Goal: Task Accomplishment & Management: Complete application form

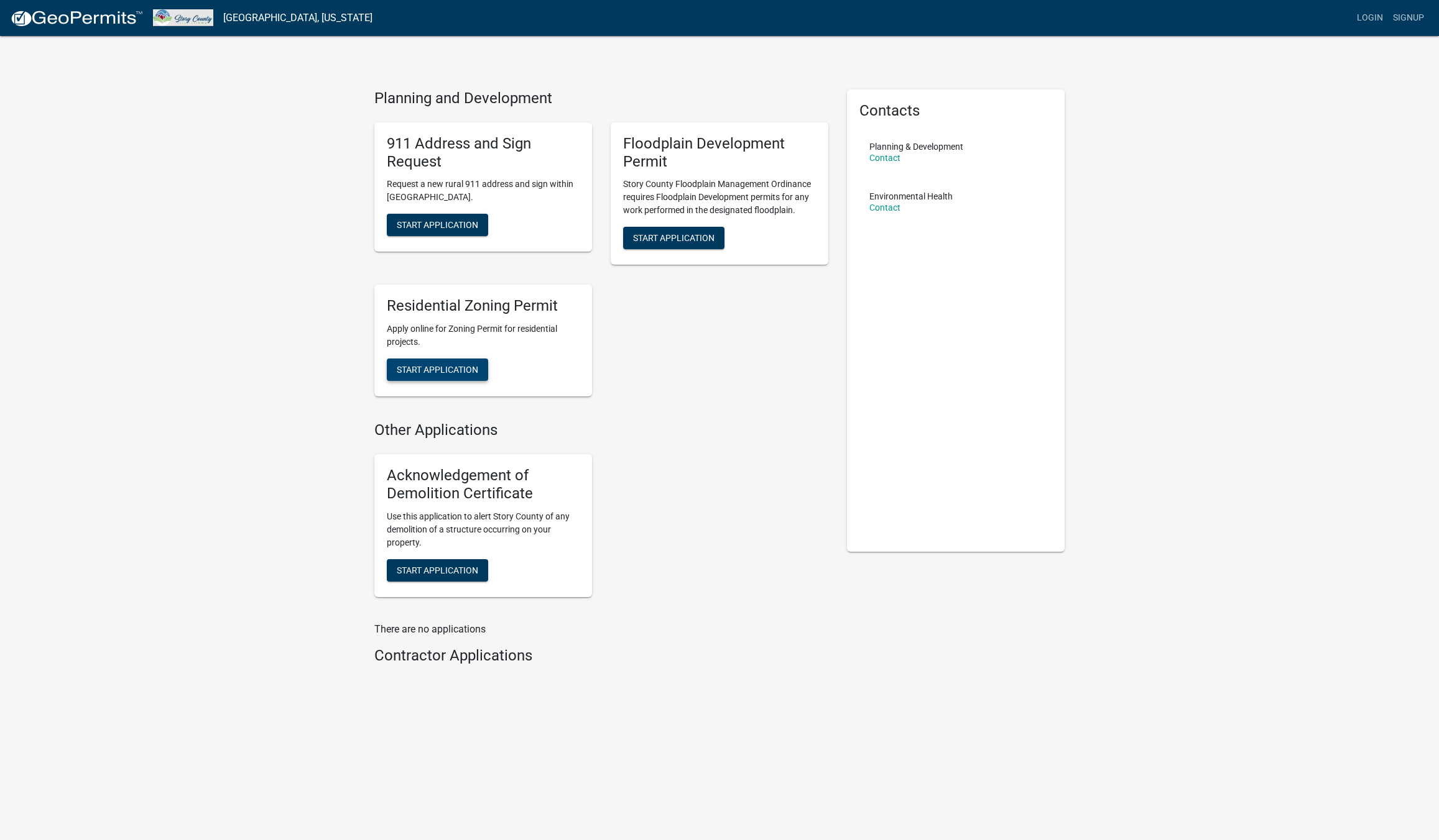
click at [447, 369] on span "Start Application" at bounding box center [437, 370] width 81 height 10
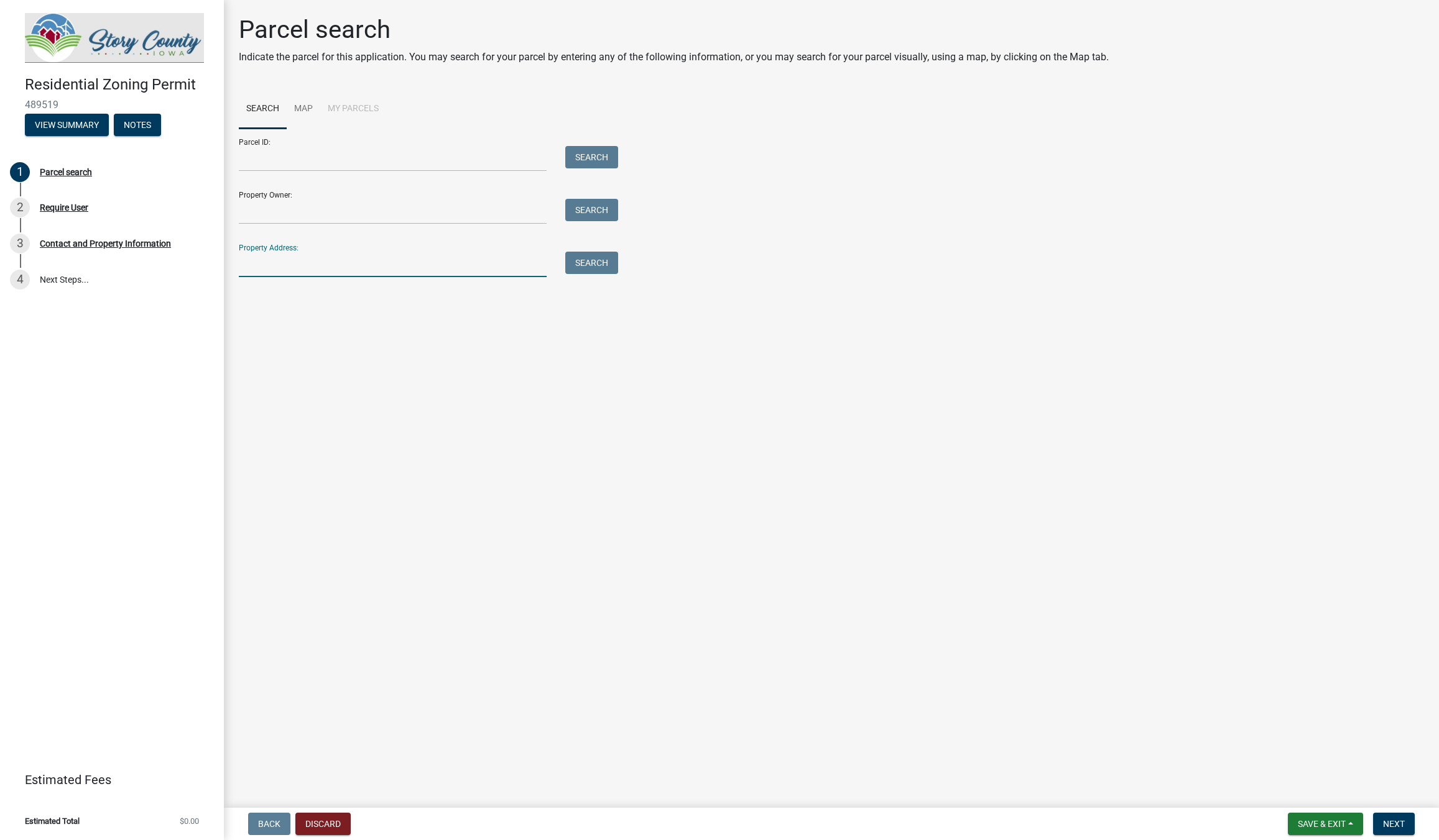
click at [294, 265] on input "Property Address:" at bounding box center [393, 264] width 308 height 26
type input "32234 610th Ave"
click at [598, 265] on button "Search" at bounding box center [592, 263] width 53 height 23
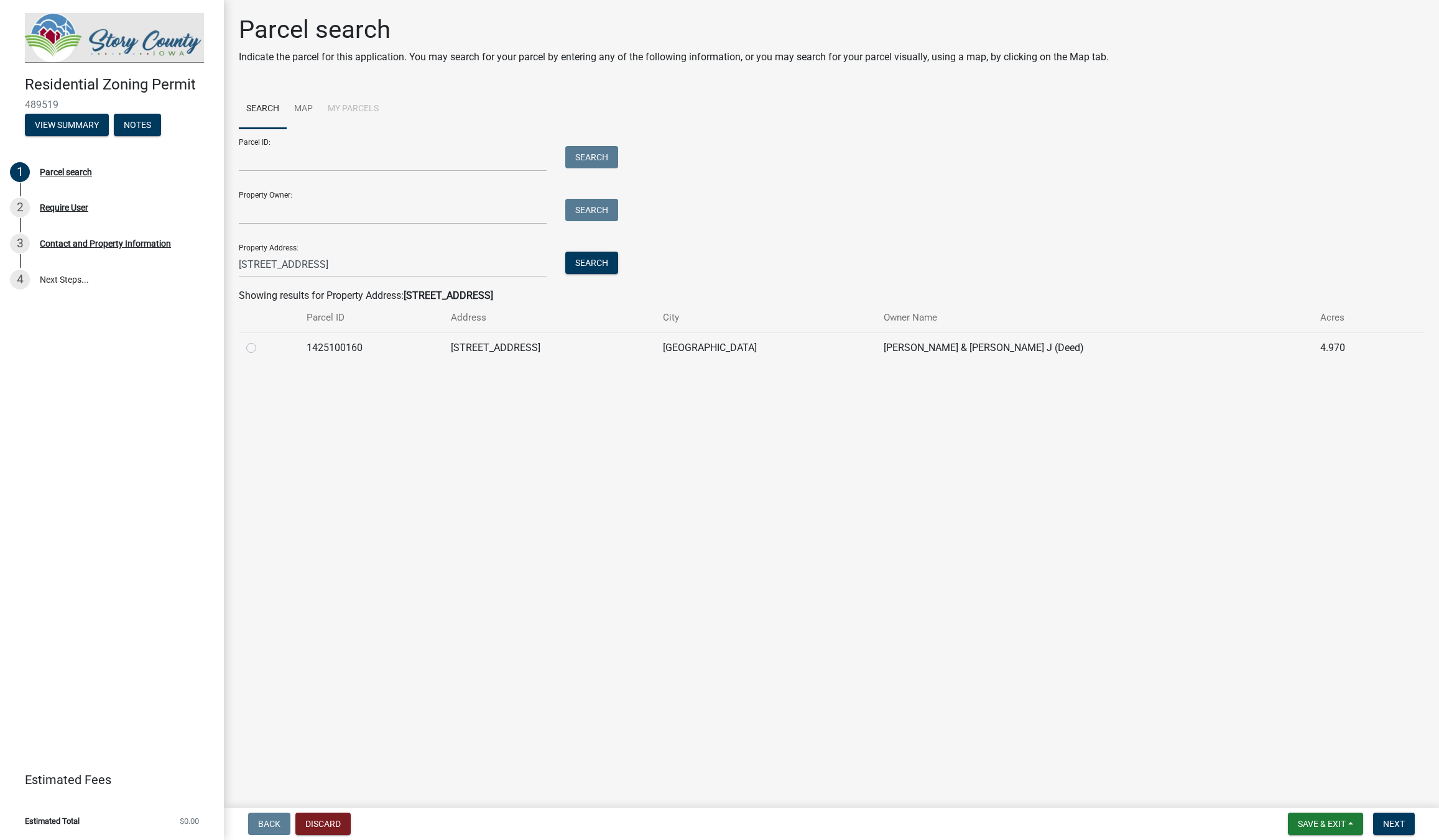
click at [261, 341] on label at bounding box center [261, 341] width 0 height 0
click at [261, 346] on input "radio" at bounding box center [265, 345] width 8 height 8
radio input "true"
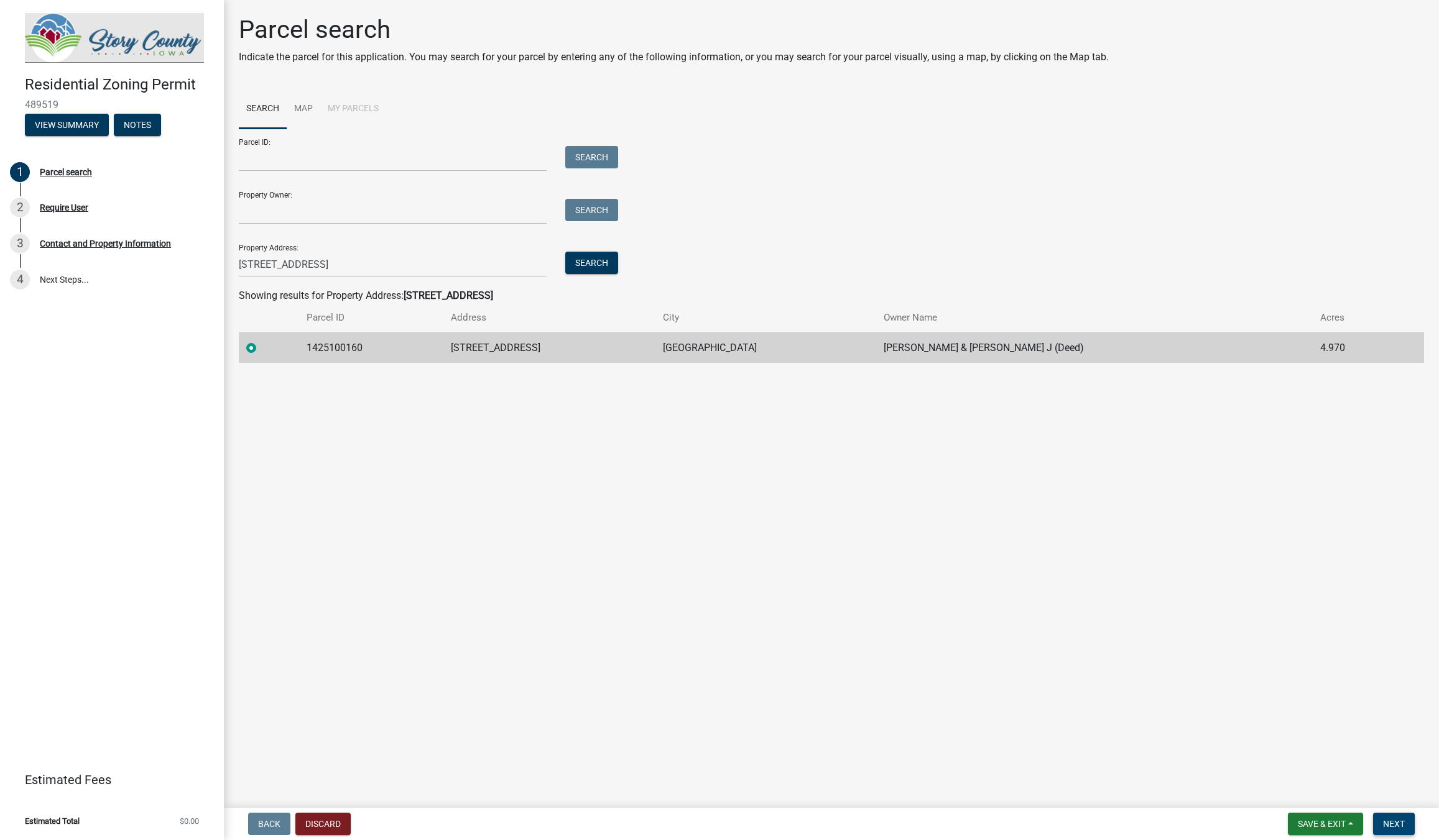
click at [1401, 824] on span "Next" at bounding box center [1394, 824] width 22 height 10
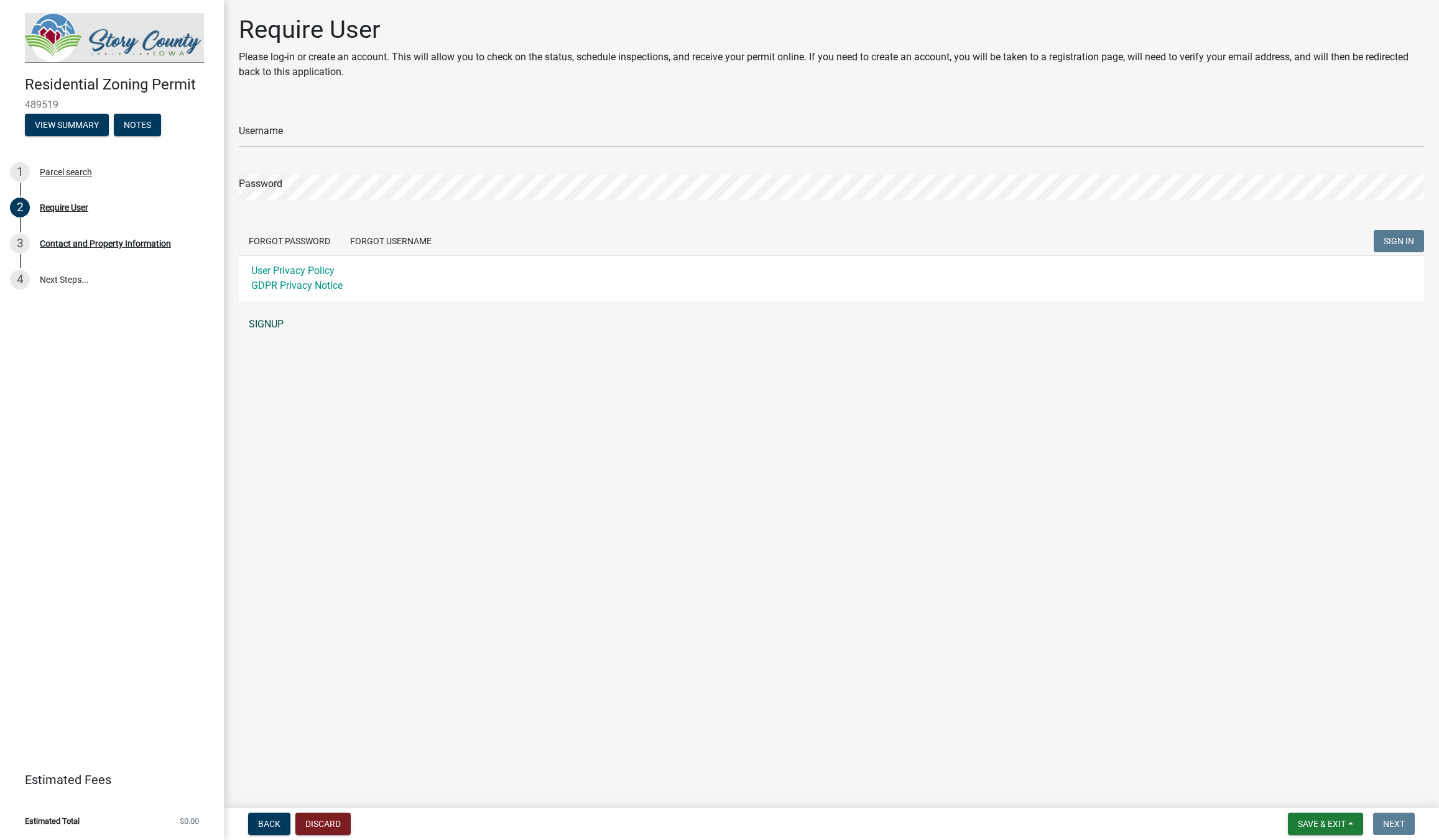
click at [276, 326] on link "SIGNUP" at bounding box center [831, 324] width 1185 height 25
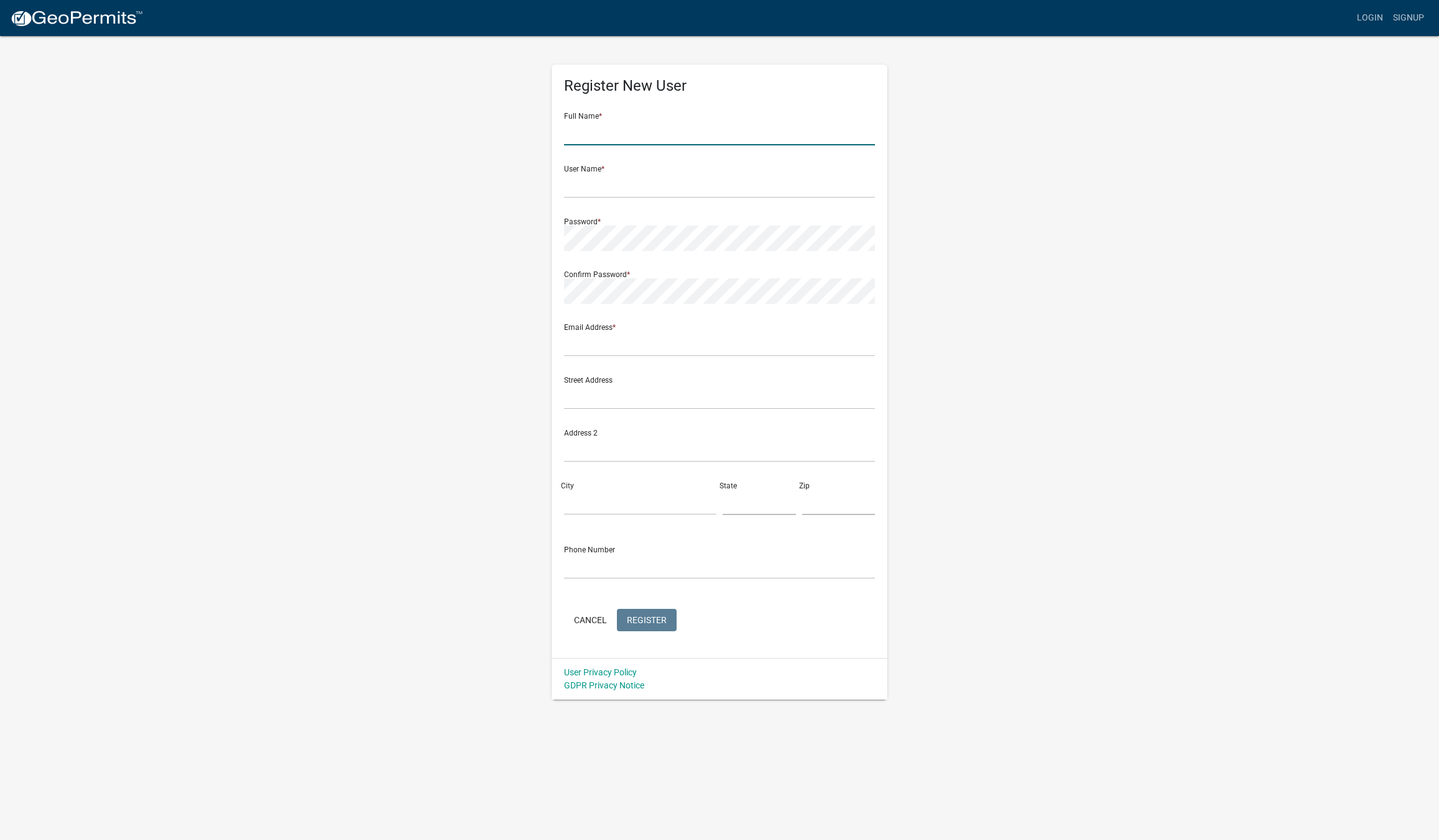
click at [633, 137] on input "text" at bounding box center [719, 133] width 311 height 26
click at [592, 133] on input "Rob" at bounding box center [719, 133] width 311 height 26
type input "Robert Fry"
click at [618, 186] on input "text" at bounding box center [719, 186] width 311 height 26
type input "ChautRanch"
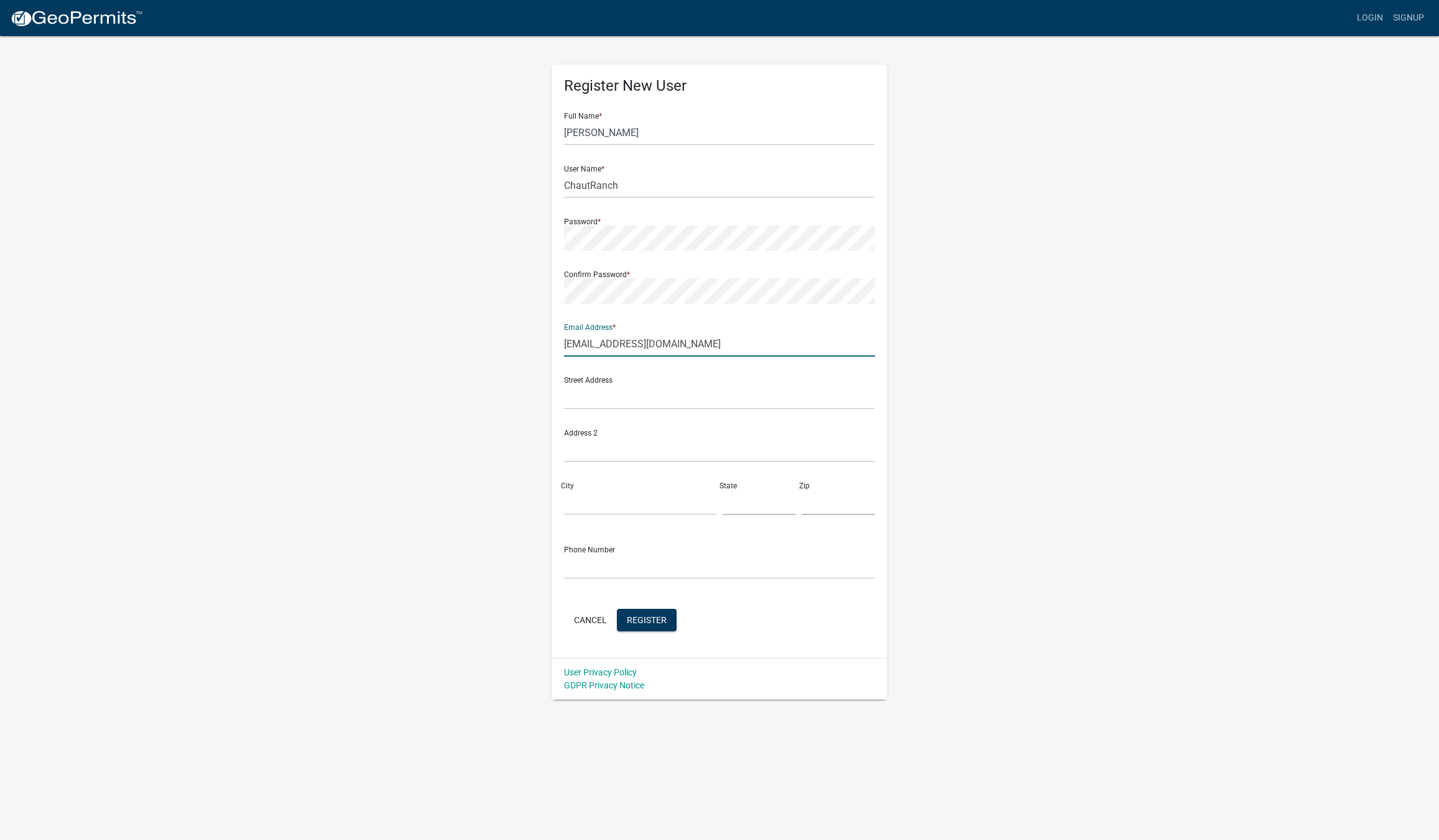
type input "[EMAIL_ADDRESS][DOMAIN_NAME]"
type input "32234 610th Ave"
type input "P.O. Box 319"
type input "Cambridge"
type input "IA"
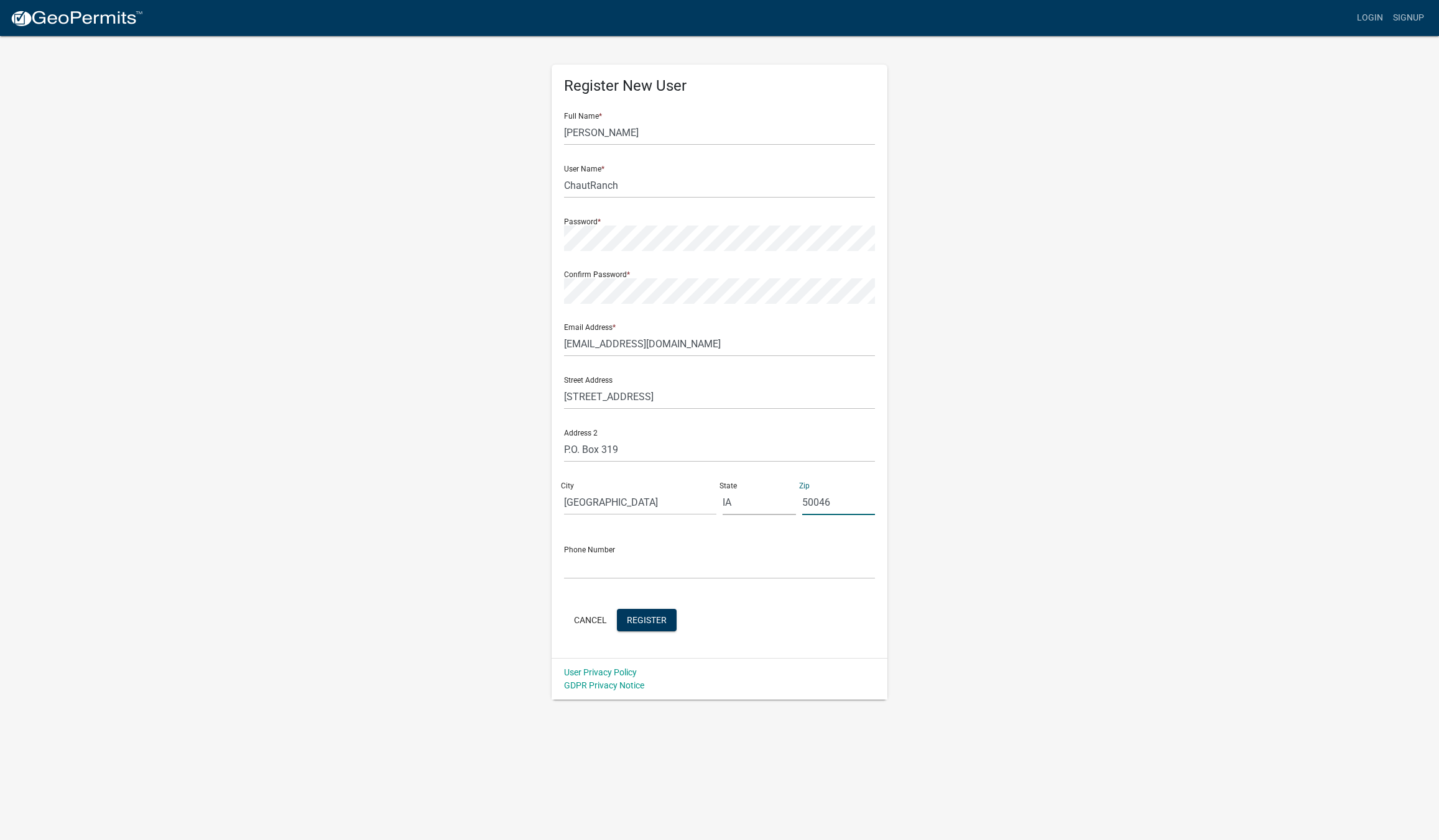
type input "50046"
click at [590, 574] on input "text" at bounding box center [719, 567] width 311 height 26
type input "5158649948"
click at [650, 620] on span "Register" at bounding box center [646, 620] width 40 height 10
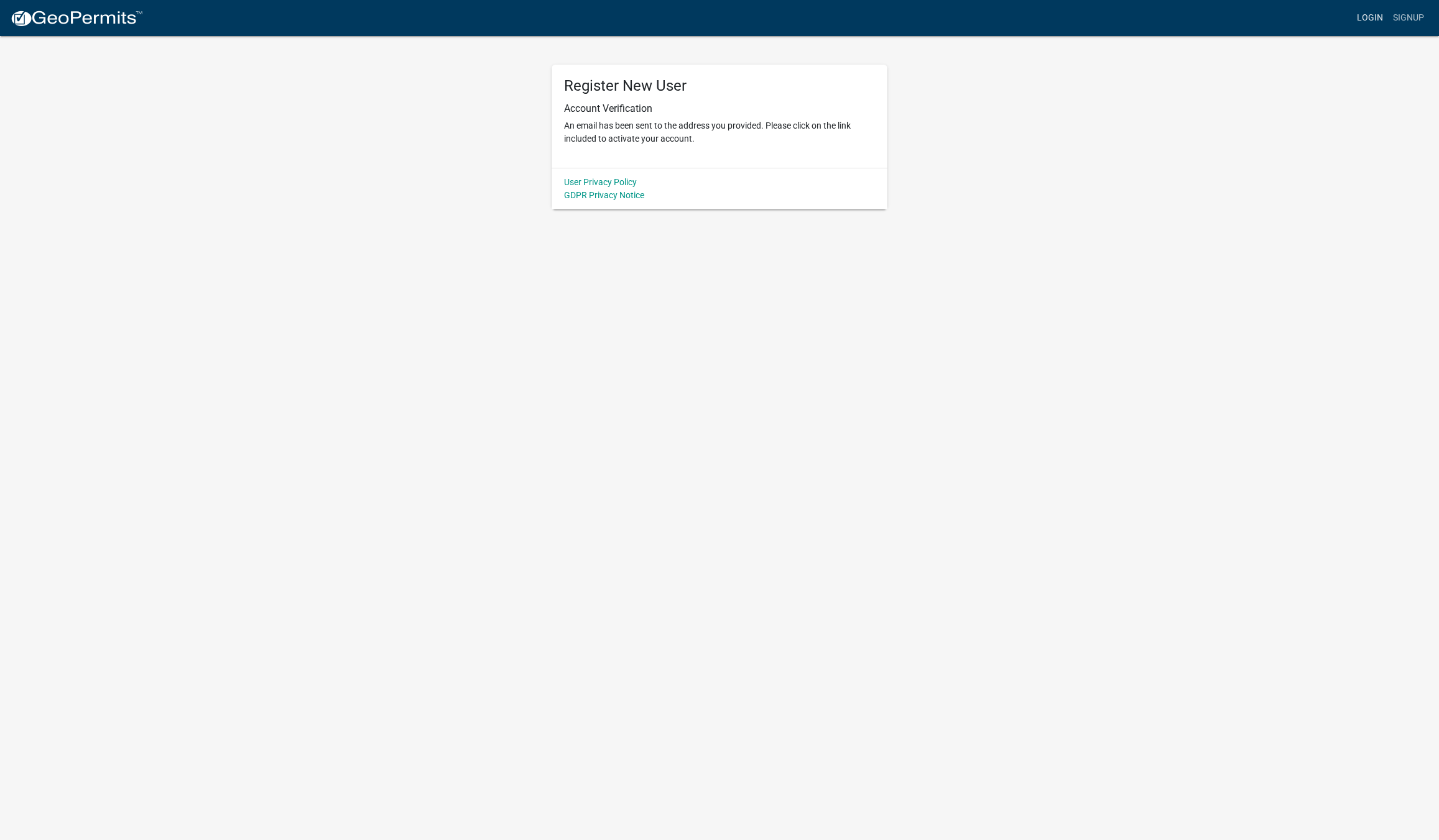
click at [1365, 16] on link "Login" at bounding box center [1370, 17] width 36 height 23
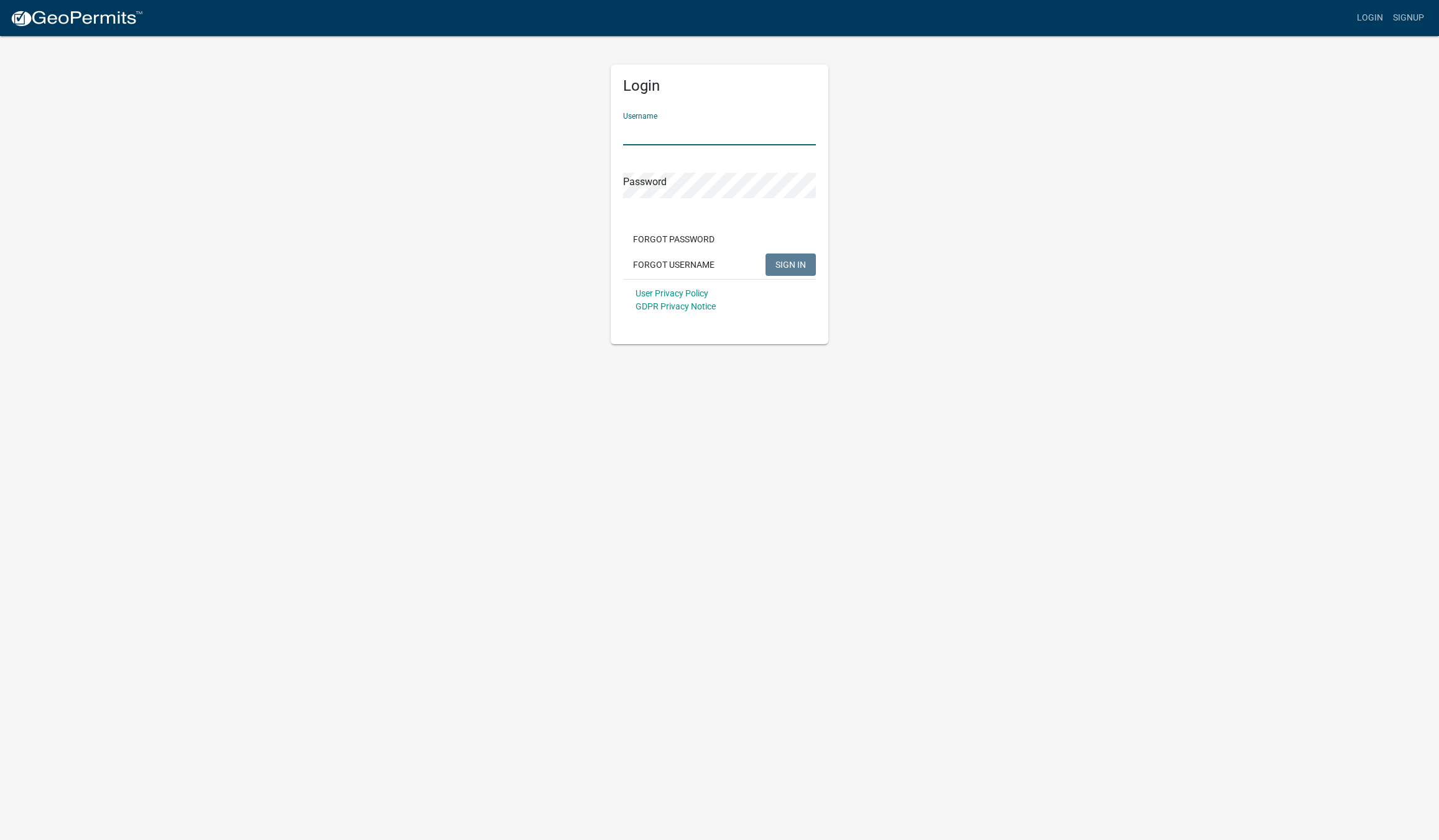
click at [643, 130] on input "Username" at bounding box center [719, 133] width 192 height 26
type input "ChautRanch"
click at [799, 265] on span "SIGN IN" at bounding box center [790, 264] width 30 height 10
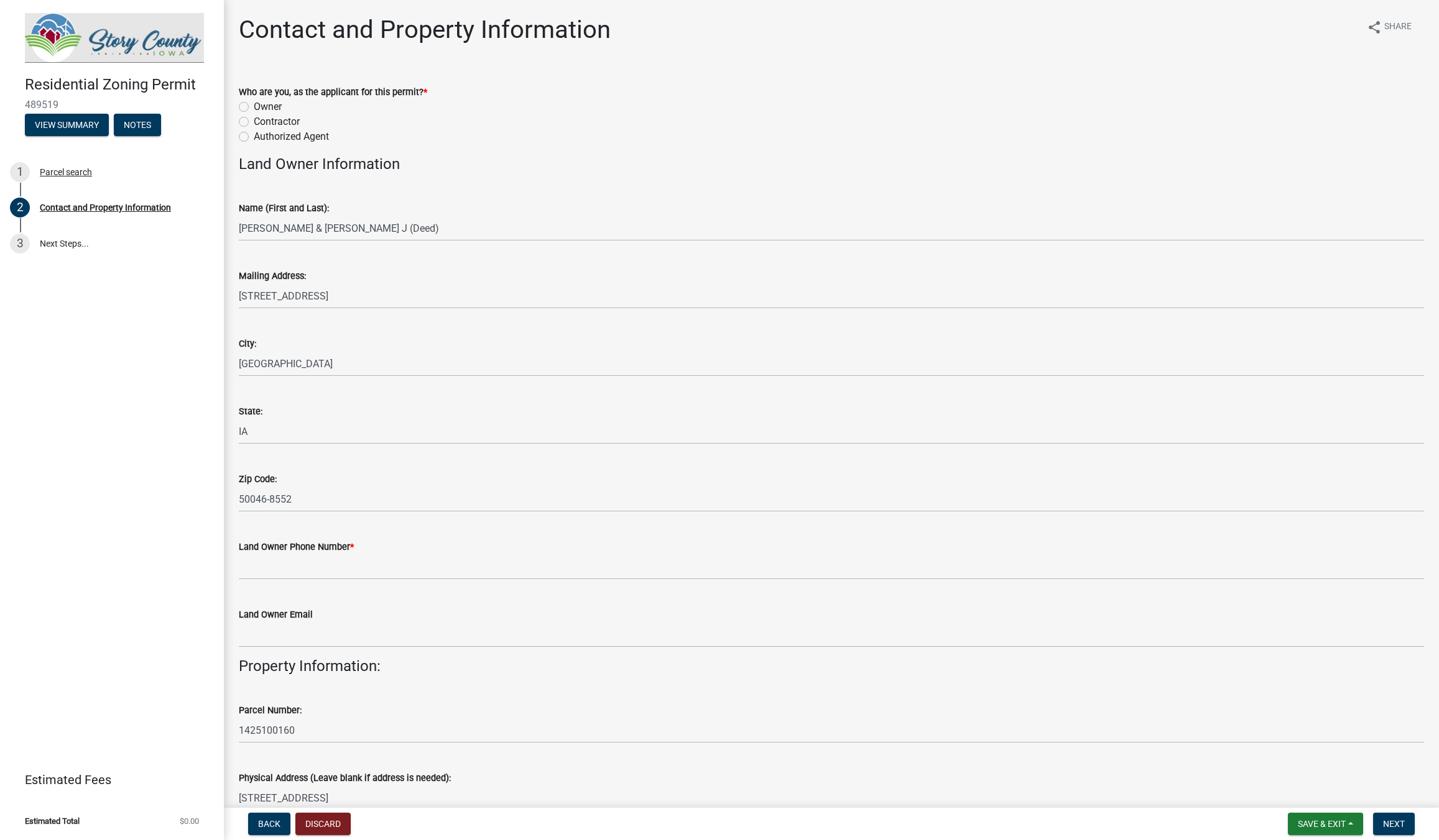
click at [254, 105] on label "Owner" at bounding box center [267, 107] width 28 height 15
click at [254, 105] on input "Owner" at bounding box center [258, 103] width 8 height 8
radio input "true"
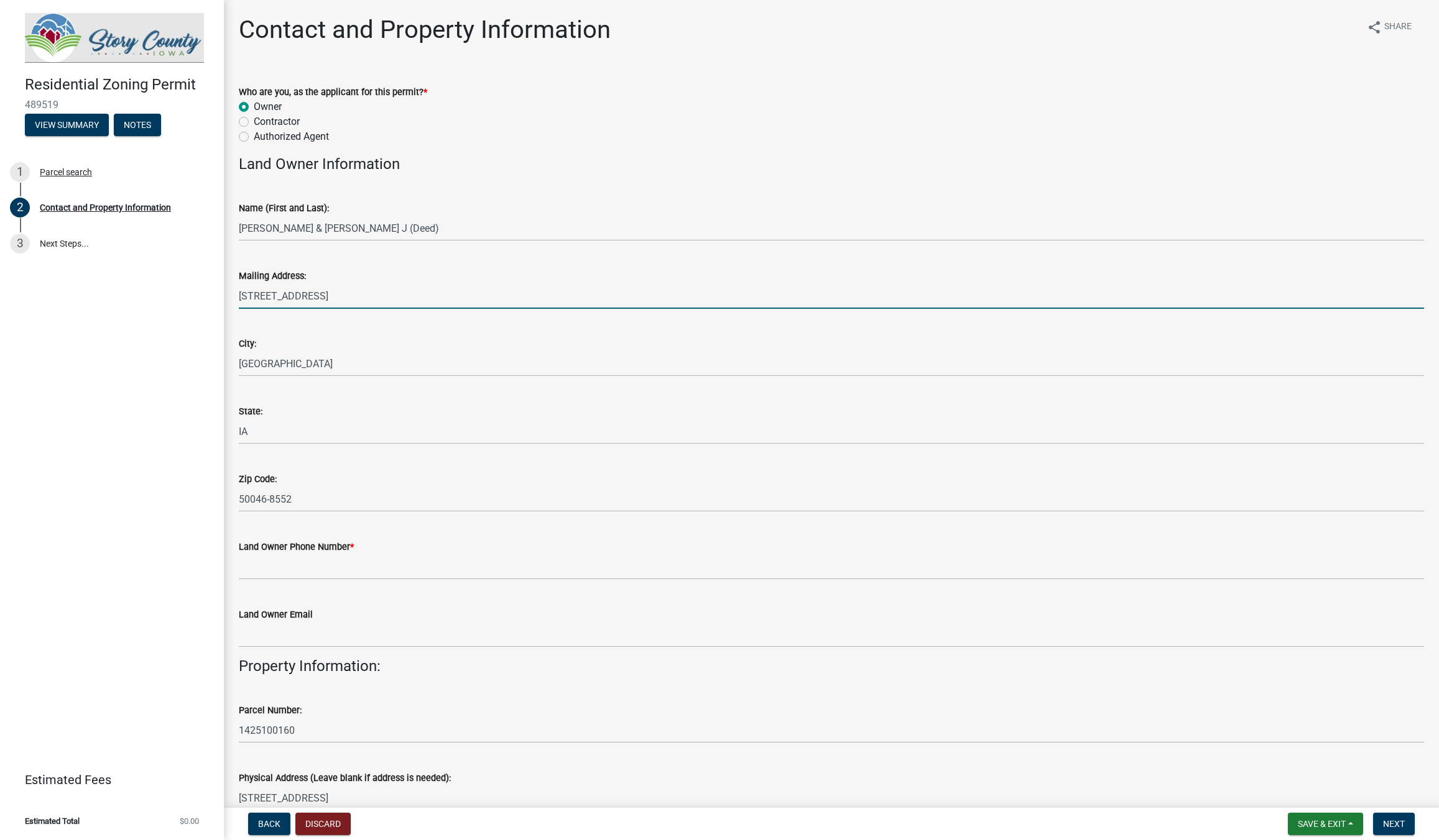
click at [306, 301] on input "[STREET_ADDRESS]" at bounding box center [831, 296] width 1185 height 26
drag, startPoint x: 318, startPoint y: 300, endPoint x: 236, endPoint y: 298, distance: 82.0
click at [239, 298] on input "[STREET_ADDRESS]" at bounding box center [831, 296] width 1185 height 26
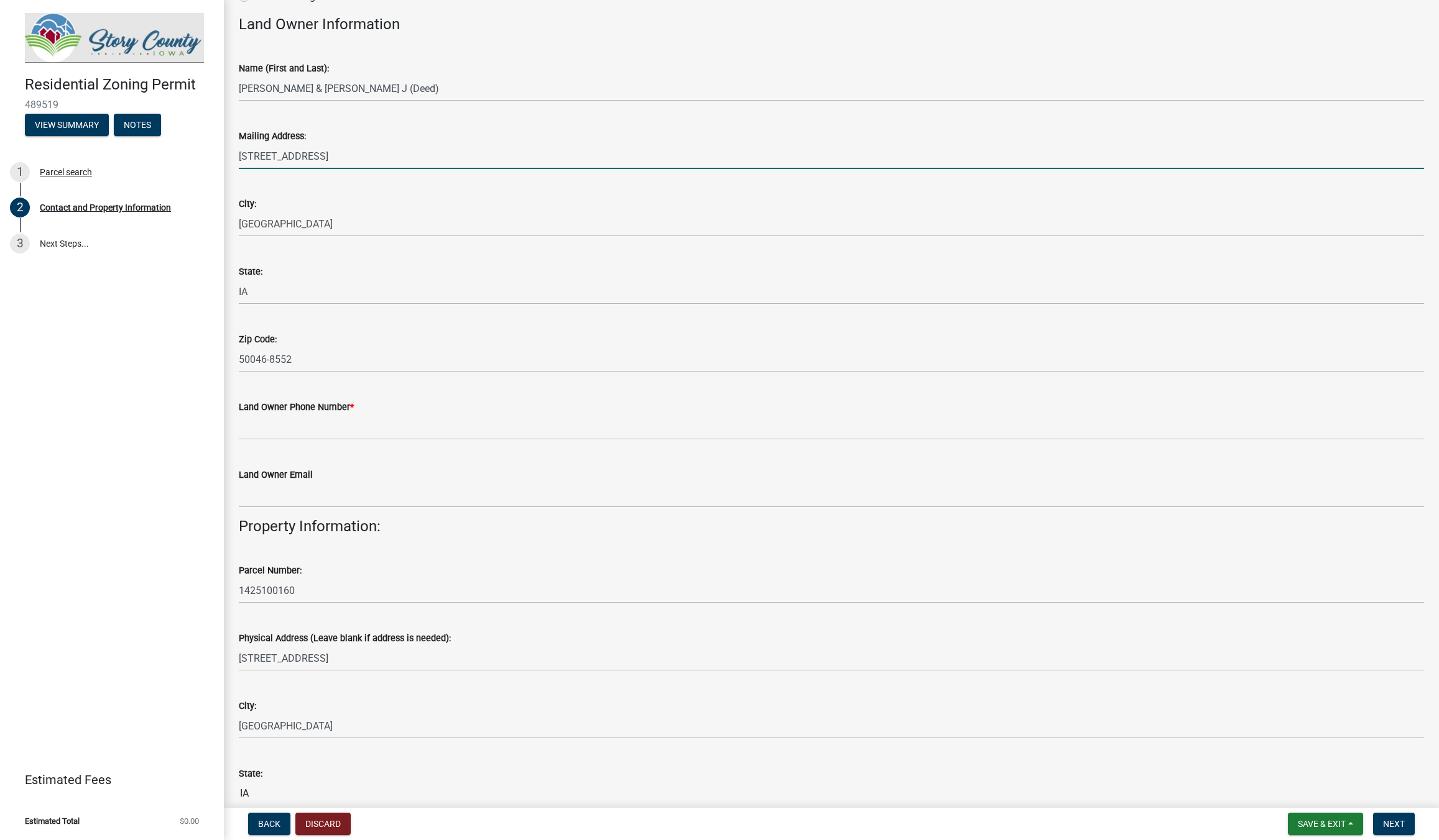
scroll to position [71, 0]
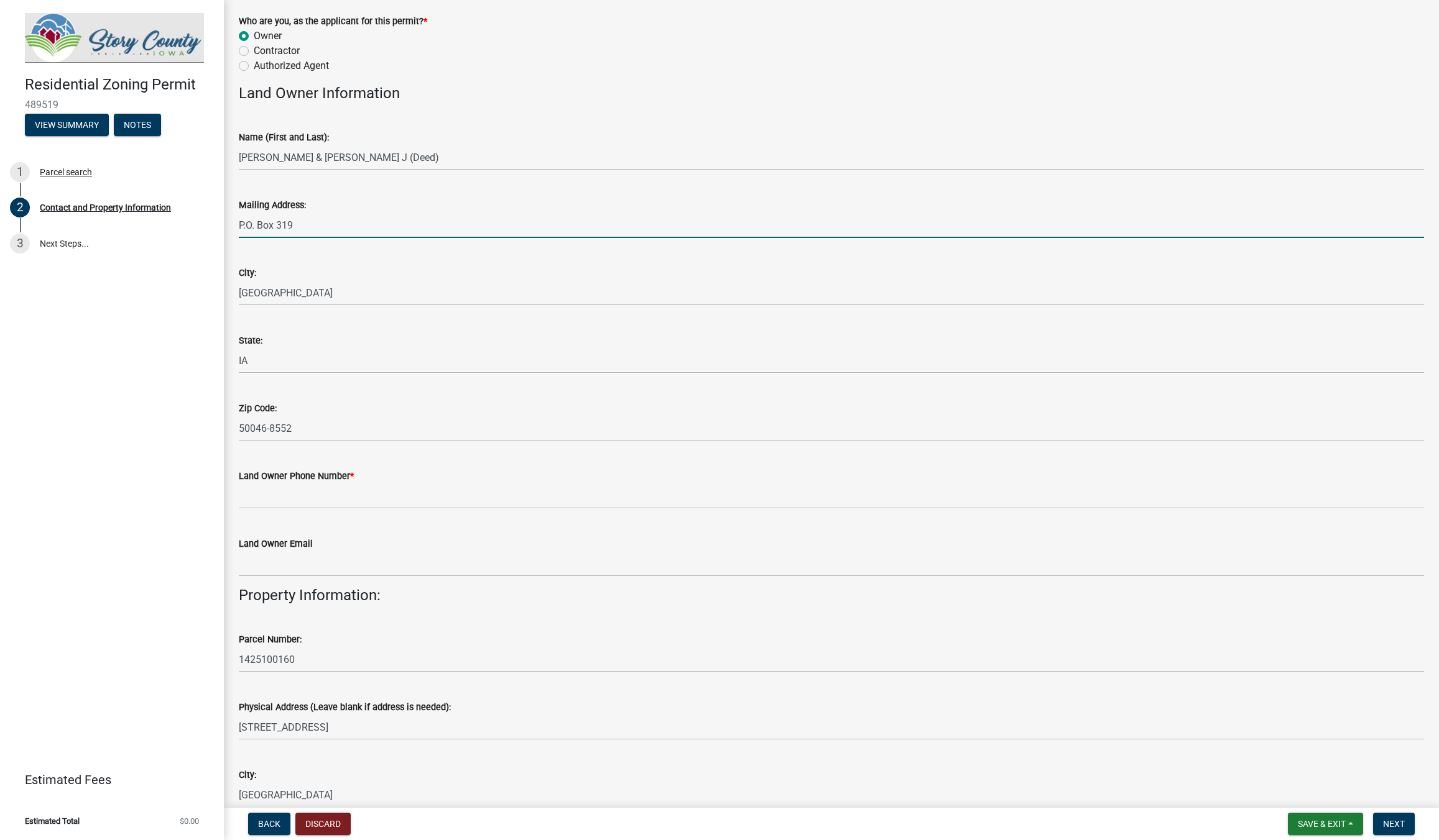
type input "P.O. Box 319"
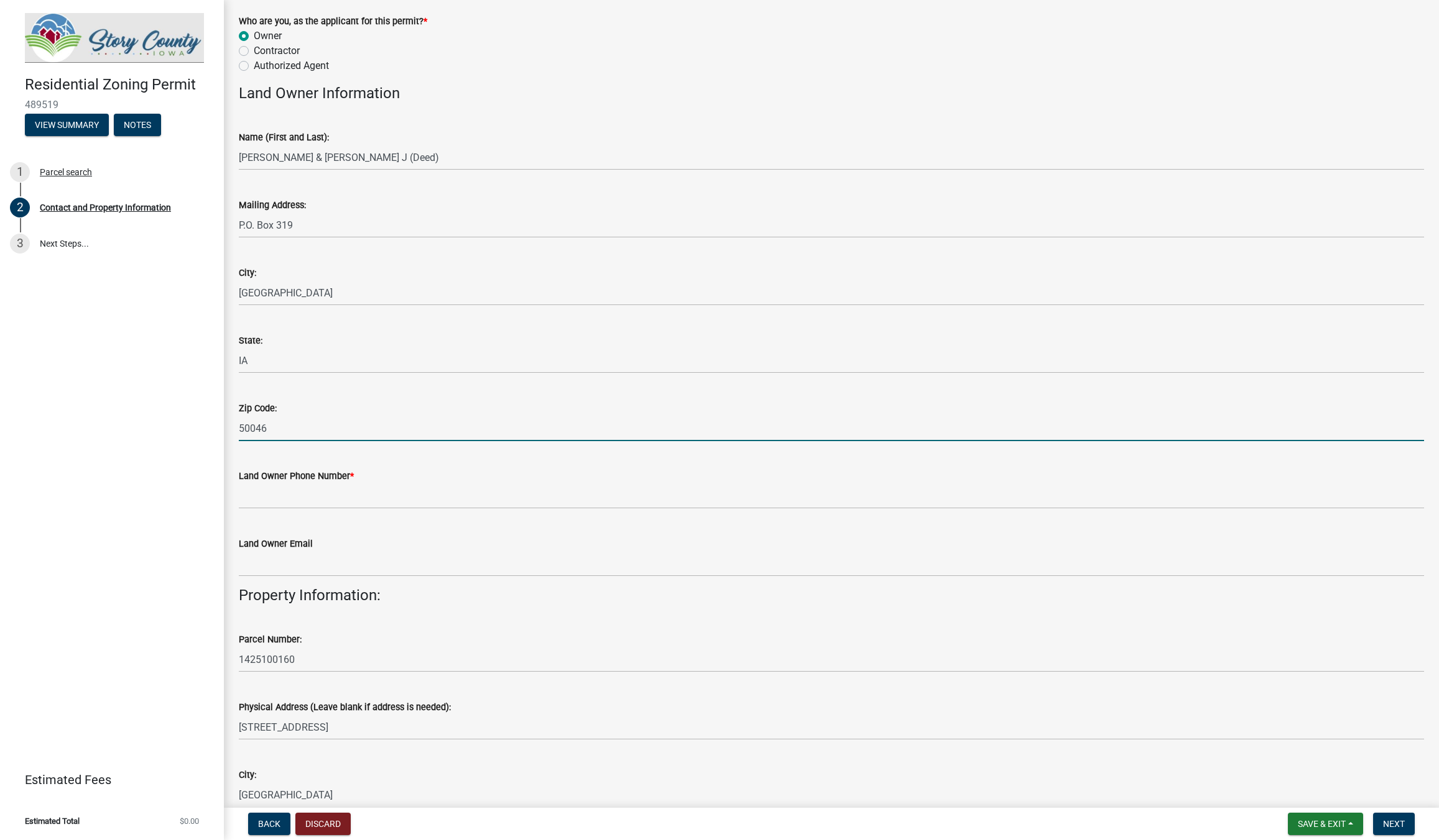
type input "50046"
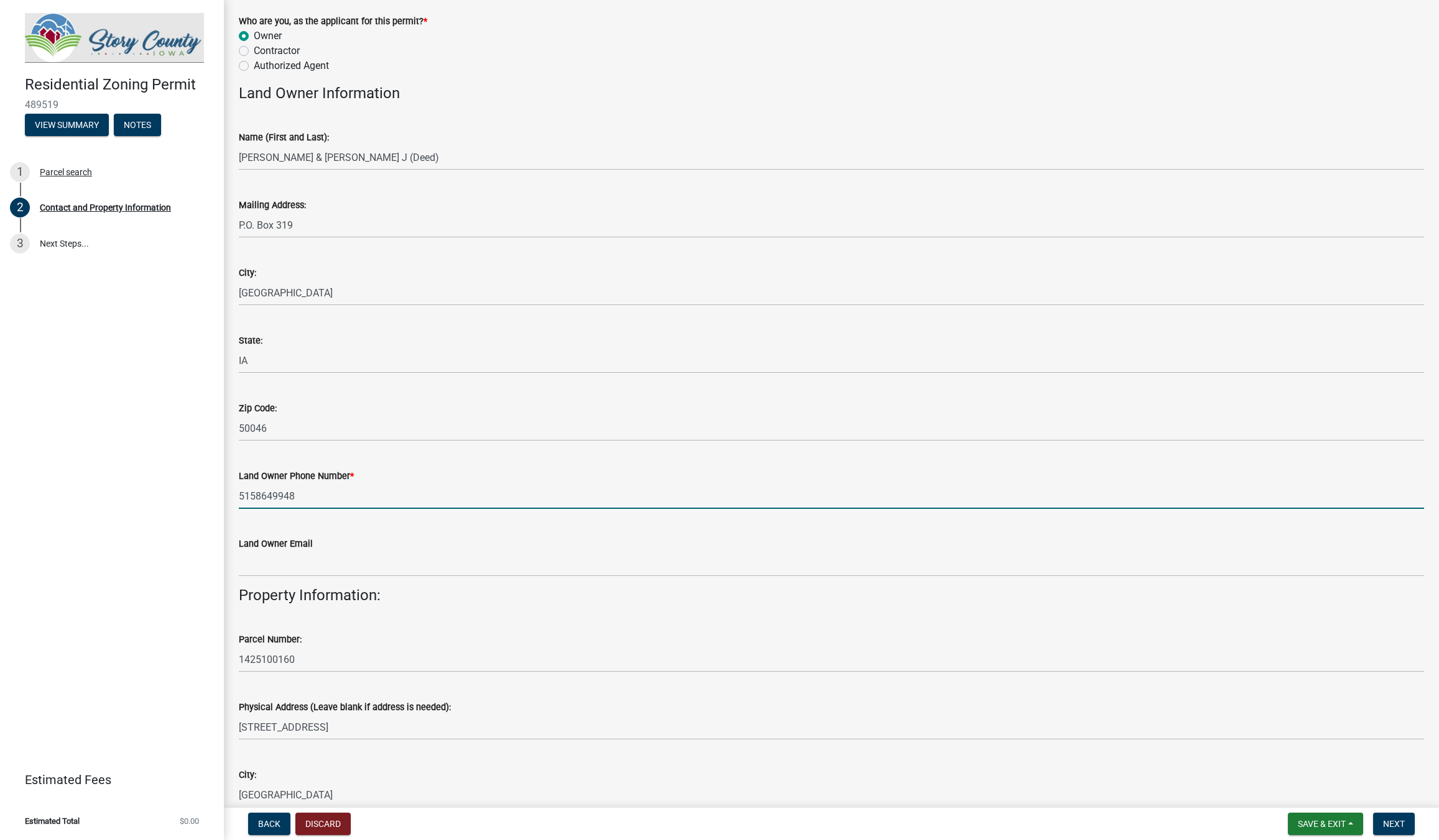
scroll to position [142, 0]
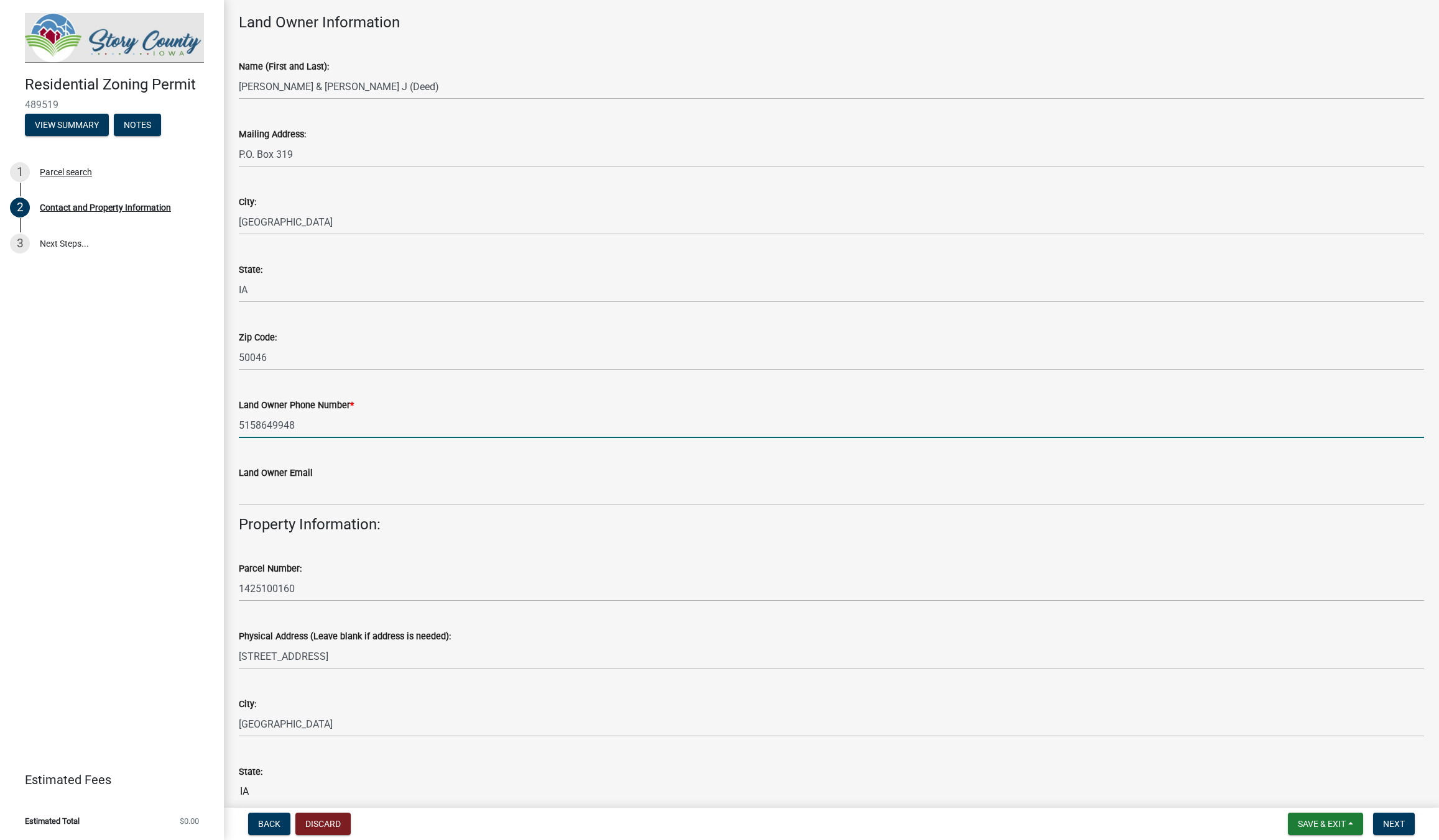
type input "5158649948"
click at [283, 496] on input "Land Owner Email" at bounding box center [831, 493] width 1185 height 26
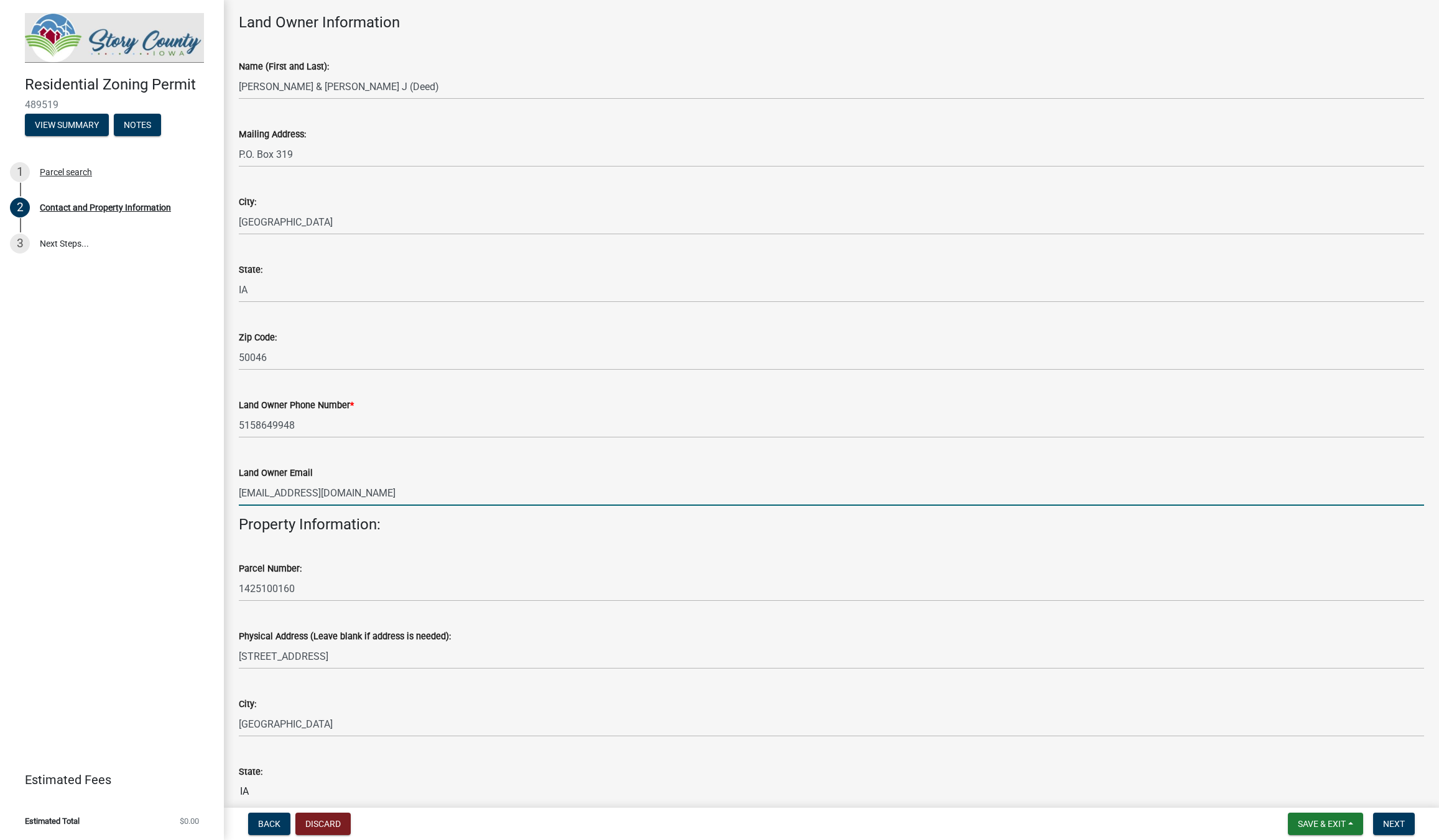
scroll to position [0, 0]
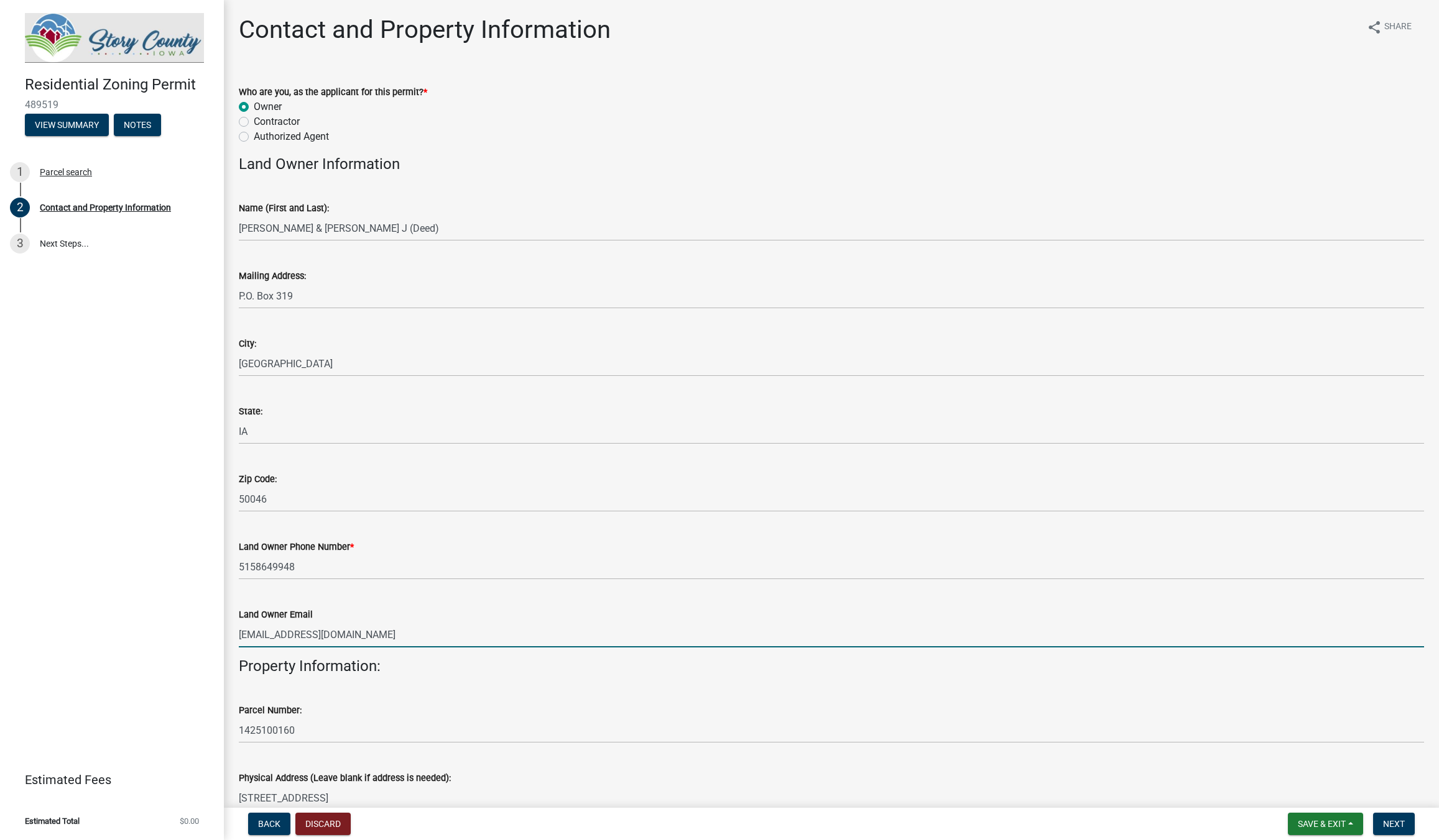
type input "[EMAIL_ADDRESS][DOMAIN_NAME]"
click at [375, 230] on input "[PERSON_NAME] & [PERSON_NAME] J (Deed)" at bounding box center [831, 229] width 1185 height 26
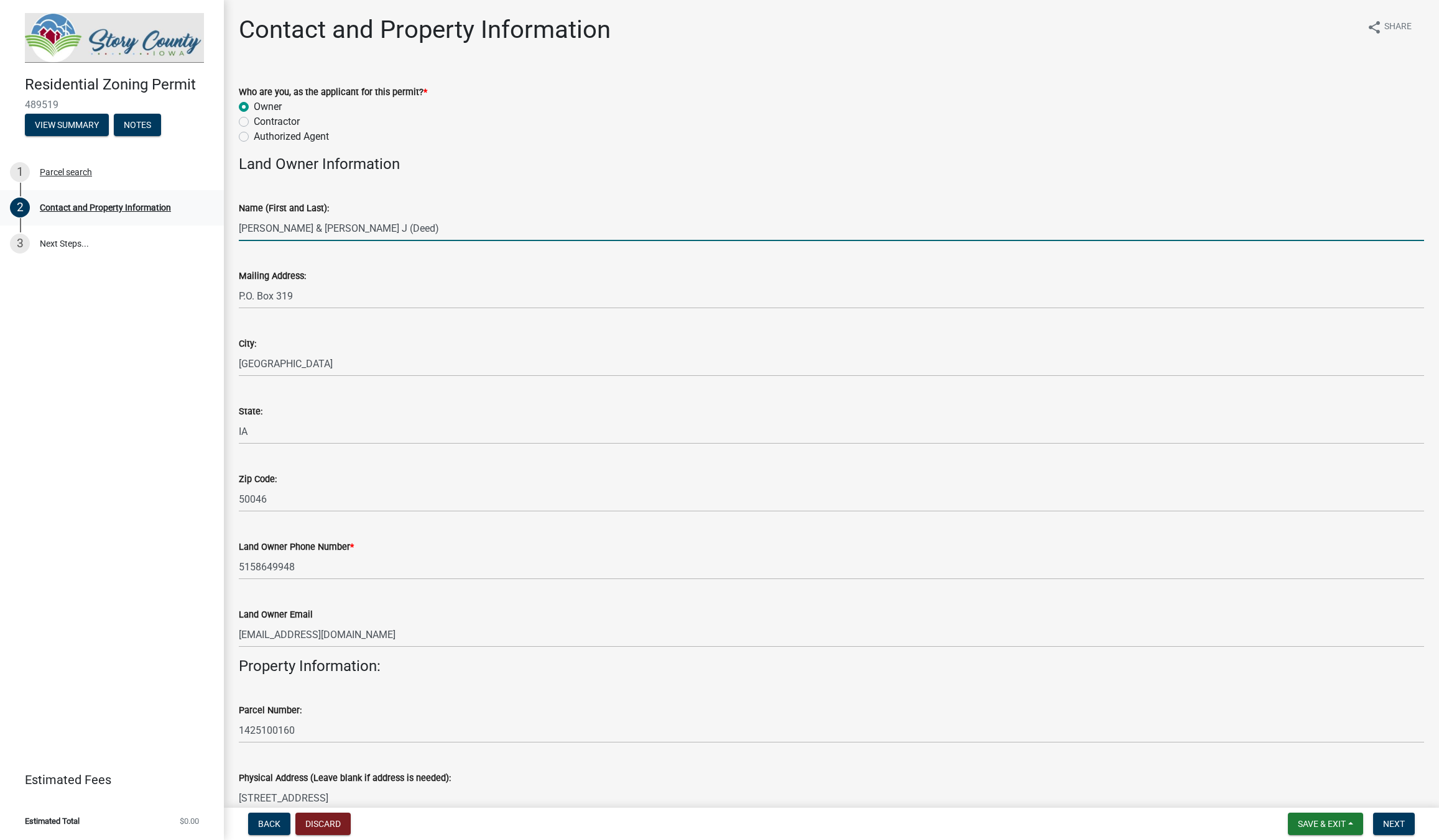
drag, startPoint x: 418, startPoint y: 229, endPoint x: 208, endPoint y: 221, distance: 210.2
click at [239, 222] on input "[PERSON_NAME] & [PERSON_NAME] J (Deed)" at bounding box center [831, 229] width 1185 height 26
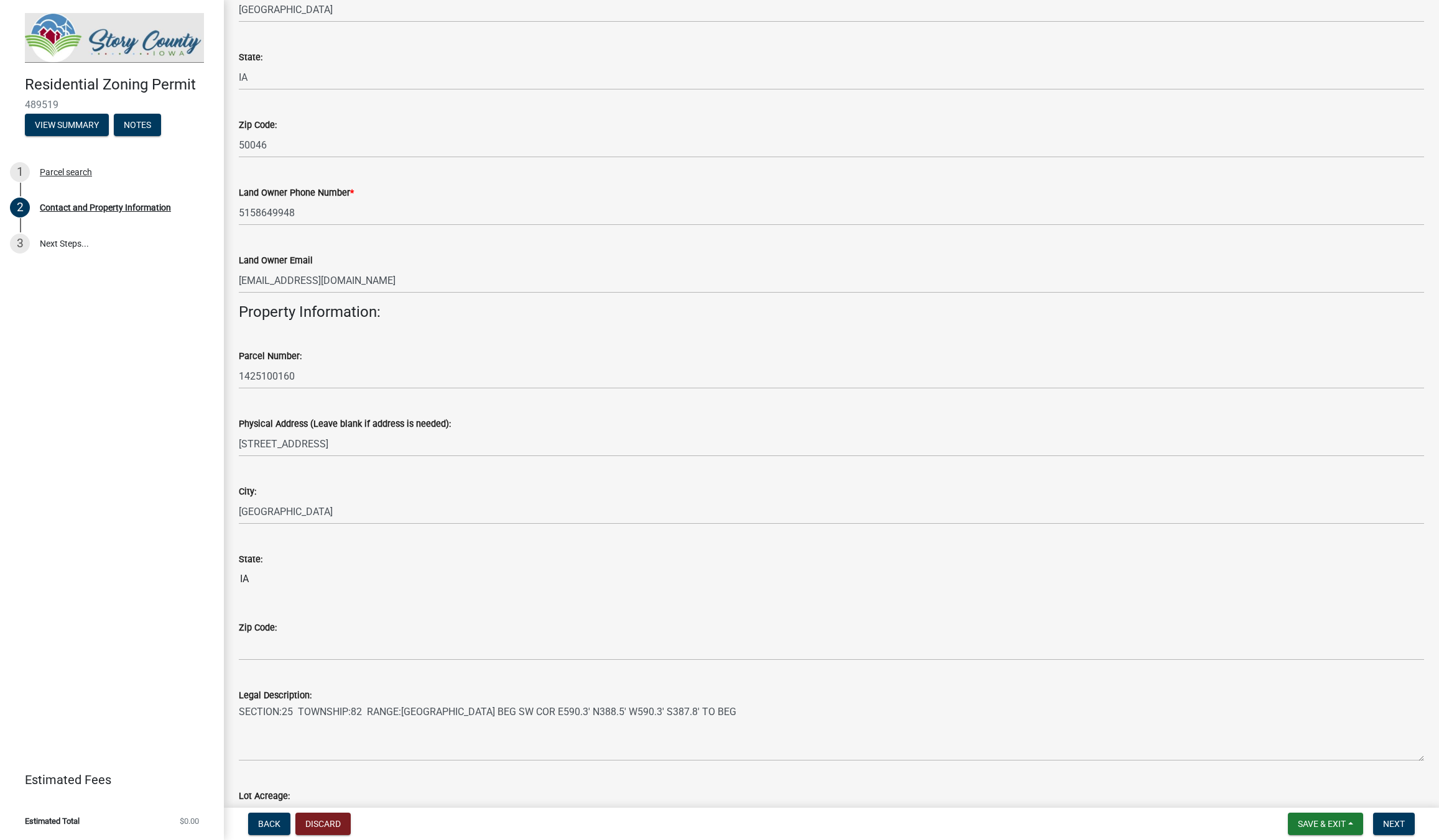
scroll to position [425, 0]
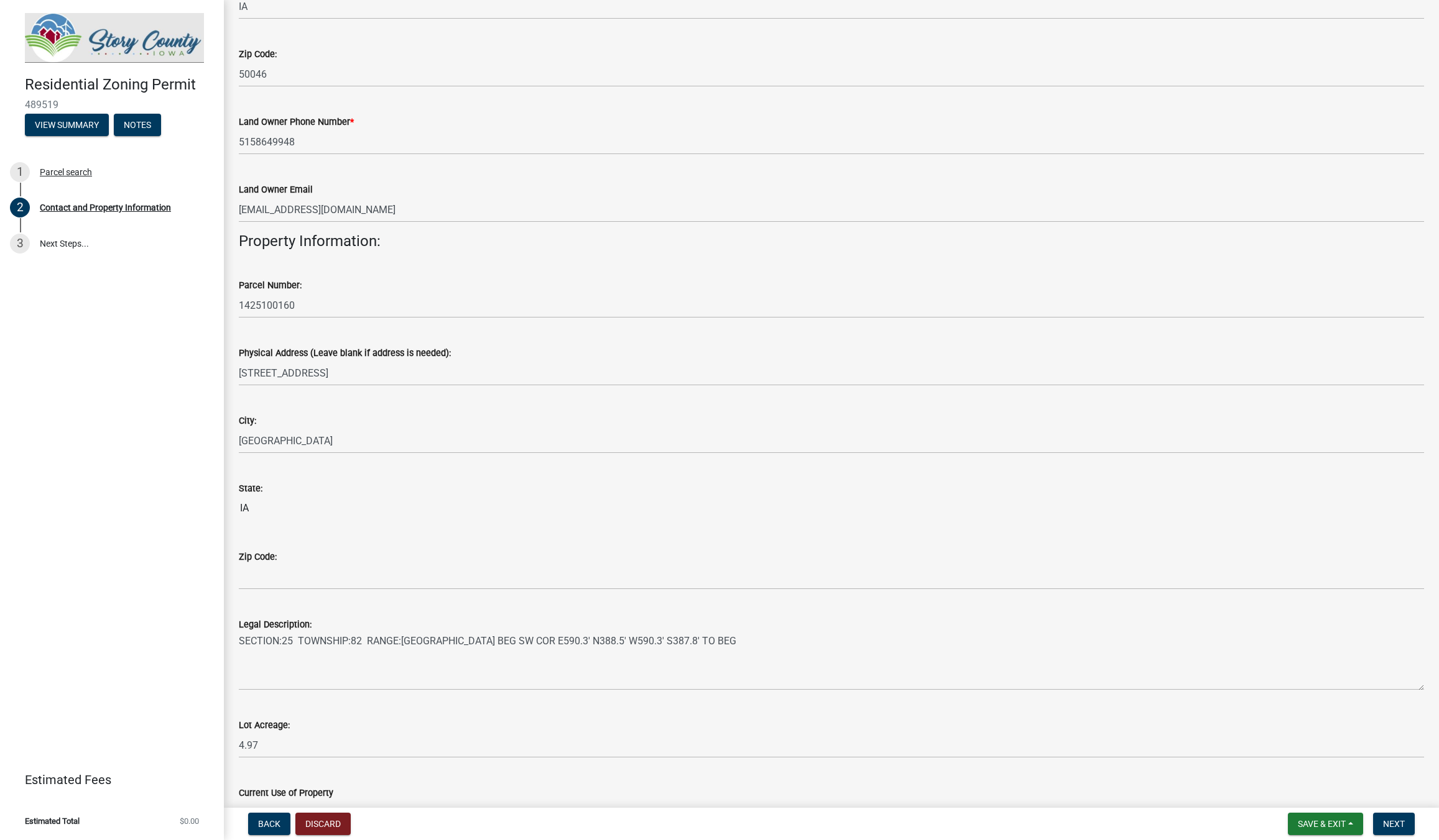
type input "[PERSON_NAME]"
click at [274, 584] on input "Zip Code:" at bounding box center [831, 577] width 1185 height 26
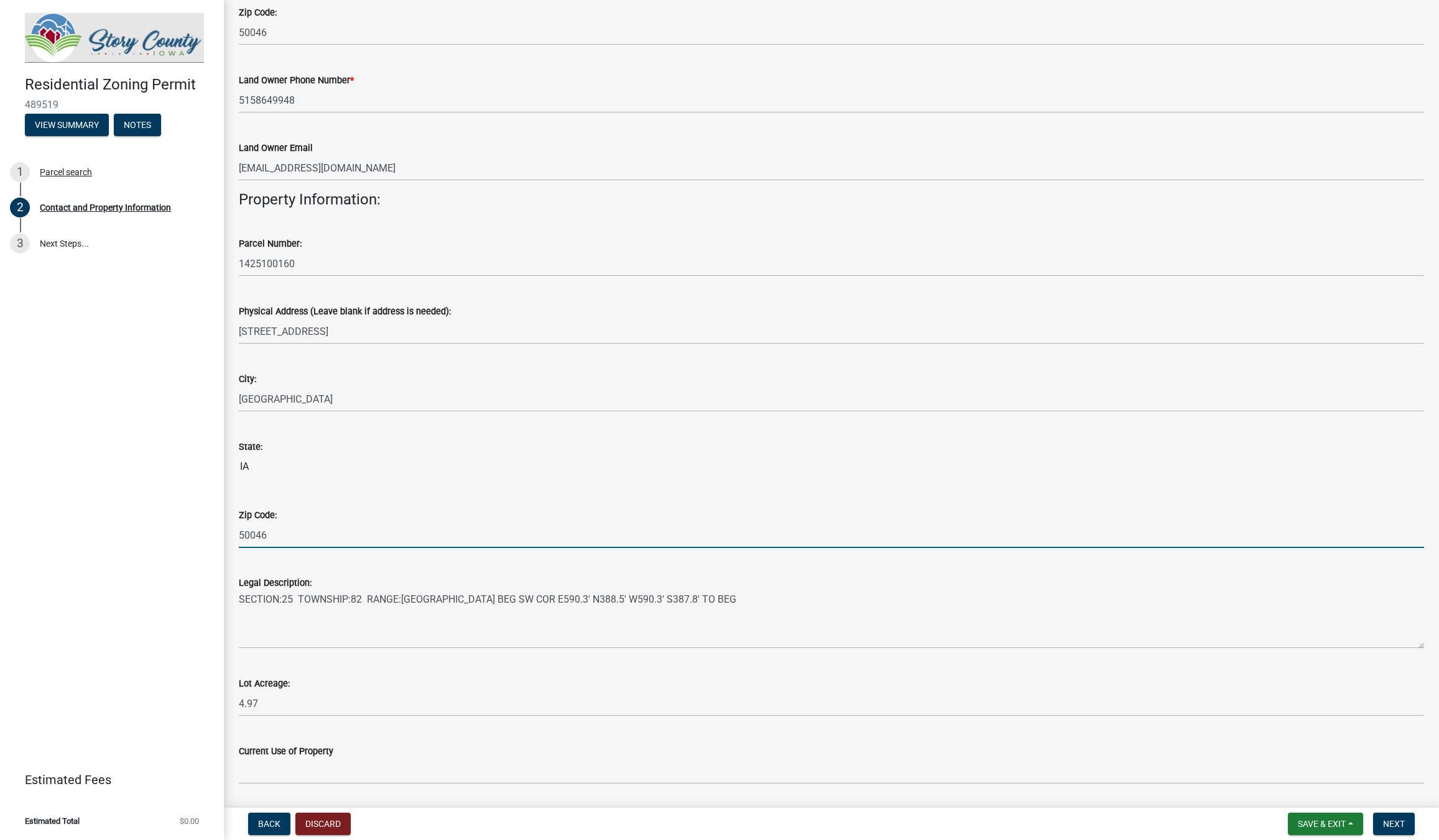
scroll to position [496, 0]
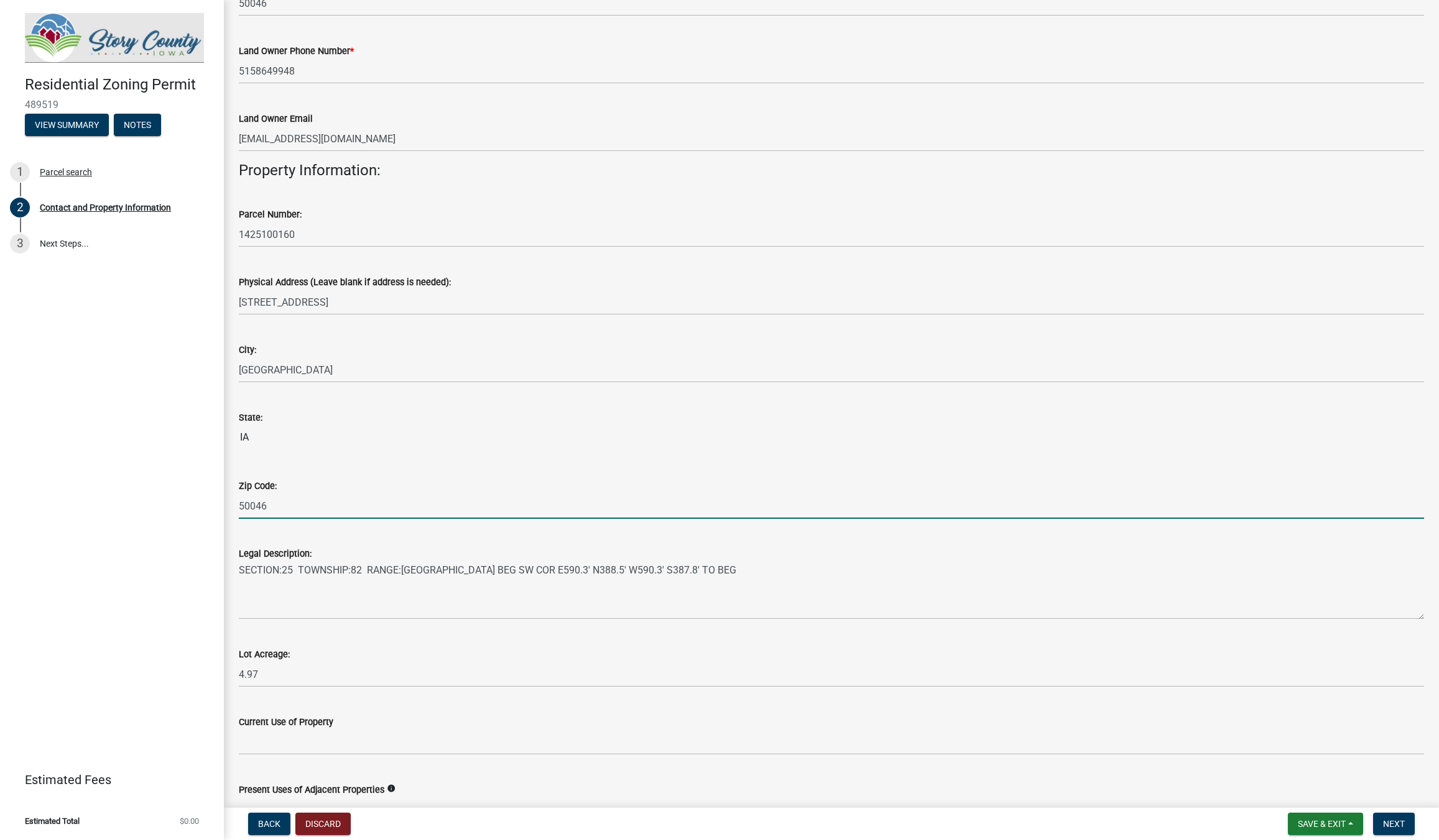
type input "50046"
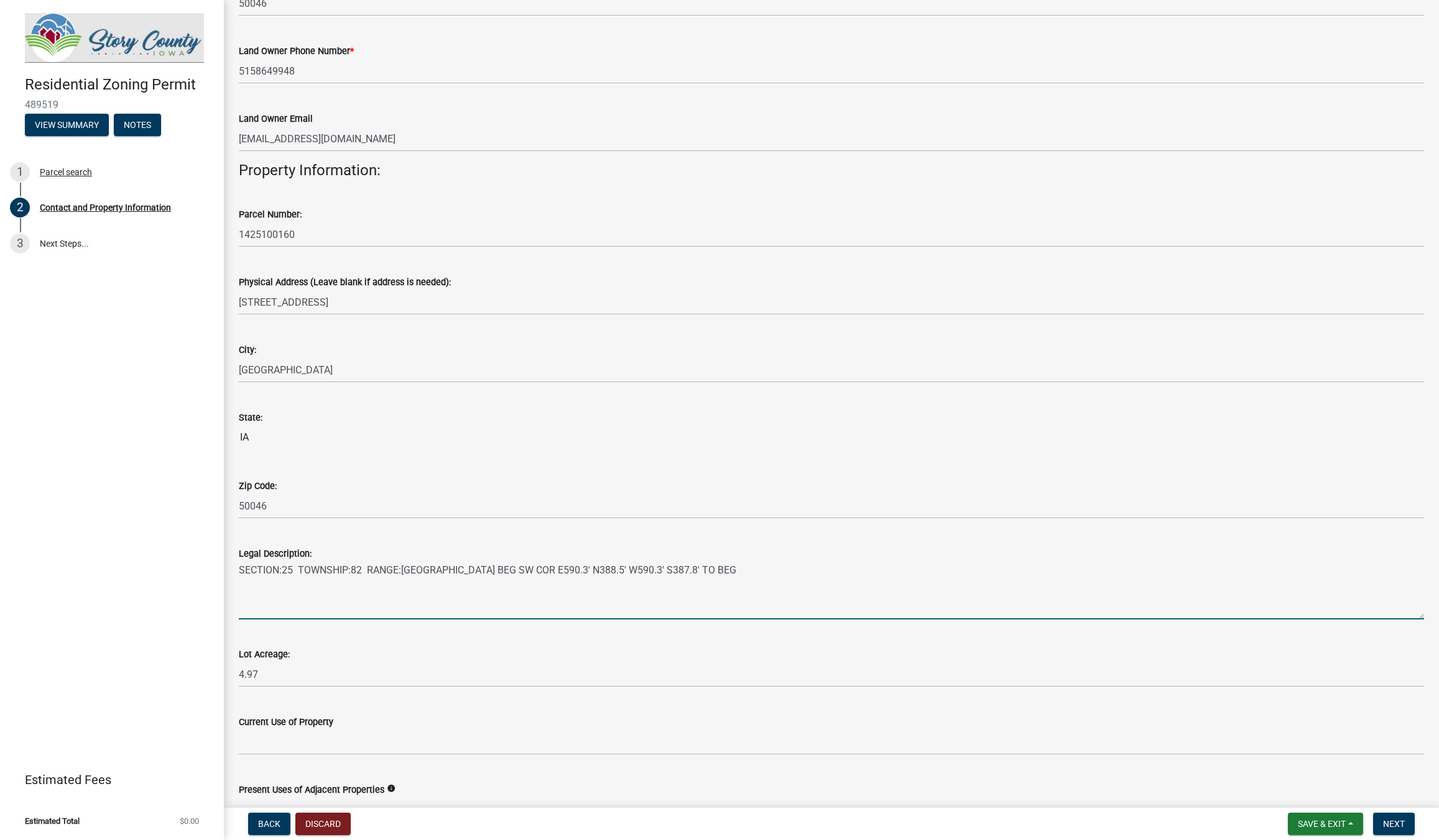
click at [357, 575] on textarea "SECTION:25 TOWNSHIP:82 RANGE:[GEOGRAPHIC_DATA] BEG SW COR E590.3' N388.5' W590.…" at bounding box center [831, 590] width 1185 height 58
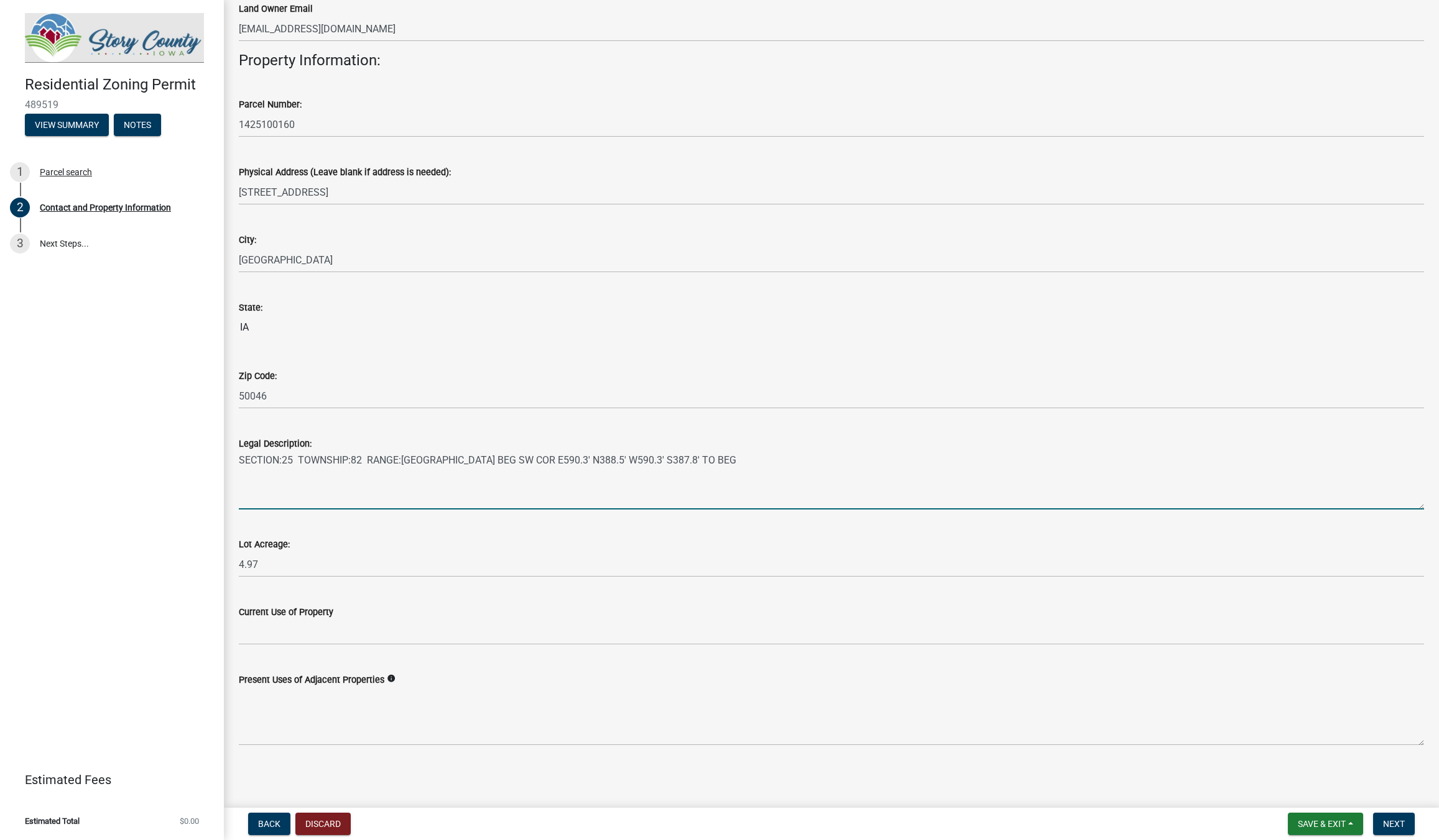
scroll to position [607, 0]
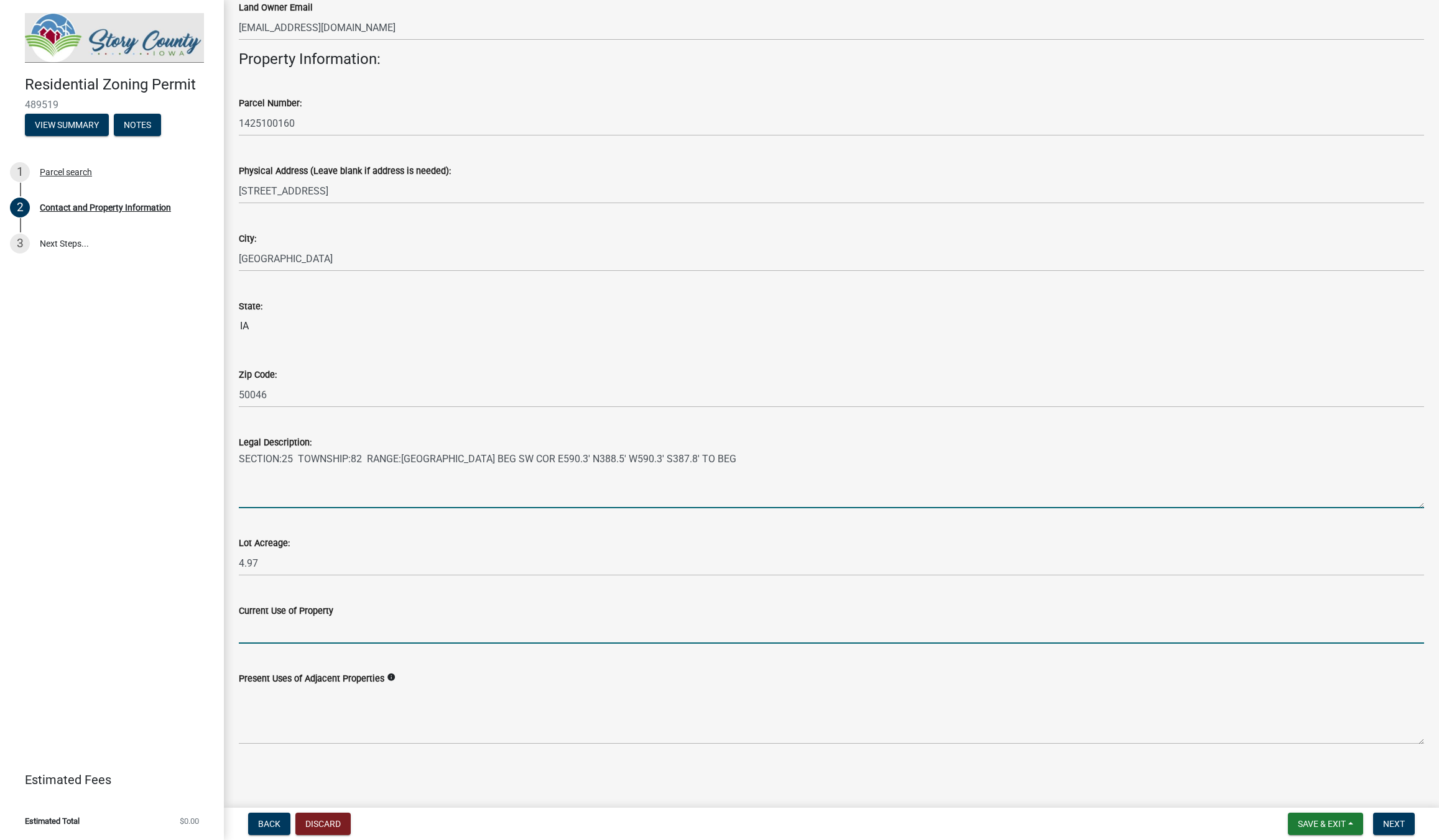
click at [276, 630] on input "Current Use of Property" at bounding box center [831, 631] width 1185 height 26
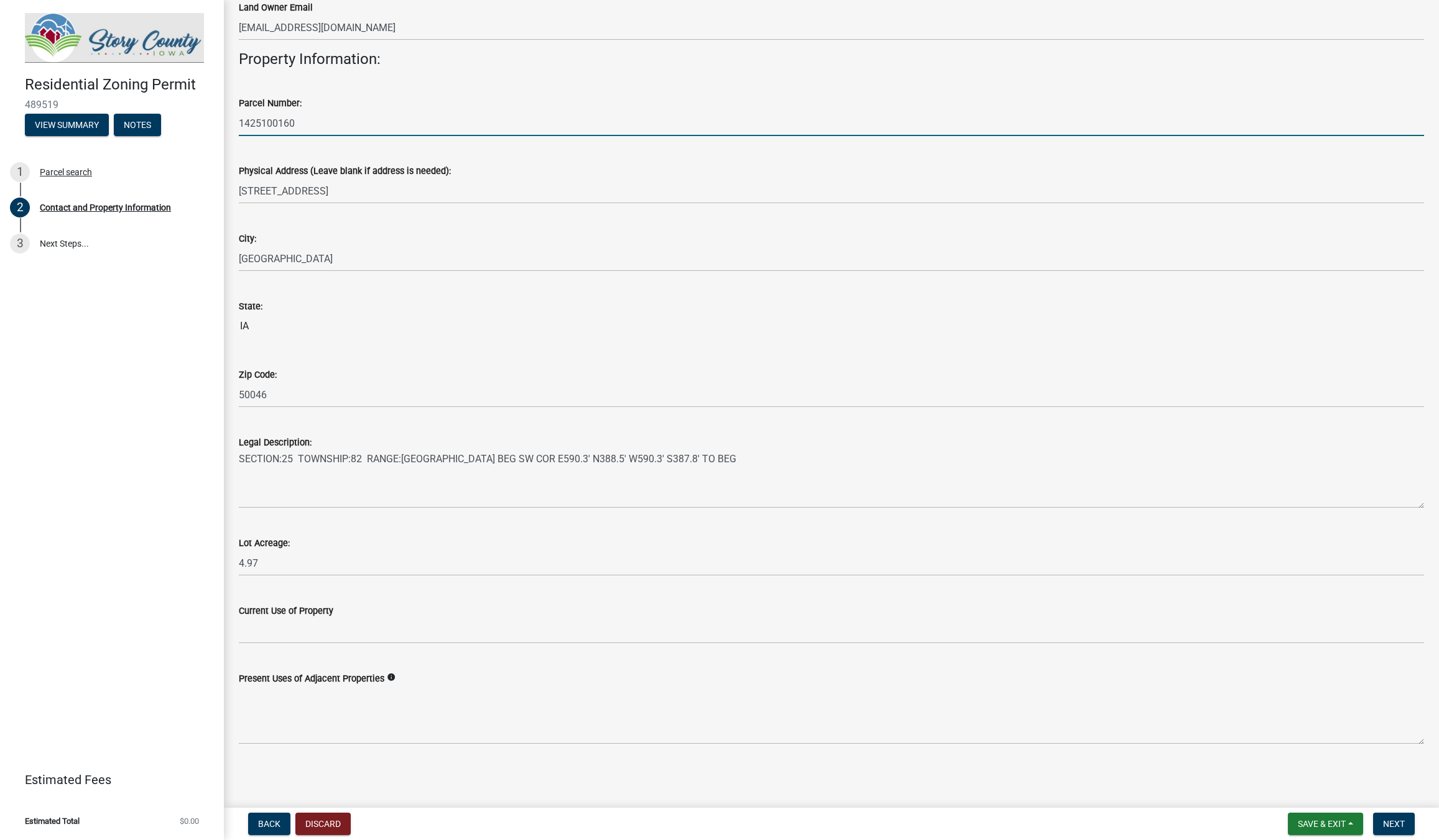
click at [302, 120] on input "1425100160" at bounding box center [831, 123] width 1185 height 26
drag, startPoint x: 302, startPoint y: 120, endPoint x: 241, endPoint y: 120, distance: 61.0
click at [241, 120] on input "1425100160" at bounding box center [831, 123] width 1185 height 26
paste input "142510017"
click at [259, 127] on input "1425100170" at bounding box center [831, 123] width 1185 height 26
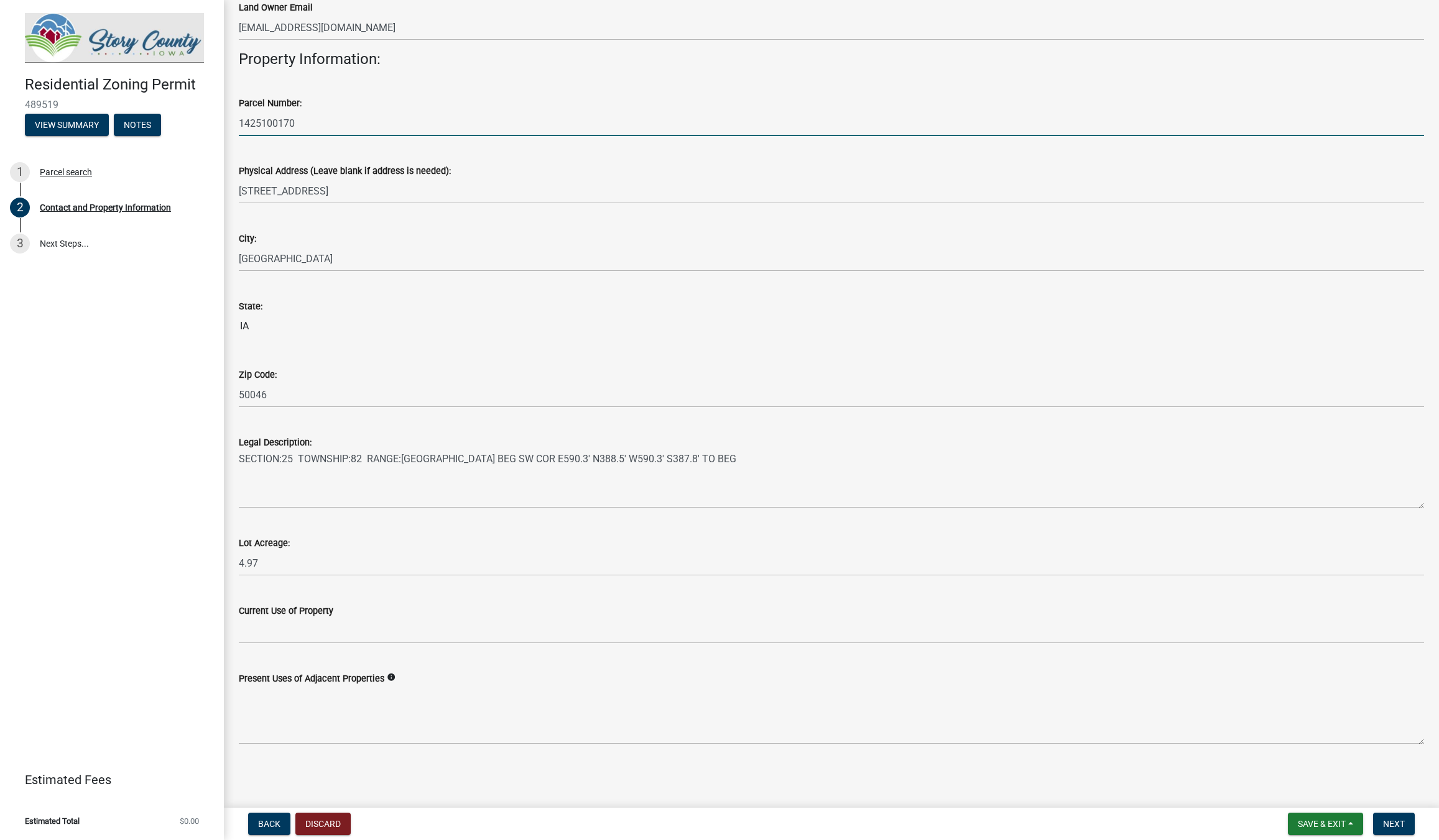
type input "1425100170"
click at [386, 223] on div "City: [GEOGRAPHIC_DATA]" at bounding box center [831, 242] width 1185 height 58
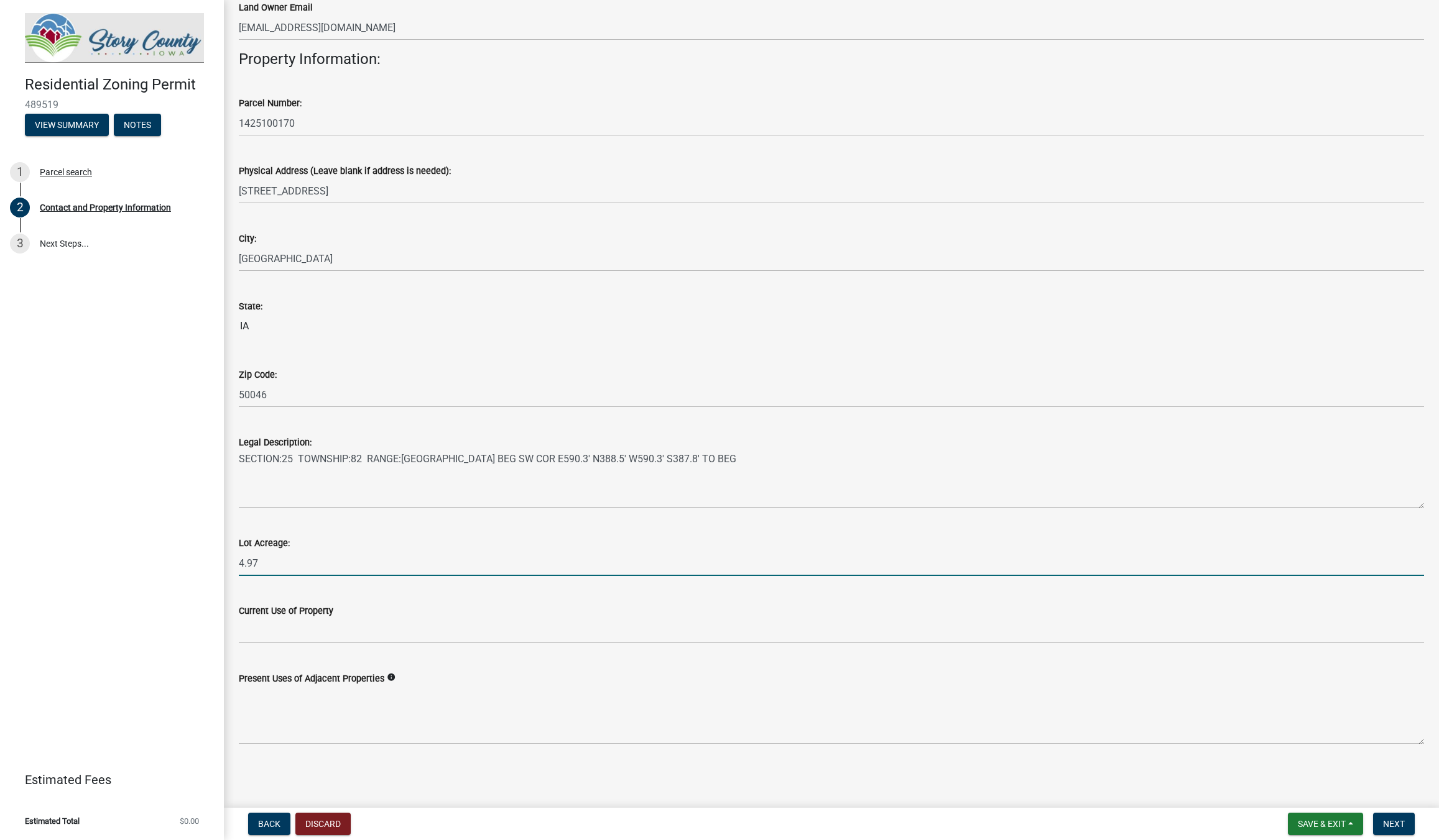
drag, startPoint x: 263, startPoint y: 567, endPoint x: 238, endPoint y: 568, distance: 25.0
click at [239, 568] on input "4.97" at bounding box center [831, 564] width 1185 height 26
type input "4.15"
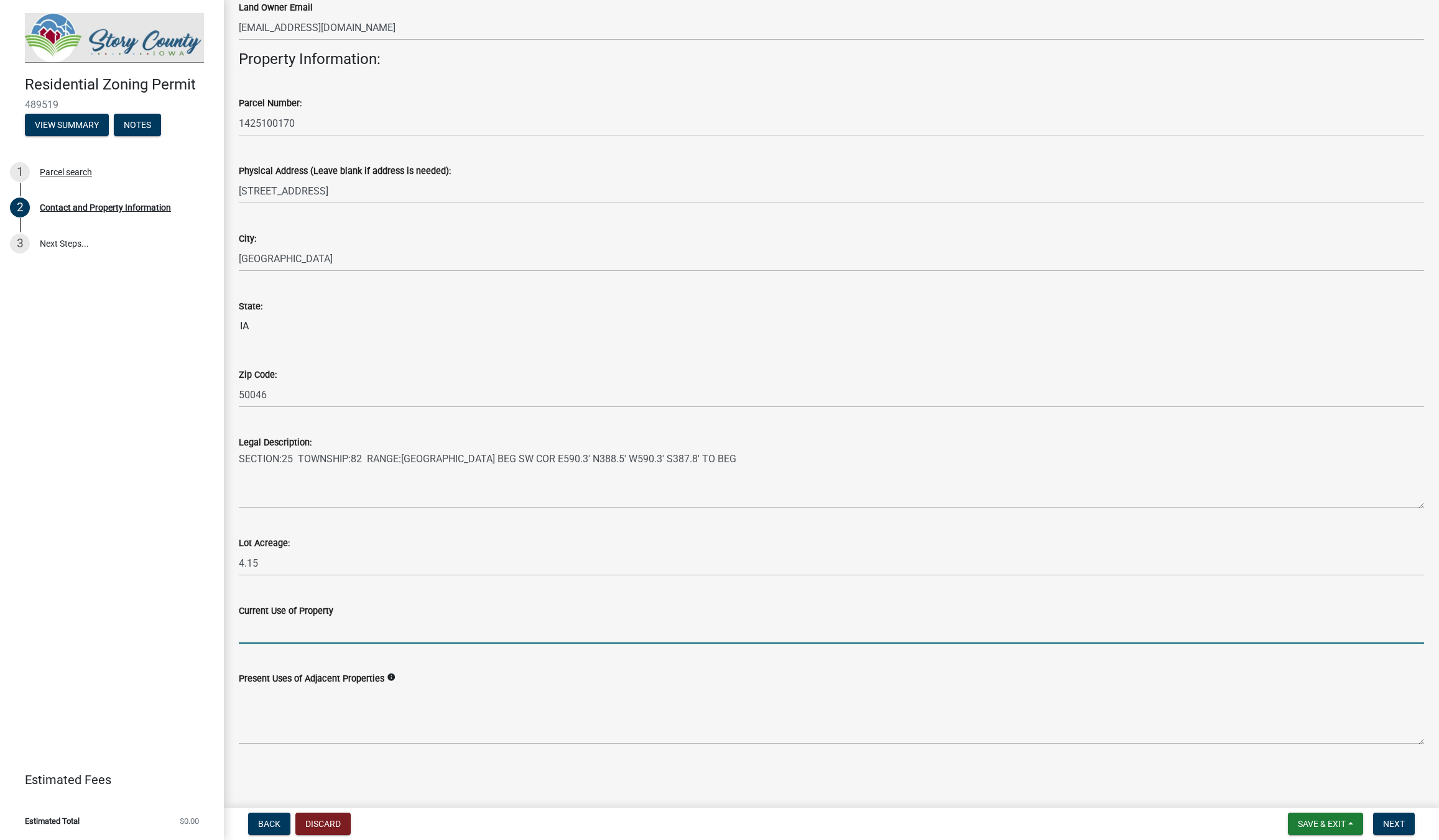
click at [284, 622] on input "Current Use of Property" at bounding box center [831, 631] width 1185 height 26
click at [299, 635] on input "Current Use of Property" at bounding box center [831, 631] width 1185 height 26
click at [271, 642] on input "Current Use of Property" at bounding box center [831, 631] width 1185 height 26
type input "a"
type input "g"
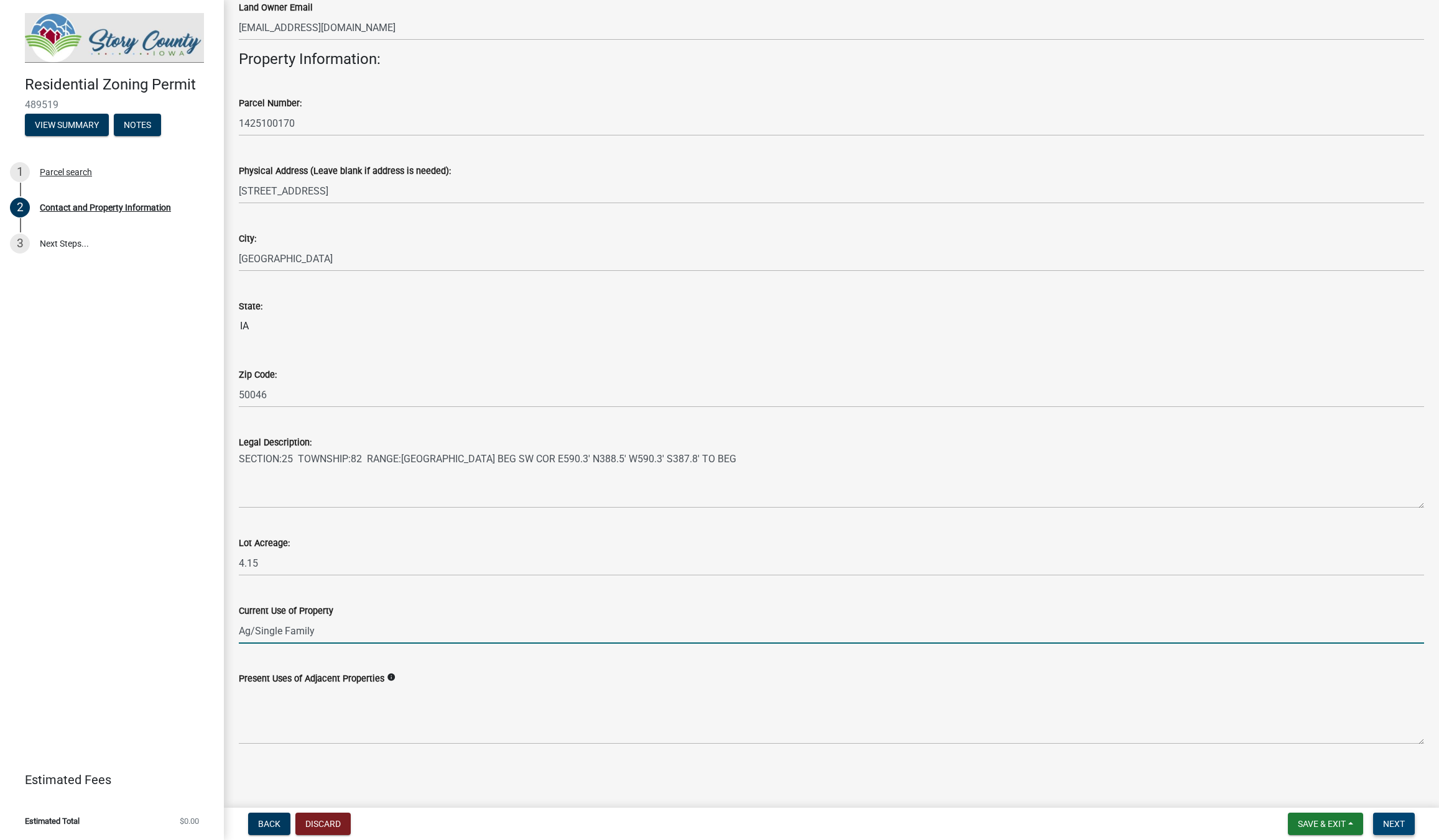
type input "Ag/Single Family"
click at [1395, 824] on span "Next" at bounding box center [1394, 824] width 22 height 10
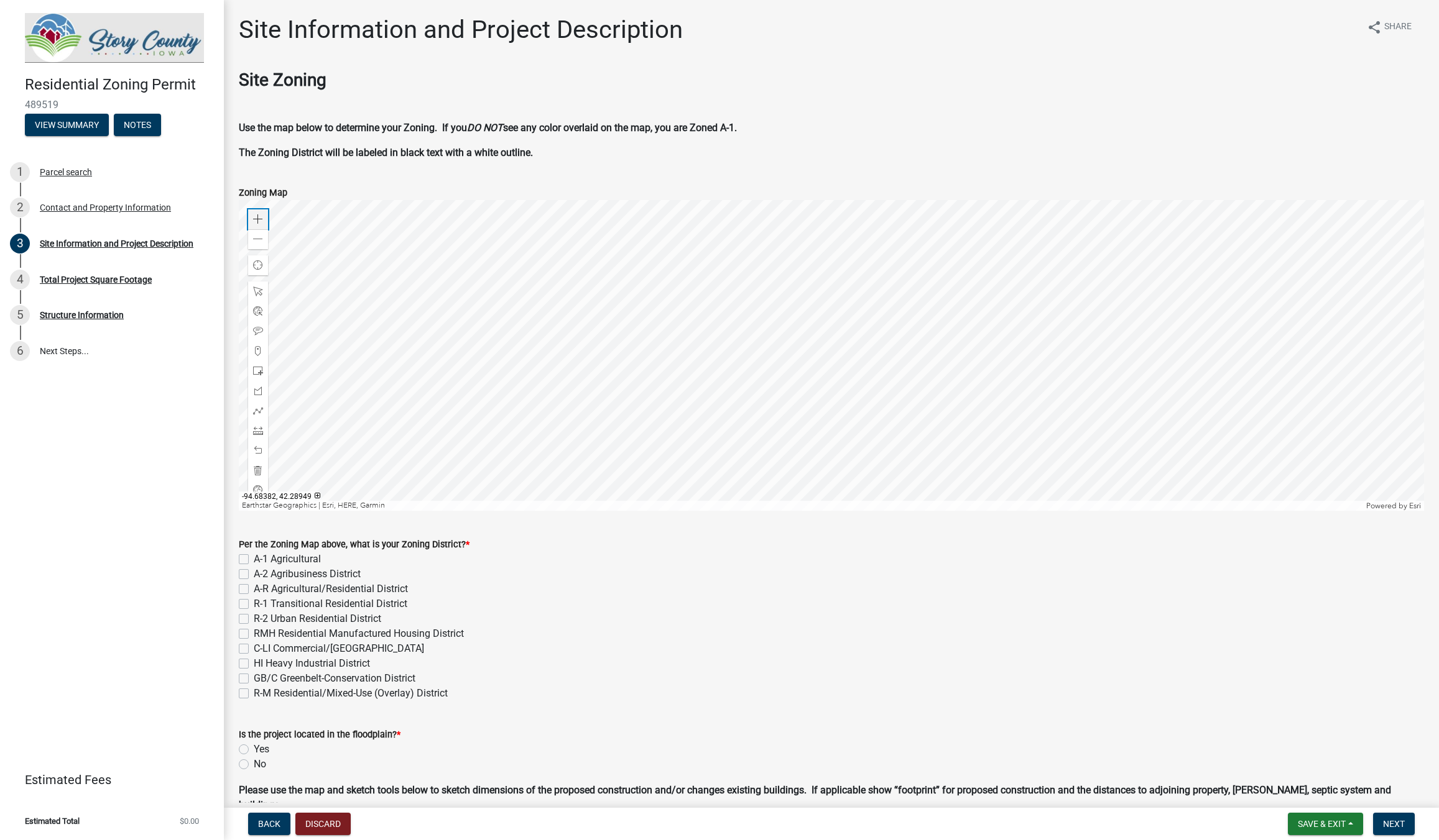
click at [258, 214] on div "Zoom in" at bounding box center [258, 220] width 20 height 20
click at [858, 280] on div at bounding box center [831, 355] width 1185 height 311
click at [259, 218] on span at bounding box center [258, 219] width 10 height 10
click at [254, 220] on span at bounding box center [258, 219] width 10 height 10
click at [802, 203] on div at bounding box center [831, 355] width 1185 height 311
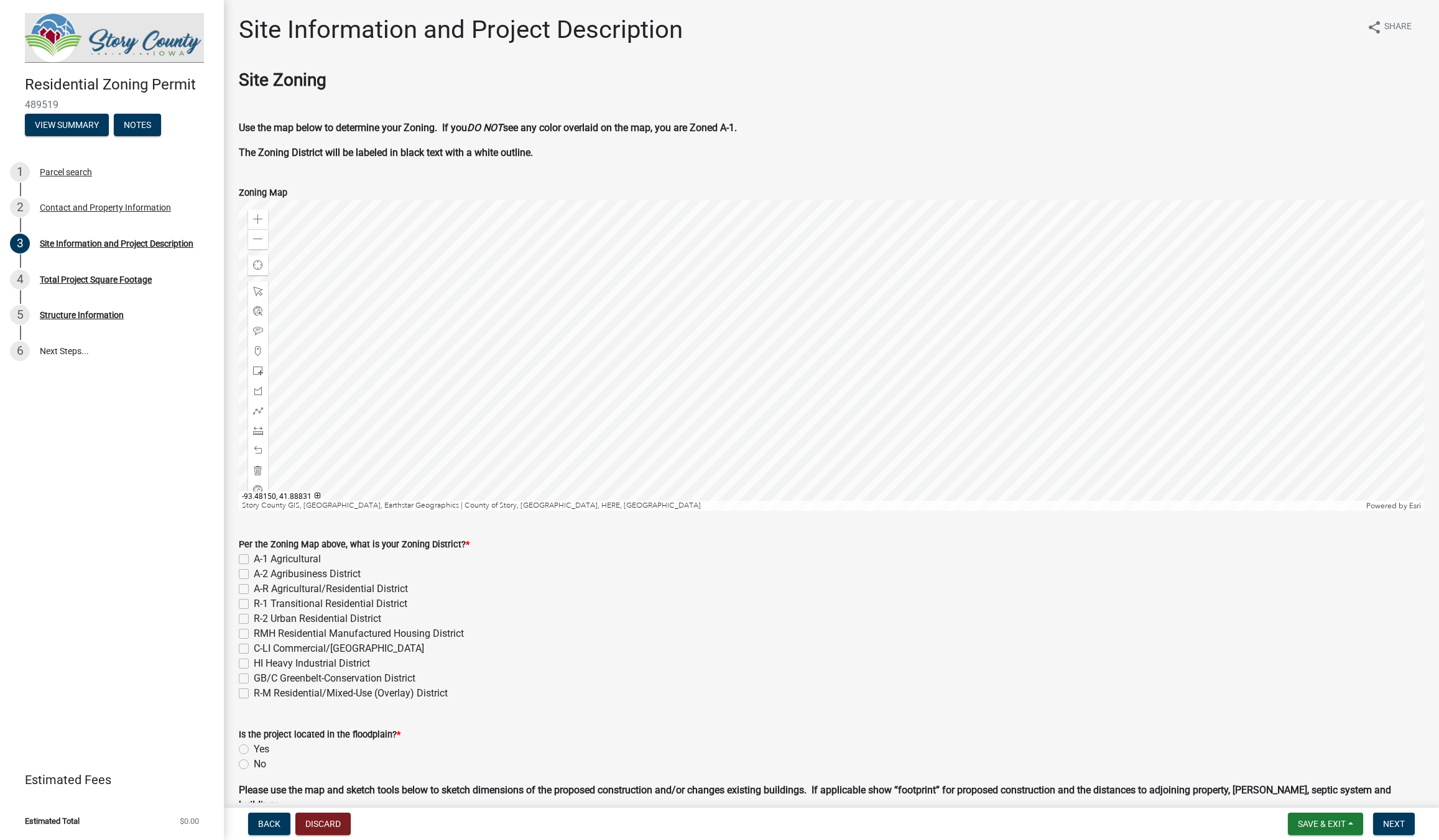
click at [693, 361] on div at bounding box center [831, 355] width 1185 height 311
click at [261, 219] on span at bounding box center [258, 219] width 10 height 10
click at [727, 295] on div at bounding box center [831, 355] width 1185 height 311
click at [257, 223] on span at bounding box center [258, 219] width 10 height 10
click at [578, 376] on div at bounding box center [831, 355] width 1185 height 311
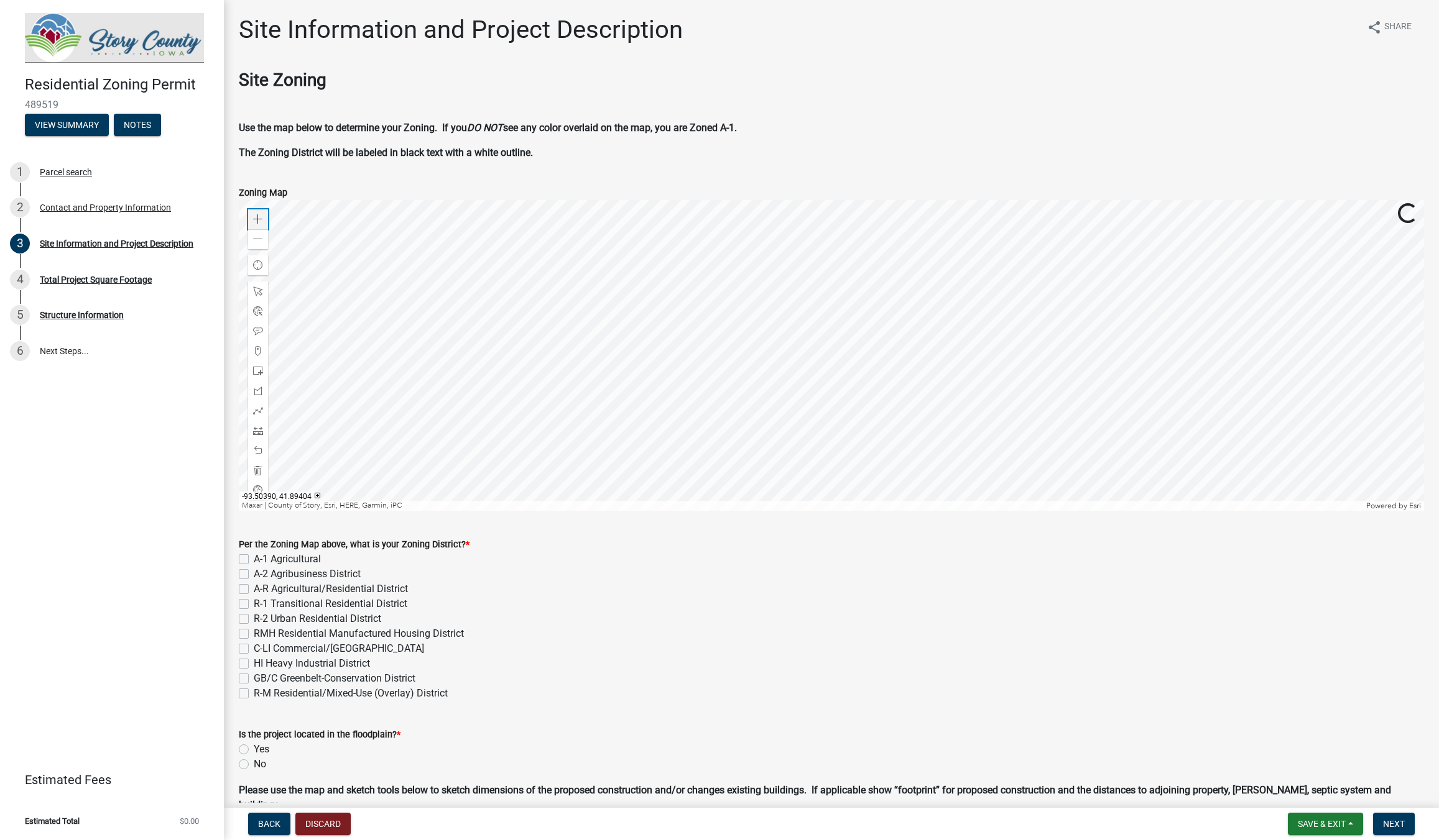
click at [260, 220] on span at bounding box center [258, 219] width 10 height 10
click at [697, 497] on div at bounding box center [831, 355] width 1185 height 311
click at [605, 435] on div at bounding box center [831, 355] width 1185 height 311
click at [612, 435] on div at bounding box center [831, 355] width 1185 height 311
click at [656, 330] on div at bounding box center [831, 355] width 1185 height 311
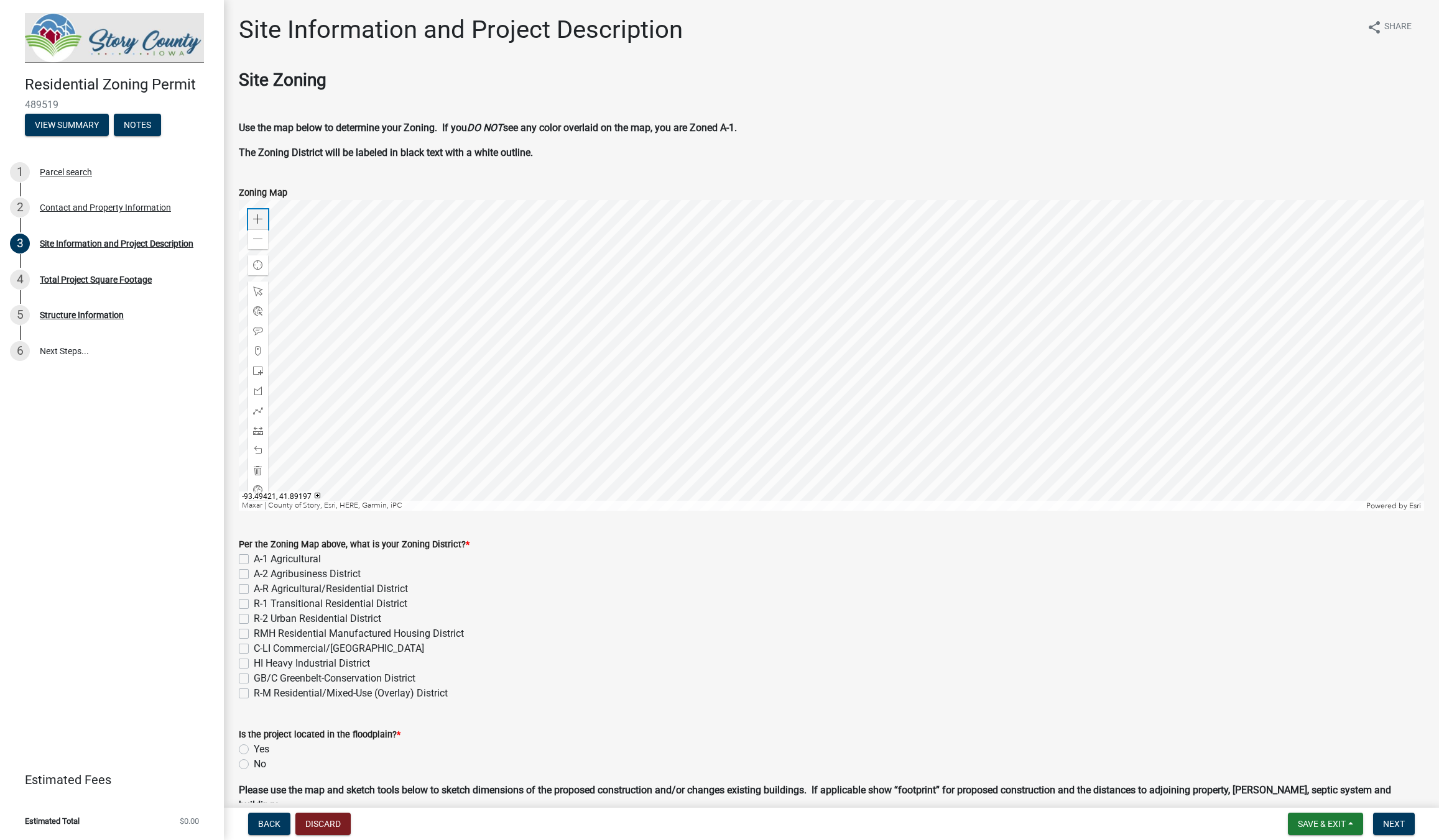
click at [252, 217] on div "Zoom in" at bounding box center [258, 220] width 20 height 20
click at [598, 364] on div at bounding box center [831, 355] width 1185 height 311
click at [259, 215] on span at bounding box center [258, 219] width 10 height 10
click at [692, 340] on div at bounding box center [831, 355] width 1185 height 311
click at [598, 369] on div at bounding box center [831, 355] width 1185 height 311
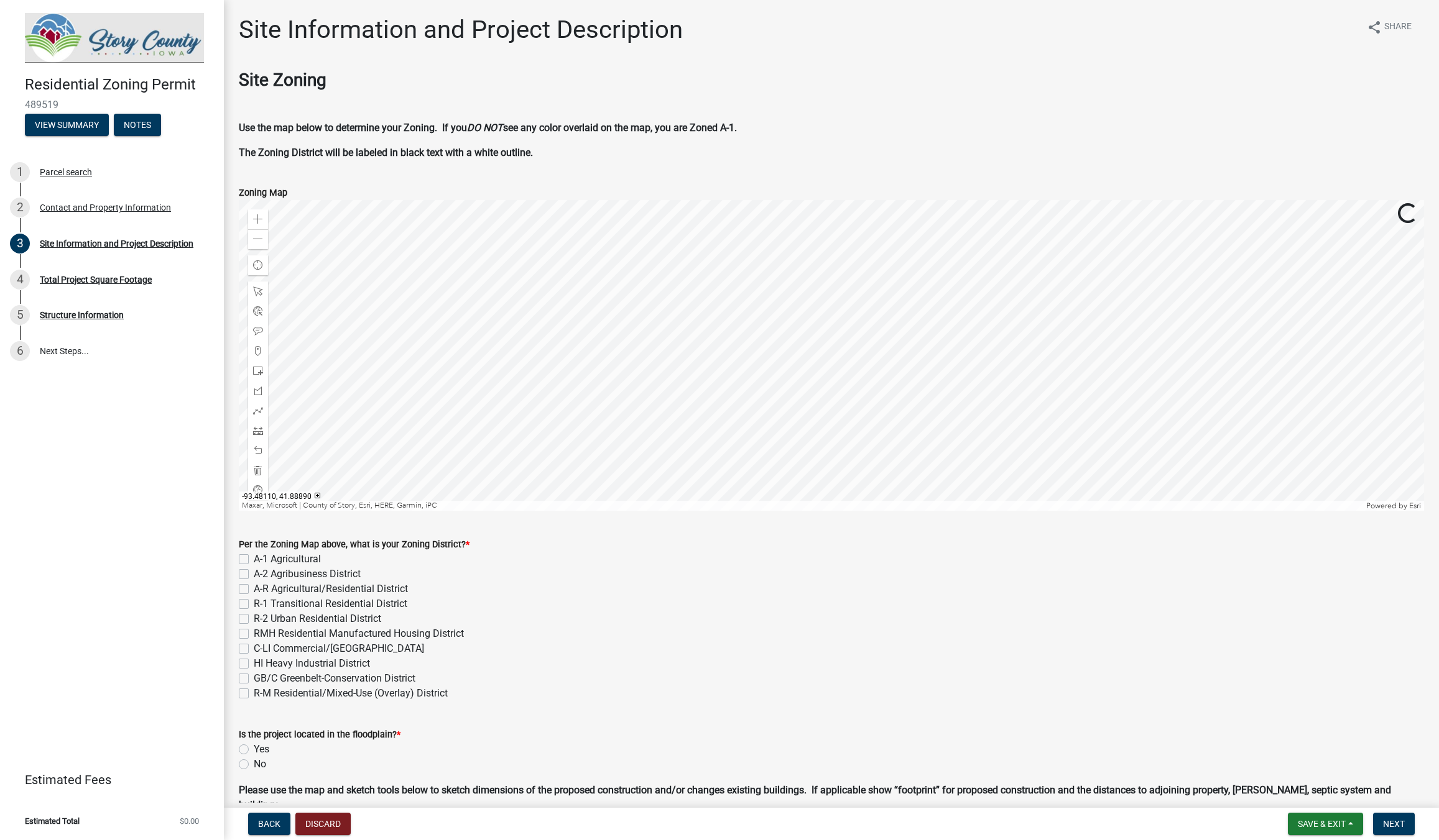
click at [739, 358] on div at bounding box center [831, 355] width 1185 height 311
click at [260, 264] on span "Find my location" at bounding box center [258, 265] width 10 height 10
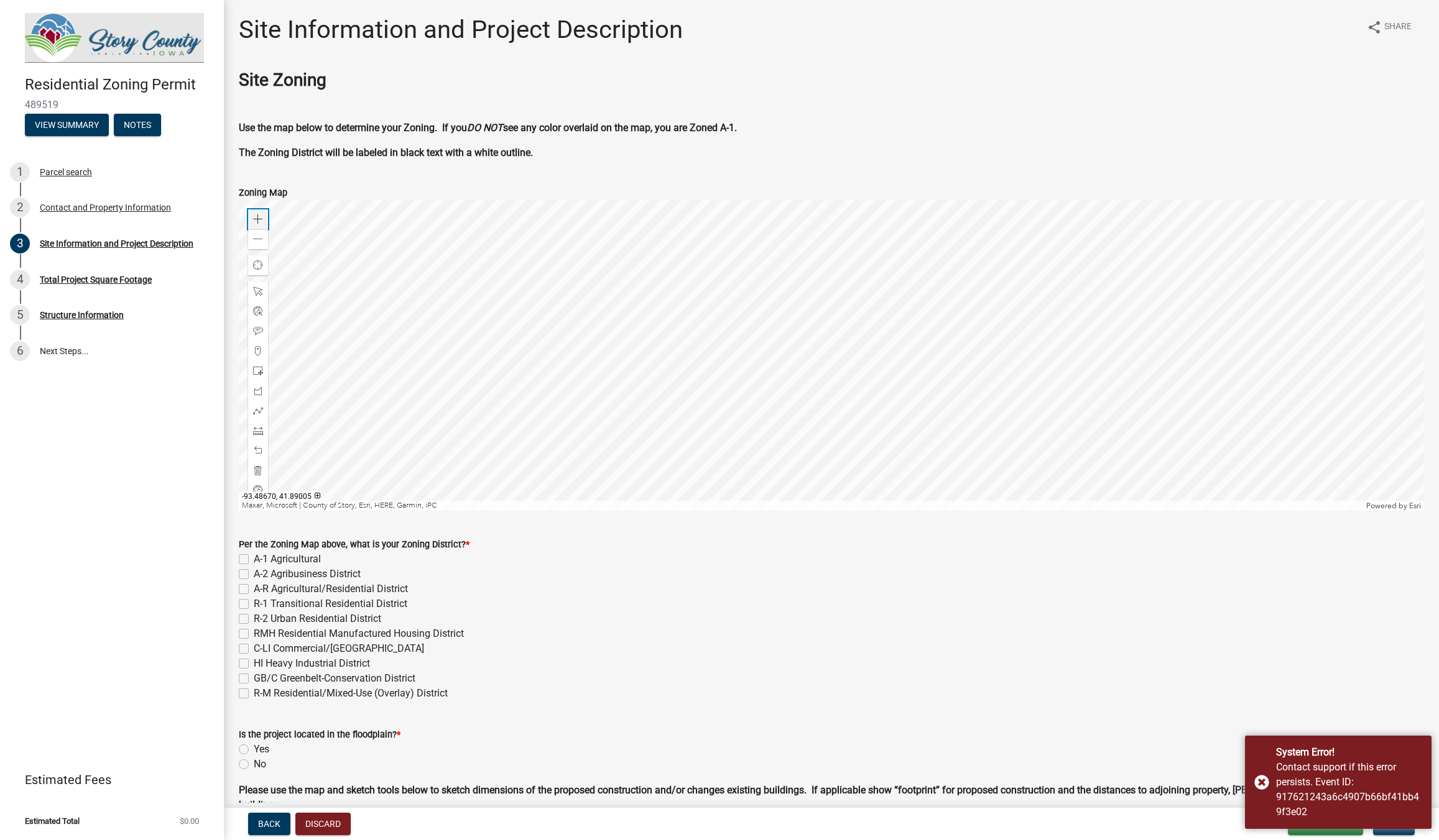
click at [258, 222] on span at bounding box center [258, 219] width 10 height 10
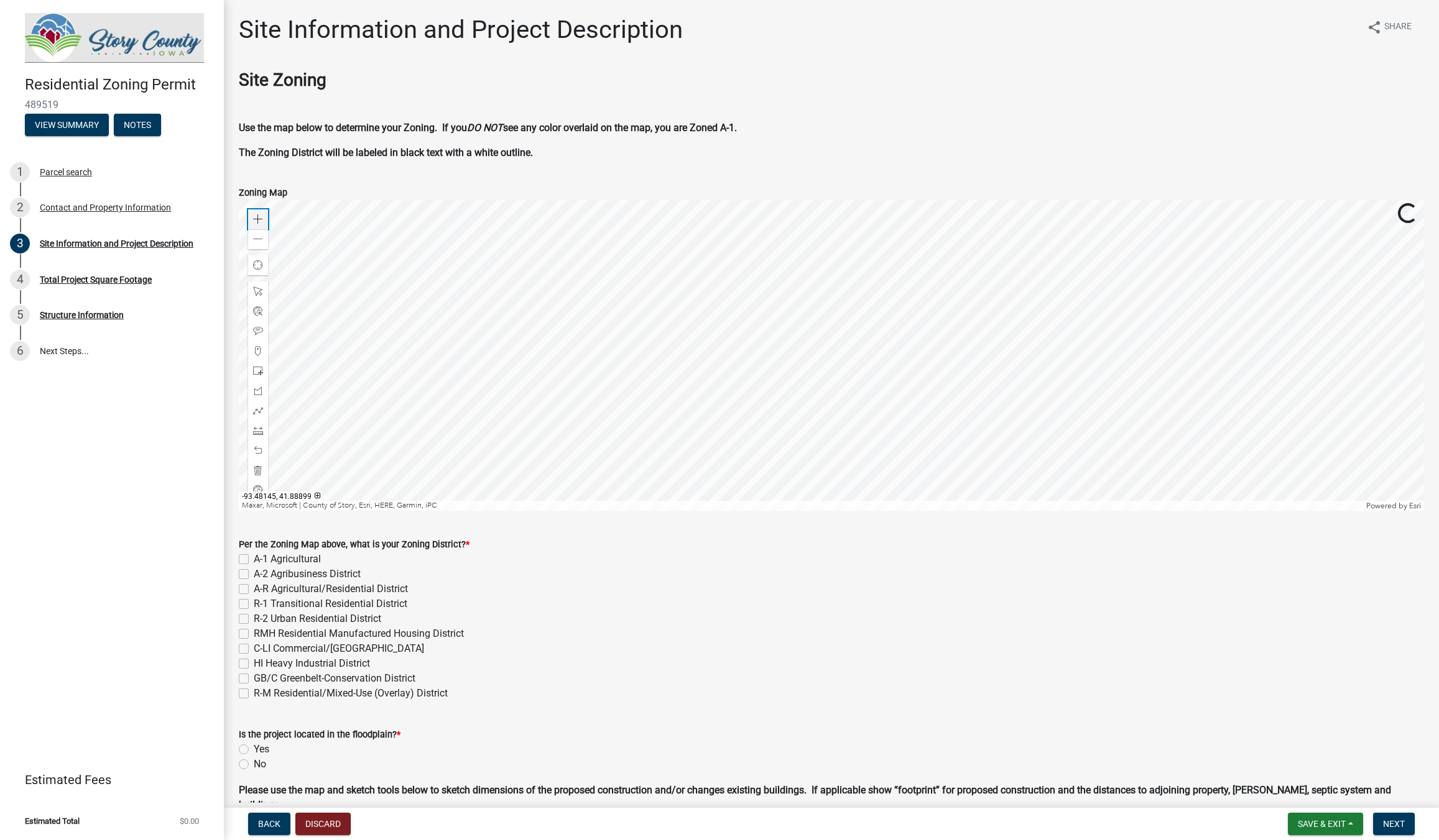
scroll to position [71, 0]
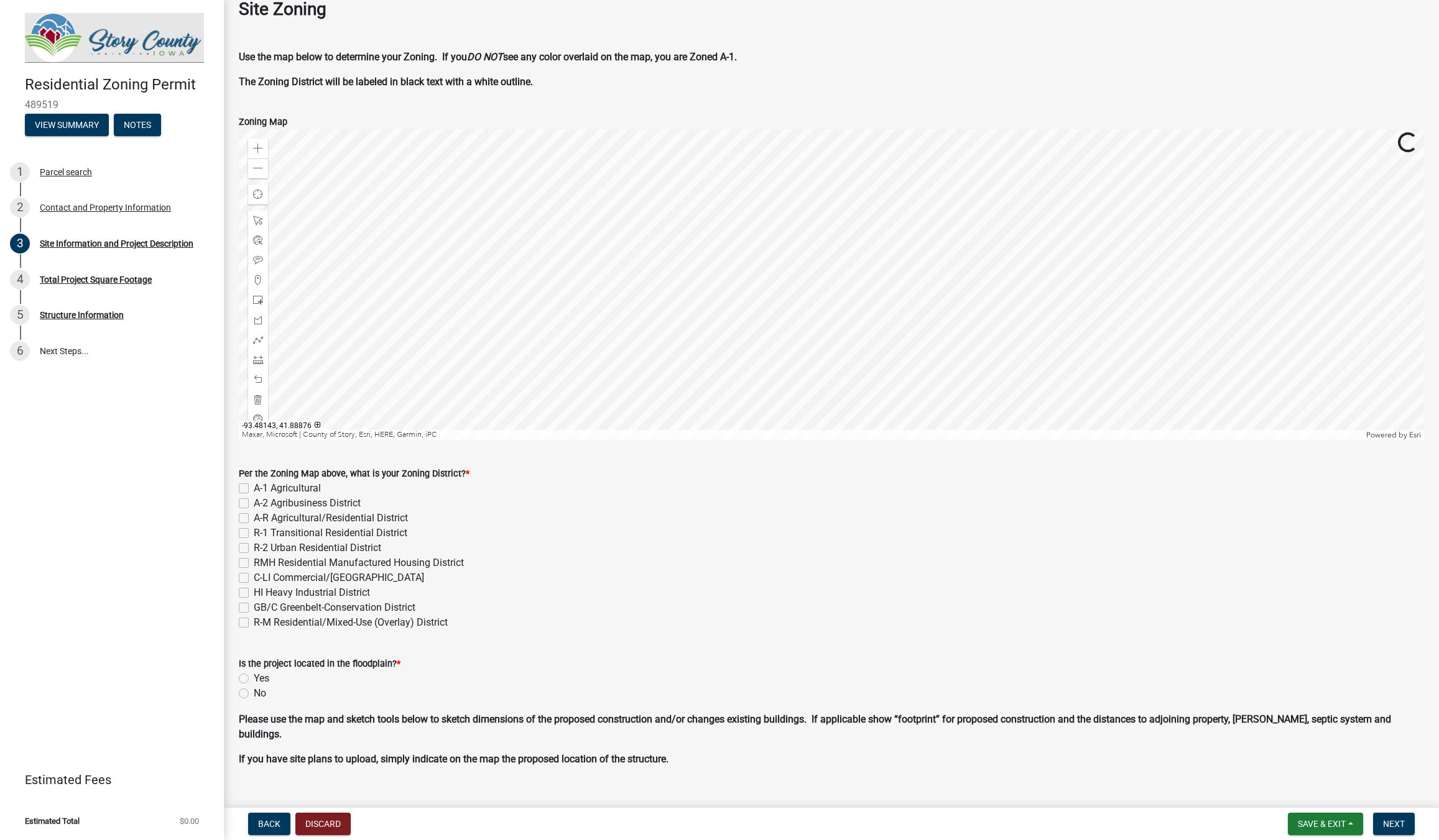
click at [671, 338] on div at bounding box center [831, 285] width 1185 height 311
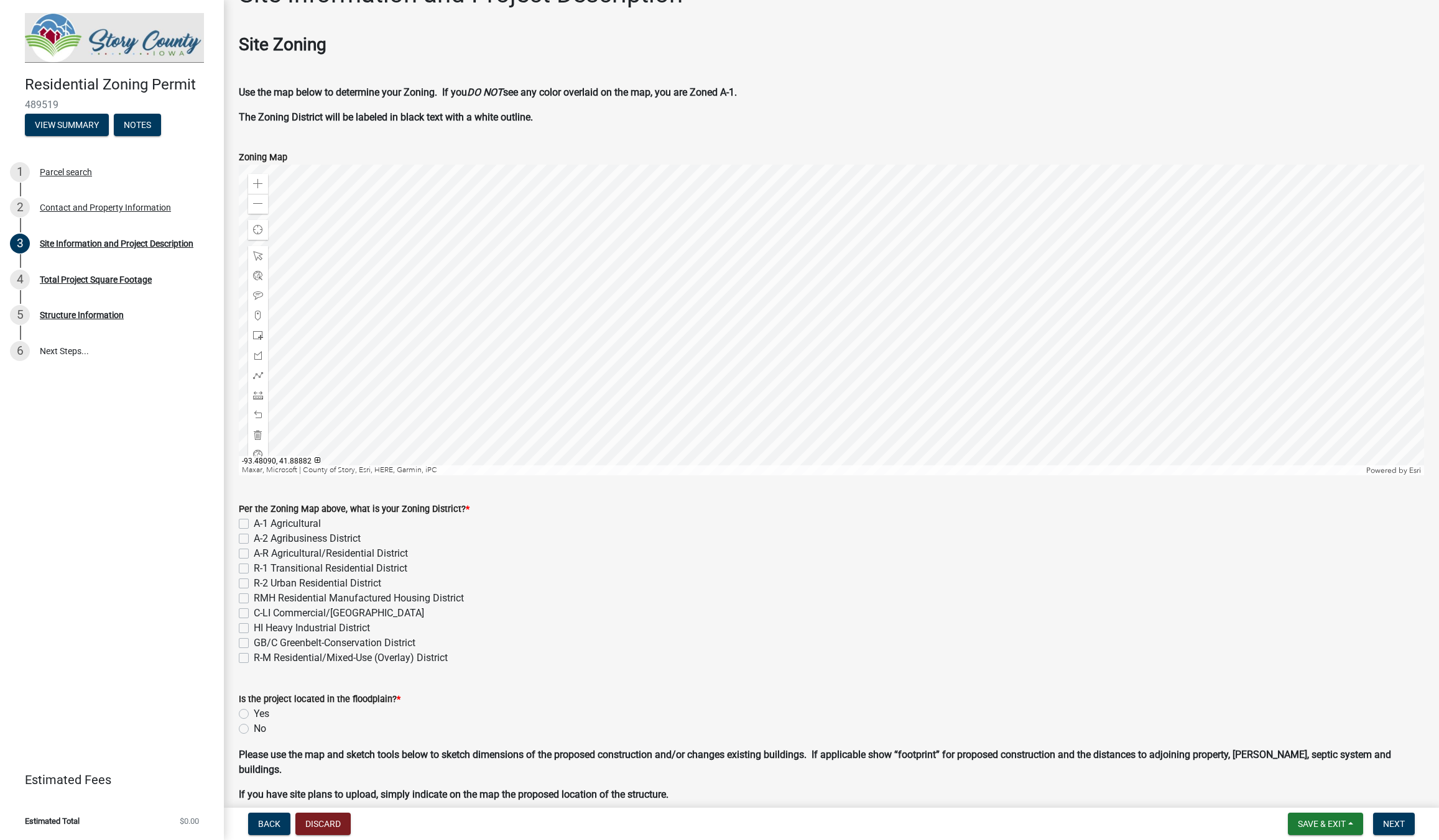
scroll to position [0, 0]
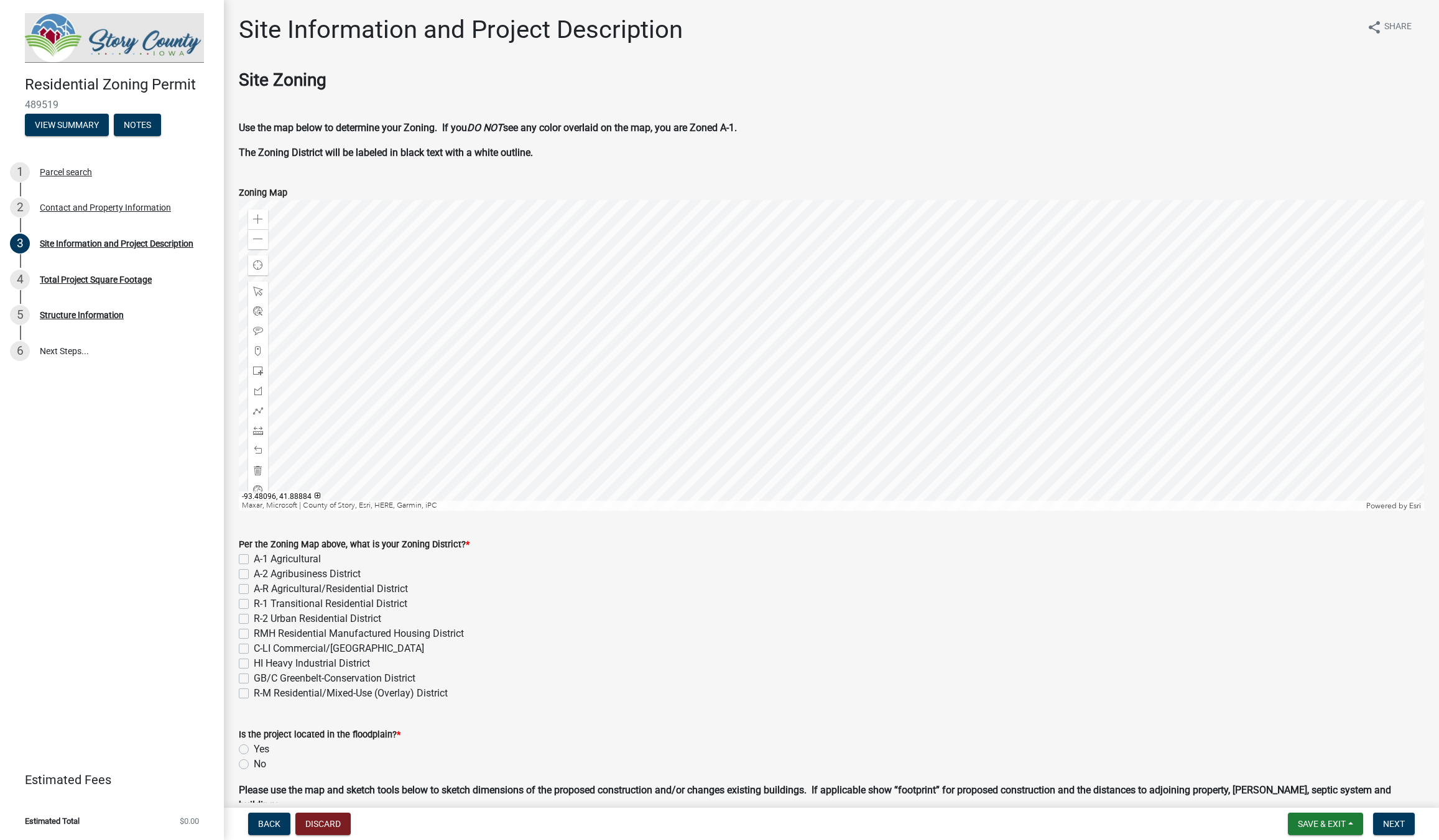
click at [796, 320] on div at bounding box center [831, 355] width 1185 height 311
click at [257, 242] on span at bounding box center [258, 239] width 10 height 10
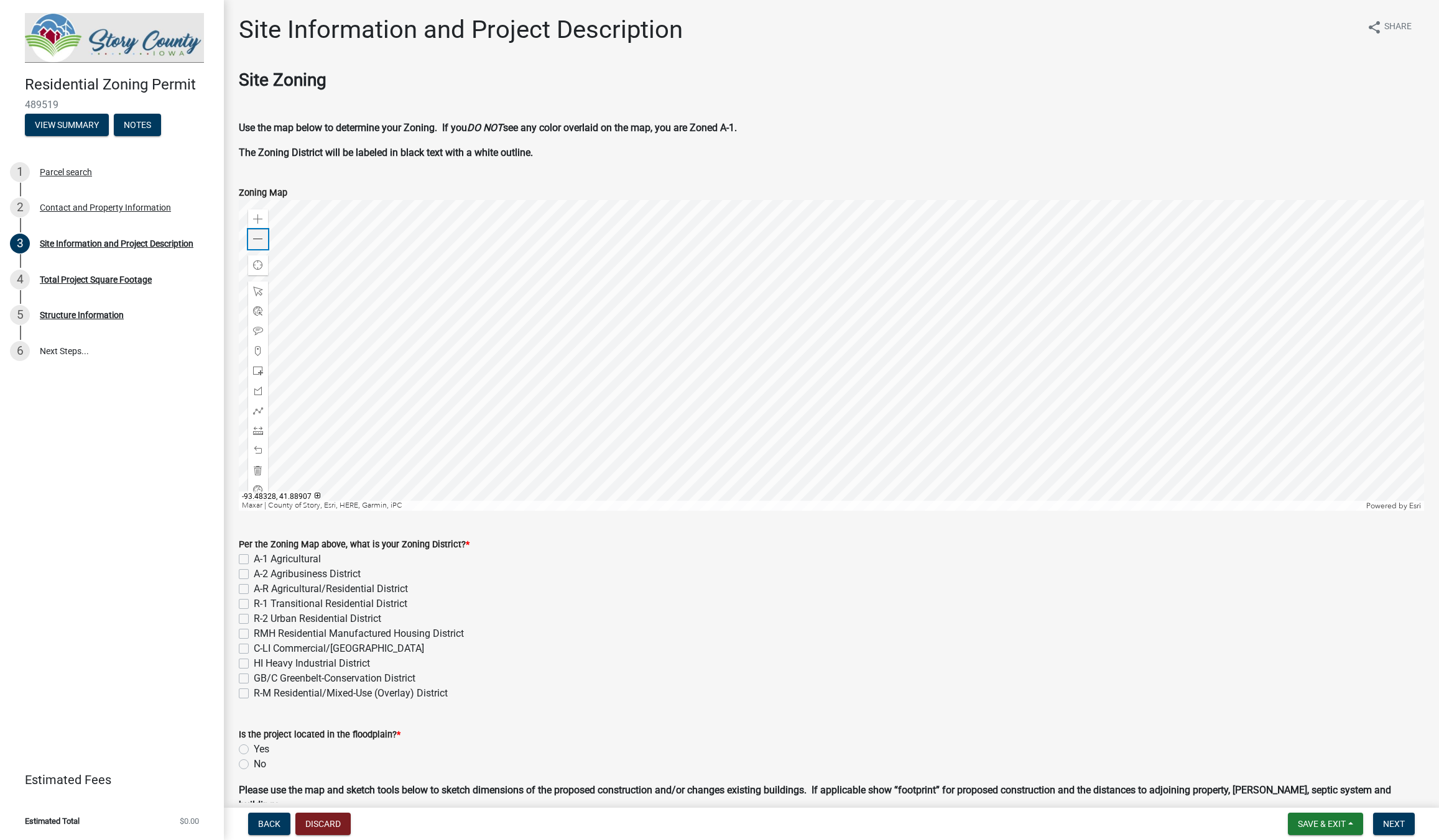
click at [257, 242] on span at bounding box center [258, 239] width 10 height 10
click at [785, 362] on div at bounding box center [831, 355] width 1185 height 311
click at [258, 241] on span at bounding box center [258, 239] width 10 height 10
click at [259, 217] on span at bounding box center [258, 219] width 10 height 10
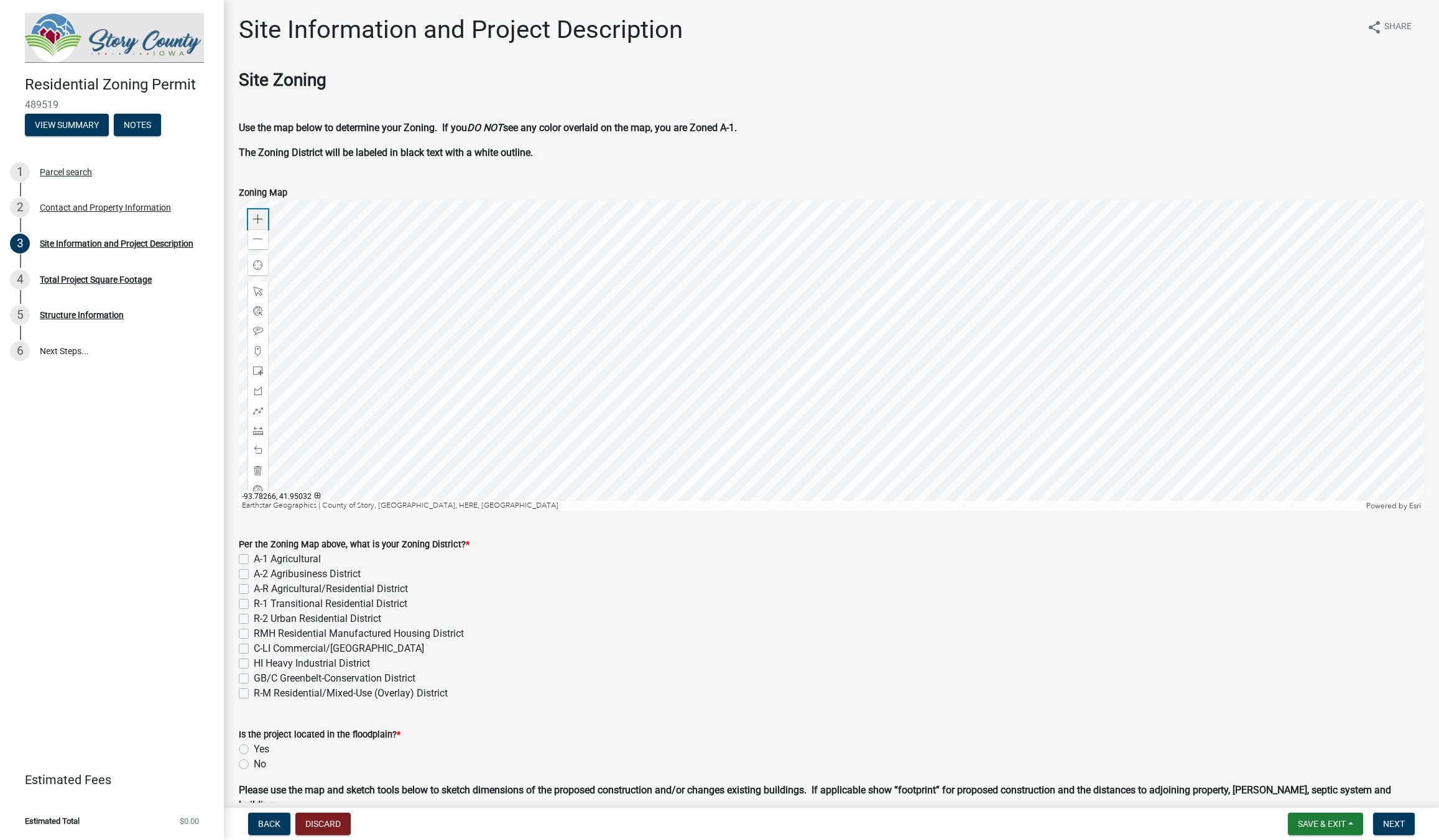
click at [265, 215] on div "Zoom in" at bounding box center [258, 220] width 20 height 20
click at [631, 333] on div at bounding box center [831, 355] width 1185 height 311
click at [591, 383] on div at bounding box center [831, 355] width 1185 height 311
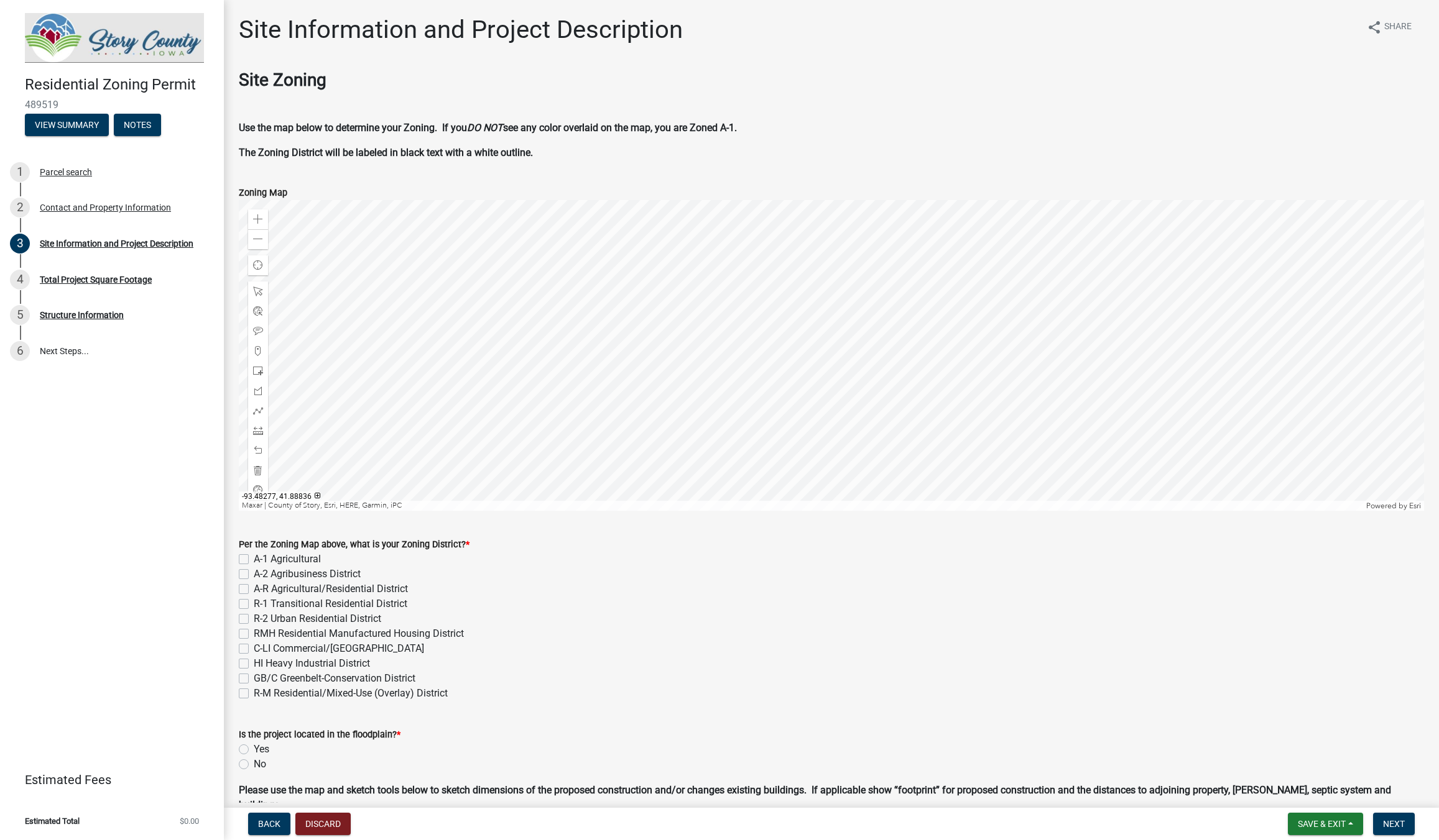
click at [591, 387] on div at bounding box center [831, 355] width 1185 height 311
click at [651, 354] on div at bounding box center [831, 355] width 1185 height 311
click at [660, 347] on div at bounding box center [831, 355] width 1185 height 311
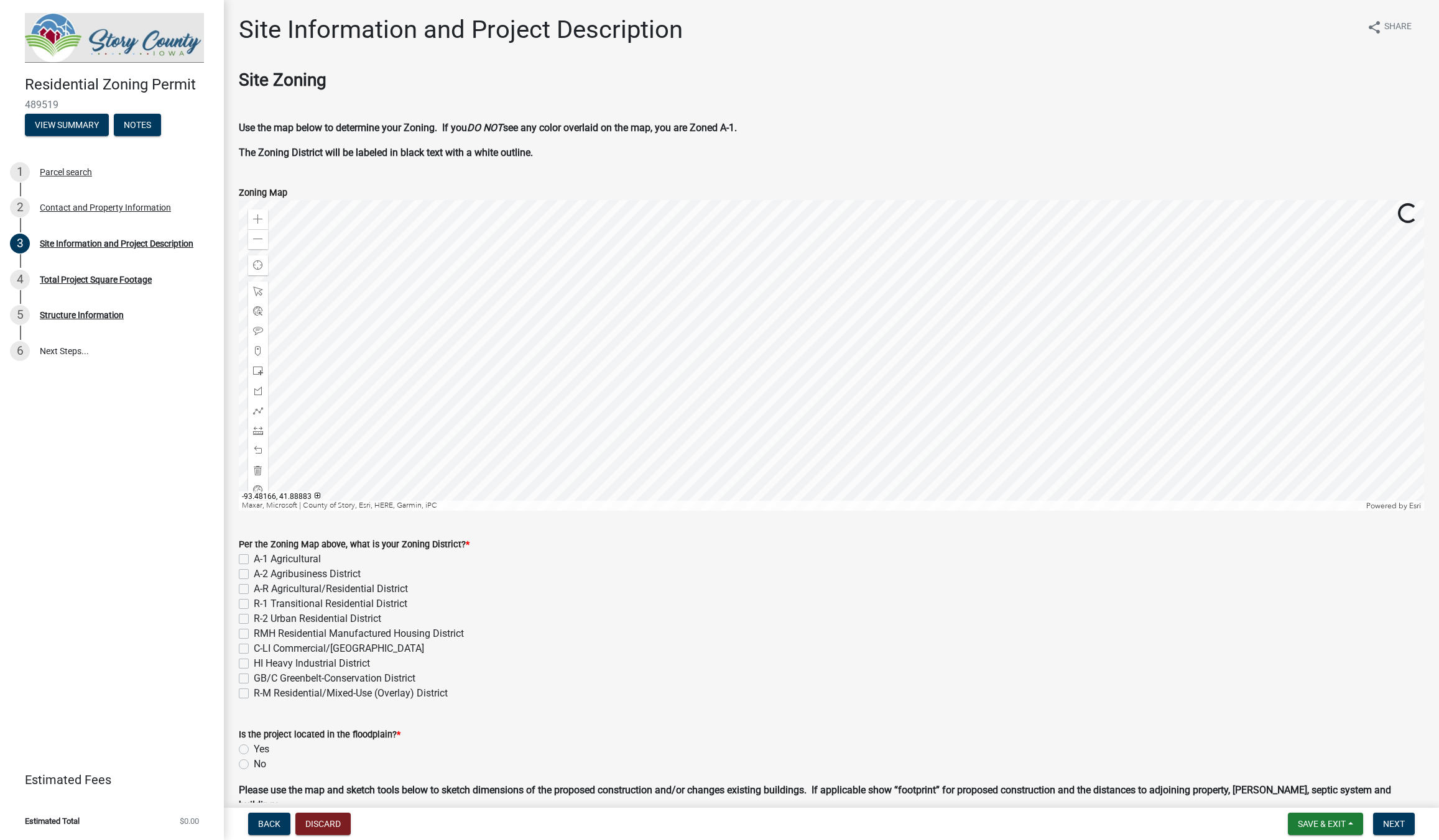
click at [660, 347] on div at bounding box center [831, 355] width 1185 height 311
click at [410, 479] on div at bounding box center [831, 355] width 1185 height 311
click at [407, 478] on div at bounding box center [831, 355] width 1185 height 311
click at [399, 472] on div at bounding box center [831, 355] width 1185 height 311
click at [405, 472] on div at bounding box center [831, 355] width 1185 height 311
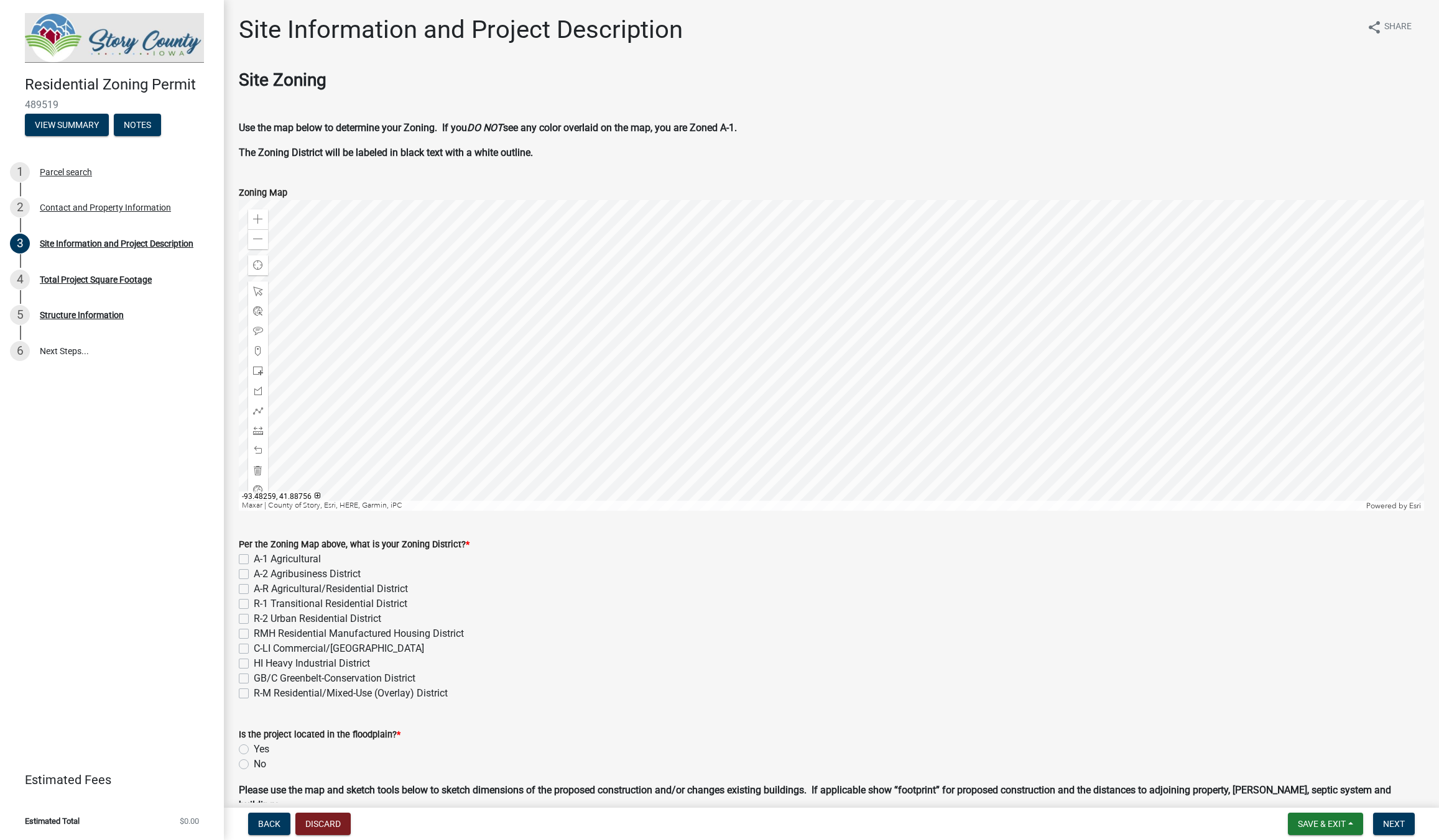
click at [254, 558] on label "A-1 Agricultural" at bounding box center [287, 560] width 67 height 15
click at [254, 558] on input "A-1 Agricultural" at bounding box center [258, 556] width 8 height 8
checkbox input "true"
checkbox input "false"
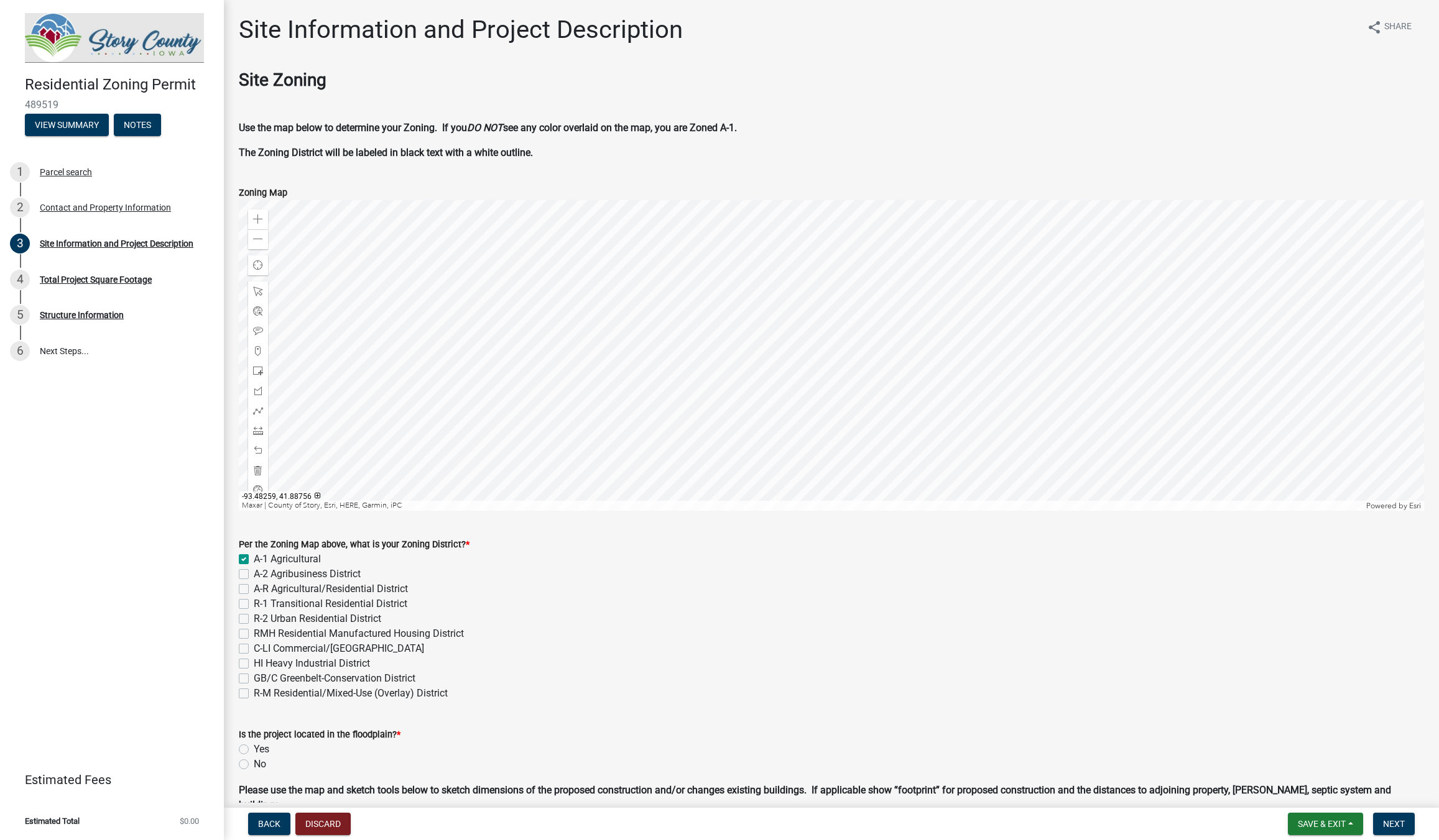
checkbox input "false"
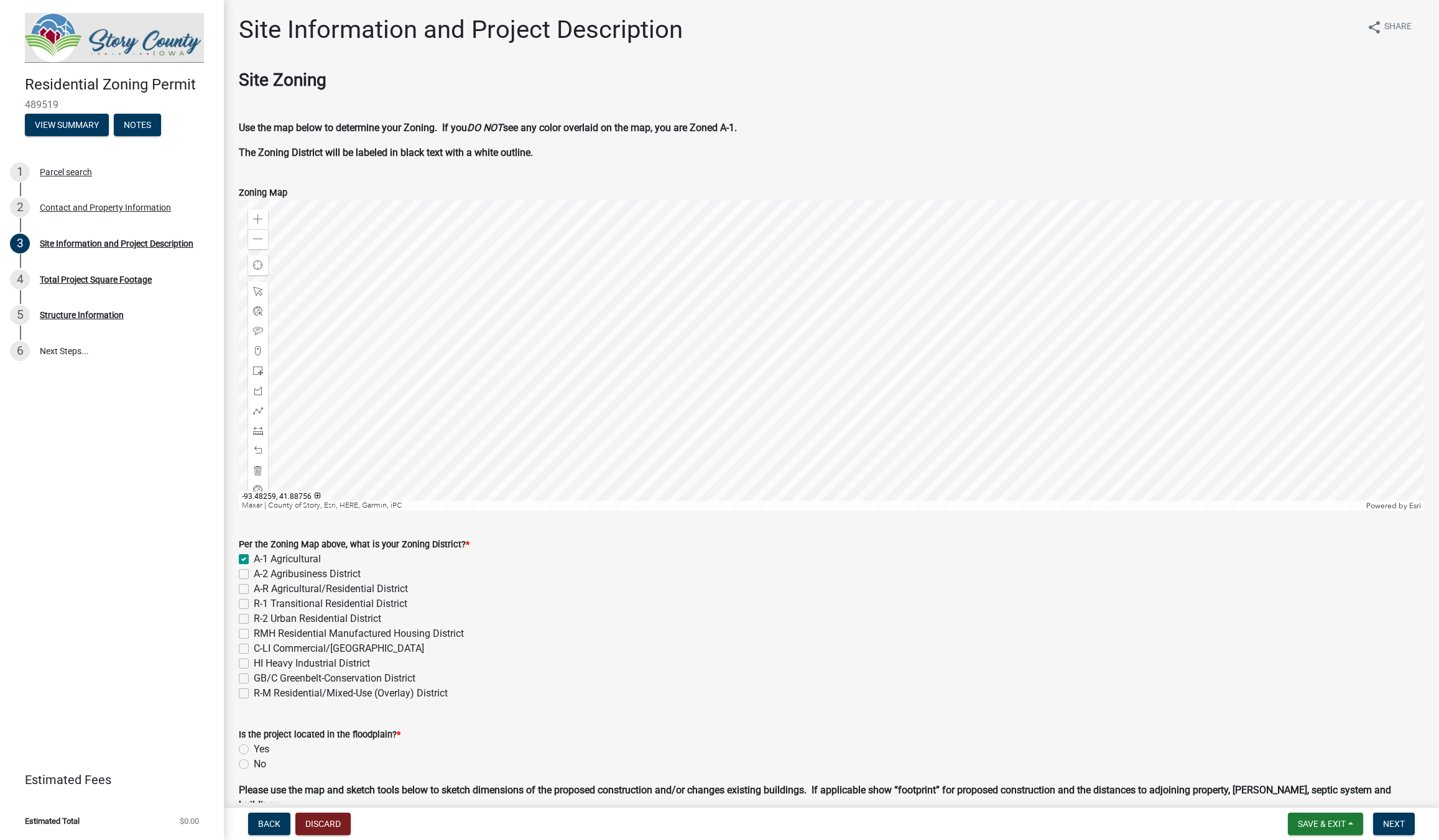
checkbox input "false"
click at [261, 241] on span at bounding box center [258, 239] width 10 height 10
click at [255, 237] on span at bounding box center [258, 239] width 10 height 10
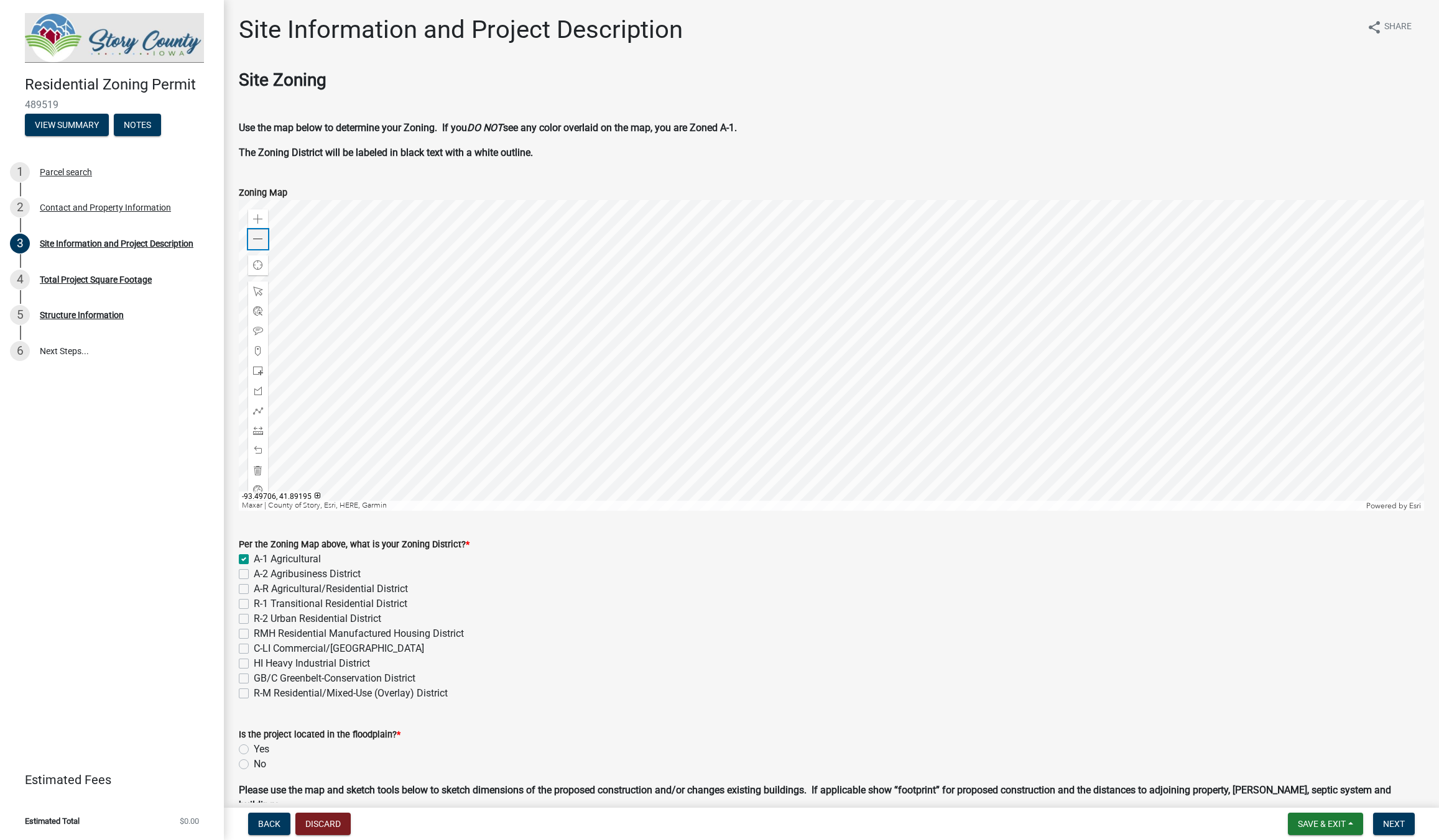
click at [255, 237] on span at bounding box center [258, 239] width 10 height 10
click at [258, 223] on span at bounding box center [258, 219] width 10 height 10
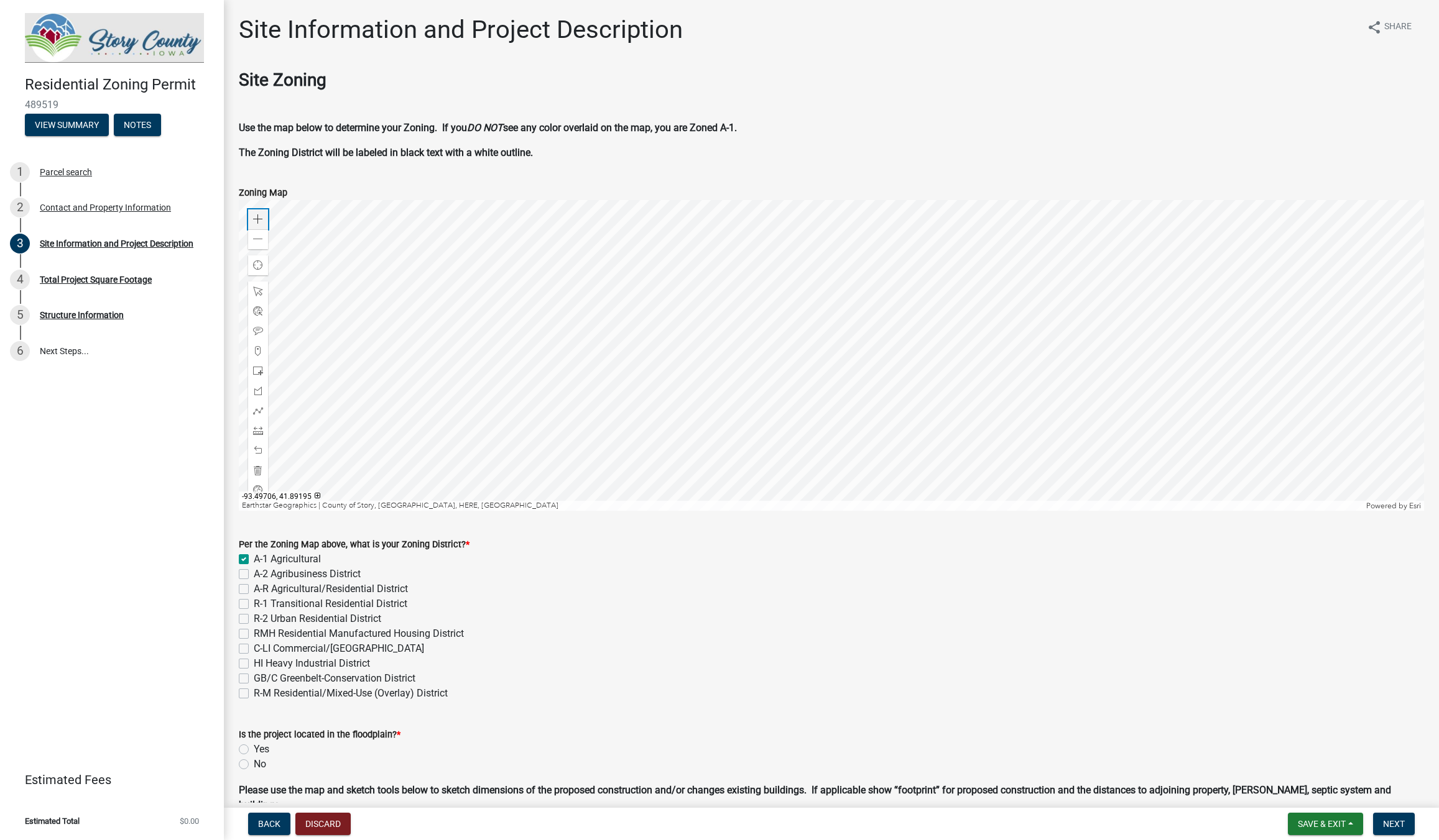
click at [258, 223] on span at bounding box center [258, 219] width 10 height 10
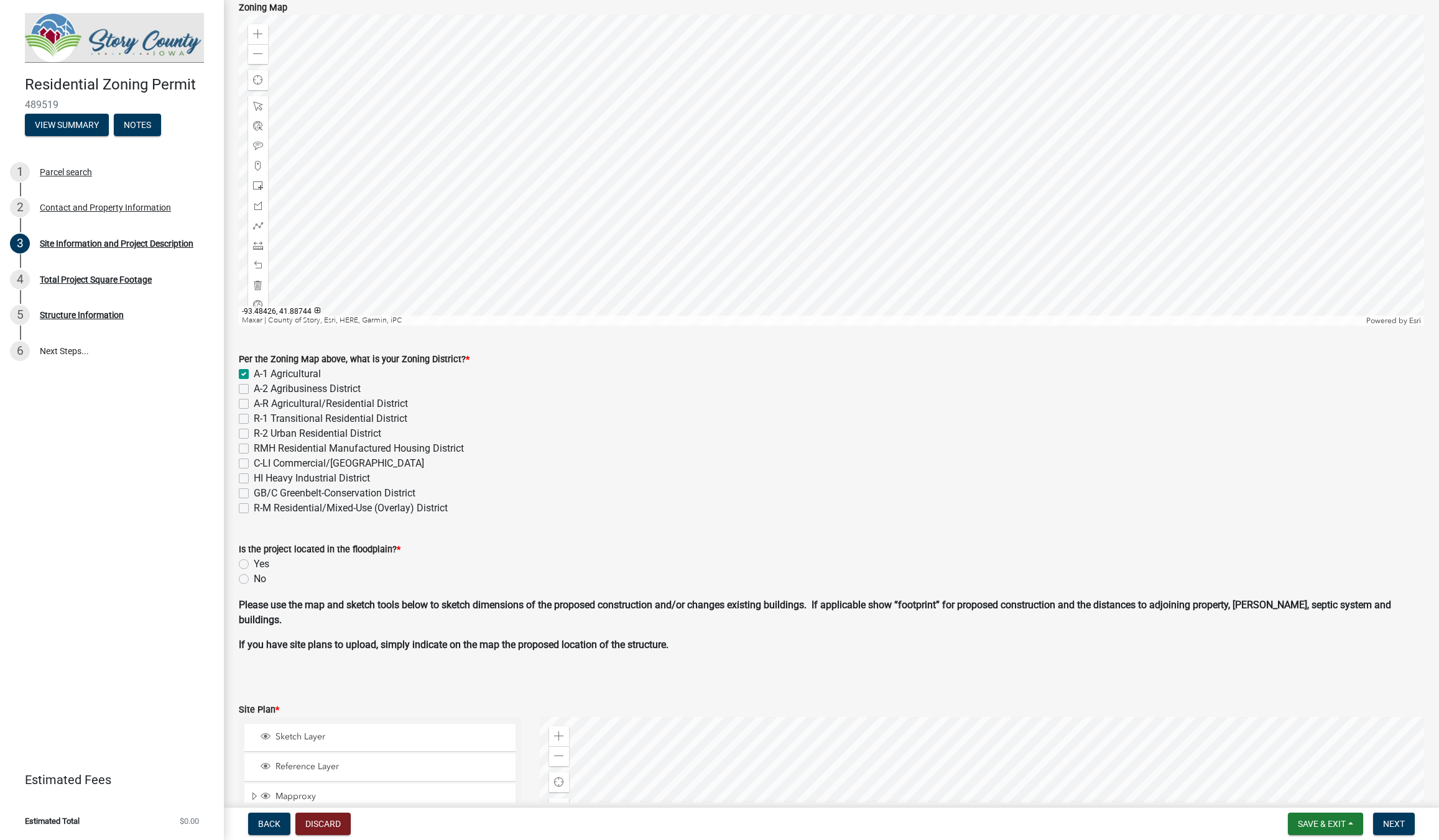
scroll to position [213, 0]
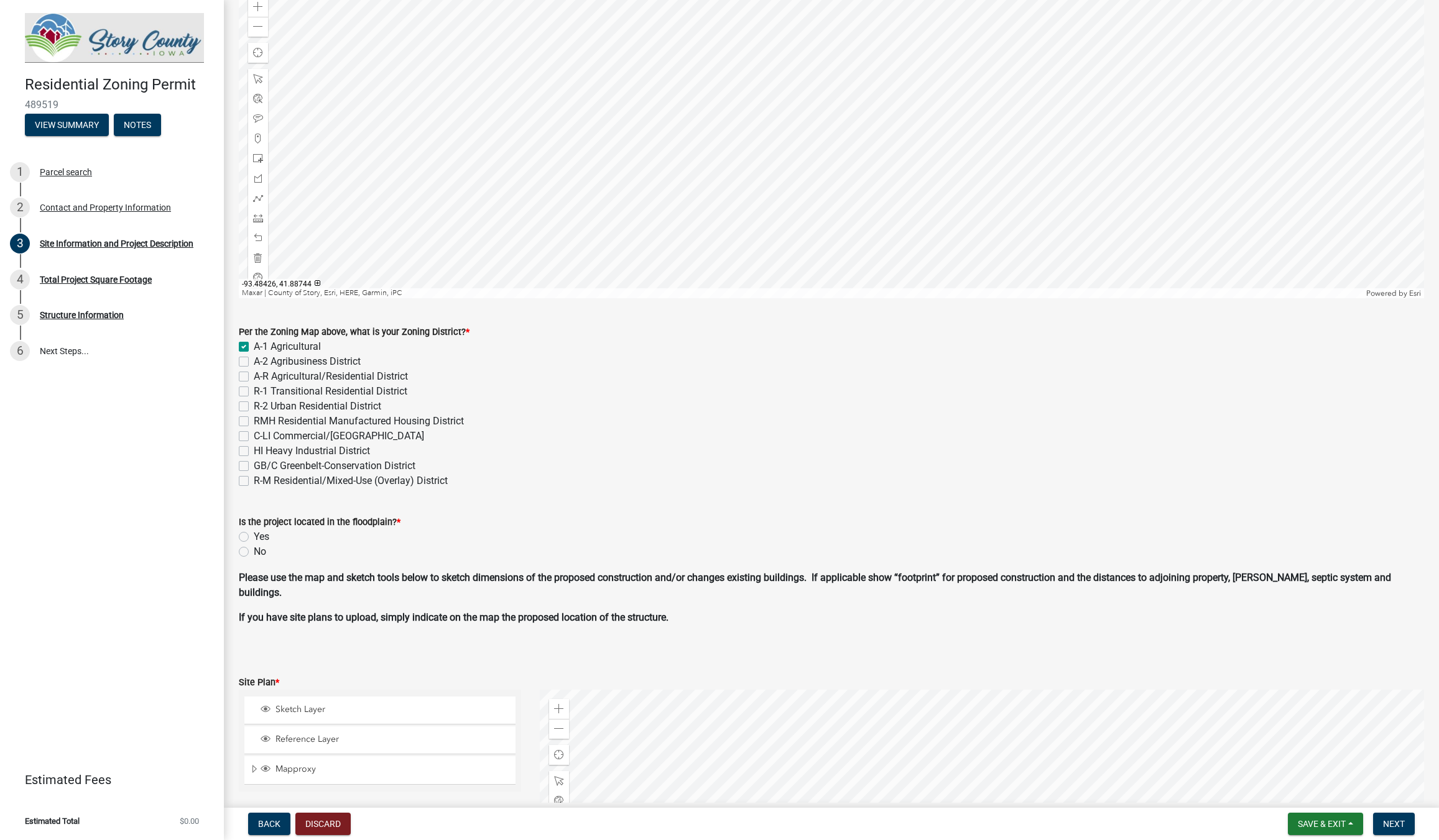
click at [254, 554] on label "No" at bounding box center [260, 552] width 12 height 15
click at [254, 552] on input "No" at bounding box center [258, 548] width 8 height 8
radio input "true"
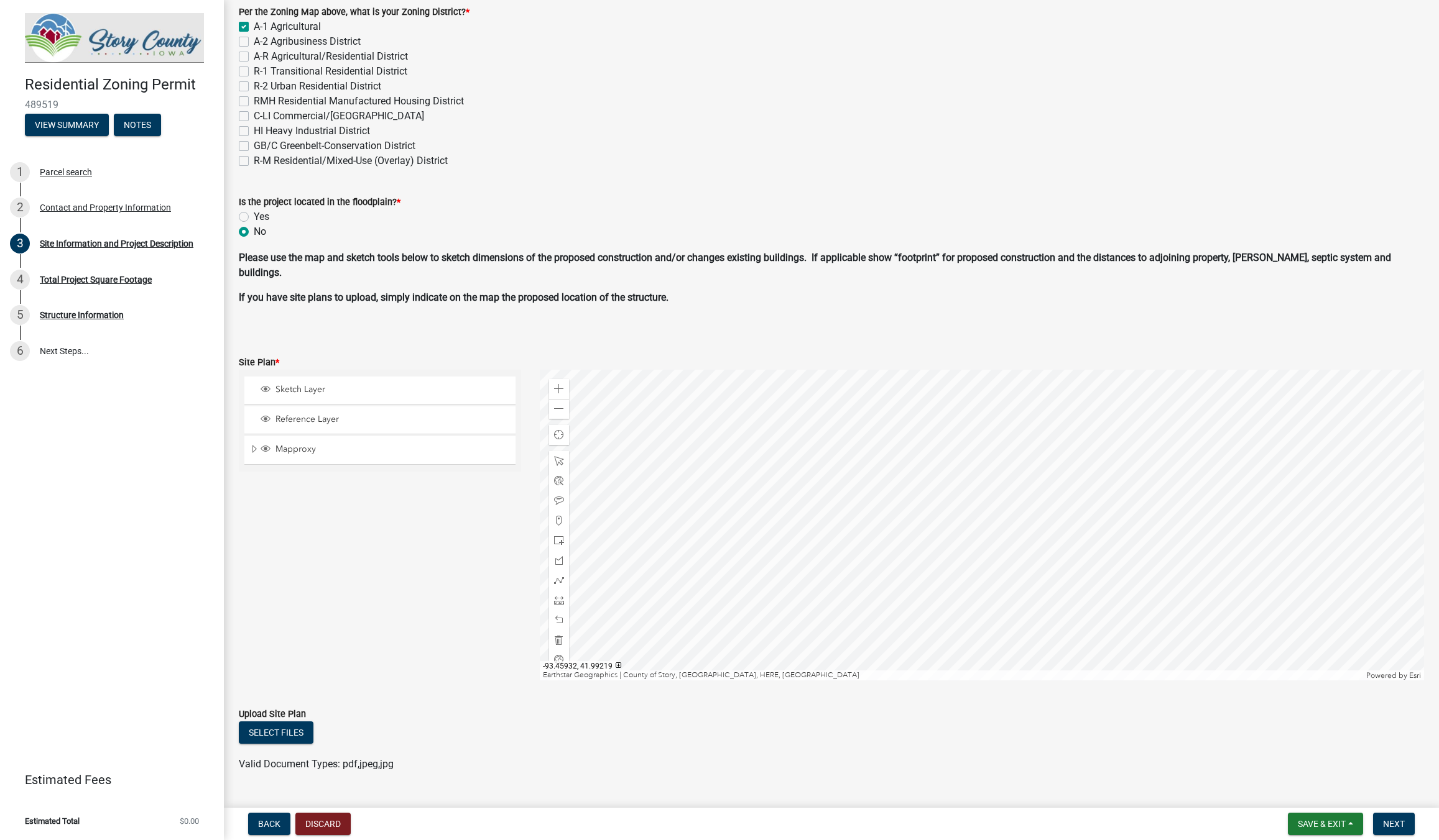
scroll to position [561, 0]
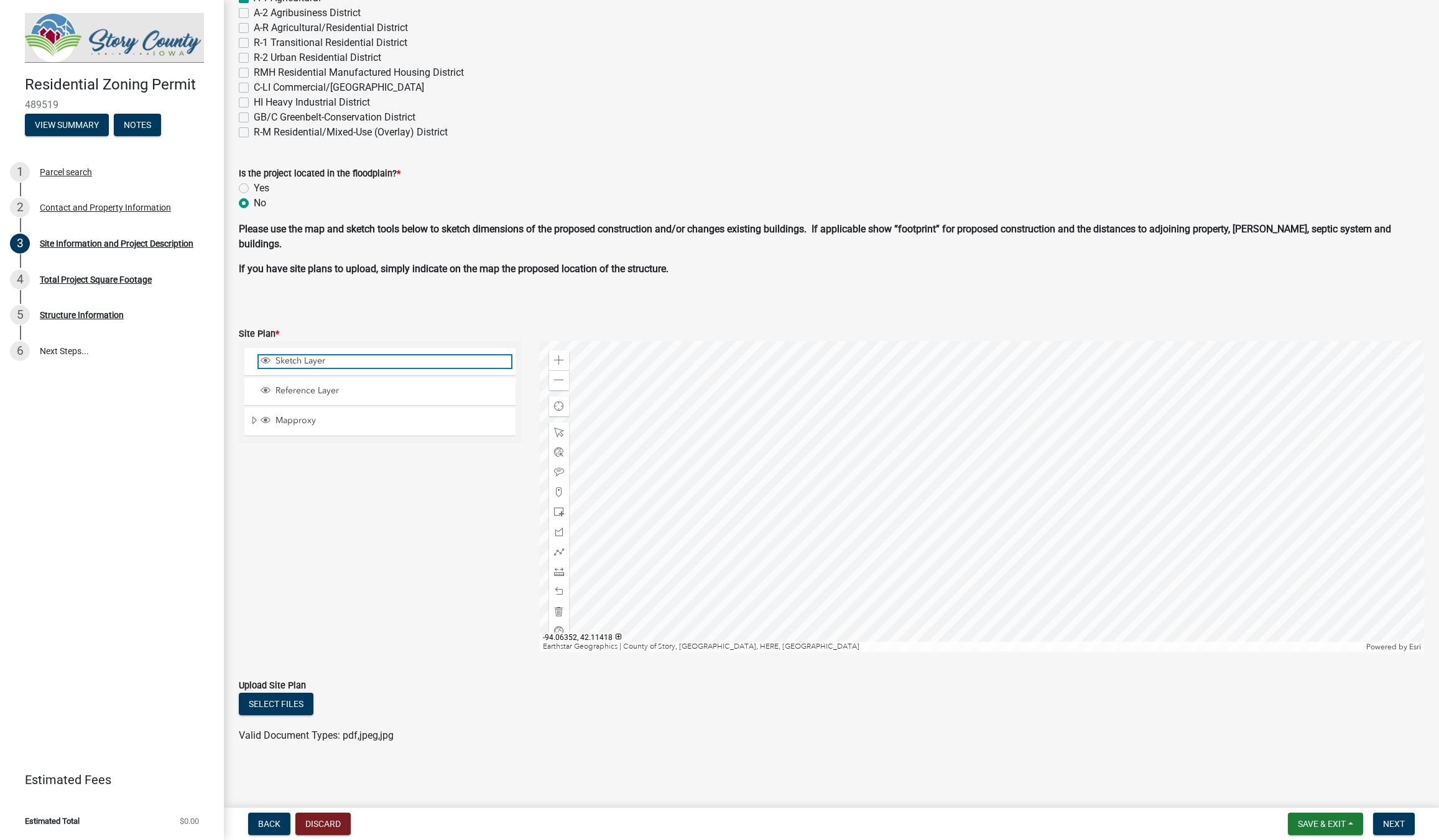
click at [310, 357] on span "Sketch Layer" at bounding box center [391, 361] width 239 height 11
click at [277, 362] on span "Sketch Layer" at bounding box center [391, 361] width 239 height 11
click at [292, 426] on div "Mapproxy" at bounding box center [384, 421] width 252 height 12
click at [298, 426] on div "Mapproxy" at bounding box center [384, 421] width 252 height 12
click at [560, 358] on span at bounding box center [558, 360] width 10 height 10
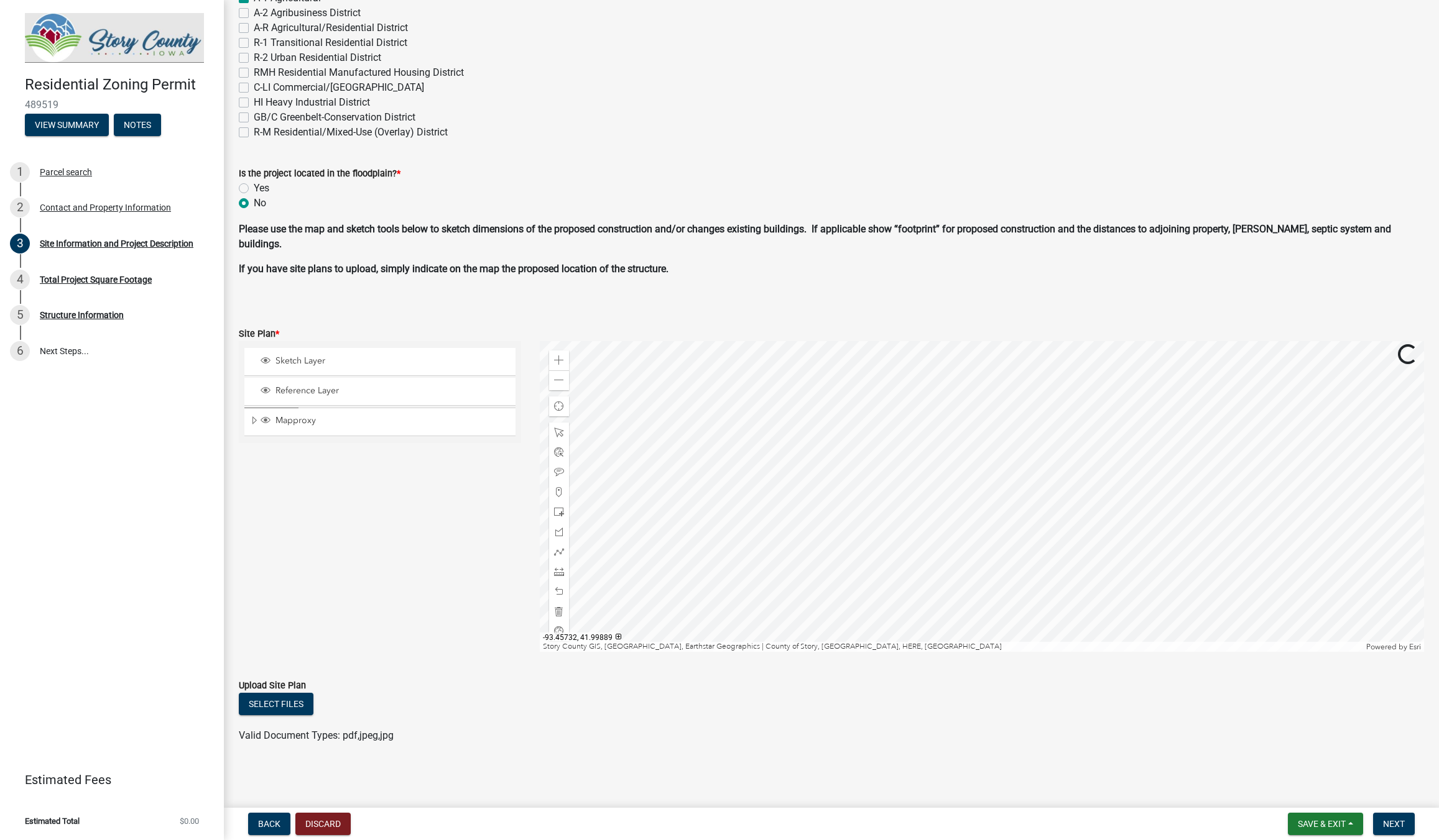
click at [1005, 463] on div at bounding box center [981, 496] width 884 height 311
click at [1018, 341] on div at bounding box center [981, 496] width 884 height 311
click at [1034, 358] on div at bounding box center [981, 496] width 884 height 311
click at [987, 586] on div at bounding box center [981, 496] width 884 height 311
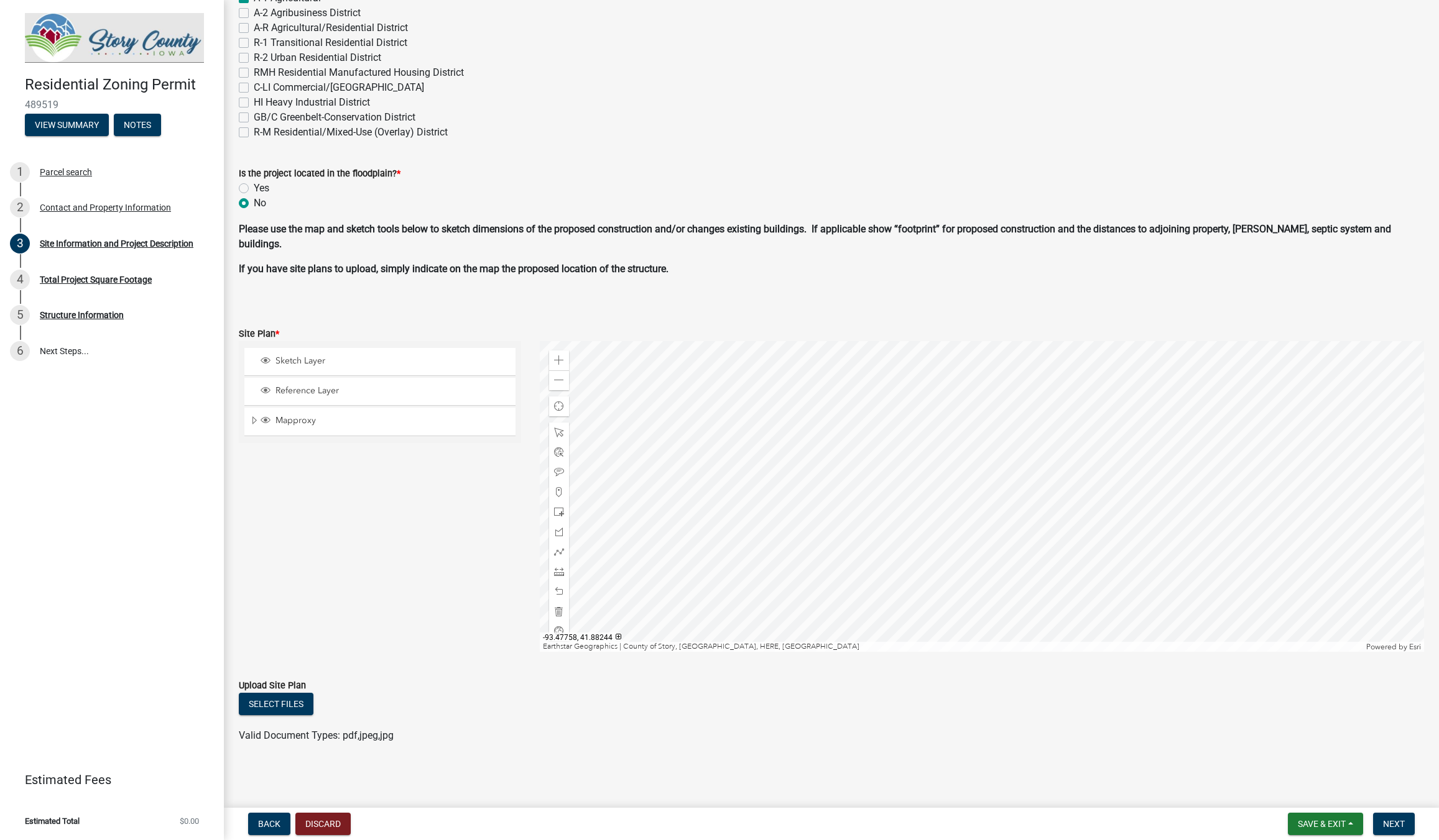
click at [961, 487] on div at bounding box center [981, 496] width 884 height 311
click at [563, 362] on span at bounding box center [558, 360] width 10 height 10
click at [559, 362] on span at bounding box center [558, 360] width 10 height 10
click at [852, 570] on div at bounding box center [981, 496] width 884 height 311
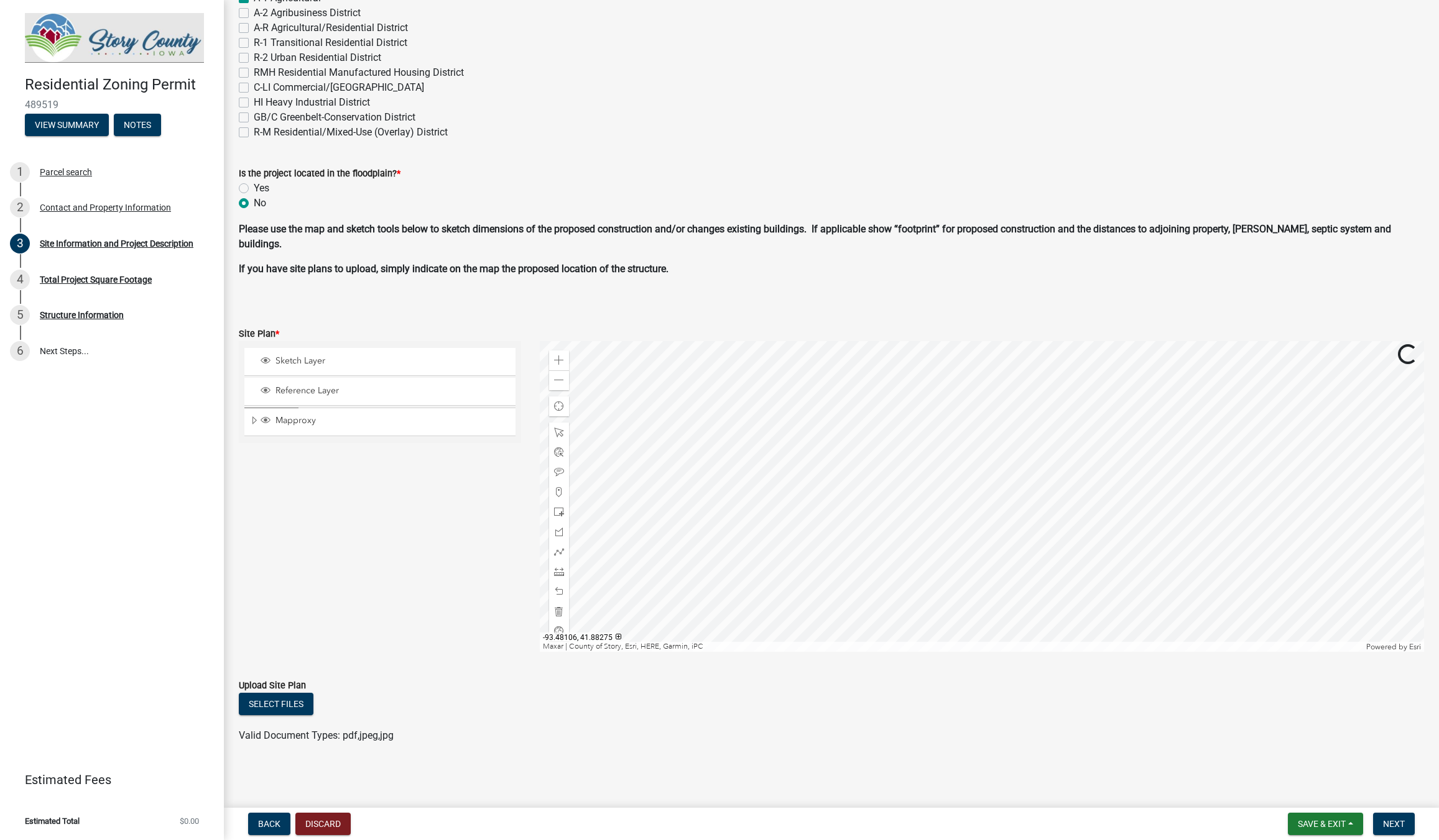
click at [854, 558] on div at bounding box center [981, 496] width 884 height 311
click at [854, 542] on div at bounding box center [981, 496] width 884 height 311
click at [555, 353] on div "Zoom in" at bounding box center [559, 361] width 20 height 20
click at [878, 479] on div at bounding box center [981, 496] width 884 height 311
click at [558, 360] on span at bounding box center [558, 360] width 10 height 10
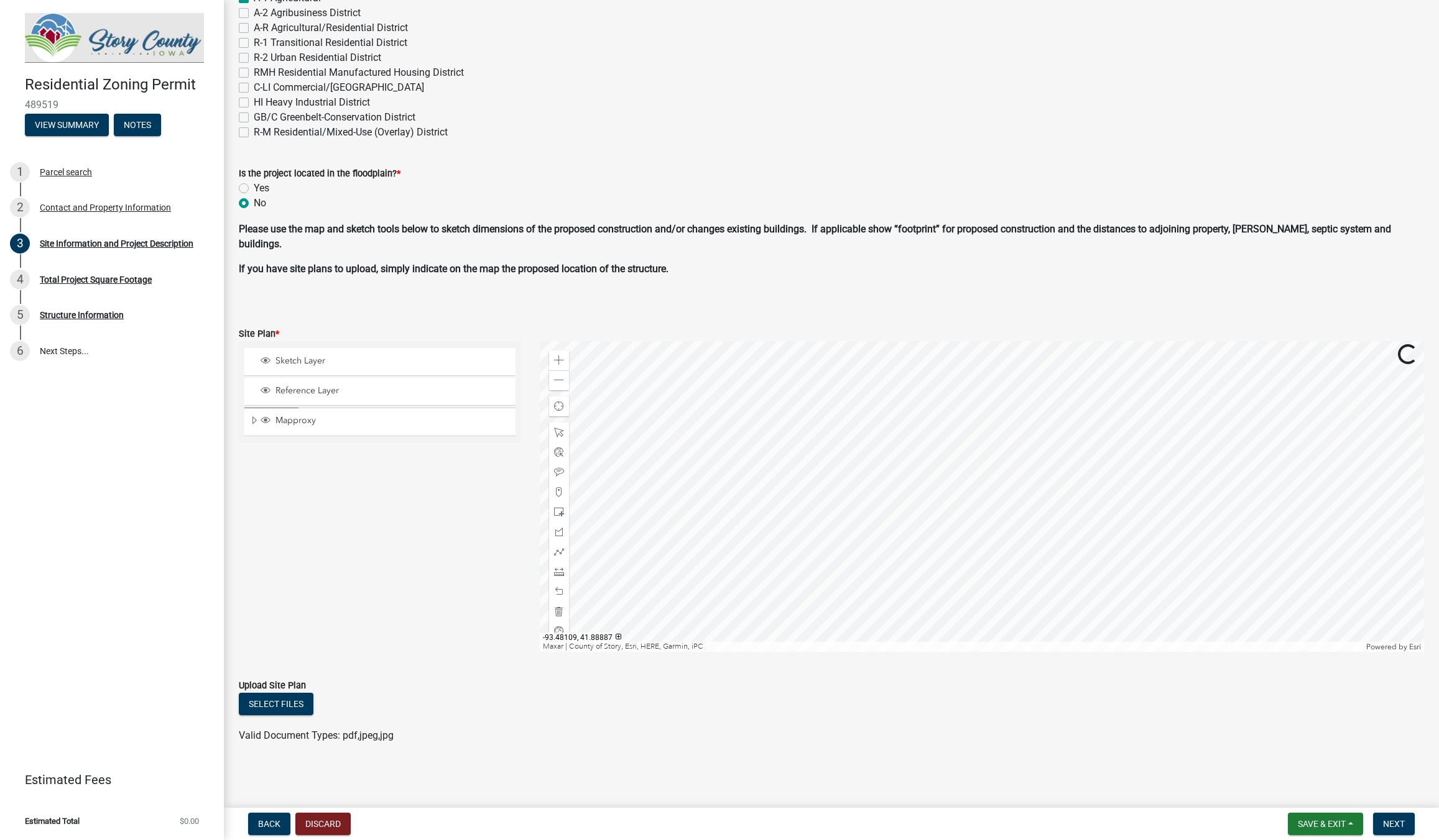
click at [949, 488] on div at bounding box center [981, 496] width 884 height 311
click at [558, 362] on span at bounding box center [558, 360] width 10 height 10
click at [949, 548] on div at bounding box center [981, 496] width 884 height 311
click at [563, 360] on span at bounding box center [558, 360] width 10 height 10
click at [563, 359] on span at bounding box center [558, 360] width 10 height 10
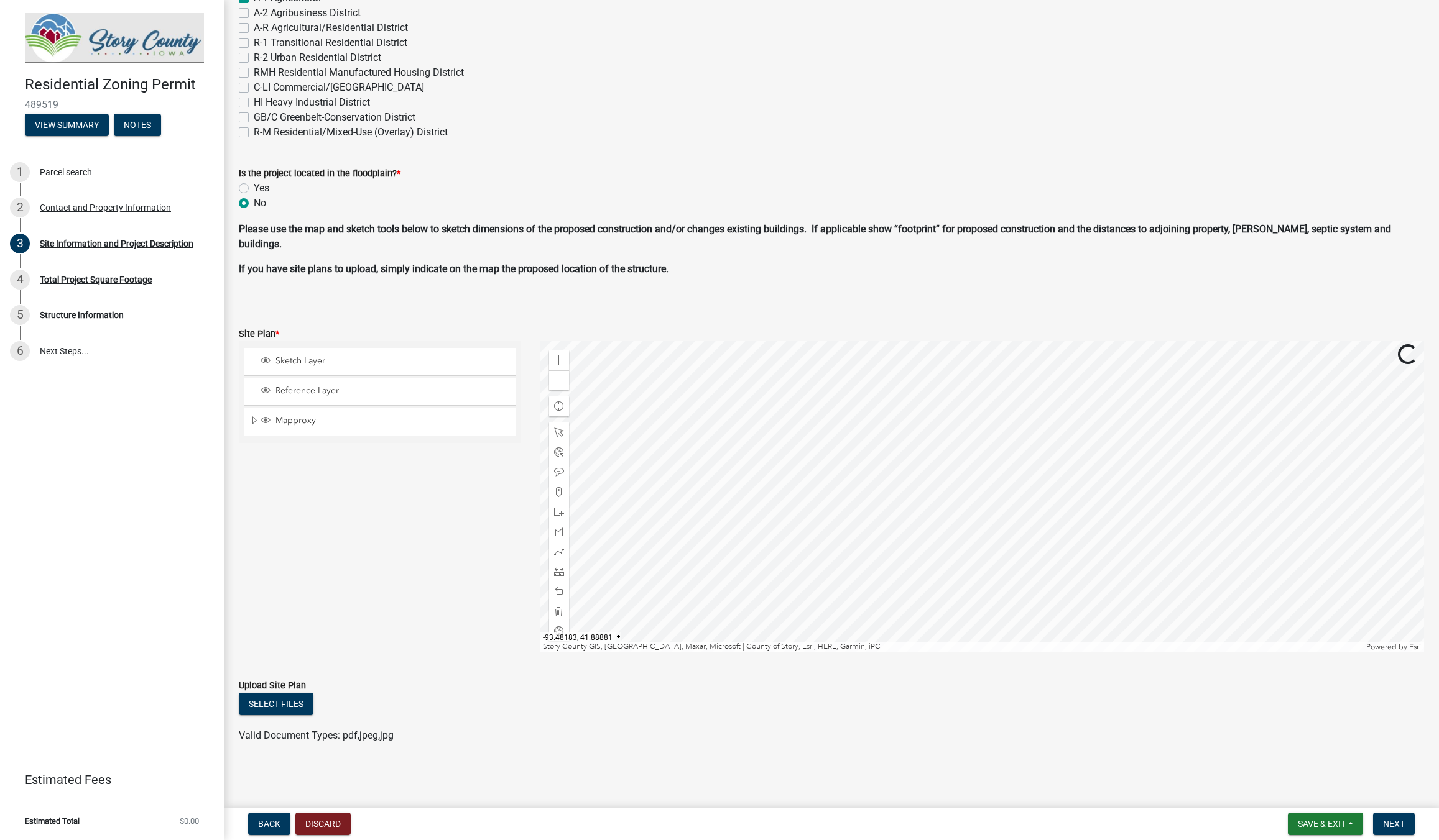
click at [859, 375] on div at bounding box center [981, 496] width 884 height 311
click at [937, 479] on div at bounding box center [981, 496] width 884 height 311
click at [562, 514] on span at bounding box center [558, 512] width 10 height 10
click at [953, 539] on div at bounding box center [981, 496] width 884 height 311
click at [555, 573] on span at bounding box center [558, 571] width 10 height 10
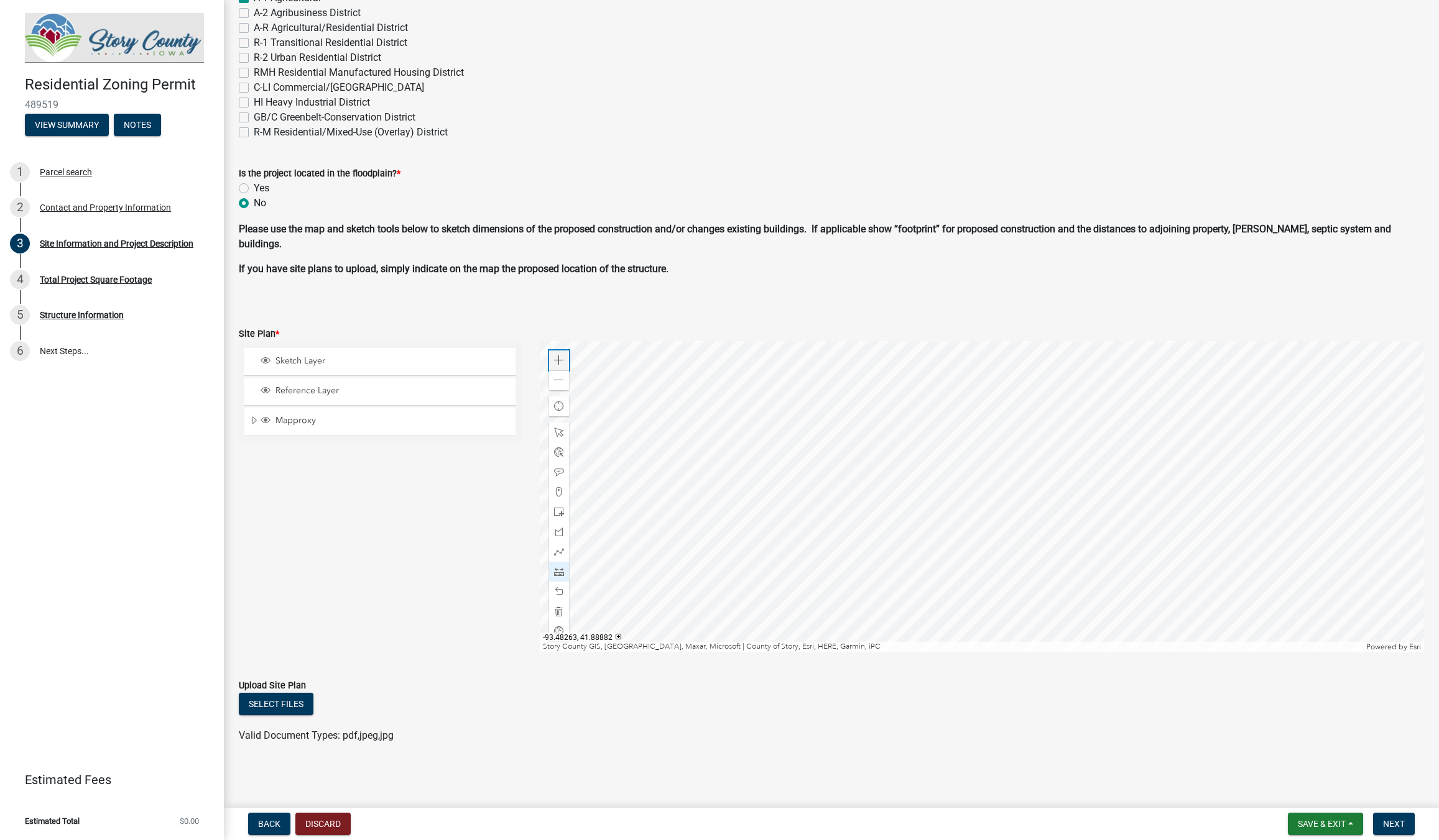
click at [557, 363] on span at bounding box center [558, 360] width 10 height 10
click at [799, 584] on div at bounding box center [981, 496] width 884 height 311
click at [850, 584] on div at bounding box center [981, 496] width 884 height 311
click at [548, 373] on div at bounding box center [981, 496] width 884 height 311
click at [557, 382] on span at bounding box center [558, 380] width 10 height 10
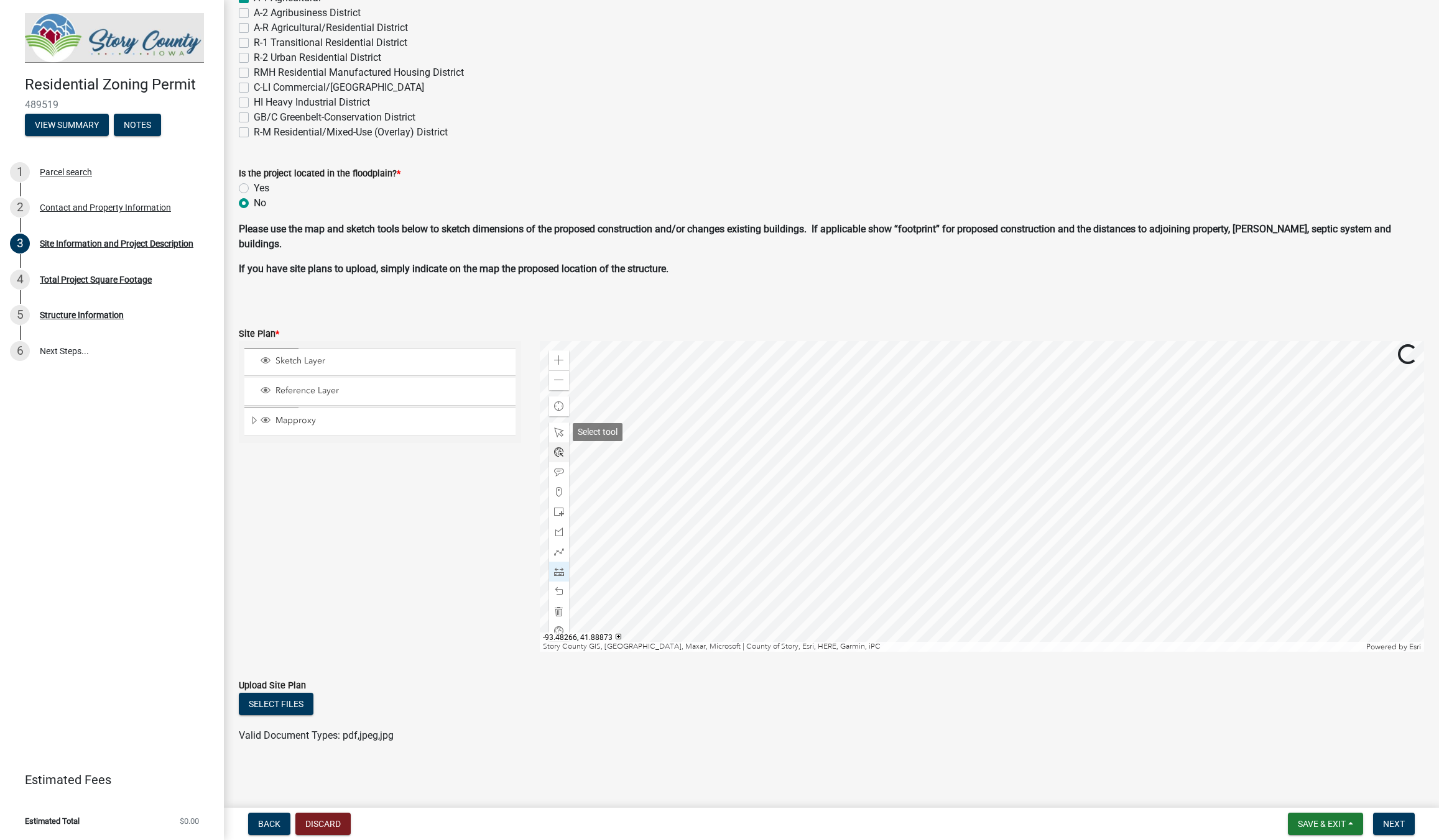
click at [549, 442] on div at bounding box center [559, 452] width 20 height 20
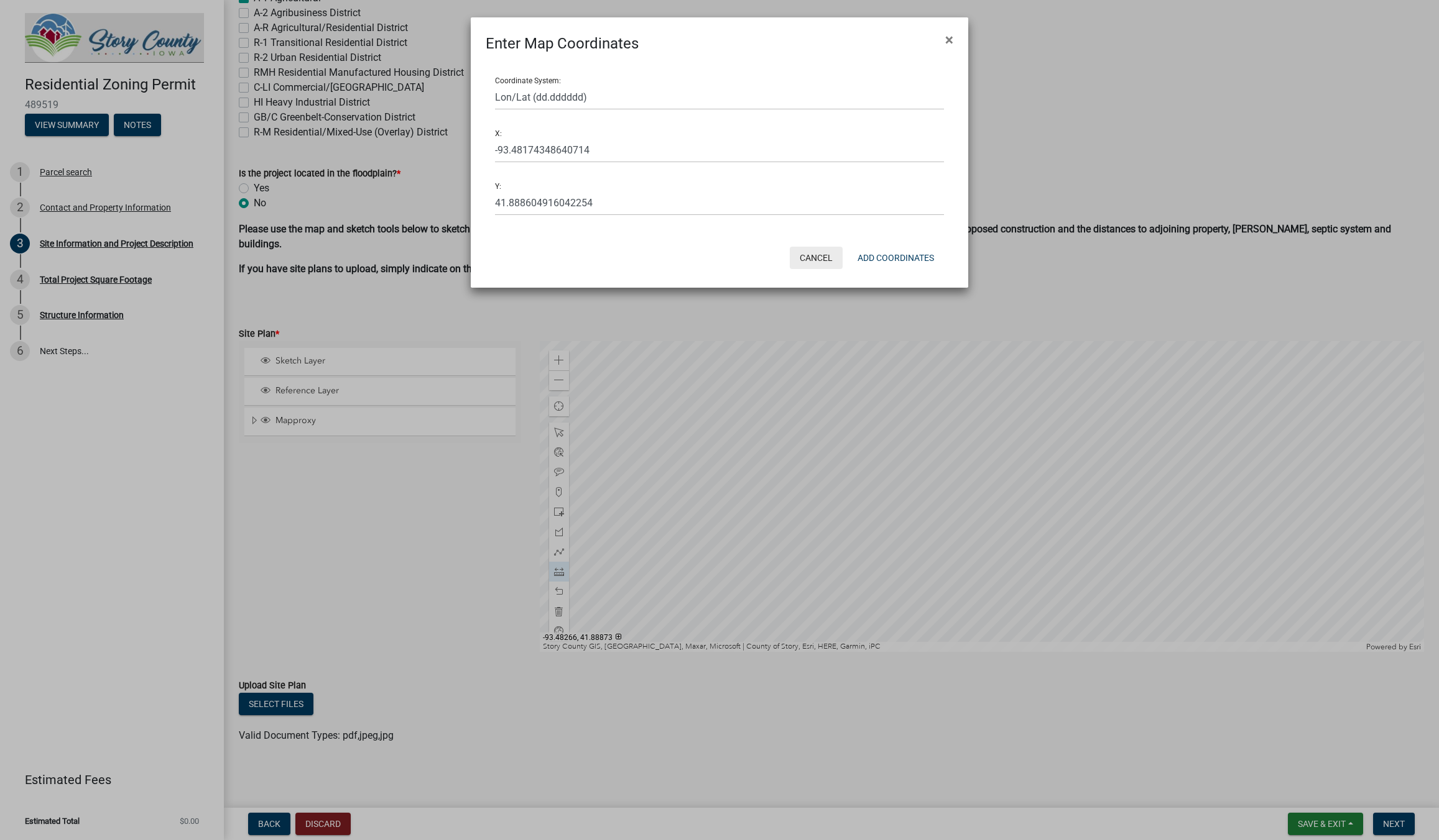
click at [808, 261] on button "Cancel" at bounding box center [816, 258] width 53 height 23
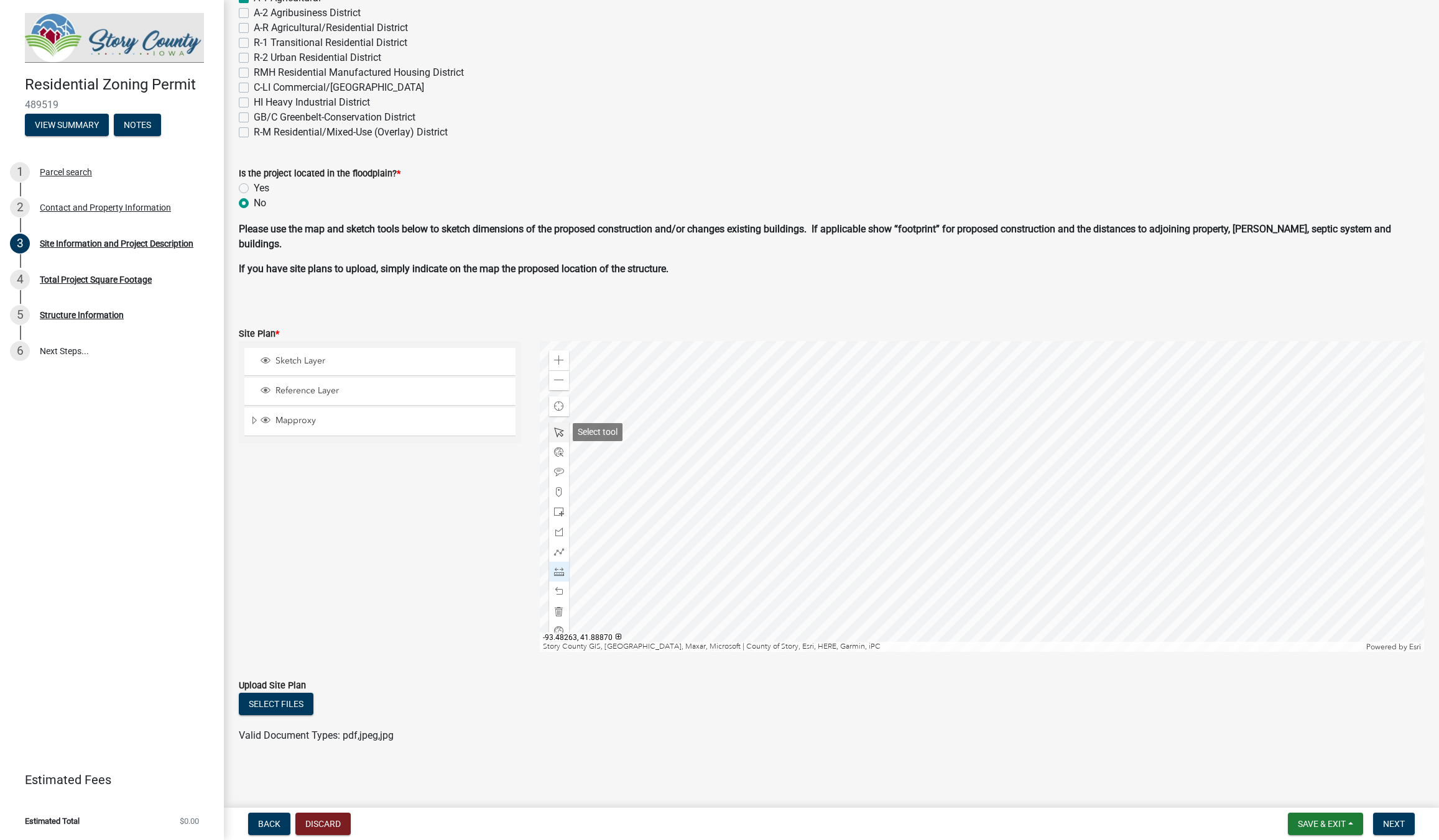
click at [562, 435] on span at bounding box center [558, 432] width 10 height 10
click at [555, 569] on span at bounding box center [558, 571] width 10 height 10
click at [889, 541] on div at bounding box center [981, 496] width 884 height 311
click at [915, 542] on div at bounding box center [981, 496] width 884 height 311
click at [914, 604] on div at bounding box center [981, 496] width 884 height 311
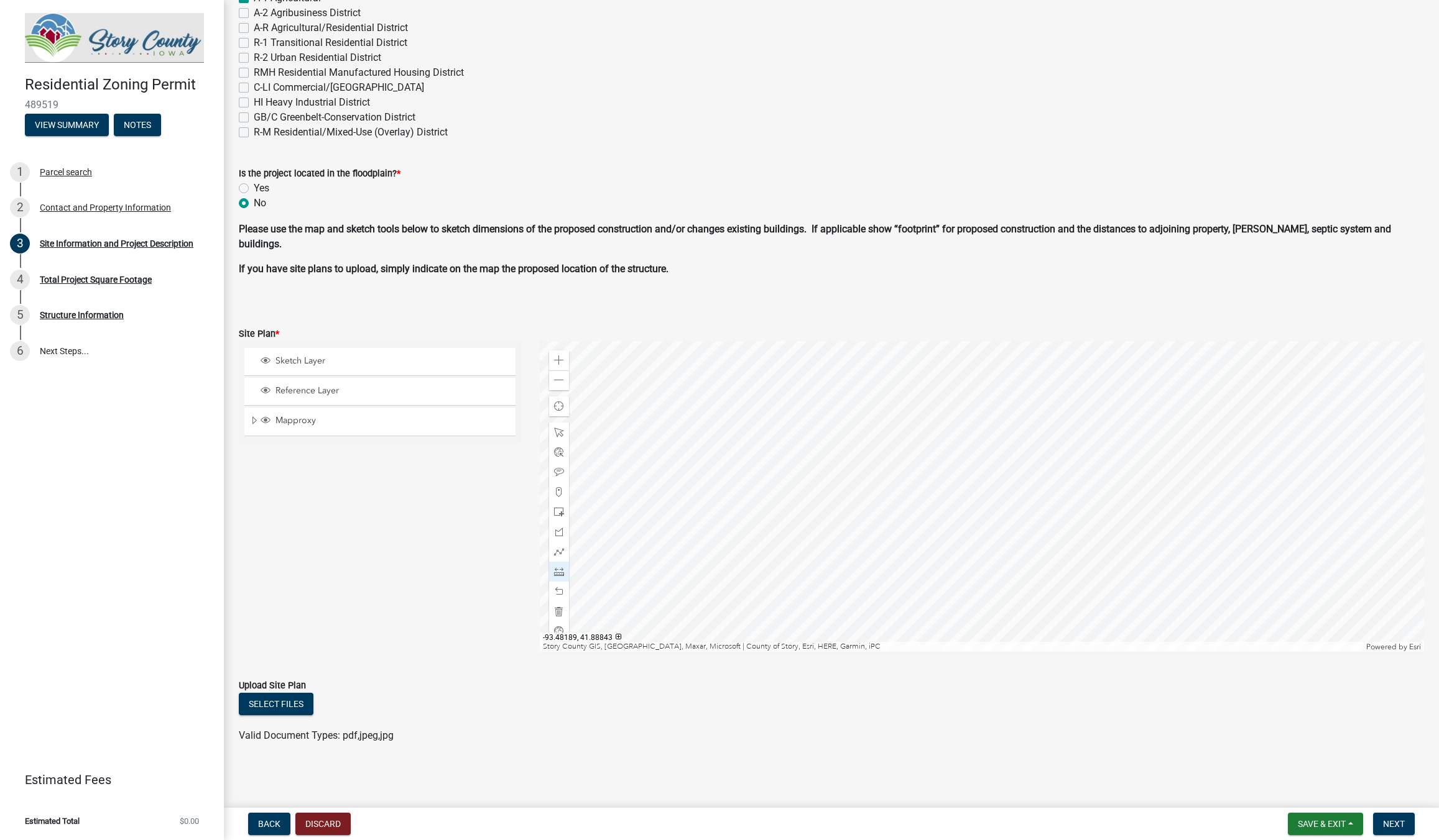
click at [914, 604] on div at bounding box center [981, 496] width 884 height 311
click at [555, 433] on span at bounding box center [558, 432] width 10 height 10
click at [916, 504] on div at bounding box center [981, 496] width 884 height 311
click at [1045, 435] on span "Close" at bounding box center [1045, 437] width 10 height 10
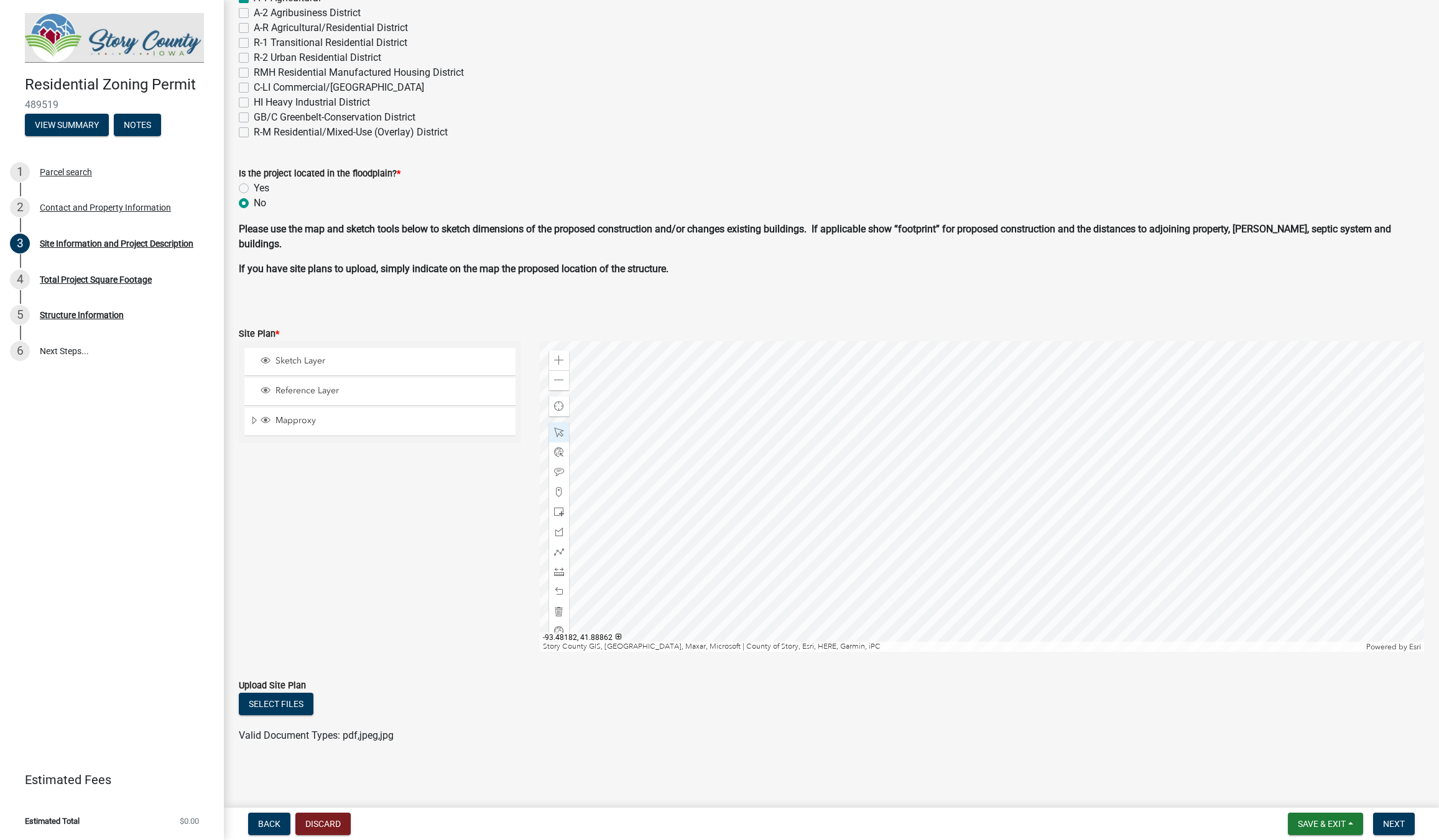
click at [946, 487] on div at bounding box center [981, 496] width 884 height 311
click at [955, 579] on div at bounding box center [981, 496] width 884 height 311
click at [558, 473] on span at bounding box center [558, 472] width 10 height 10
click at [900, 453] on div at bounding box center [981, 496] width 884 height 311
click at [903, 453] on div at bounding box center [981, 496] width 884 height 311
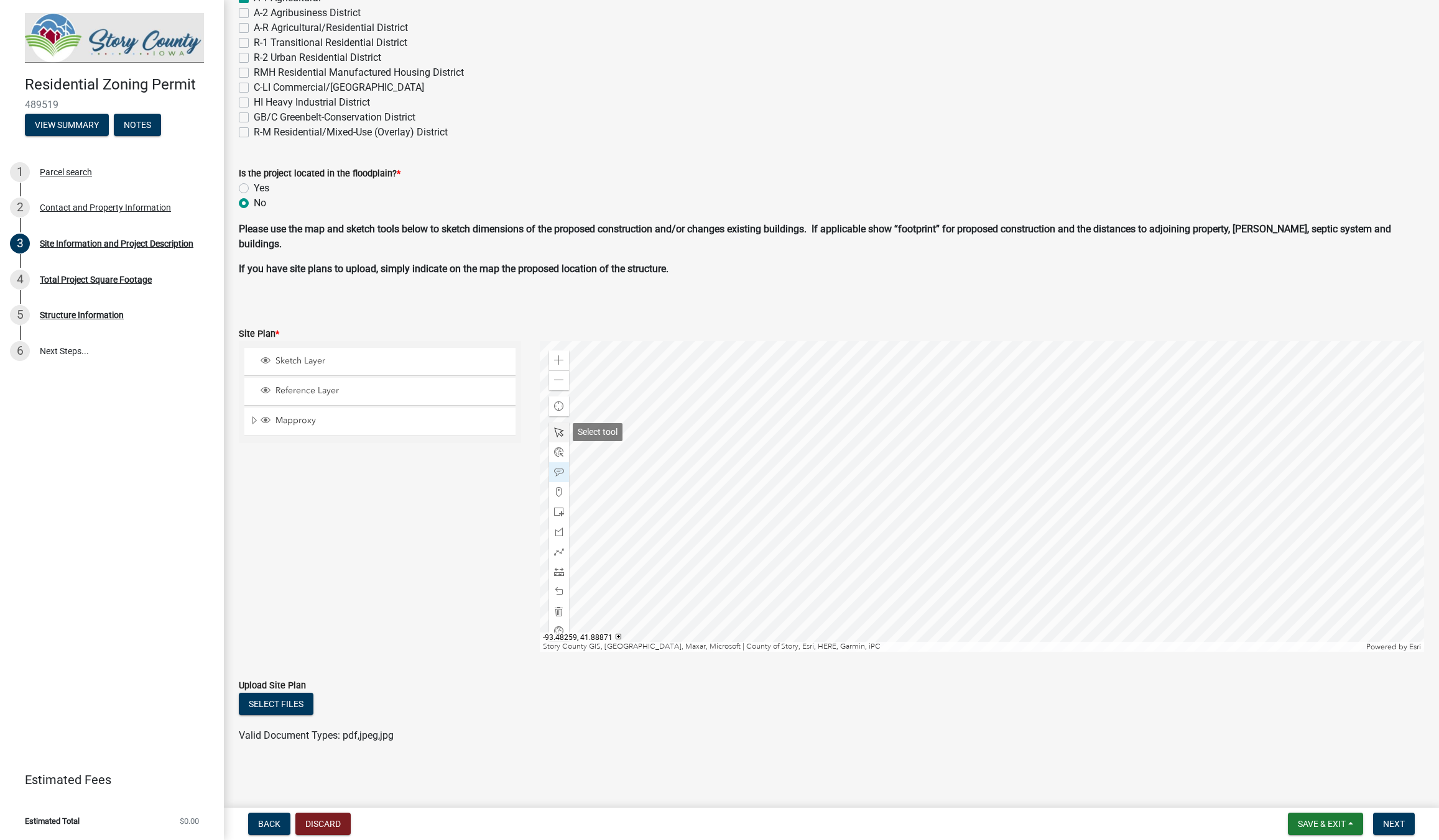
click at [555, 426] on div at bounding box center [559, 432] width 20 height 20
click at [912, 446] on div at bounding box center [981, 496] width 884 height 311
click at [1043, 505] on span "Close" at bounding box center [1040, 501] width 10 height 10
click at [861, 447] on div at bounding box center [981, 496] width 884 height 311
click at [878, 441] on div at bounding box center [981, 496] width 884 height 311
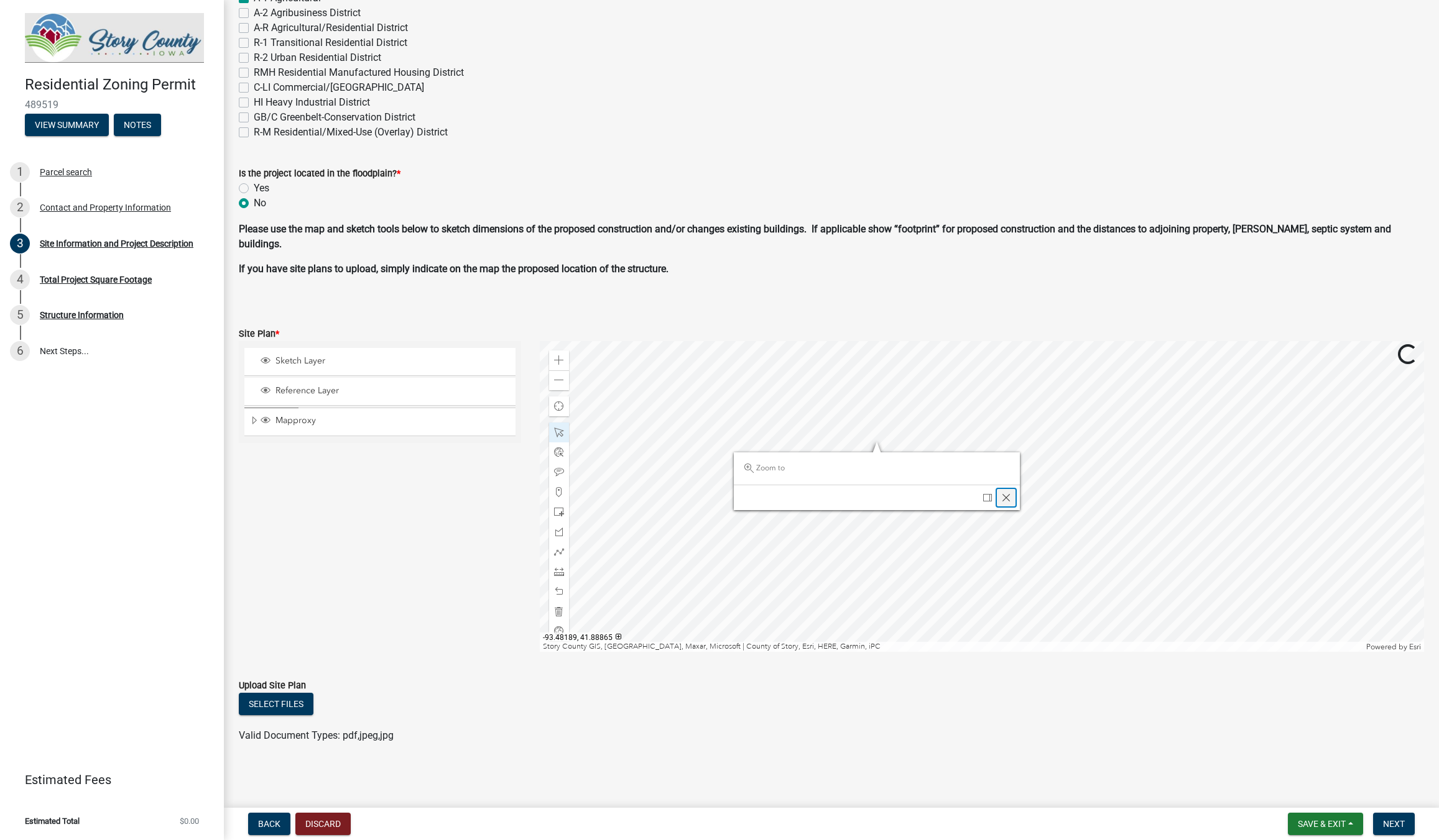
click at [1008, 493] on span "Close" at bounding box center [1006, 498] width 10 height 10
click at [558, 434] on span at bounding box center [558, 432] width 10 height 10
click at [896, 445] on div at bounding box center [981, 496] width 884 height 311
click at [1022, 503] on span "Close" at bounding box center [1025, 499] width 10 height 10
click at [941, 443] on div at bounding box center [981, 496] width 884 height 311
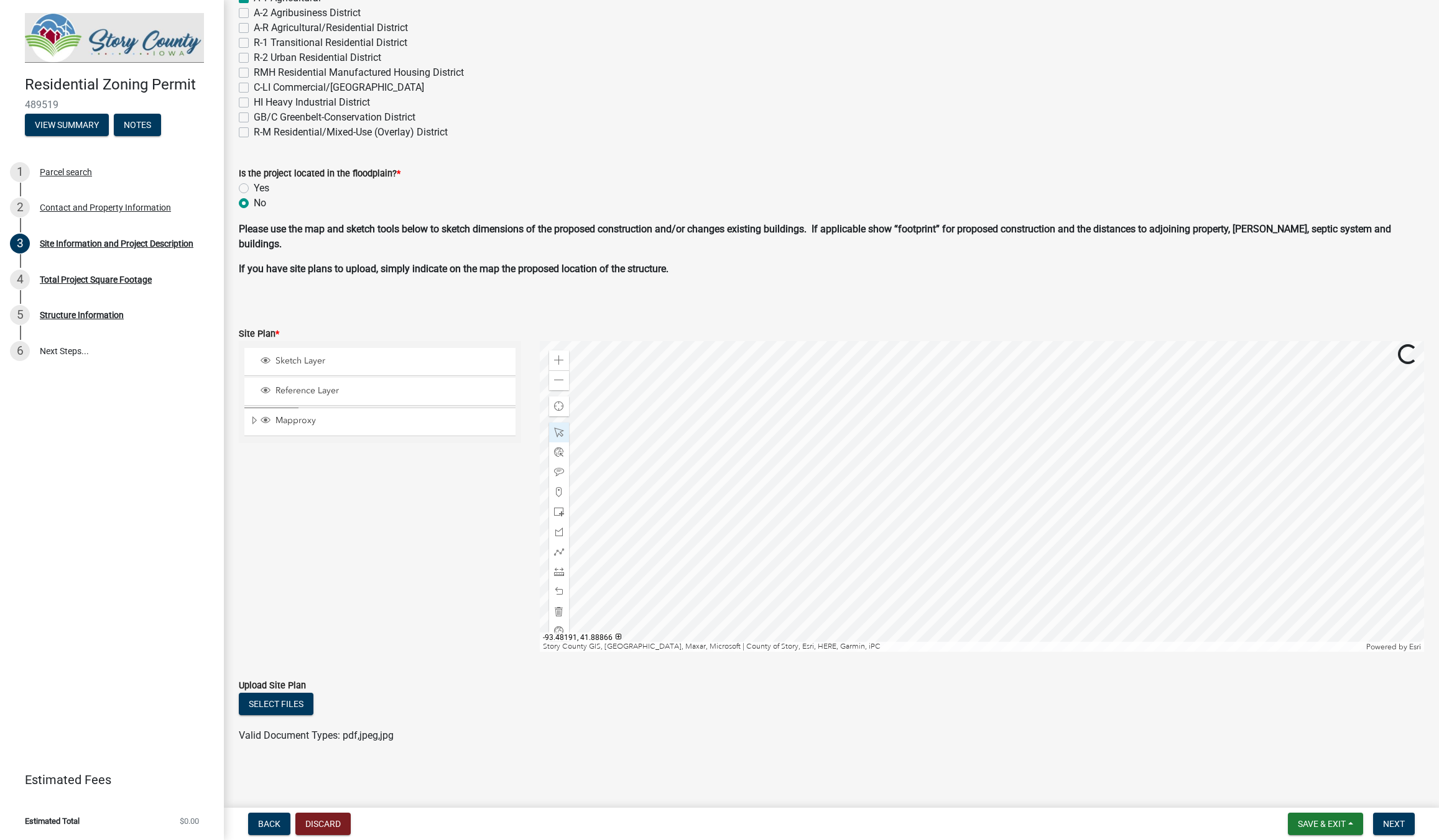
click at [924, 438] on div at bounding box center [981, 496] width 884 height 311
click at [899, 443] on div at bounding box center [981, 496] width 884 height 311
click at [925, 443] on div at bounding box center [981, 496] width 884 height 311
click at [1054, 500] on span "Close" at bounding box center [1054, 498] width 10 height 10
click at [941, 497] on div at bounding box center [981, 496] width 884 height 311
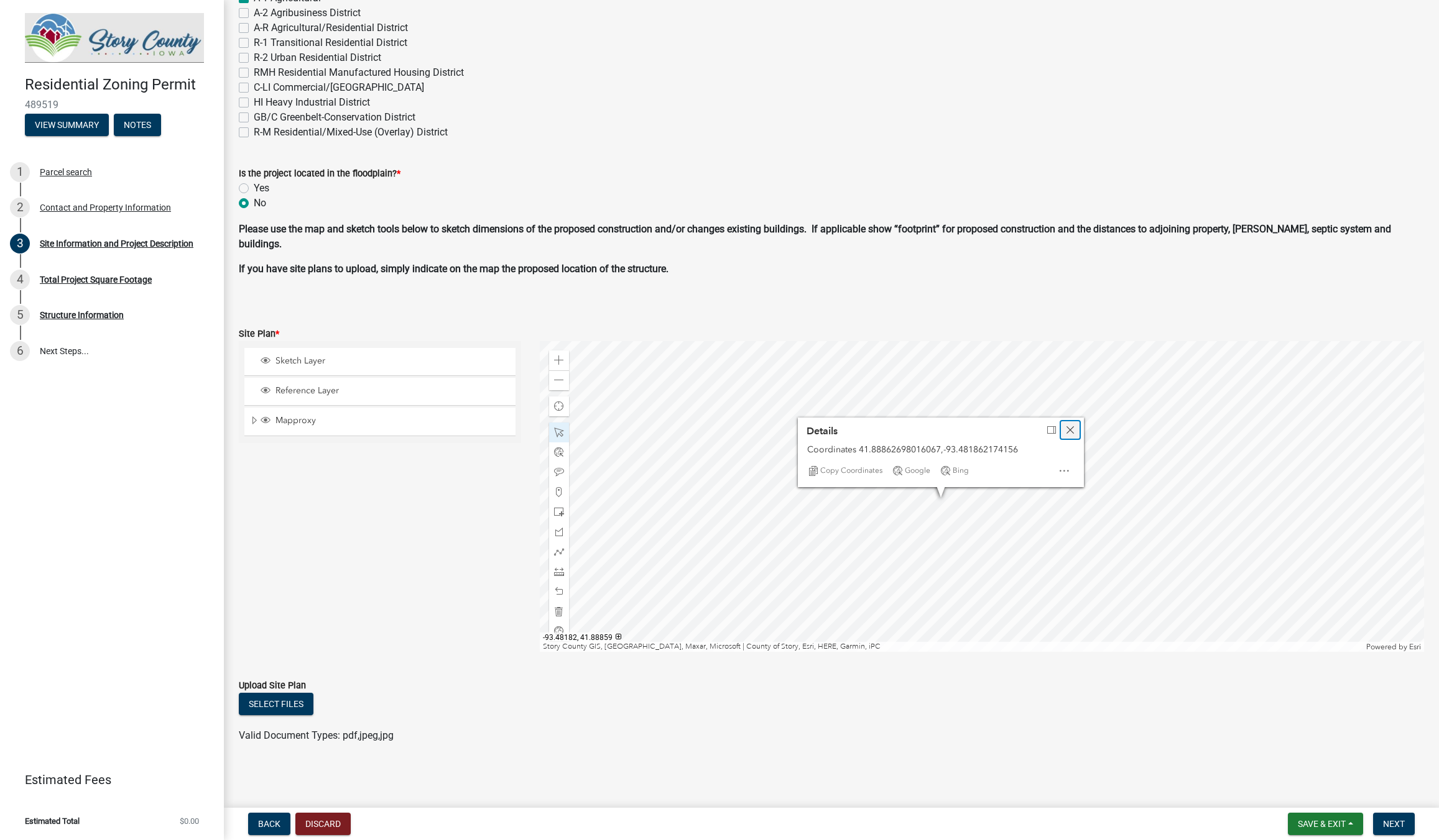
click at [1070, 432] on span "Close" at bounding box center [1070, 429] width 10 height 10
click at [896, 440] on div at bounding box center [981, 496] width 884 height 311
click at [918, 420] on div at bounding box center [981, 496] width 884 height 311
click at [1037, 476] on span "Close" at bounding box center [1040, 473] width 10 height 10
click at [987, 593] on div at bounding box center [981, 496] width 884 height 311
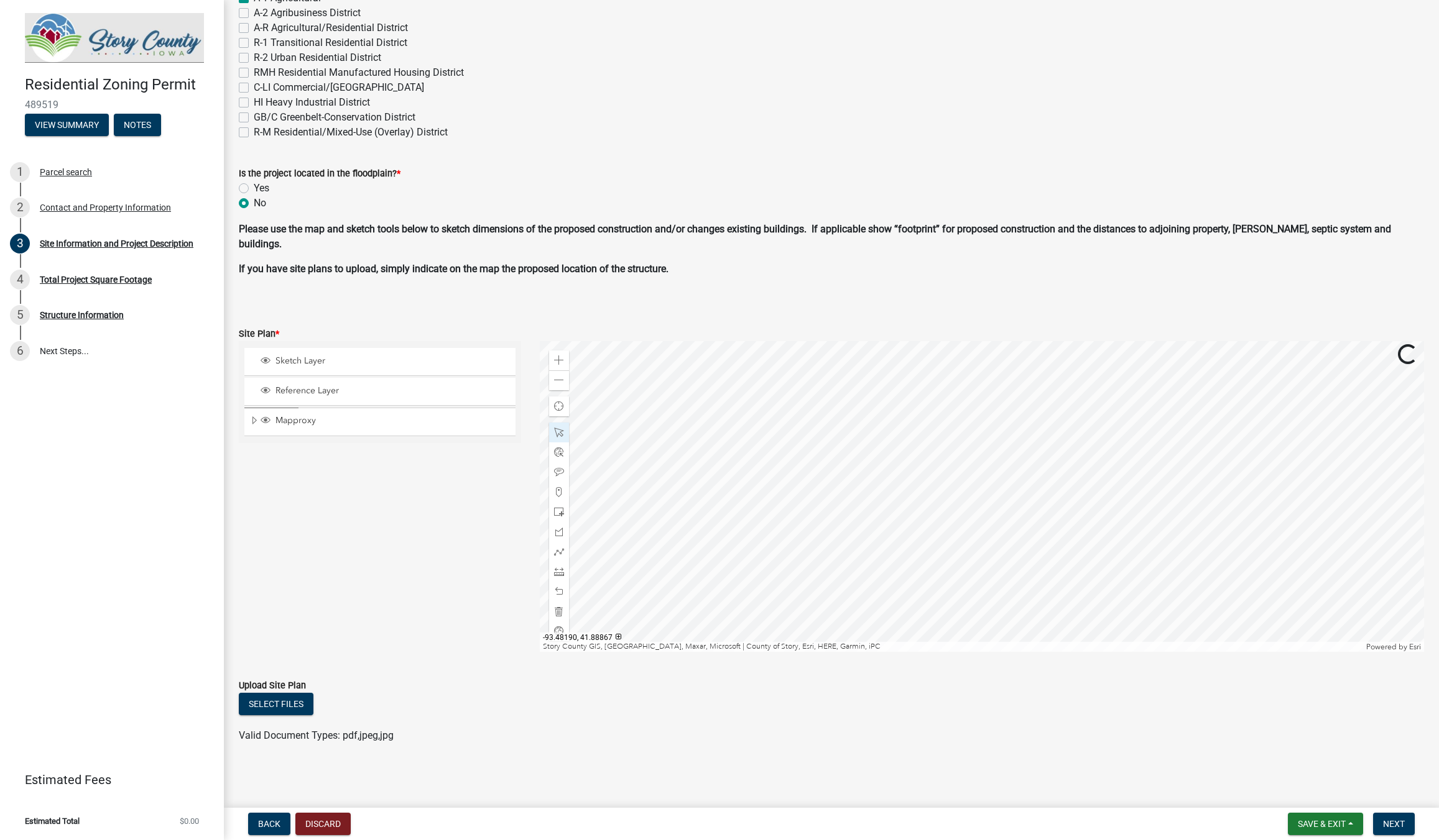
click at [875, 504] on div at bounding box center [981, 496] width 884 height 311
click at [1006, 449] on span "Close" at bounding box center [1004, 448] width 10 height 10
click at [840, 505] on div at bounding box center [981, 496] width 884 height 311
click at [972, 451] on span "Close" at bounding box center [968, 450] width 10 height 10
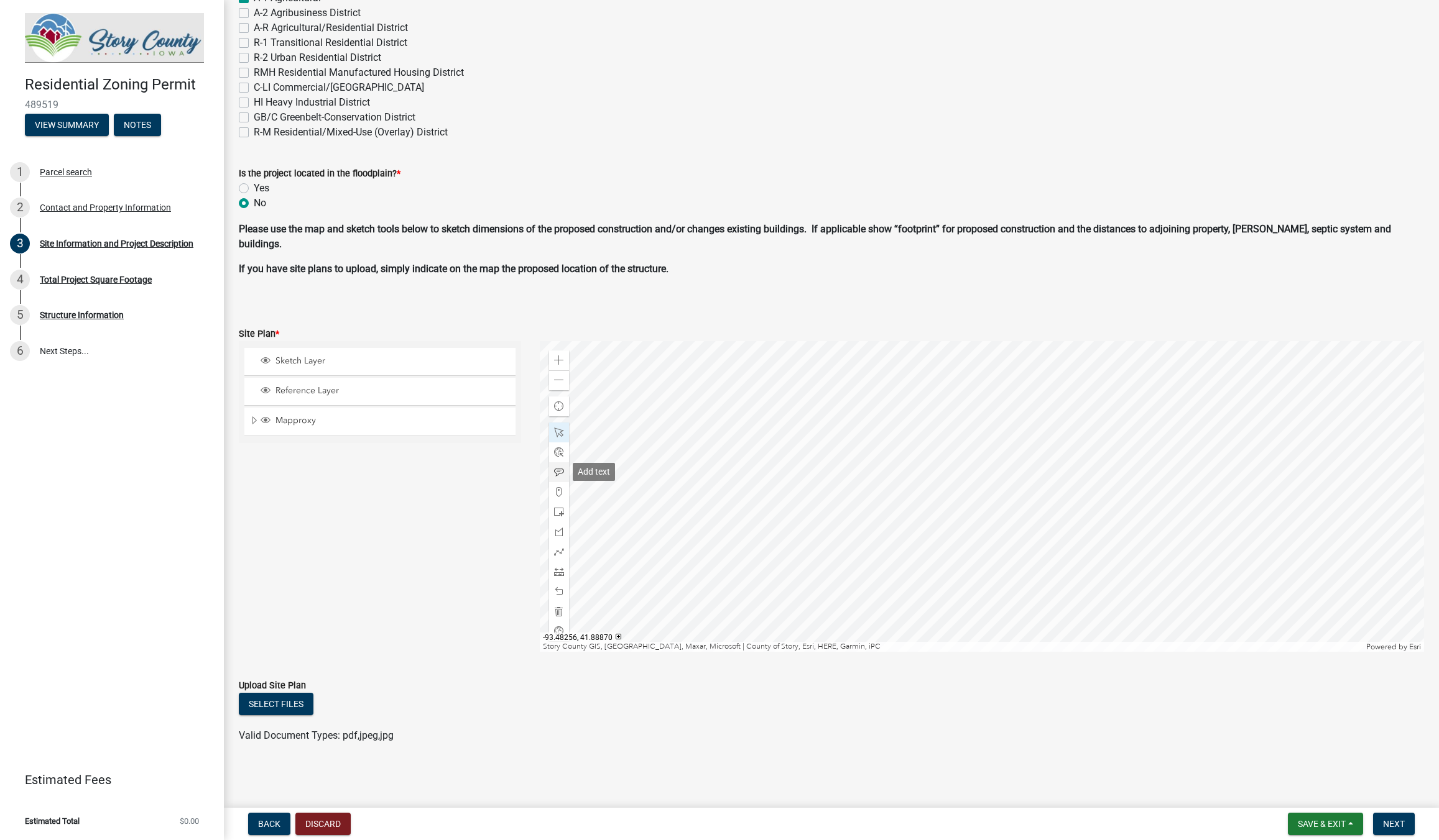
click at [563, 474] on span at bounding box center [558, 472] width 10 height 10
click at [903, 494] on div at bounding box center [981, 496] width 884 height 311
click at [296, 358] on span "Sketch Layer" at bounding box center [391, 361] width 239 height 11
click at [317, 393] on span "Reference Layer" at bounding box center [391, 391] width 239 height 11
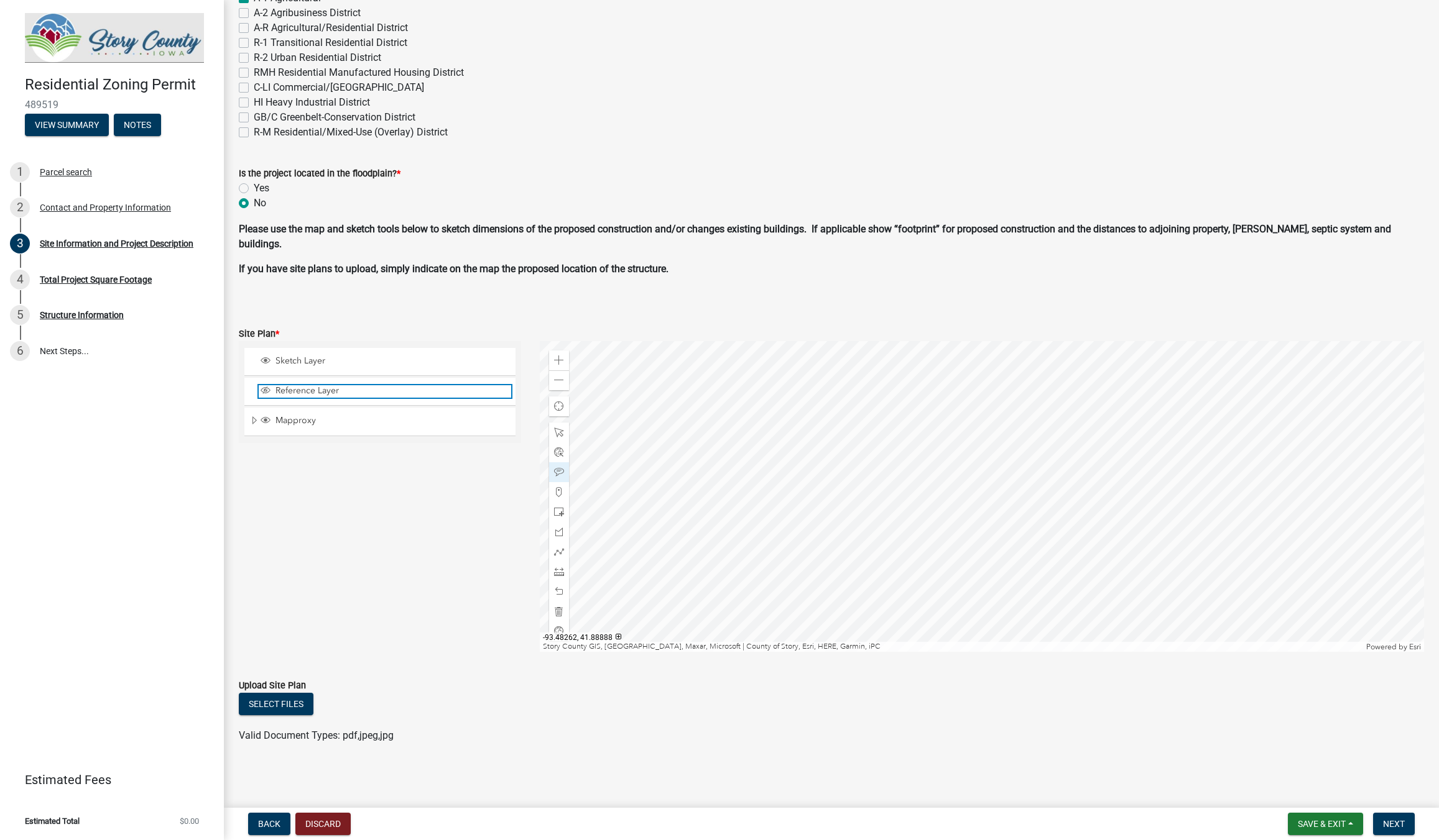
click at [317, 393] on span "Reference Layer" at bounding box center [391, 391] width 239 height 11
click at [310, 423] on span "Mapproxy" at bounding box center [391, 420] width 239 height 11
click at [283, 420] on span "Mapproxy" at bounding box center [391, 420] width 239 height 11
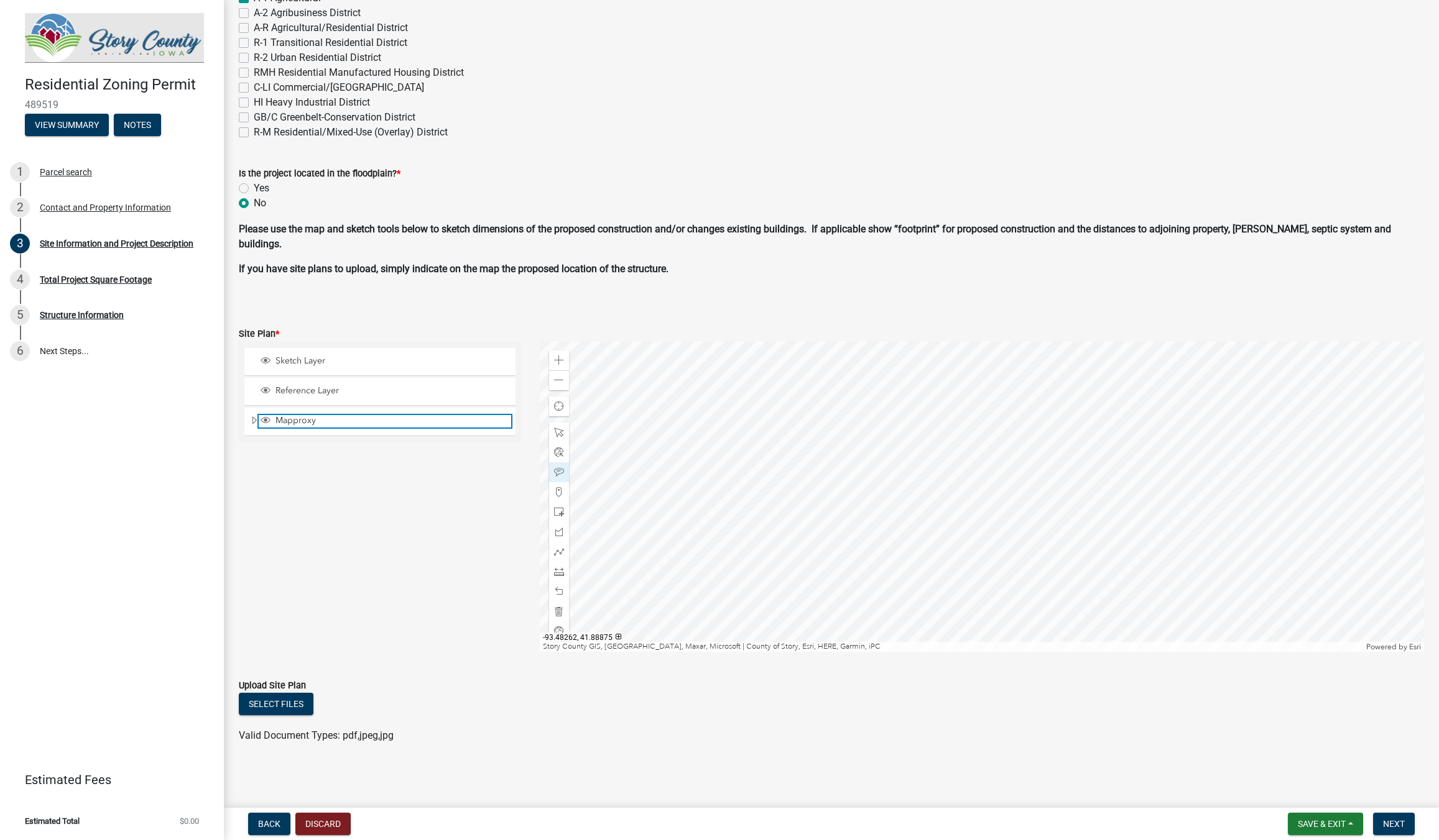
click at [283, 420] on span "Mapproxy" at bounding box center [391, 420] width 239 height 11
click at [251, 420] on span "Expand" at bounding box center [254, 421] width 10 height 12
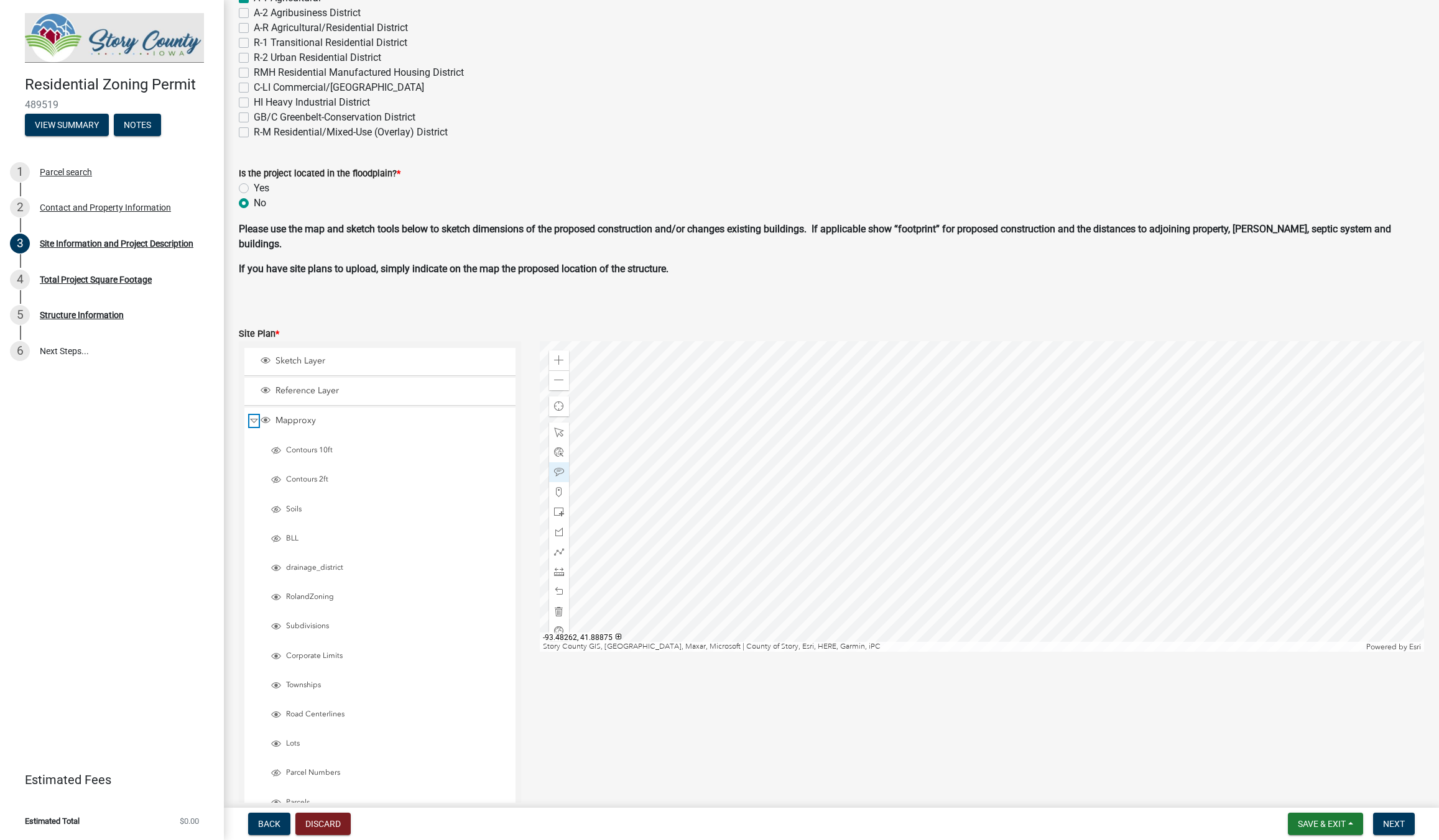
click at [252, 423] on span "Collapse" at bounding box center [254, 421] width 9 height 12
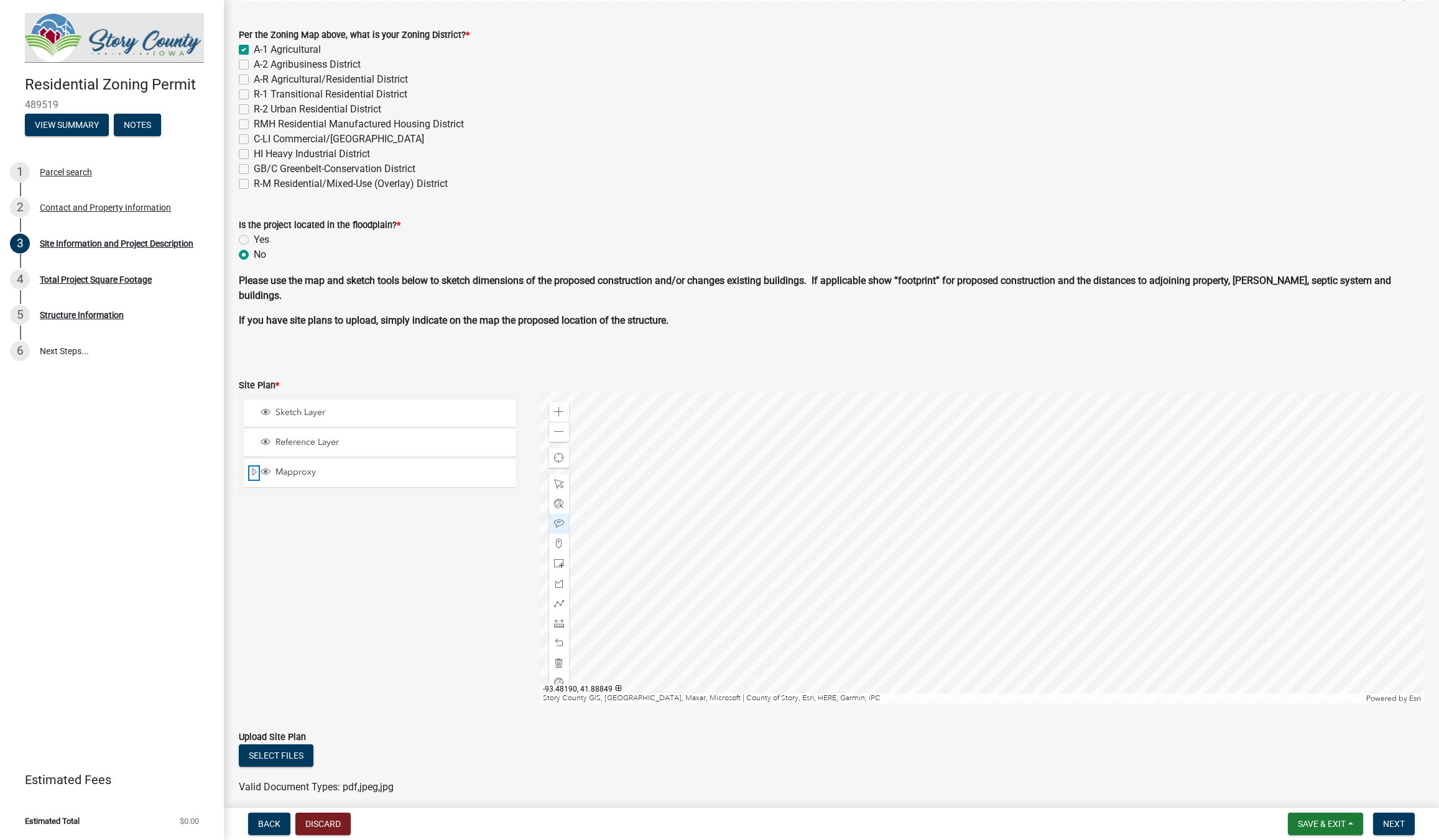
scroll to position [490, 0]
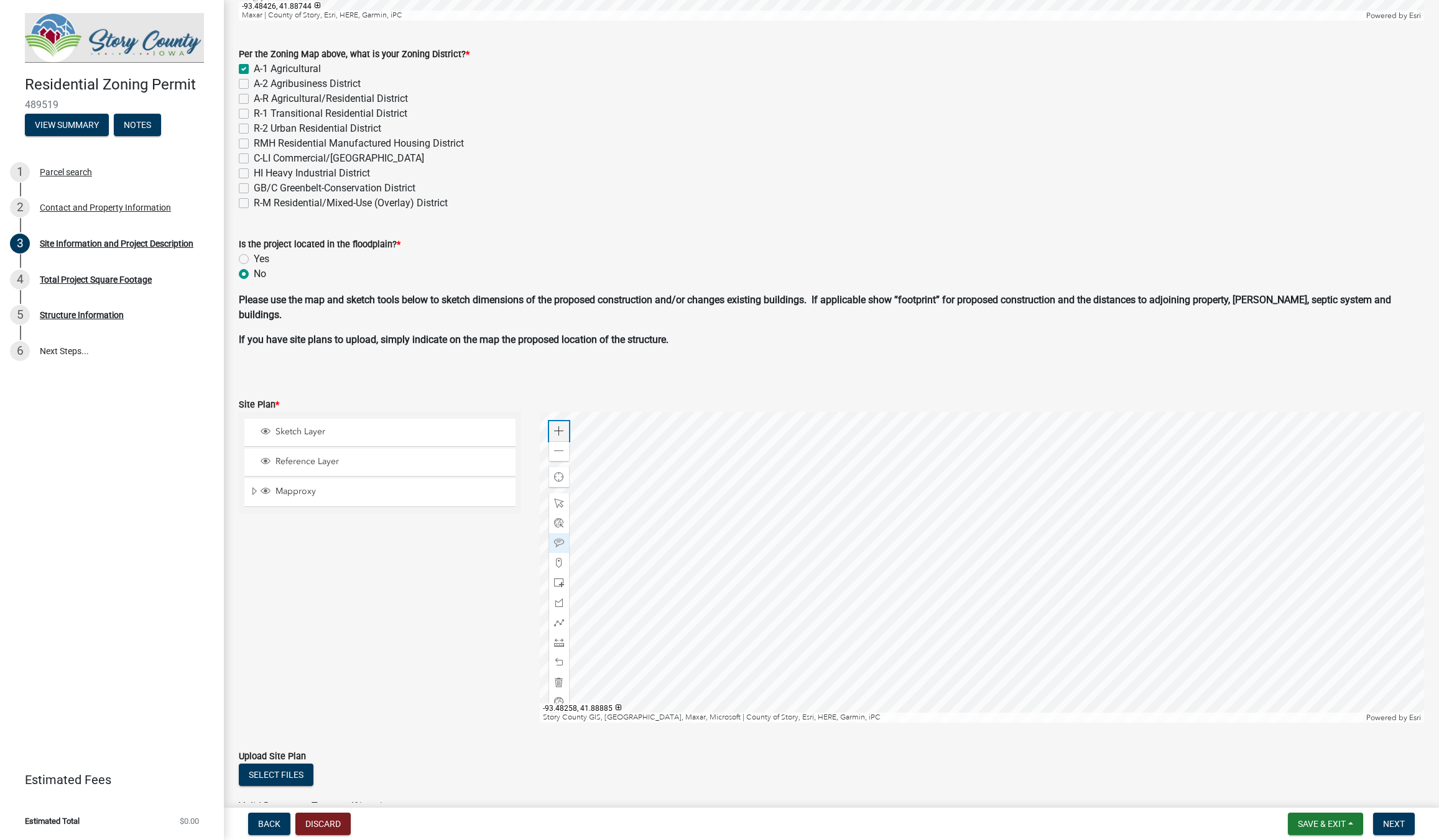
click at [558, 432] on span at bounding box center [558, 431] width 10 height 10
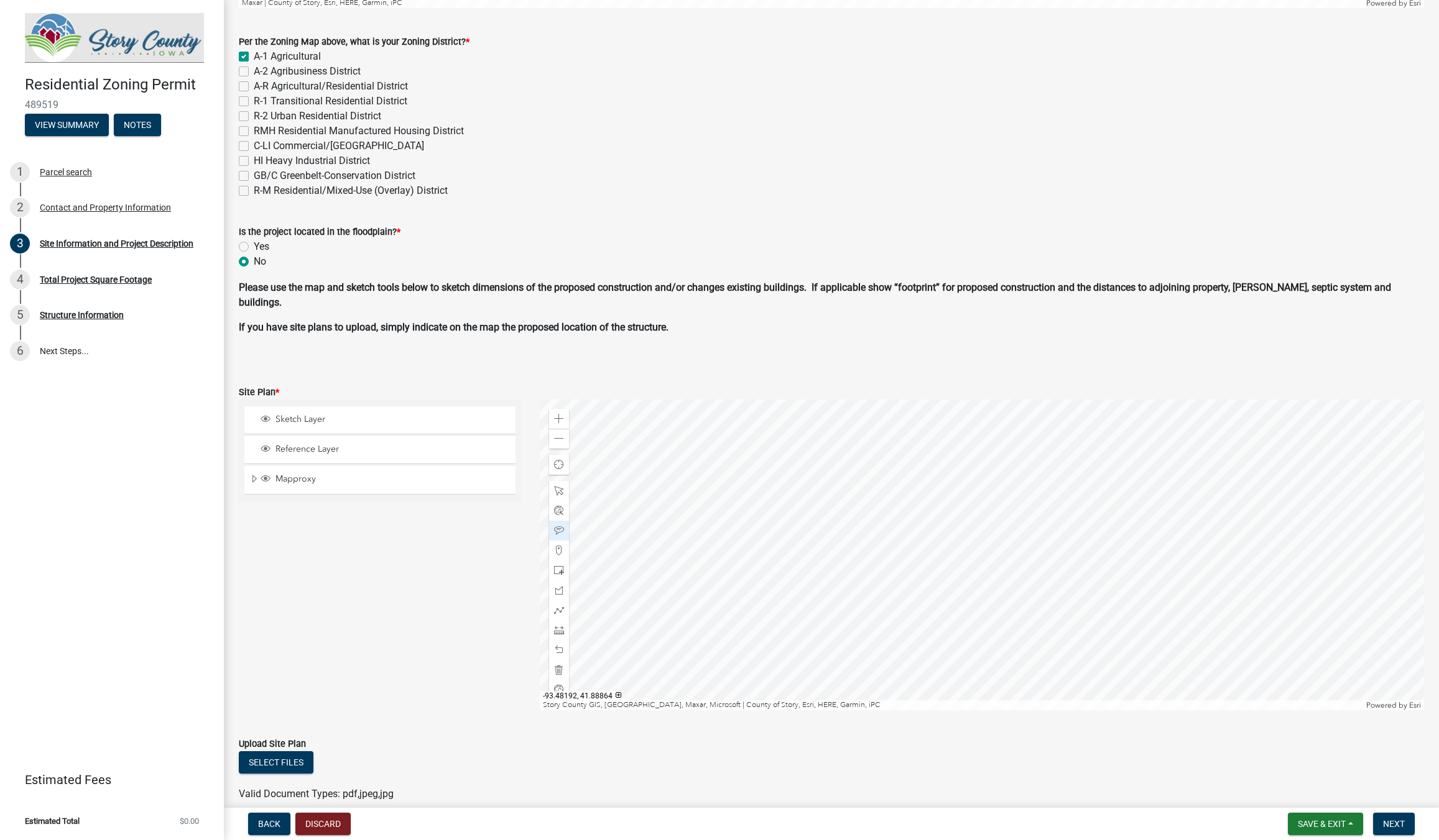
scroll to position [561, 0]
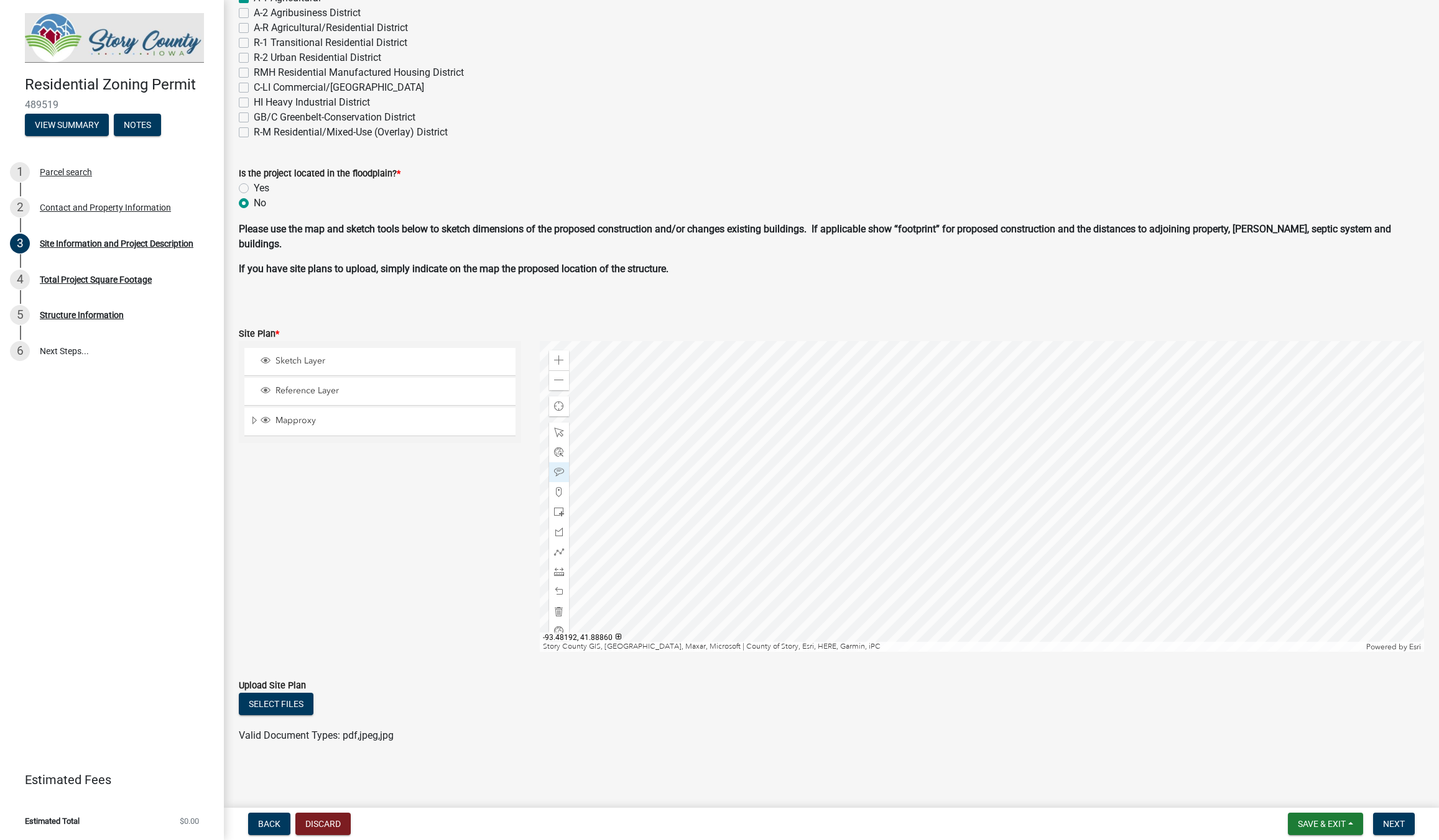
click at [752, 492] on div at bounding box center [981, 496] width 884 height 311
click at [787, 449] on div at bounding box center [981, 496] width 884 height 311
click at [561, 380] on span at bounding box center [558, 380] width 10 height 10
click at [557, 573] on span at bounding box center [558, 571] width 10 height 10
click at [740, 437] on div at bounding box center [981, 496] width 884 height 311
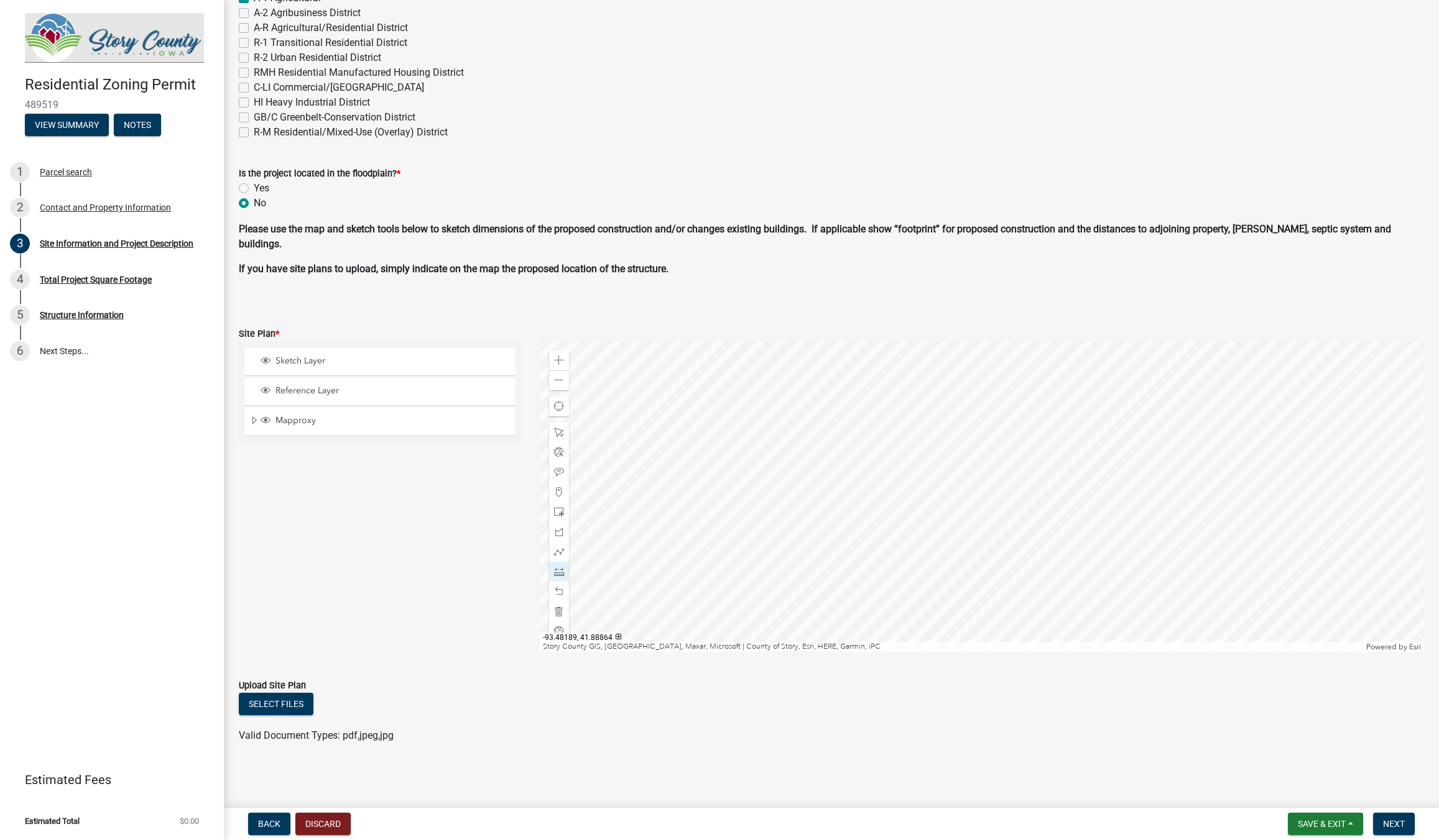
click at [900, 436] on div at bounding box center [981, 496] width 884 height 311
click at [1017, 569] on div at bounding box center [981, 496] width 884 height 311
click at [1035, 531] on div at bounding box center [981, 496] width 884 height 311
click at [1037, 552] on div at bounding box center [981, 496] width 884 height 311
click at [556, 571] on span at bounding box center [558, 571] width 10 height 10
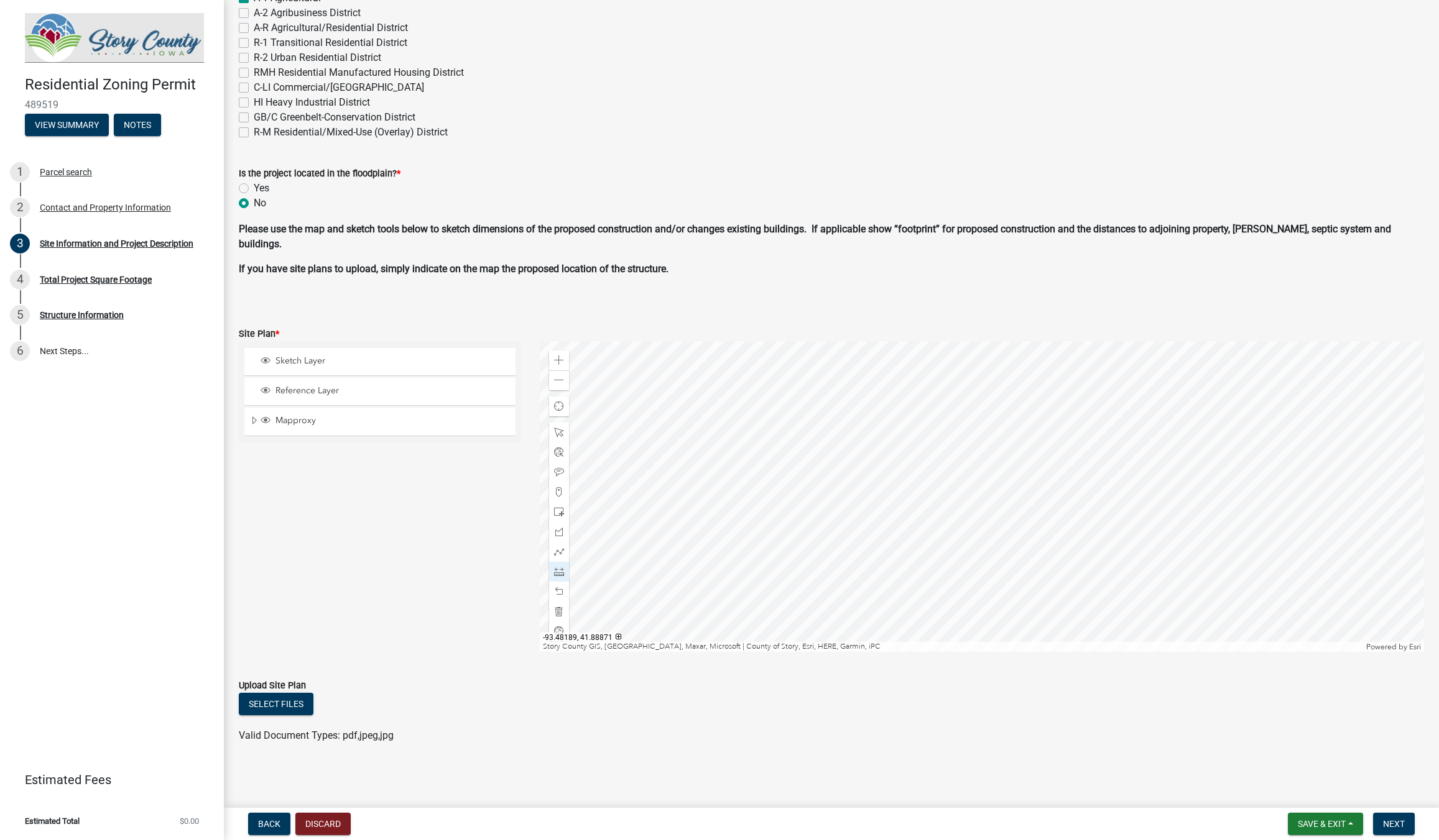
click at [875, 599] on div at bounding box center [981, 496] width 884 height 311
click at [868, 411] on div at bounding box center [981, 496] width 884 height 311
click at [899, 532] on div at bounding box center [981, 496] width 884 height 311
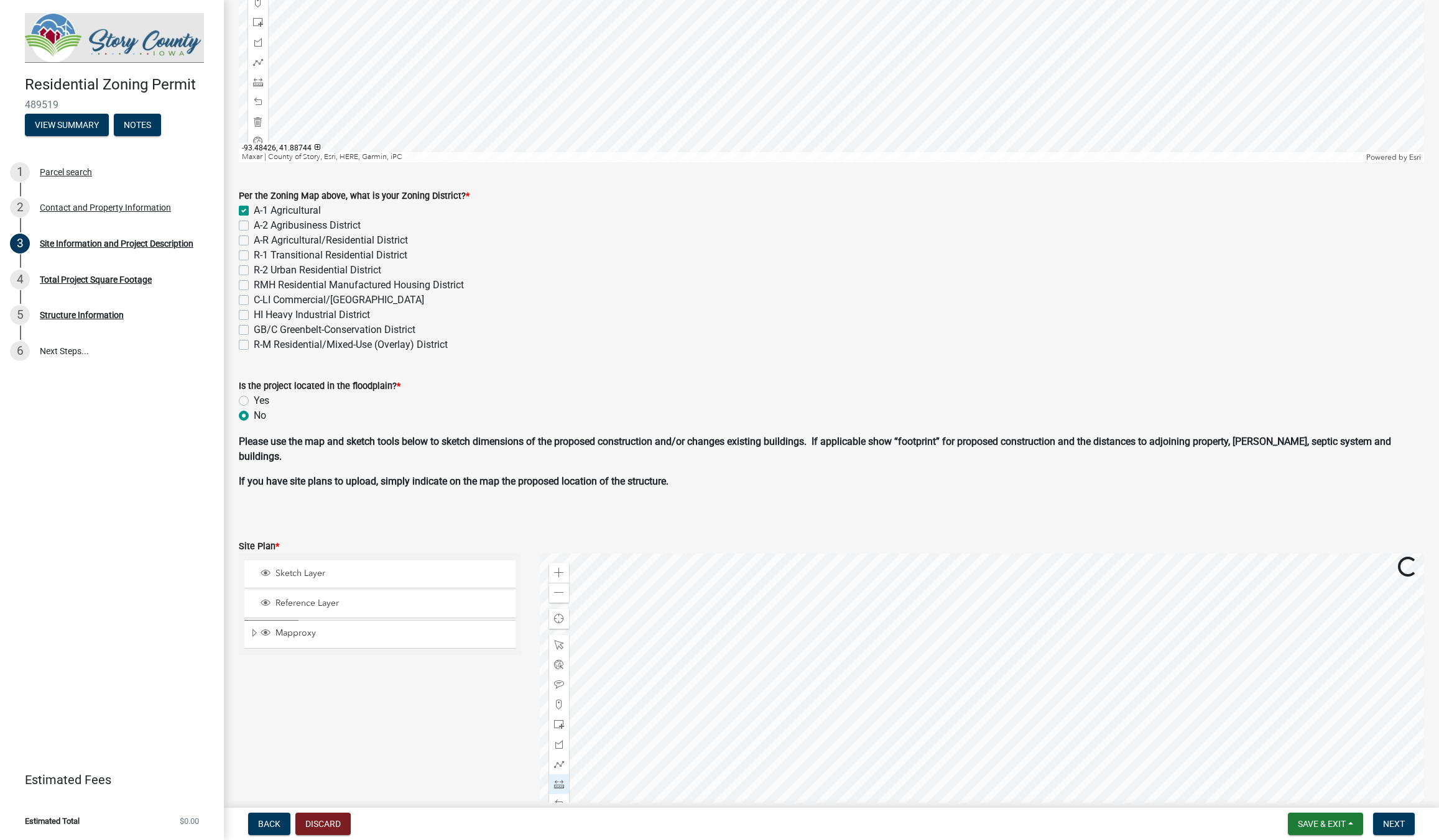
scroll to position [490, 0]
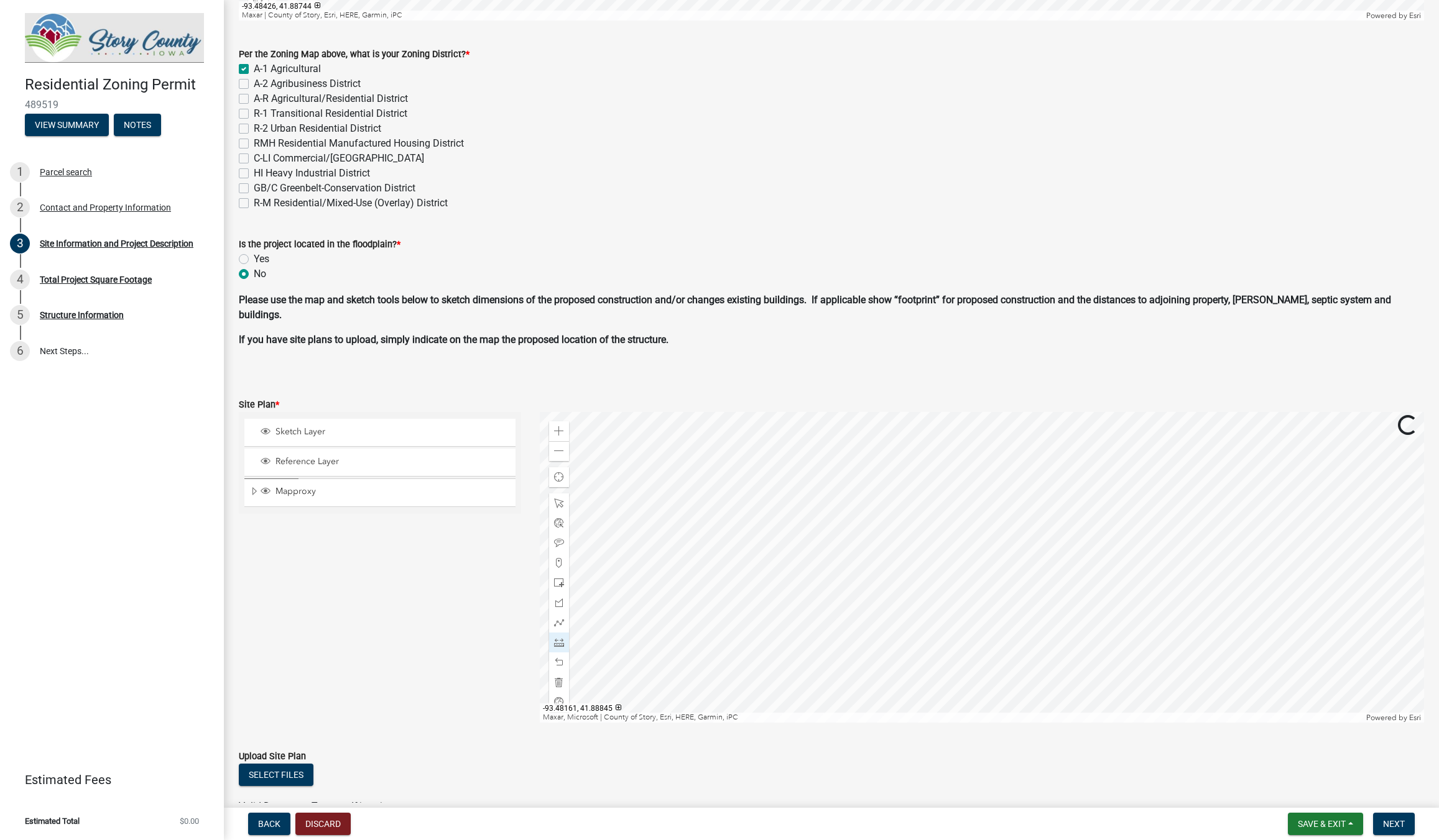
click at [910, 623] on div at bounding box center [981, 567] width 884 height 311
click at [946, 638] on div at bounding box center [981, 567] width 884 height 311
click at [934, 606] on div at bounding box center [981, 567] width 884 height 311
click at [980, 622] on div at bounding box center [981, 567] width 884 height 311
click at [974, 629] on div at bounding box center [981, 567] width 884 height 311
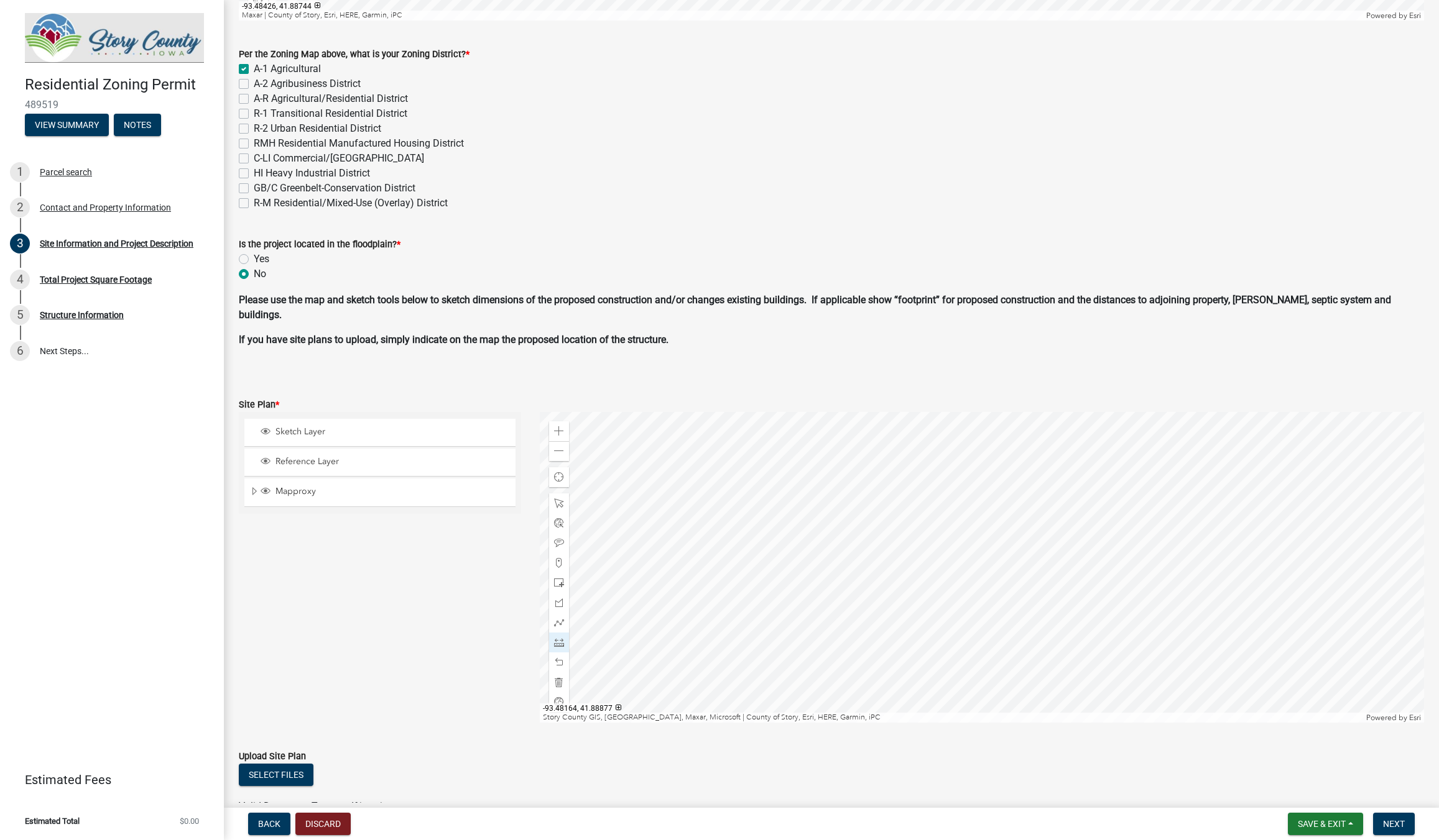
click at [974, 629] on div at bounding box center [981, 567] width 884 height 311
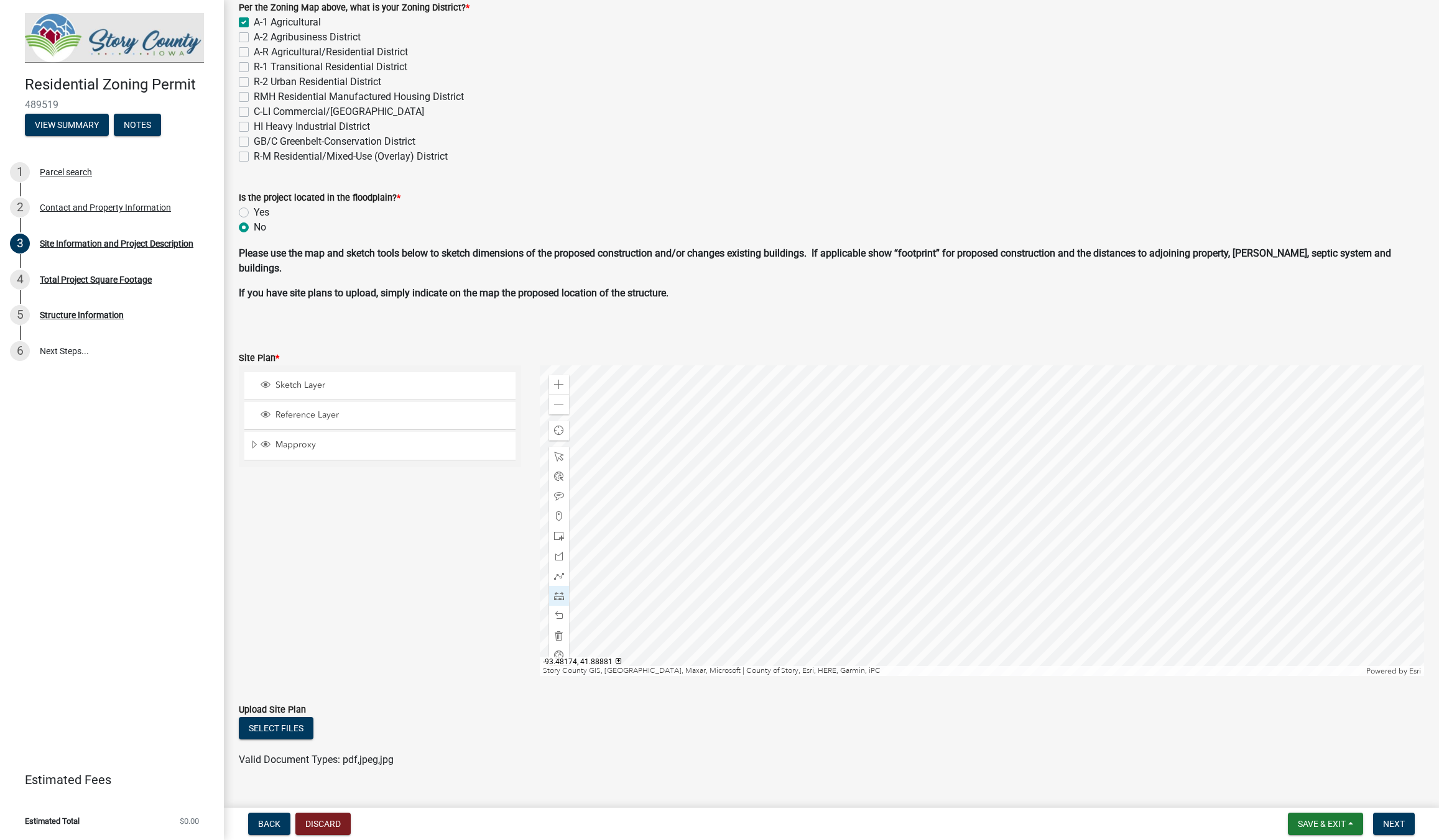
scroll to position [561, 0]
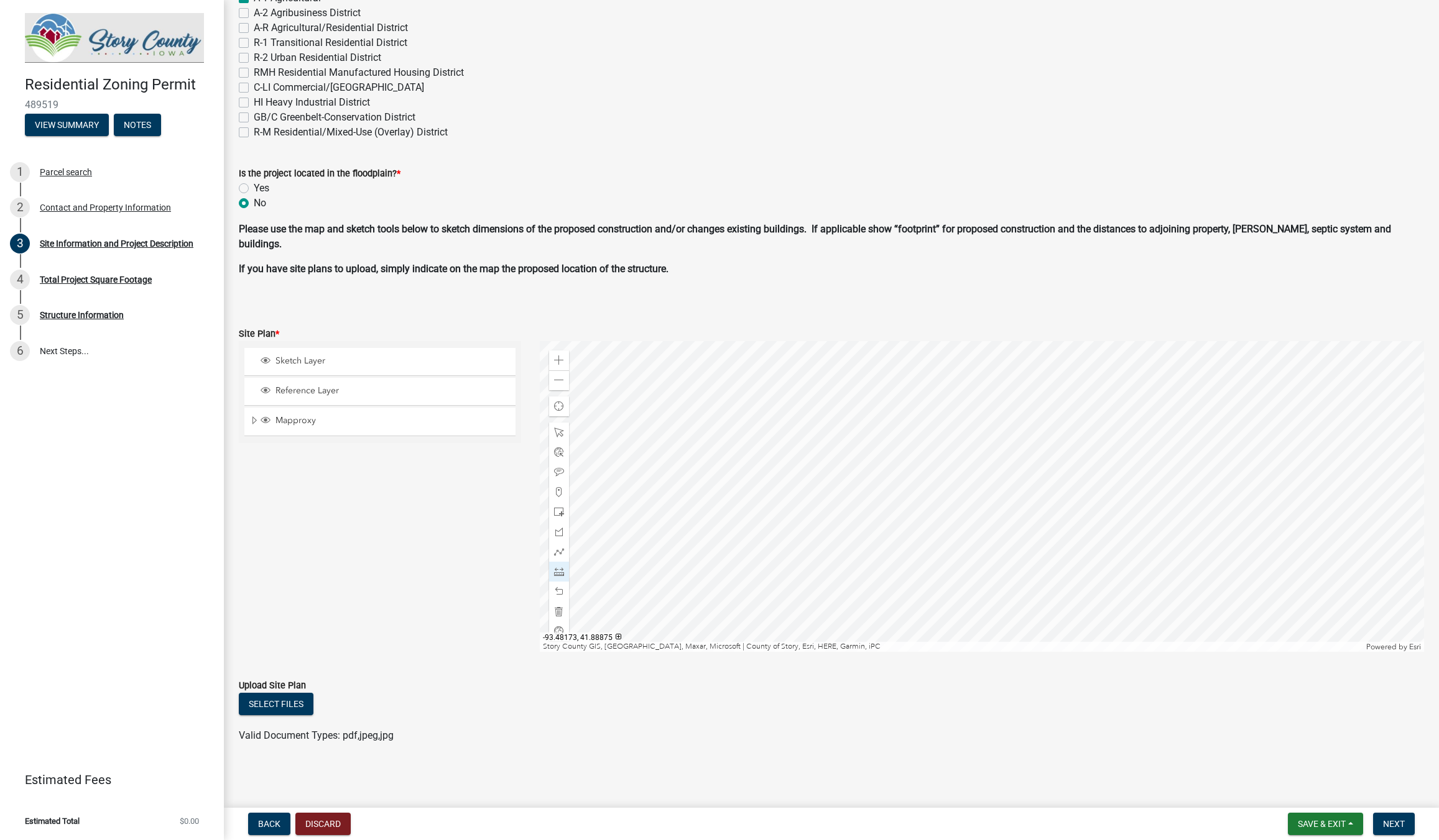
click at [899, 558] on div at bounding box center [981, 496] width 884 height 311
click at [914, 362] on div at bounding box center [981, 496] width 884 height 311
click at [558, 431] on span at bounding box center [558, 432] width 10 height 10
click at [556, 371] on div "Zoom out" at bounding box center [559, 380] width 20 height 20
click at [946, 543] on div at bounding box center [981, 496] width 884 height 311
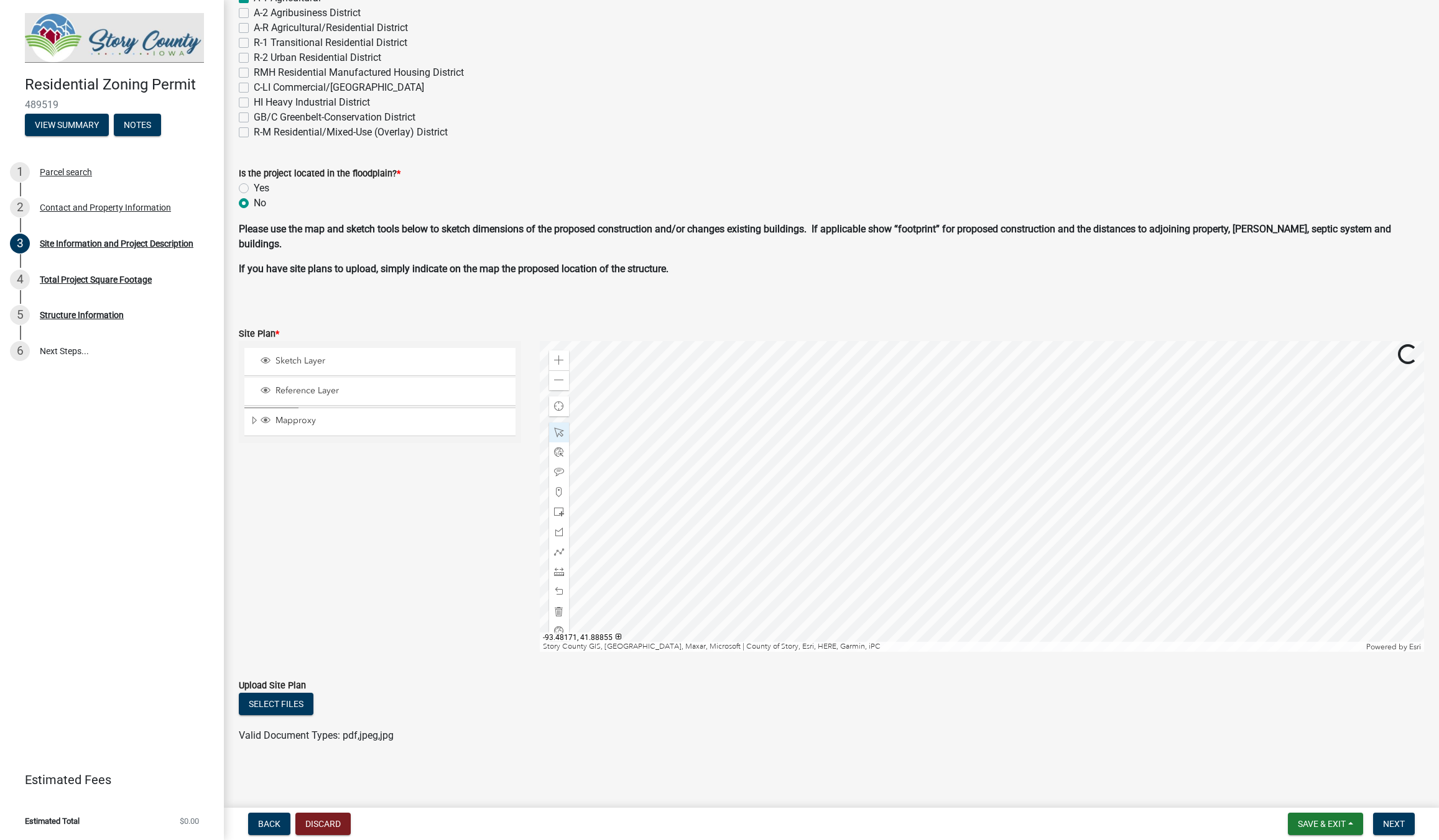
scroll to position [490, 0]
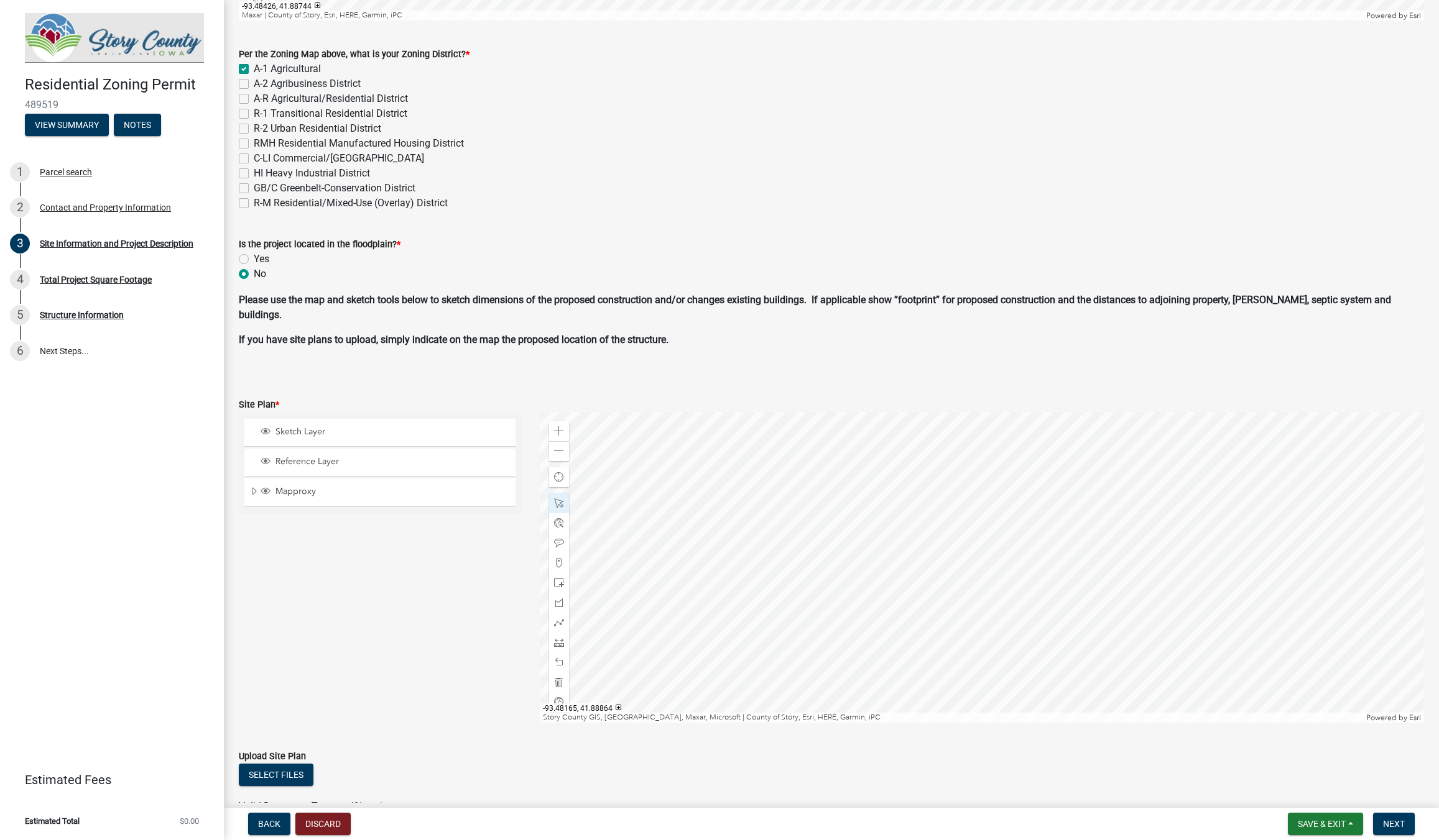
click at [1015, 561] on div at bounding box center [981, 567] width 884 height 311
click at [1058, 699] on div at bounding box center [981, 567] width 884 height 311
click at [977, 664] on div at bounding box center [981, 567] width 884 height 311
click at [1006, 451] on div at bounding box center [981, 567] width 884 height 311
click at [996, 545] on div at bounding box center [981, 567] width 884 height 311
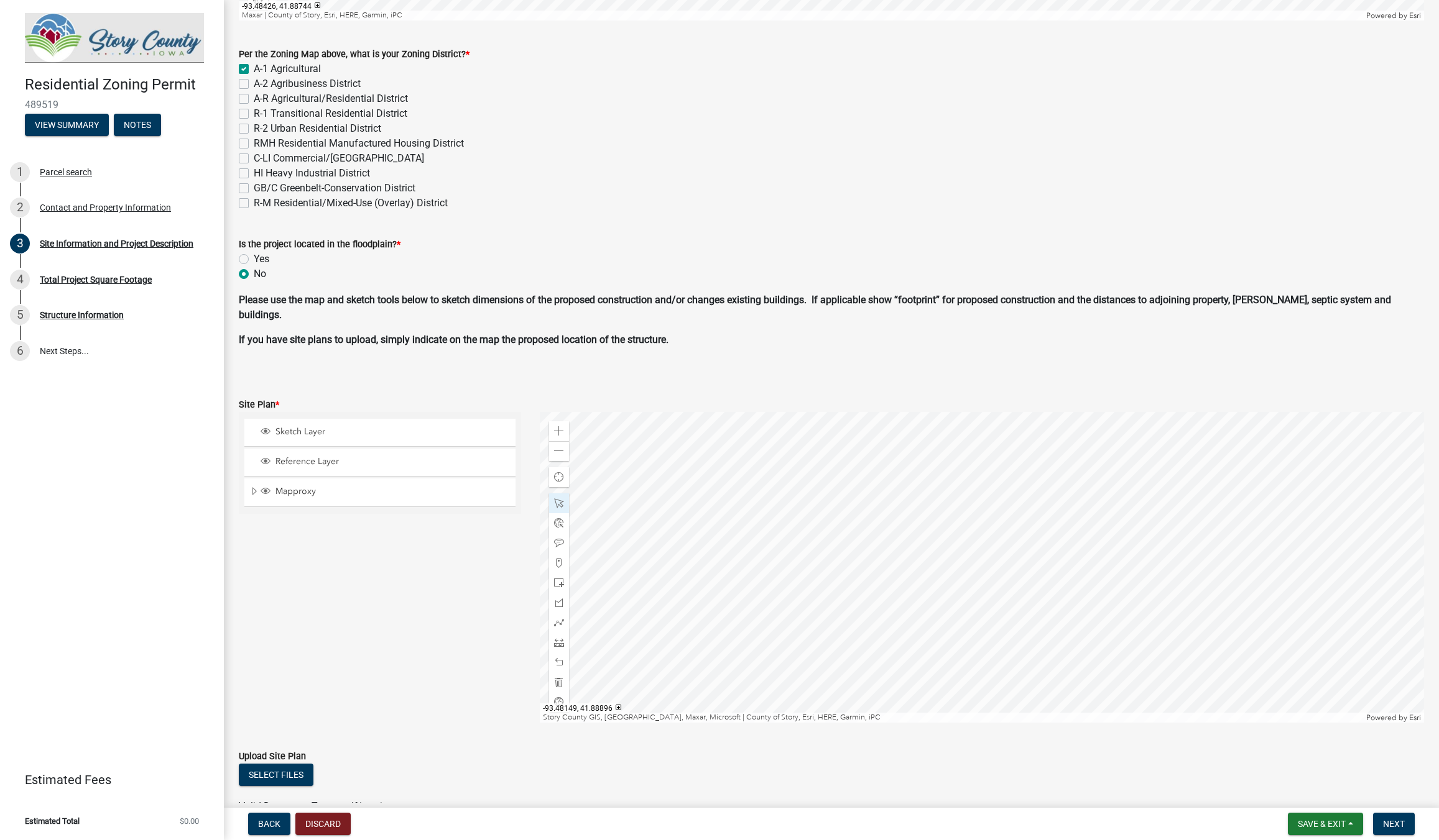
click at [996, 573] on div at bounding box center [981, 567] width 884 height 311
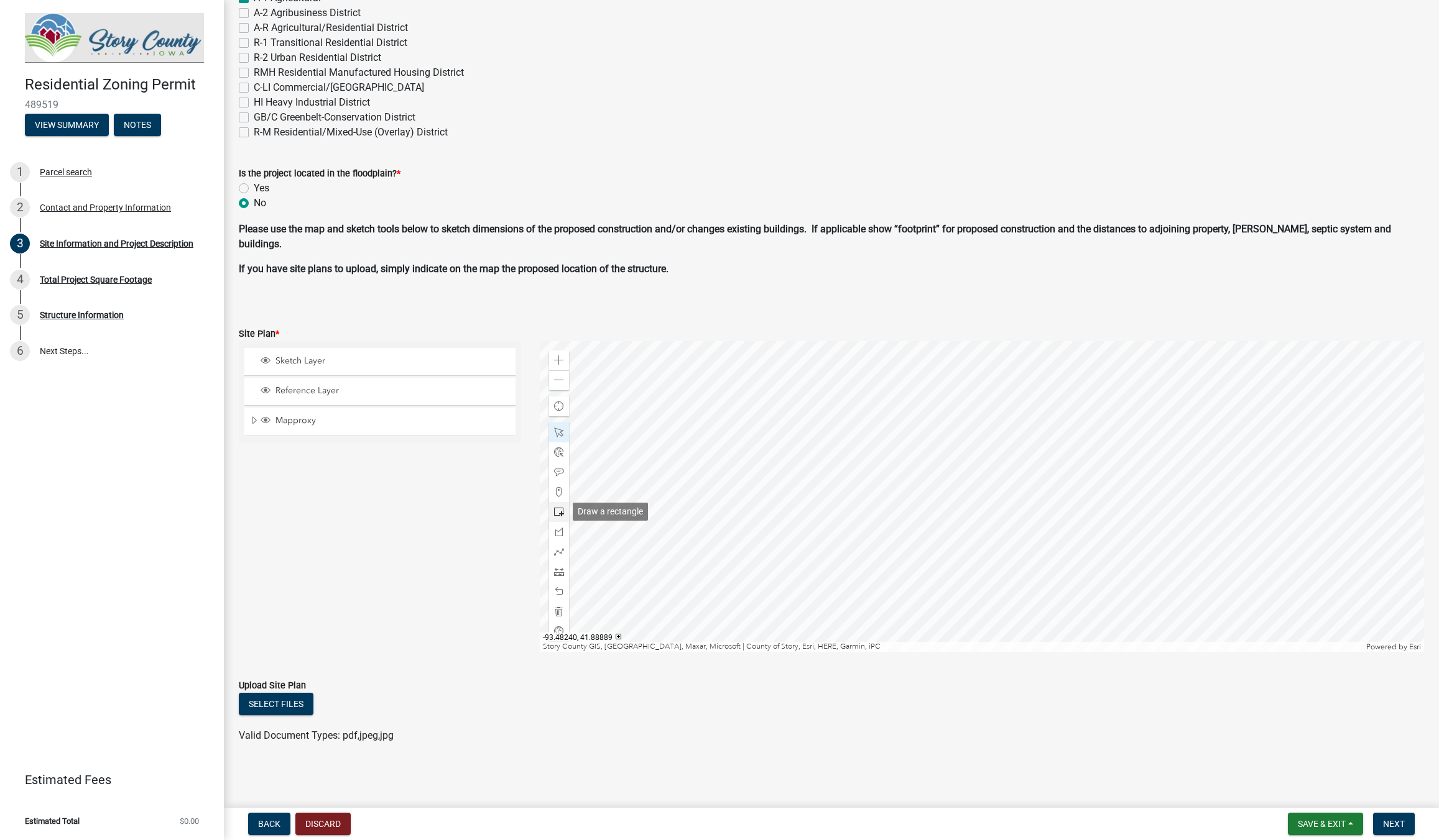
click at [558, 512] on span at bounding box center [558, 512] width 10 height 10
click at [1118, 387] on div at bounding box center [981, 496] width 884 height 311
click at [561, 435] on span at bounding box center [558, 432] width 10 height 10
click at [1037, 418] on div at bounding box center [981, 496] width 884 height 311
click at [1021, 374] on div at bounding box center [981, 496] width 884 height 311
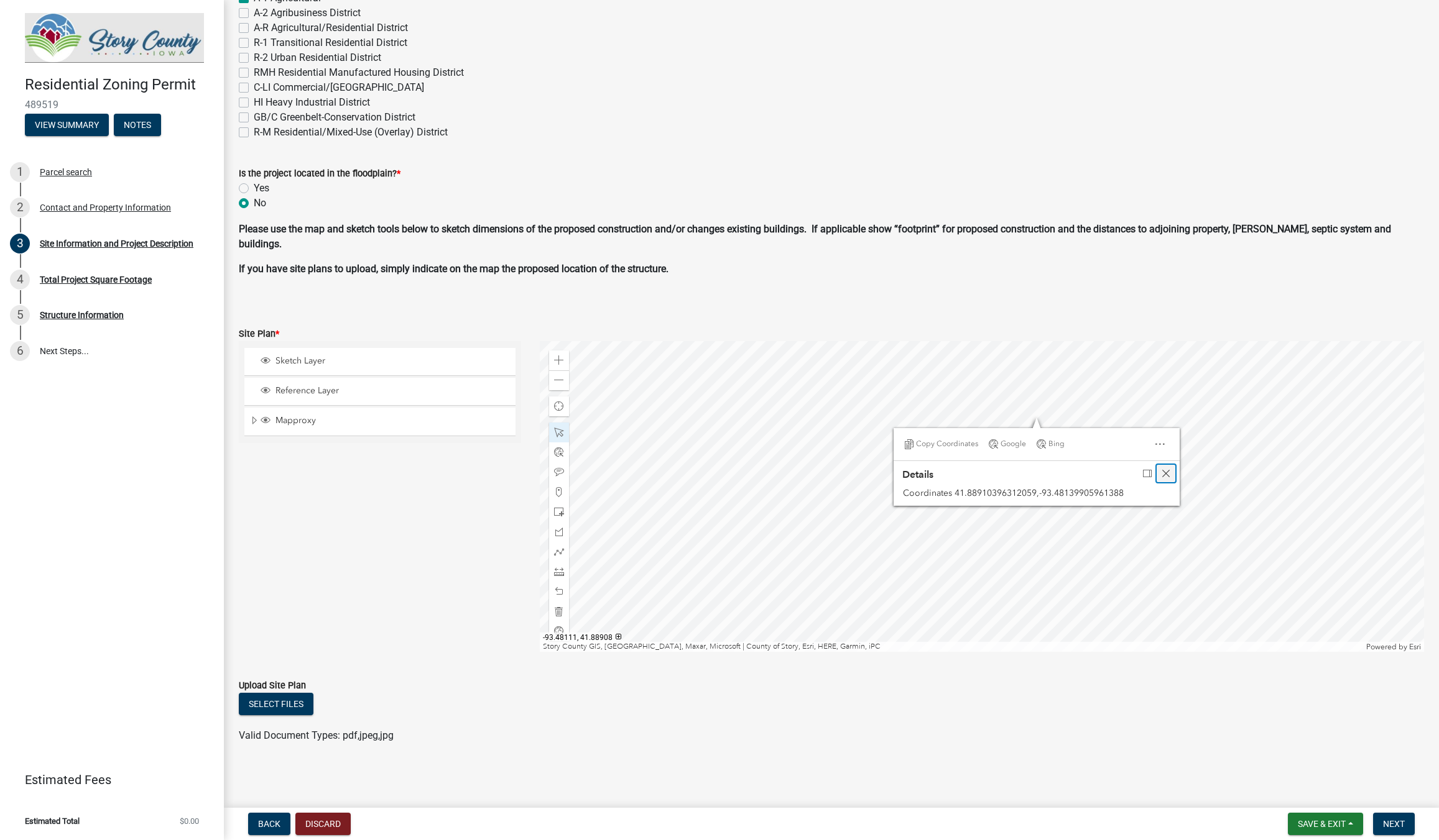
click at [1167, 479] on div "Close" at bounding box center [1165, 473] width 19 height 17
click at [1031, 558] on div at bounding box center [981, 496] width 884 height 311
click at [1094, 365] on div at bounding box center [981, 496] width 884 height 311
click at [1029, 394] on div at bounding box center [981, 496] width 884 height 311
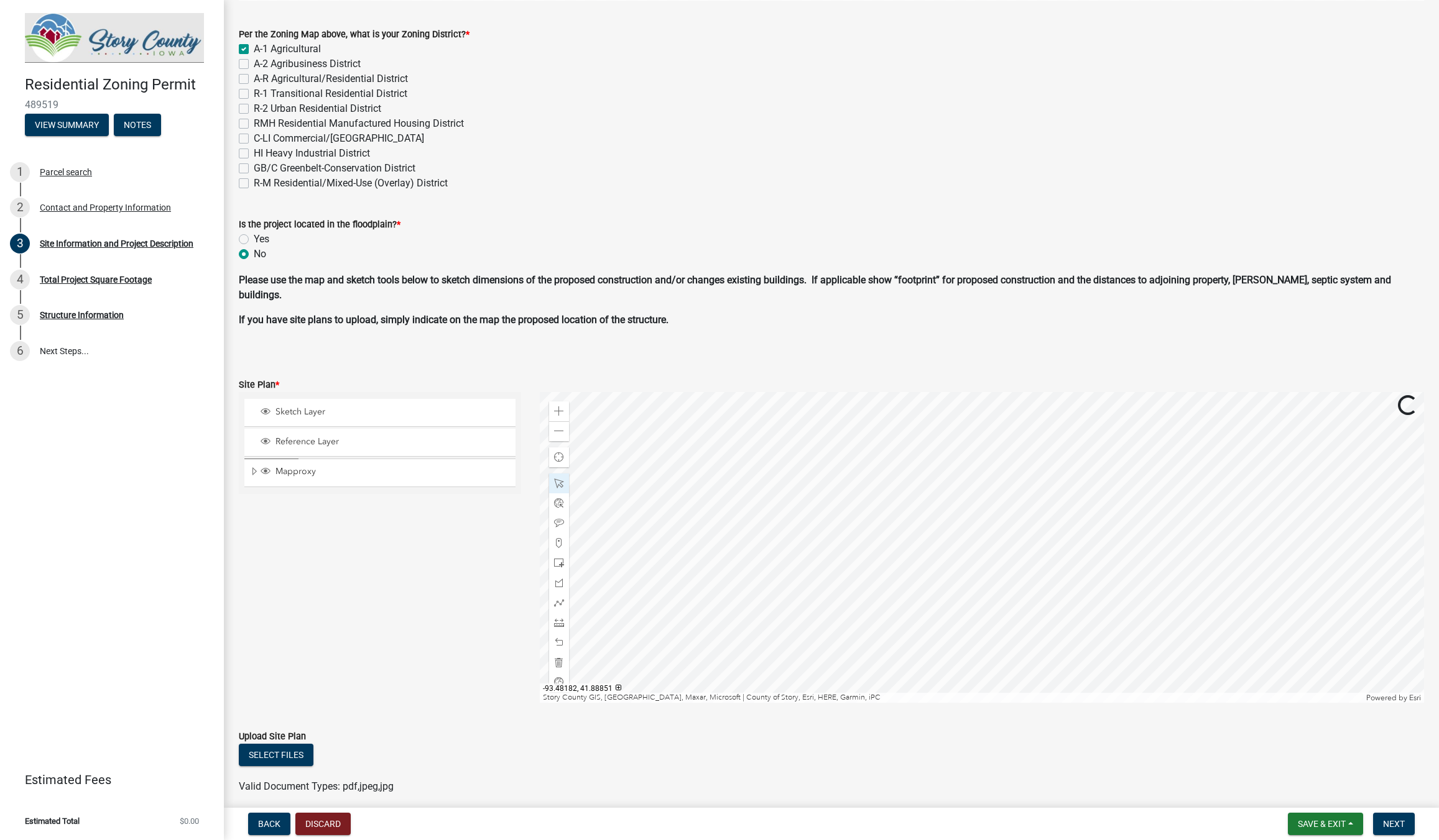
scroll to position [490, 0]
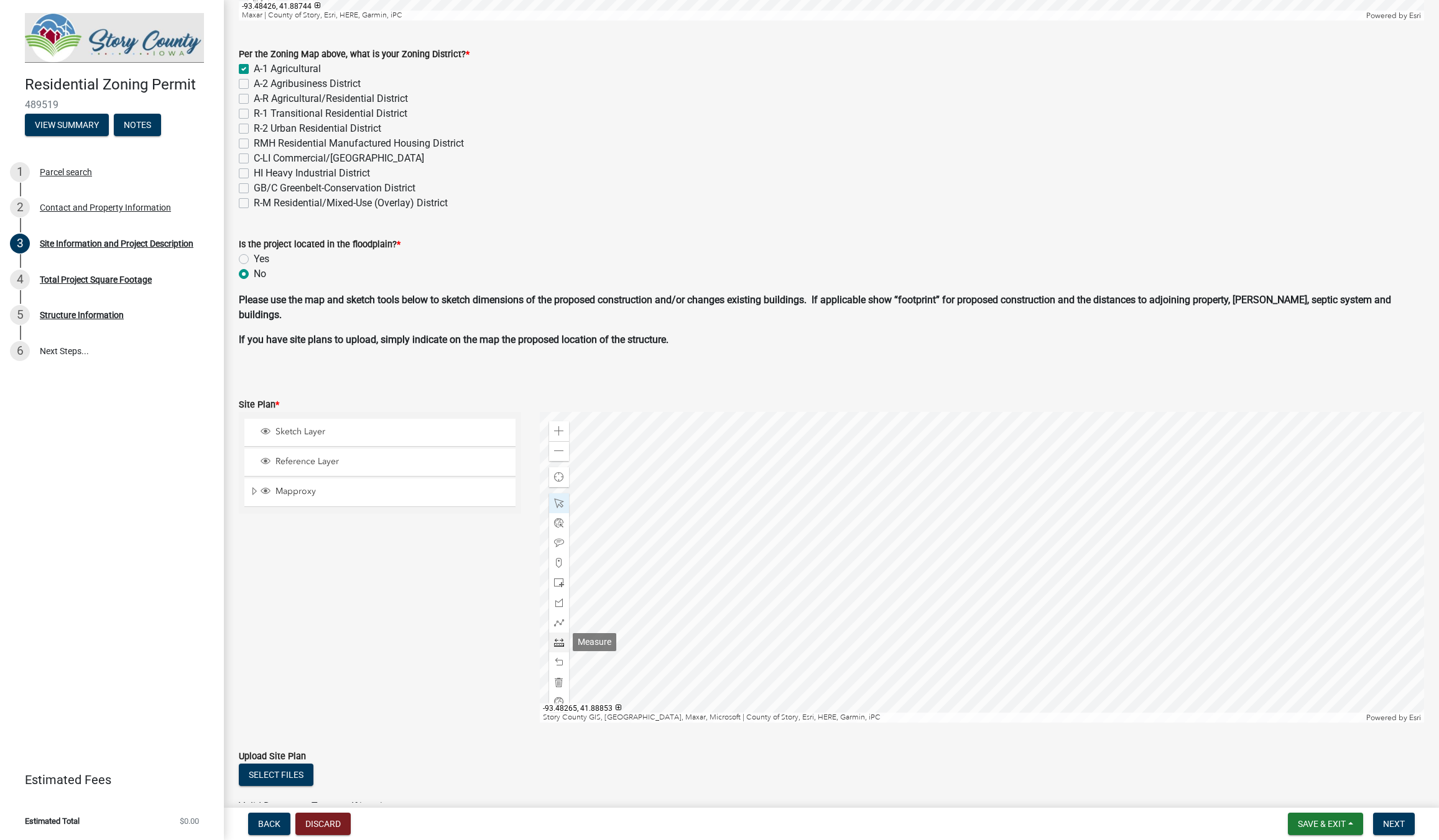
click at [562, 640] on span at bounding box center [558, 642] width 10 height 10
click at [560, 501] on span at bounding box center [558, 503] width 10 height 10
click at [555, 428] on span at bounding box center [558, 431] width 10 height 10
click at [925, 637] on div at bounding box center [981, 567] width 884 height 311
click at [558, 642] on span at bounding box center [558, 642] width 10 height 10
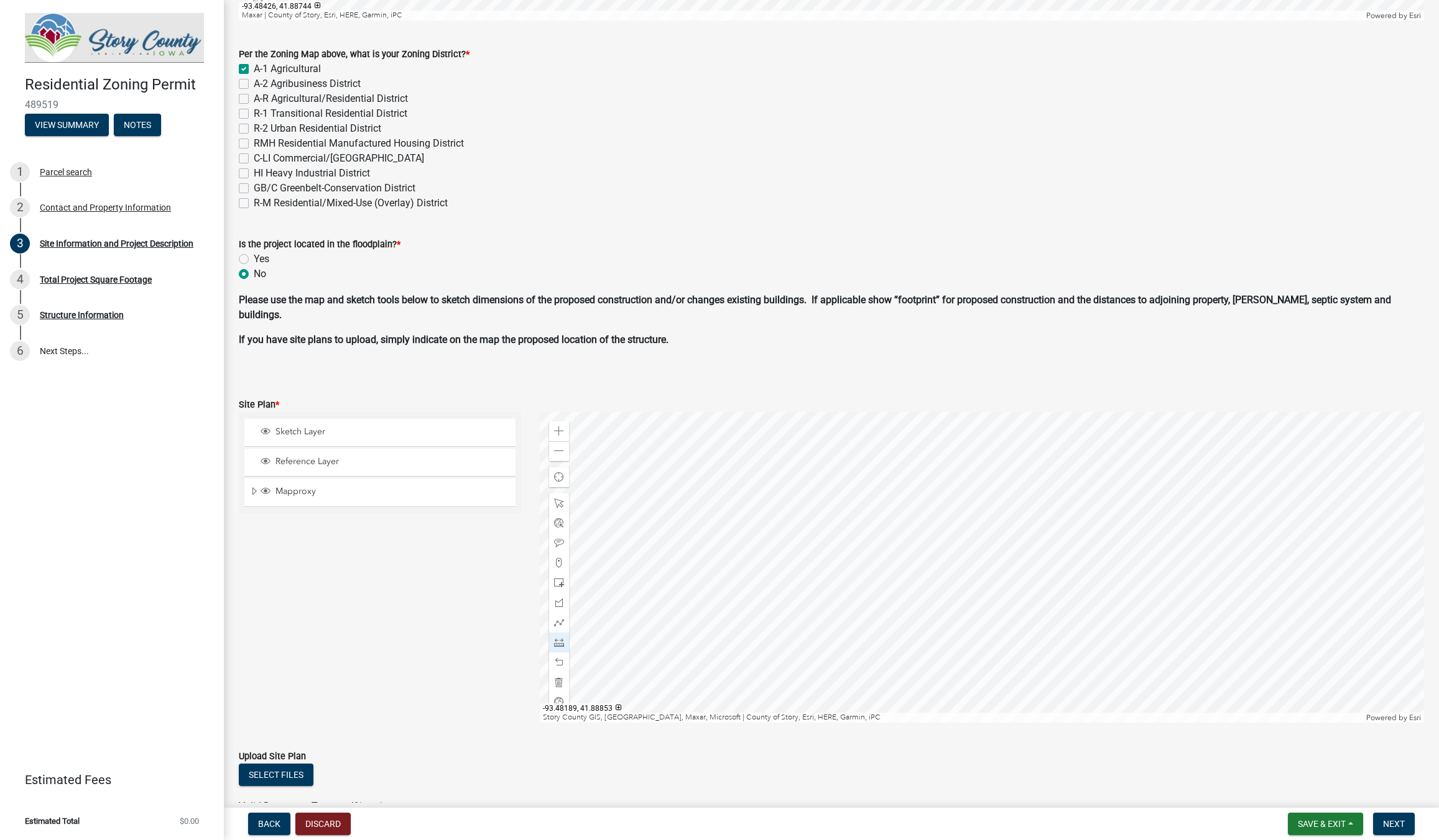
click at [861, 611] on div at bounding box center [981, 567] width 884 height 311
click at [943, 611] on div at bounding box center [981, 567] width 884 height 311
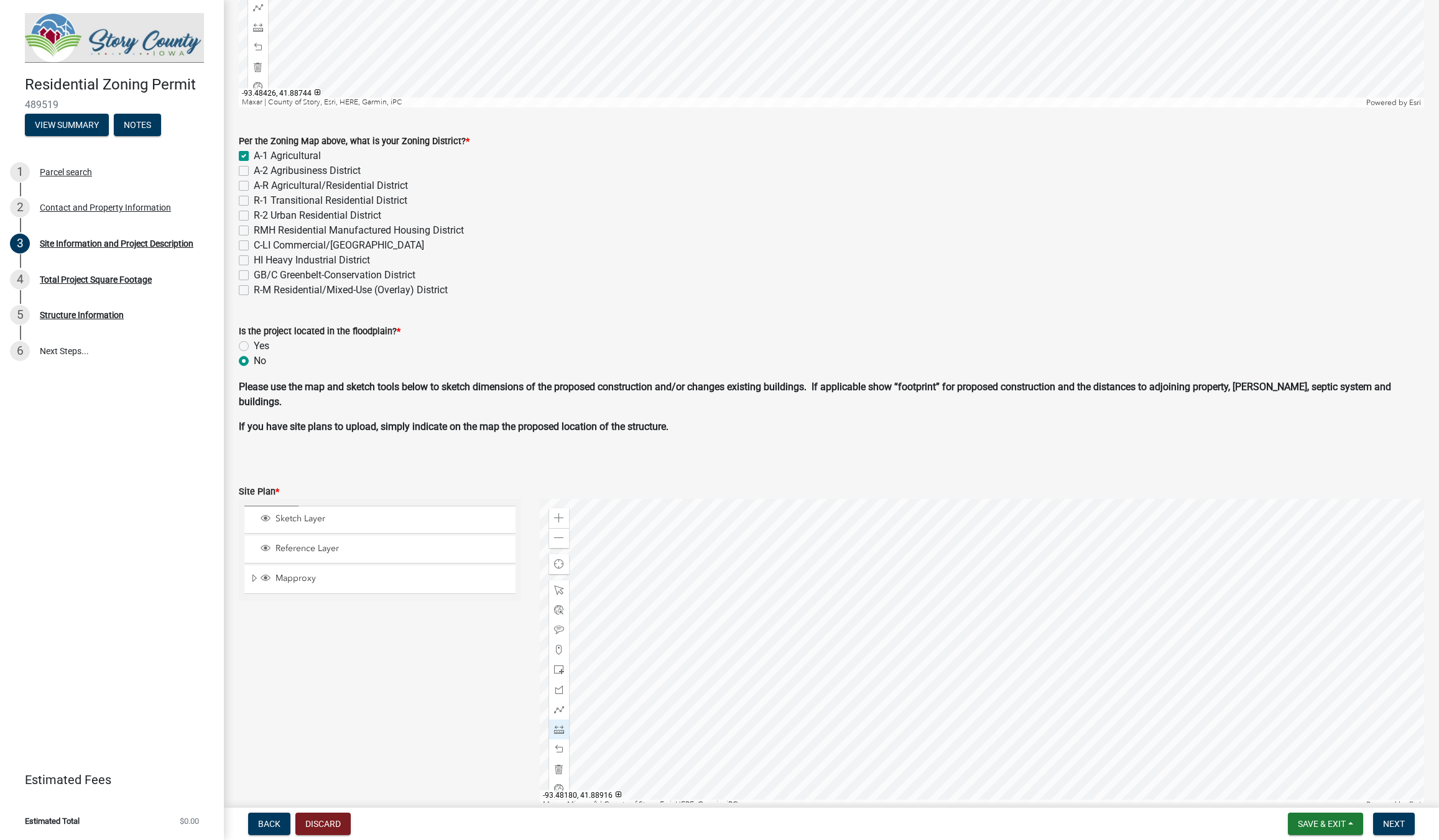
scroll to position [350, 0]
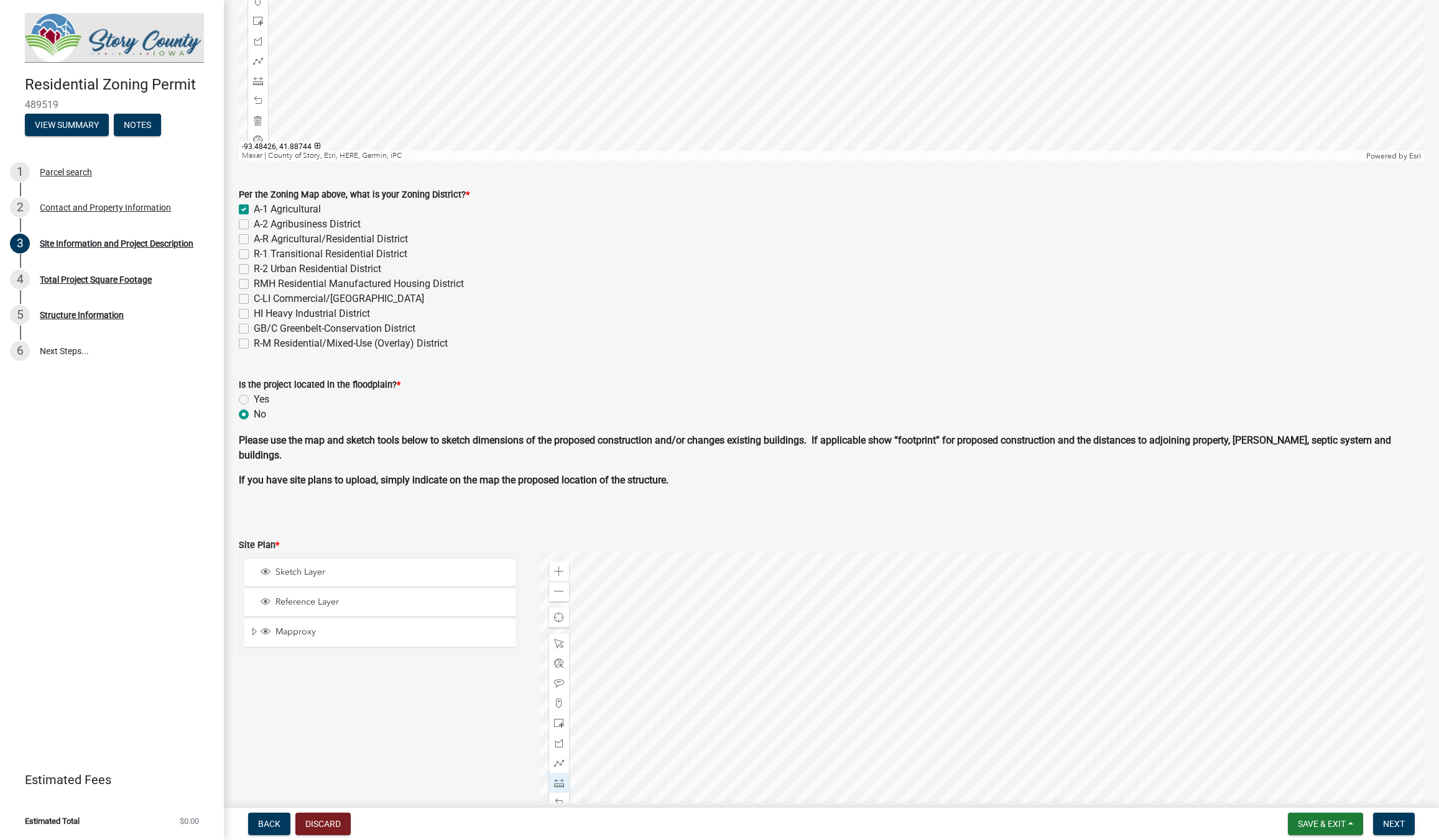
click at [960, 615] on div at bounding box center [981, 707] width 884 height 311
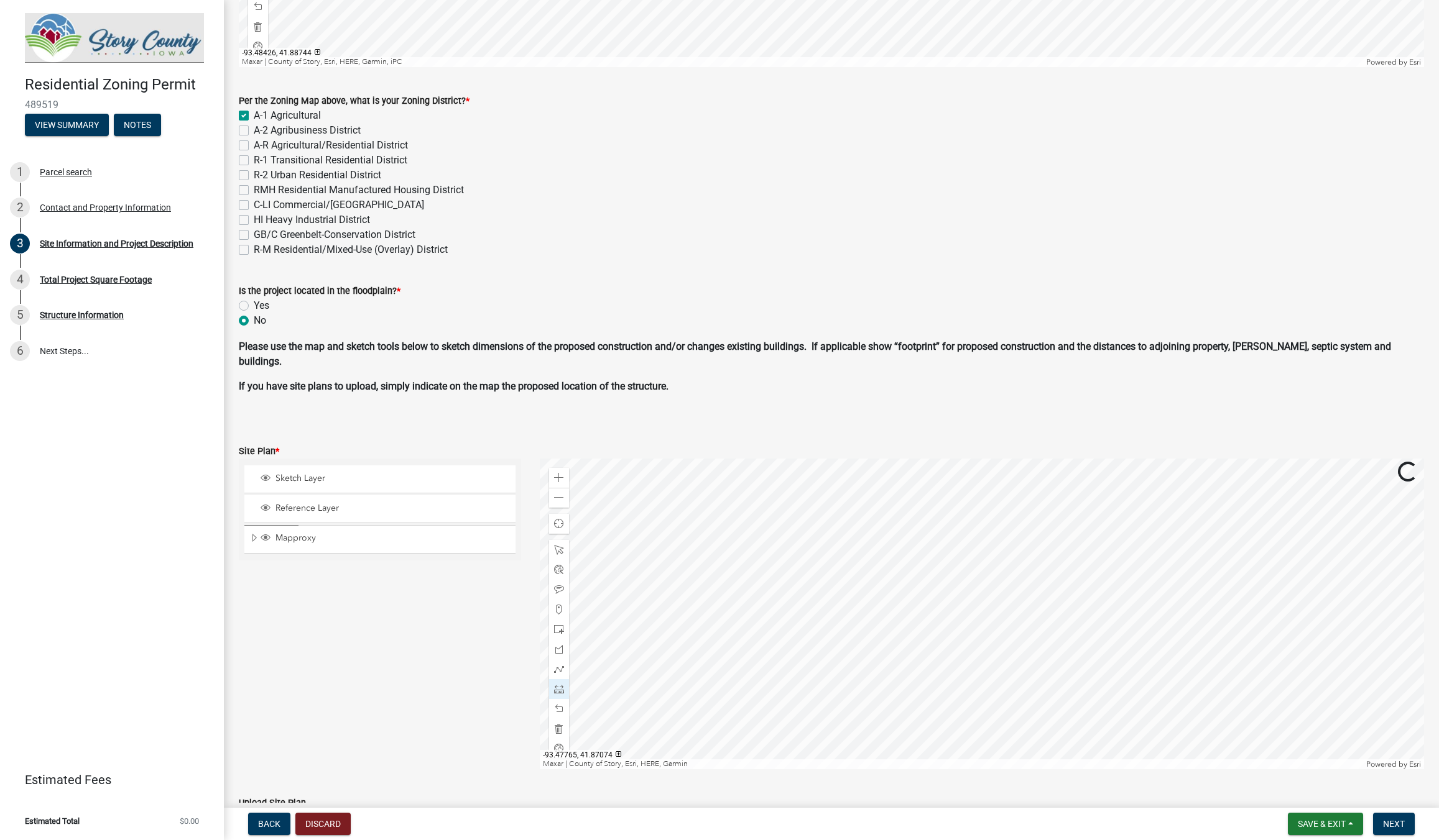
scroll to position [476, 0]
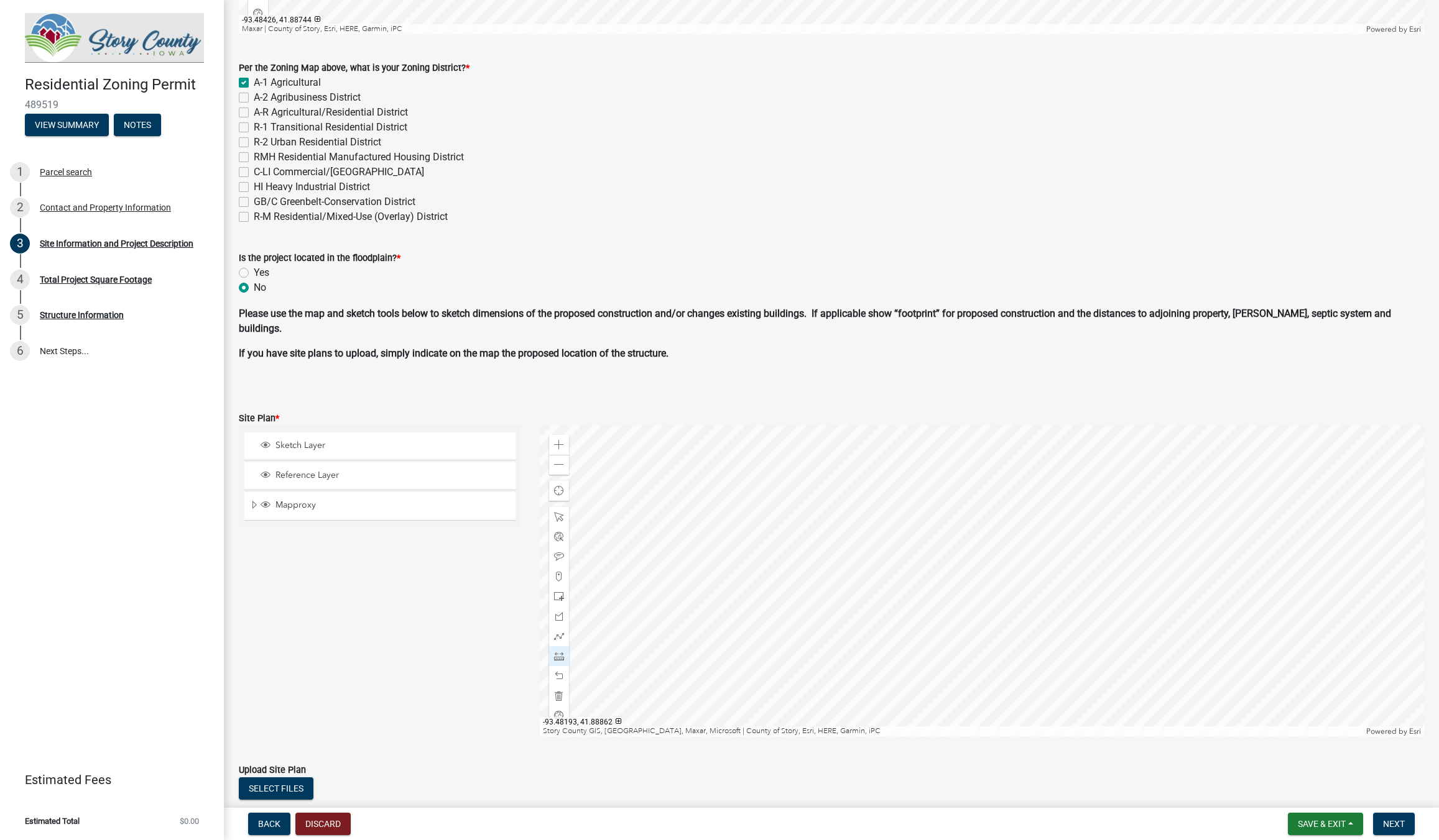
click at [909, 590] on div at bounding box center [981, 581] width 884 height 311
click at [556, 521] on span at bounding box center [558, 517] width 10 height 10
click at [1002, 480] on div at bounding box center [981, 581] width 884 height 311
click at [1129, 539] on span "Close" at bounding box center [1131, 536] width 10 height 10
click at [999, 494] on div at bounding box center [981, 581] width 884 height 311
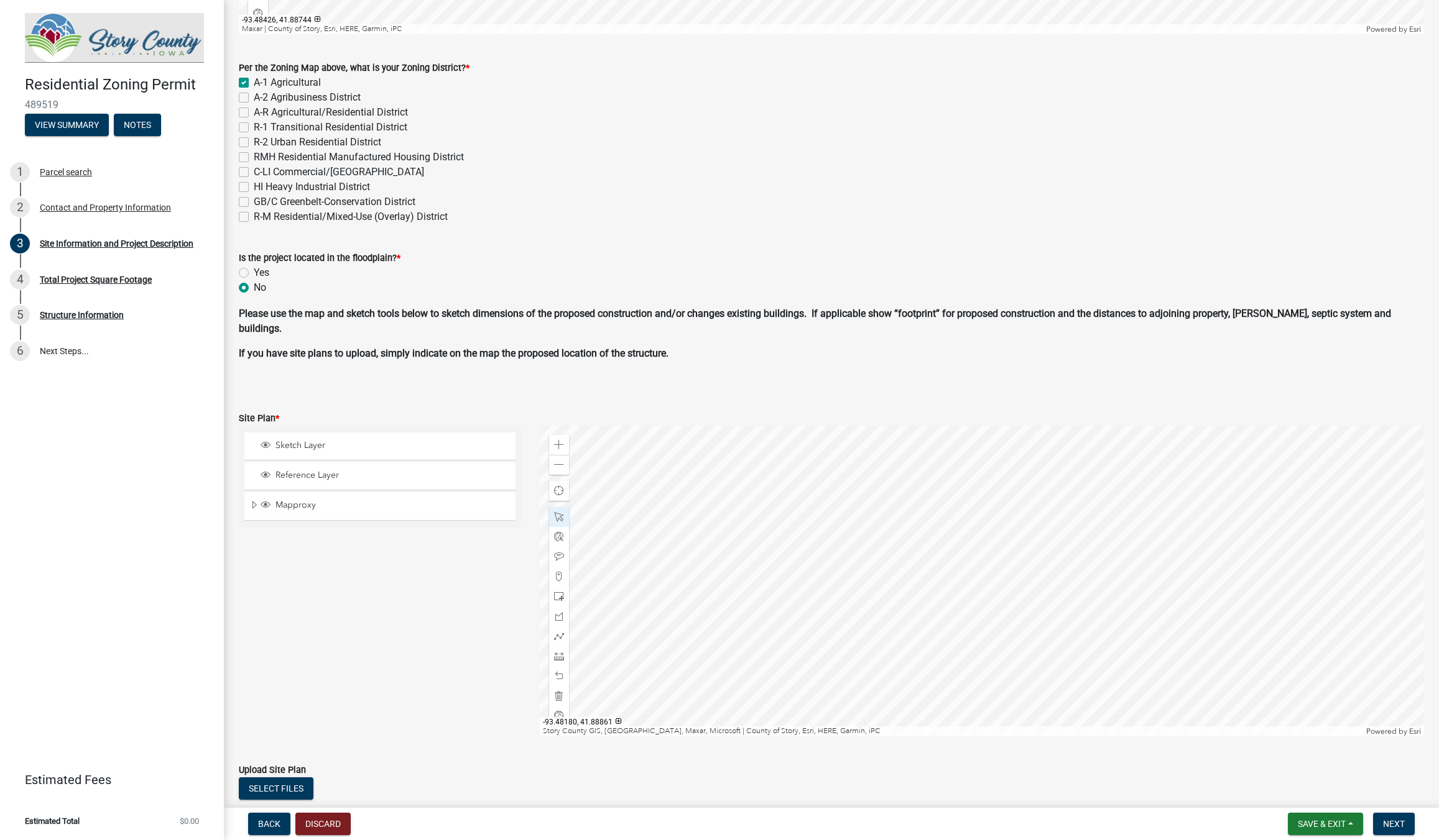
click at [1028, 594] on div at bounding box center [981, 581] width 884 height 311
click at [560, 512] on span at bounding box center [558, 517] width 10 height 10
click at [1042, 591] on div at bounding box center [981, 581] width 884 height 311
click at [983, 700] on div at bounding box center [981, 581] width 884 height 311
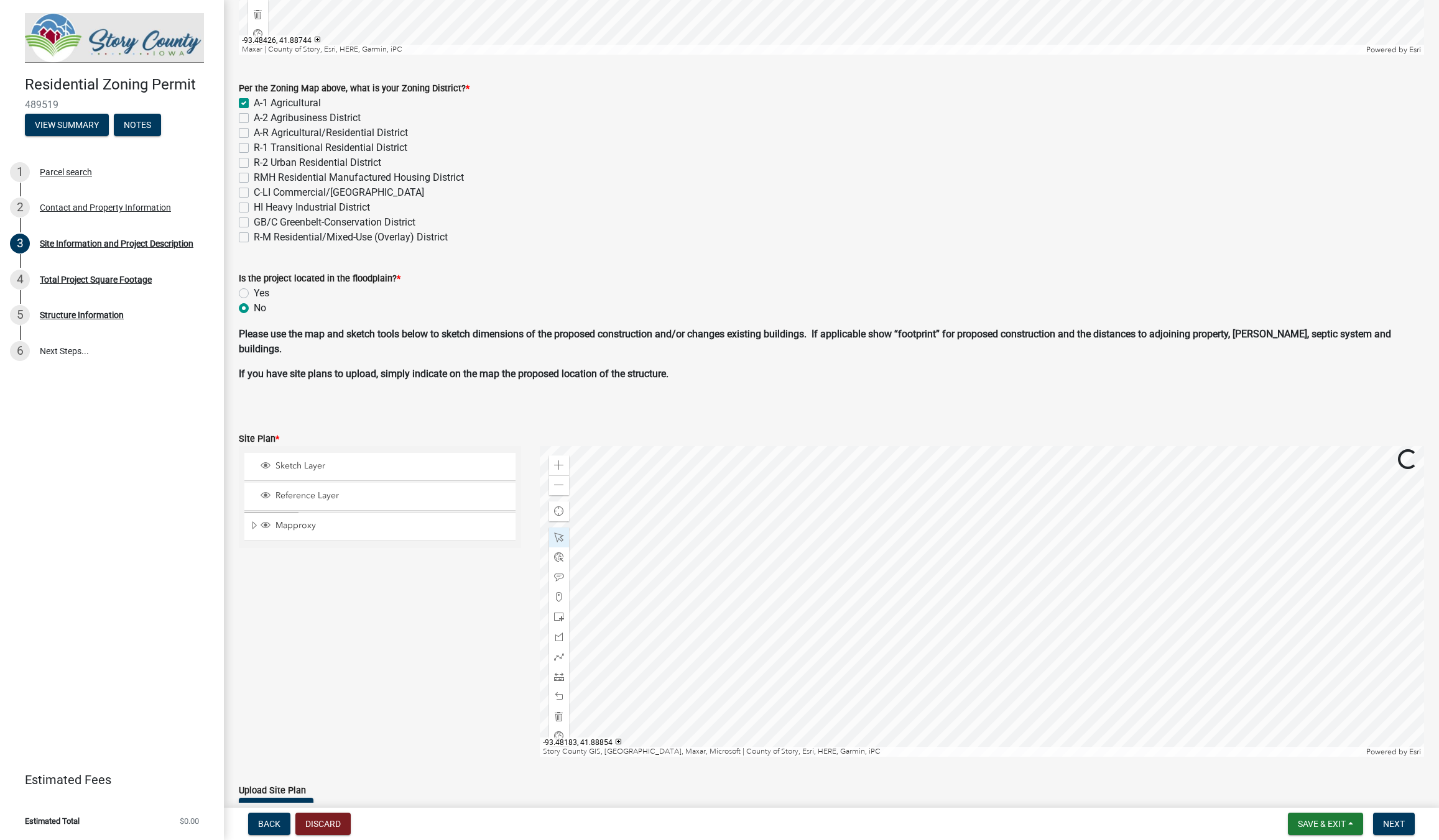
scroll to position [452, 0]
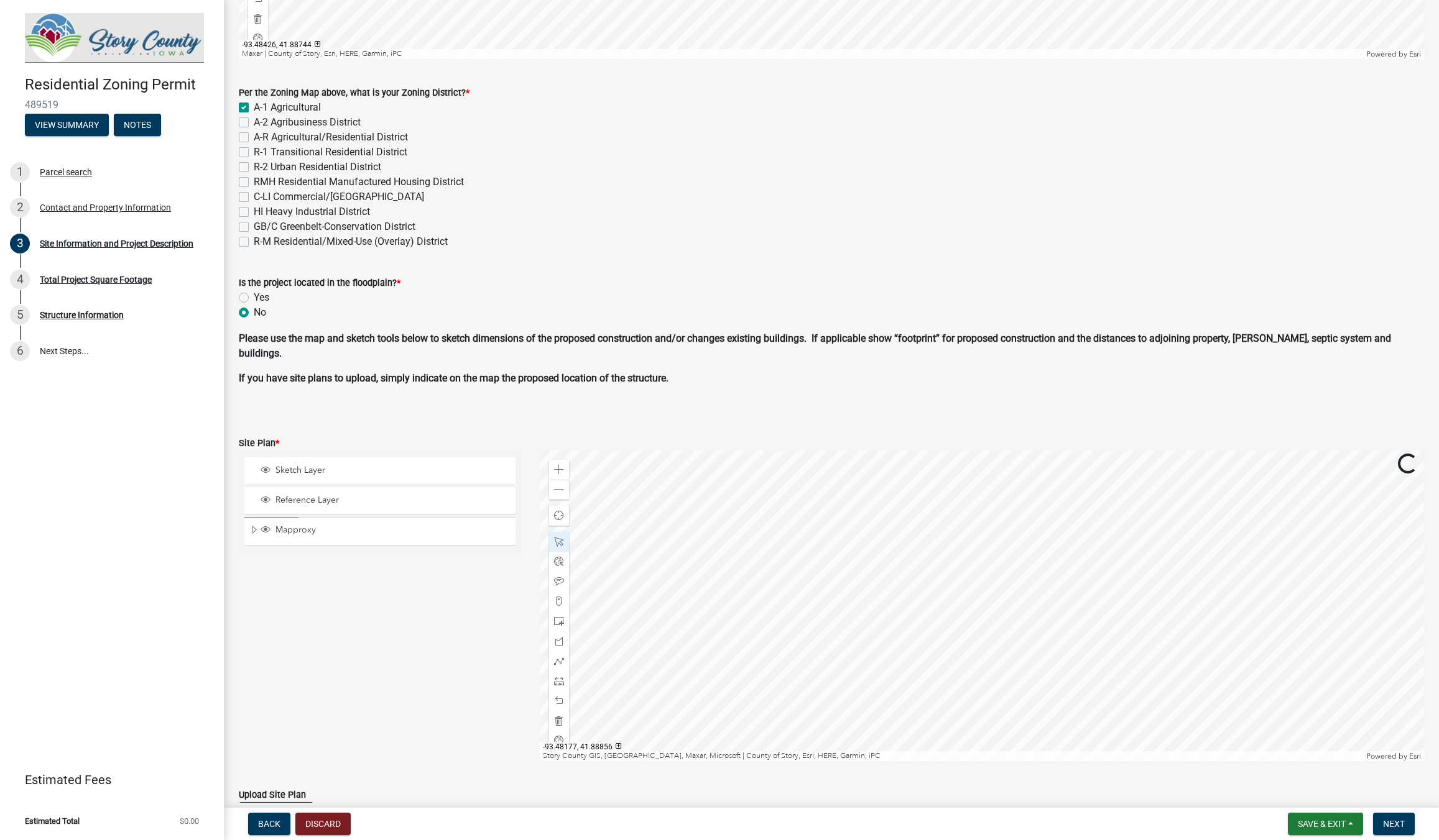
click at [1125, 511] on div at bounding box center [981, 606] width 884 height 311
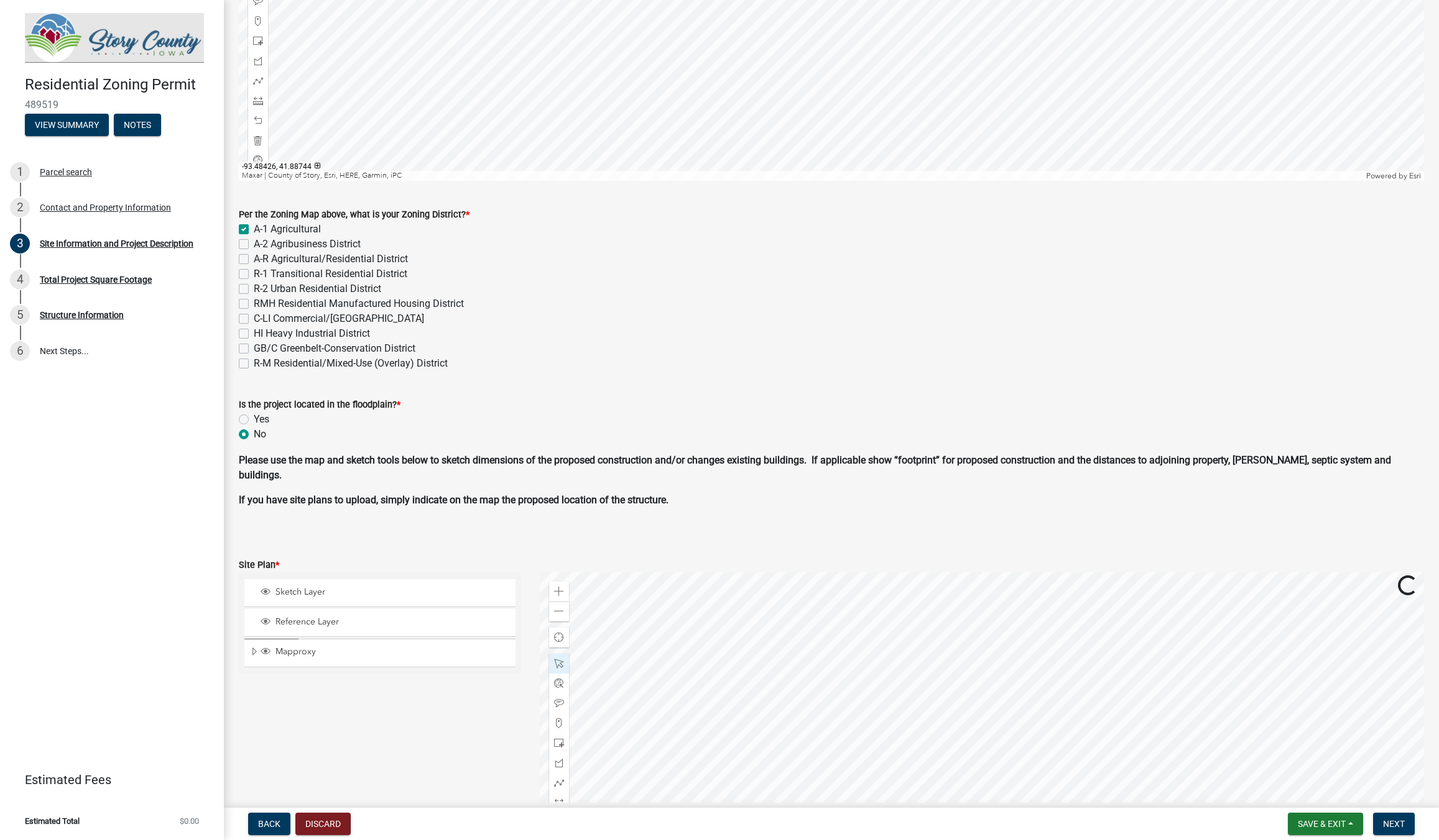
scroll to position [381, 0]
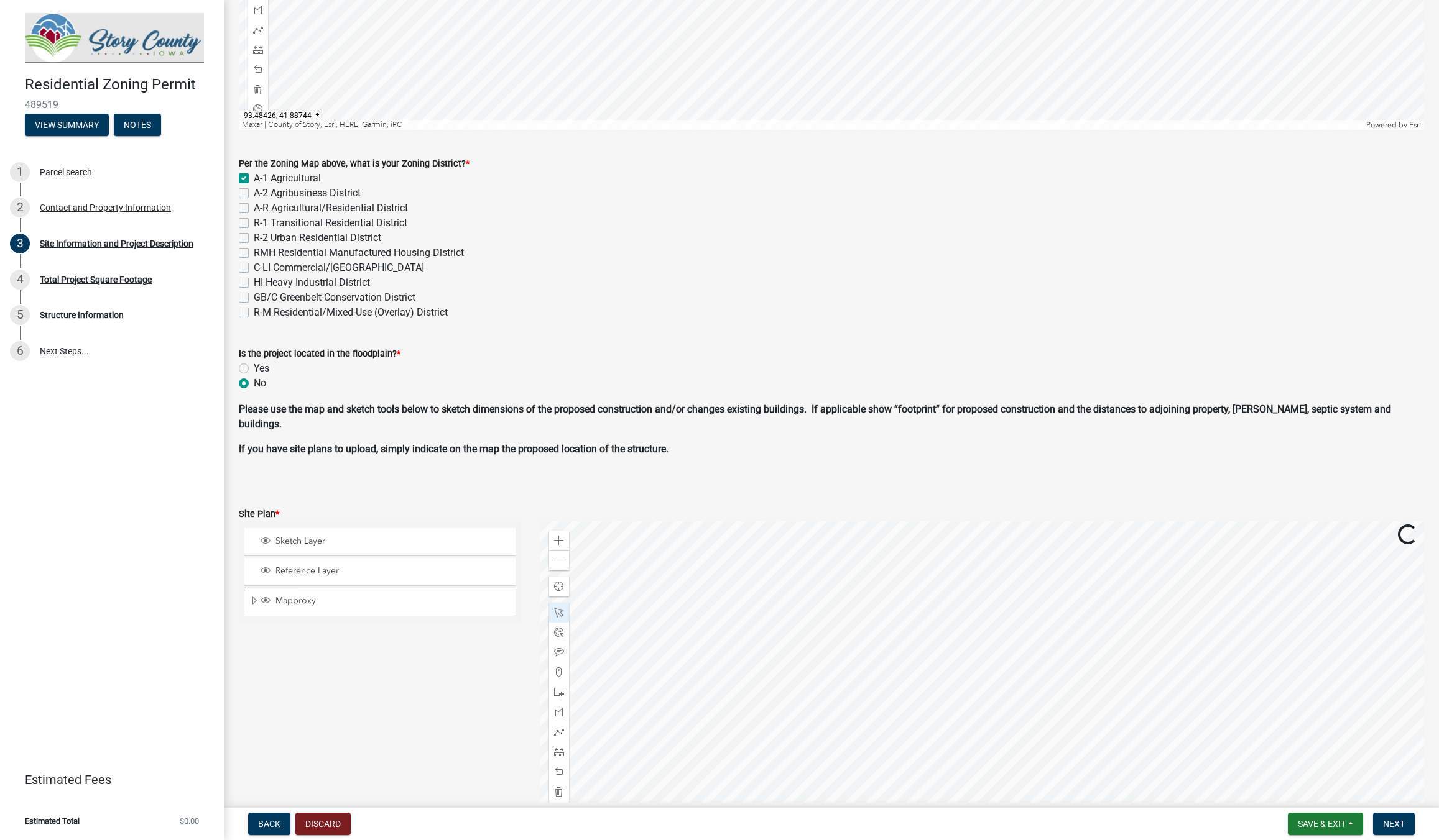
click at [1076, 636] on div at bounding box center [981, 676] width 884 height 311
click at [1156, 572] on div at bounding box center [981, 676] width 884 height 311
click at [1283, 628] on span "Close" at bounding box center [1284, 626] width 10 height 10
click at [1294, 626] on div at bounding box center [981, 676] width 884 height 311
click at [1284, 628] on div at bounding box center [981, 676] width 884 height 311
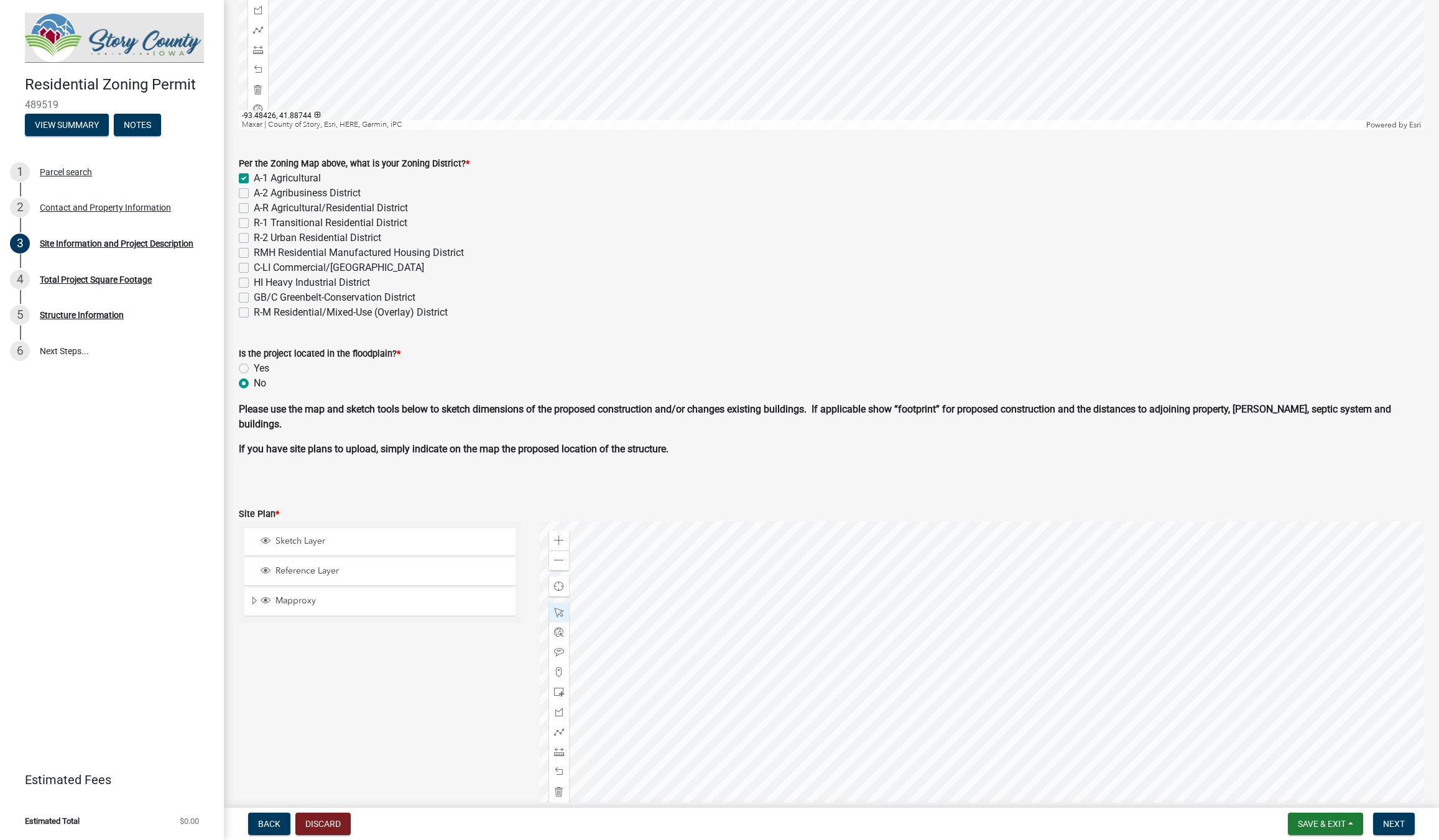
click at [1288, 630] on div at bounding box center [981, 676] width 884 height 311
click at [1285, 625] on div at bounding box center [981, 676] width 884 height 311
click at [1277, 597] on div at bounding box center [981, 676] width 884 height 311
click at [927, 699] on div at bounding box center [981, 676] width 884 height 311
click at [1082, 682] on div at bounding box center [981, 676] width 884 height 311
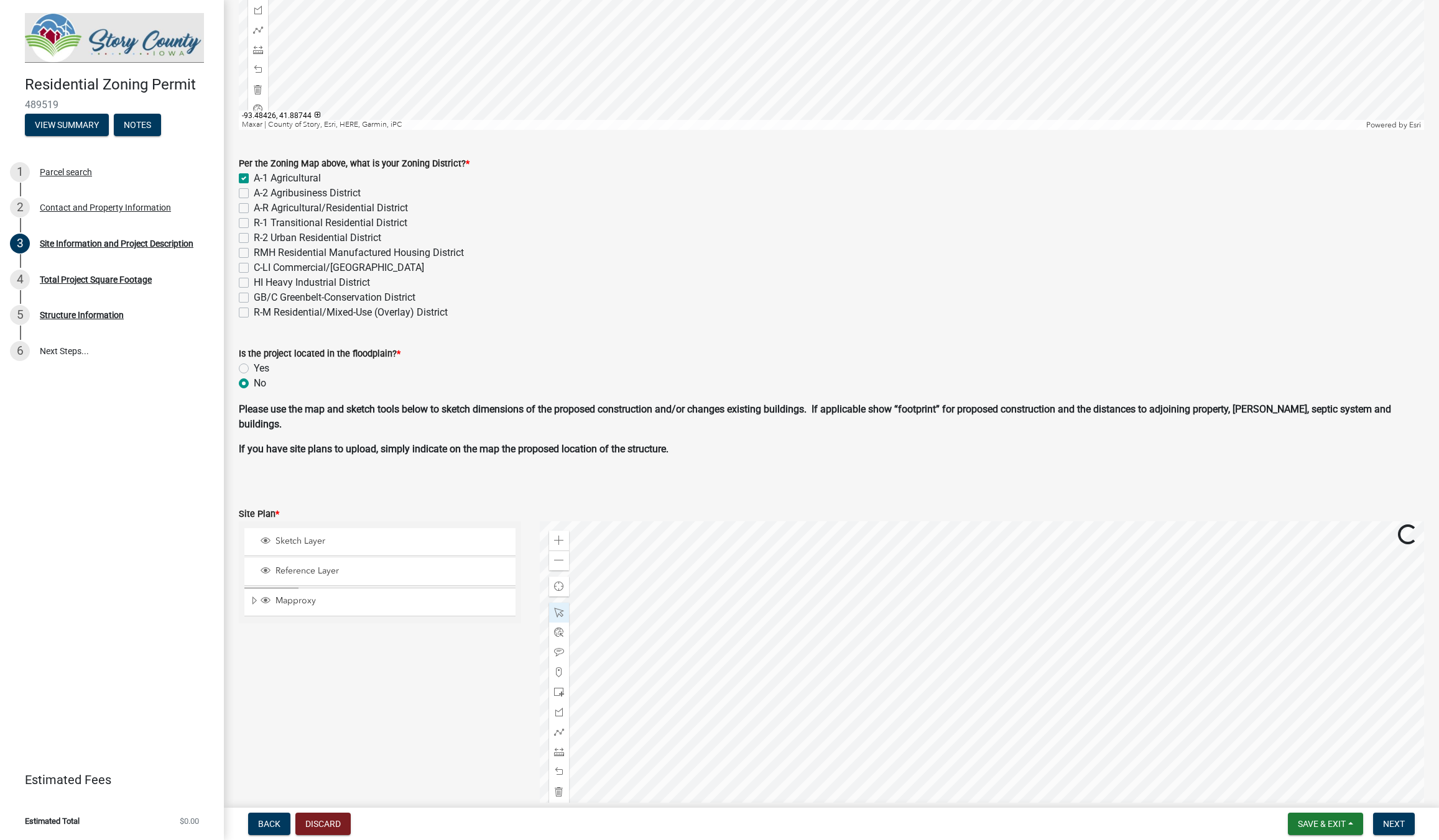
click at [1082, 682] on div at bounding box center [981, 676] width 884 height 311
click at [1289, 629] on div at bounding box center [981, 676] width 884 height 311
click at [1048, 635] on div at bounding box center [981, 676] width 884 height 311
click at [840, 622] on div at bounding box center [981, 676] width 884 height 311
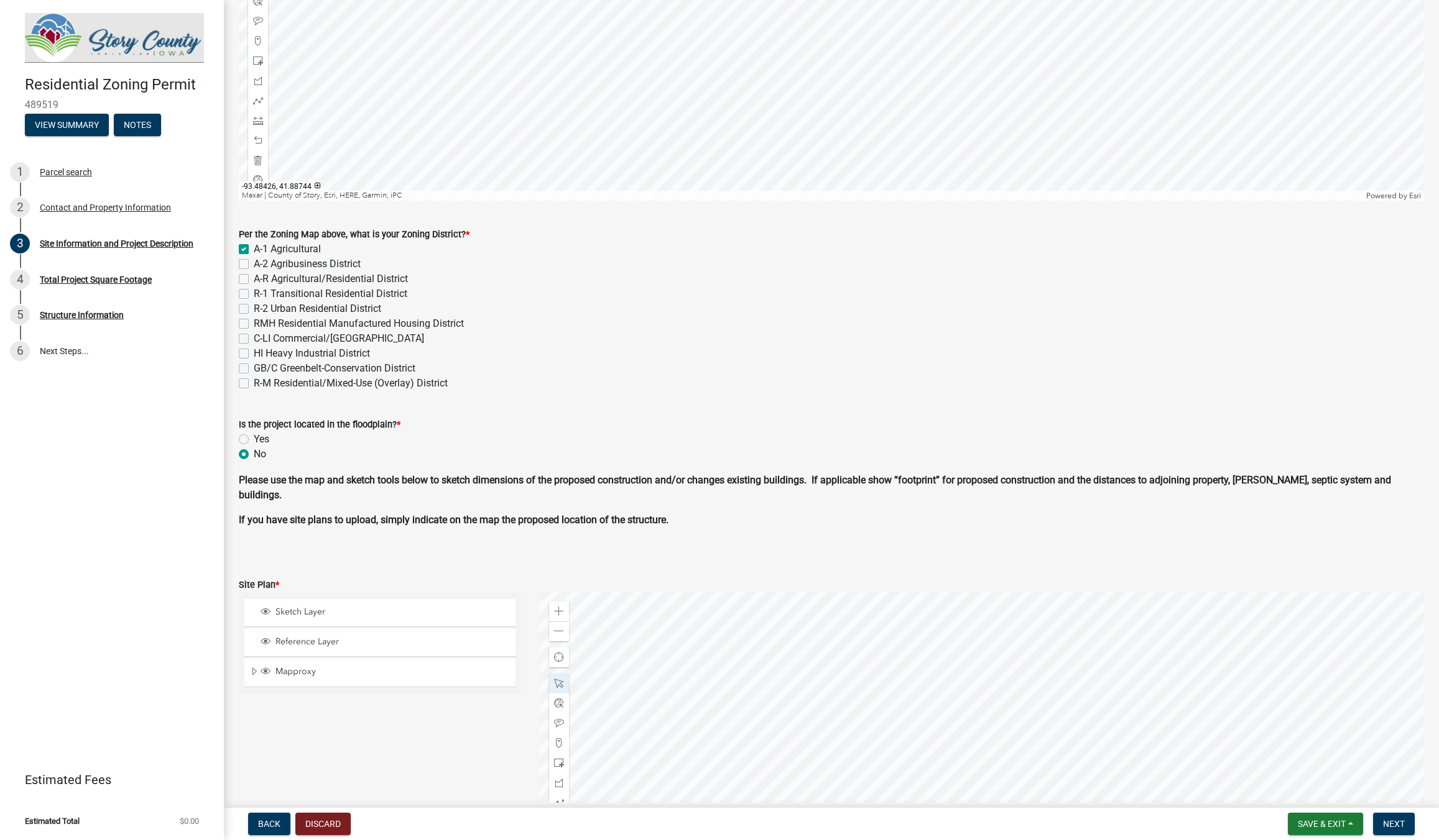
click at [902, 727] on div at bounding box center [981, 748] width 884 height 311
click at [558, 682] on span at bounding box center [558, 683] width 10 height 10
click at [1148, 698] on div at bounding box center [981, 748] width 884 height 311
click at [1291, 701] on div at bounding box center [981, 748] width 884 height 311
click at [562, 705] on span at bounding box center [558, 703] width 10 height 10
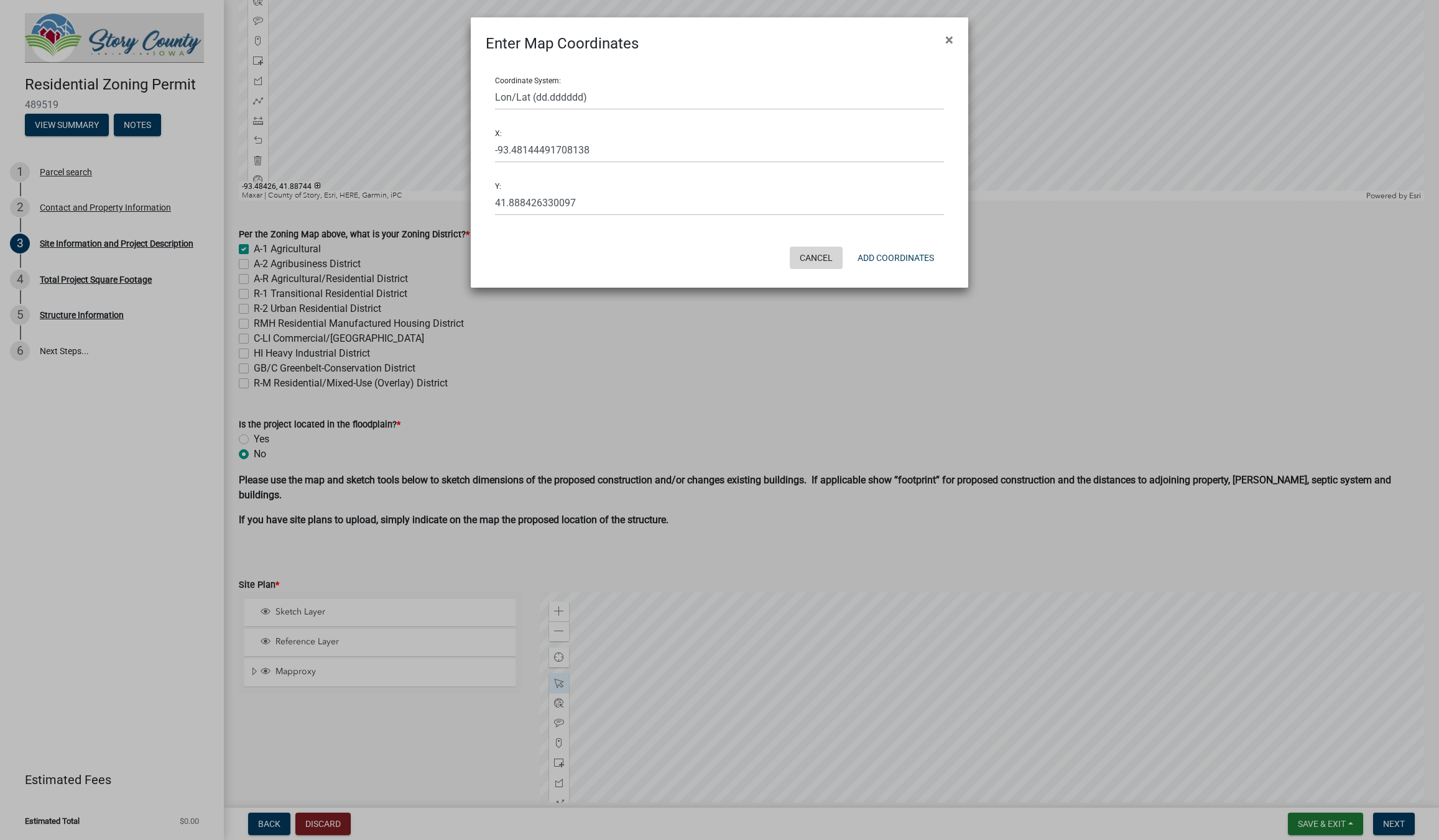
click at [809, 260] on button "Cancel" at bounding box center [816, 258] width 53 height 23
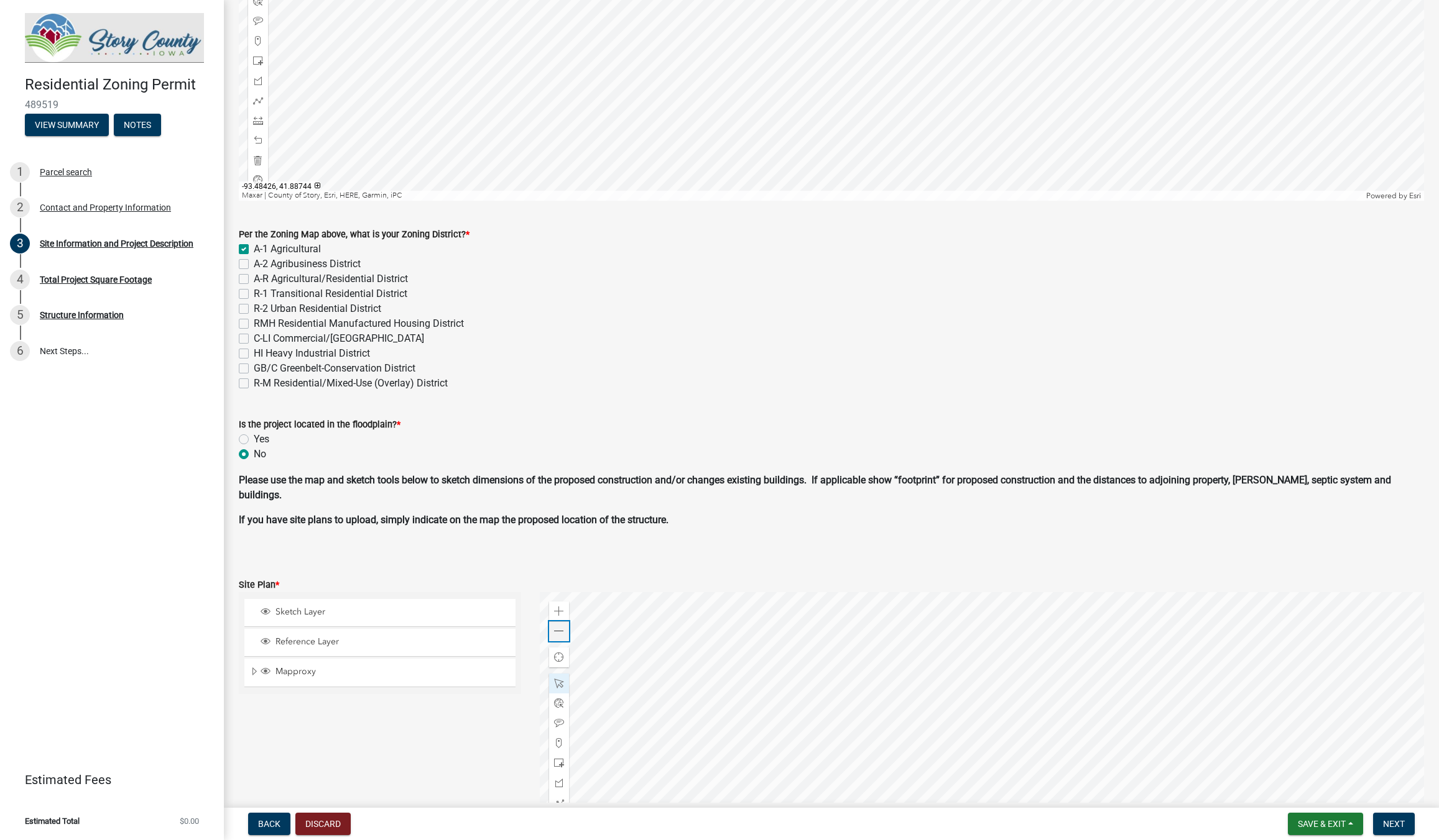
click at [558, 634] on span at bounding box center [558, 631] width 10 height 10
click at [559, 632] on span at bounding box center [558, 631] width 10 height 10
click at [559, 617] on div "Zoom in" at bounding box center [559, 611] width 20 height 20
click at [295, 632] on div "Reference Layer" at bounding box center [380, 642] width 271 height 27
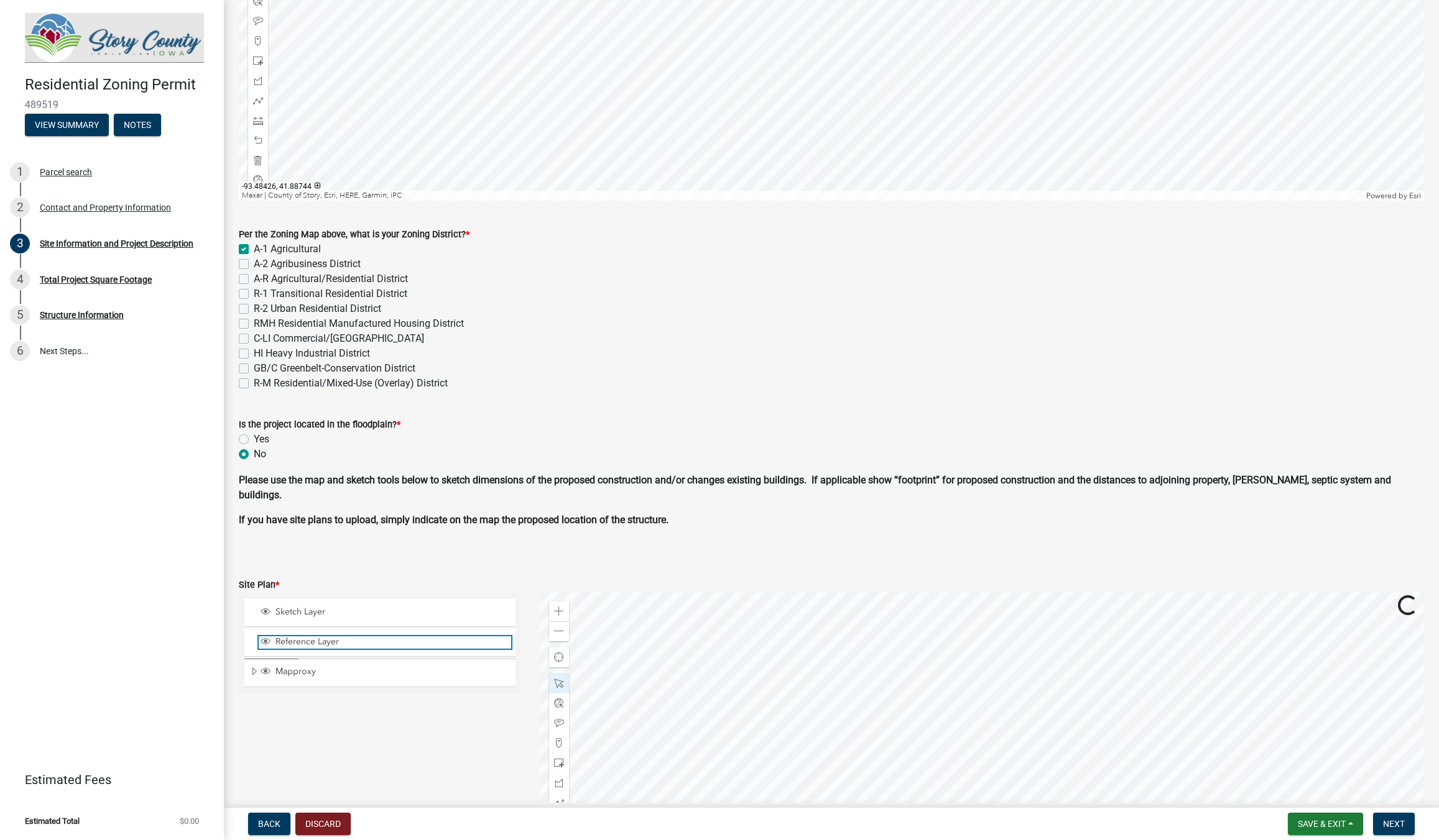
click at [296, 640] on span "Reference Layer" at bounding box center [391, 642] width 239 height 11
click at [293, 632] on div "Reference Layer" at bounding box center [380, 642] width 271 height 27
click at [289, 643] on span "Reference Layer" at bounding box center [391, 642] width 239 height 11
click at [302, 616] on span "Sketch Layer" at bounding box center [391, 612] width 239 height 11
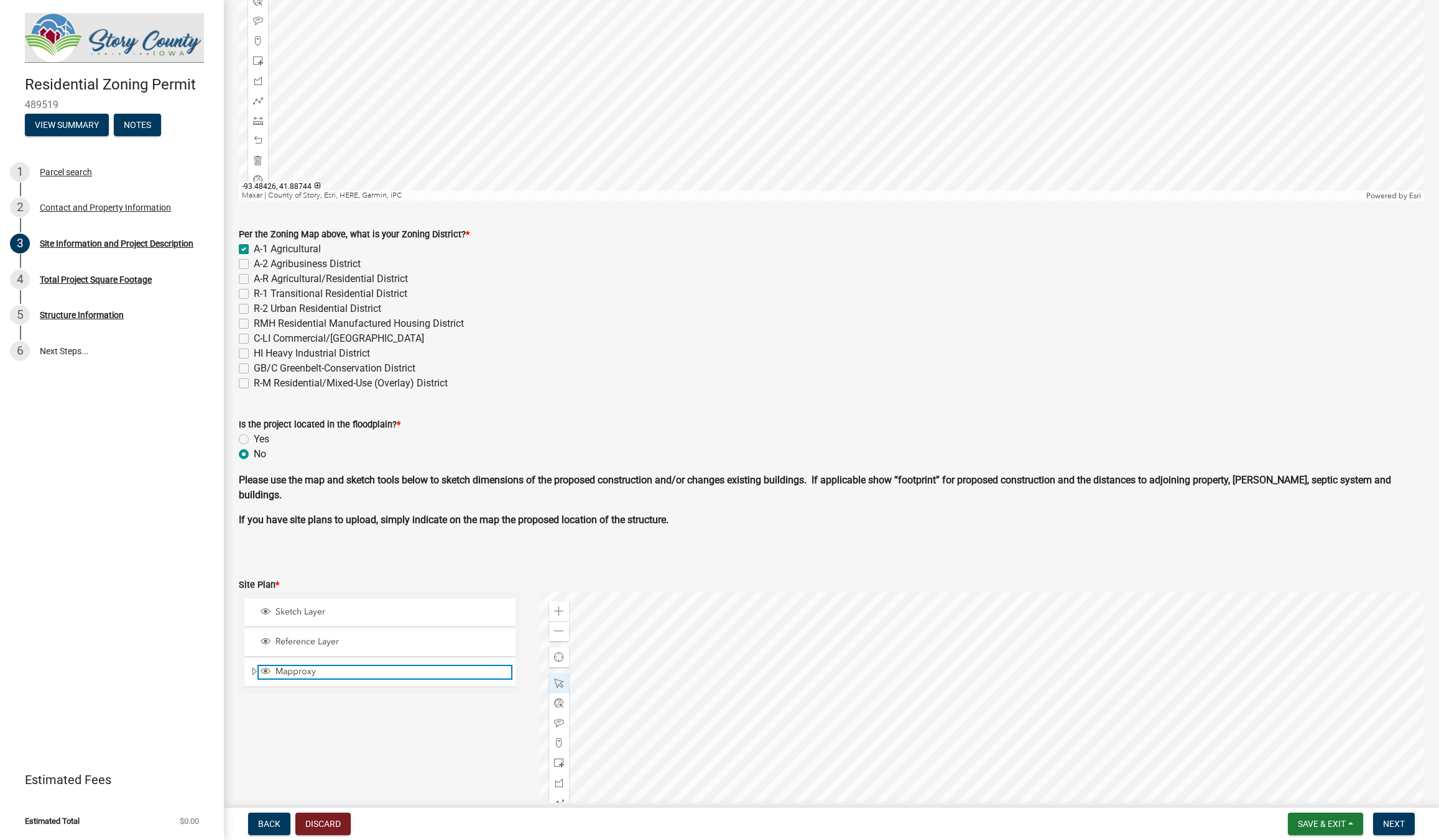
click at [302, 676] on span "Mapproxy" at bounding box center [391, 672] width 239 height 11
click at [1050, 667] on div at bounding box center [981, 748] width 884 height 311
click at [1054, 712] on div at bounding box center [981, 748] width 884 height 311
click at [1094, 718] on div at bounding box center [981, 748] width 884 height 311
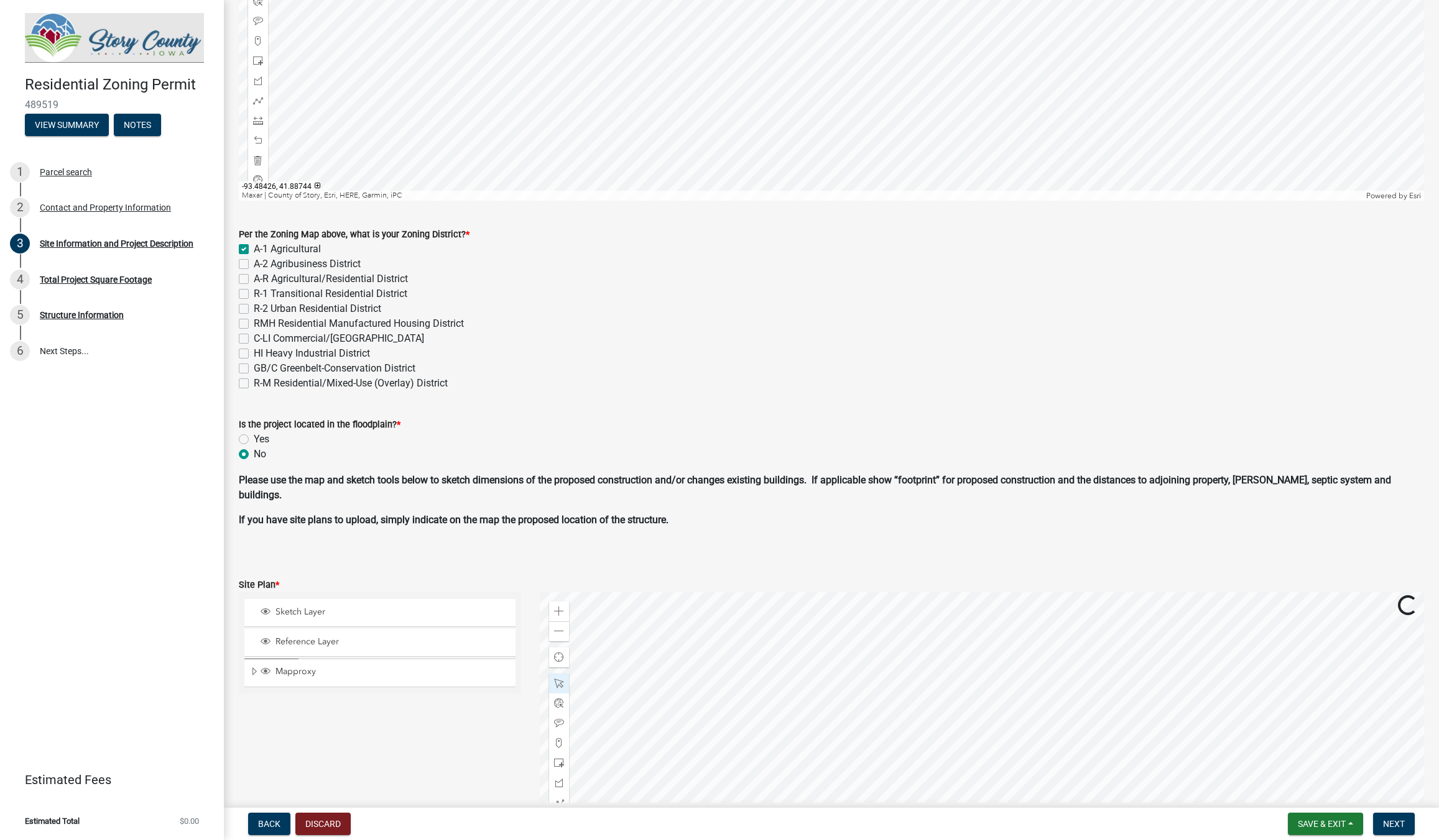
click at [1106, 717] on div at bounding box center [981, 748] width 884 height 311
click at [1109, 704] on div at bounding box center [981, 748] width 884 height 311
click at [1172, 665] on div at bounding box center [981, 748] width 884 height 311
click at [1222, 670] on div at bounding box center [981, 748] width 884 height 311
click at [1312, 673] on div at bounding box center [981, 748] width 884 height 311
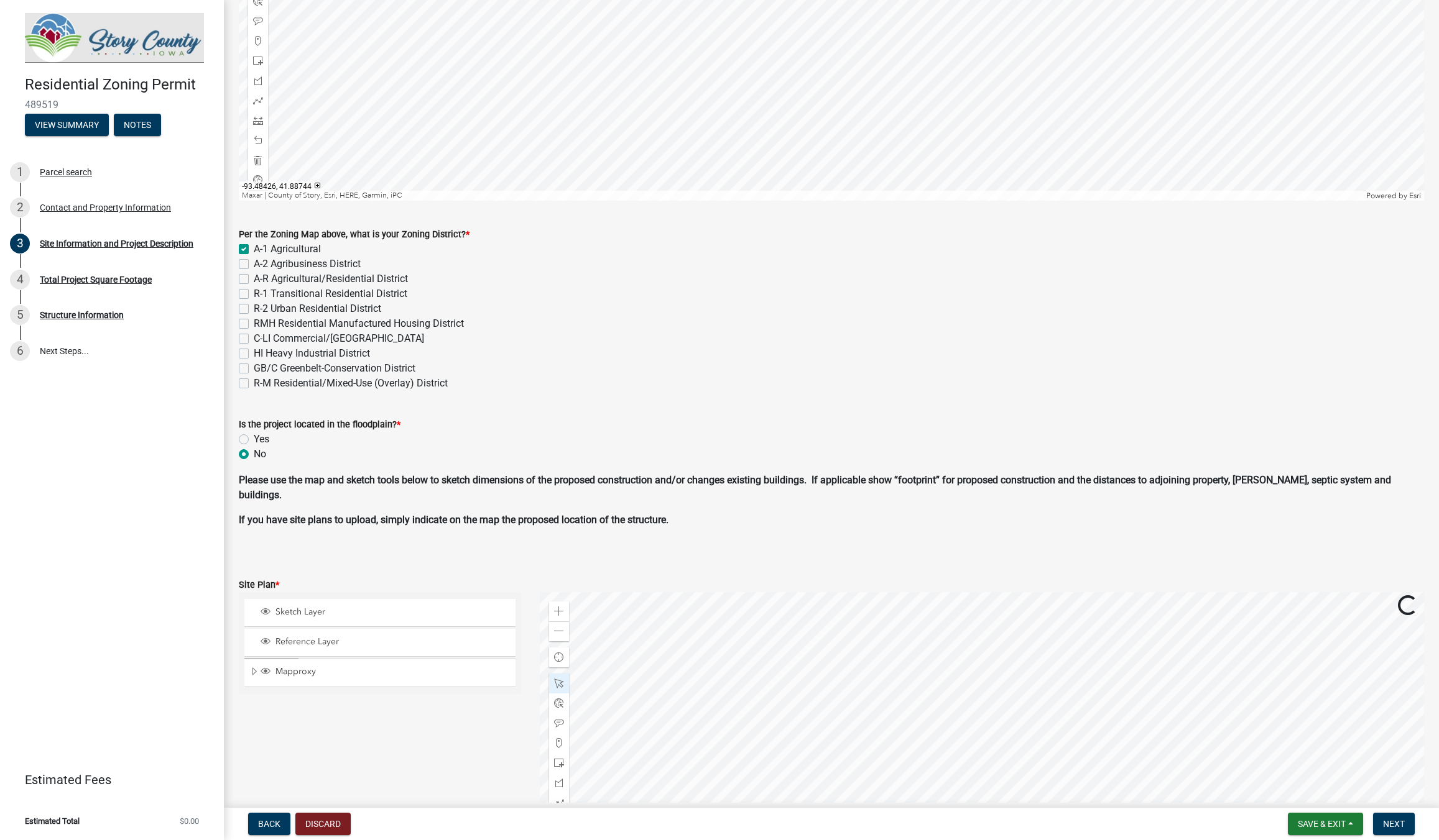
click at [1277, 673] on div at bounding box center [981, 748] width 884 height 311
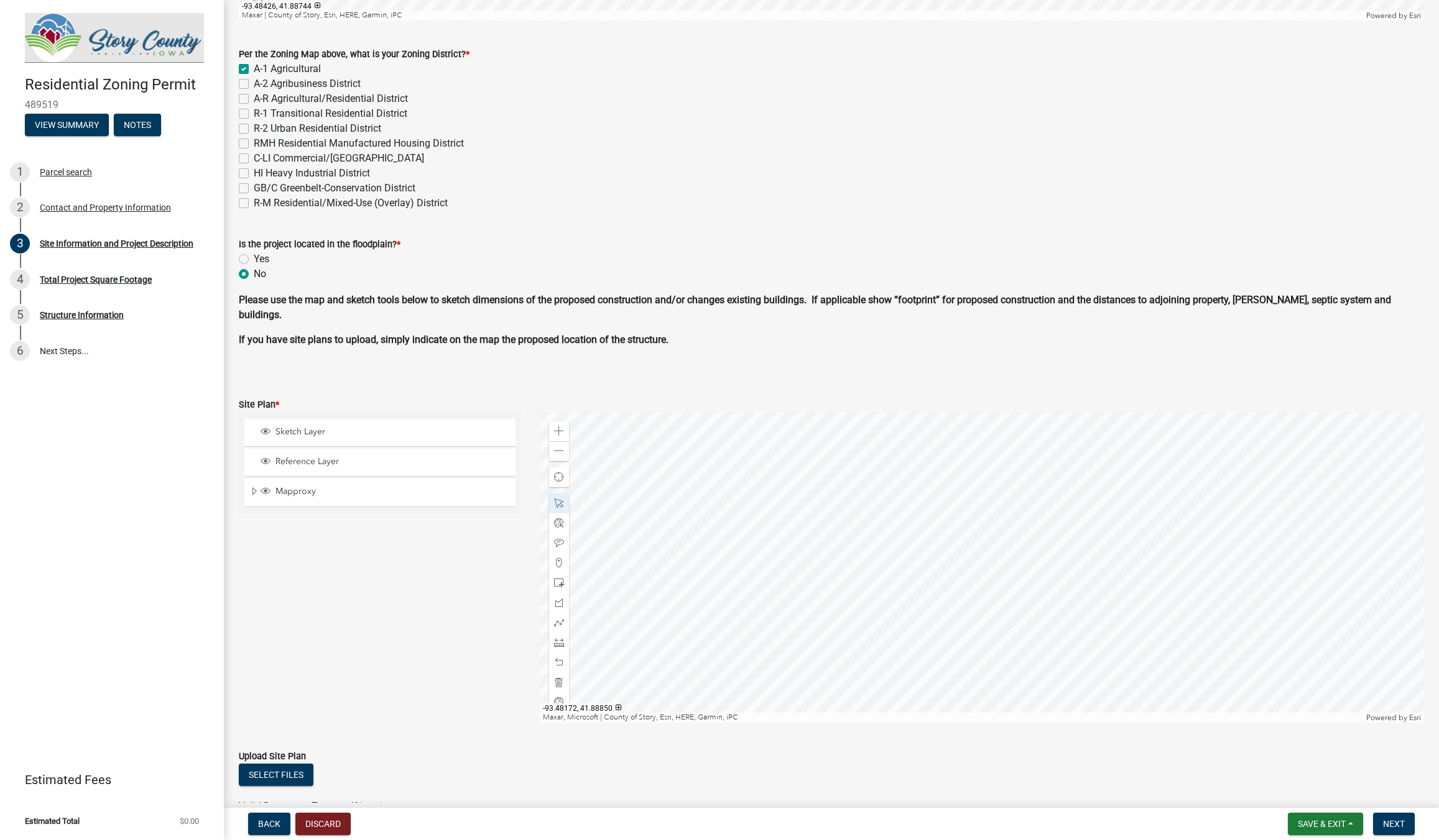
scroll to position [420, 0]
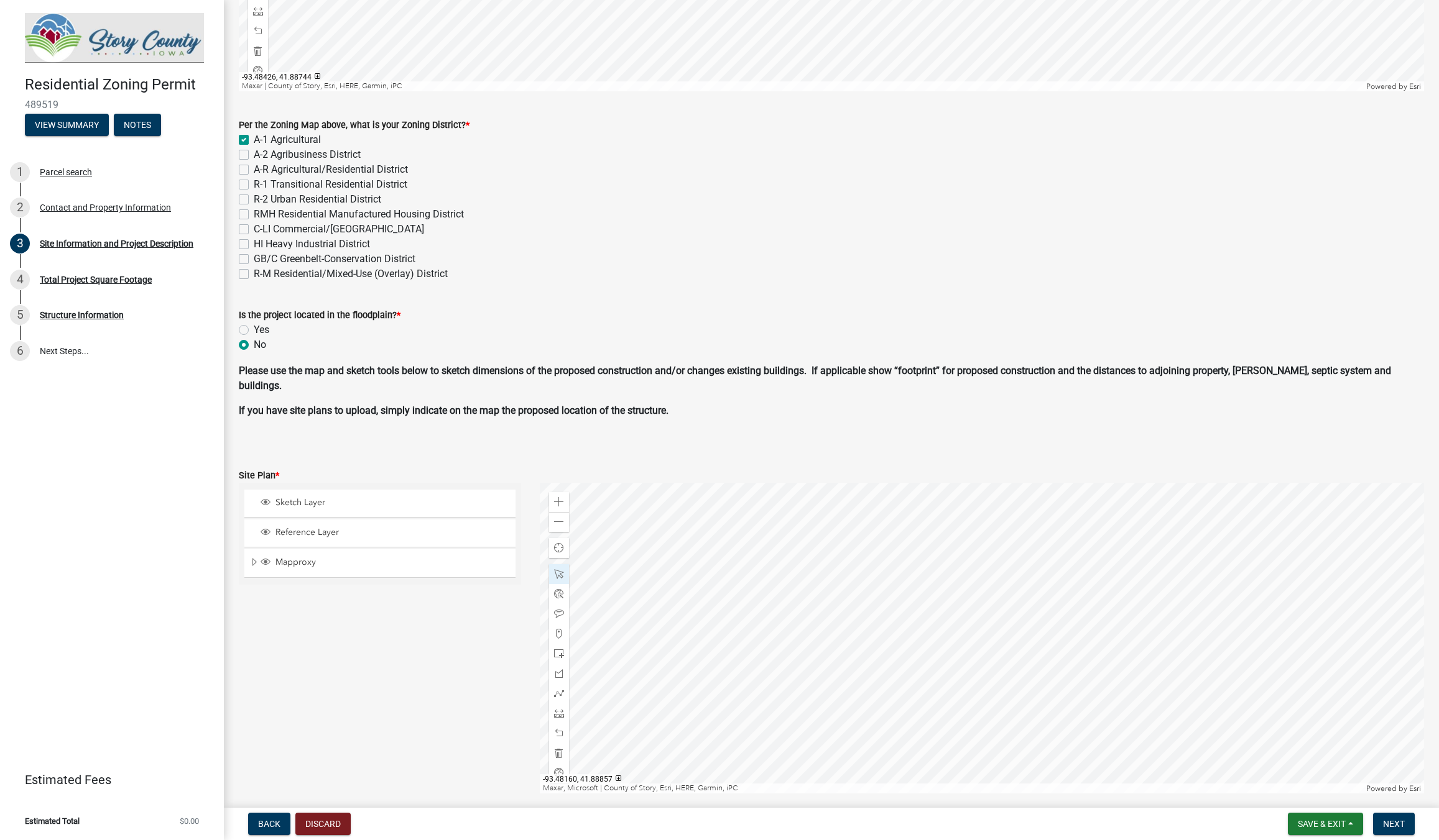
click at [927, 635] on div at bounding box center [981, 639] width 884 height 311
click at [930, 644] on div at bounding box center [981, 639] width 884 height 311
click at [563, 498] on span at bounding box center [558, 501] width 10 height 10
click at [563, 500] on span at bounding box center [558, 501] width 10 height 10
click at [1048, 661] on div at bounding box center [981, 639] width 884 height 311
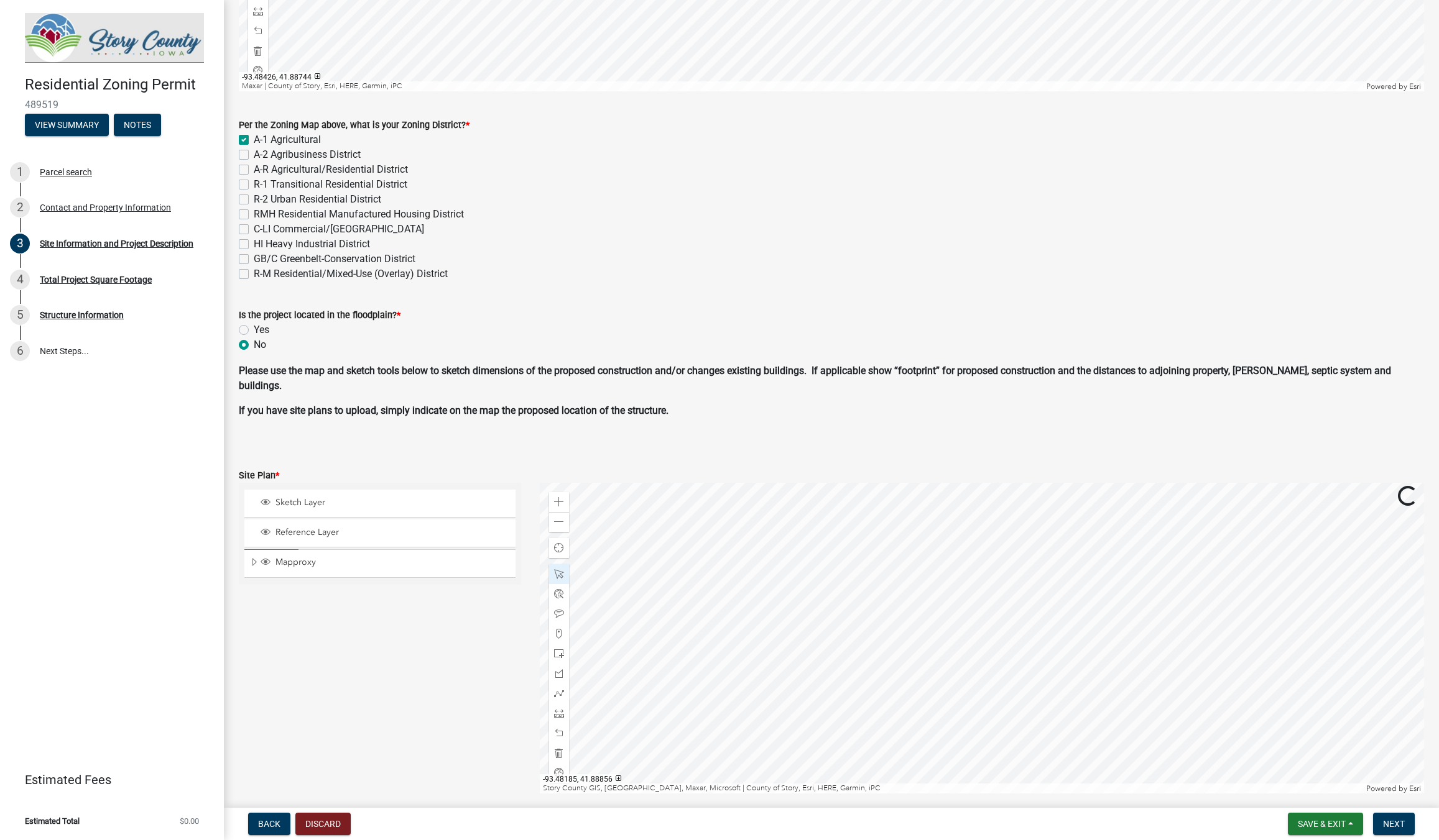
click at [859, 634] on div at bounding box center [981, 639] width 884 height 311
click at [987, 569] on span "Close" at bounding box center [987, 567] width 10 height 10
click at [876, 570] on div at bounding box center [981, 639] width 884 height 311
click at [891, 670] on div at bounding box center [981, 639] width 884 height 311
click at [1028, 597] on div "Close" at bounding box center [1020, 602] width 19 height 17
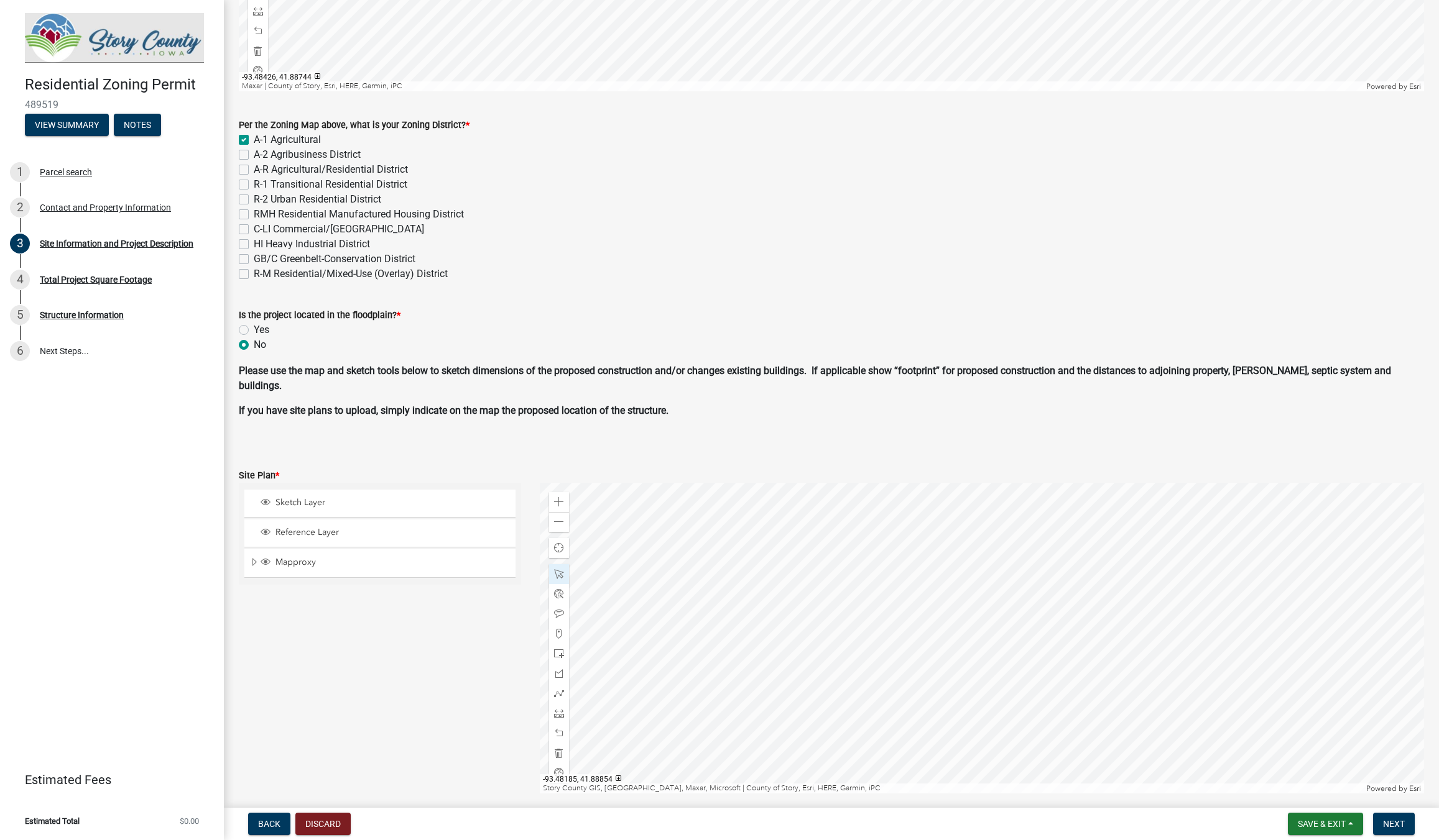
click at [858, 664] on div at bounding box center [981, 639] width 884 height 311
click at [983, 606] on span "Close" at bounding box center [987, 609] width 10 height 10
click at [914, 564] on div at bounding box center [981, 639] width 884 height 311
click at [1038, 618] on div "Close" at bounding box center [1043, 619] width 19 height 17
click at [867, 608] on div at bounding box center [981, 639] width 884 height 311
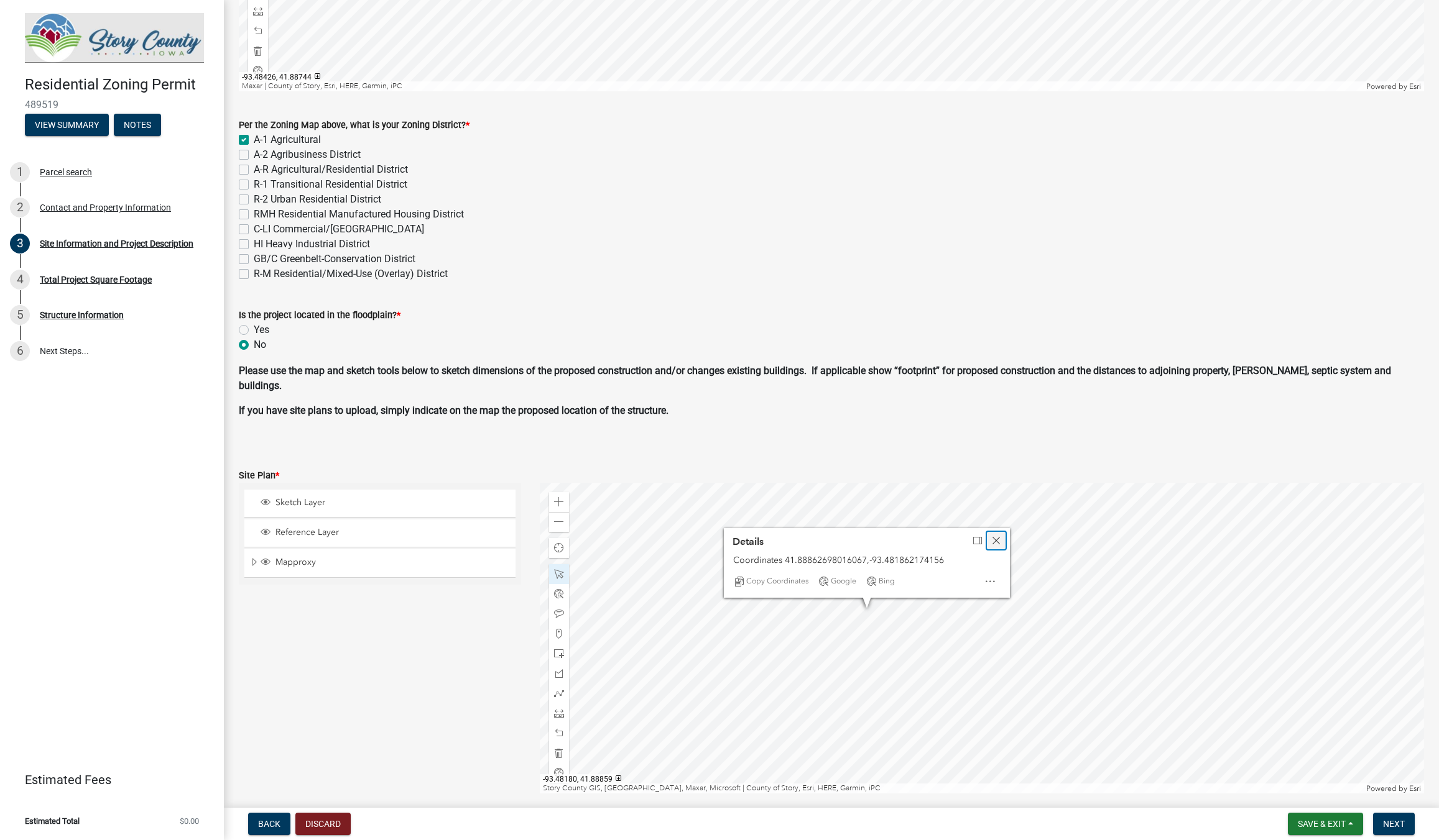
click at [999, 536] on span "Close" at bounding box center [996, 540] width 10 height 10
click at [863, 568] on div at bounding box center [981, 639] width 884 height 311
click at [986, 613] on div at bounding box center [981, 639] width 884 height 311
click at [1018, 690] on div at bounding box center [981, 639] width 884 height 311
click at [999, 689] on div at bounding box center [981, 639] width 884 height 311
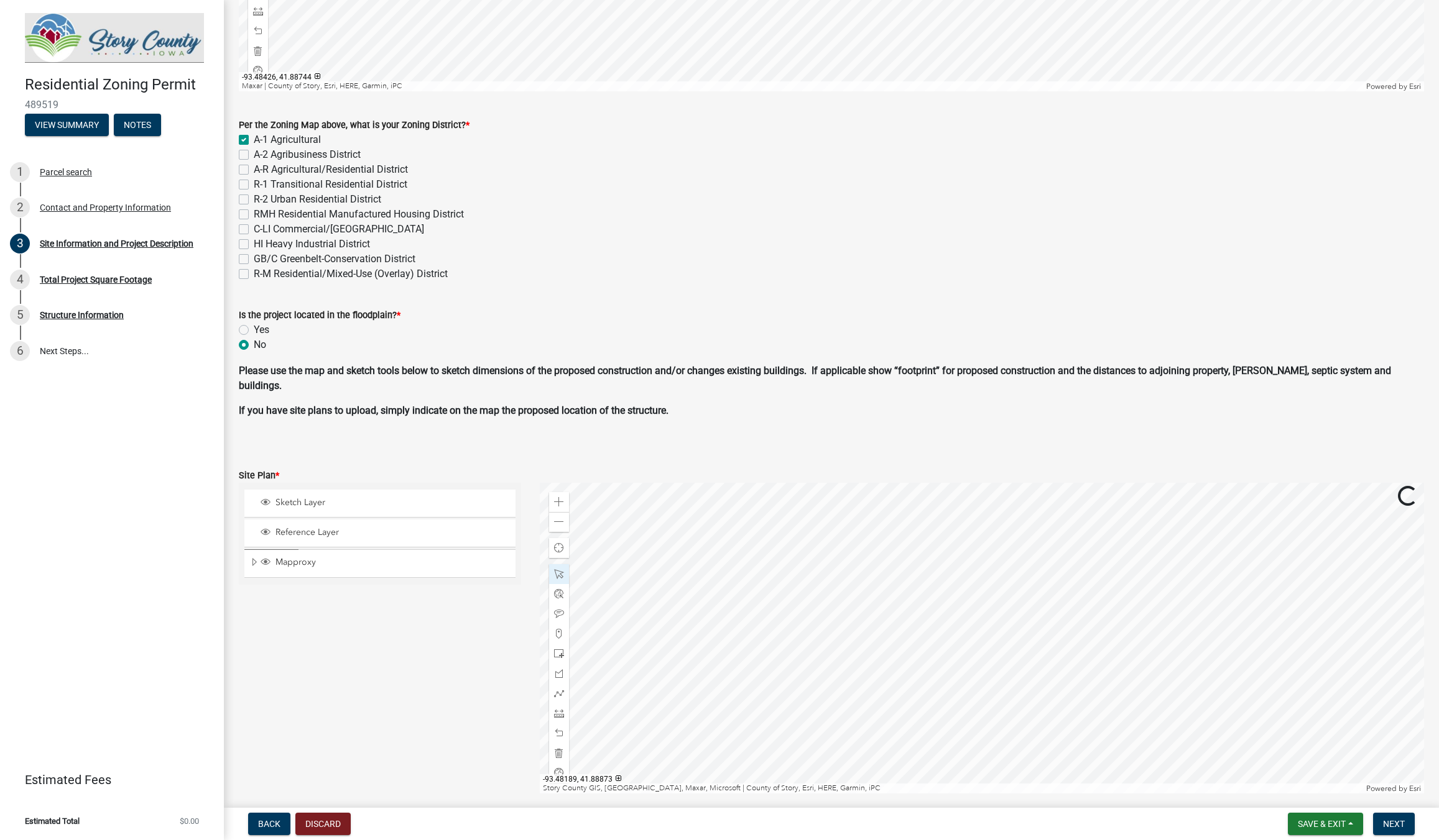
click at [849, 576] on div at bounding box center [981, 639] width 884 height 311
click at [973, 632] on span "Close" at bounding box center [978, 631] width 10 height 10
click at [851, 618] on div at bounding box center [981, 639] width 884 height 311
click at [953, 603] on div at bounding box center [981, 639] width 884 height 311
click at [978, 625] on div at bounding box center [981, 639] width 884 height 311
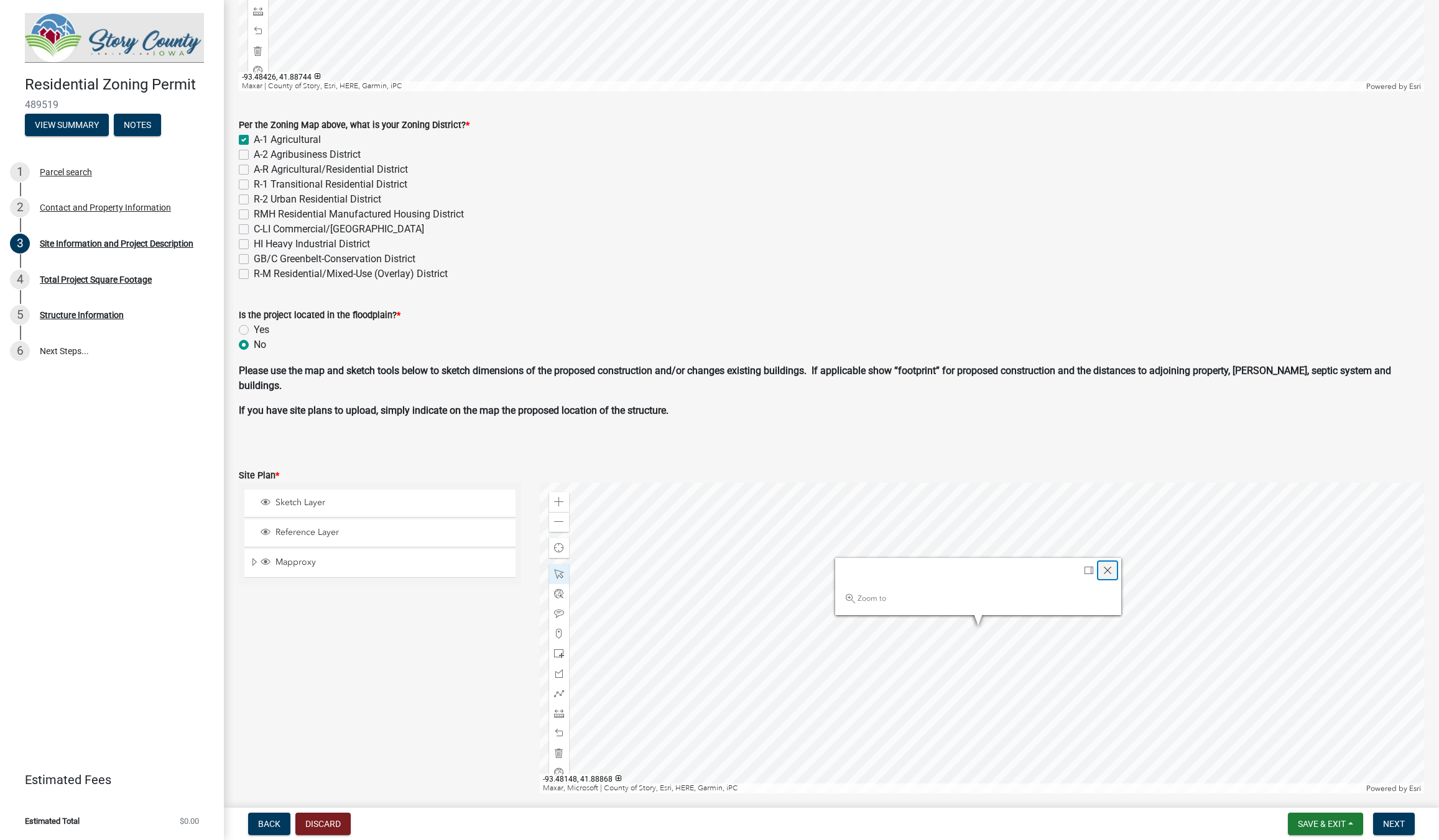
click at [1105, 572] on span "Close" at bounding box center [1107, 570] width 10 height 10
click at [946, 642] on div at bounding box center [981, 639] width 884 height 311
click at [1081, 578] on div "Close" at bounding box center [1075, 575] width 19 height 17
click at [1062, 564] on div at bounding box center [981, 639] width 884 height 311
click at [962, 663] on div at bounding box center [981, 639] width 884 height 311
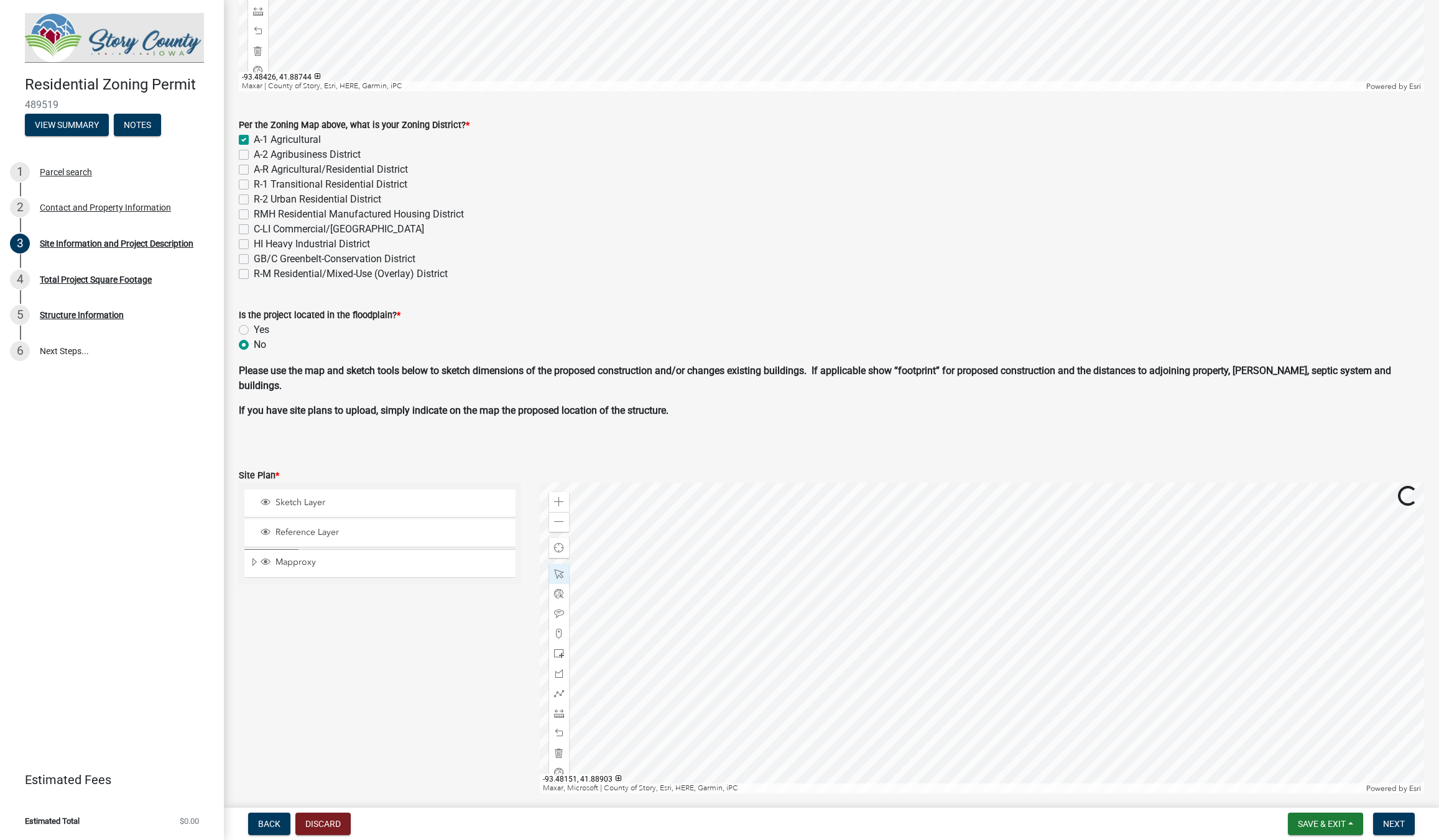
scroll to position [348, 0]
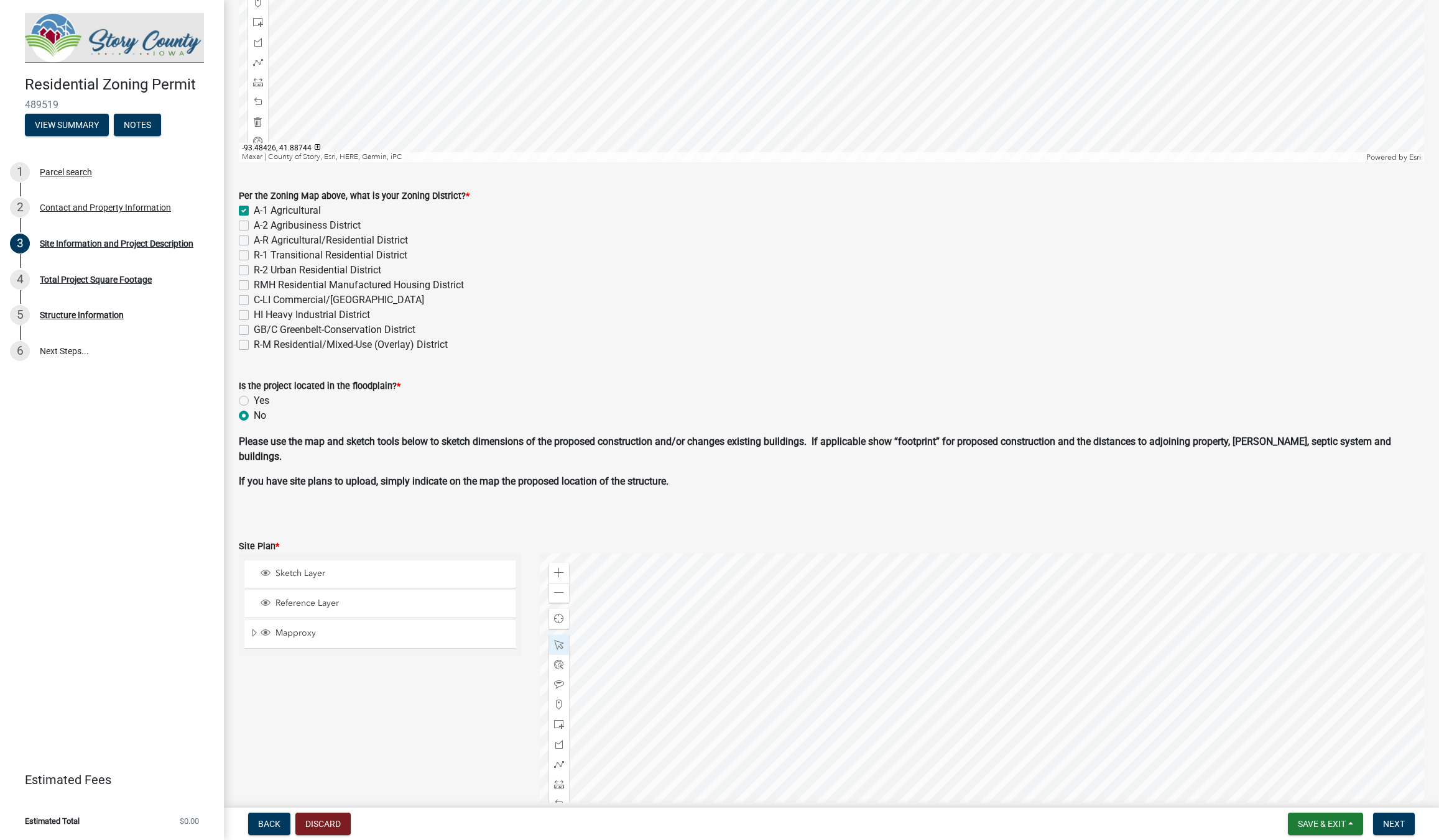
click at [976, 667] on div at bounding box center [981, 709] width 884 height 311
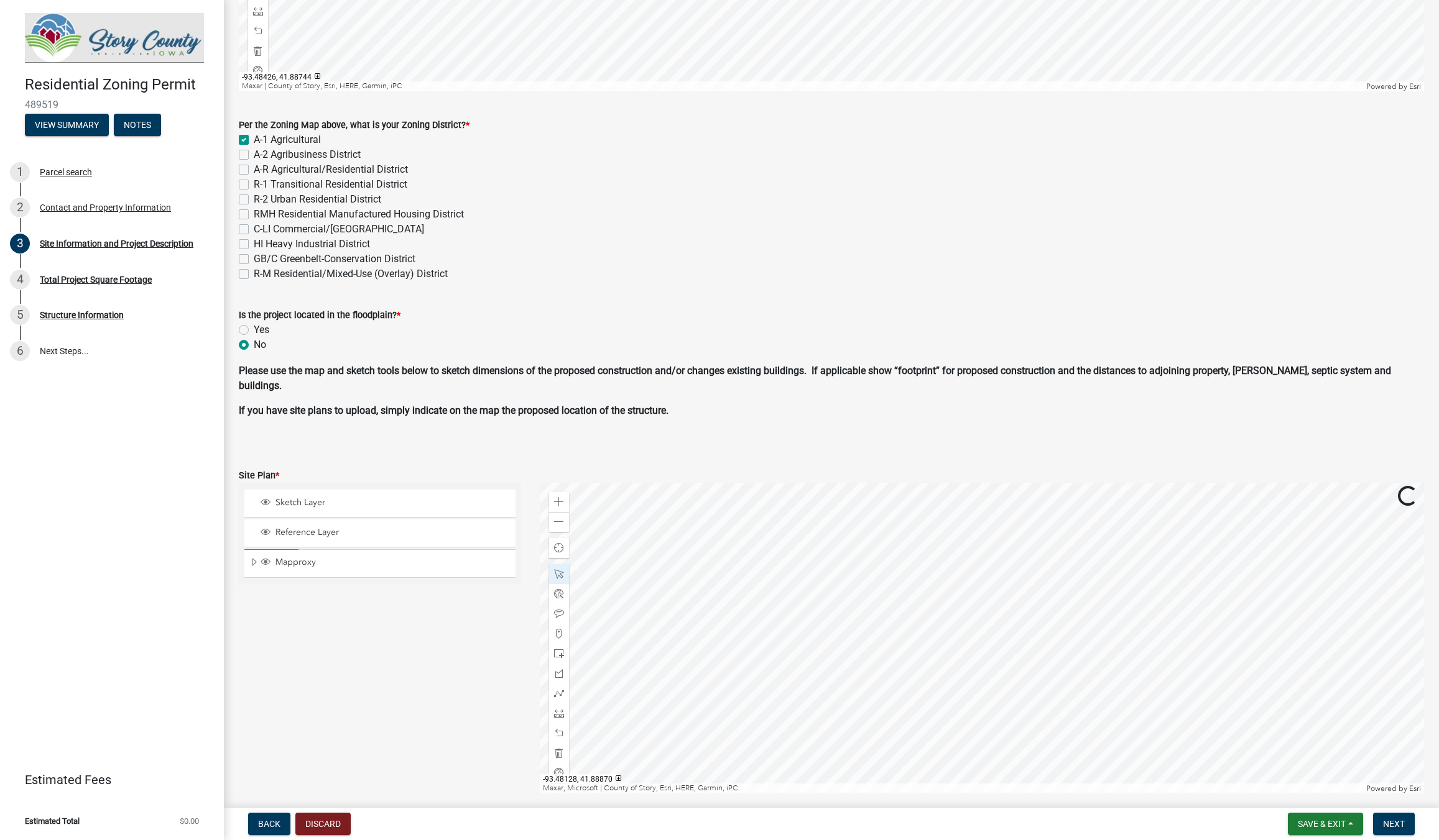
click at [994, 674] on div at bounding box center [981, 639] width 884 height 311
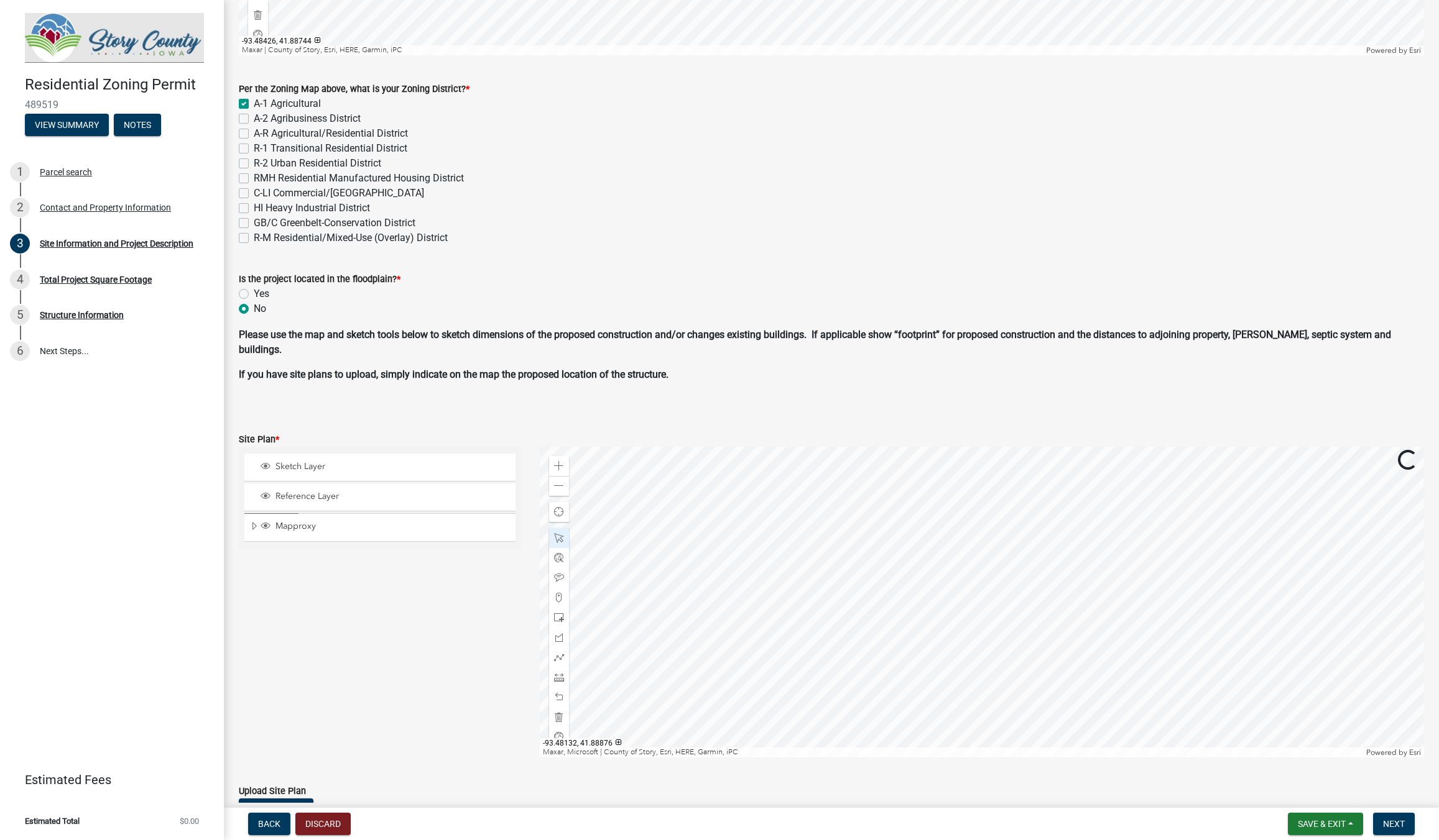
scroll to position [489, 0]
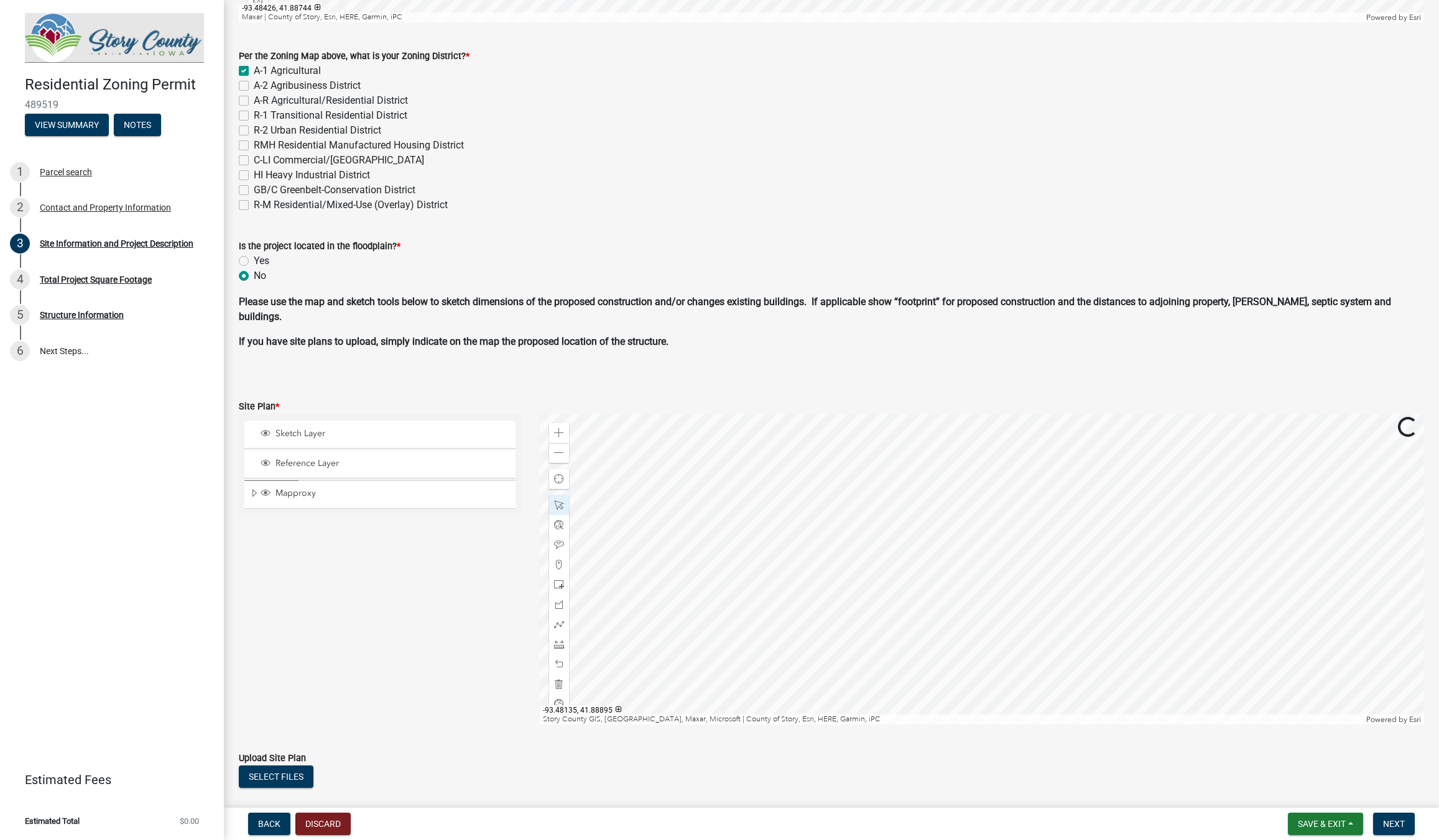
click at [1022, 705] on div at bounding box center [981, 570] width 884 height 311
click at [563, 646] on span at bounding box center [558, 644] width 10 height 10
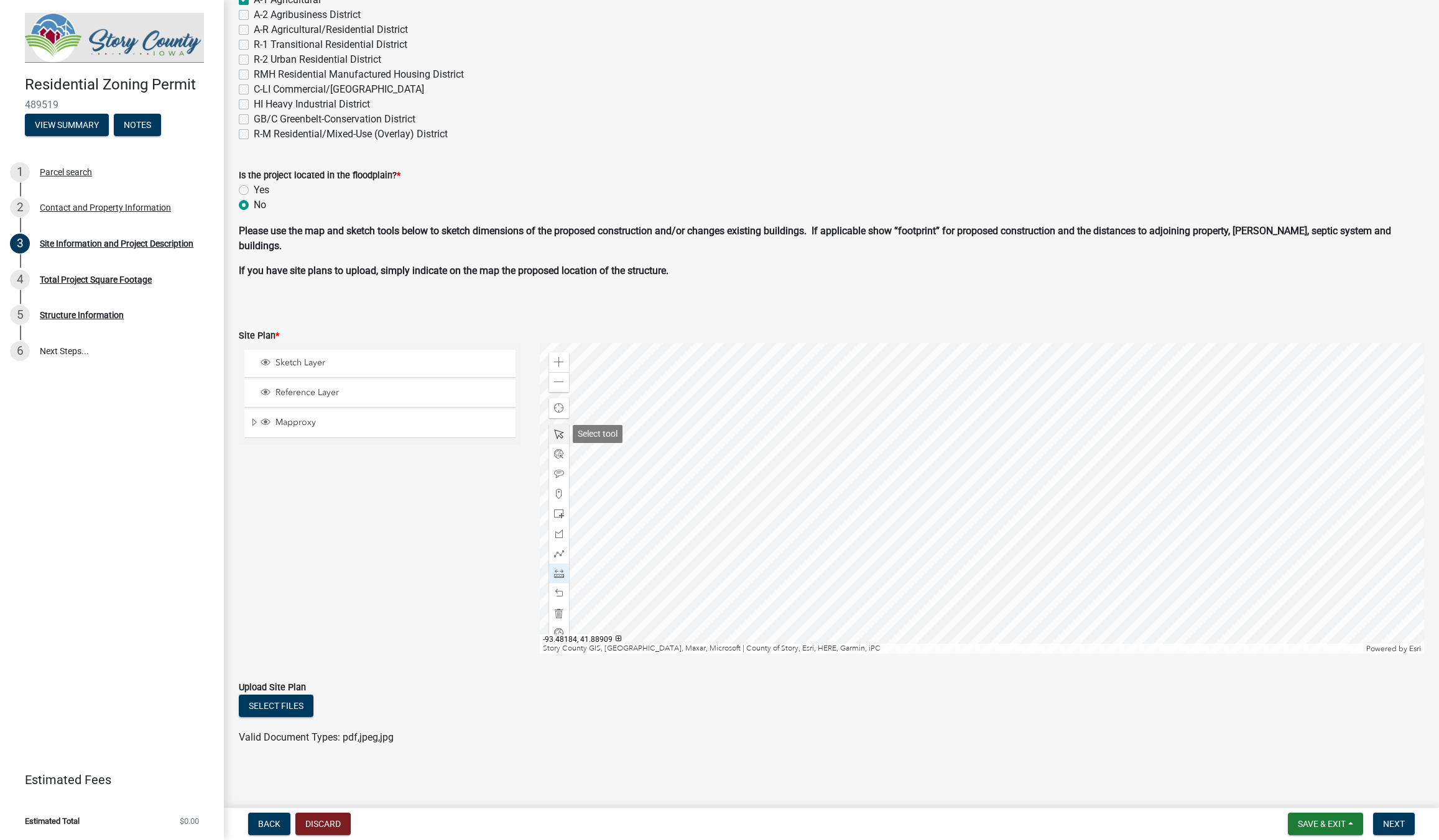
click at [556, 429] on div at bounding box center [559, 434] width 20 height 20
click at [771, 536] on div at bounding box center [981, 496] width 884 height 311
click at [991, 608] on div at bounding box center [981, 496] width 884 height 311
click at [557, 570] on span at bounding box center [558, 571] width 10 height 10
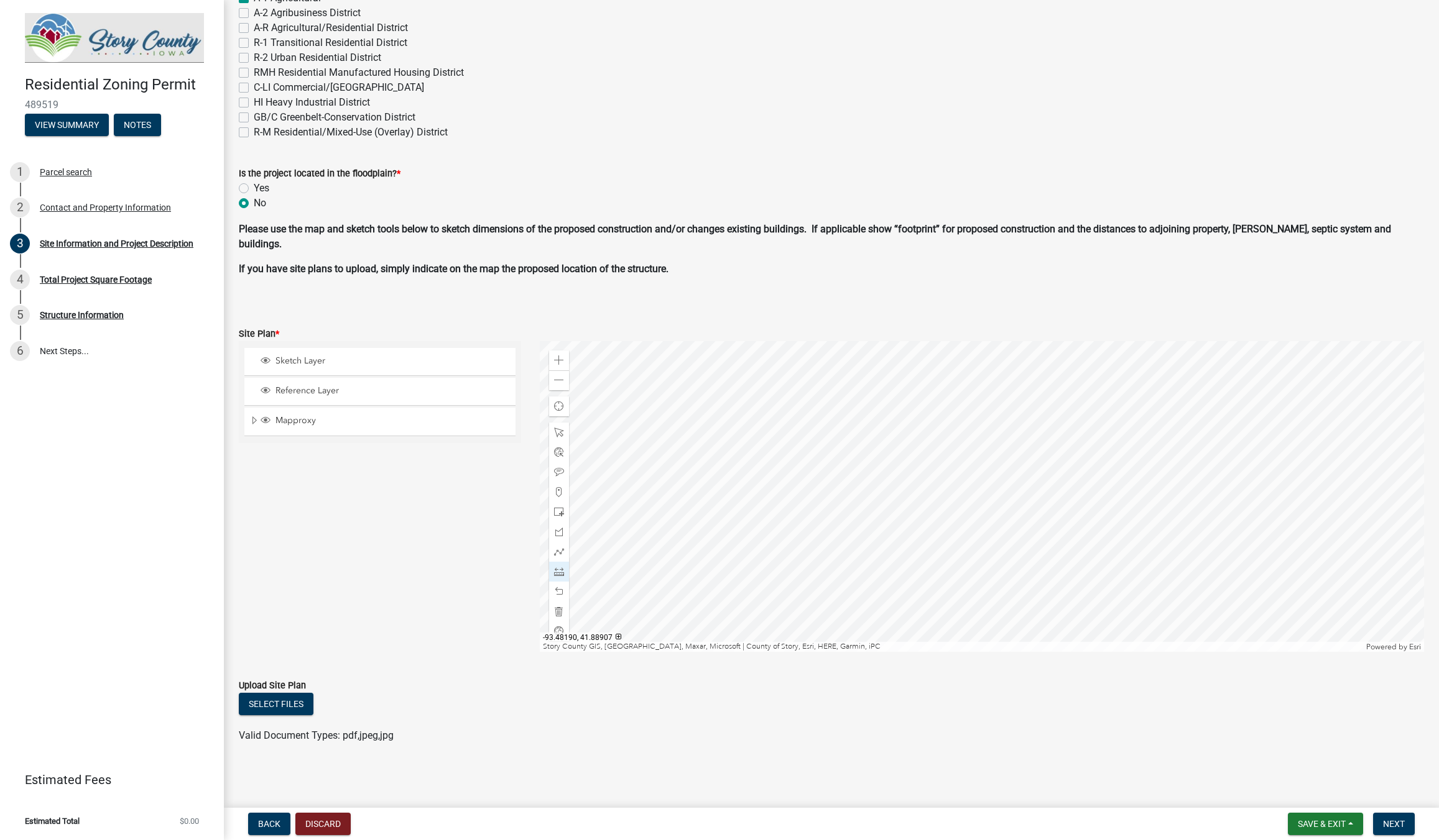
click at [730, 551] on div at bounding box center [981, 496] width 884 height 311
click at [927, 512] on div at bounding box center [981, 496] width 884 height 311
click at [1093, 561] on div at bounding box center [981, 496] width 884 height 311
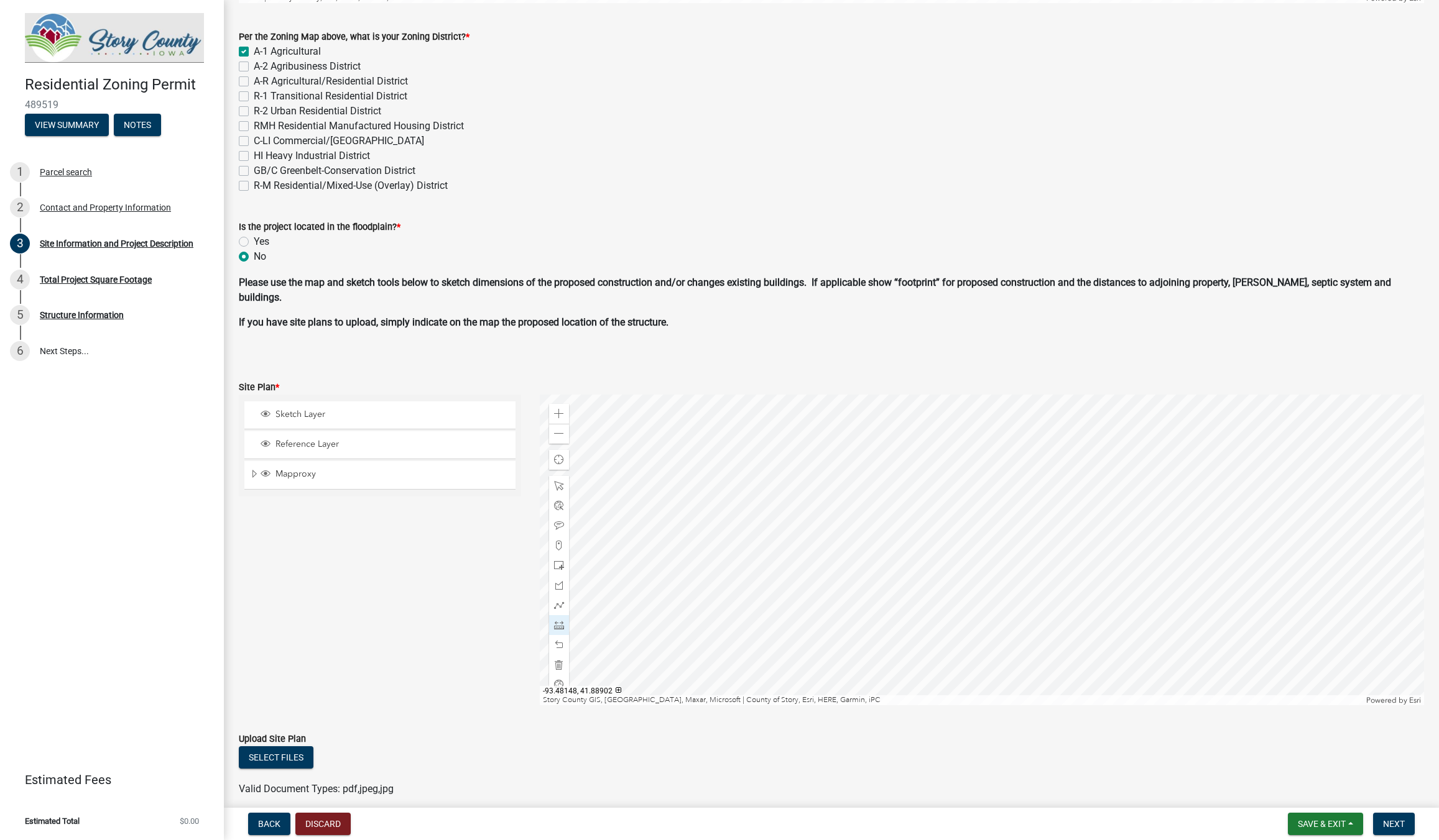
scroll to position [511, 0]
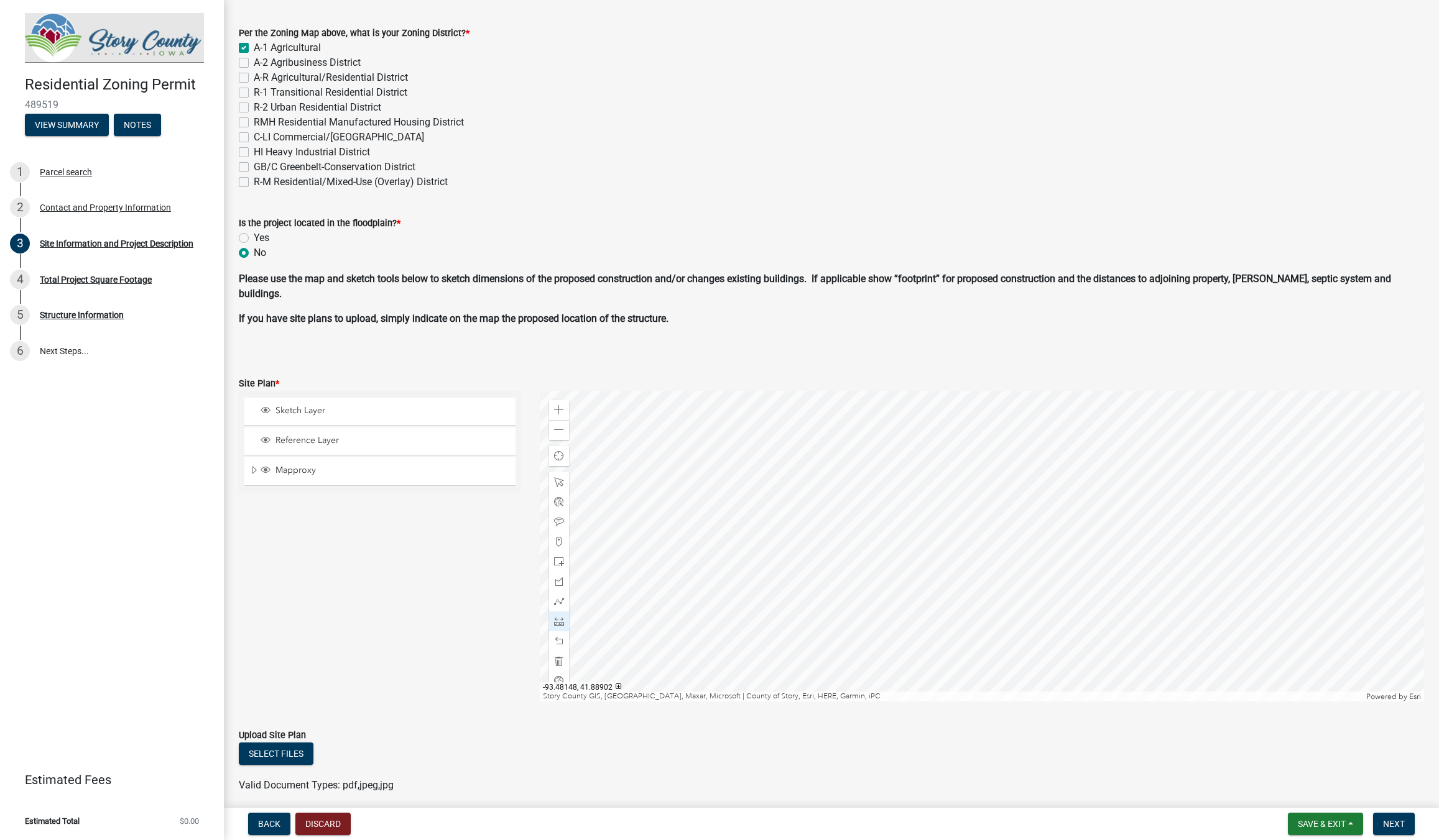
click at [858, 657] on div at bounding box center [981, 546] width 884 height 311
click at [759, 551] on div at bounding box center [981, 546] width 884 height 311
click at [1117, 409] on div at bounding box center [981, 546] width 884 height 311
click at [1182, 569] on div at bounding box center [981, 546] width 884 height 311
click at [549, 477] on div at bounding box center [559, 482] width 20 height 20
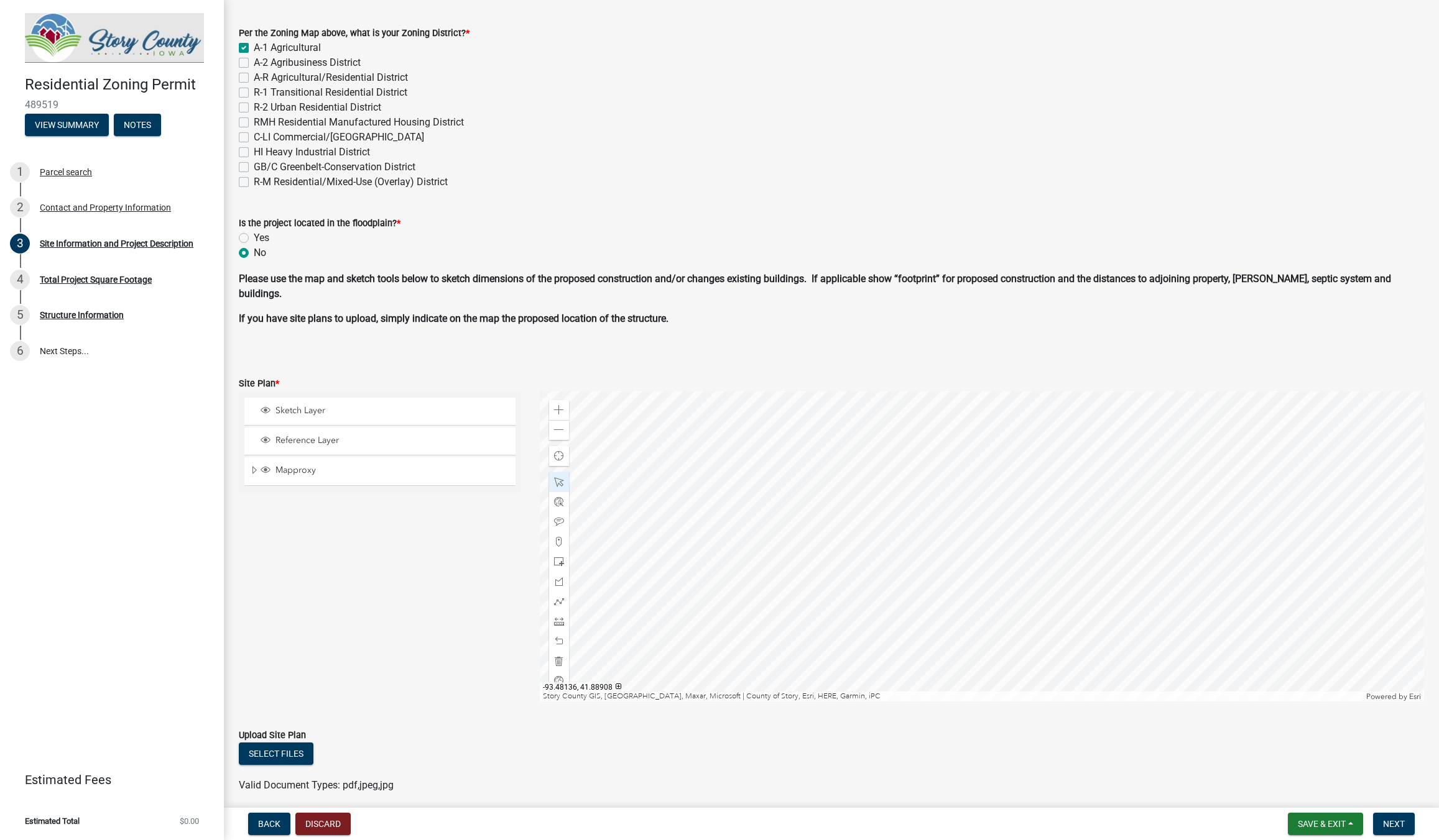
click at [1007, 536] on div at bounding box center [981, 546] width 884 height 311
click at [1137, 467] on span "Close" at bounding box center [1136, 469] width 10 height 10
click at [1169, 570] on div at bounding box center [981, 546] width 884 height 311
click at [1156, 523] on div at bounding box center [981, 546] width 884 height 311
click at [1180, 418] on div at bounding box center [981, 546] width 884 height 311
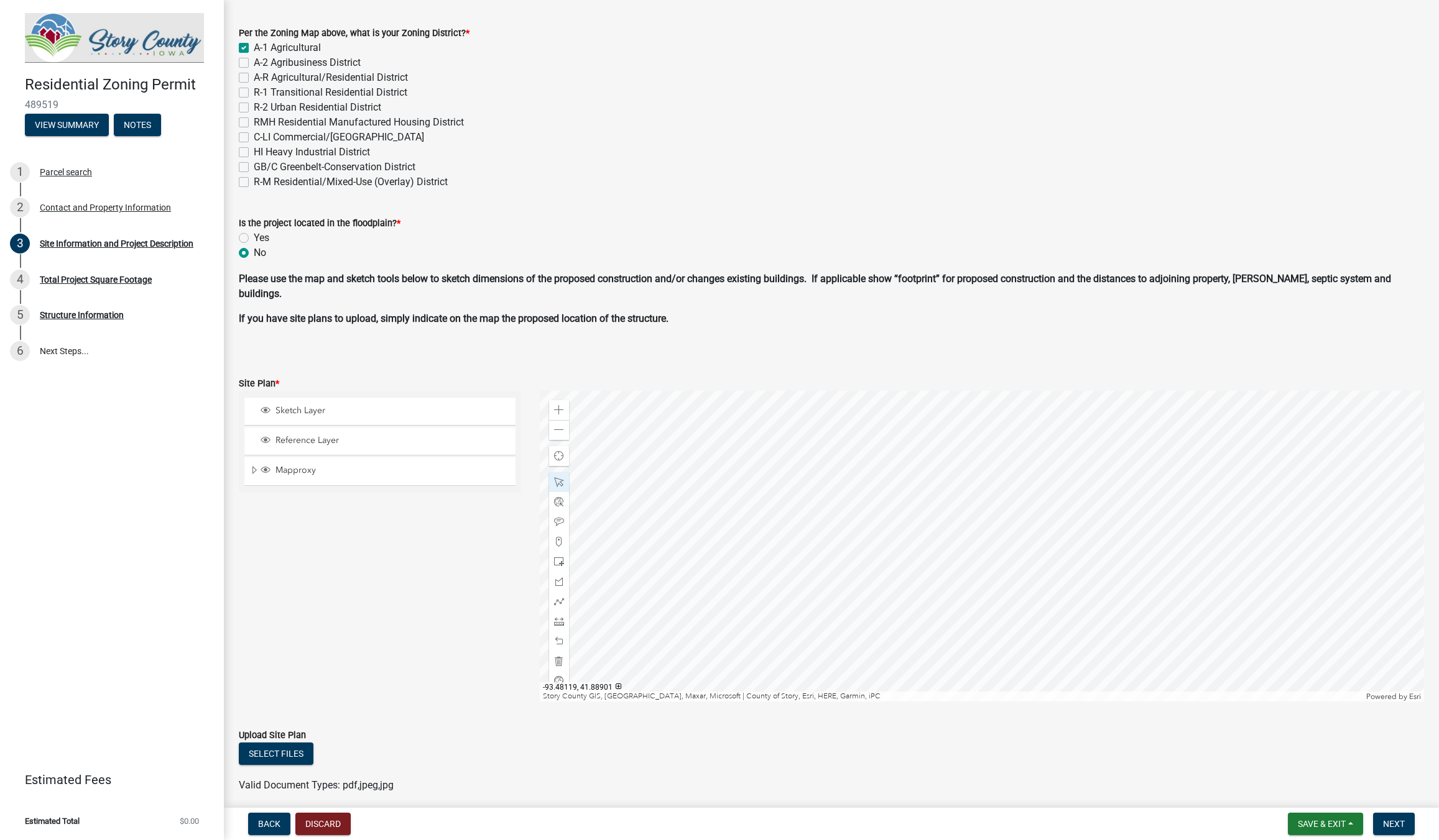
click at [1180, 669] on div at bounding box center [981, 546] width 884 height 311
click at [1261, 506] on div at bounding box center [981, 546] width 884 height 311
click at [1011, 593] on div at bounding box center [981, 546] width 884 height 311
click at [1175, 471] on div at bounding box center [981, 546] width 884 height 311
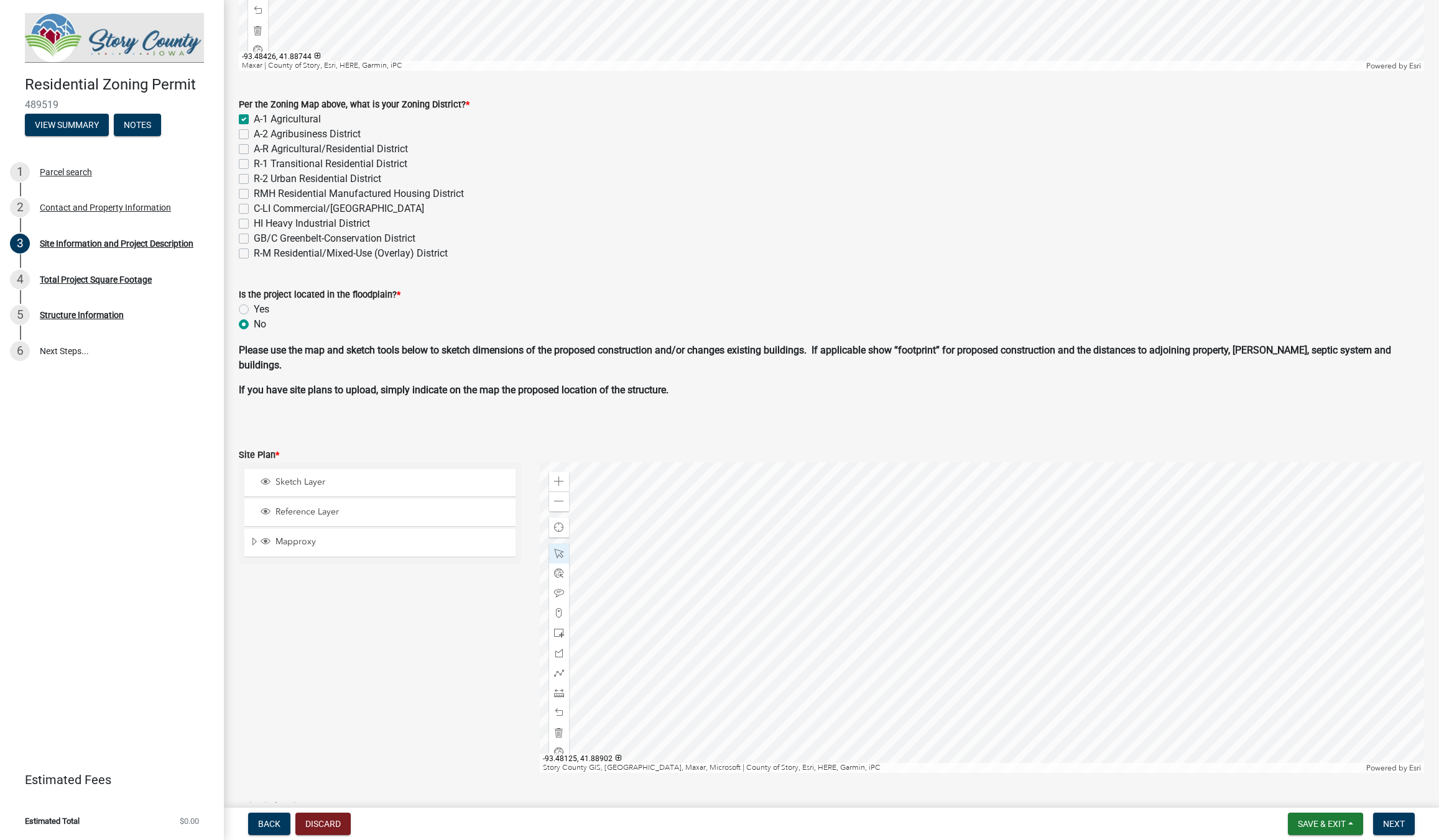
scroll to position [420, 0]
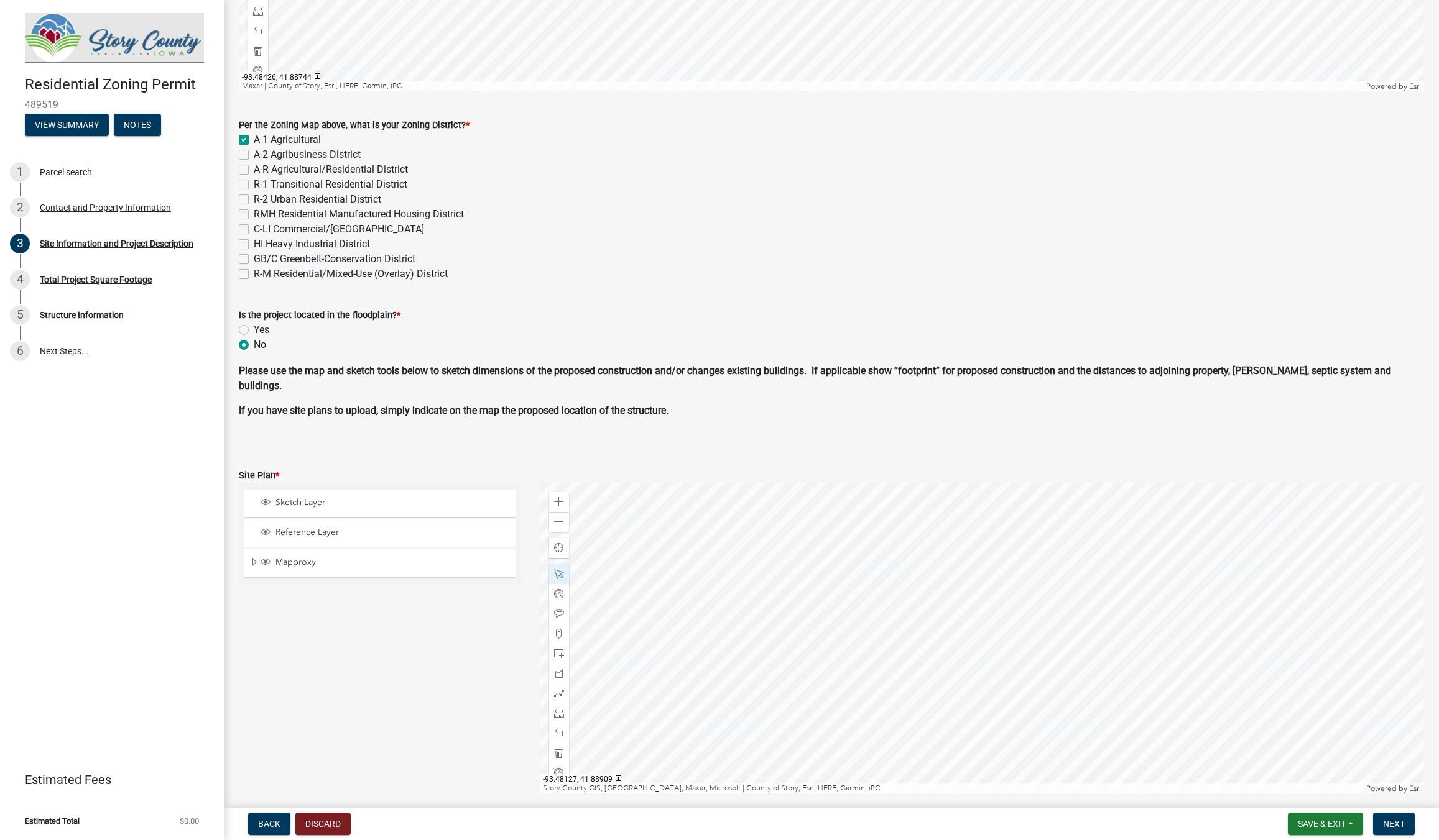
click at [1091, 573] on div at bounding box center [981, 639] width 884 height 311
click at [1052, 587] on div at bounding box center [981, 639] width 884 height 311
click at [1036, 685] on div at bounding box center [981, 639] width 884 height 311
click at [555, 657] on span at bounding box center [558, 654] width 10 height 10
click at [730, 648] on div at bounding box center [981, 639] width 884 height 311
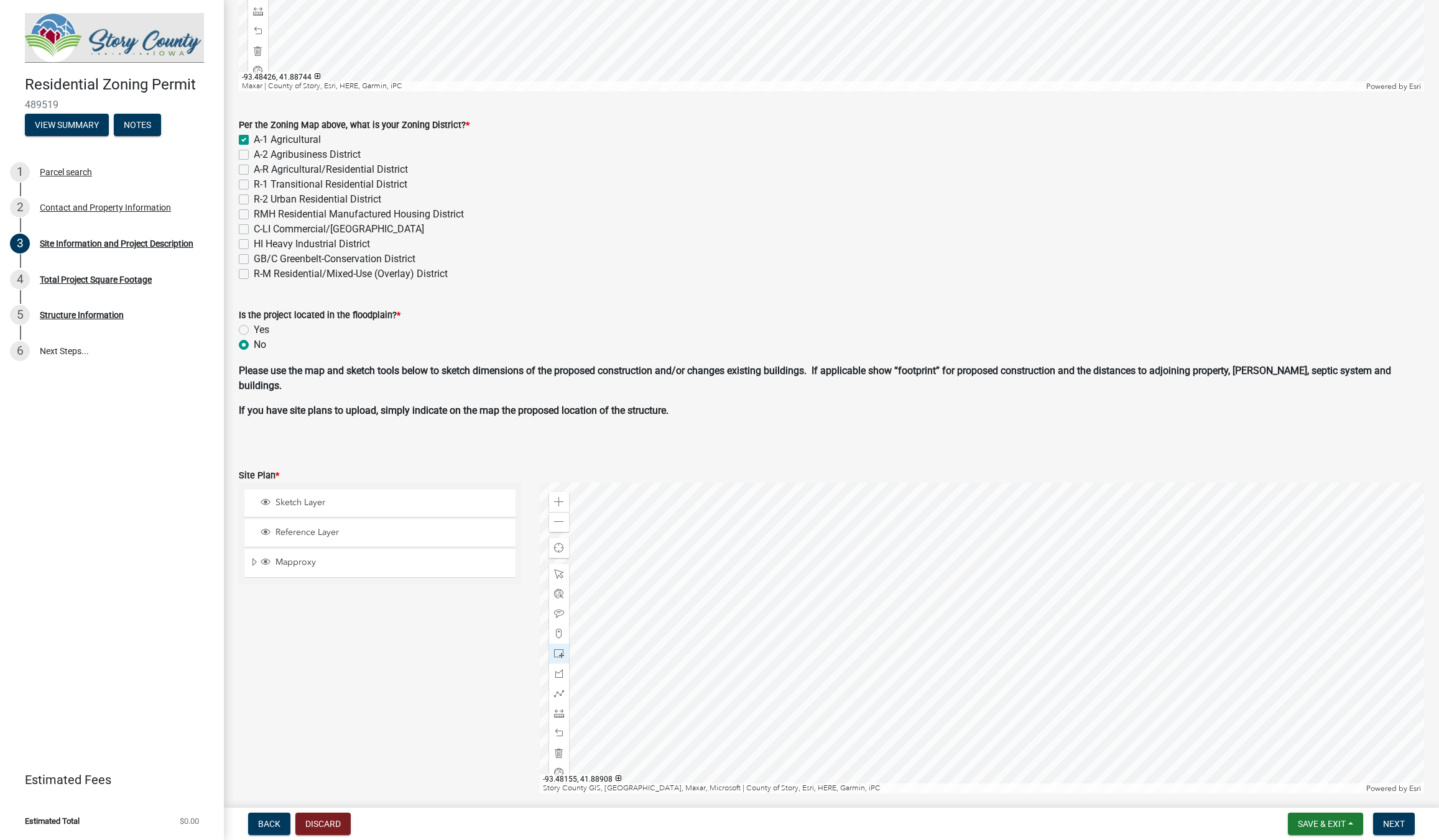
click at [761, 659] on div at bounding box center [981, 639] width 884 height 311
click at [757, 657] on div at bounding box center [981, 639] width 884 height 311
click at [1014, 635] on div at bounding box center [981, 639] width 884 height 311
click at [834, 570] on div at bounding box center [981, 639] width 884 height 311
click at [956, 589] on div at bounding box center [981, 639] width 884 height 311
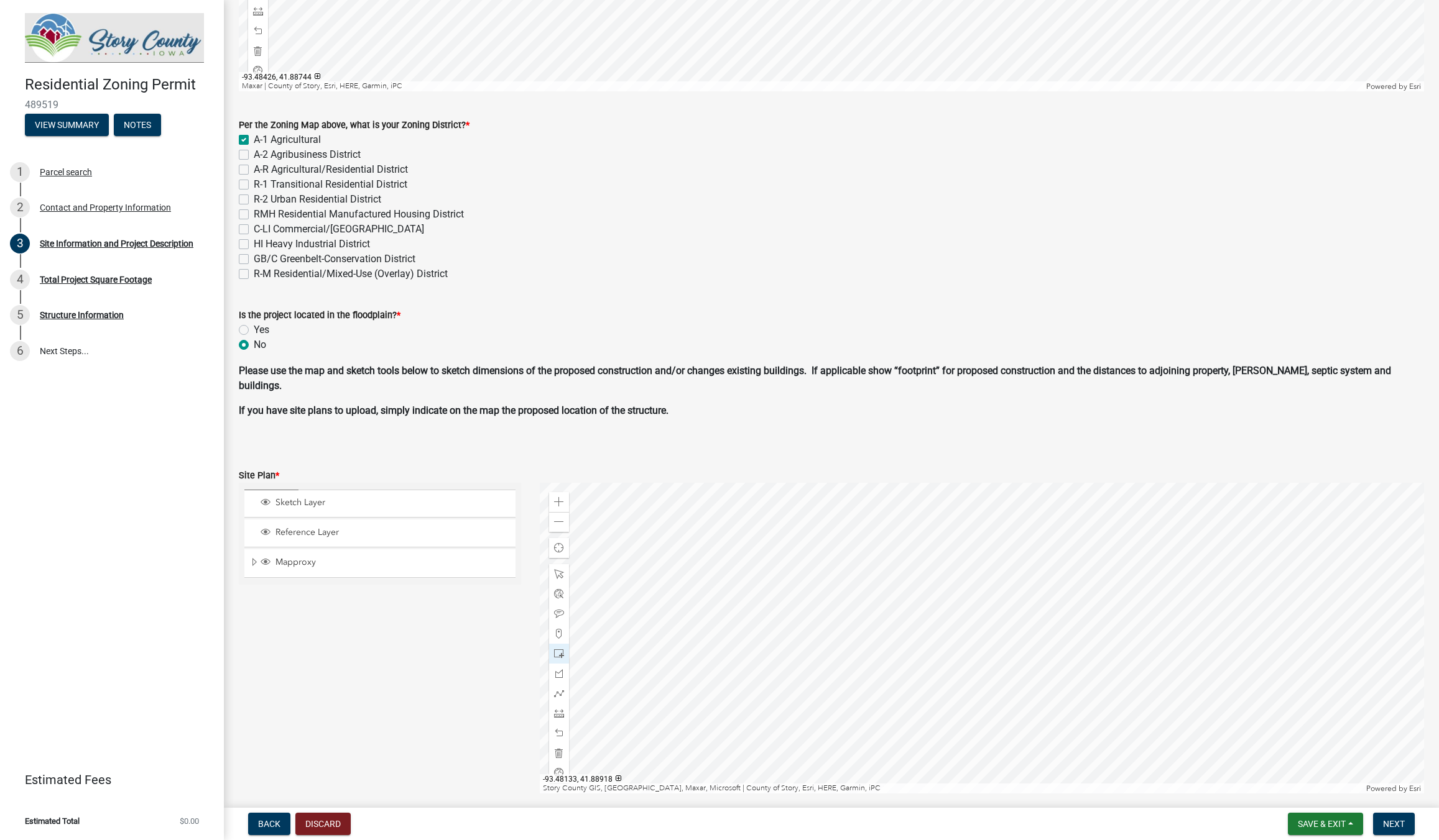
click at [987, 526] on div at bounding box center [981, 639] width 884 height 311
click at [952, 547] on div at bounding box center [981, 639] width 884 height 311
click at [951, 547] on div at bounding box center [981, 639] width 884 height 311
click at [954, 539] on div at bounding box center [981, 639] width 884 height 311
click at [954, 535] on div at bounding box center [981, 639] width 884 height 311
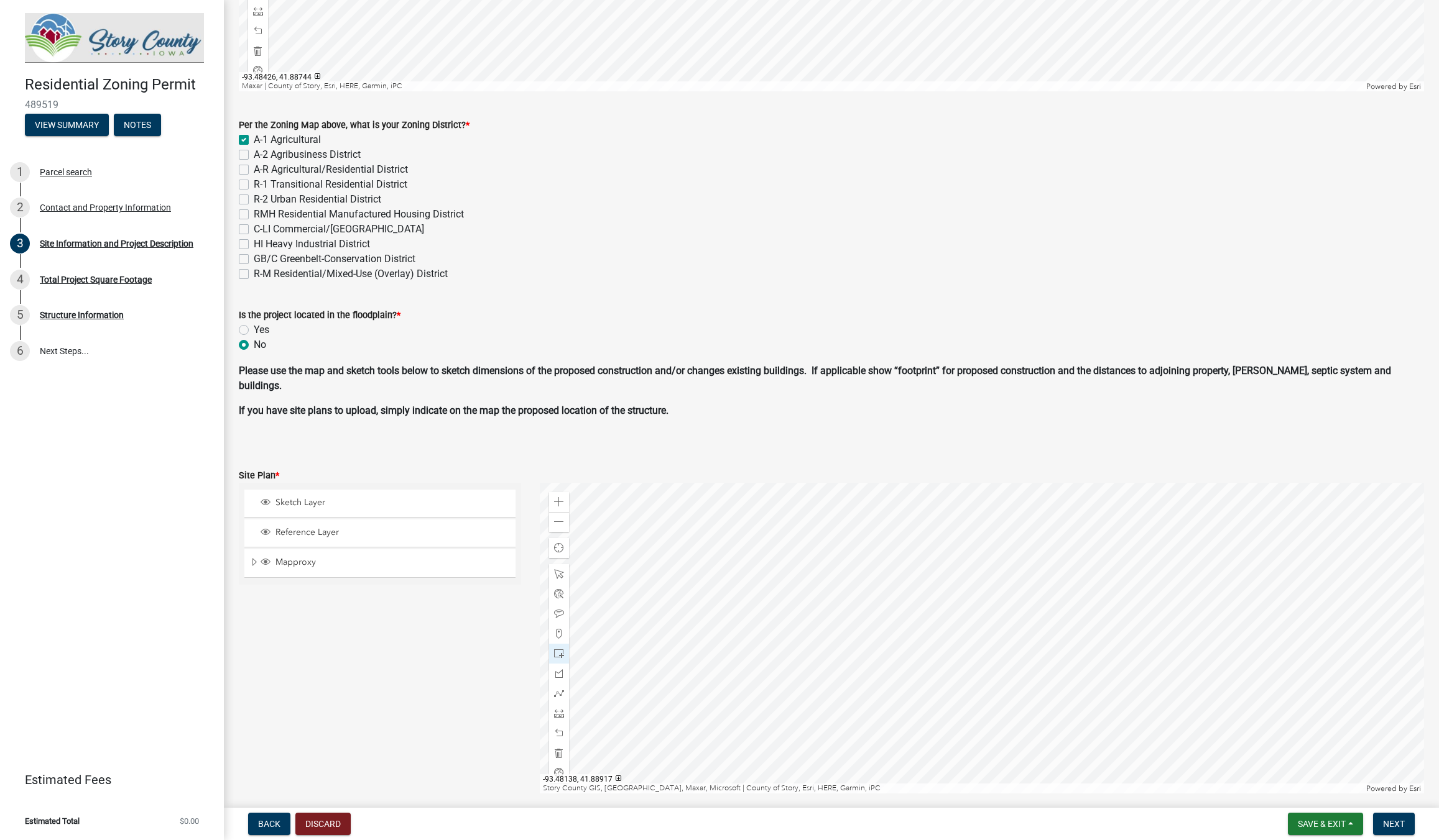
click at [937, 529] on div at bounding box center [981, 639] width 884 height 311
click at [727, 720] on div at bounding box center [981, 639] width 884 height 311
click at [899, 624] on div at bounding box center [981, 639] width 884 height 311
click at [1117, 715] on div at bounding box center [981, 639] width 884 height 311
click at [927, 721] on div at bounding box center [981, 639] width 884 height 311
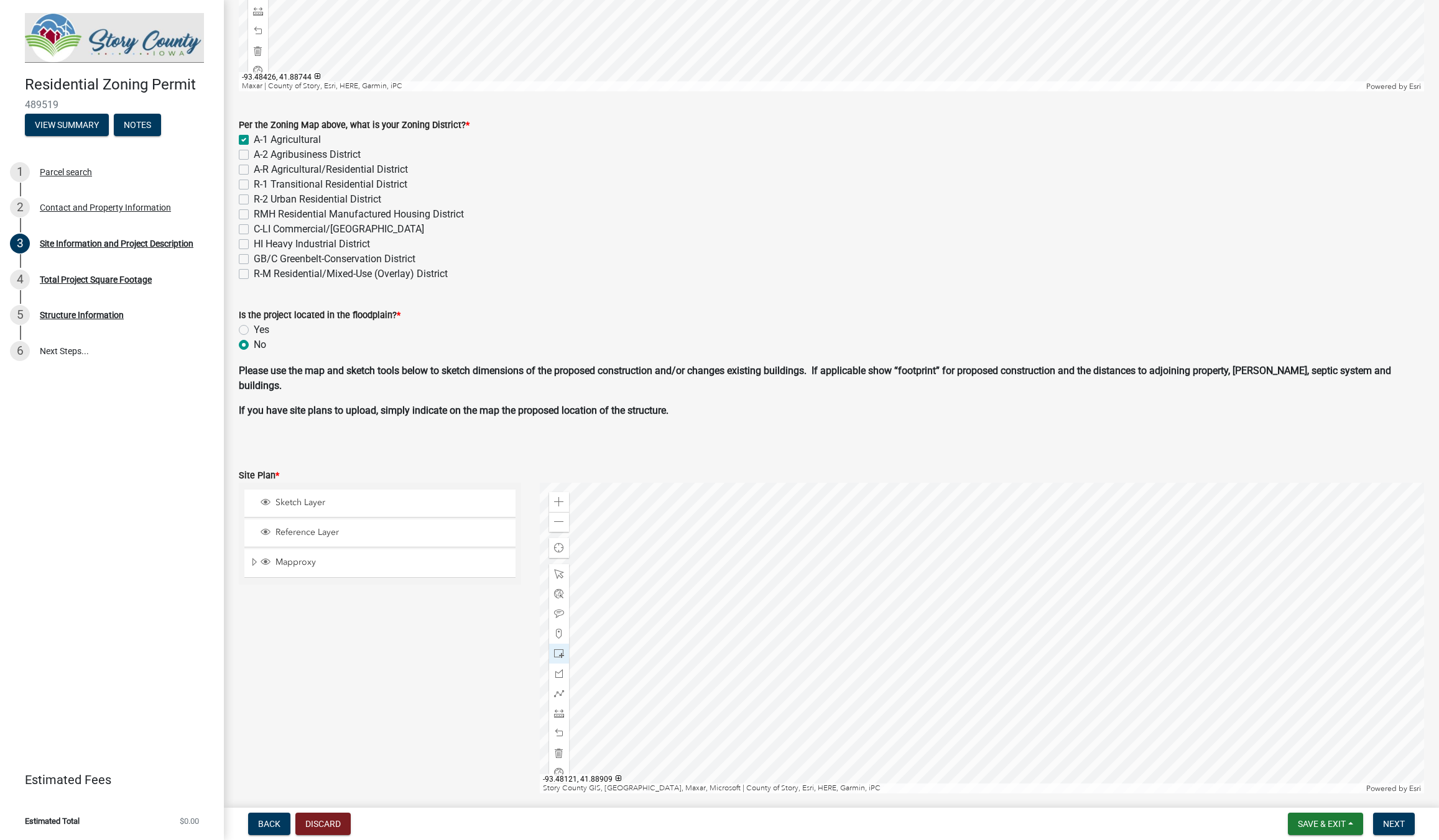
click at [1115, 642] on div at bounding box center [981, 639] width 884 height 311
click at [961, 501] on div at bounding box center [981, 639] width 884 height 311
click at [924, 726] on div at bounding box center [981, 639] width 884 height 311
click at [926, 546] on div at bounding box center [981, 639] width 884 height 311
click at [928, 747] on div at bounding box center [981, 639] width 884 height 311
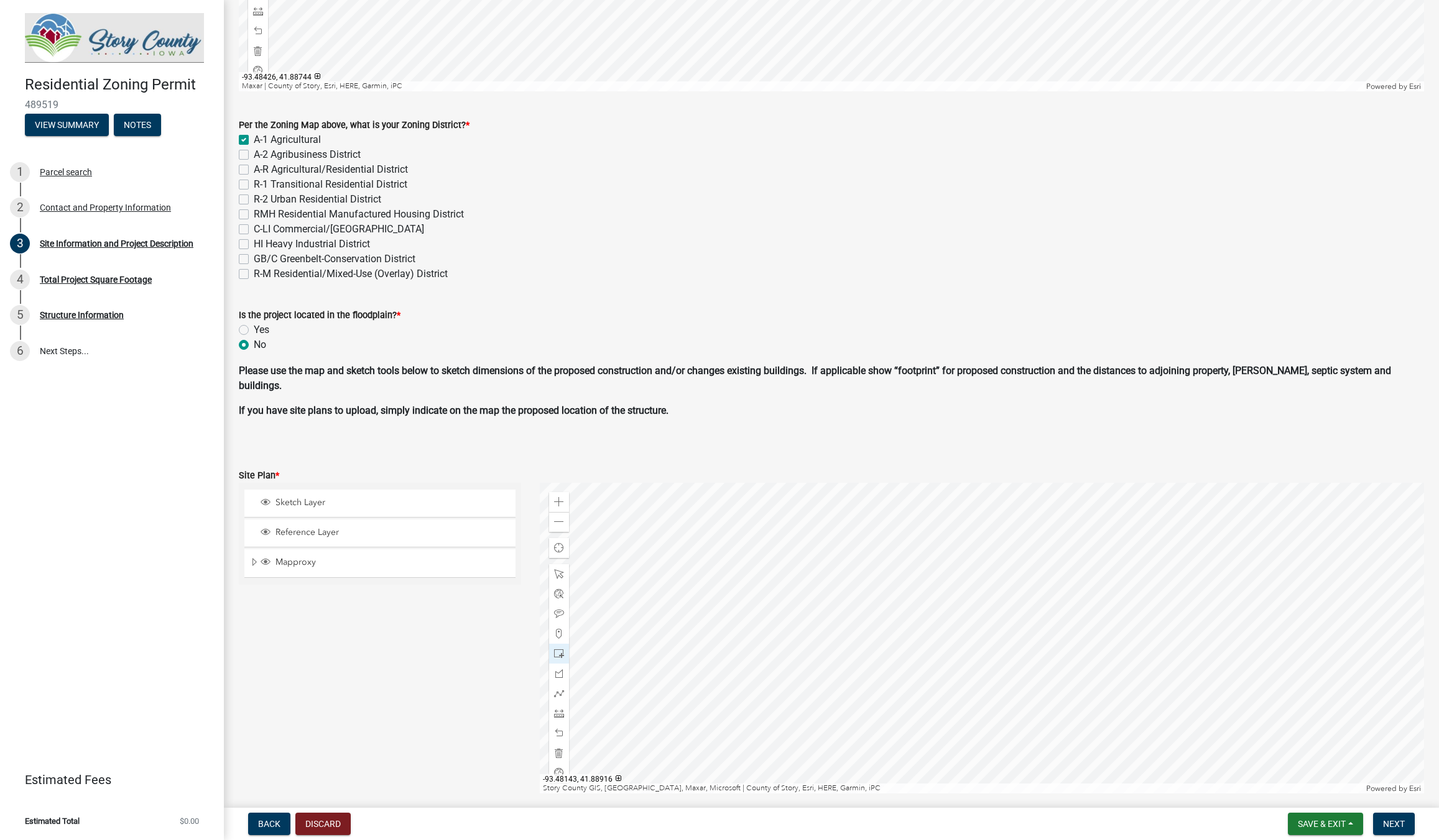
click at [885, 545] on div at bounding box center [981, 639] width 884 height 311
click at [915, 656] on div at bounding box center [981, 639] width 884 height 311
click at [560, 578] on span at bounding box center [558, 574] width 10 height 10
click at [868, 585] on div at bounding box center [981, 639] width 884 height 311
click at [1003, 645] on div "Close" at bounding box center [996, 640] width 19 height 17
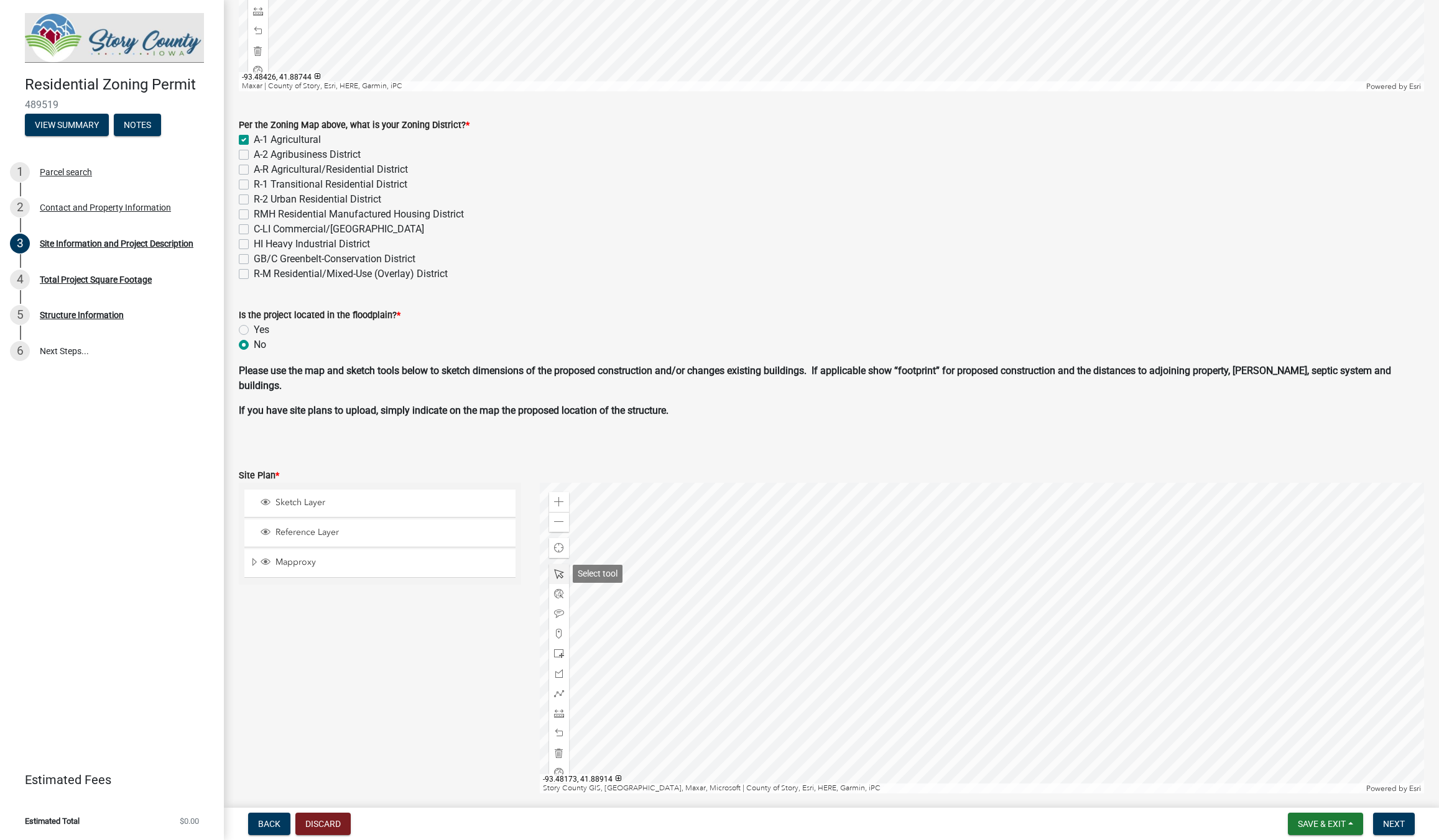
click at [557, 574] on span at bounding box center [558, 574] width 10 height 10
click at [730, 642] on div at bounding box center [981, 639] width 884 height 311
click at [682, 646] on div at bounding box center [981, 639] width 884 height 311
click at [965, 700] on span "Close" at bounding box center [964, 701] width 10 height 10
click at [733, 646] on div at bounding box center [981, 639] width 884 height 311
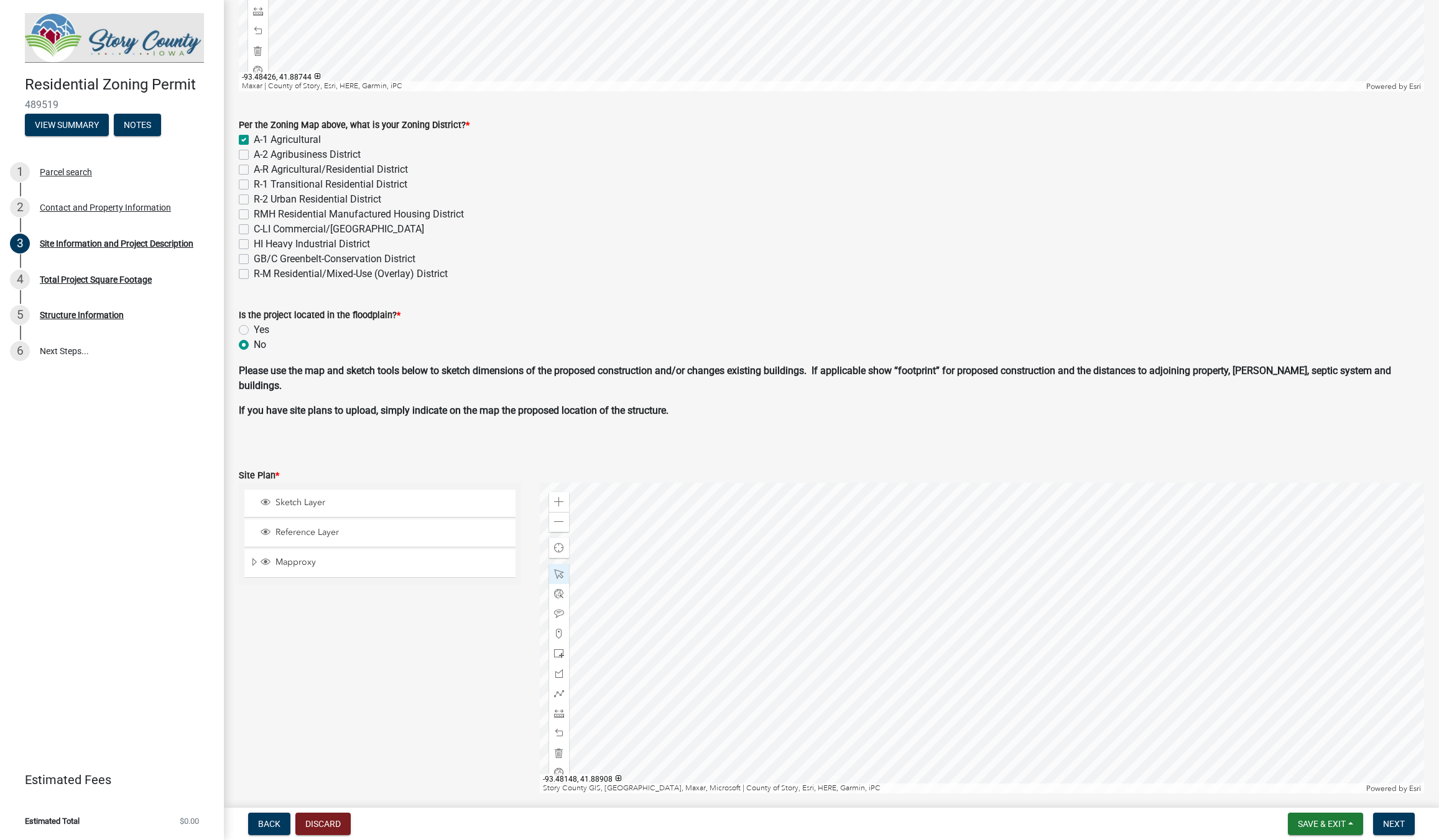
click at [831, 654] on div at bounding box center [981, 639] width 884 height 311
click at [921, 608] on div at bounding box center [981, 639] width 884 height 311
click at [699, 669] on div at bounding box center [981, 639] width 884 height 311
click at [559, 571] on span at bounding box center [558, 574] width 10 height 10
click at [984, 635] on div at bounding box center [981, 639] width 884 height 311
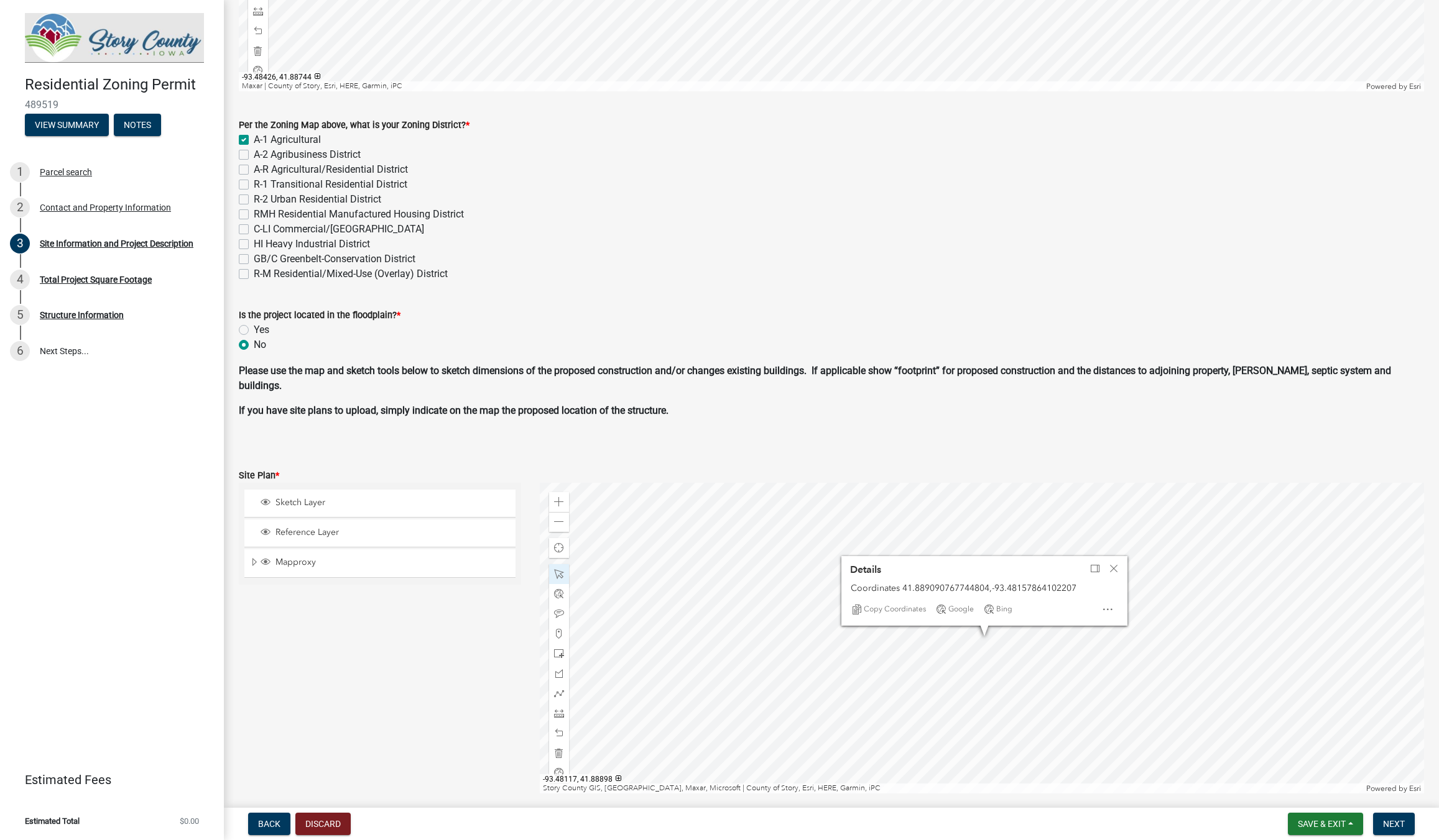
click at [1181, 755] on div at bounding box center [981, 639] width 884 height 311
click at [1110, 572] on span "Close" at bounding box center [1113, 568] width 10 height 10
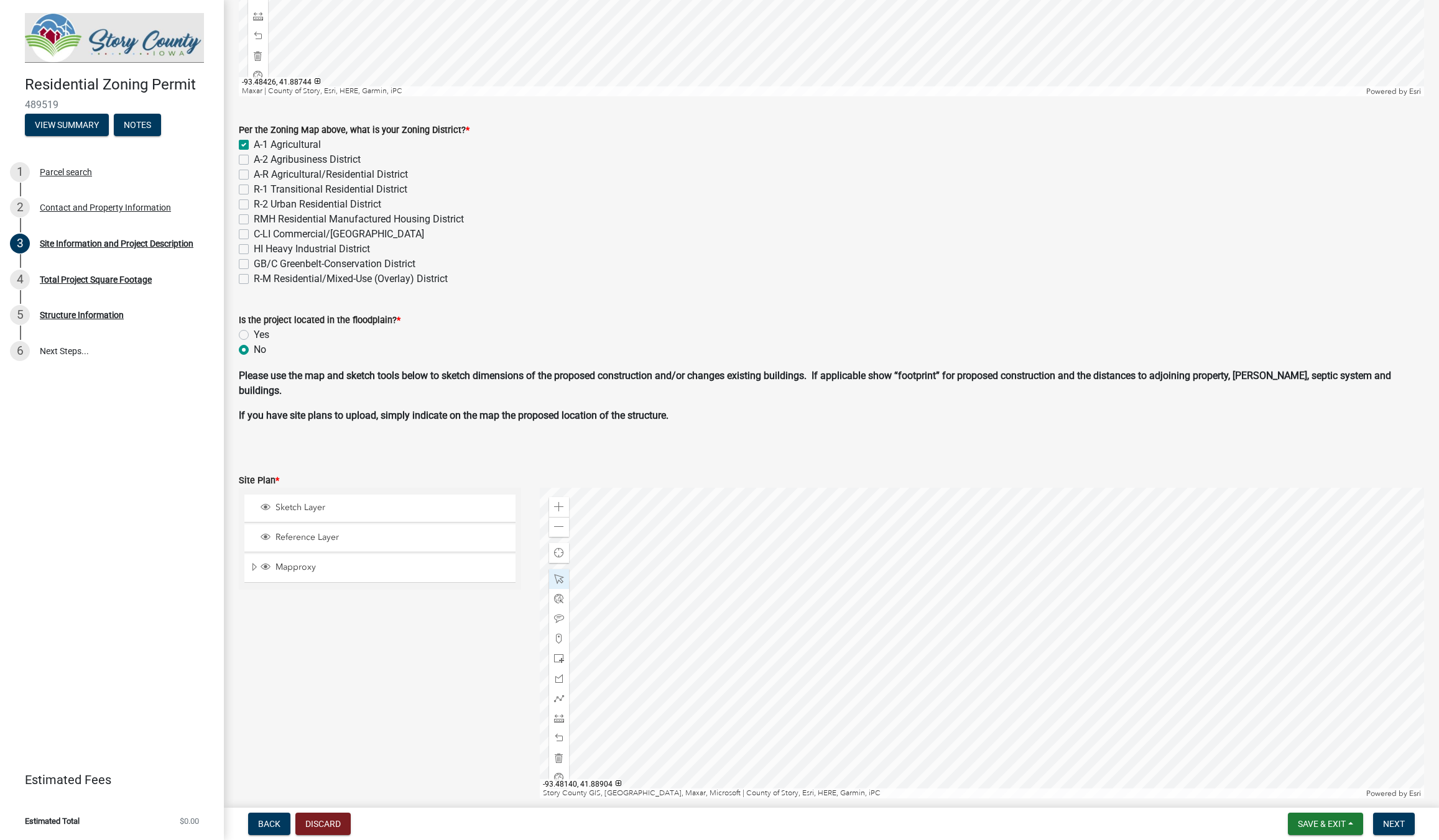
scroll to position [355, 0]
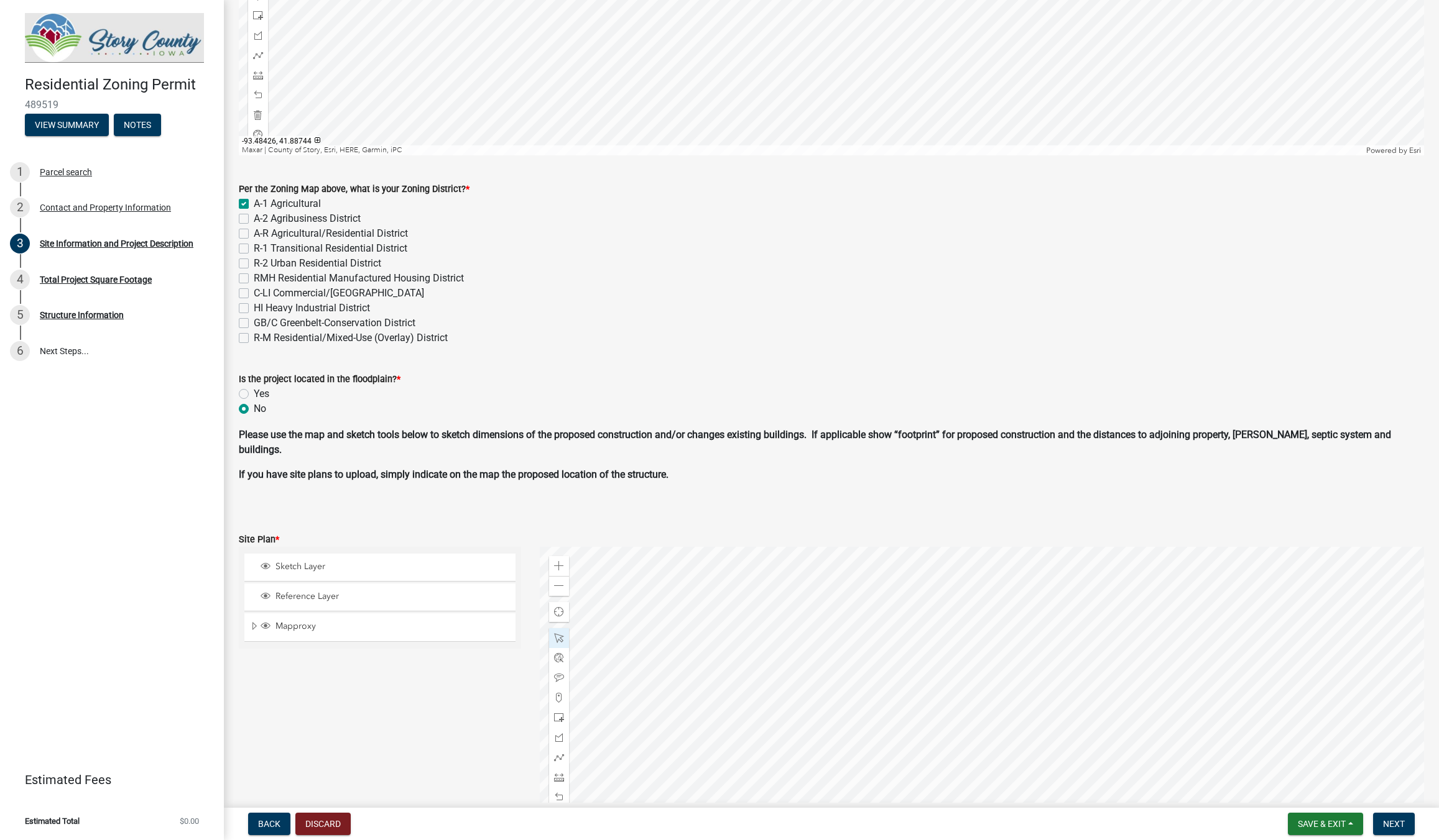
click at [924, 668] on div at bounding box center [981, 702] width 884 height 311
click at [910, 642] on div at bounding box center [981, 702] width 884 height 311
click at [1037, 700] on span "Close" at bounding box center [1039, 696] width 10 height 10
click at [1042, 694] on div at bounding box center [981, 702] width 884 height 311
click at [949, 621] on div at bounding box center [981, 702] width 884 height 311
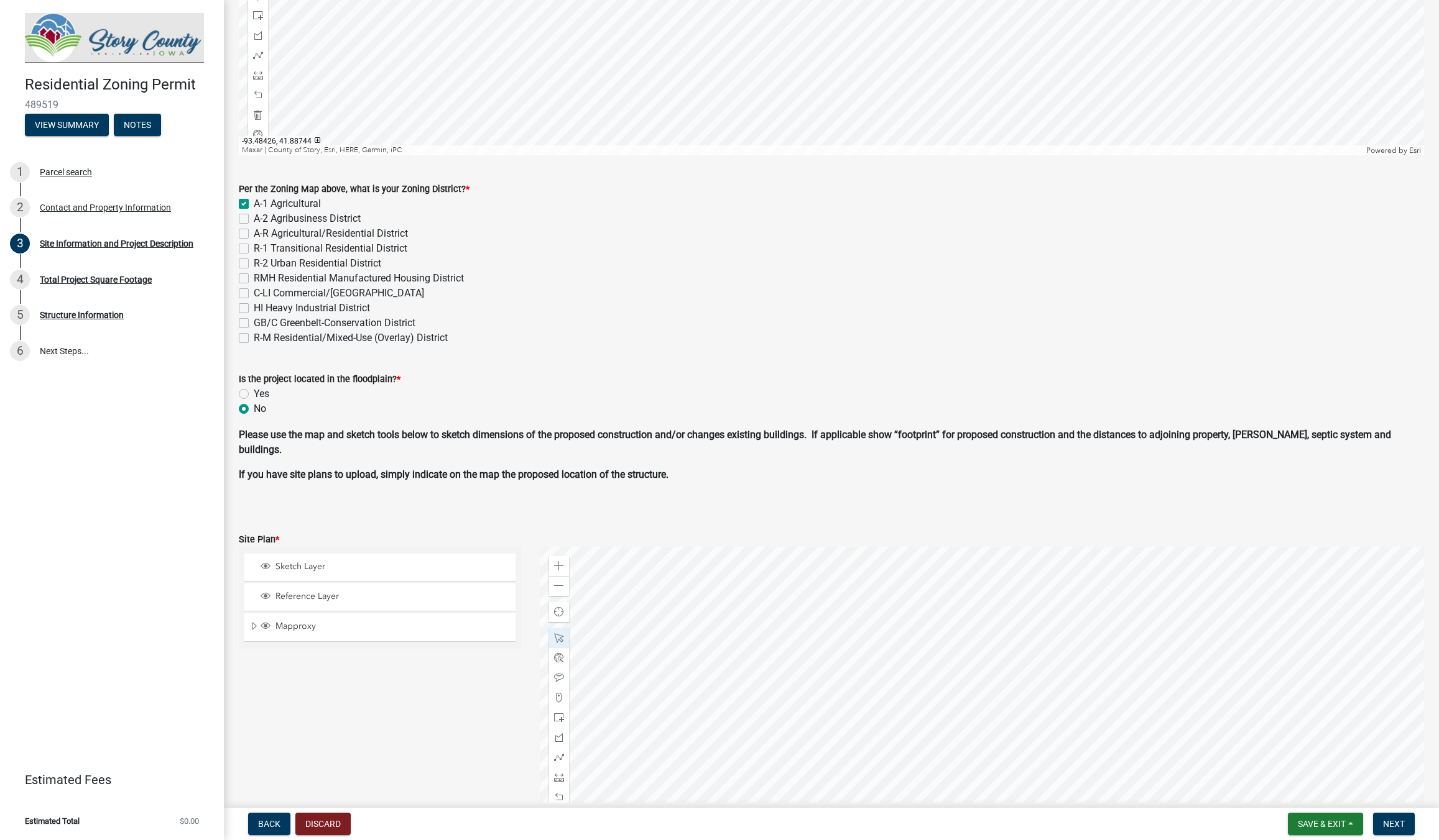
click at [959, 622] on div at bounding box center [981, 702] width 884 height 311
click at [1090, 679] on span "Close" at bounding box center [1087, 677] width 10 height 10
click at [1085, 679] on div at bounding box center [981, 702] width 884 height 311
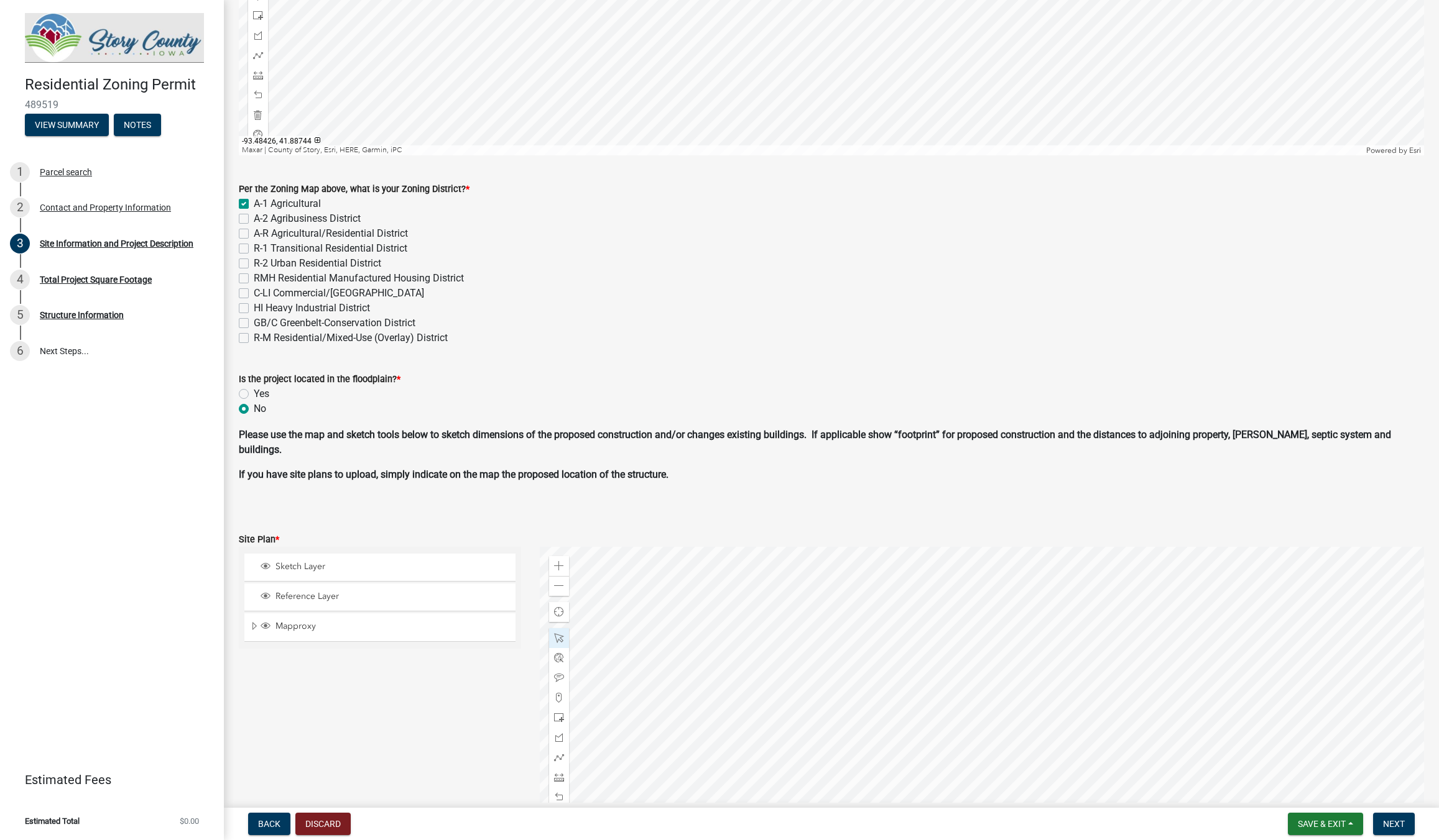
click at [1093, 679] on div at bounding box center [981, 702] width 884 height 311
click at [1017, 595] on div at bounding box center [981, 702] width 884 height 311
click at [1024, 595] on div at bounding box center [981, 702] width 884 height 311
click at [1128, 656] on div at bounding box center [981, 702] width 884 height 311
click at [1259, 714] on span "Close" at bounding box center [1257, 710] width 10 height 10
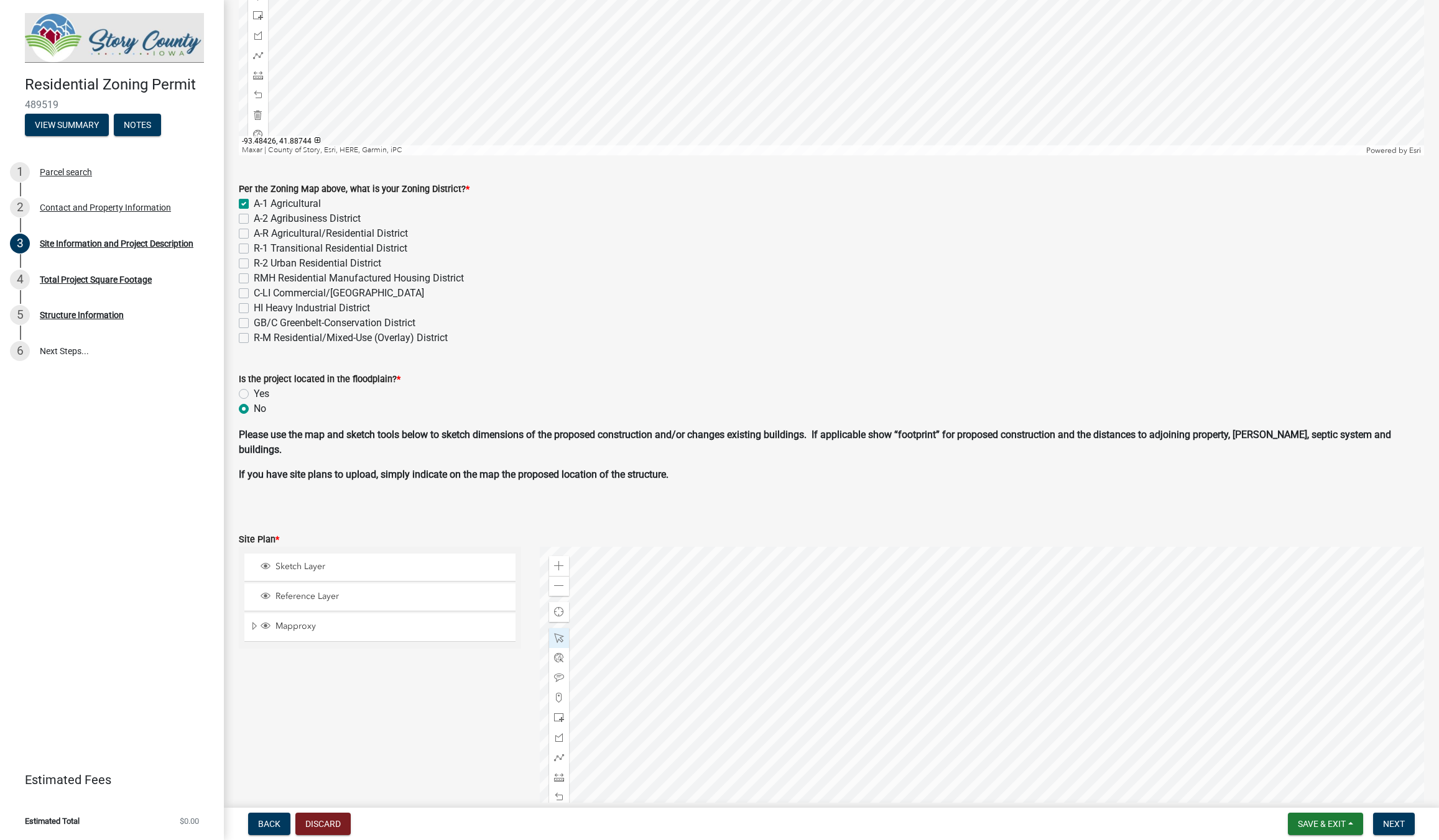
click at [1116, 645] on div at bounding box center [981, 702] width 884 height 311
click at [1242, 698] on span "Close" at bounding box center [1245, 700] width 10 height 10
click at [915, 637] on div at bounding box center [981, 702] width 884 height 311
click at [1043, 692] on span "Close" at bounding box center [1043, 692] width 10 height 10
click at [1044, 695] on div at bounding box center [981, 702] width 884 height 311
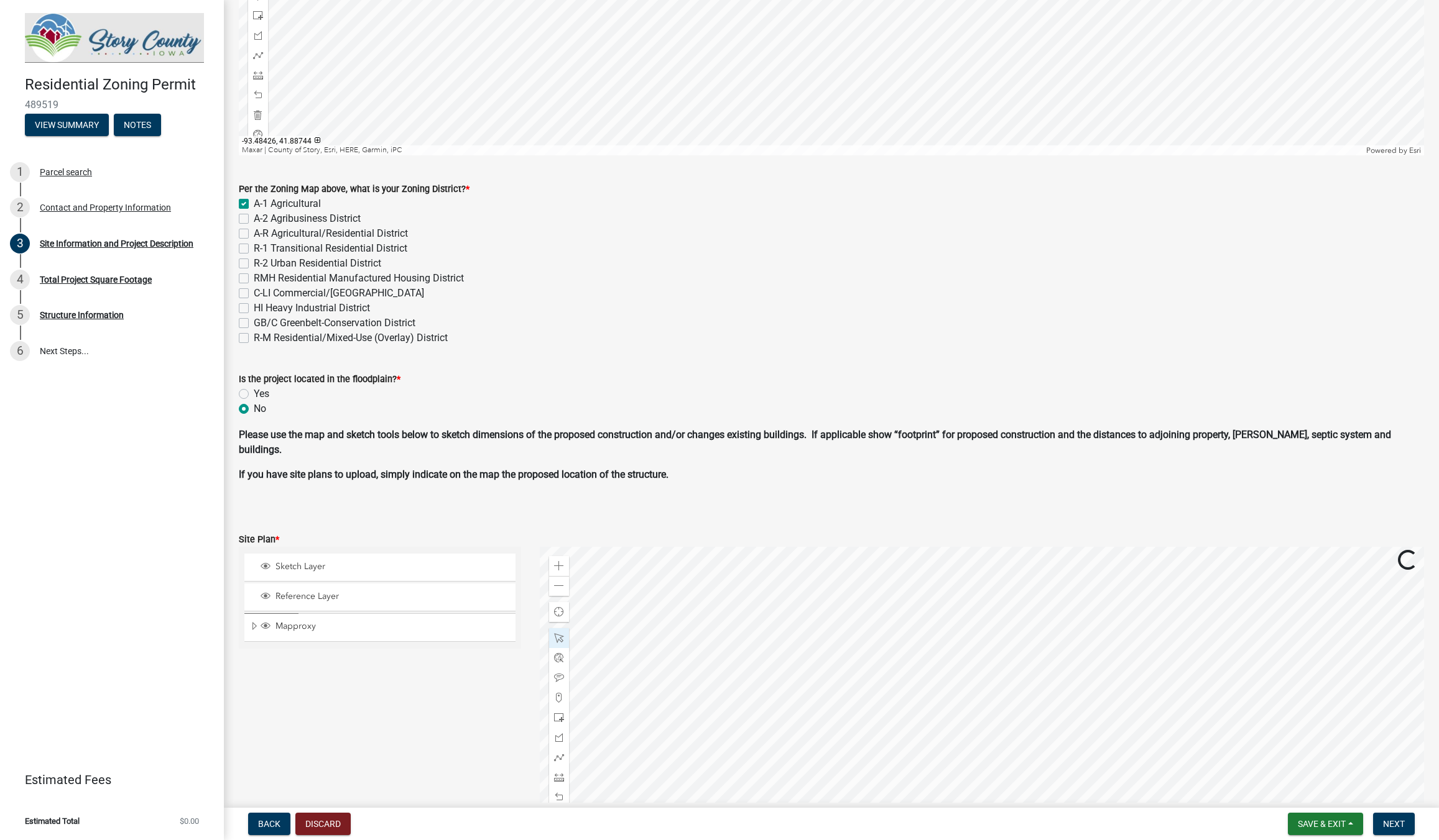
click at [1177, 584] on div at bounding box center [981, 702] width 884 height 311
click at [1123, 715] on div at bounding box center [981, 702] width 884 height 311
click at [1253, 644] on span "Close" at bounding box center [1252, 648] width 10 height 10
click at [1053, 573] on div at bounding box center [981, 702] width 884 height 311
click at [1254, 649] on div at bounding box center [981, 702] width 884 height 311
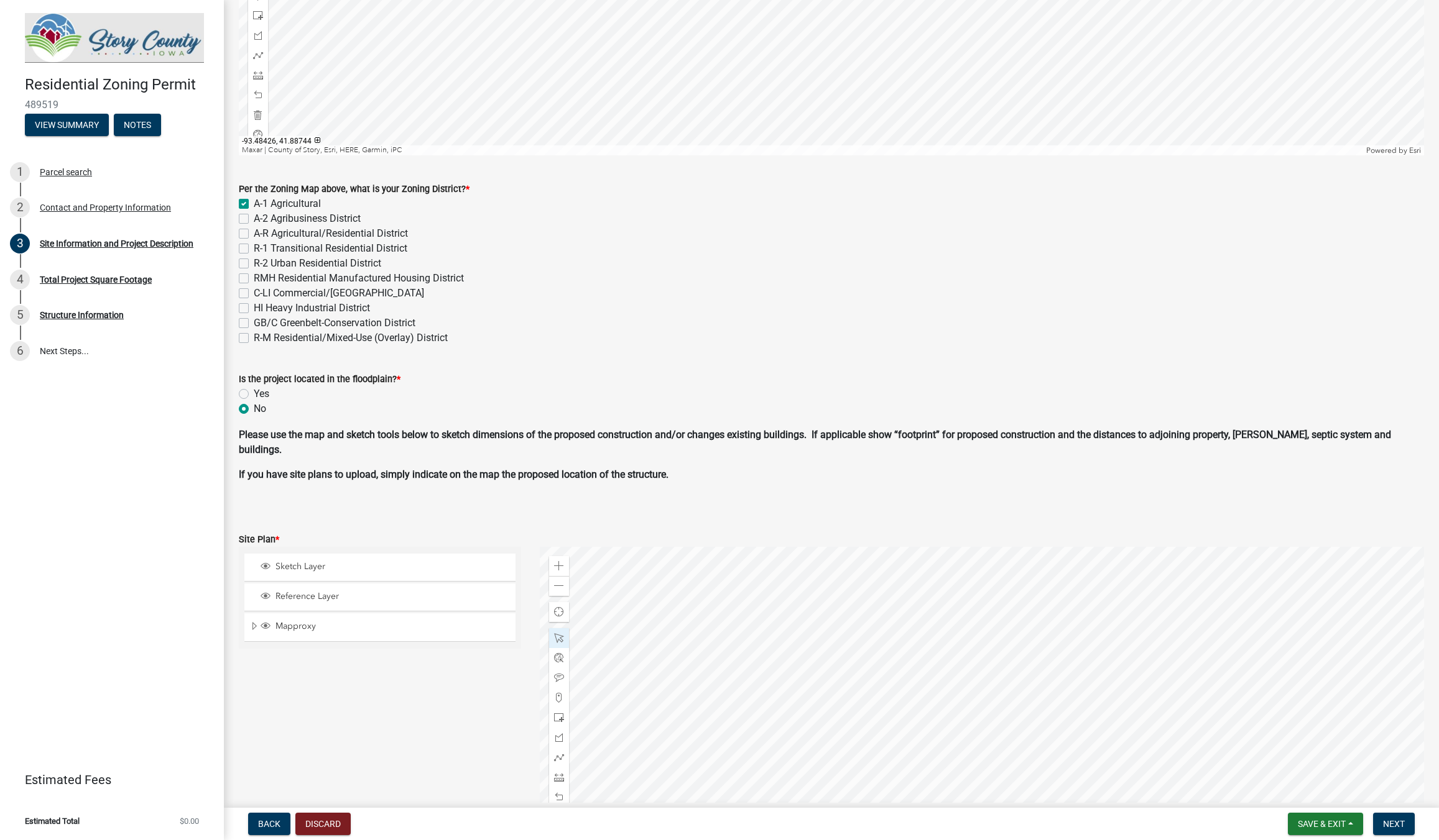
click at [743, 660] on div at bounding box center [981, 702] width 884 height 311
click at [897, 703] on div at bounding box center [981, 702] width 884 height 311
click at [889, 620] on div at bounding box center [981, 702] width 884 height 311
click at [874, 618] on div at bounding box center [981, 702] width 884 height 311
click at [890, 611] on div at bounding box center [981, 702] width 884 height 311
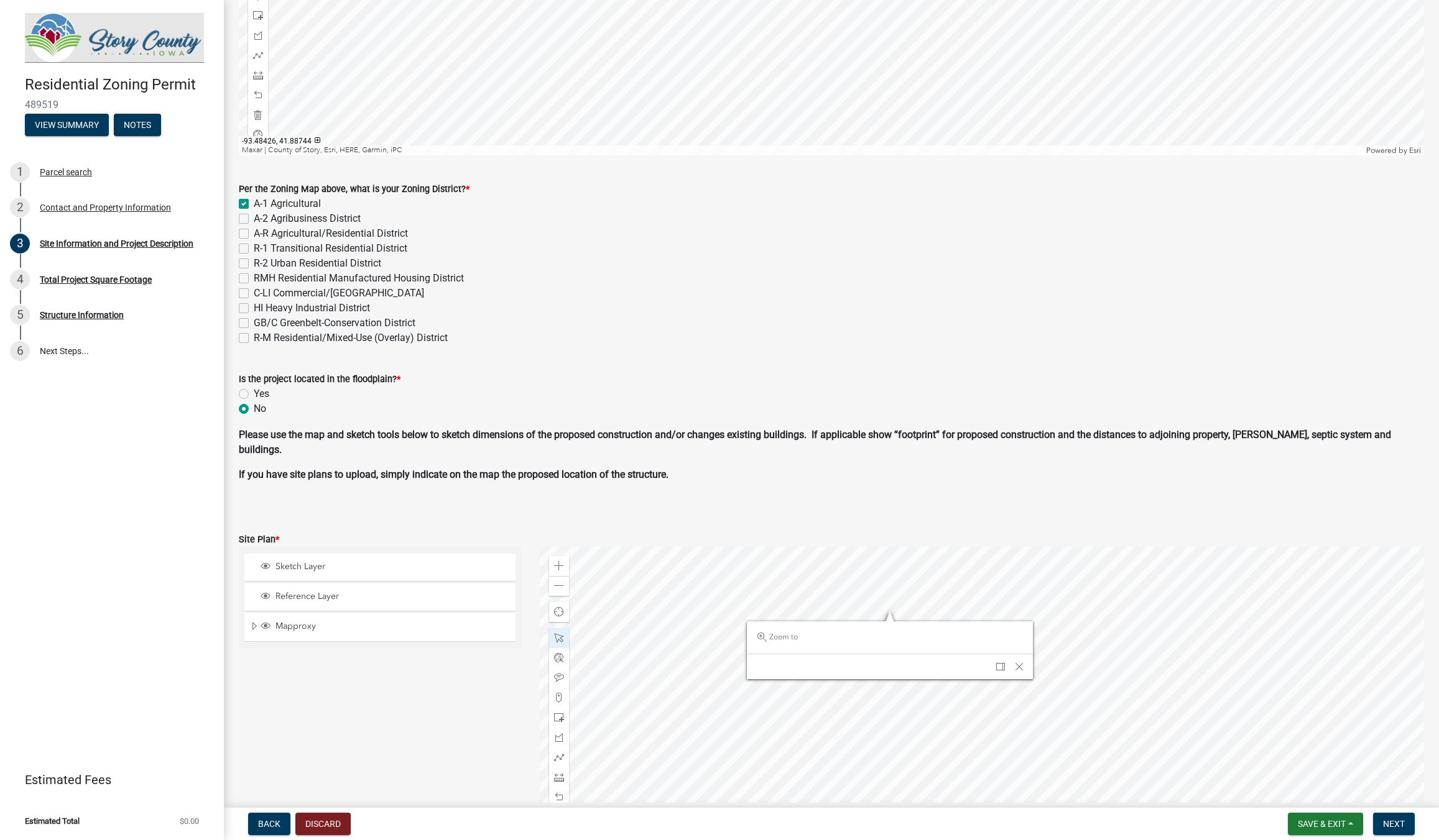
click at [712, 618] on div at bounding box center [981, 702] width 884 height 311
click at [843, 671] on span "Close" at bounding box center [841, 673] width 10 height 10
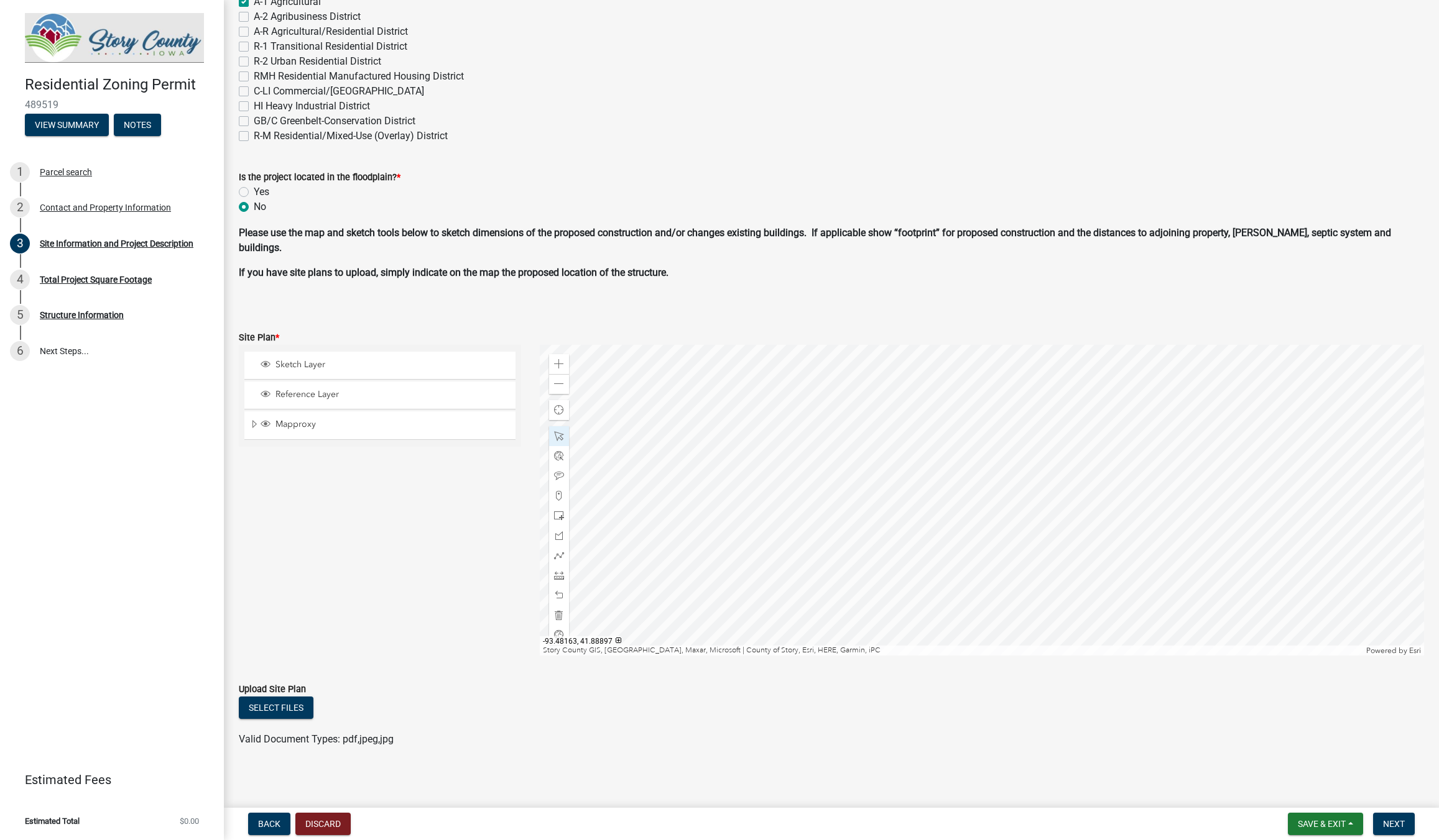
scroll to position [561, 0]
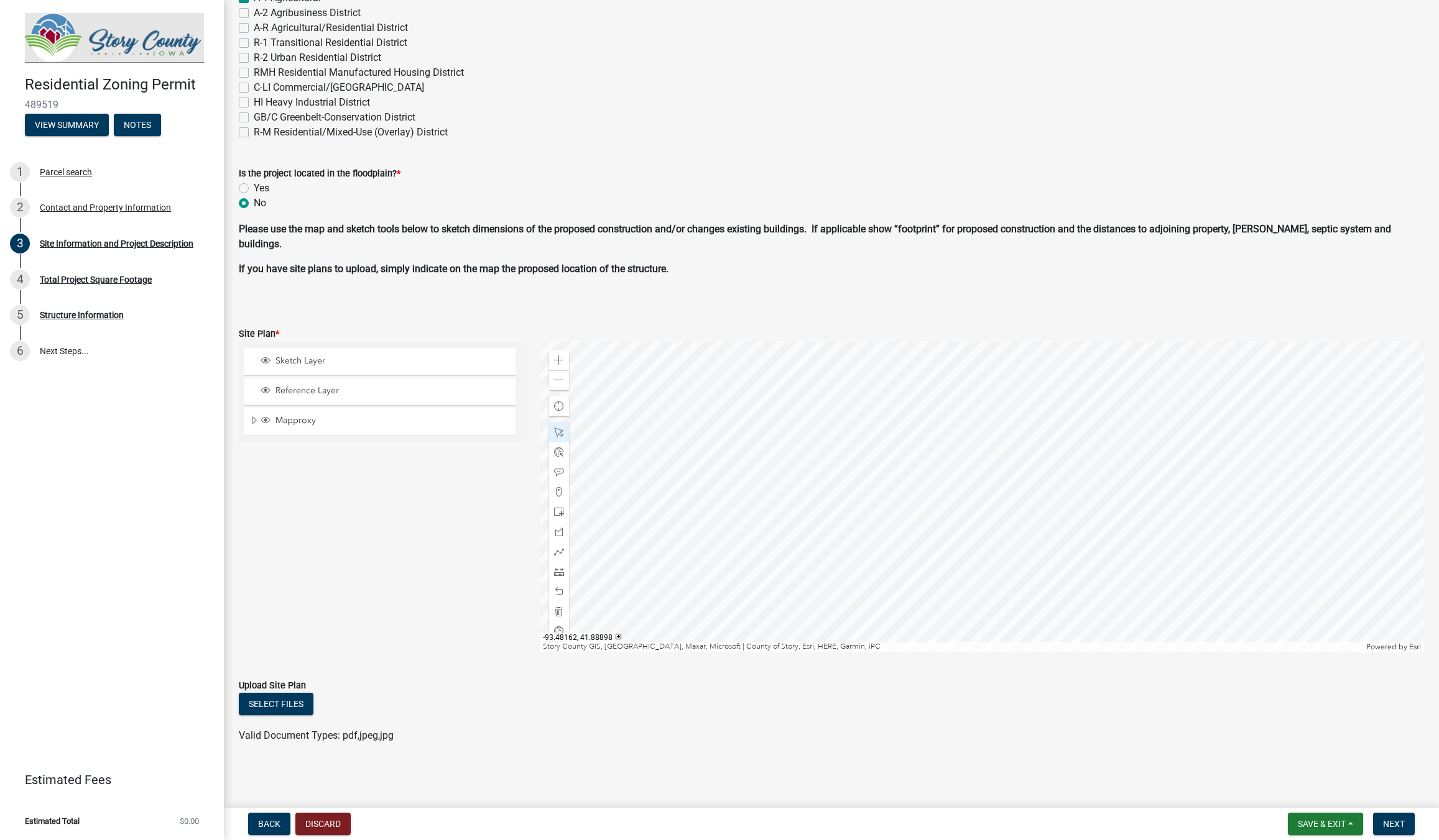
click at [906, 579] on div at bounding box center [981, 496] width 884 height 311
click at [918, 567] on div at bounding box center [981, 496] width 884 height 311
click at [890, 542] on div at bounding box center [981, 496] width 884 height 311
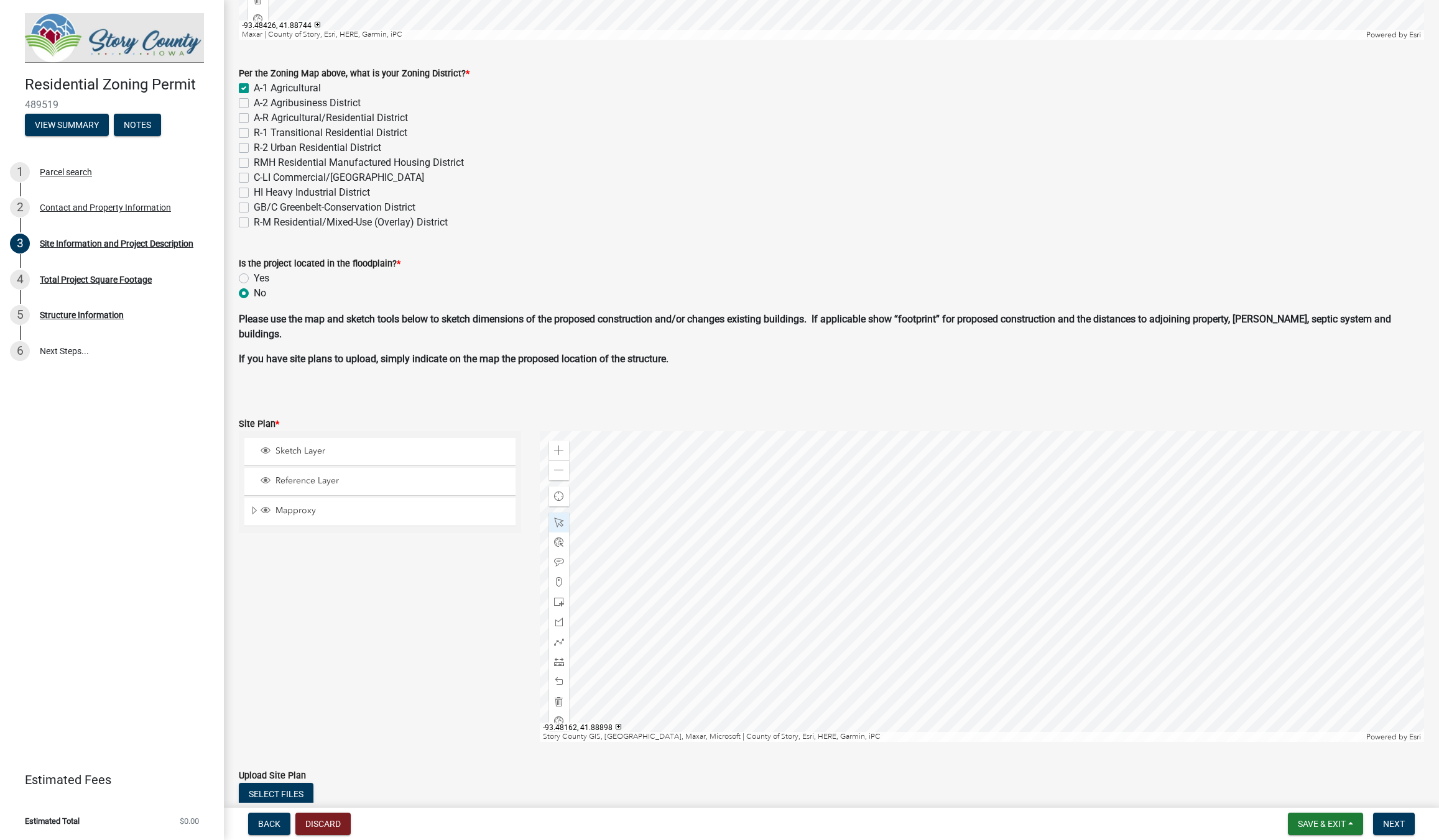
scroll to position [490, 0]
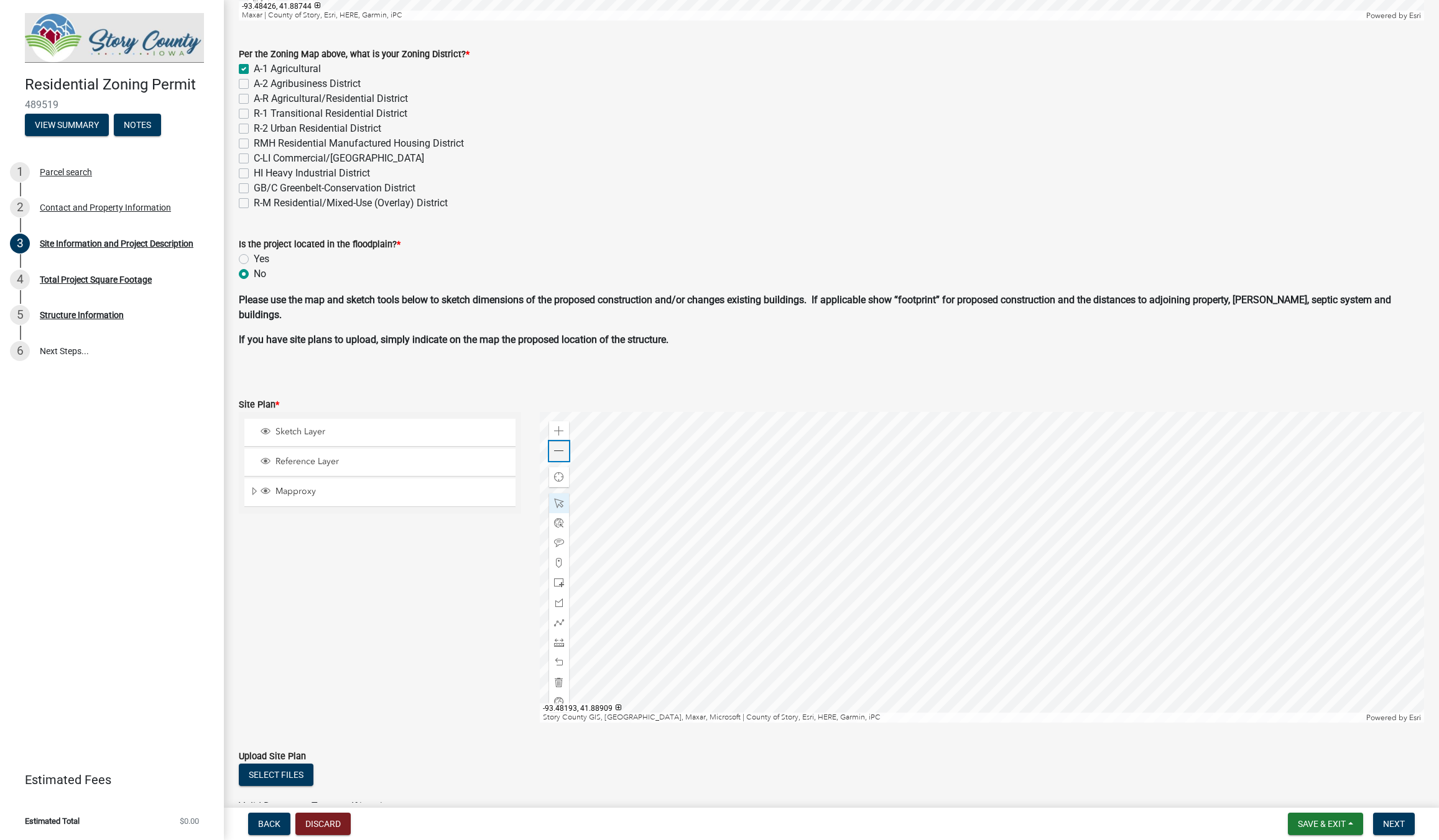
click at [566, 455] on div "Zoom out" at bounding box center [559, 451] width 20 height 20
click at [1016, 548] on div at bounding box center [981, 567] width 884 height 311
click at [1151, 480] on div "Close" at bounding box center [1145, 481] width 19 height 17
click at [1043, 517] on div at bounding box center [981, 567] width 884 height 311
click at [1074, 511] on div at bounding box center [981, 567] width 884 height 311
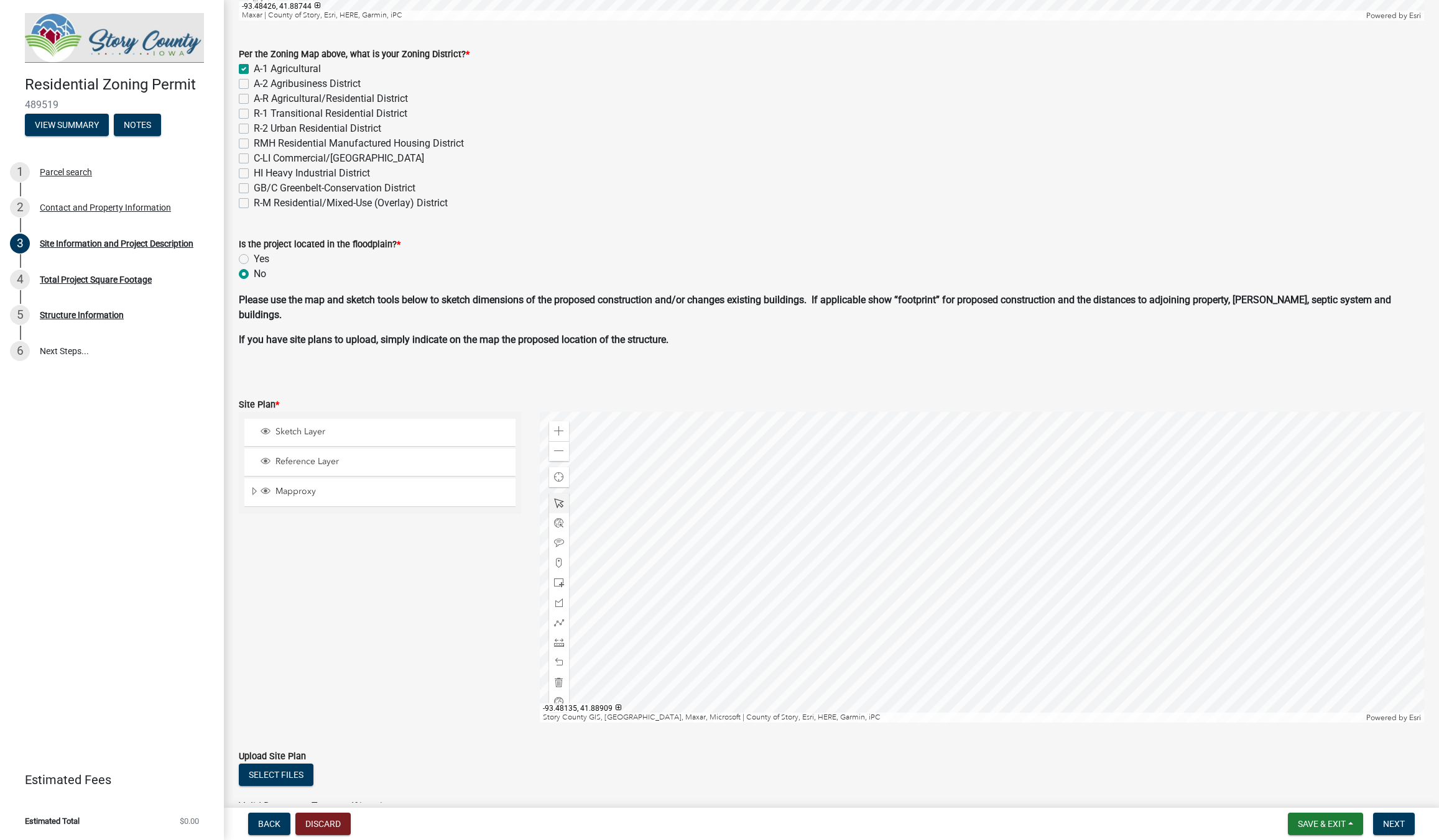
click at [1063, 520] on div at bounding box center [981, 567] width 884 height 311
click at [562, 540] on span at bounding box center [558, 543] width 10 height 10
click at [996, 524] on div at bounding box center [981, 567] width 884 height 311
click at [558, 502] on span at bounding box center [558, 503] width 10 height 10
click at [935, 518] on div at bounding box center [981, 567] width 884 height 311
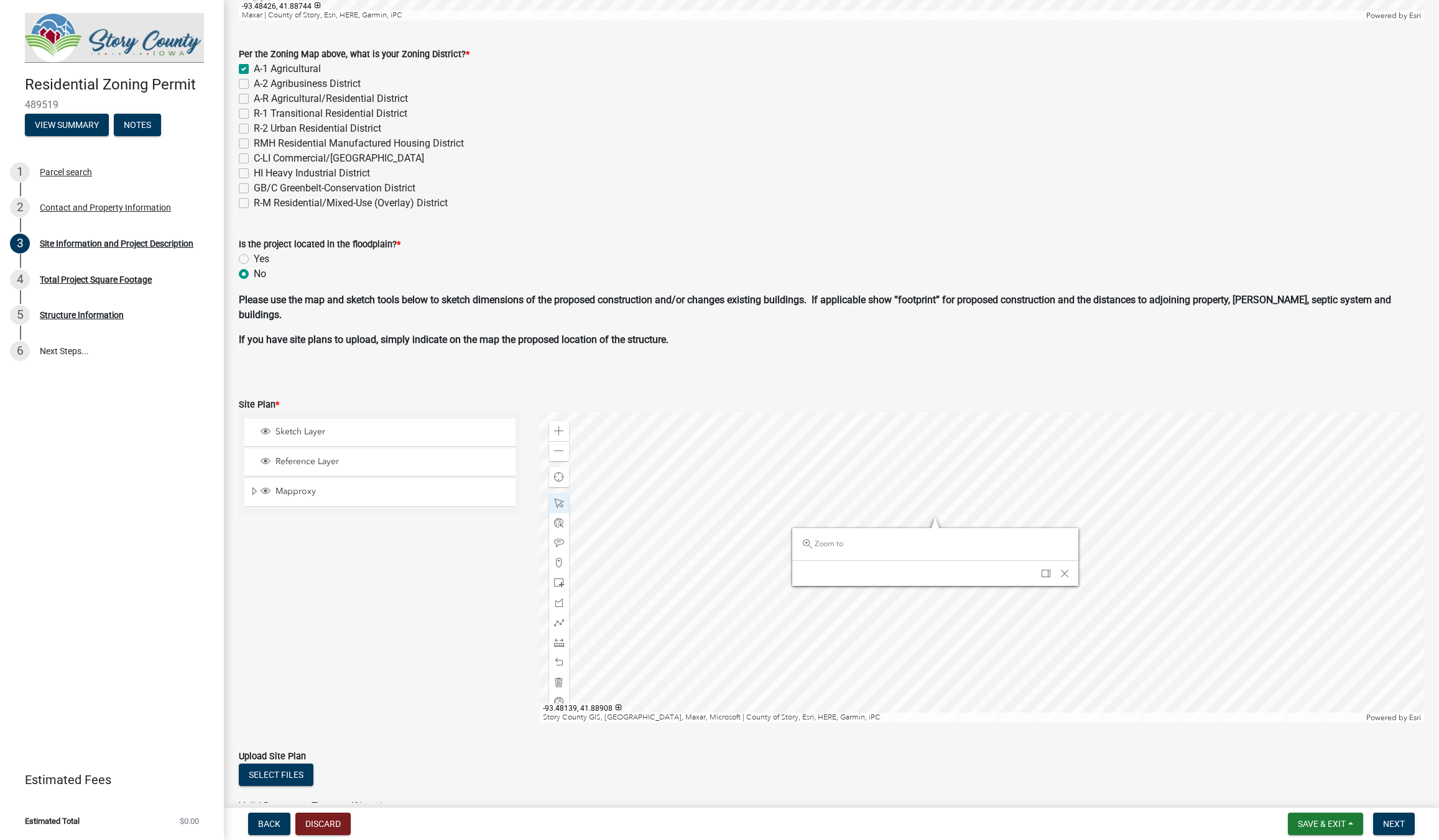
click at [1046, 523] on div at bounding box center [981, 567] width 884 height 311
click at [1064, 575] on span "Close" at bounding box center [1064, 573] width 10 height 10
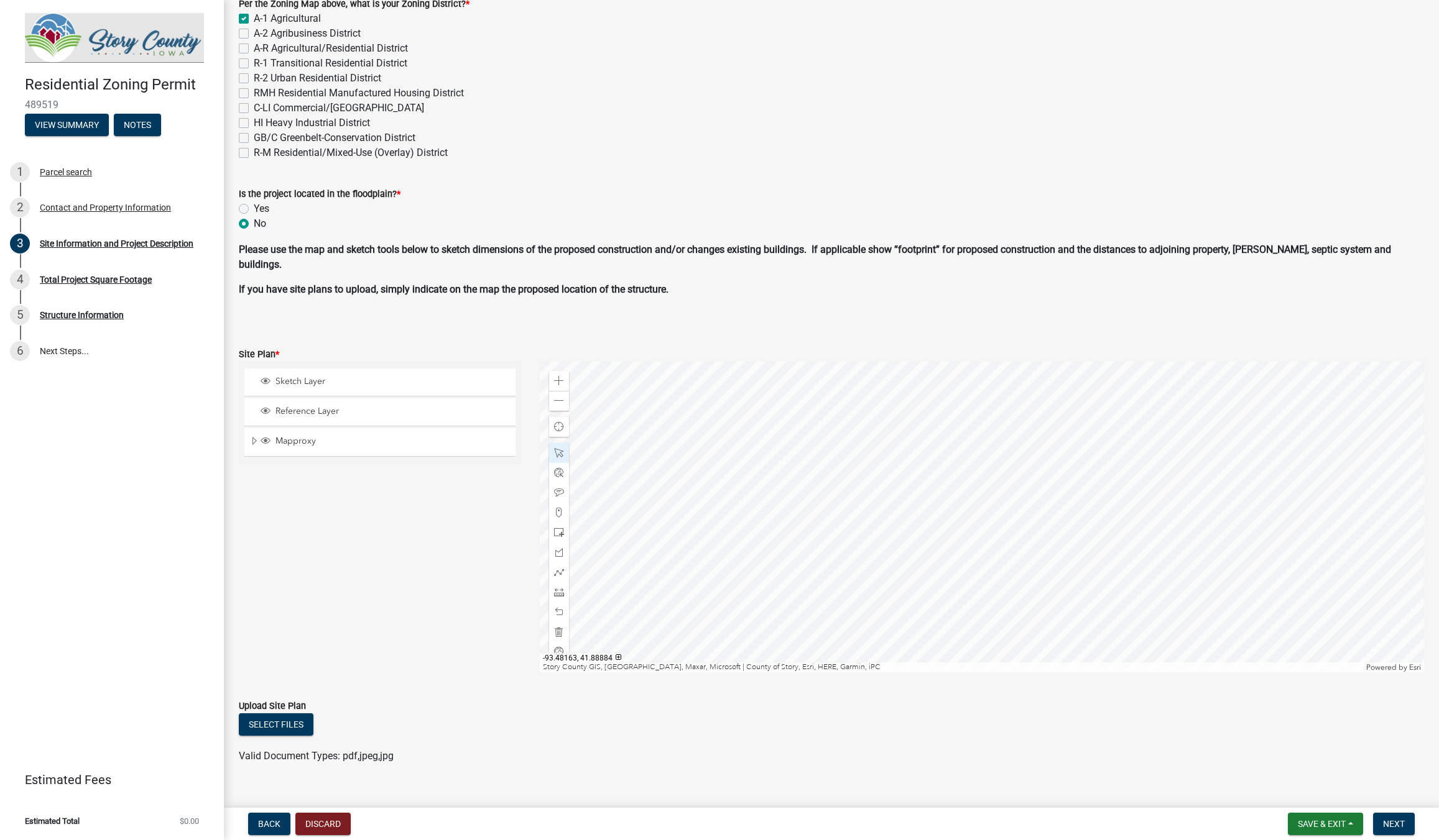
scroll to position [561, 0]
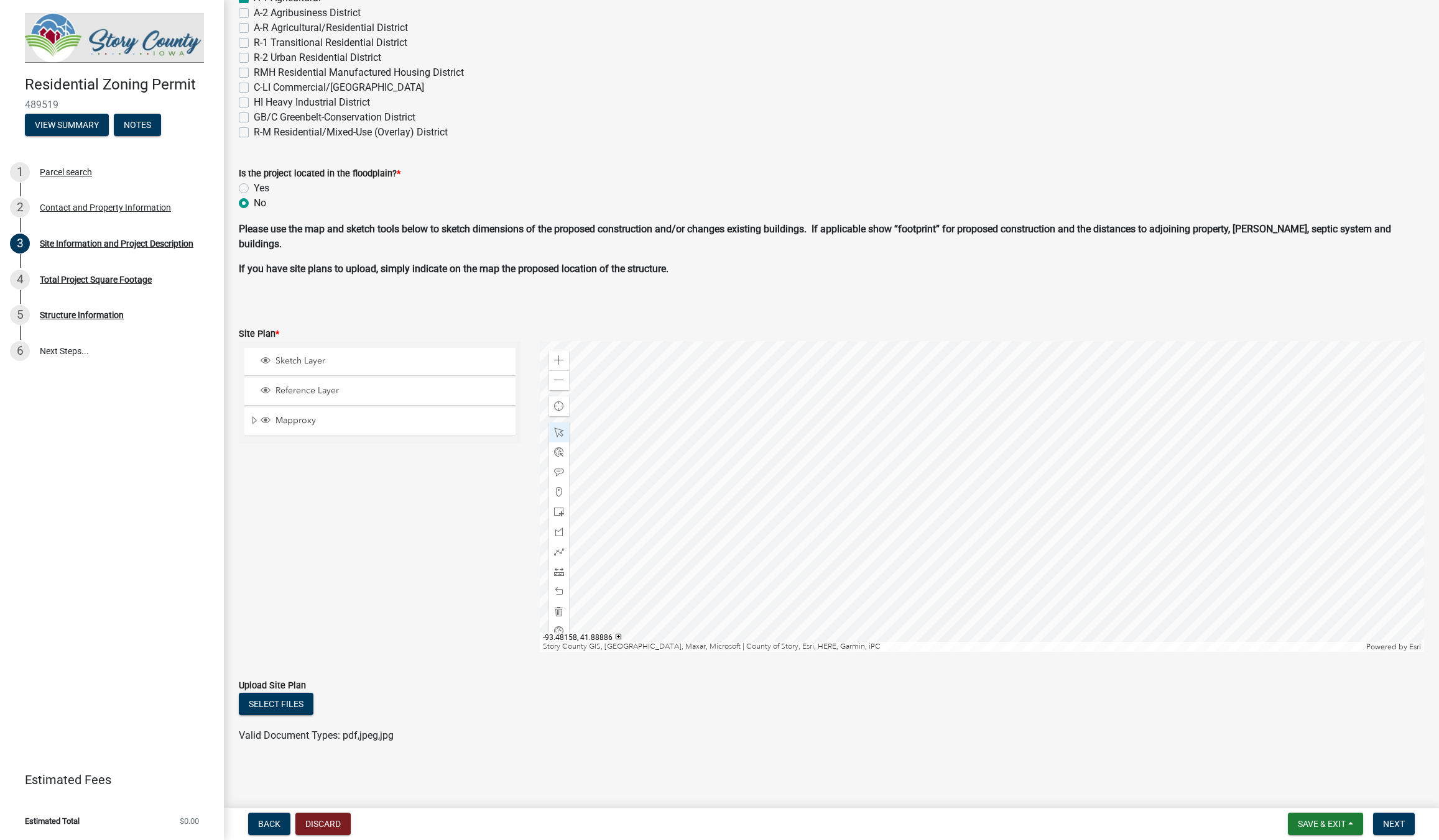
click at [998, 450] on div at bounding box center [981, 496] width 884 height 311
click at [955, 564] on div at bounding box center [981, 496] width 884 height 311
click at [1006, 505] on div at bounding box center [981, 496] width 884 height 311
click at [1019, 462] on div at bounding box center [981, 496] width 884 height 311
click at [961, 492] on div at bounding box center [981, 496] width 884 height 311
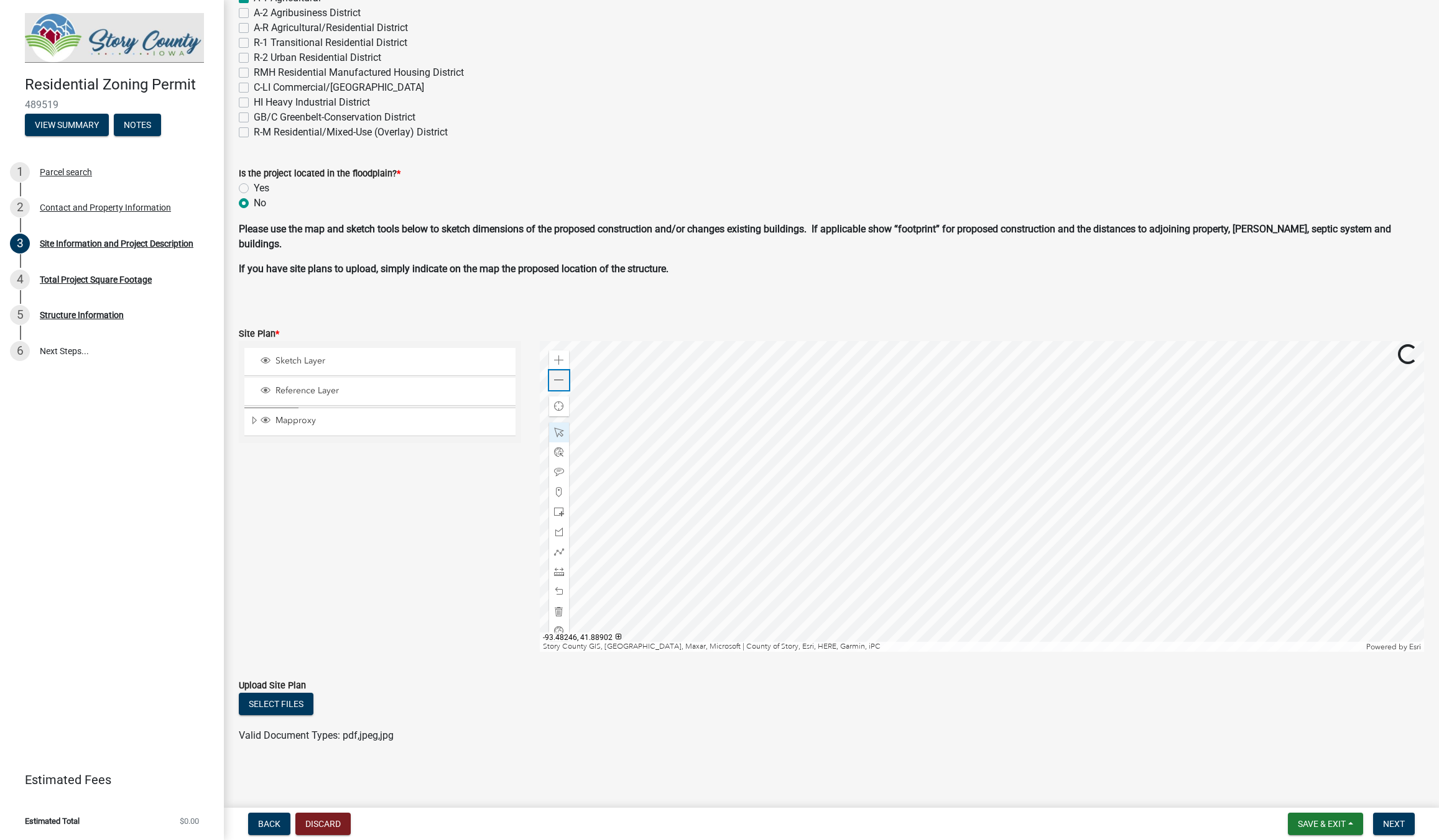
click at [556, 386] on span at bounding box center [558, 380] width 10 height 10
click at [943, 553] on div at bounding box center [981, 496] width 884 height 311
click at [1072, 495] on span "Close" at bounding box center [1072, 498] width 10 height 10
click at [914, 539] on div at bounding box center [981, 496] width 884 height 311
click at [944, 592] on div at bounding box center [981, 496] width 884 height 311
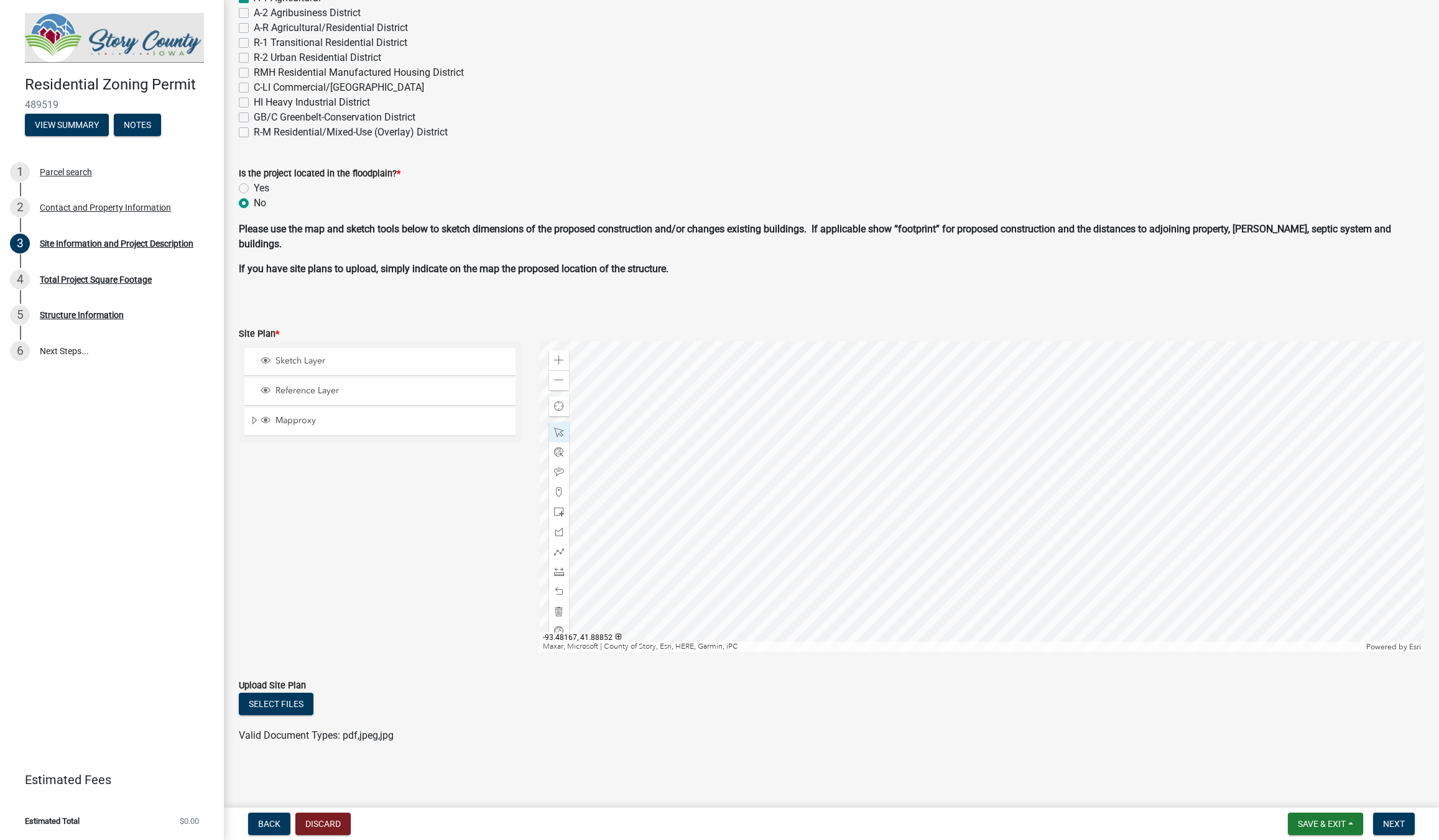
click at [959, 564] on div at bounding box center [981, 496] width 884 height 311
click at [977, 570] on div at bounding box center [981, 496] width 884 height 311
click at [1397, 823] on span "Next" at bounding box center [1394, 824] width 22 height 10
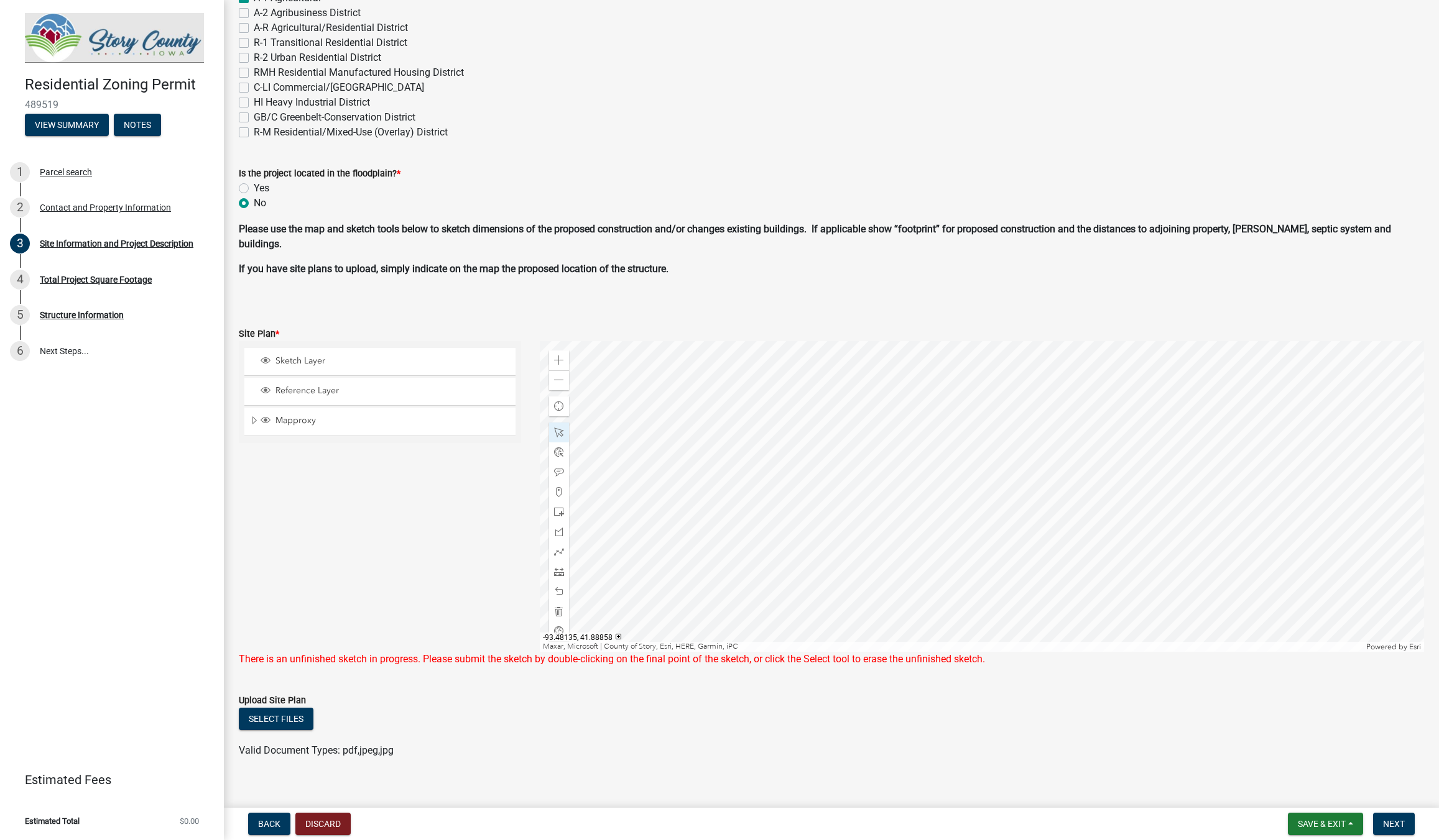
click at [1027, 551] on div at bounding box center [981, 496] width 884 height 311
click at [1024, 550] on div at bounding box center [981, 496] width 884 height 311
click at [1401, 820] on span "Next" at bounding box center [1394, 824] width 22 height 10
click at [279, 358] on span "Sketch Layer" at bounding box center [391, 361] width 239 height 11
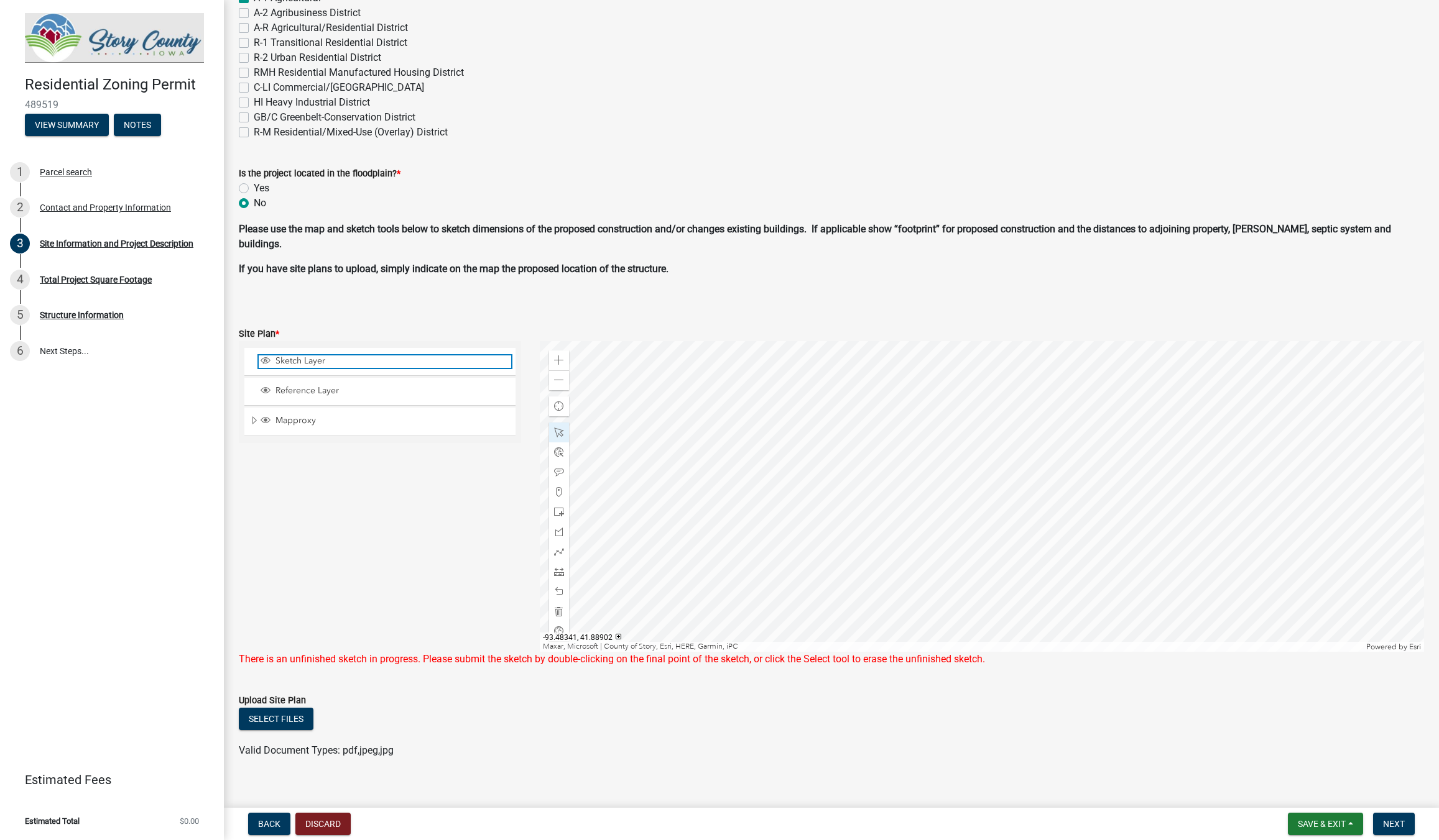
click at [279, 358] on span "Sketch Layer" at bounding box center [391, 361] width 239 height 11
click at [906, 451] on div at bounding box center [981, 496] width 884 height 311
click at [562, 428] on span at bounding box center [558, 432] width 10 height 10
click at [1390, 823] on span "Next" at bounding box center [1394, 824] width 22 height 10
click at [555, 430] on span at bounding box center [558, 432] width 10 height 10
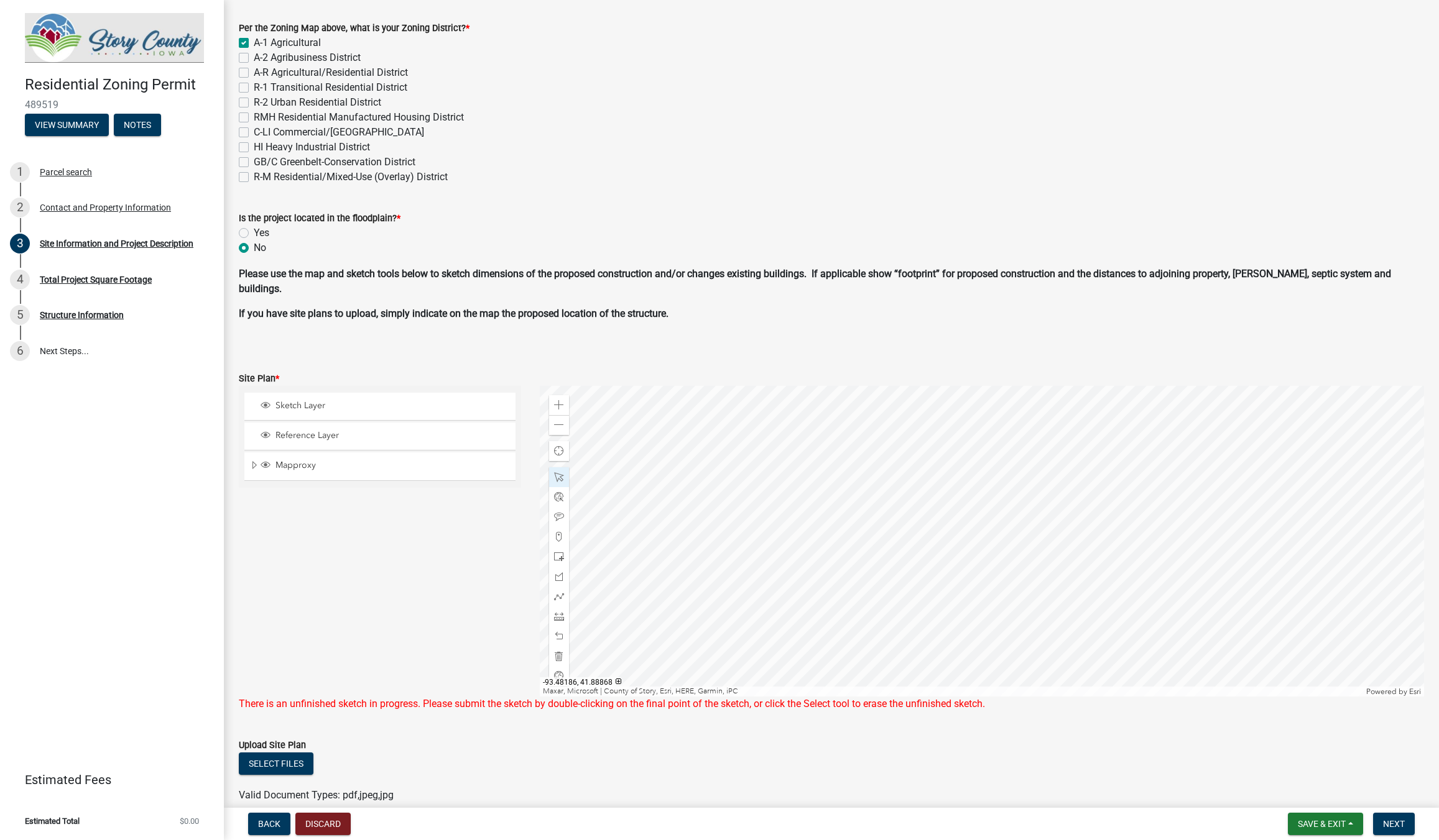
scroll to position [505, 0]
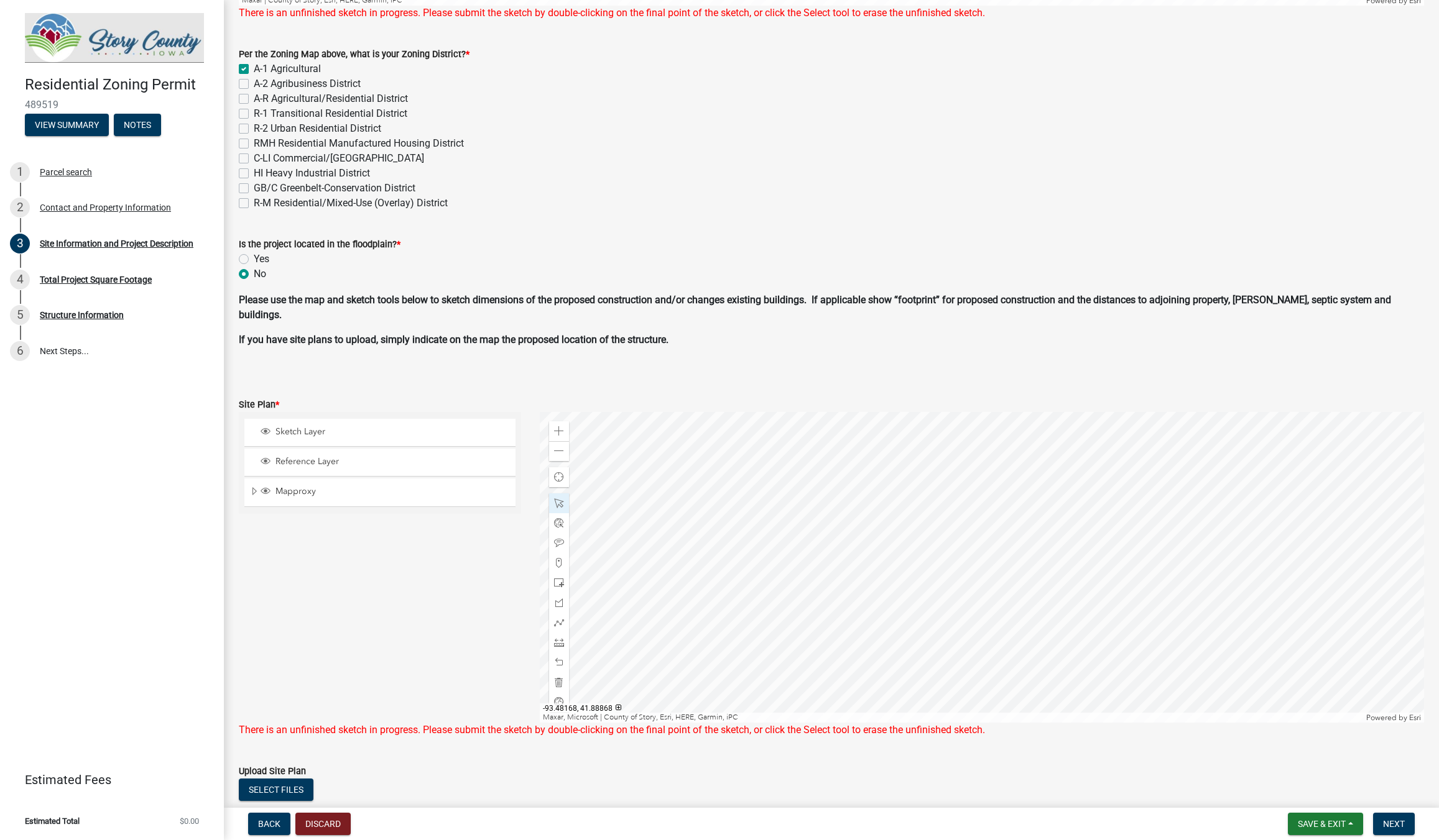
click at [948, 591] on div at bounding box center [981, 567] width 884 height 311
click at [1074, 535] on span "Close" at bounding box center [1077, 536] width 10 height 10
click at [1012, 477] on div at bounding box center [981, 567] width 884 height 311
click at [1138, 535] on span "Close" at bounding box center [1140, 532] width 10 height 10
click at [959, 458] on div at bounding box center [981, 567] width 884 height 311
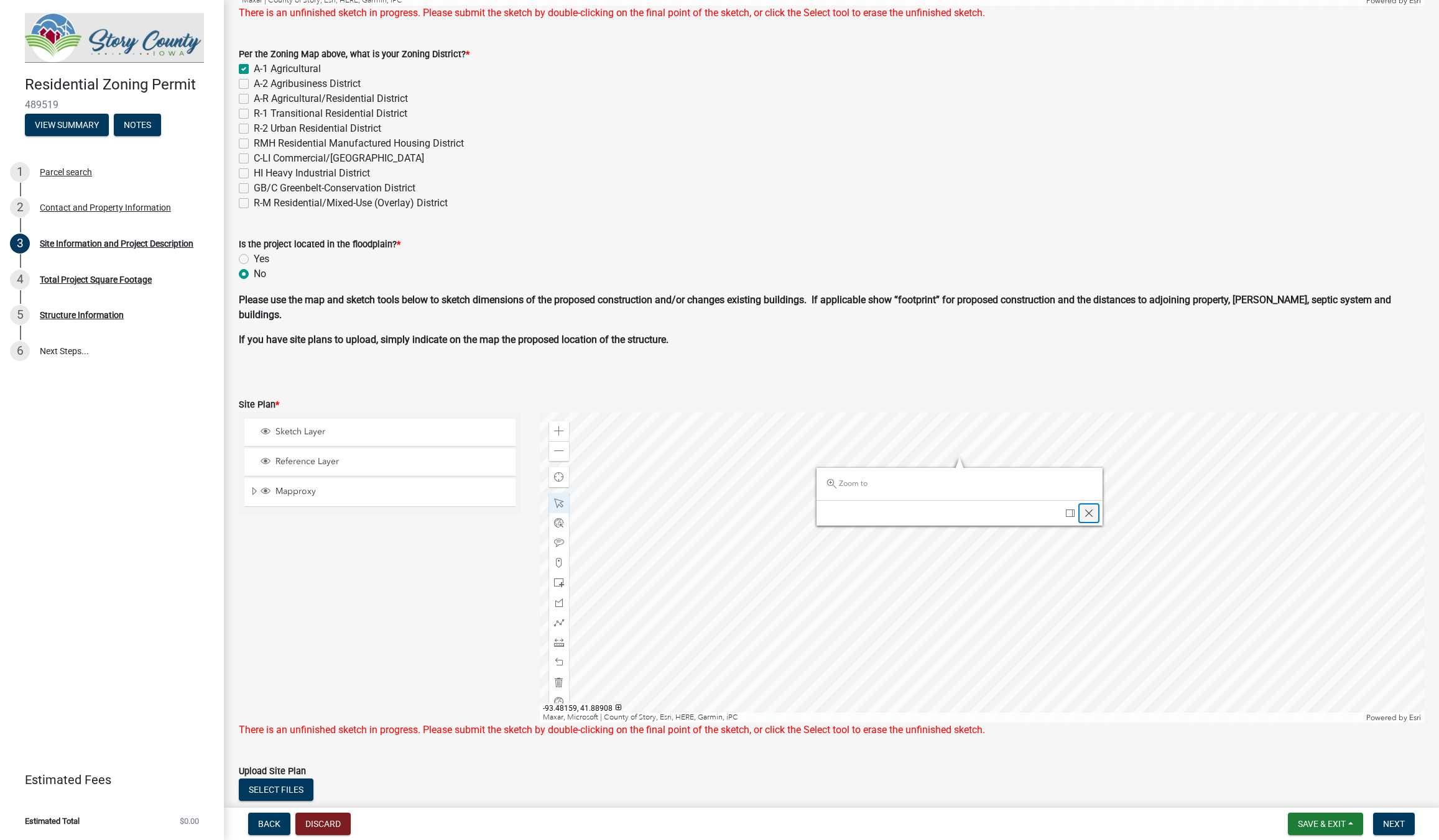
click at [1087, 517] on span "Close" at bounding box center [1088, 513] width 10 height 10
click at [1397, 825] on span "Next" at bounding box center [1394, 824] width 22 height 10
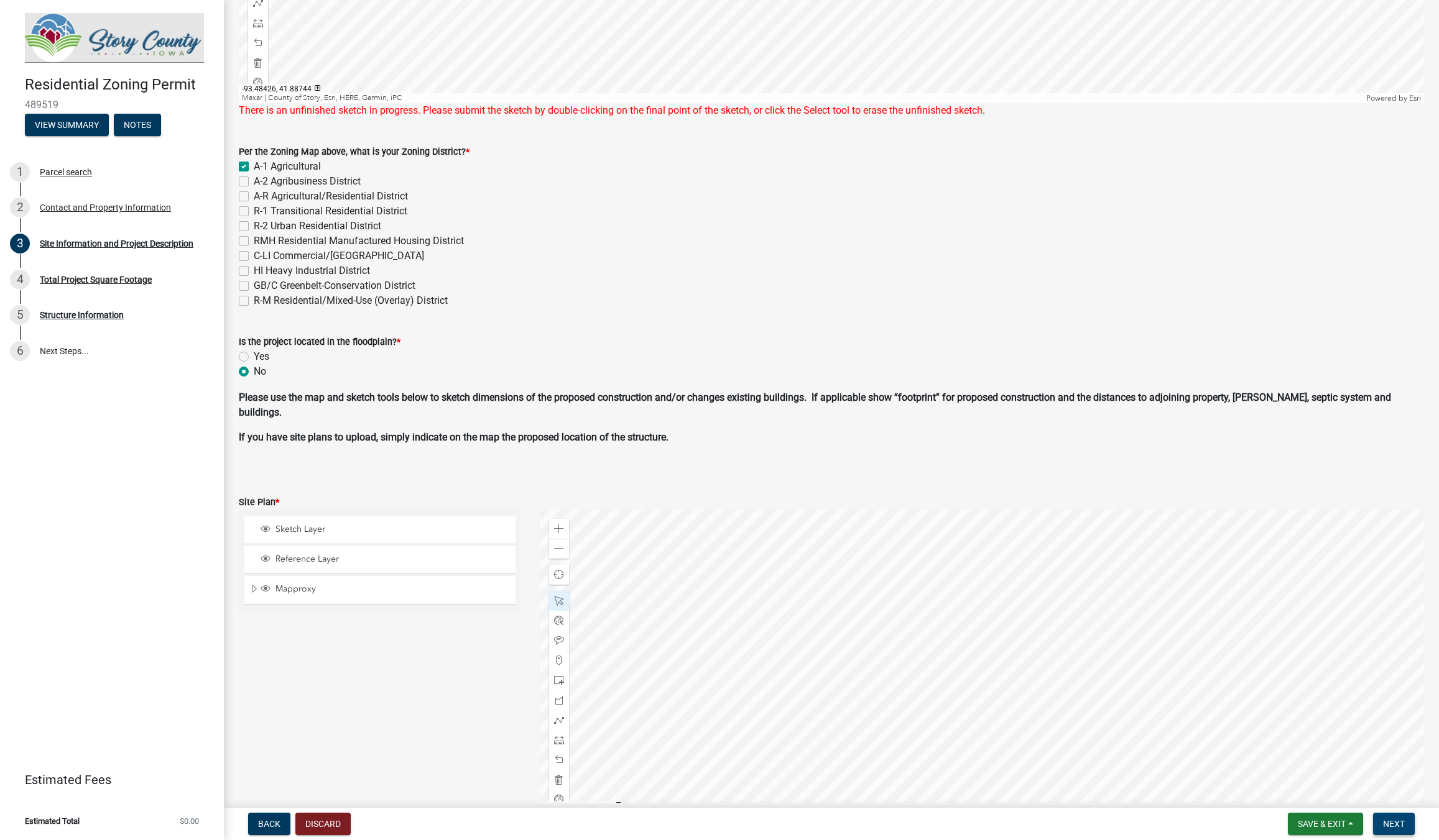
scroll to position [435, 0]
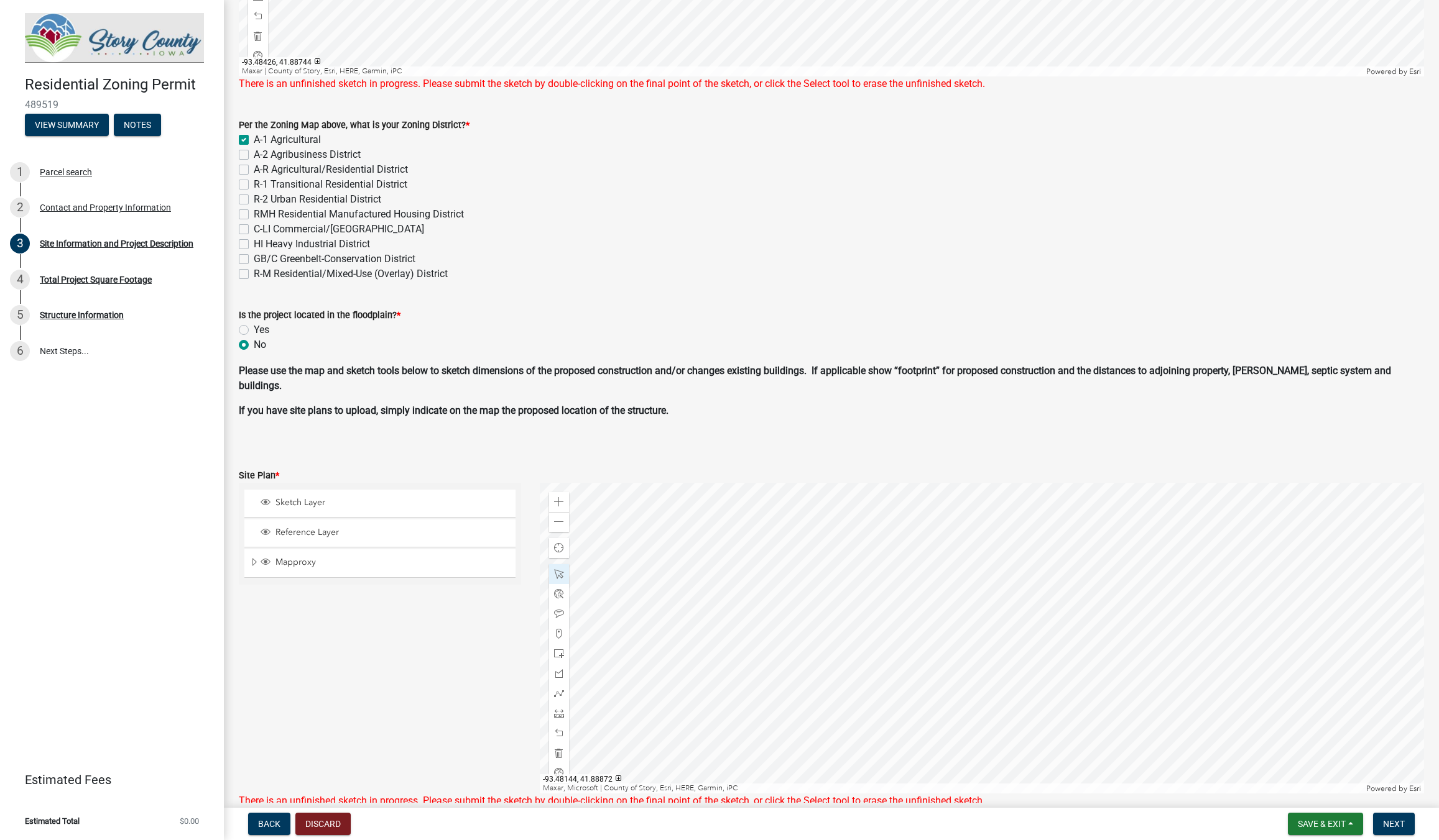
click at [1004, 648] on div at bounding box center [981, 639] width 884 height 311
click at [989, 650] on div at bounding box center [981, 639] width 884 height 311
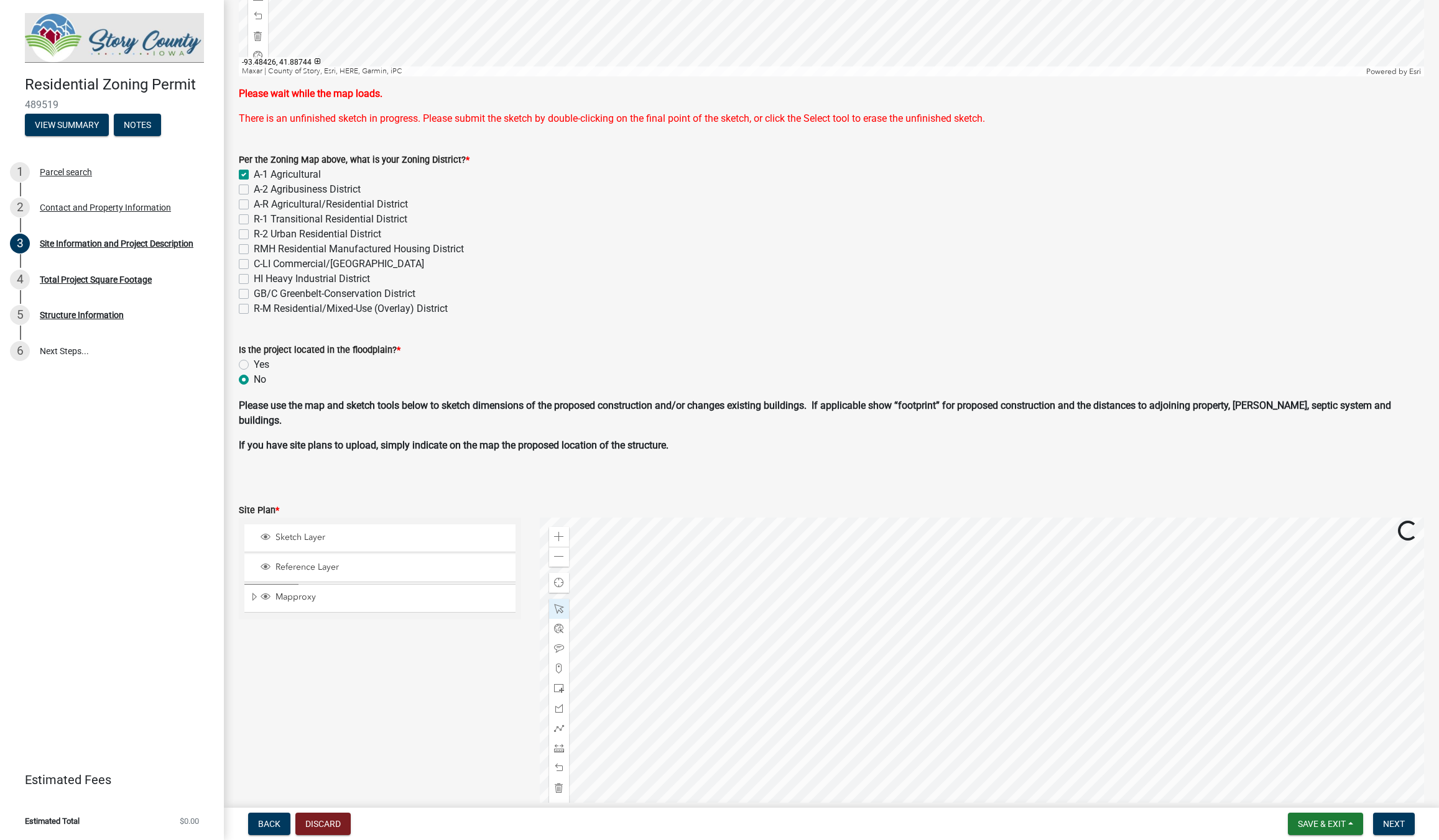
click at [1003, 698] on div at bounding box center [981, 673] width 884 height 311
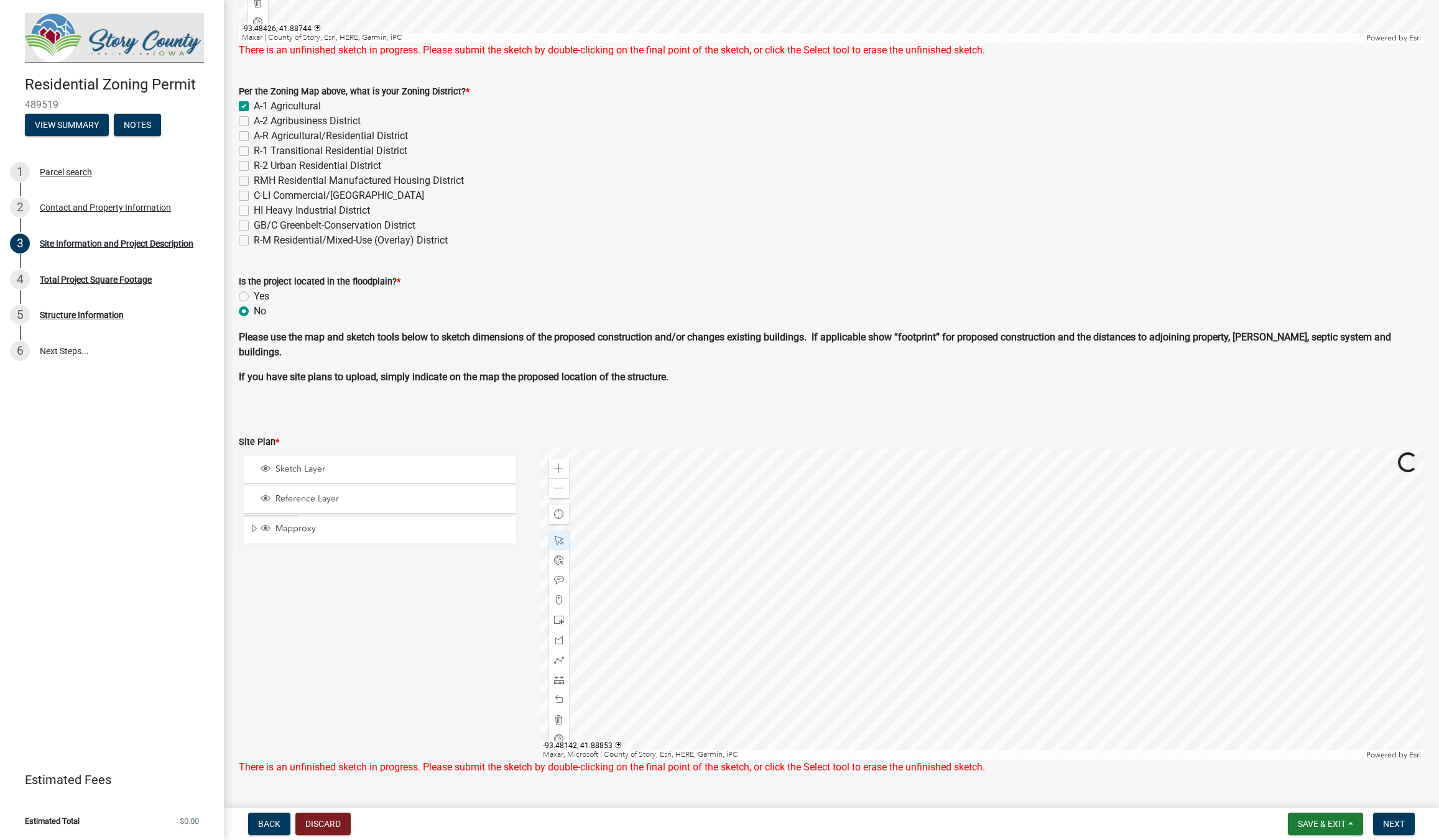
scroll to position [505, 0]
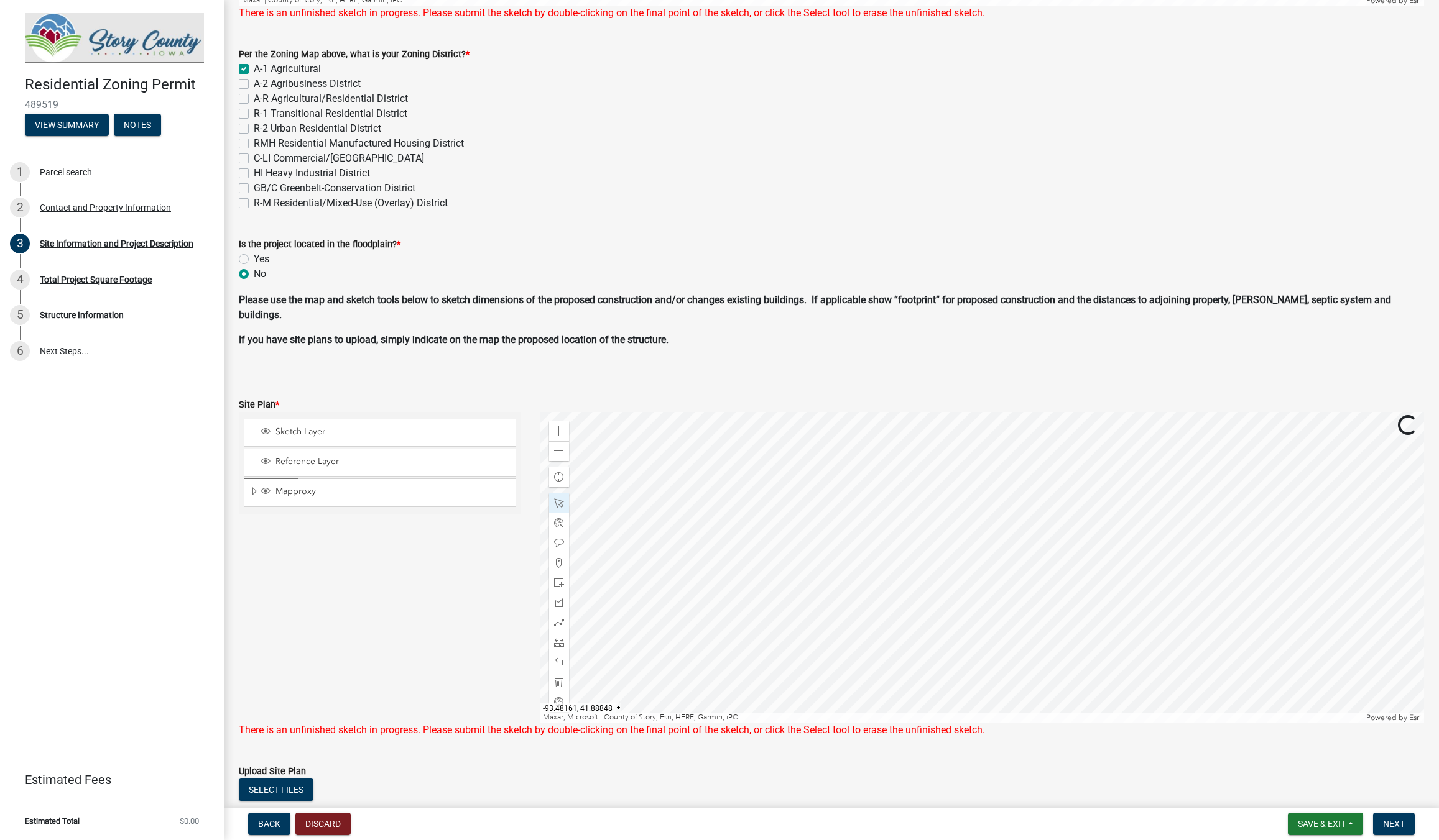
click at [962, 640] on div at bounding box center [981, 567] width 884 height 311
click at [965, 639] on div at bounding box center [981, 567] width 884 height 311
click at [1065, 631] on div at bounding box center [981, 567] width 884 height 311
click at [1061, 631] on div at bounding box center [981, 567] width 884 height 311
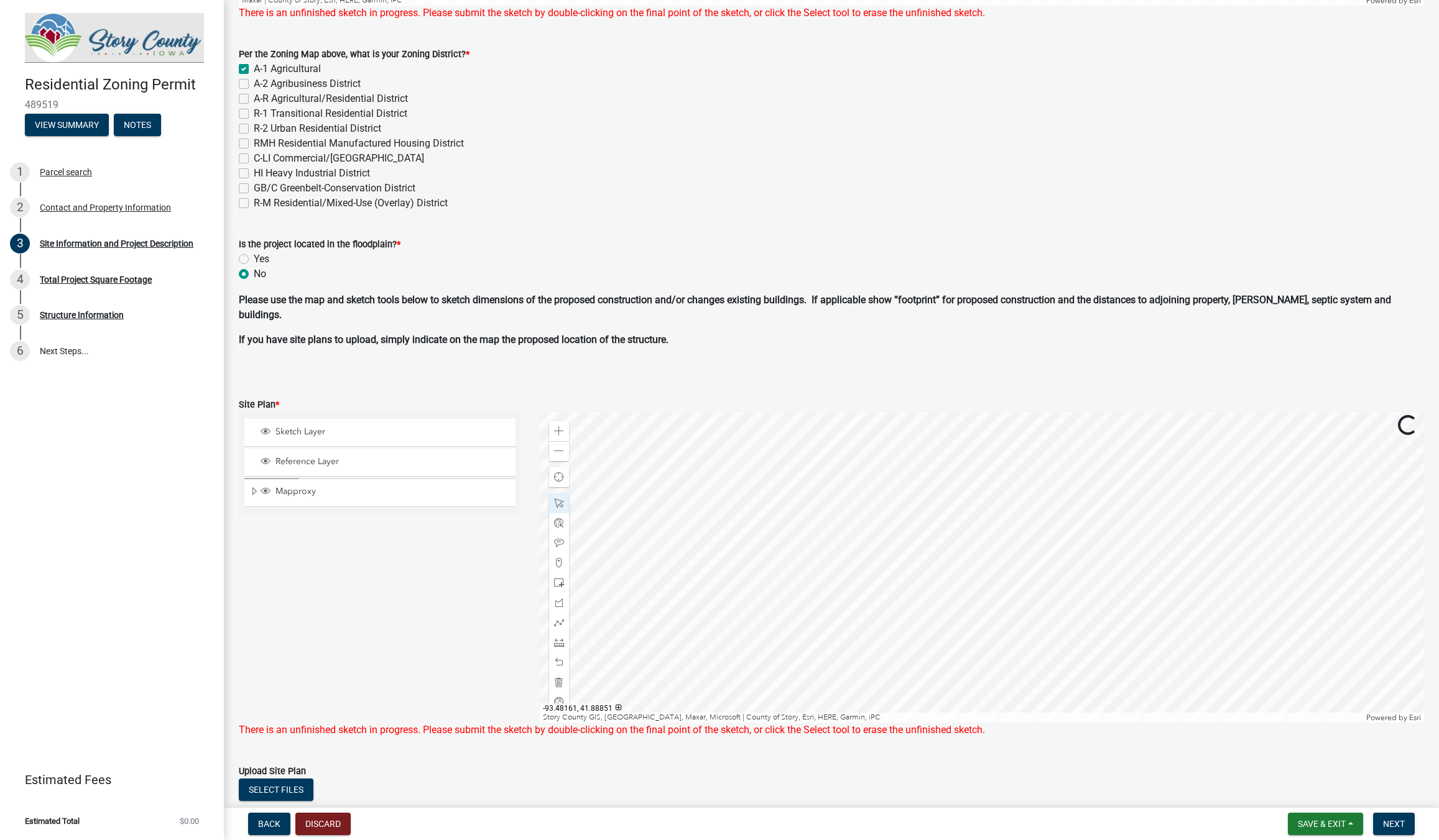
click at [1061, 631] on div at bounding box center [981, 567] width 884 height 311
click at [1194, 691] on div at bounding box center [981, 567] width 884 height 311
click at [960, 593] on div at bounding box center [981, 567] width 884 height 311
click at [936, 723] on div at bounding box center [981, 567] width 884 height 311
click at [907, 594] on div at bounding box center [981, 567] width 884 height 311
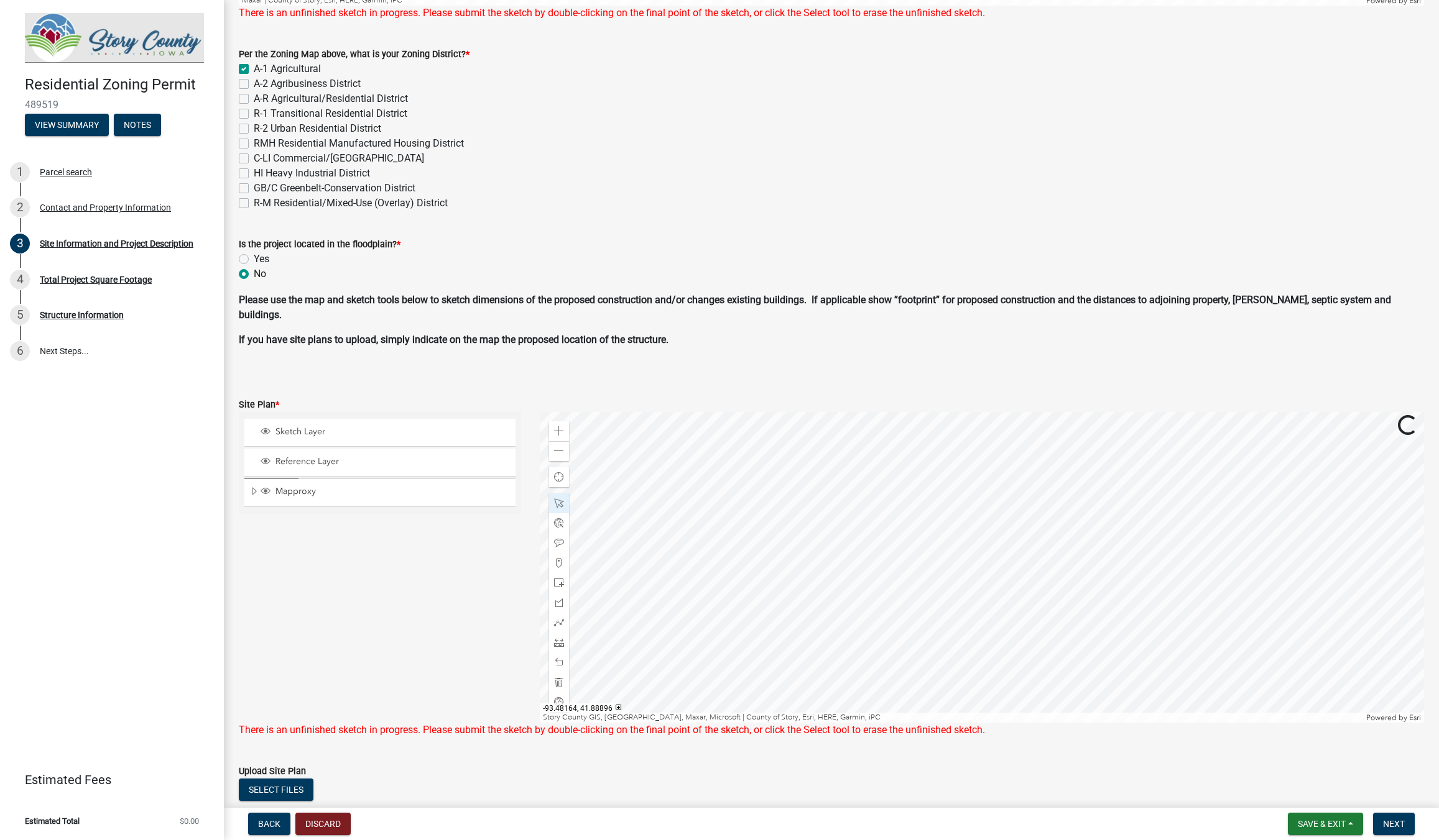
click at [885, 715] on div at bounding box center [981, 567] width 884 height 311
click at [795, 530] on div at bounding box center [981, 567] width 884 height 311
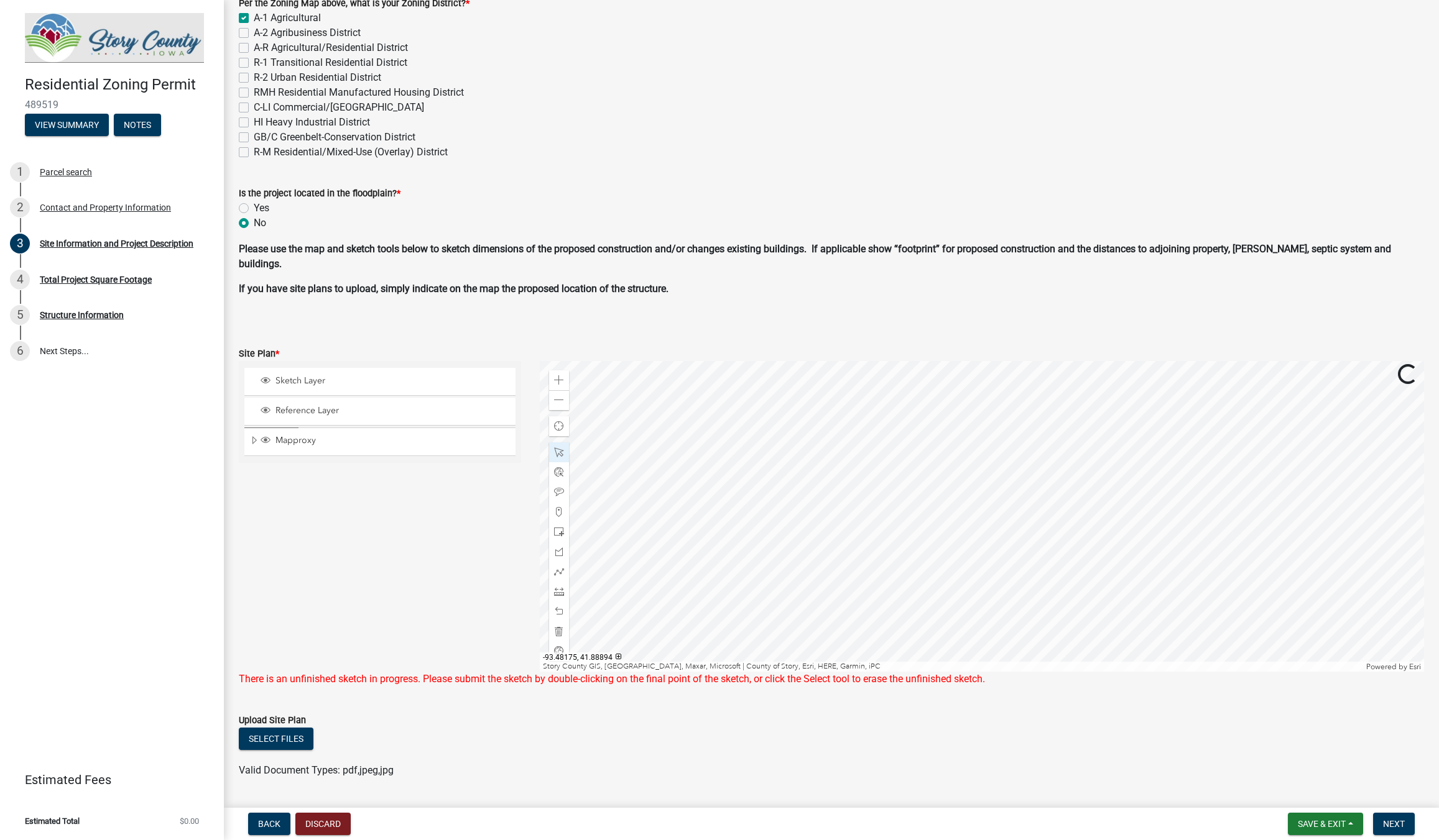
scroll to position [576, 0]
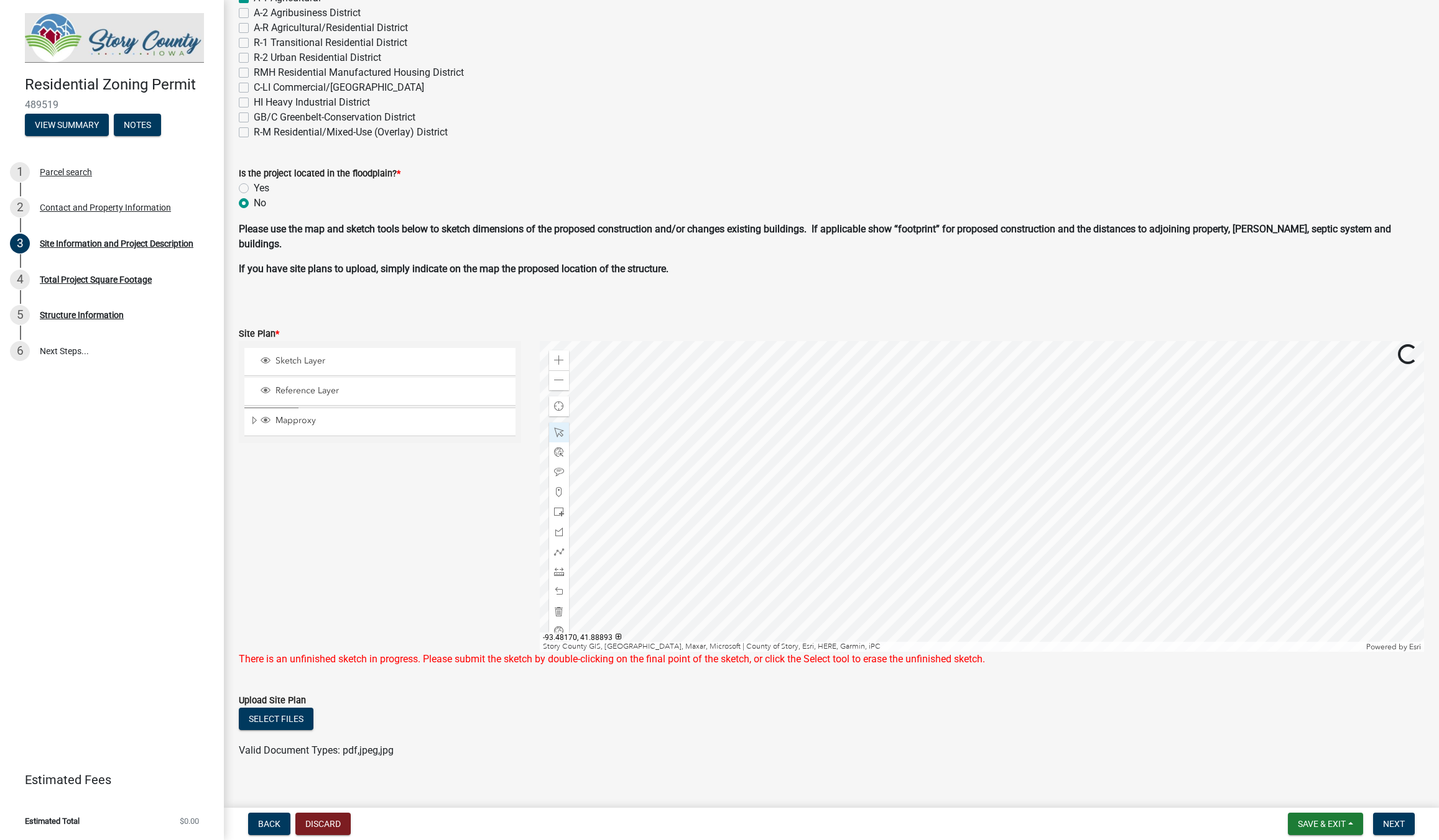
click at [810, 563] on div at bounding box center [981, 496] width 884 height 311
click at [905, 479] on div at bounding box center [981, 496] width 884 height 311
click at [558, 590] on span at bounding box center [558, 592] width 10 height 10
click at [565, 473] on div at bounding box center [559, 473] width 20 height 20
click at [921, 426] on div at bounding box center [981, 496] width 884 height 311
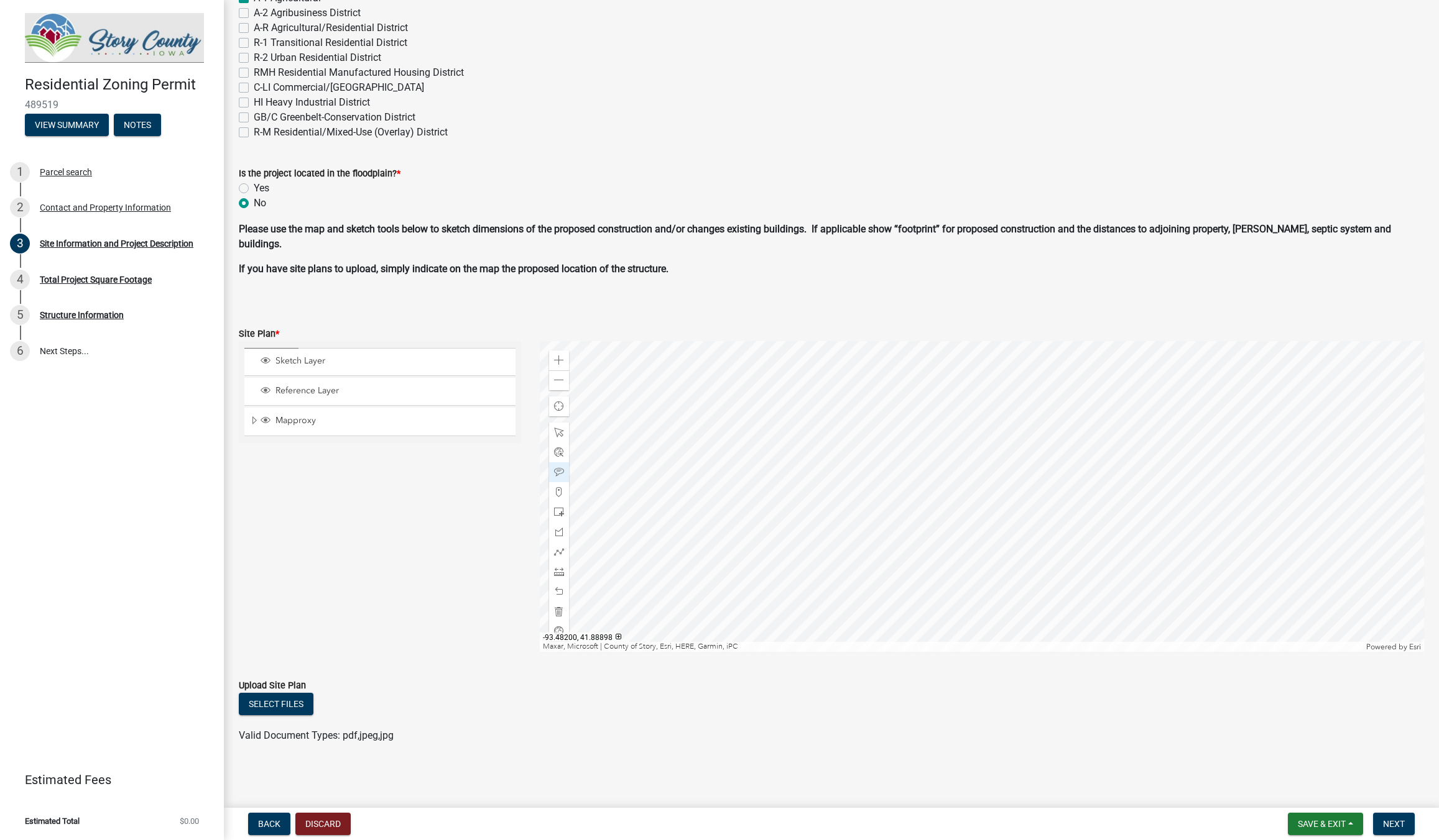
scroll to position [561, 0]
click at [1394, 822] on span "Next" at bounding box center [1394, 824] width 22 height 10
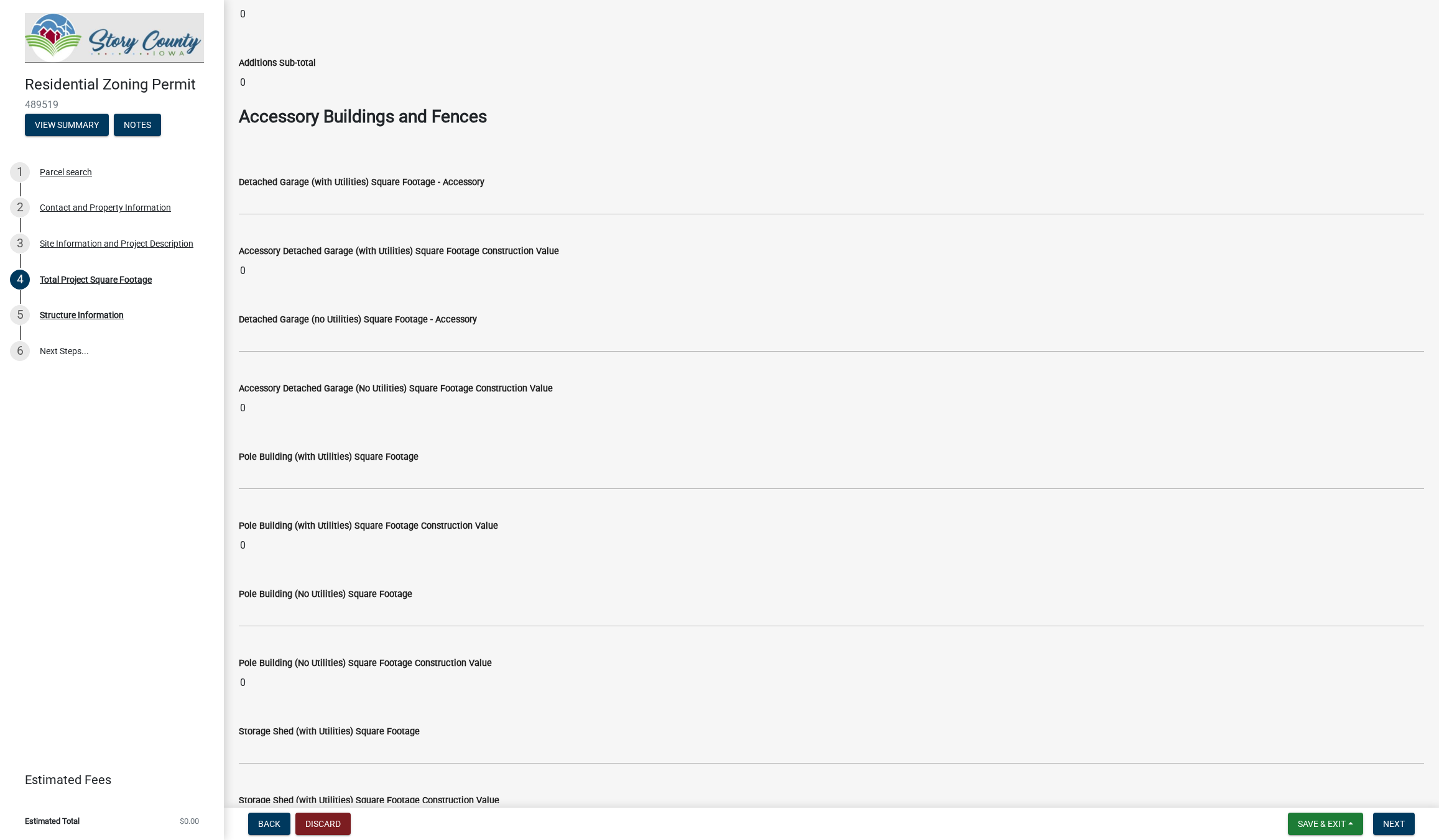
scroll to position [3614, 0]
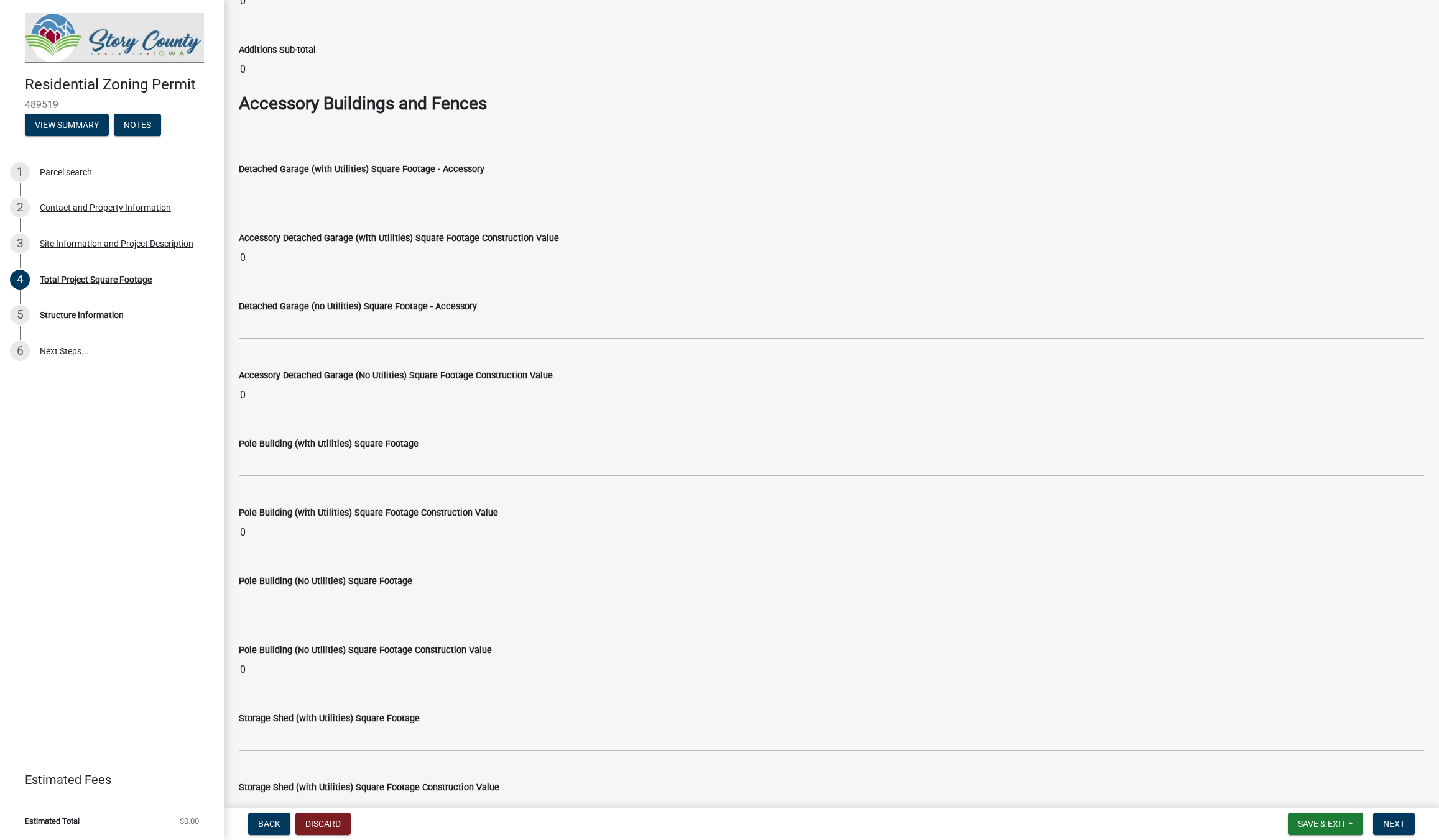
click at [261, 258] on input "0" at bounding box center [831, 258] width 1185 height 25
click at [261, 816] on button "Back" at bounding box center [269, 824] width 42 height 23
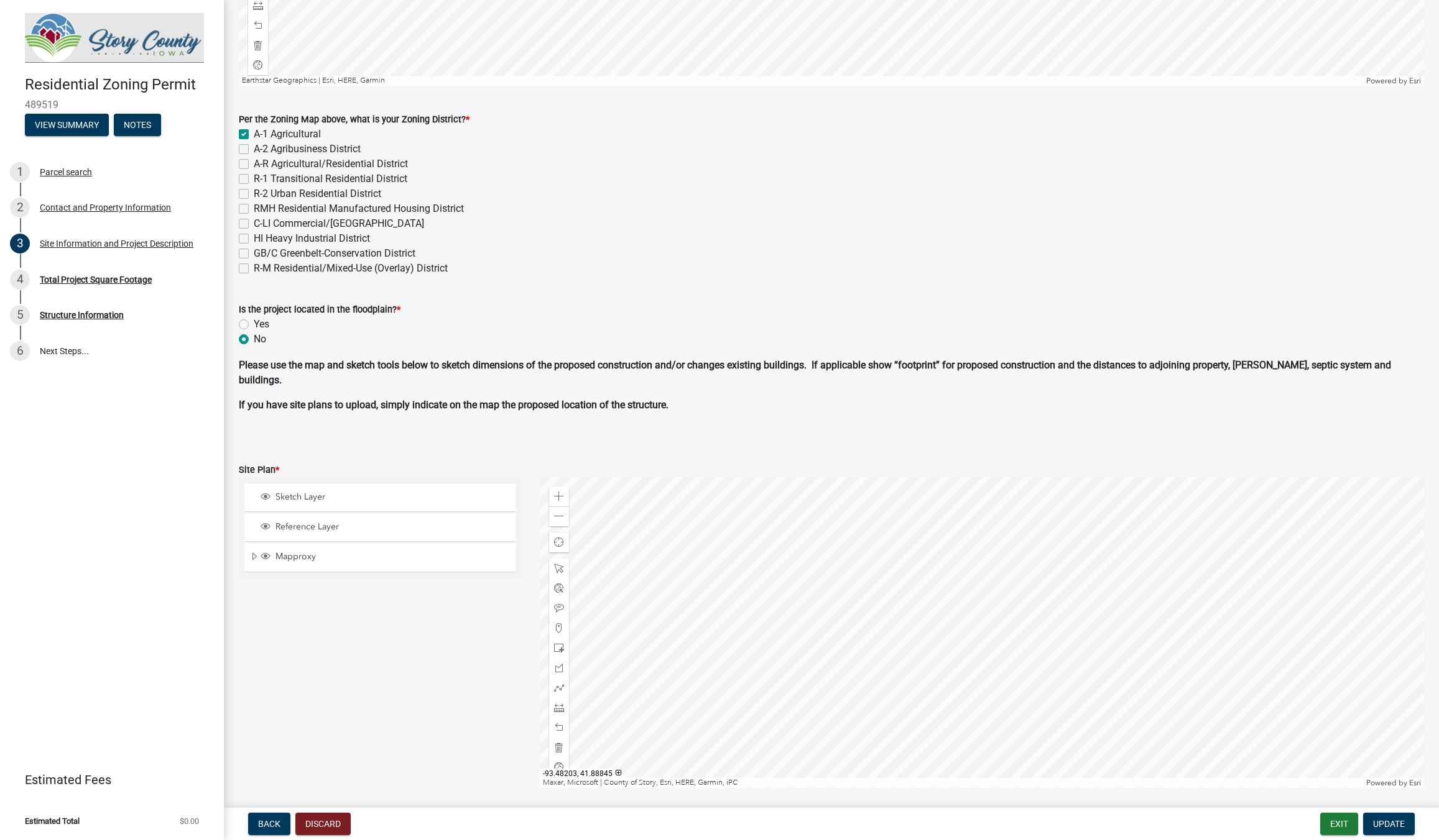
scroll to position [495, 0]
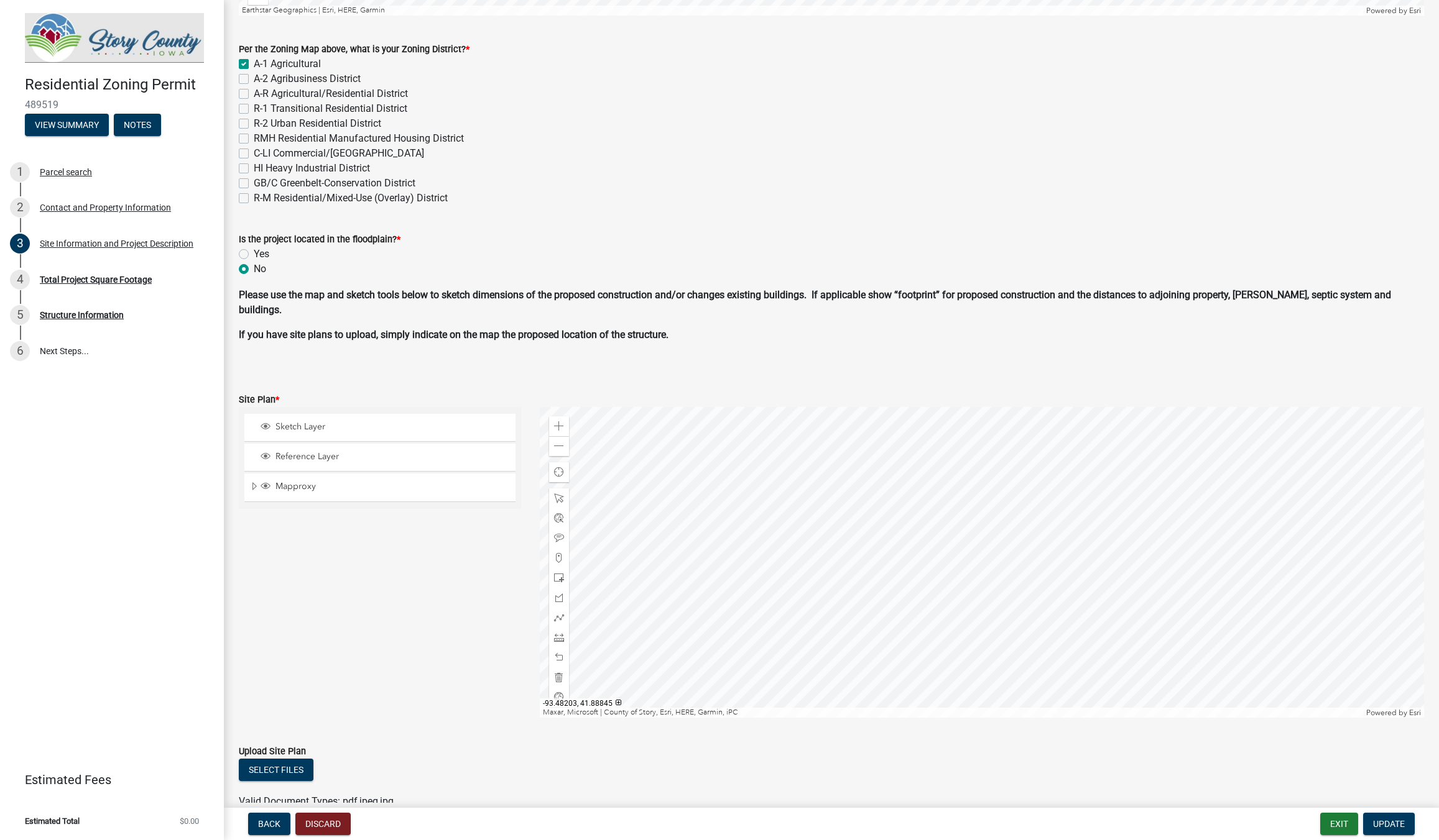
click at [933, 705] on div at bounding box center [981, 562] width 884 height 311
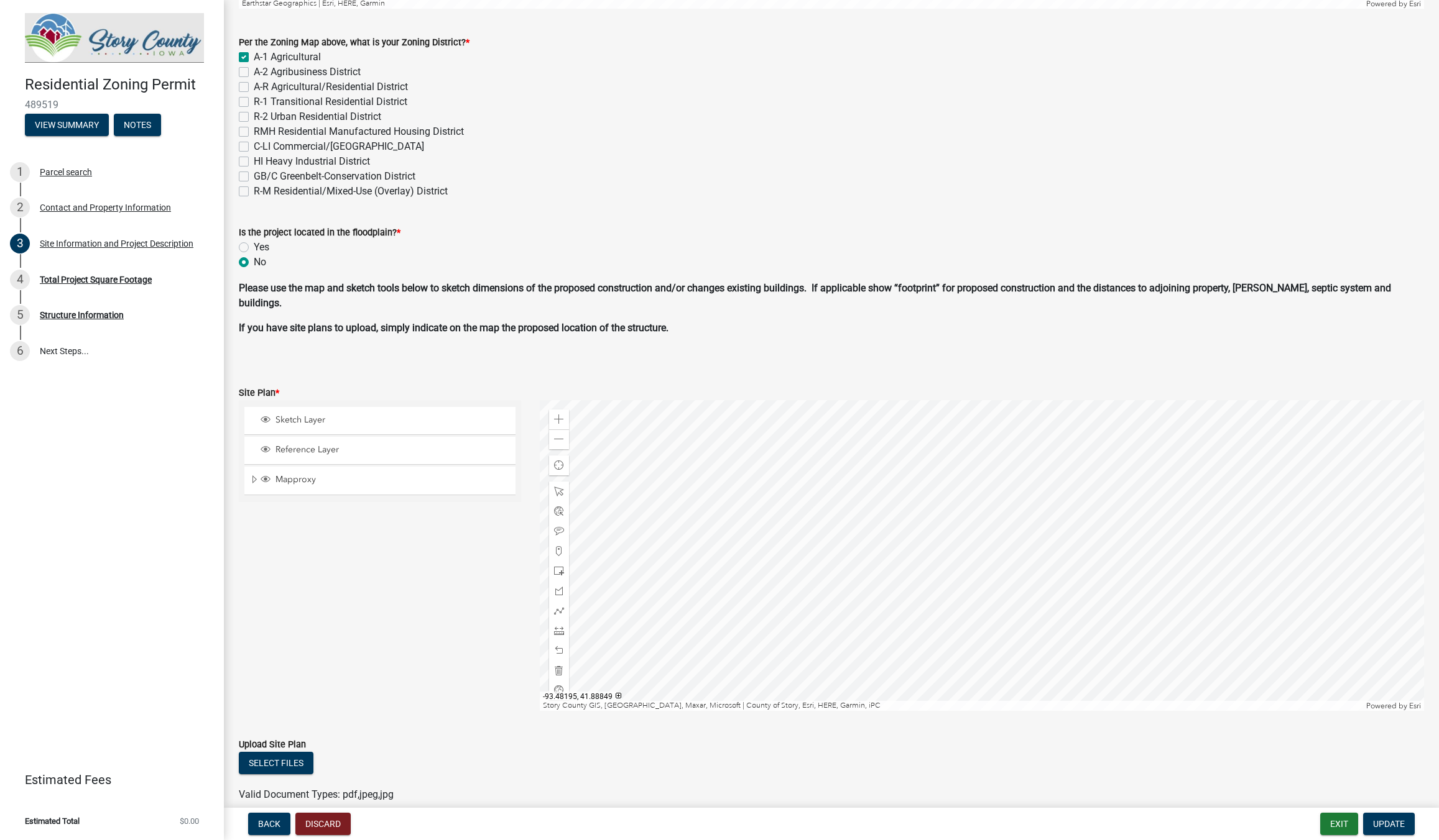
click at [1000, 613] on div at bounding box center [981, 555] width 884 height 311
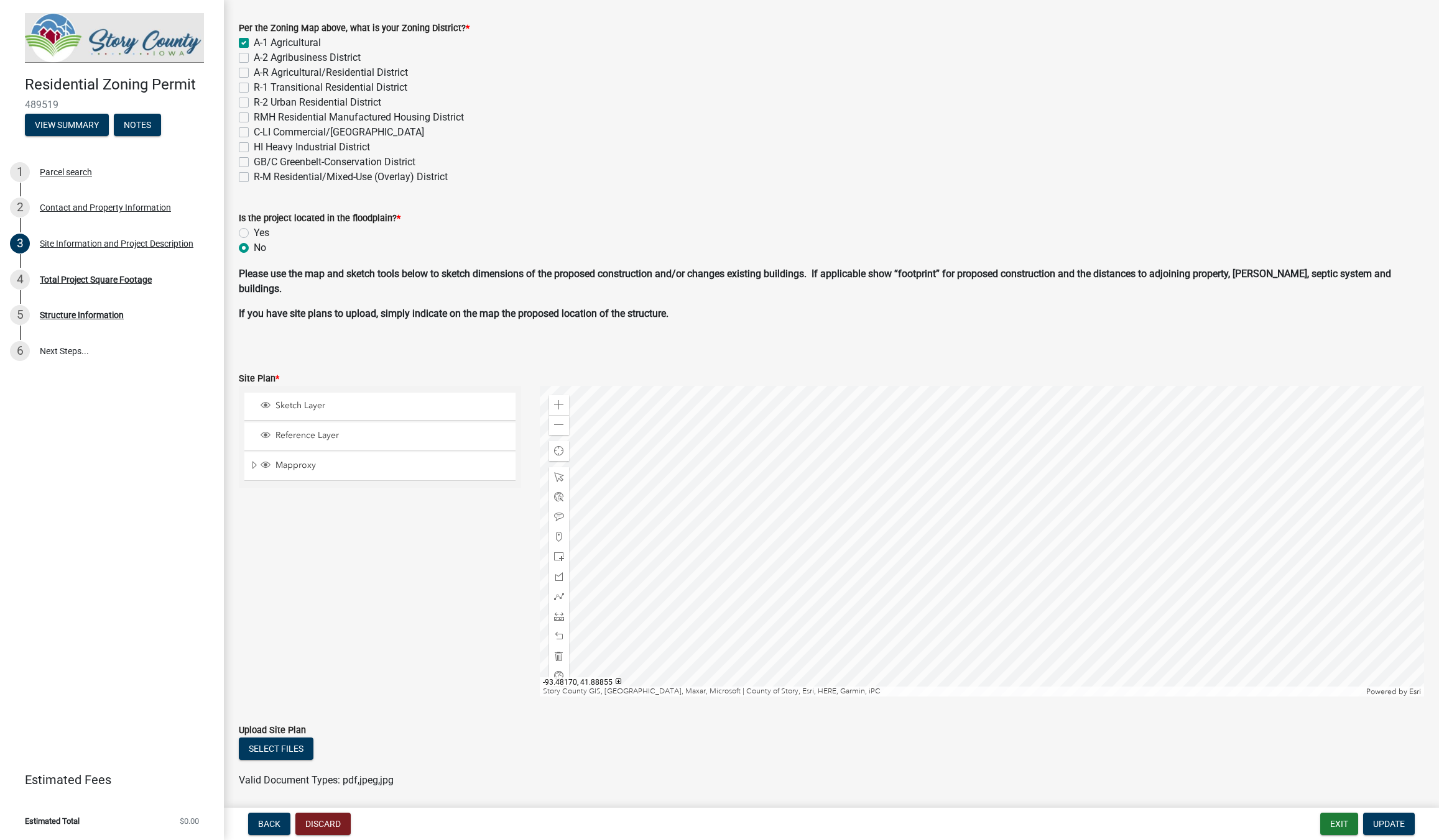
scroll to position [490, 0]
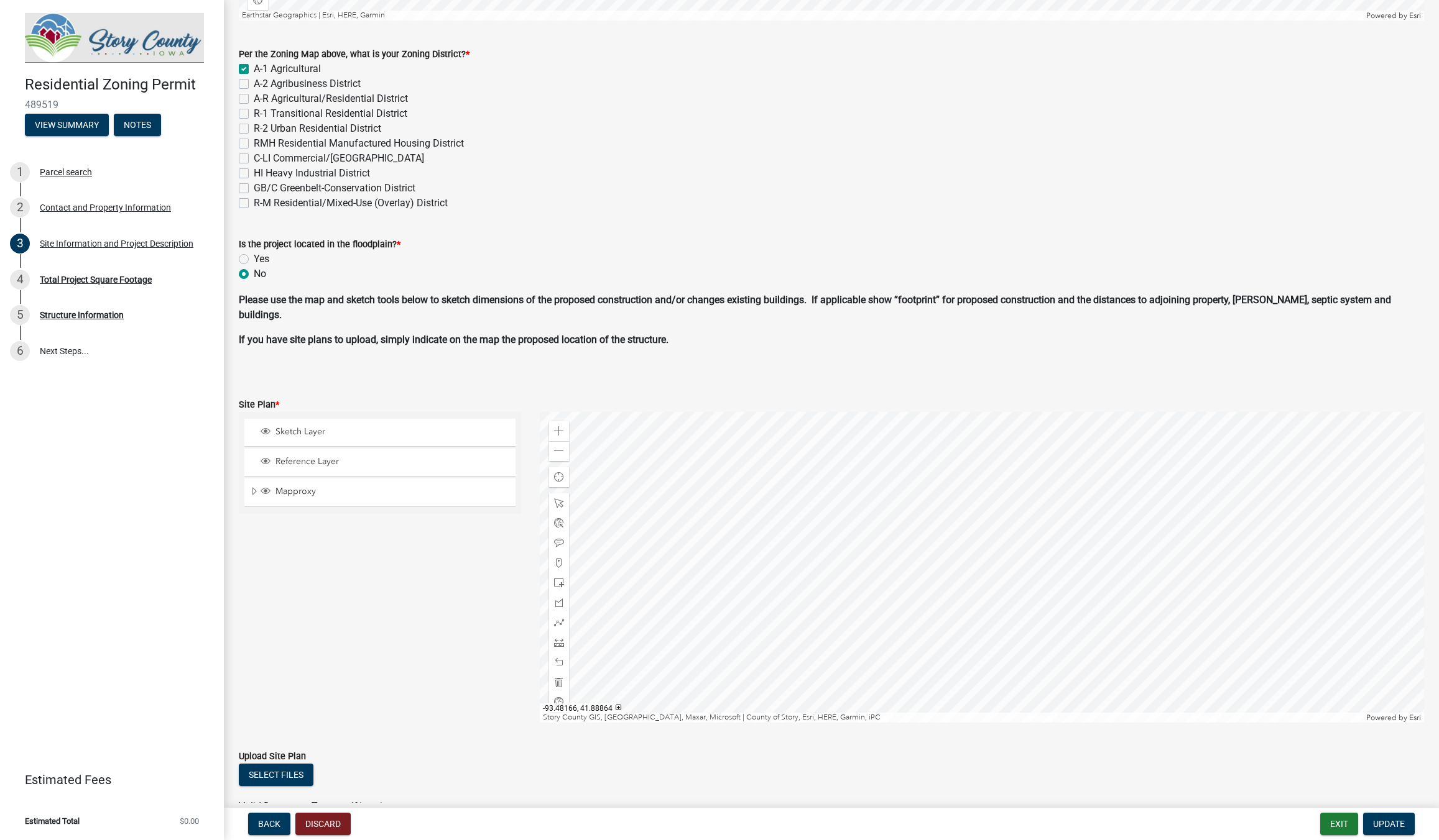
click at [1076, 536] on div at bounding box center [981, 567] width 884 height 311
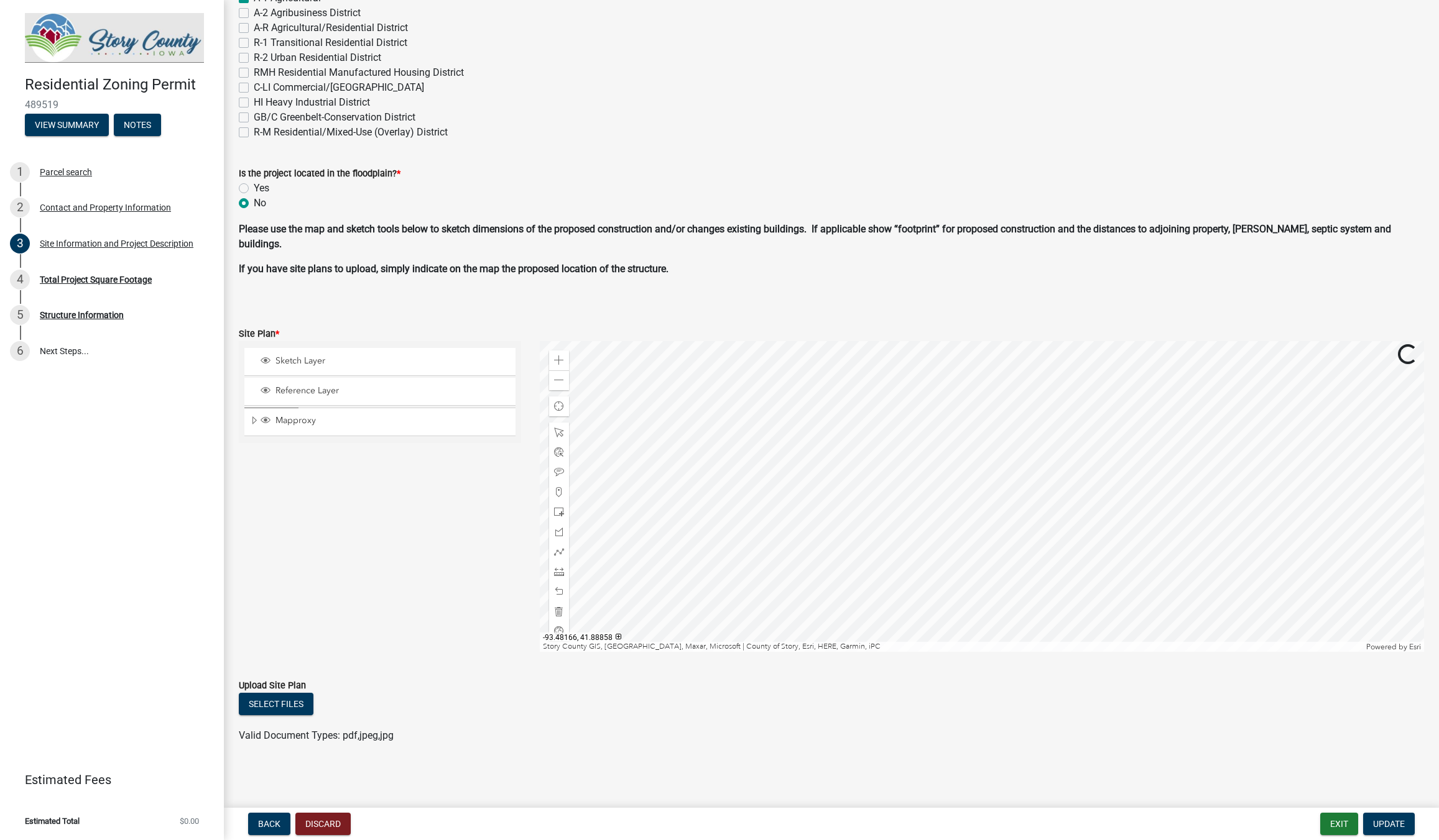
click at [1076, 514] on div at bounding box center [981, 496] width 884 height 311
click at [1059, 549] on div at bounding box center [981, 496] width 884 height 311
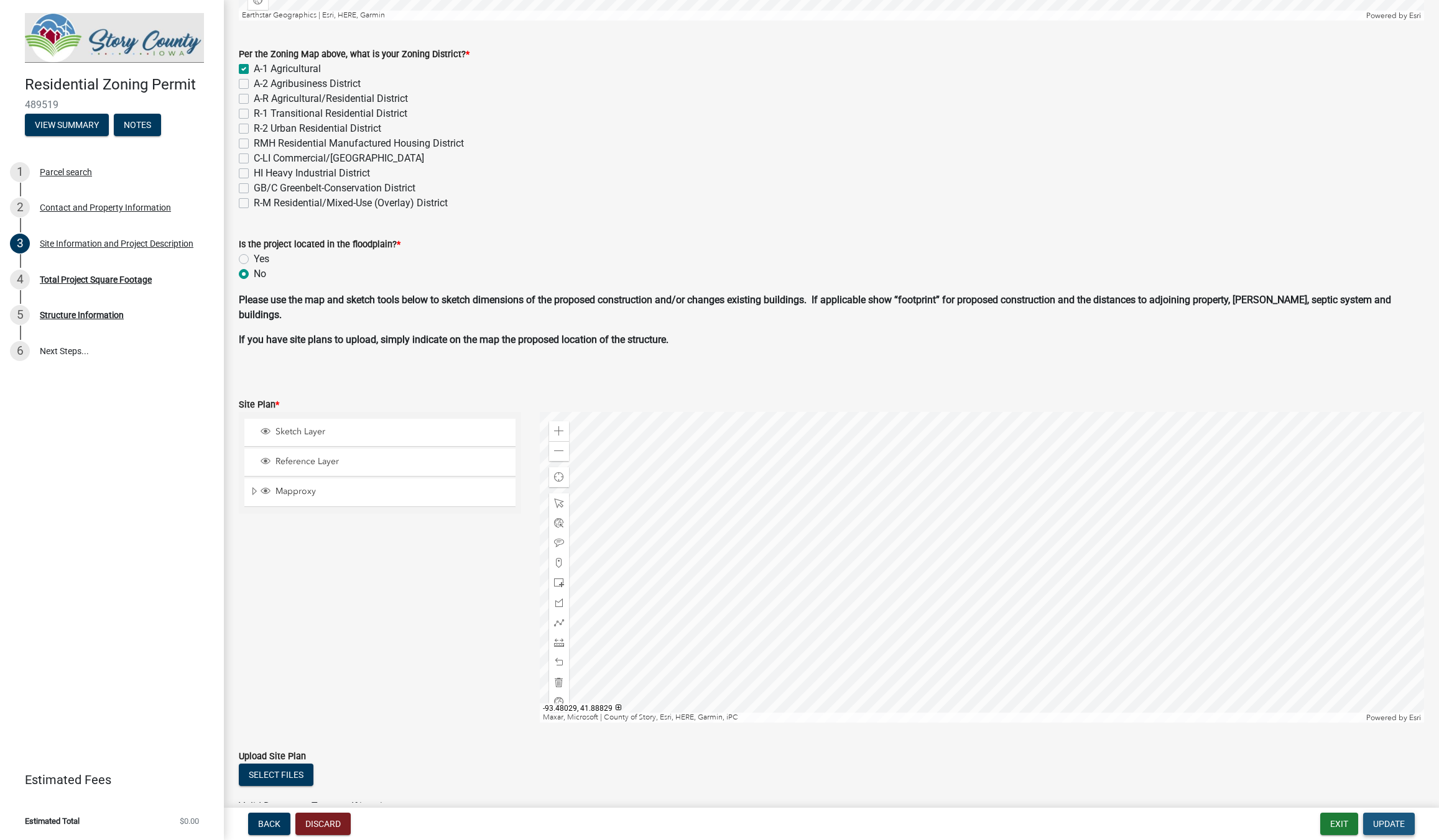
click at [1390, 823] on span "Update" at bounding box center [1389, 824] width 32 height 10
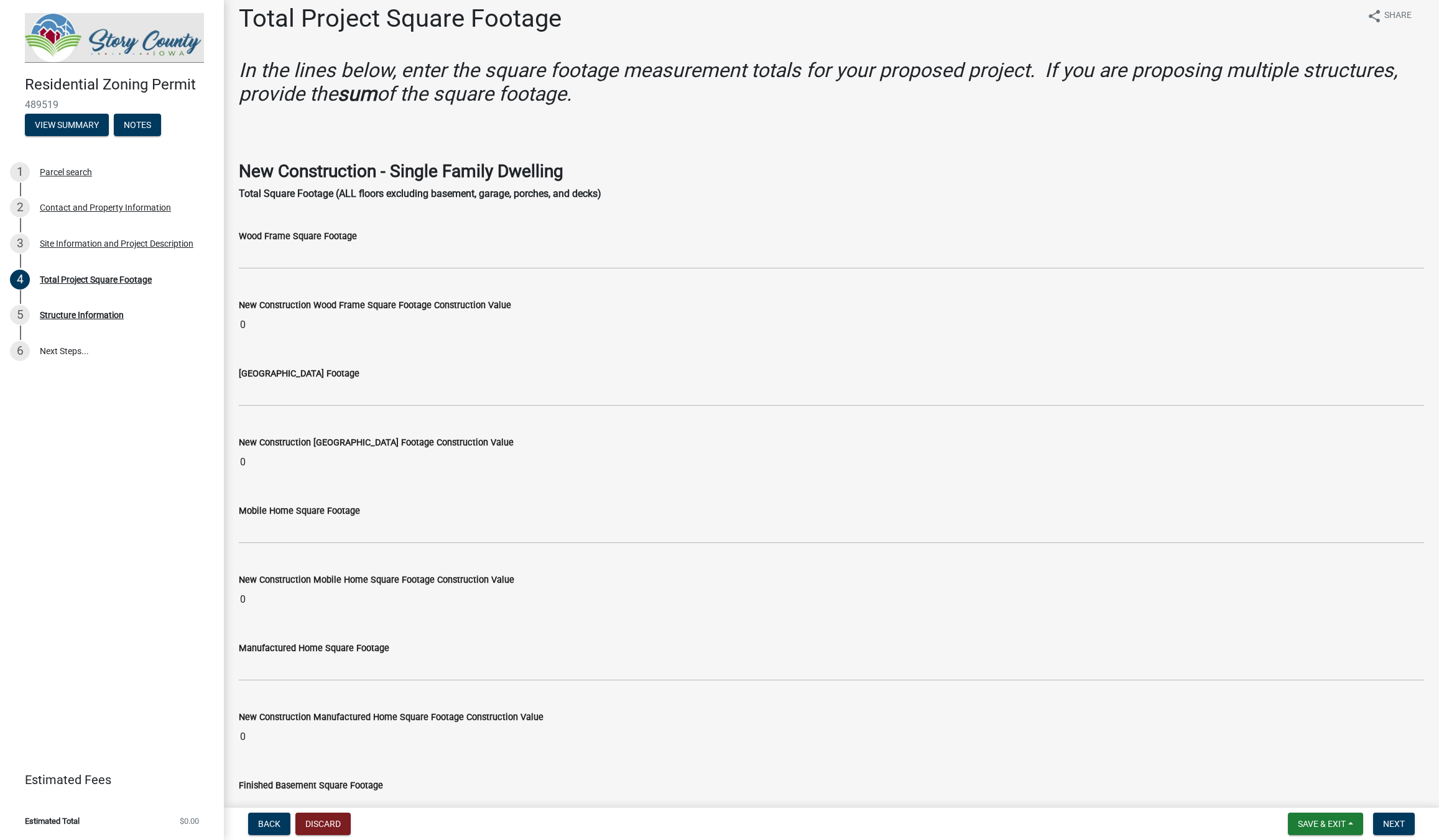
scroll to position [0, 0]
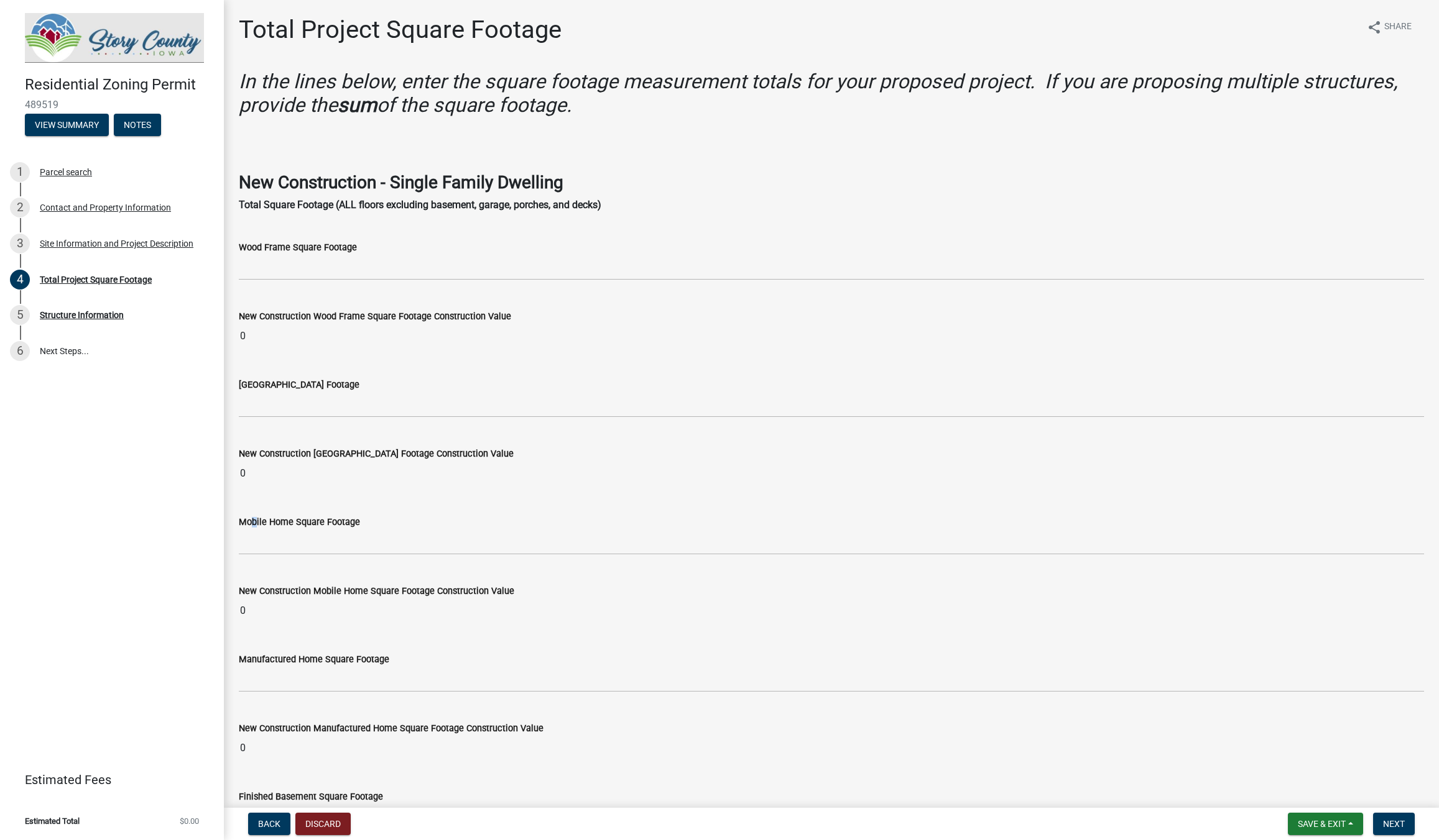
click at [261, 532] on form "Mobile Home Square Footage" at bounding box center [831, 534] width 1185 height 40
click at [241, 548] on input "text" at bounding box center [831, 542] width 1185 height 26
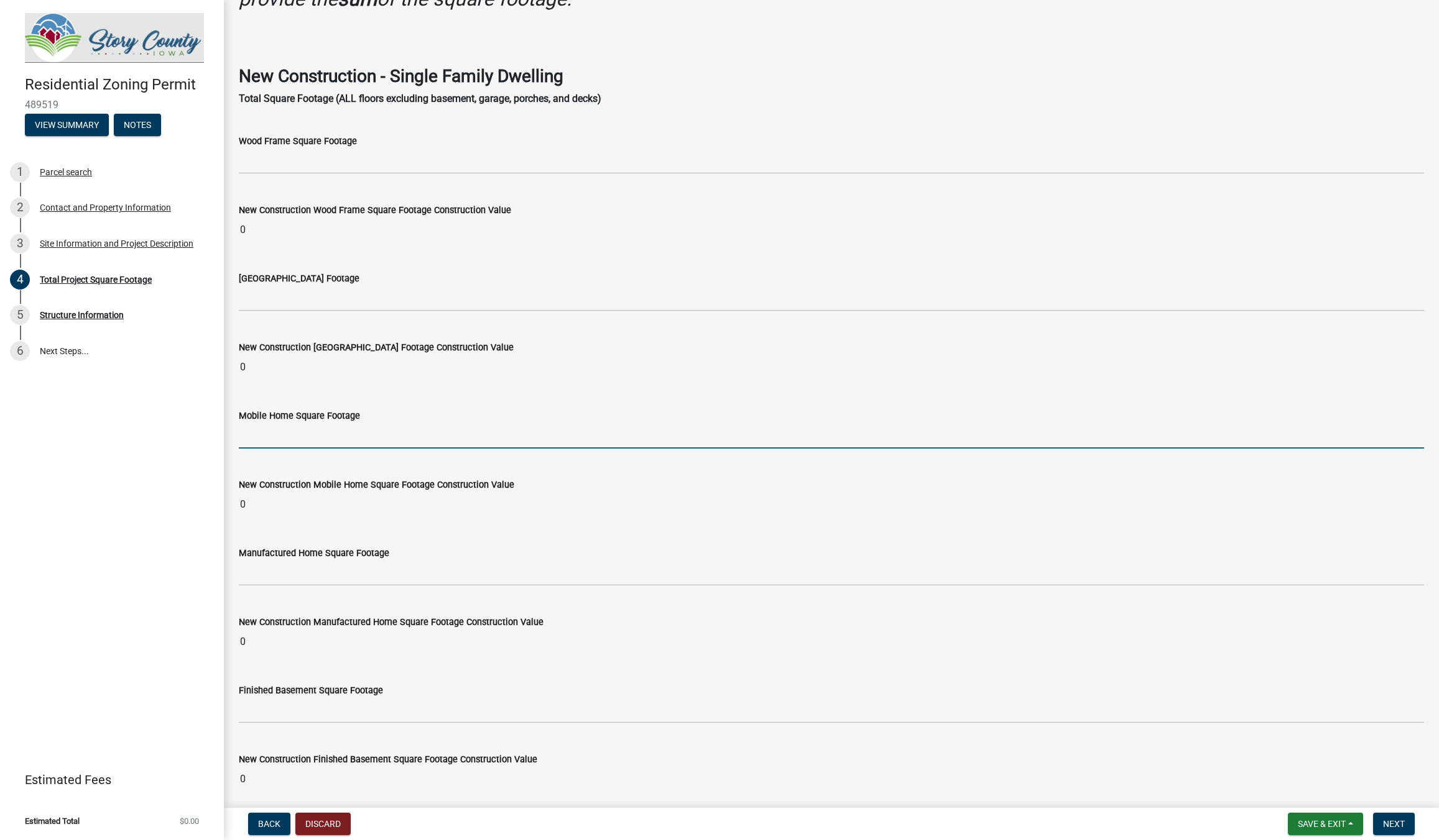
scroll to position [46, 0]
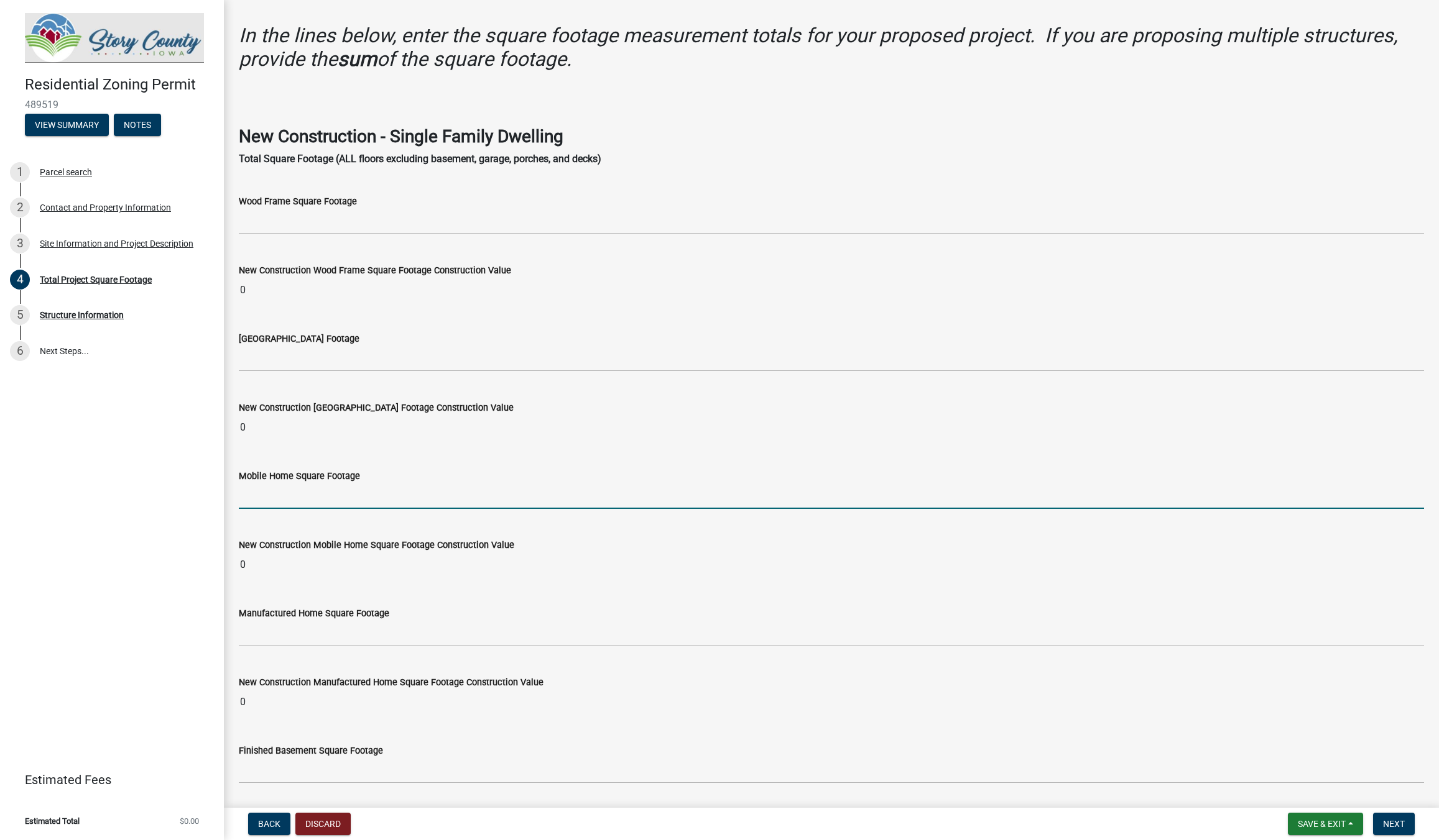
click at [254, 504] on input "text" at bounding box center [831, 496] width 1185 height 26
click at [374, 498] on input "1440" at bounding box center [831, 496] width 1185 height 26
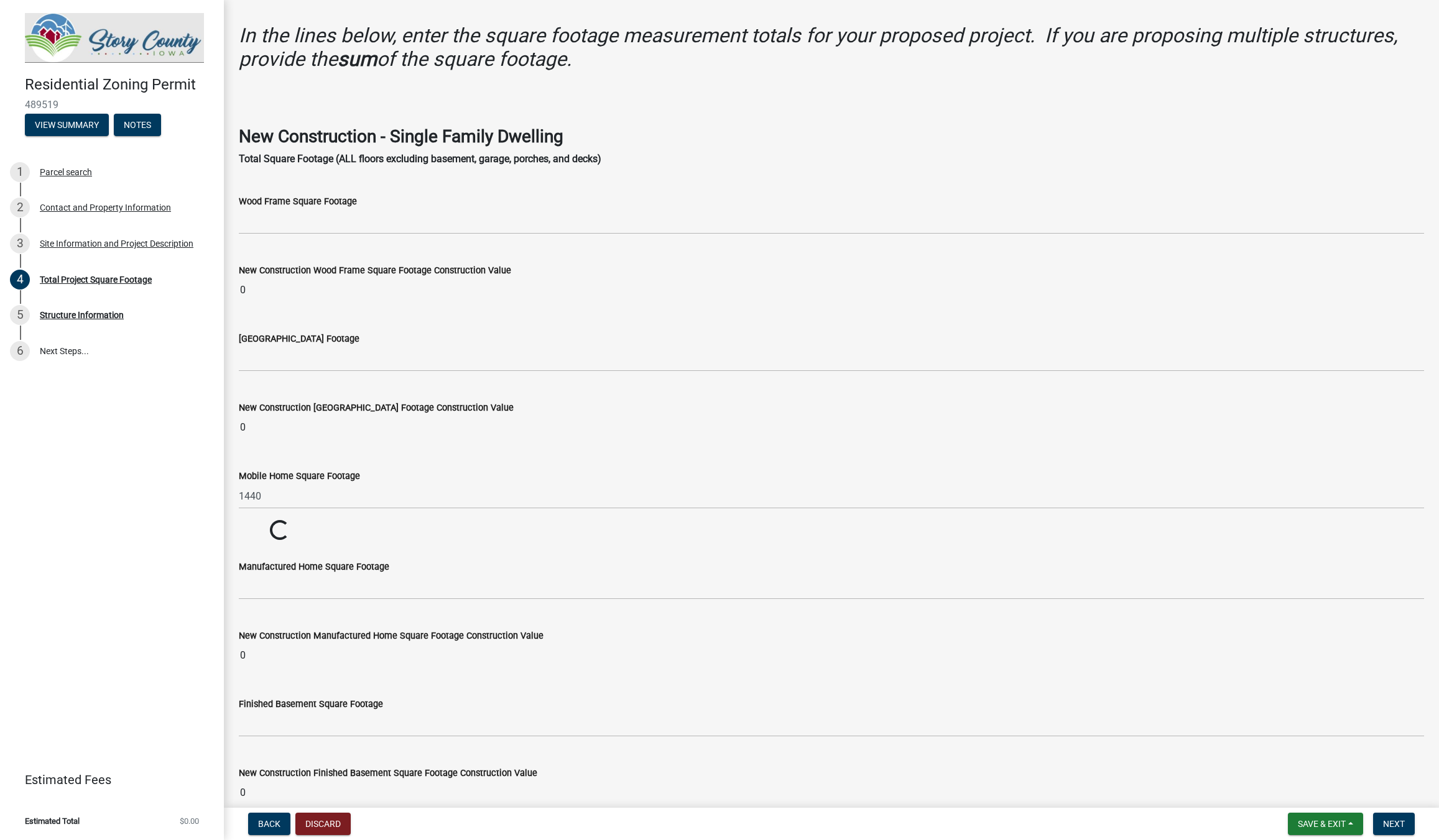
click at [358, 521] on wm-data-entity-input "New Construction Mobile Home Square Footage Construction Value Loading... Loadi…" at bounding box center [831, 531] width 1185 height 22
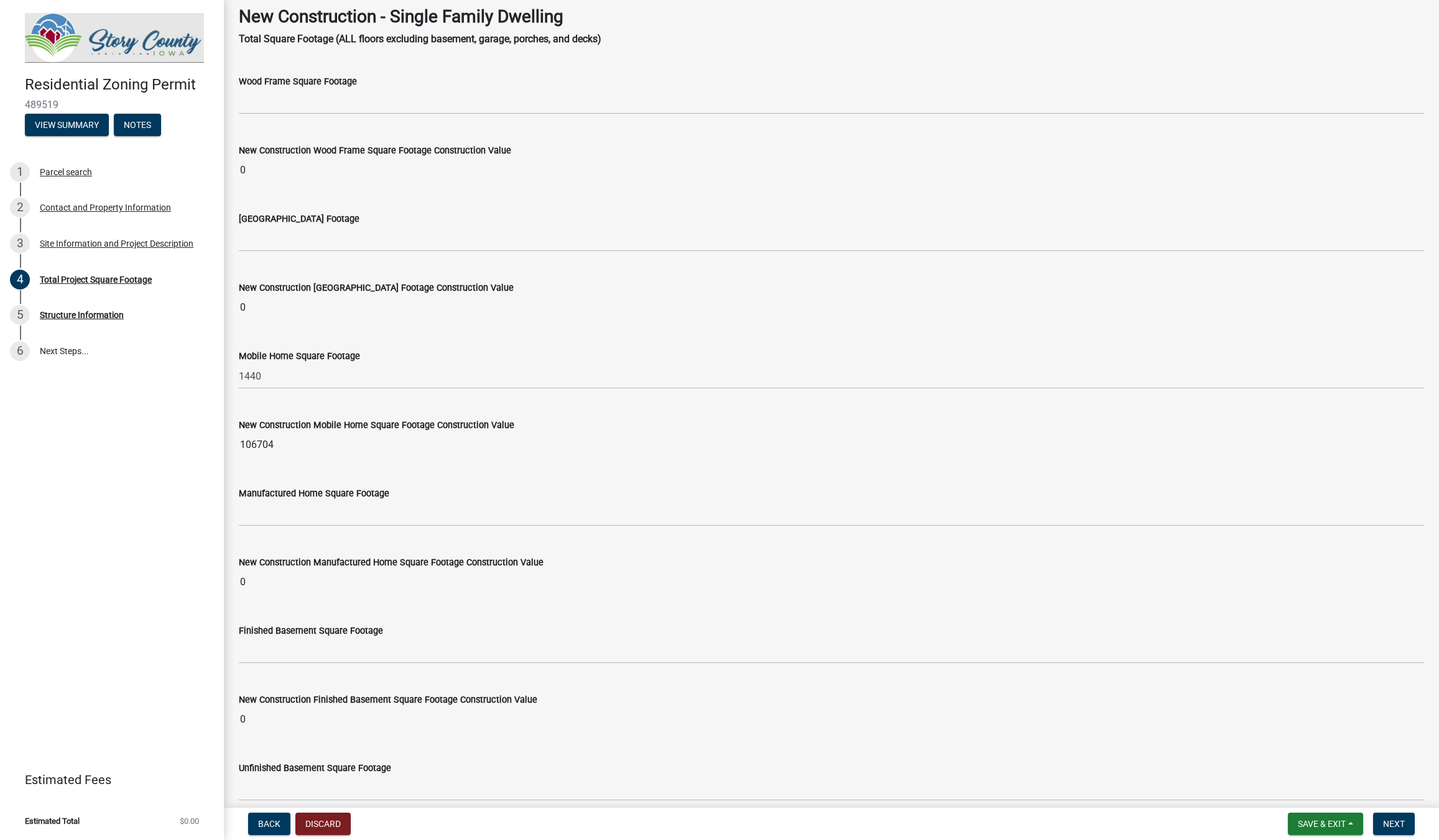
scroll to position [188, 0]
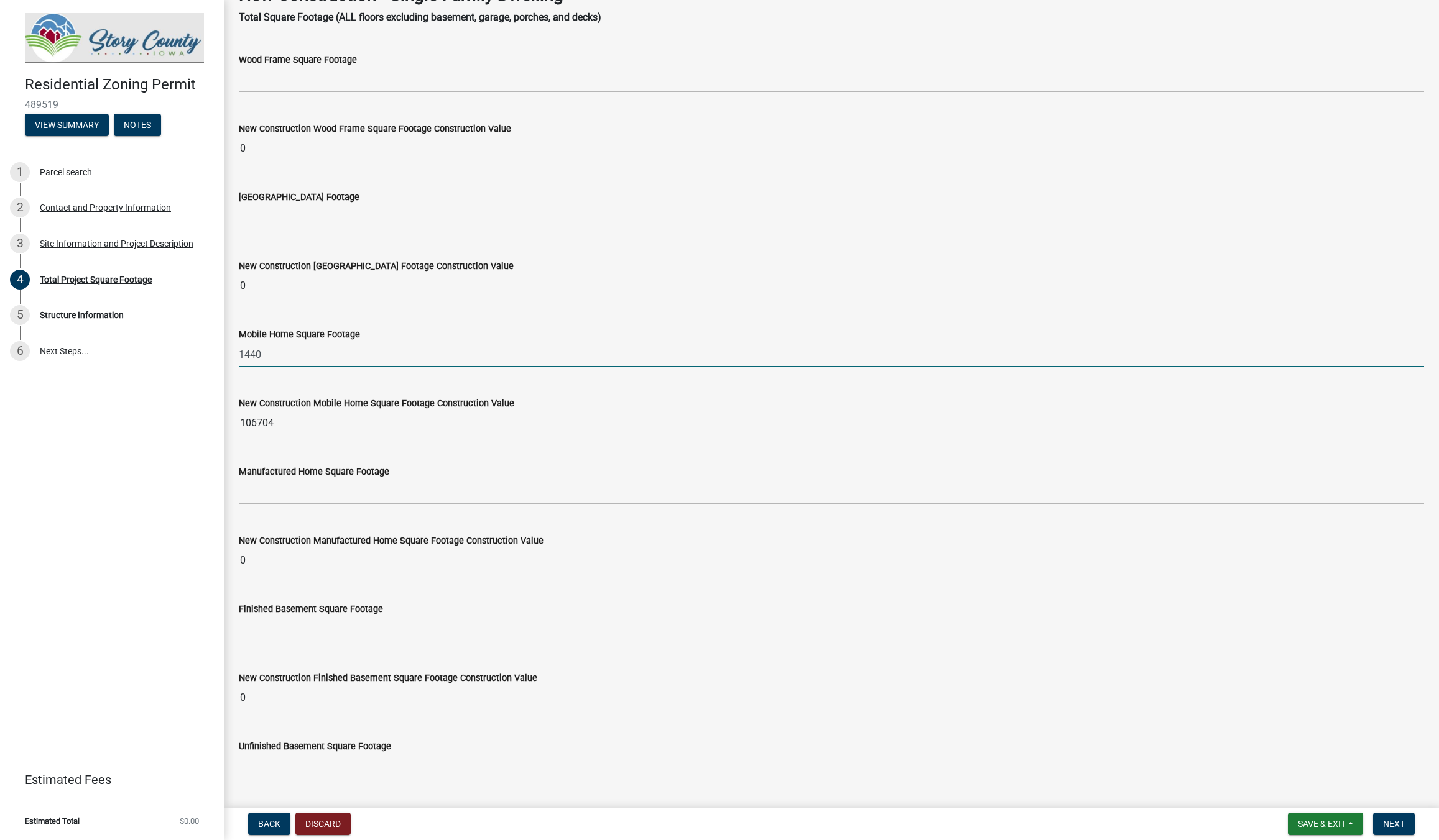
click at [263, 352] on input "1440" at bounding box center [831, 354] width 1185 height 26
type input "1"
click at [303, 312] on div "Mobile Home Square Footage" at bounding box center [831, 339] width 1185 height 58
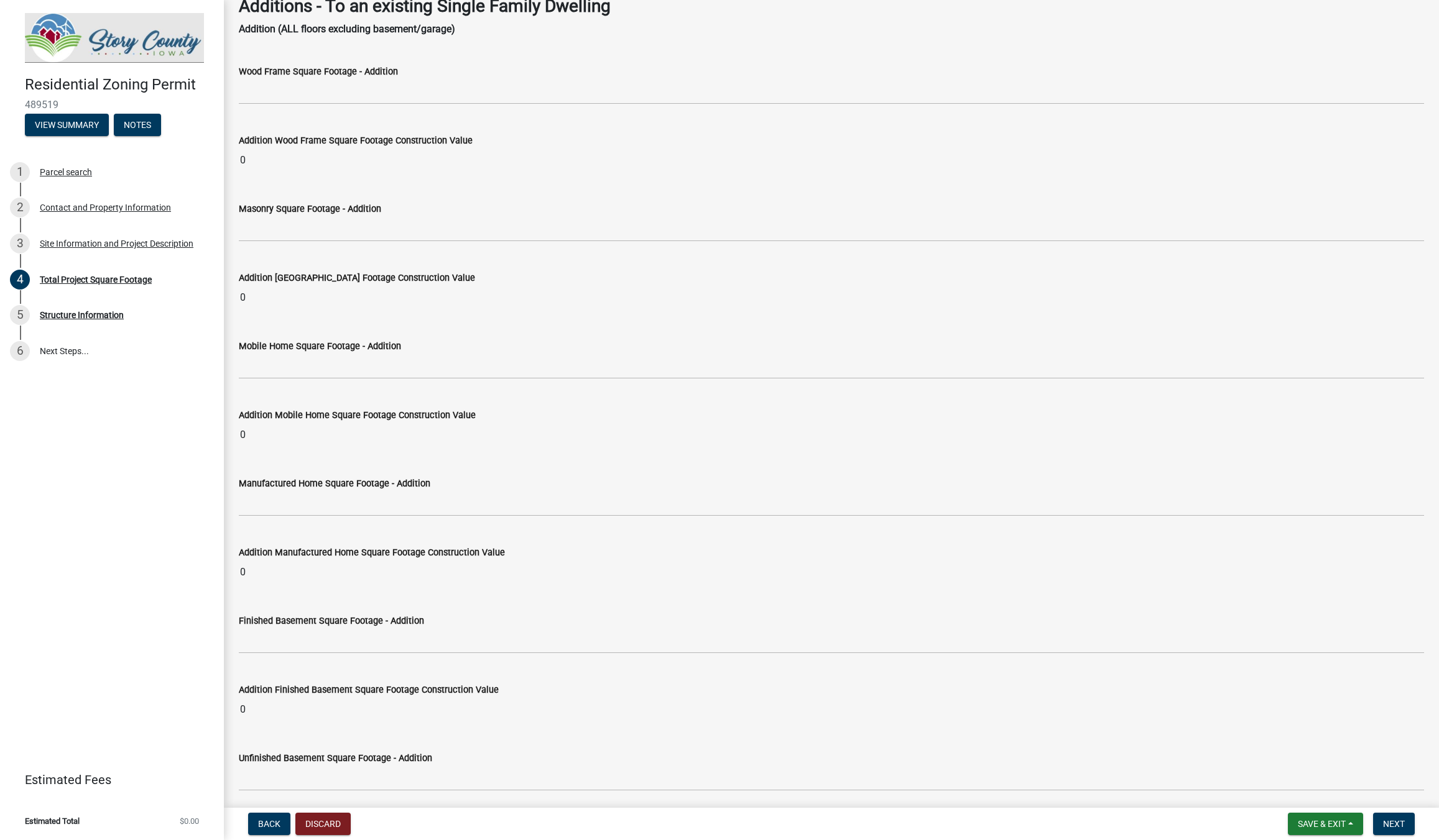
scroll to position [1888, 0]
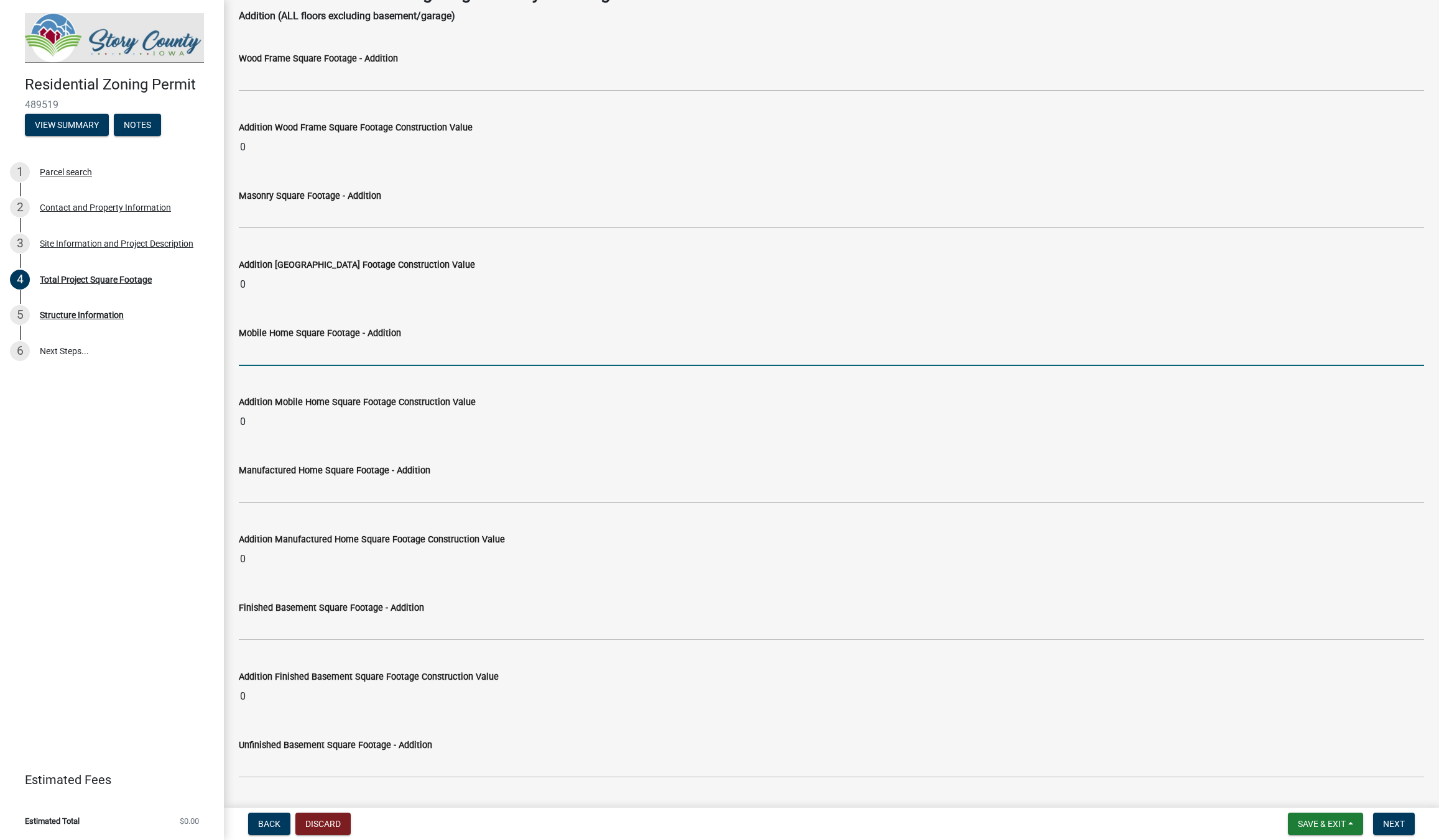
click at [259, 362] on input "text" at bounding box center [831, 354] width 1185 height 26
type input "1440"
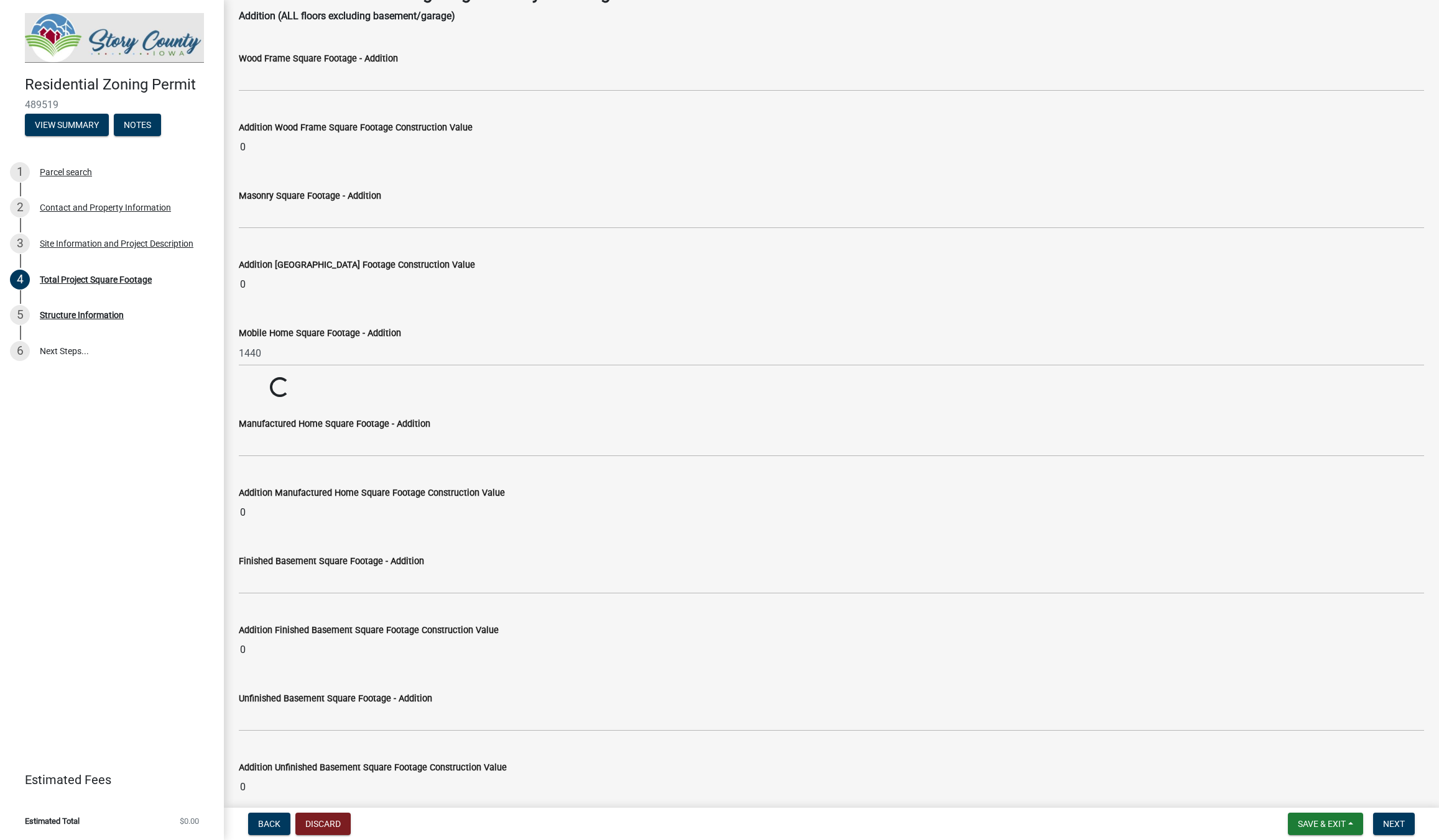
click at [336, 381] on wm-data-entity-input "Addition Mobile Home Square Footage Construction Value Loading... Loading..." at bounding box center [831, 388] width 1185 height 22
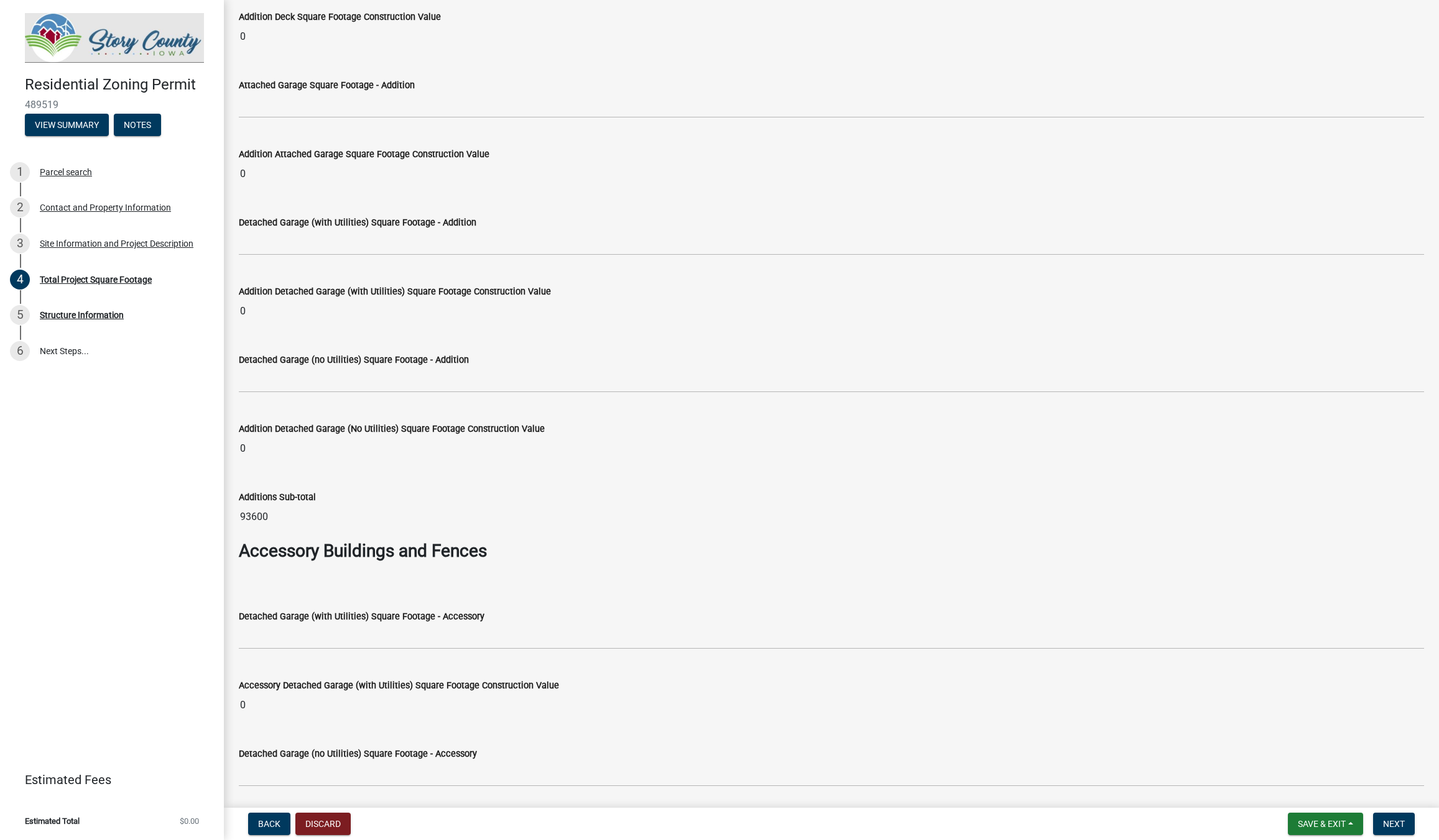
scroll to position [3024, 0]
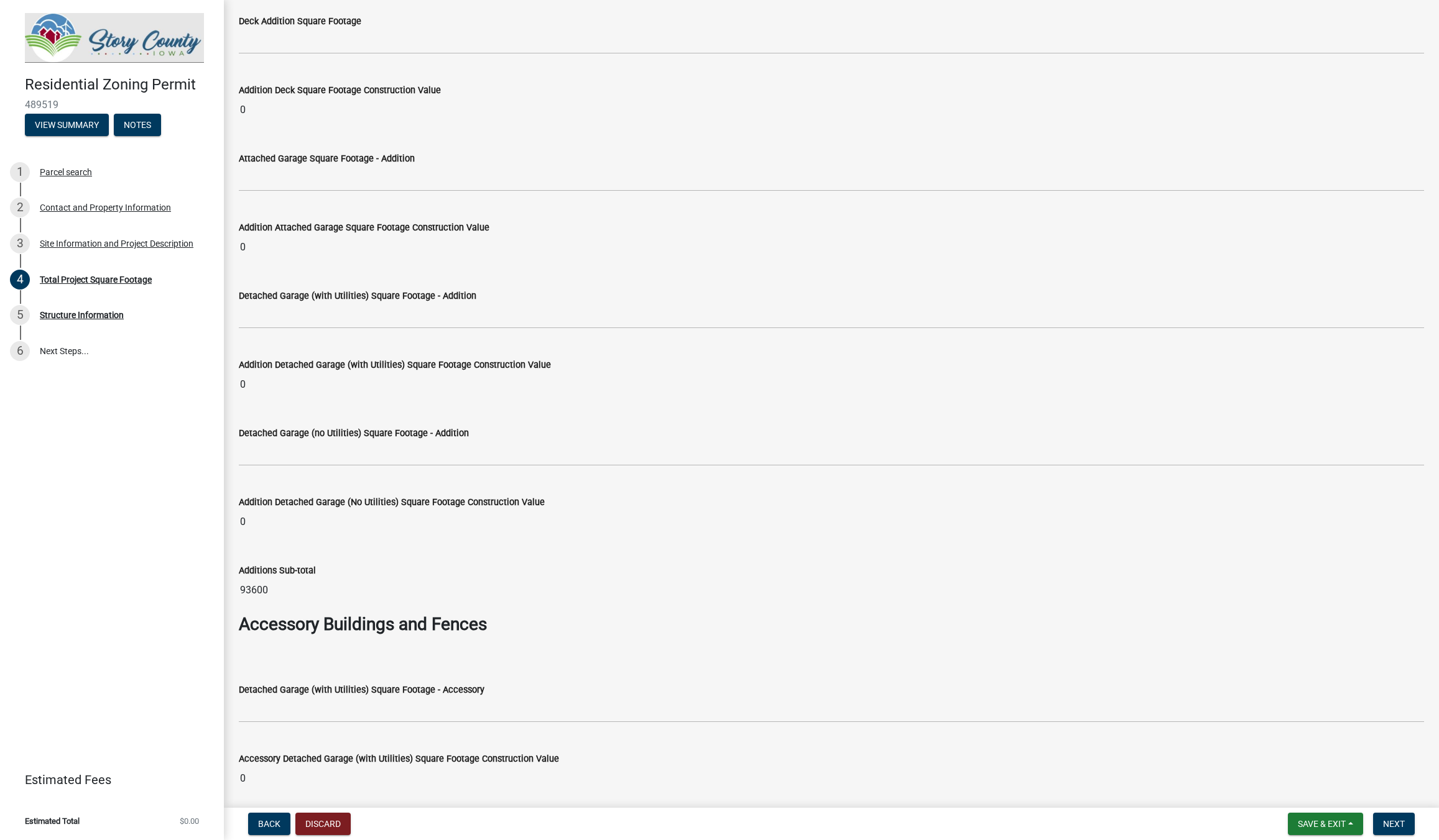
click at [261, 593] on input "93600" at bounding box center [831, 590] width 1185 height 25
drag, startPoint x: 277, startPoint y: 592, endPoint x: 229, endPoint y: 591, distance: 48.0
click at [239, 591] on input "93600" at bounding box center [831, 590] width 1185 height 25
drag, startPoint x: 280, startPoint y: 597, endPoint x: 234, endPoint y: 597, distance: 46.0
click at [239, 597] on input "93600" at bounding box center [831, 590] width 1185 height 25
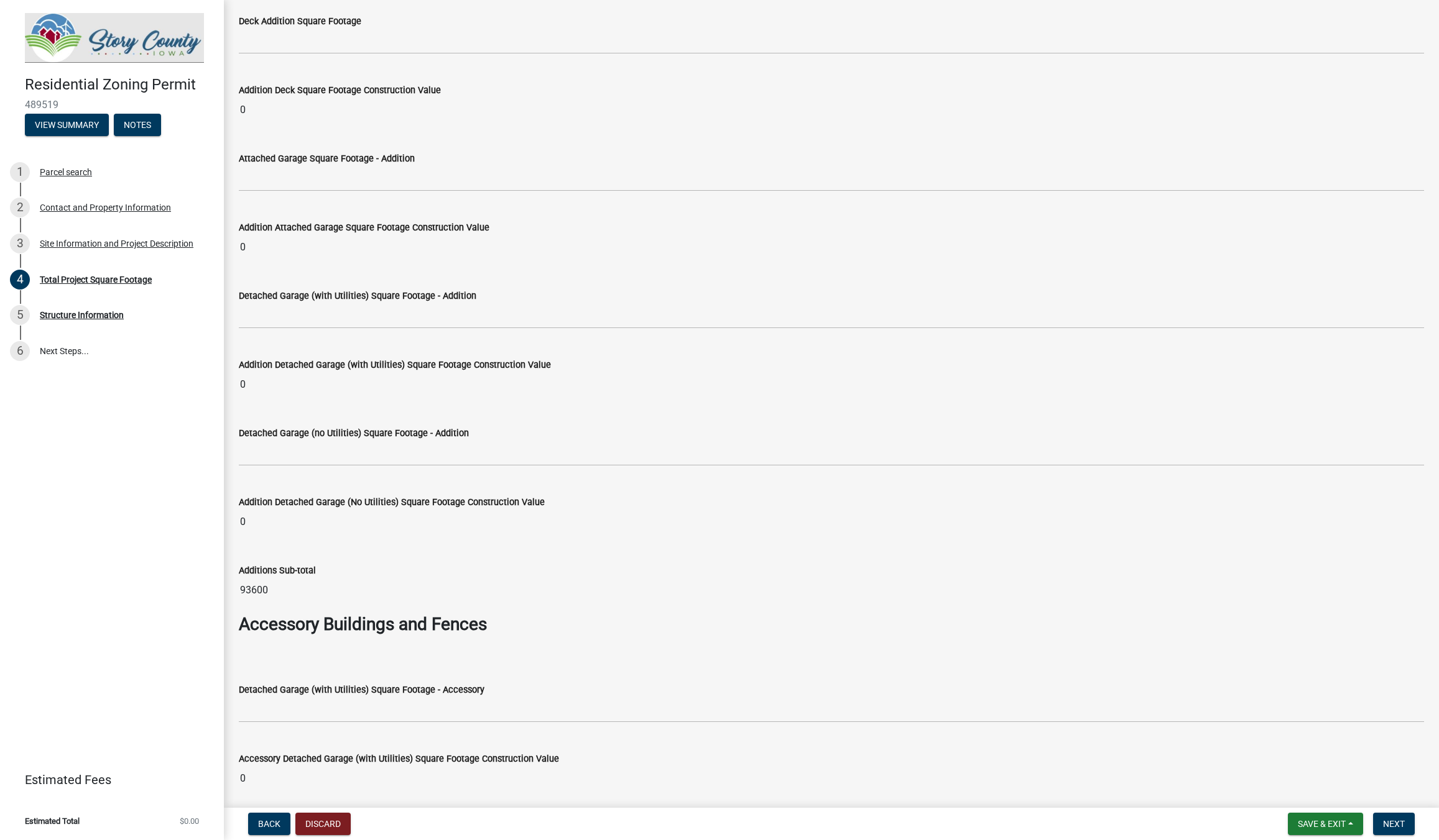
click at [468, 551] on div "Additions Sub-total 93600" at bounding box center [831, 573] width 1185 height 57
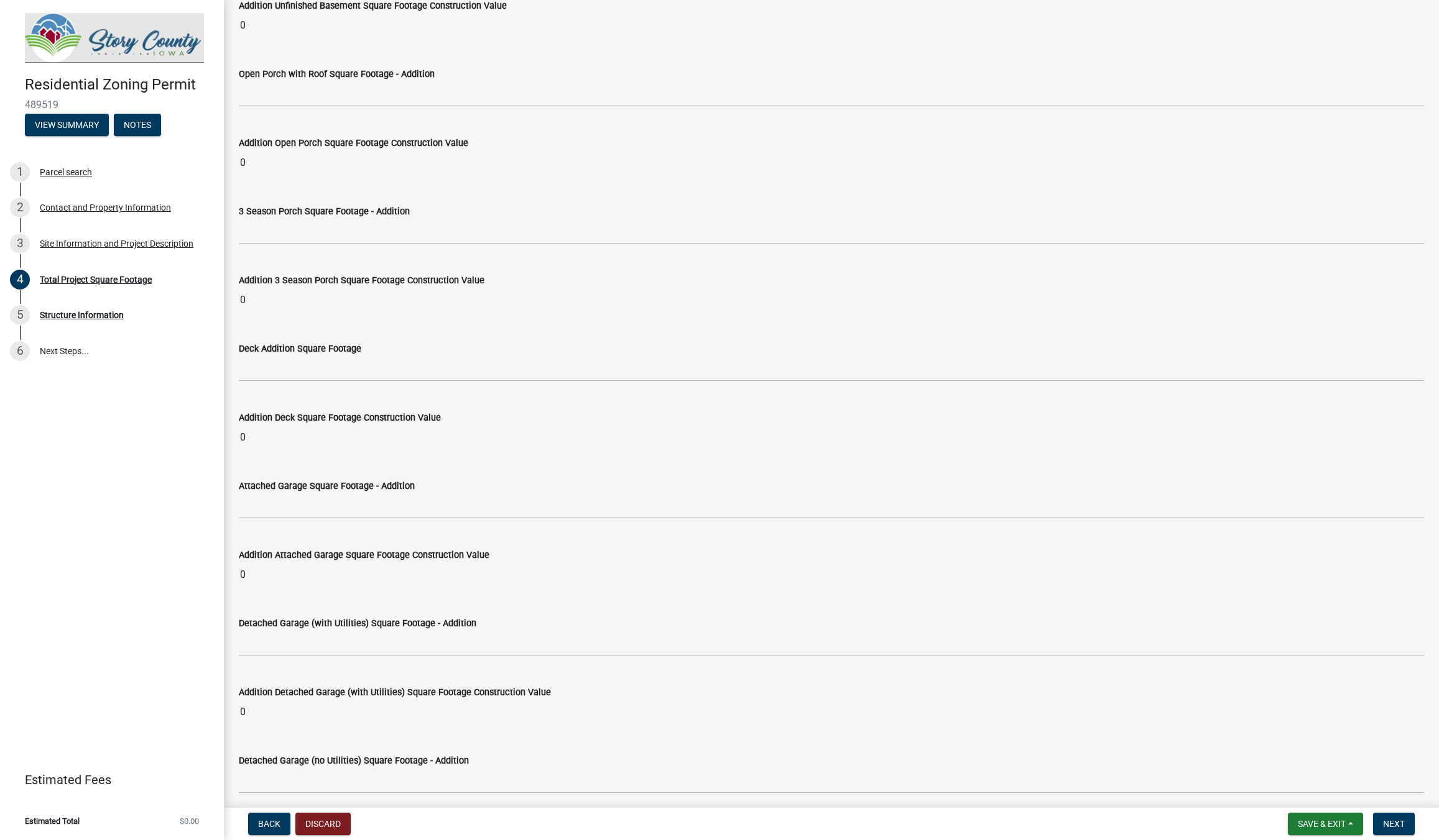
scroll to position [2741, 0]
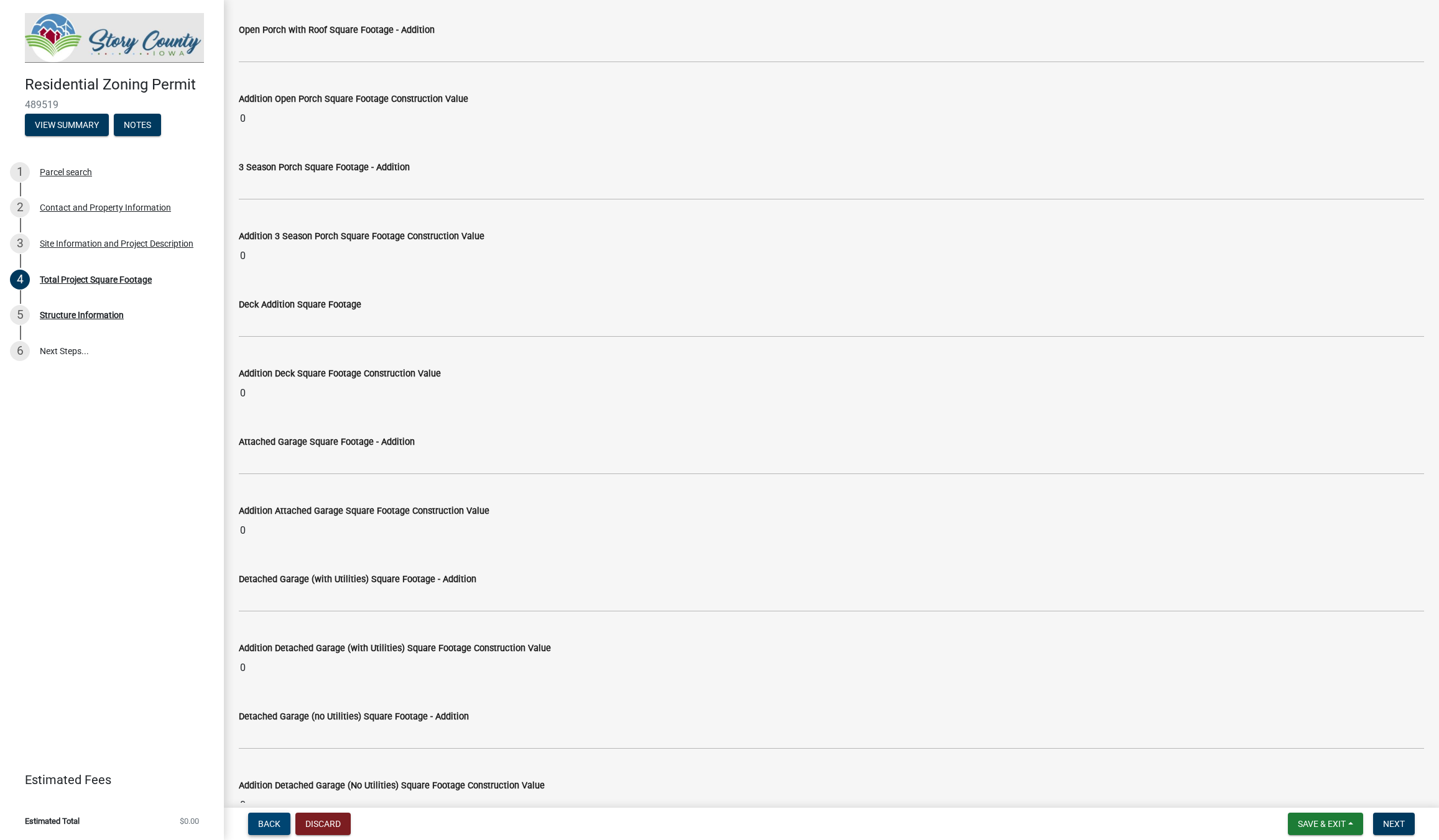
click at [264, 829] on span "Back" at bounding box center [270, 824] width 23 height 10
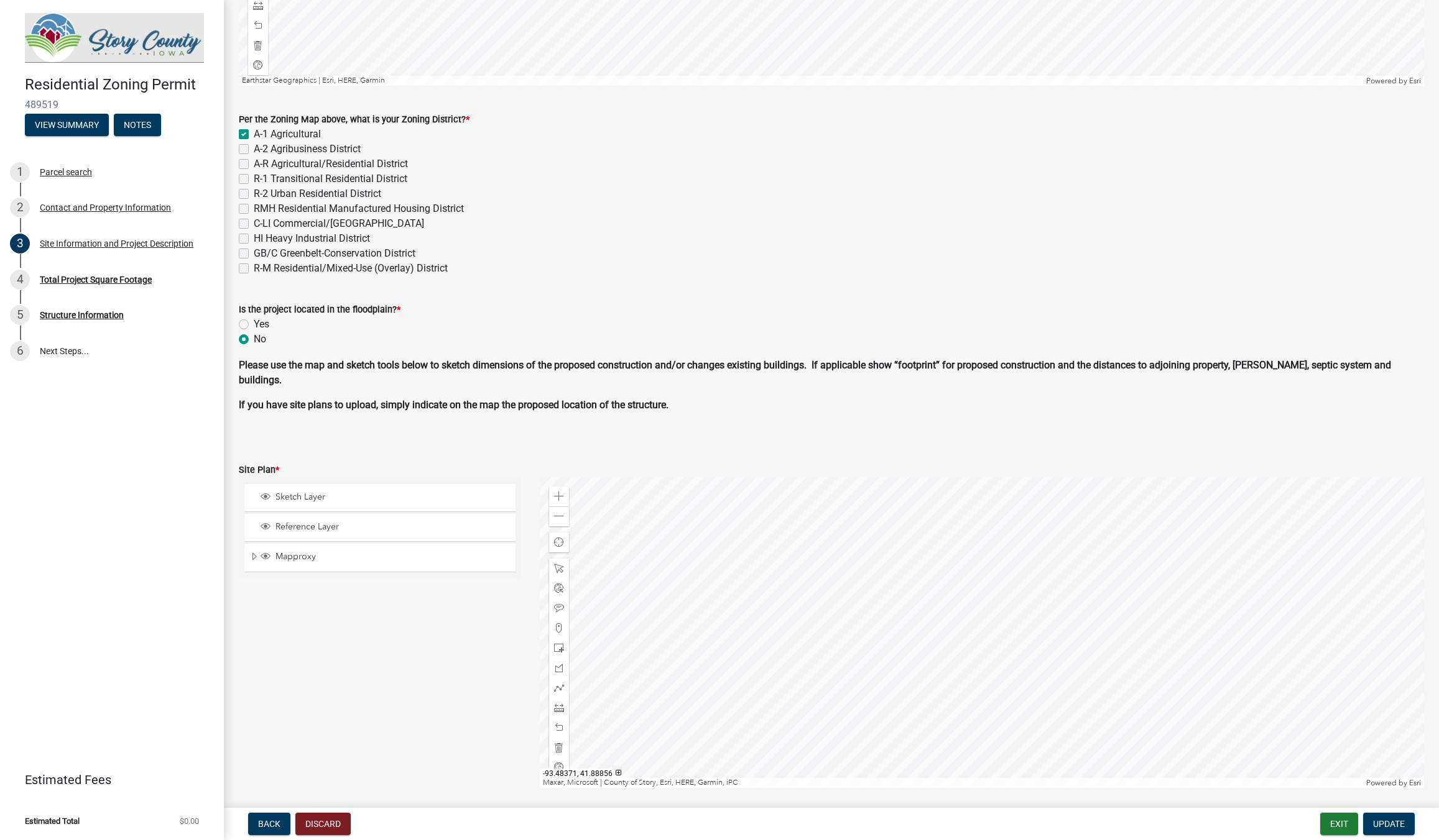
scroll to position [496, 0]
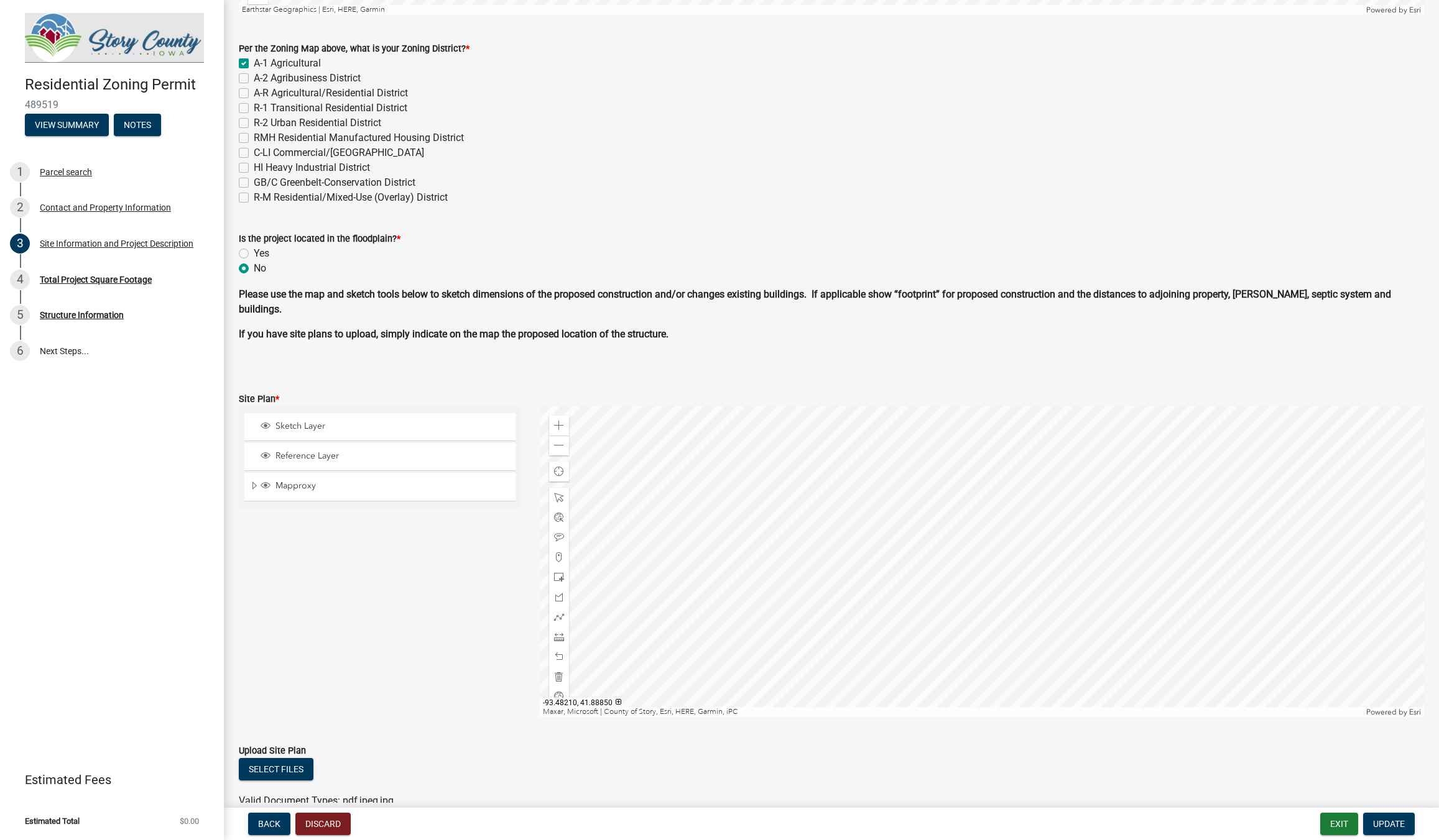
click at [922, 626] on div at bounding box center [981, 562] width 884 height 311
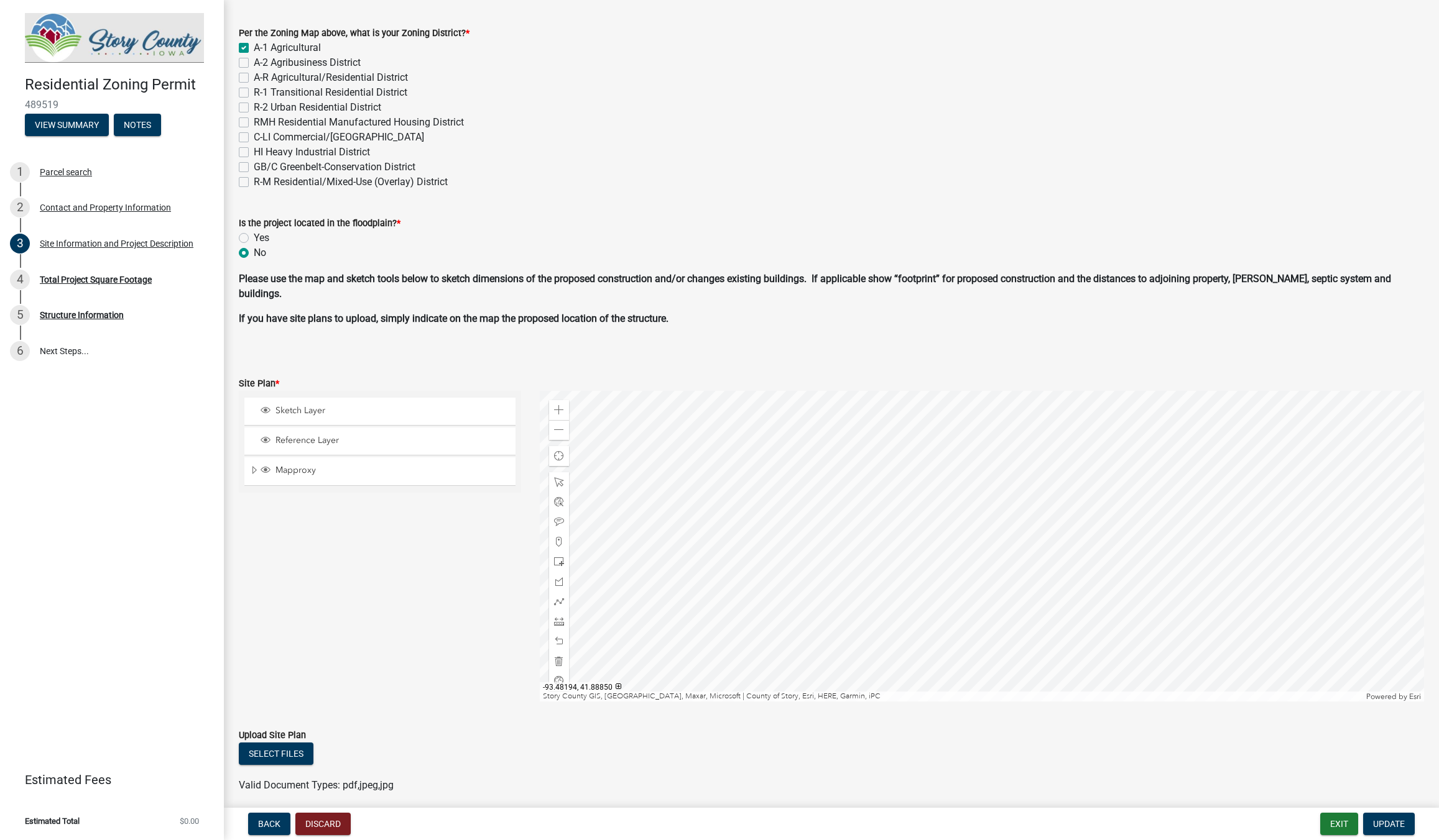
scroll to position [544, 0]
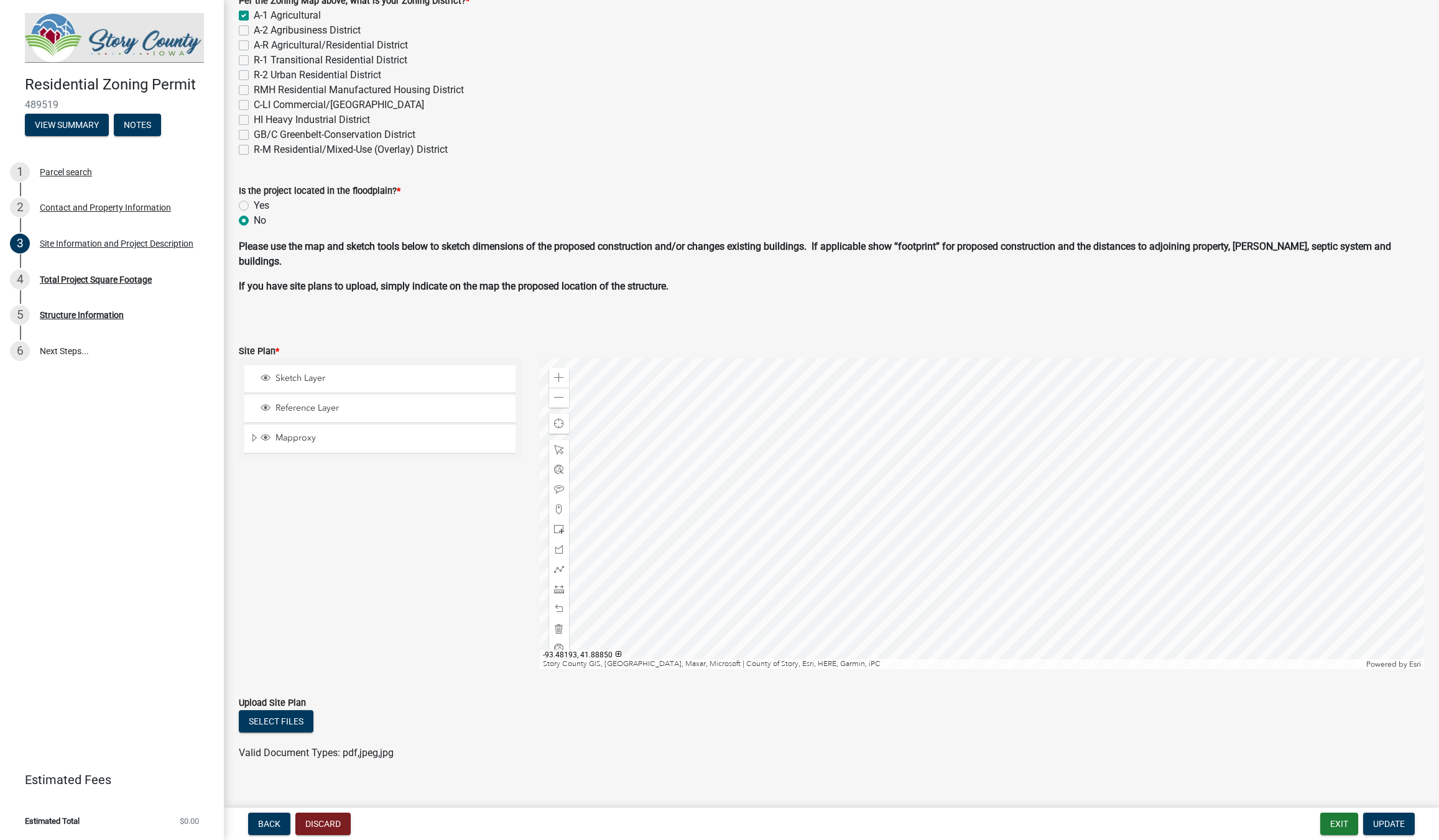
click at [1112, 617] on div at bounding box center [981, 514] width 884 height 311
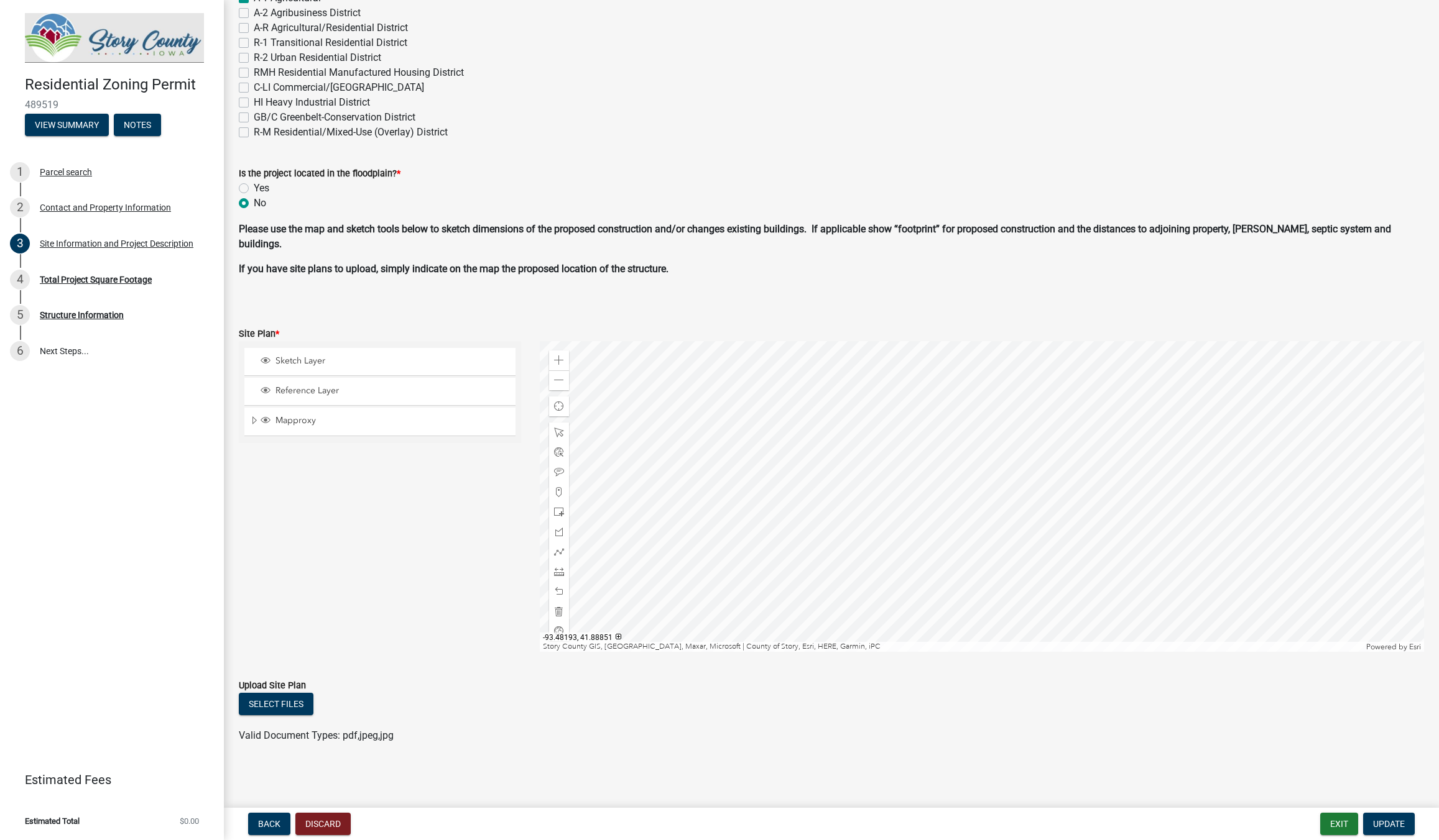
click at [1114, 584] on div at bounding box center [981, 496] width 884 height 311
click at [1253, 504] on div "Close" at bounding box center [1247, 502] width 19 height 17
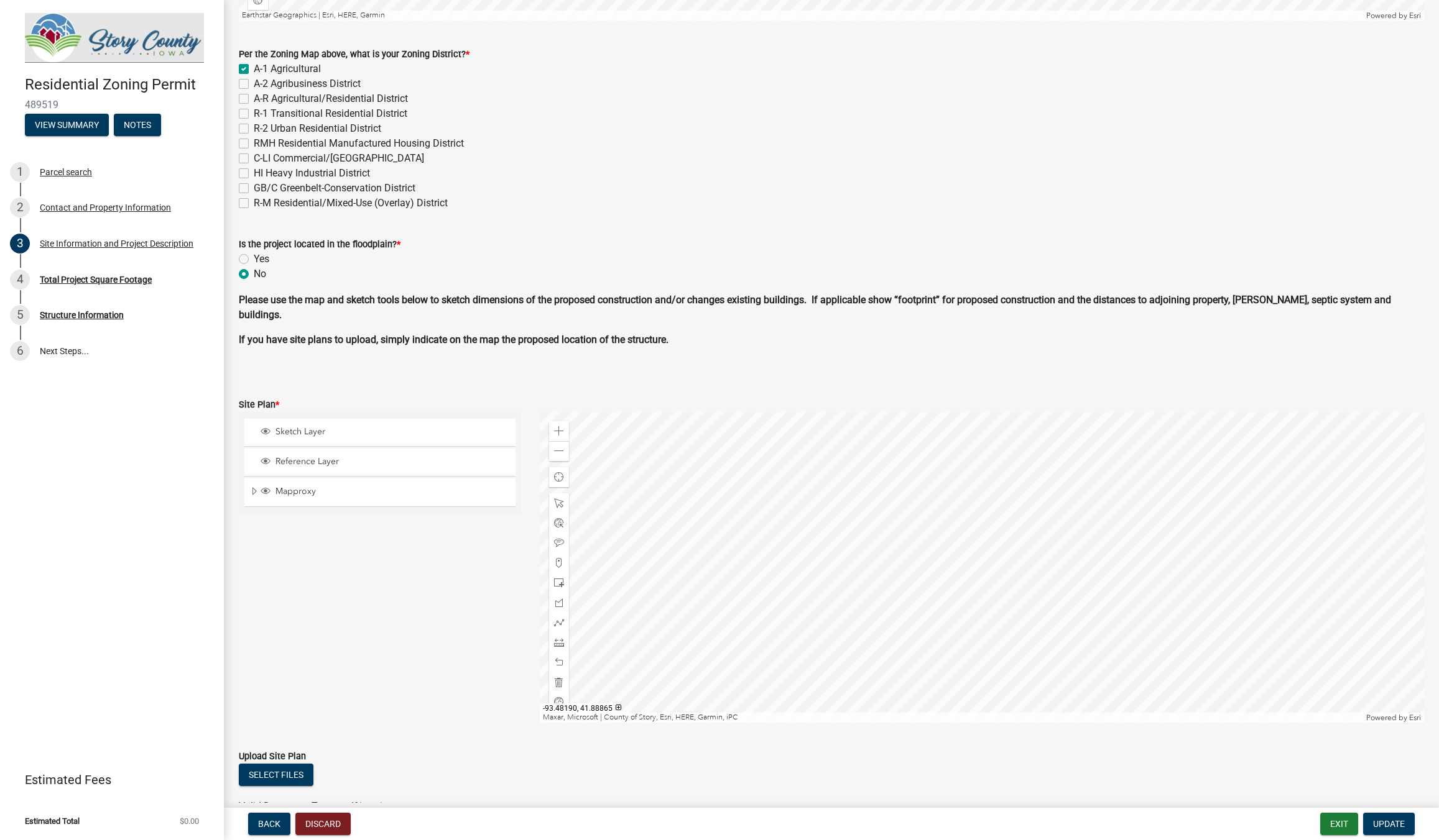
scroll to position [420, 0]
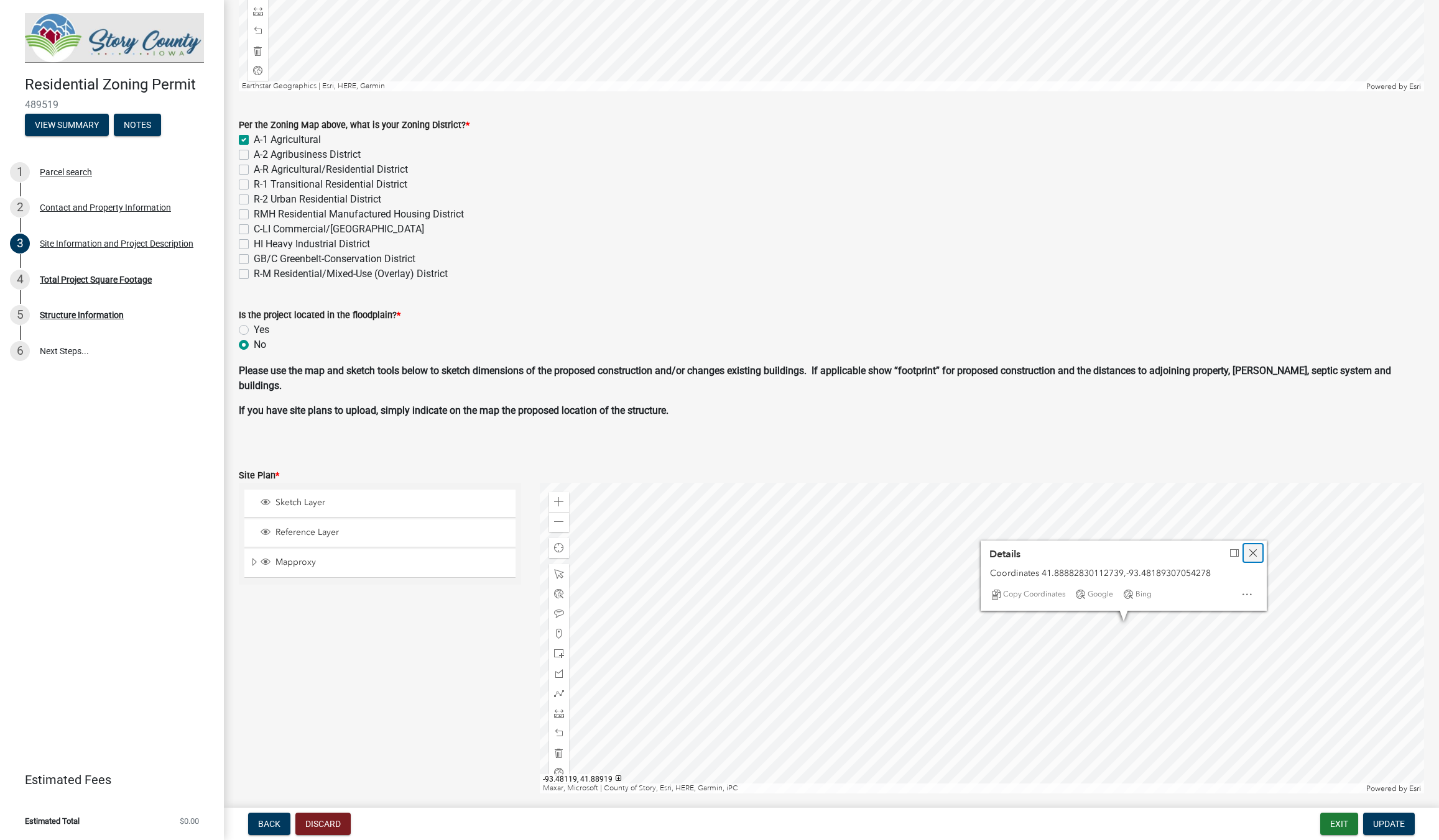
click at [1256, 548] on div "Close" at bounding box center [1253, 553] width 19 height 17
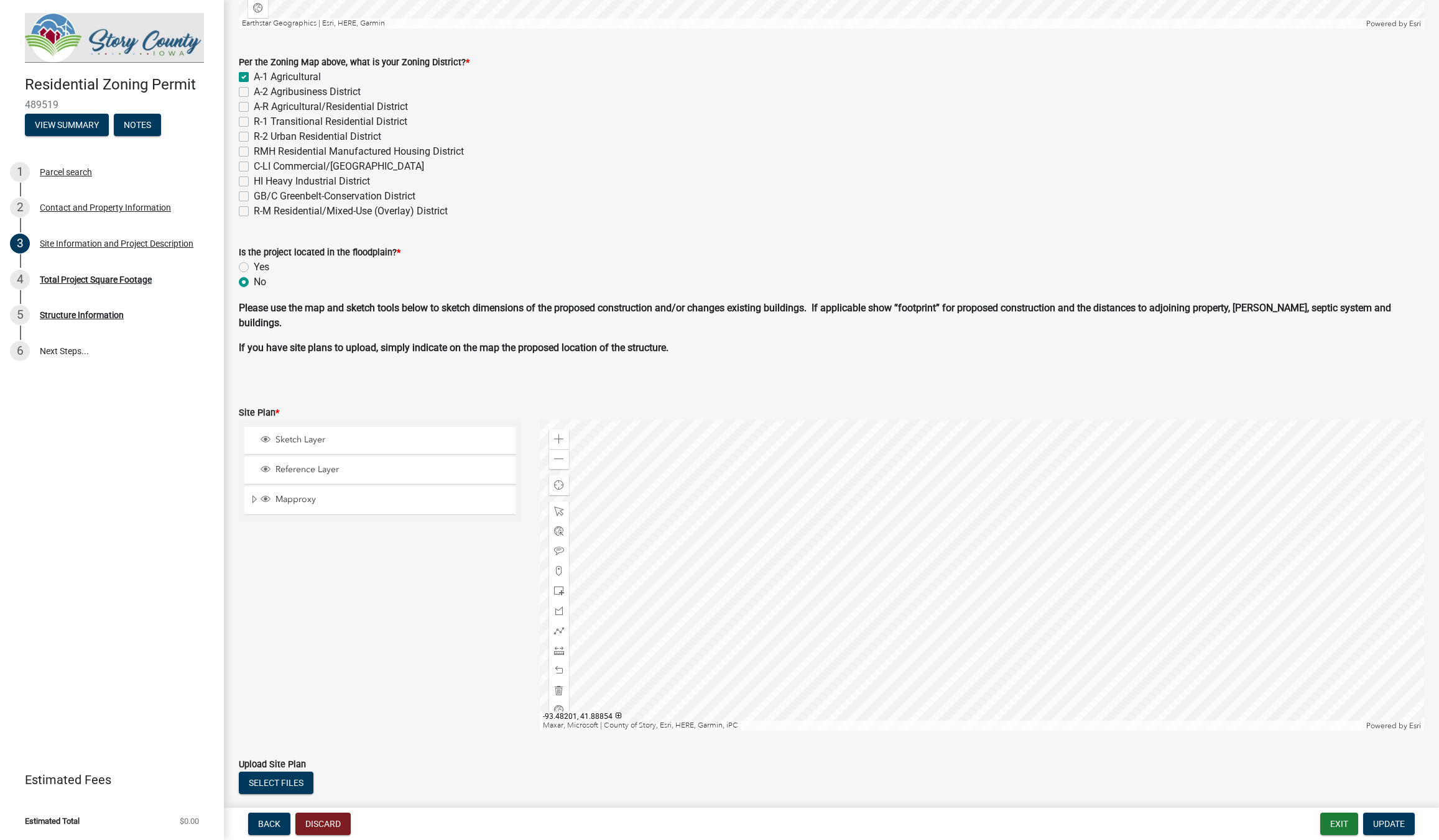
scroll to position [490, 0]
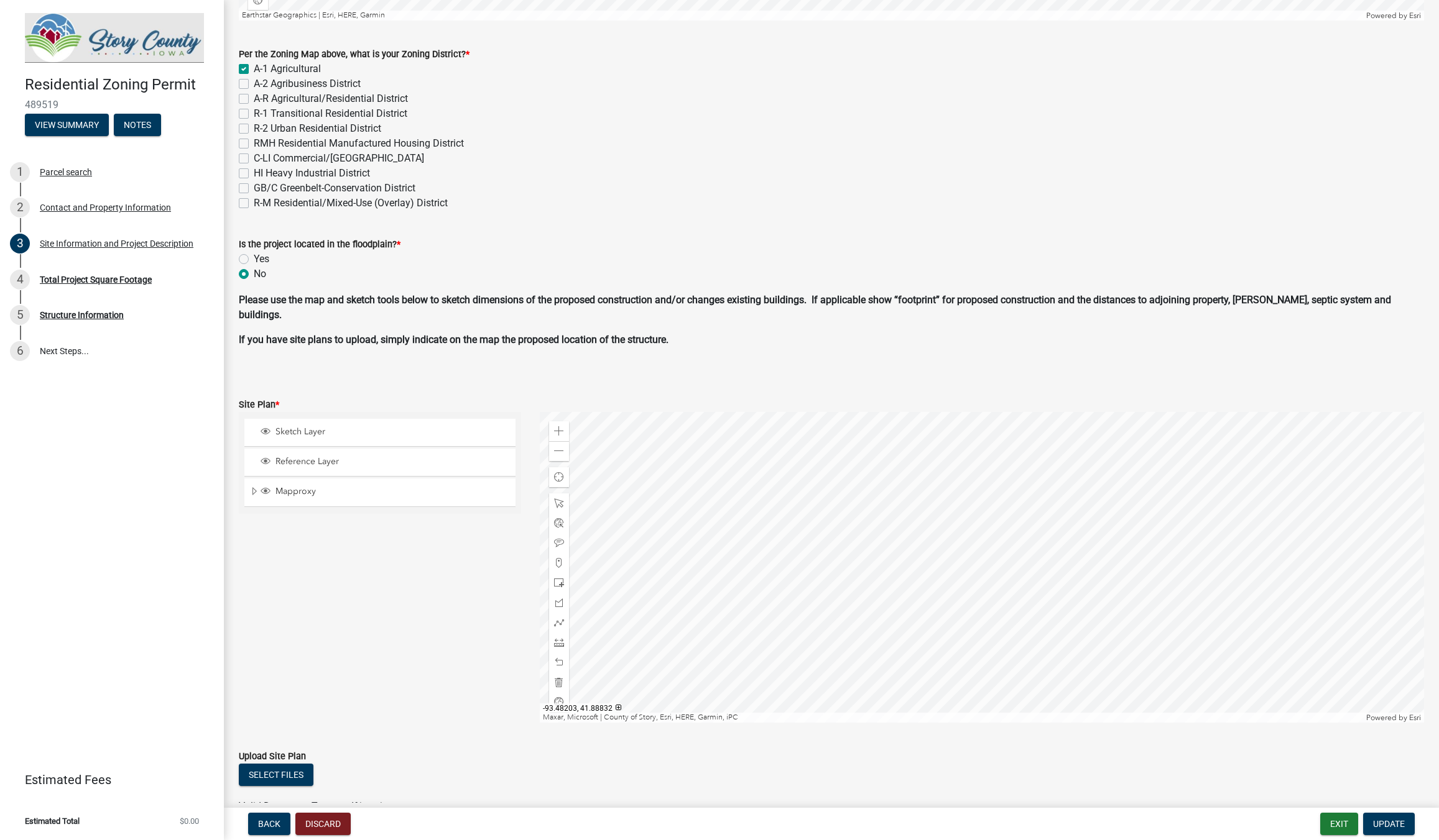
click at [1093, 674] on div at bounding box center [981, 567] width 884 height 311
click at [1010, 708] on div at bounding box center [981, 567] width 884 height 311
click at [1123, 568] on div at bounding box center [981, 567] width 884 height 311
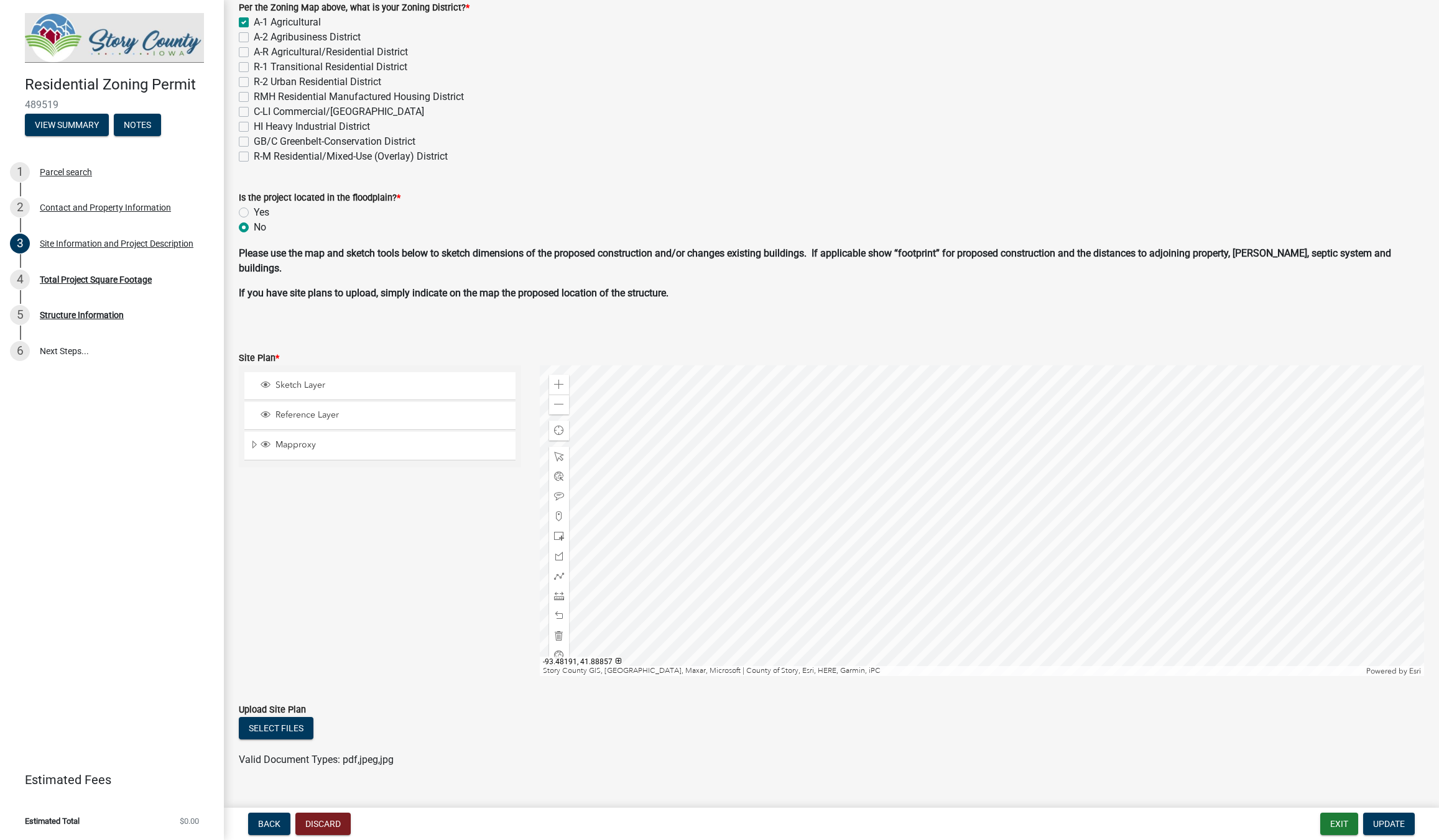
scroll to position [561, 0]
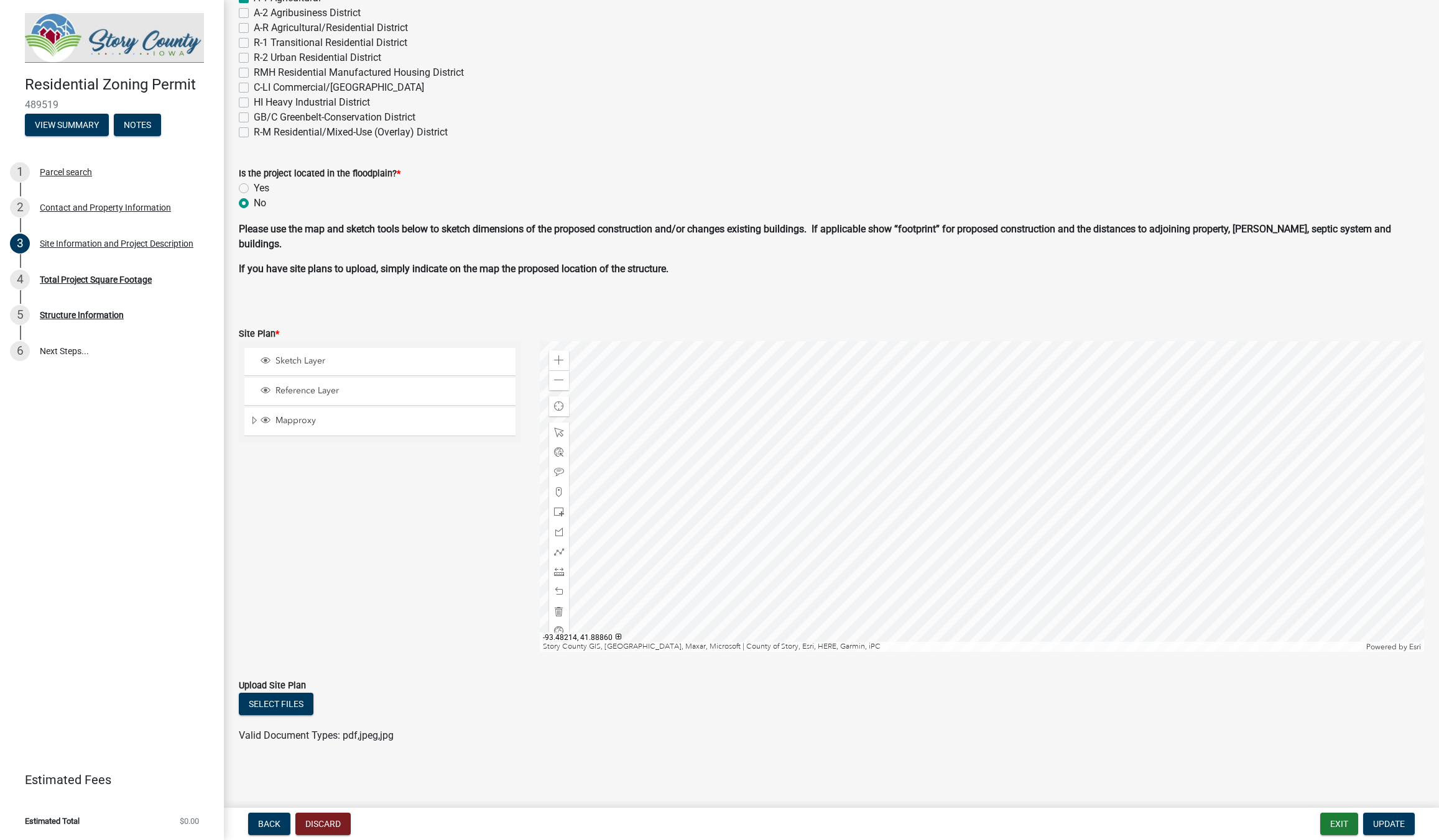
click at [547, 383] on div at bounding box center [981, 496] width 884 height 311
click at [556, 382] on span at bounding box center [558, 380] width 10 height 10
click at [1060, 511] on div at bounding box center [981, 496] width 884 height 311
click at [561, 383] on span at bounding box center [558, 380] width 10 height 10
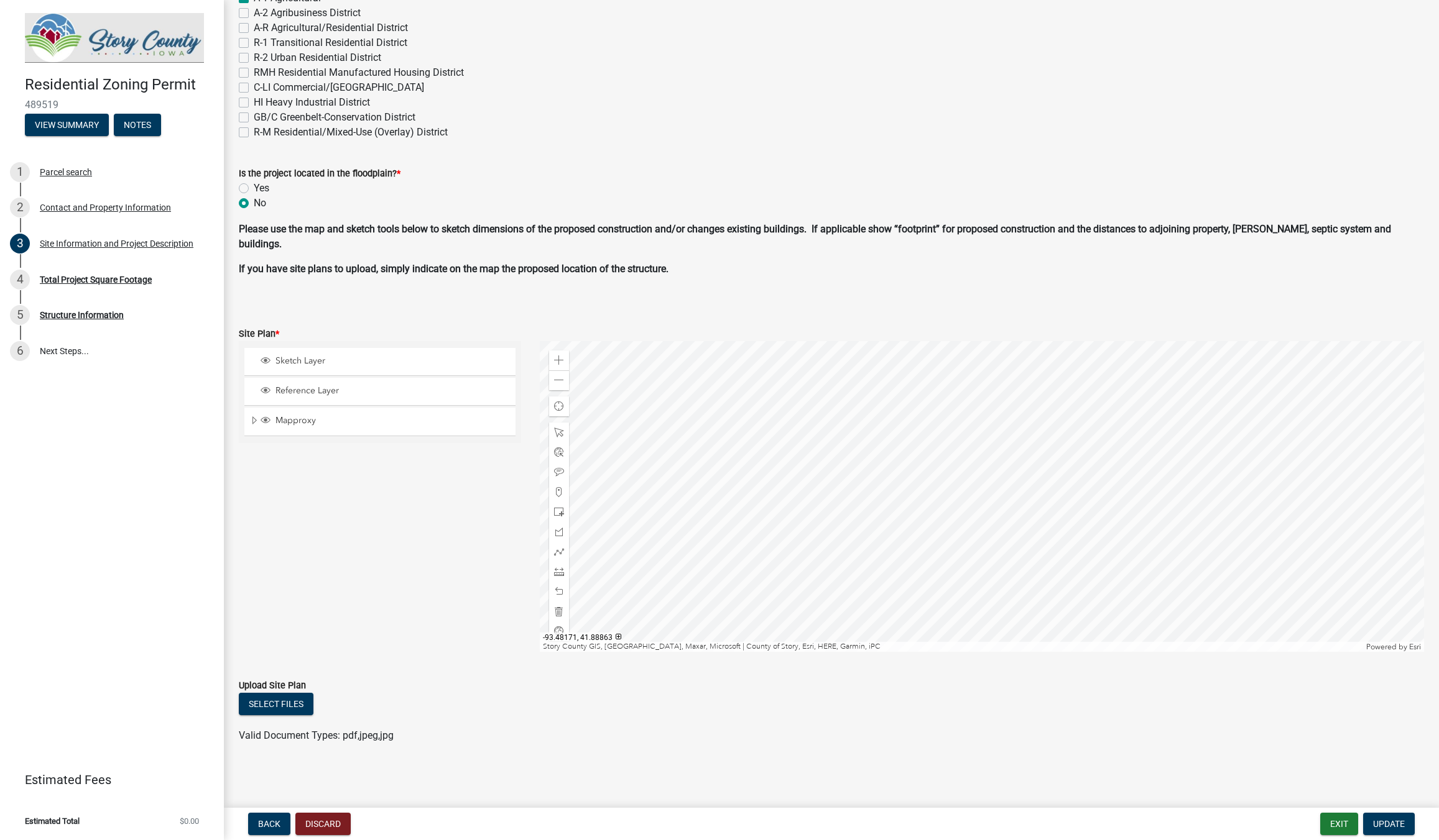
click at [1070, 518] on div at bounding box center [981, 496] width 884 height 311
click at [560, 386] on div "Zoom out" at bounding box center [559, 380] width 20 height 20
click at [1024, 495] on div at bounding box center [981, 496] width 884 height 311
click at [1140, 521] on div at bounding box center [981, 496] width 884 height 311
click at [1381, 823] on span "Update" at bounding box center [1389, 824] width 32 height 10
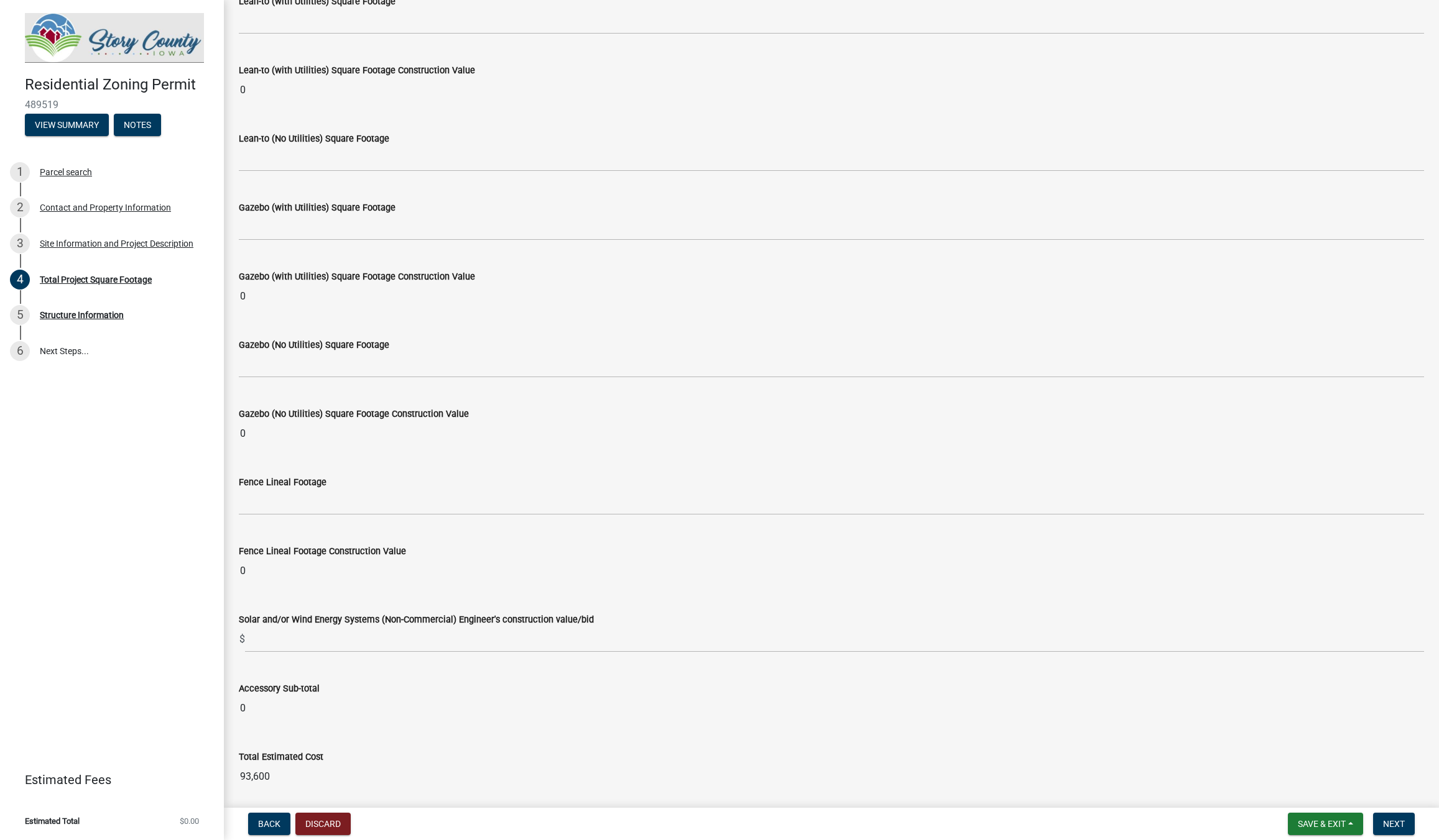
scroll to position [4651, 0]
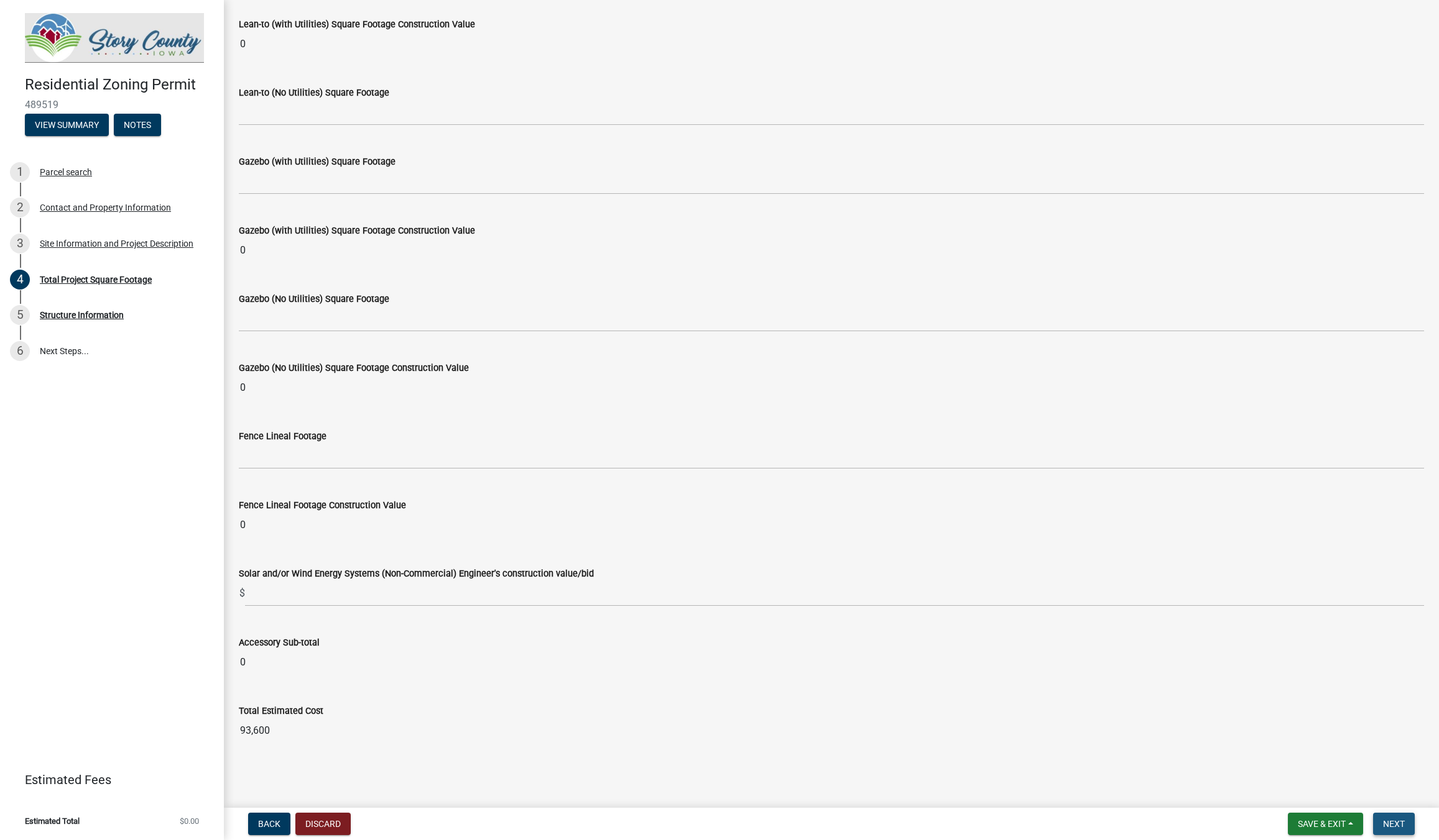
click at [1396, 829] on span "Next" at bounding box center [1394, 824] width 22 height 10
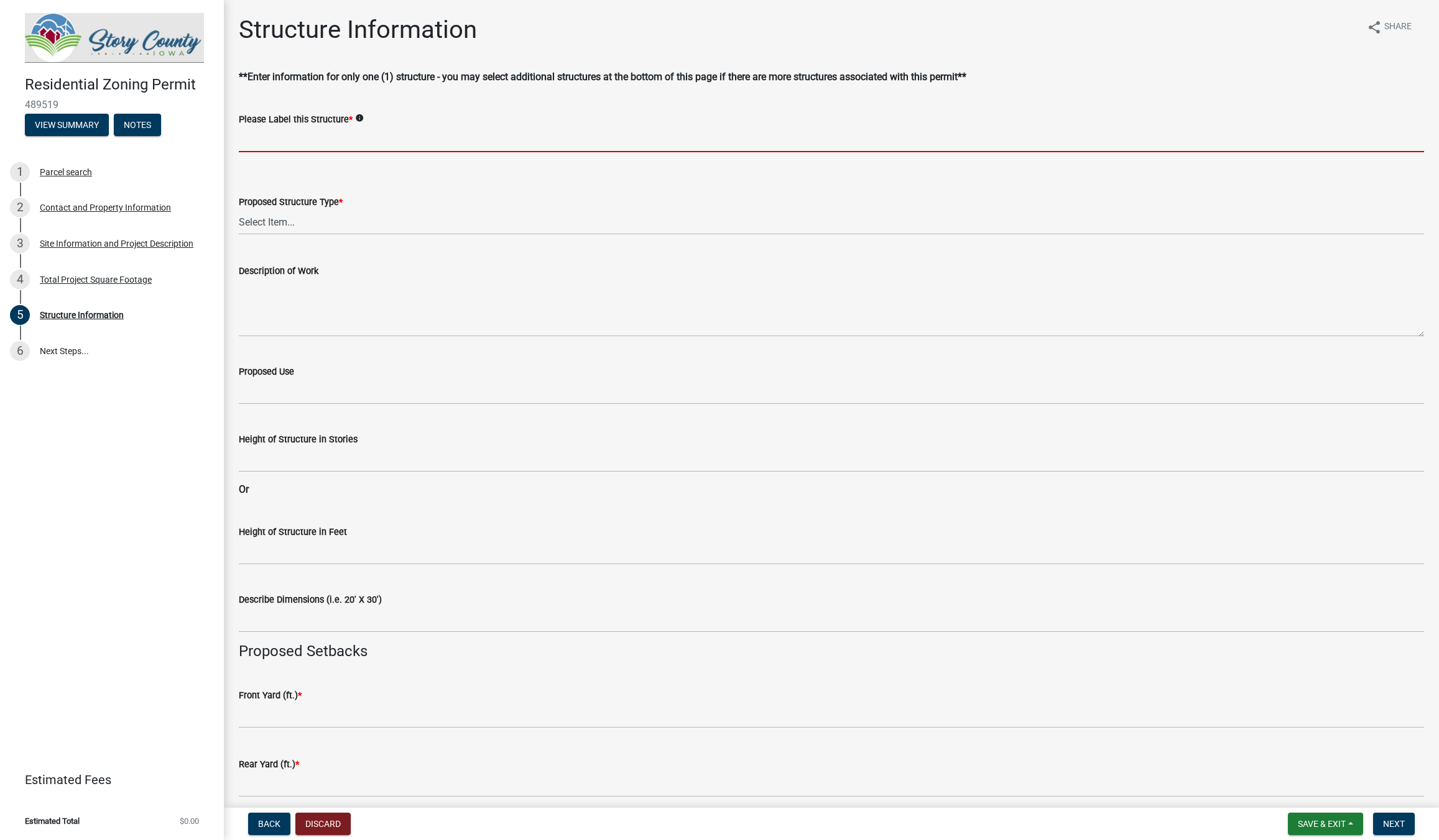
click at [268, 139] on input "Please Label this Structure *" at bounding box center [831, 139] width 1185 height 26
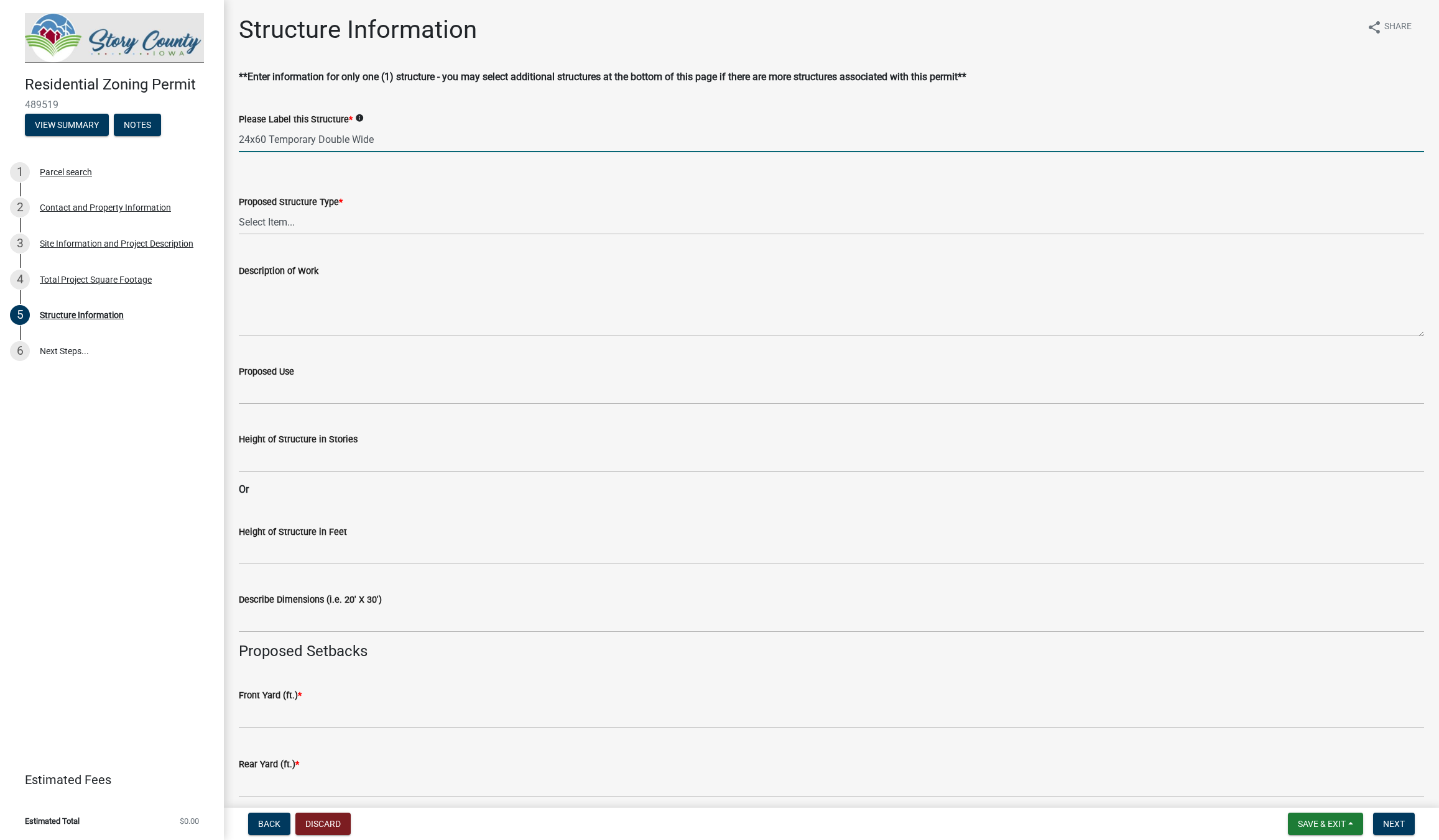
type input "24x60 Temporary Double Wide"
click at [239, 210] on select "Select Item... ACC BLD - ACCESSORY BUILDING ACC BLD ADD - ACCESSORY BUILDING AD…" at bounding box center [831, 223] width 1185 height 26
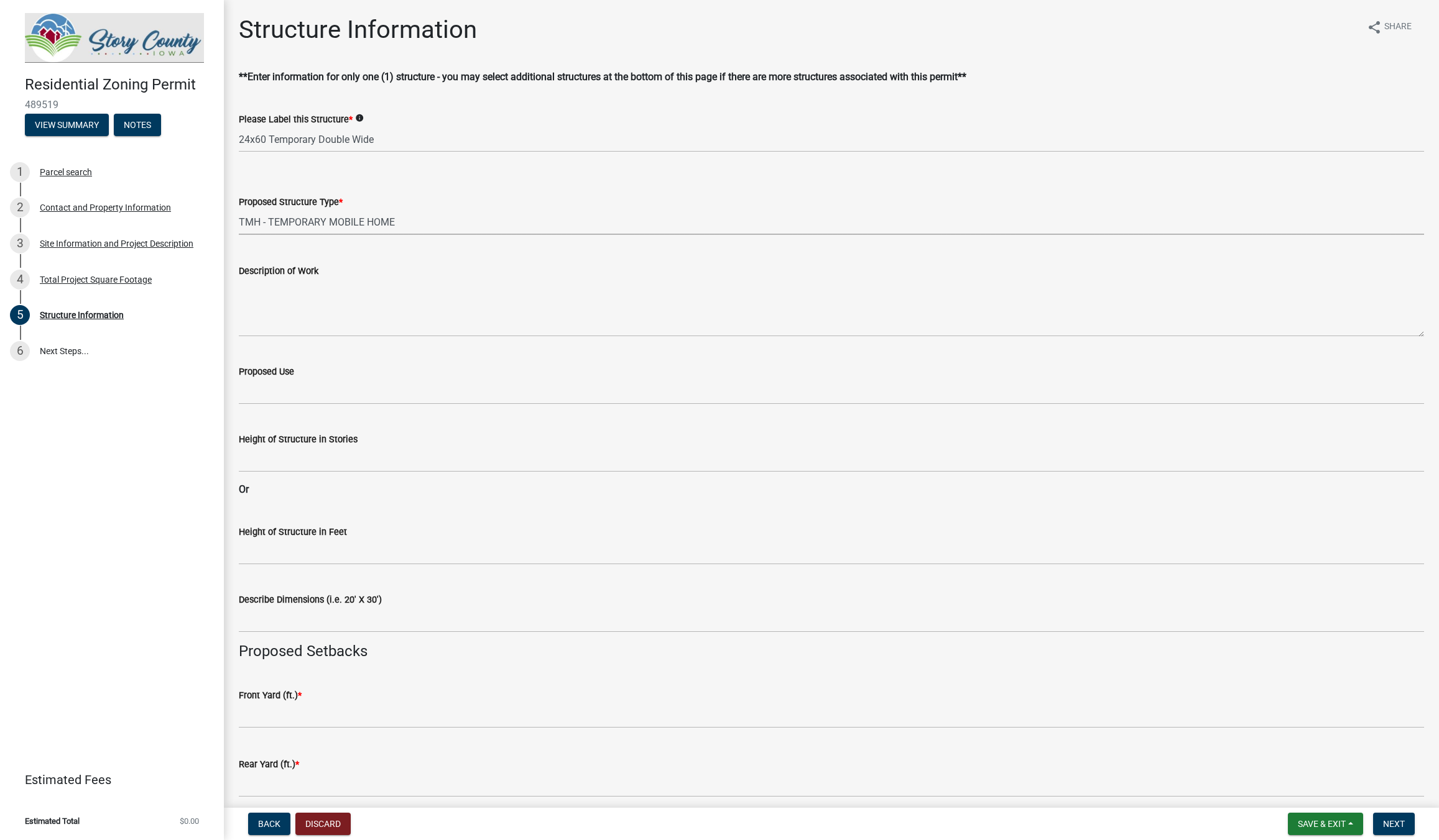
click option "TMH - TEMPORARY MOBILE HOME" at bounding box center [0, 0] width 0 height 0
select select "6b4018d5-1ec2-4124-8135-608c1e7c04b5"
click at [296, 331] on textarea "Description of Work" at bounding box center [831, 308] width 1185 height 58
click at [292, 397] on input "Proposed Use" at bounding box center [831, 392] width 1185 height 26
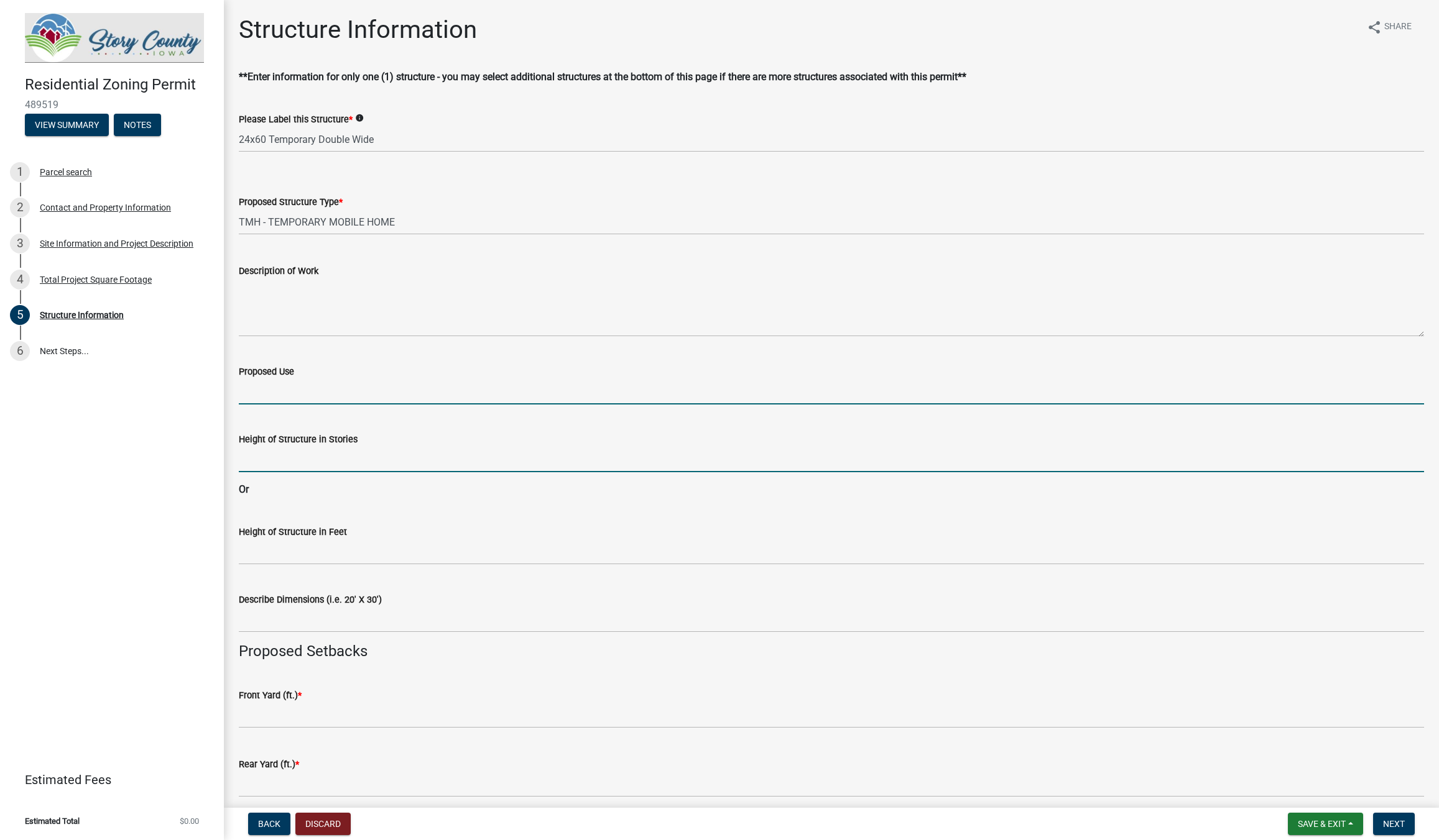
click at [285, 455] on input "Height of Structure in Stories" at bounding box center [831, 460] width 1185 height 26
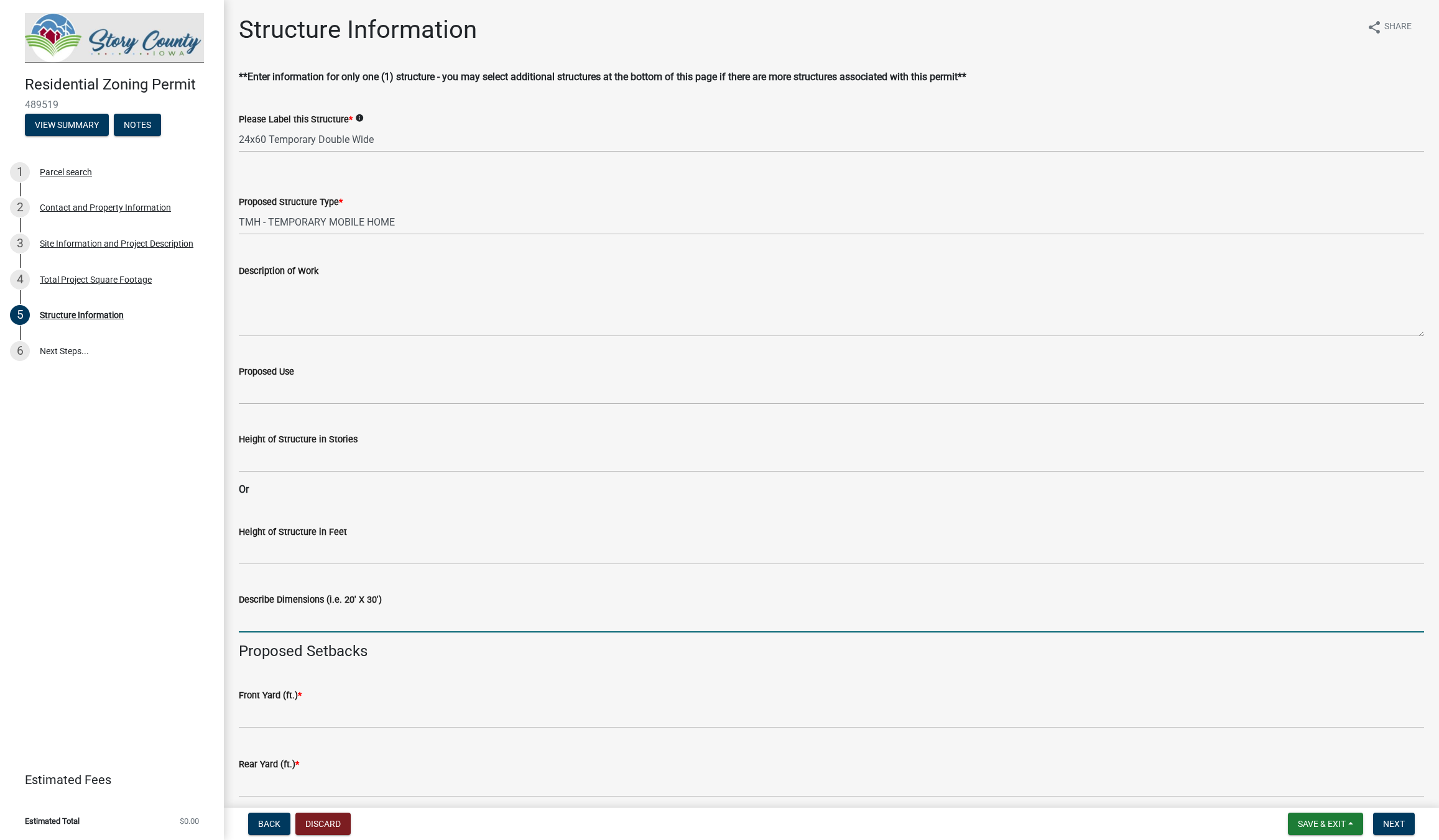
click at [276, 626] on input "Describe Dimensions (i.e. 20' X 30')" at bounding box center [831, 620] width 1185 height 26
click at [265, 326] on textarea "Description of Work" at bounding box center [831, 308] width 1185 height 58
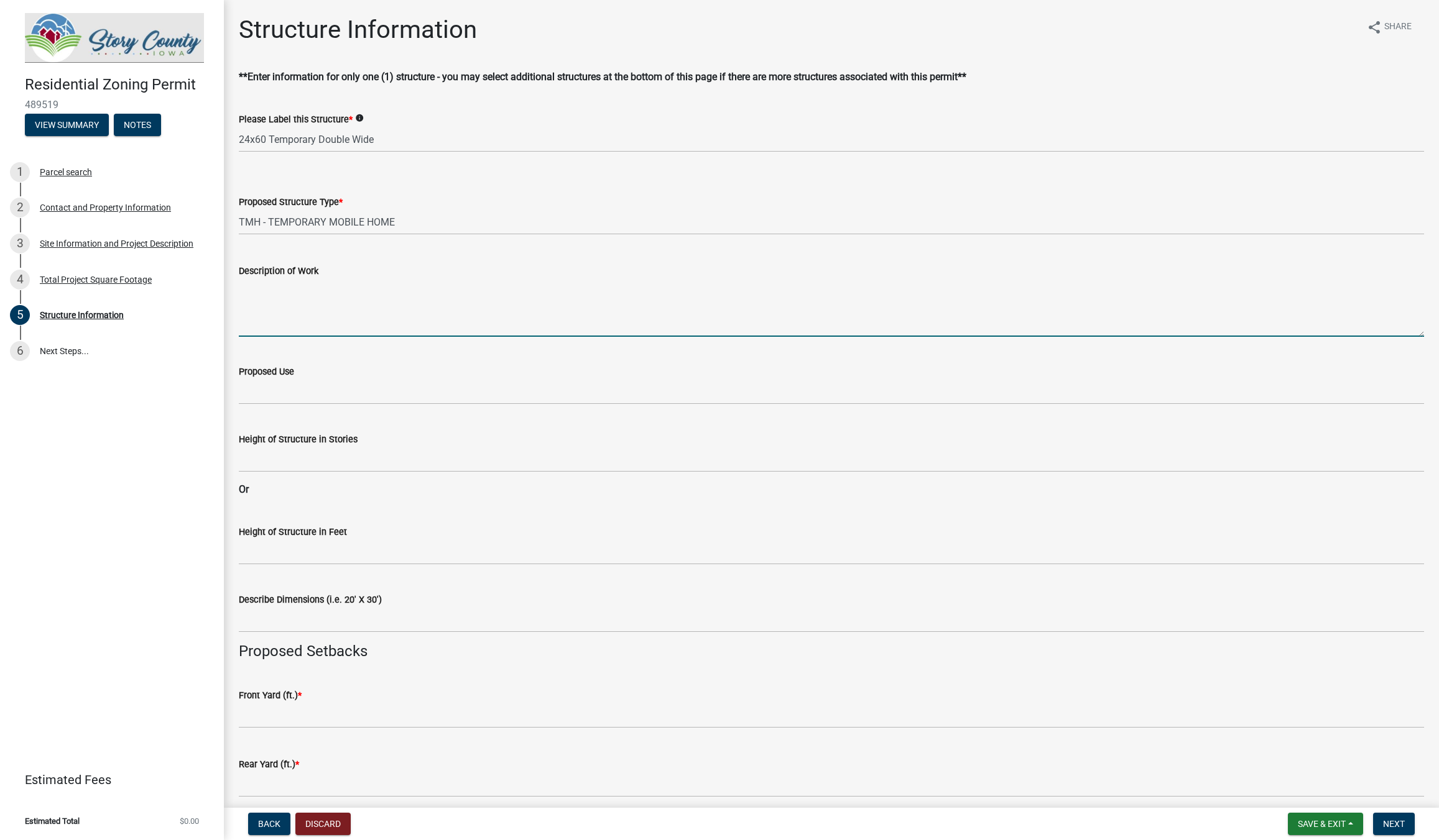
type textarea "b"
click at [277, 288] on textarea "Bring in a 24x60 Temporary Mobile home" at bounding box center [831, 308] width 1185 height 58
click at [480, 290] on textarea "Bring in and set a 24x60 Temporary Mobile home" at bounding box center [831, 308] width 1185 height 58
click at [680, 291] on textarea "Bring in and set a 24x60 Temporary Mobile home on blocks, no foundation as this…" at bounding box center [831, 308] width 1185 height 58
drag, startPoint x: 691, startPoint y: 290, endPoint x: 648, endPoint y: 289, distance: 43.0
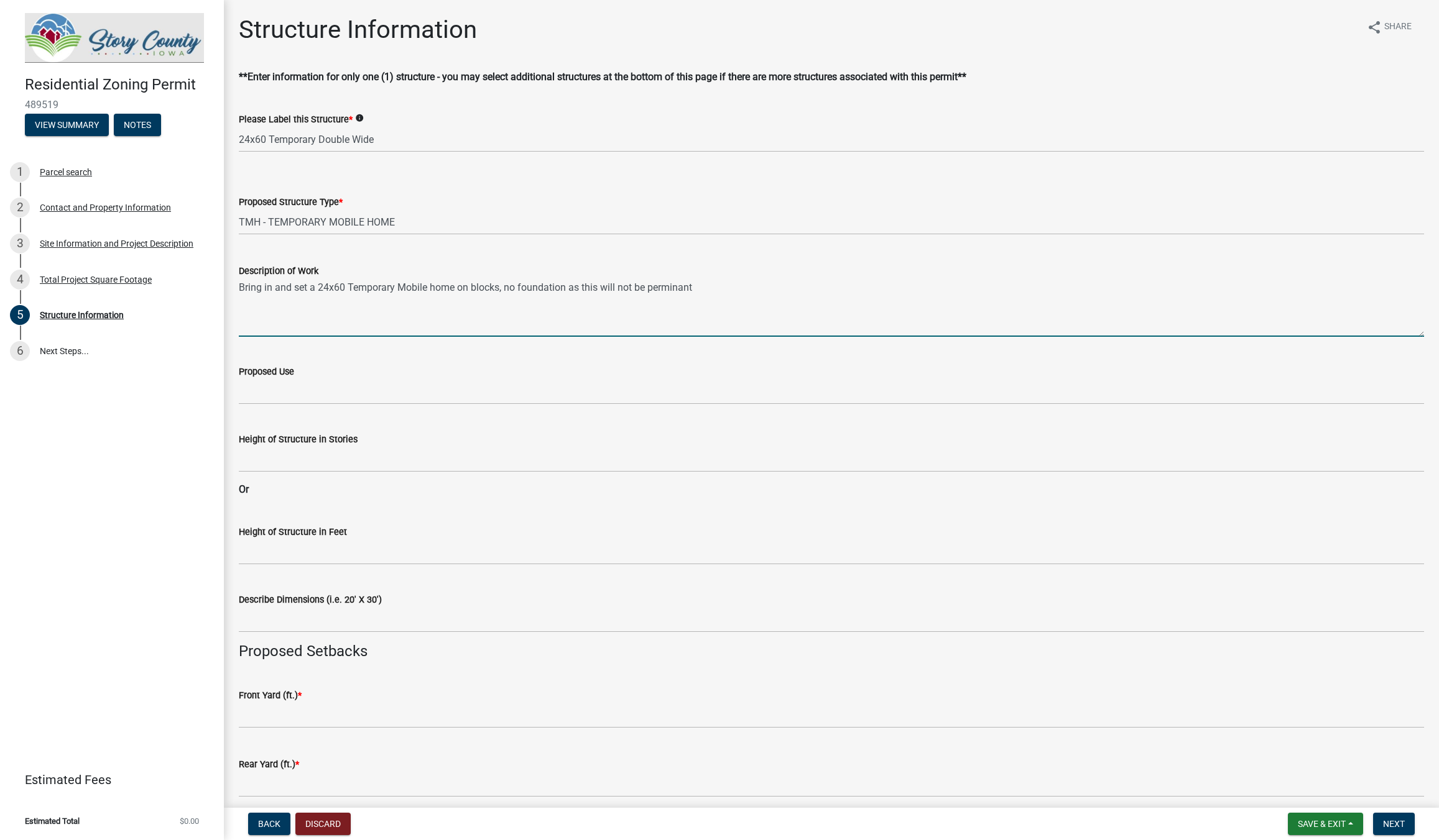
click at [648, 289] on textarea "Bring in and set a 24x60 Temporary Mobile home on blocks, no foundation as this…" at bounding box center [831, 308] width 1185 height 58
click at [705, 279] on textarea "Bring in and set a 24x60 Temporary Mobile home on blocks, no foundation as this…" at bounding box center [831, 308] width 1185 height 58
drag, startPoint x: 702, startPoint y: 287, endPoint x: 648, endPoint y: 289, distance: 54.0
click at [648, 289] on textarea "Bring in and set a 24x60 Temporary Mobile home on blocks, no foundation as this…" at bounding box center [831, 308] width 1185 height 58
drag, startPoint x: 699, startPoint y: 289, endPoint x: 645, endPoint y: 289, distance: 54.0
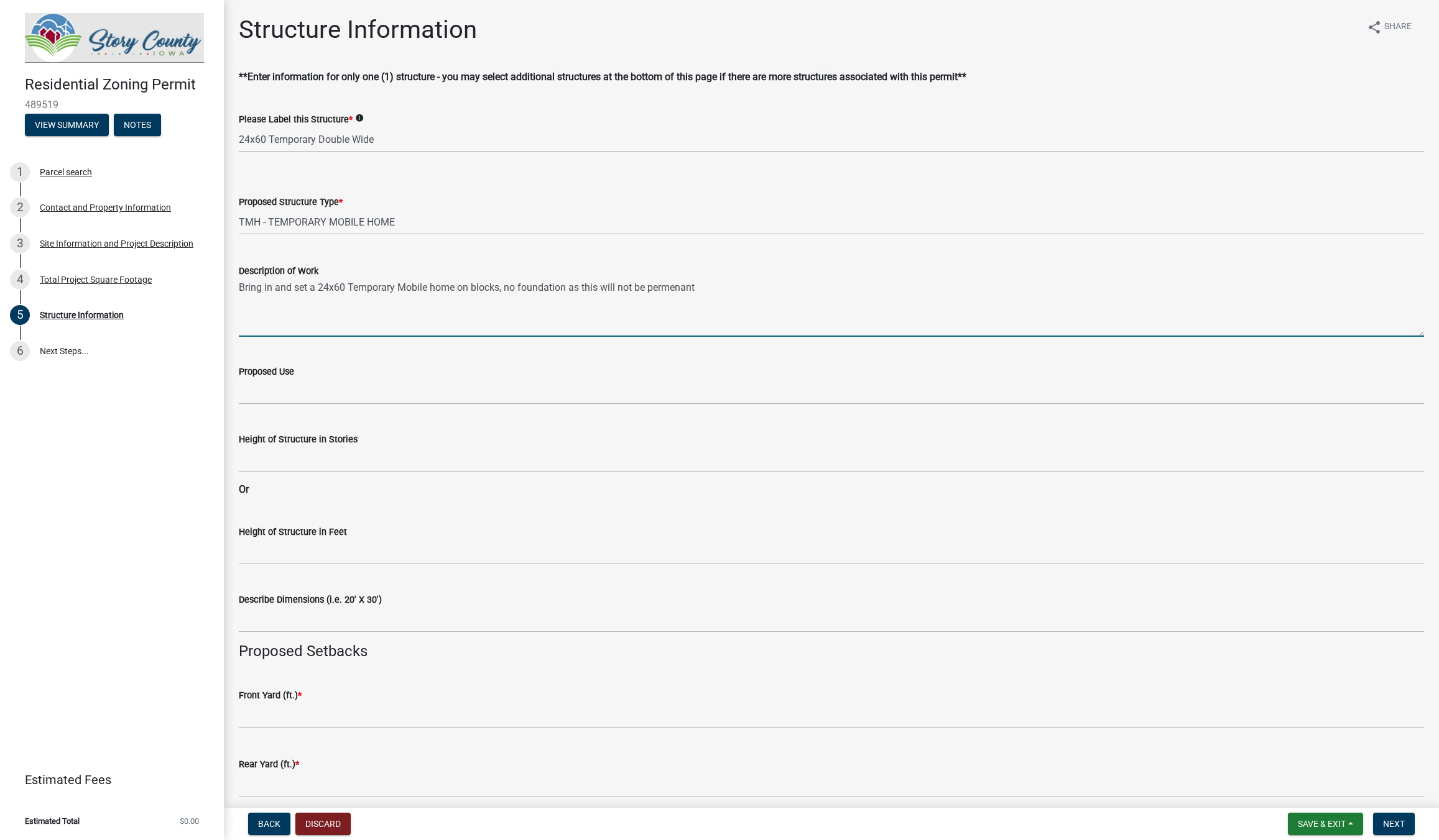
click at [645, 289] on textarea "Bring in and set a 24x60 Temporary Mobile home on blocks, no foundation as this…" at bounding box center [831, 308] width 1185 height 58
click at [702, 292] on textarea "Bring in and set a 24x60 Temporary Mobile home on blocks, no foundation as this…" at bounding box center [831, 308] width 1185 height 58
drag, startPoint x: 696, startPoint y: 292, endPoint x: 650, endPoint y: 292, distance: 46.0
click at [650, 292] on textarea "Bring in and set a 24x60 Temporary Mobile home on blocks, no foundation as this…" at bounding box center [831, 308] width 1185 height 58
drag, startPoint x: 605, startPoint y: 288, endPoint x: 613, endPoint y: 289, distance: 8.1
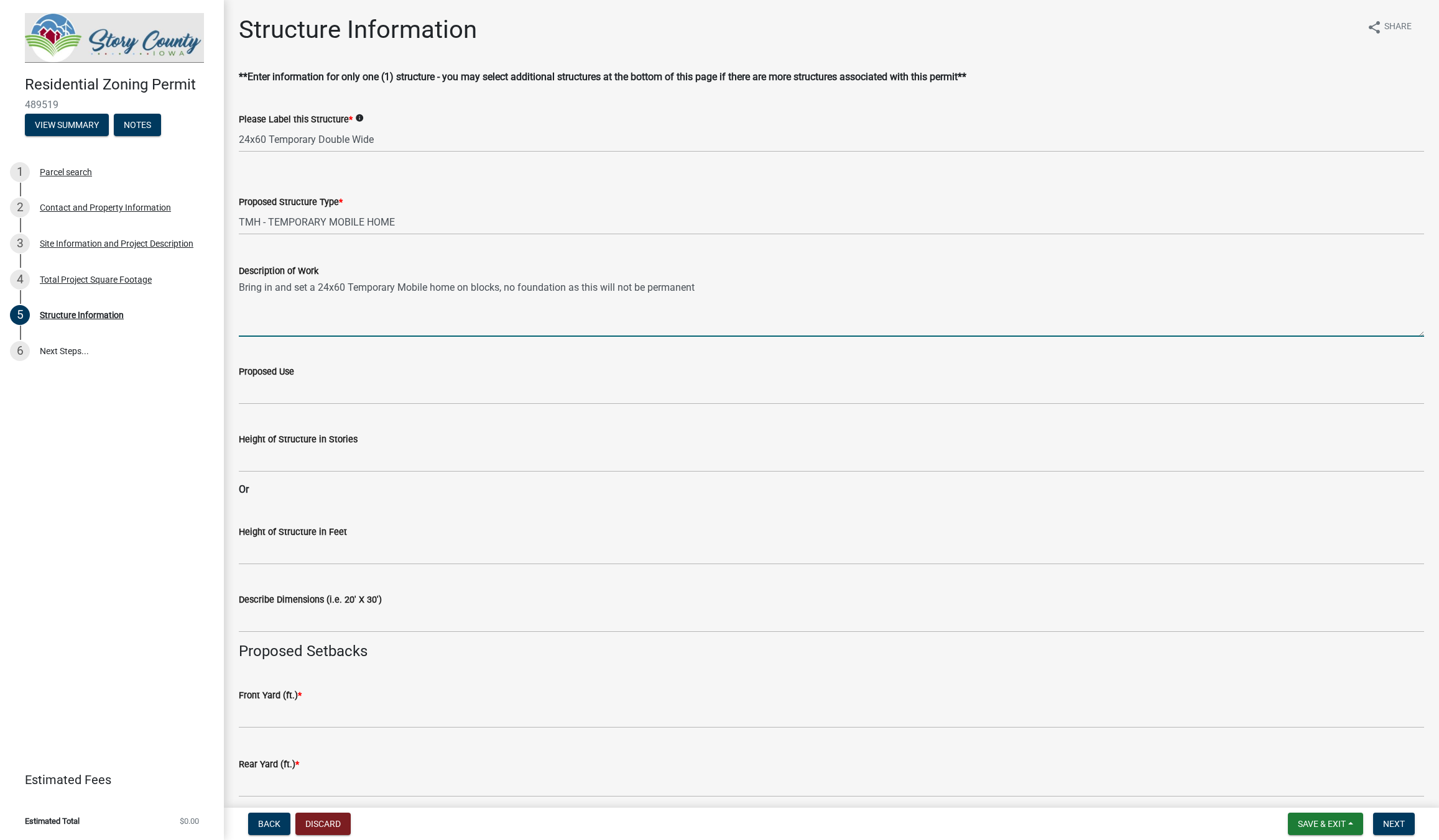
click at [613, 289] on textarea "Bring in and set a 24x60 Temporary Mobile home on blocks, no foundation as this…" at bounding box center [831, 308] width 1185 height 58
drag, startPoint x: 599, startPoint y: 289, endPoint x: 618, endPoint y: 289, distance: 19.0
click at [618, 289] on textarea "Bring in and set a 24x60 Temporary Mobile home on blocks, no foundation as this…" at bounding box center [831, 308] width 1185 height 58
click at [629, 289] on textarea "Bring in and set a 24x60 Temporary Mobile home on blocks, no foundation as this…" at bounding box center [831, 308] width 1185 height 58
click at [581, 291] on textarea "Bring in and set a 24x60 Temporary Mobile home on blocks, no foundation as this…" at bounding box center [831, 308] width 1185 height 58
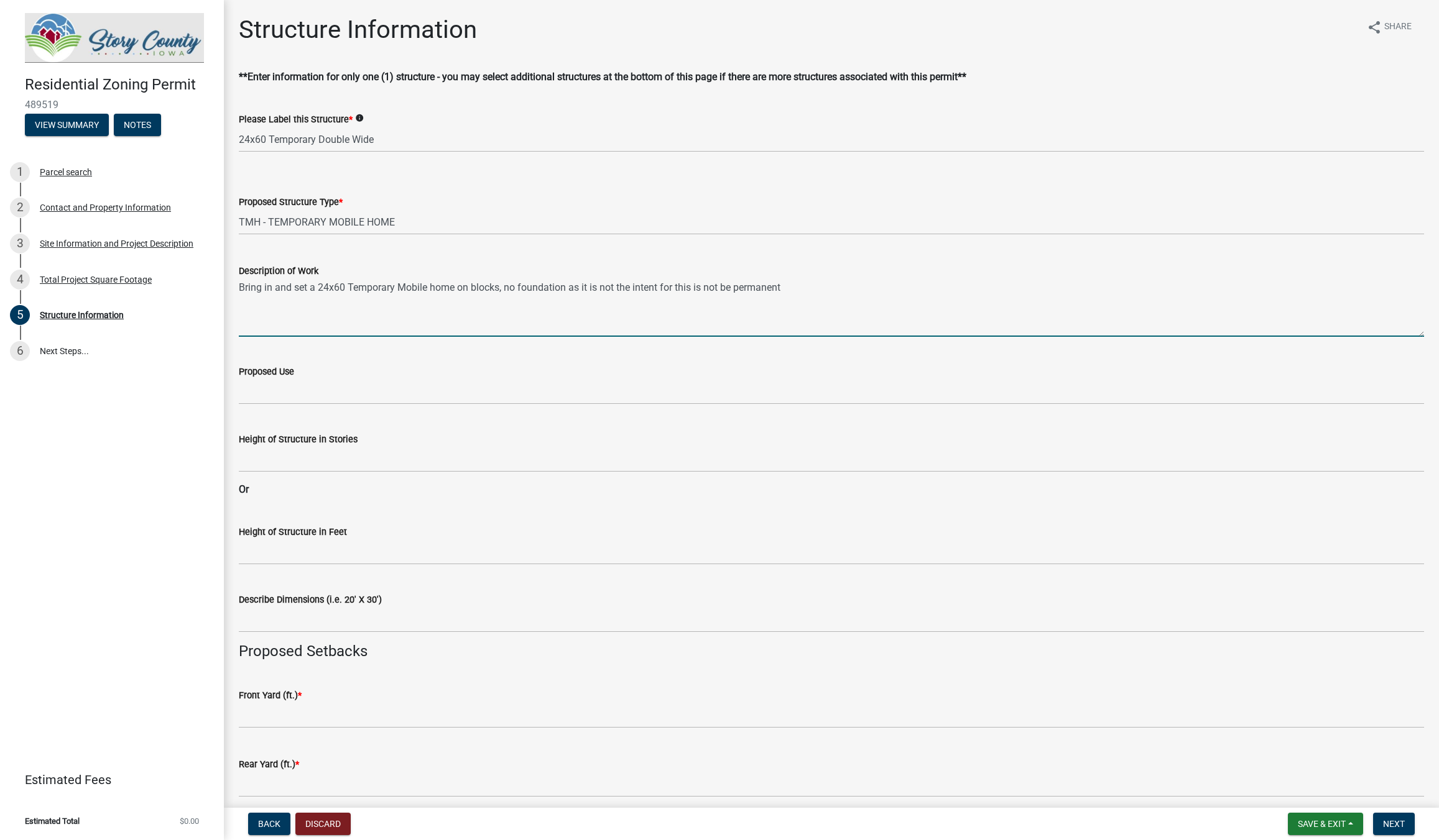
click at [720, 288] on textarea "Bring in and set a 24x60 Temporary Mobile home on blocks, no foundation as it i…" at bounding box center [831, 308] width 1185 height 58
drag, startPoint x: 719, startPoint y: 288, endPoint x: 695, endPoint y: 289, distance: 24.0
click at [695, 289] on textarea "Bring in and set a 24x60 Temporary Mobile home on blocks, no foundation as it i…" at bounding box center [831, 308] width 1185 height 58
click at [565, 289] on textarea "Bring in and set a 24x60 Temporary Mobile home on blocks, no foundation as it i…" at bounding box center [831, 308] width 1185 height 58
click at [519, 291] on textarea "Bring in and set a 24x60 Temporary Mobile home on blocks, no foundation as it i…" at bounding box center [831, 308] width 1185 height 58
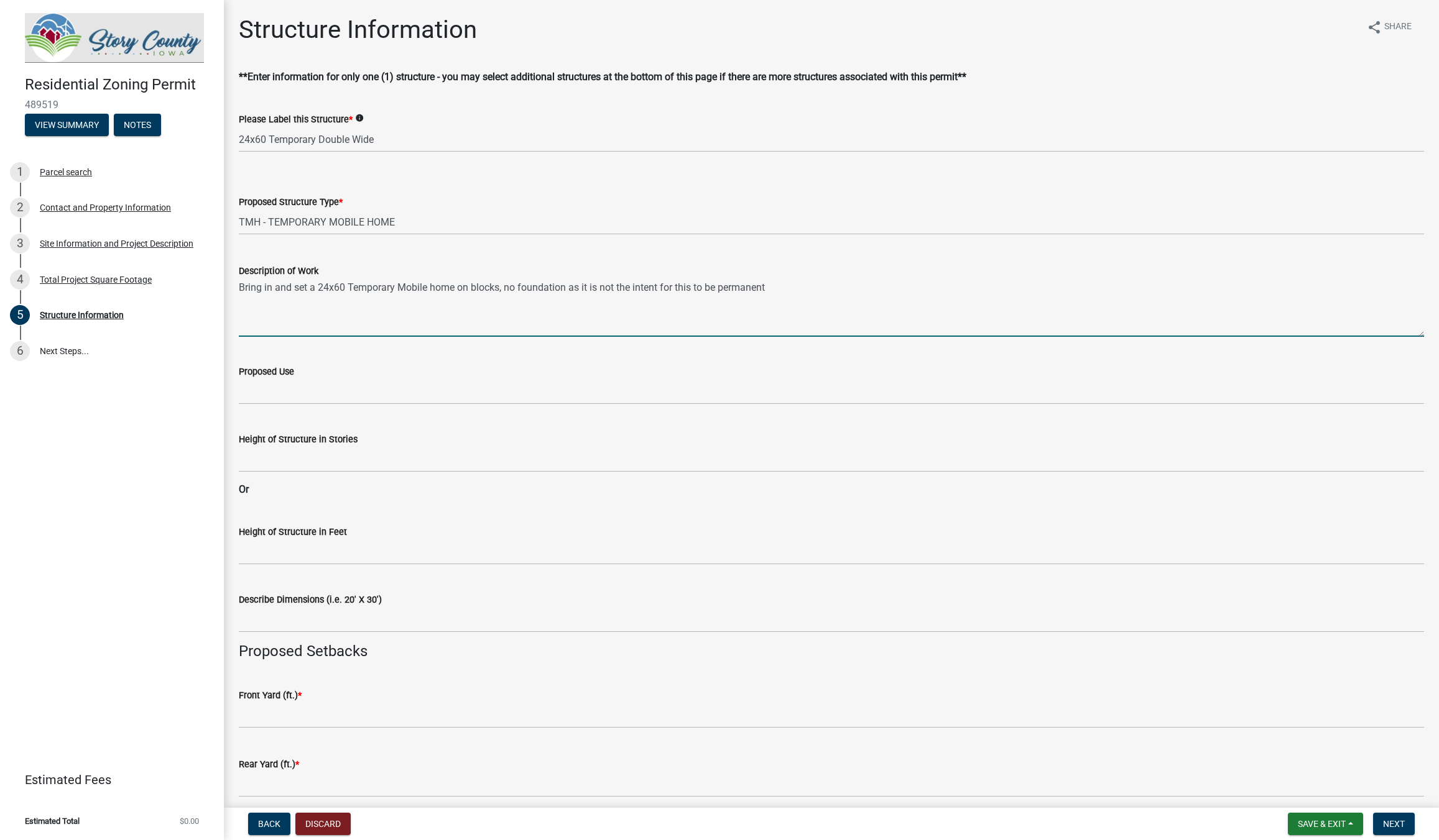
click at [567, 290] on textarea "Bring in and set a 24x60 Temporary Mobile home on blocks, no foundation as it i…" at bounding box center [831, 308] width 1185 height 58
click at [772, 292] on textarea "Bring in and set a 24x60 Temporary Mobile home on blocks, no foundation, as it …" at bounding box center [831, 308] width 1185 height 58
click at [771, 292] on textarea "Bring in and set a 24x60 Temporary Mobile home on blocks, no foundation, as it …" at bounding box center [831, 308] width 1185 height 58
click at [769, 291] on textarea "Bring in and set a 24x60 Temporary Mobile home on blocks, no foundation, as it …" at bounding box center [831, 308] width 1185 height 58
type textarea "Bring in and set a 24x60 Temporary Mobile home on blocks, no foundation, as it …"
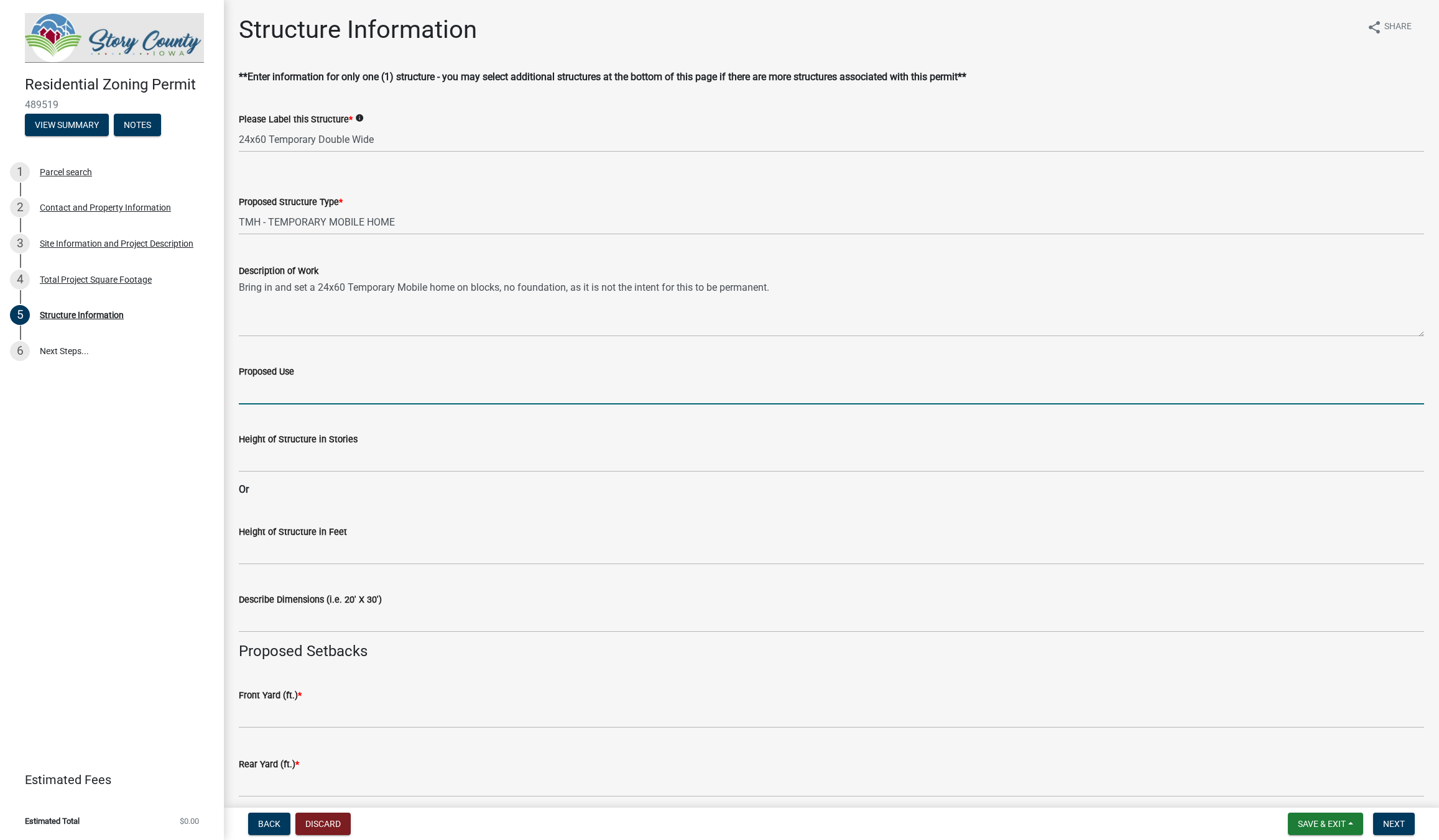
click at [289, 390] on input "Proposed Use" at bounding box center [831, 392] width 1185 height 26
type input "Single Family temporary housing until a new home can be secured and built."
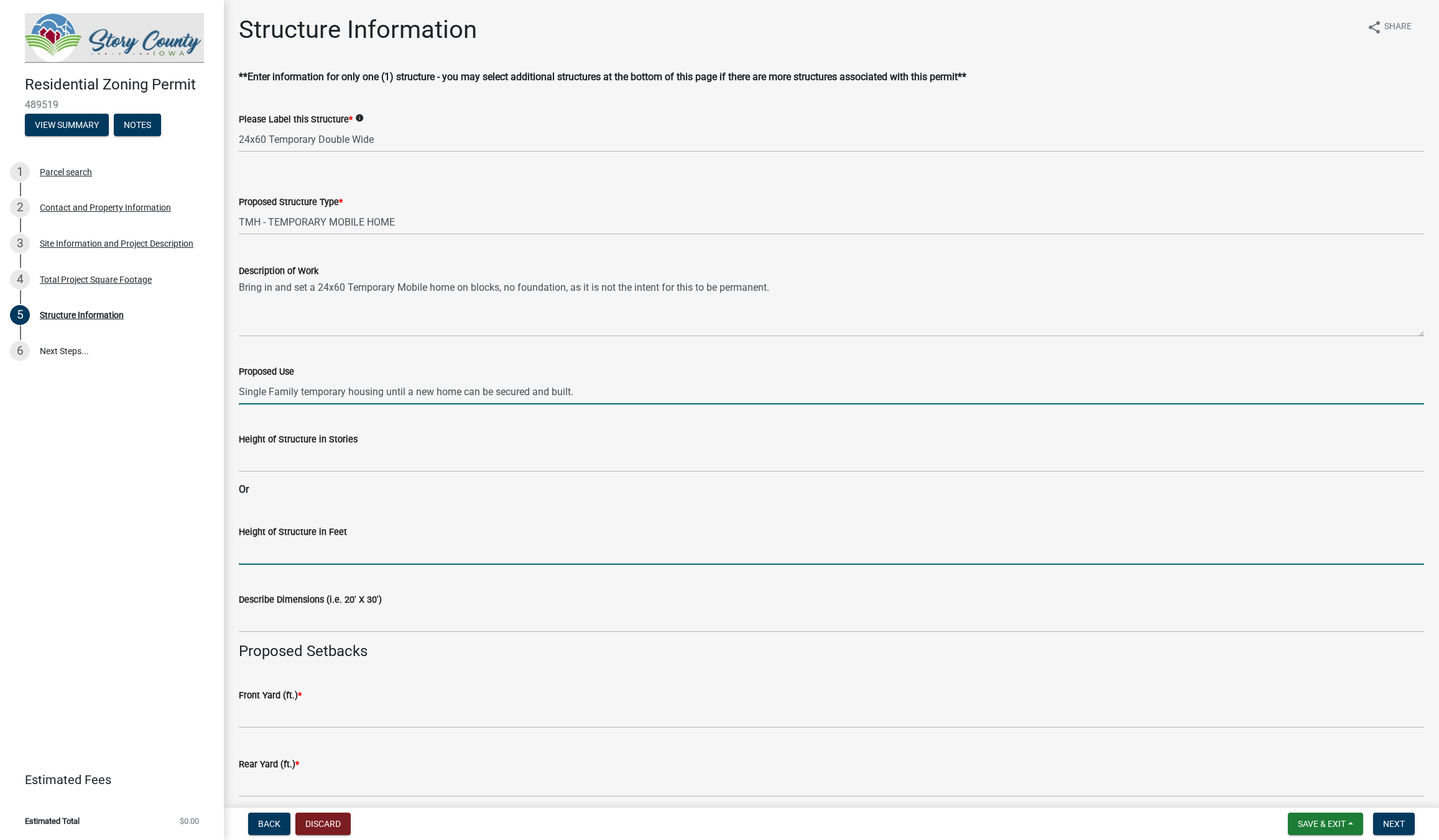
click at [255, 552] on input "Height of Structure in Feet" at bounding box center [831, 552] width 1185 height 26
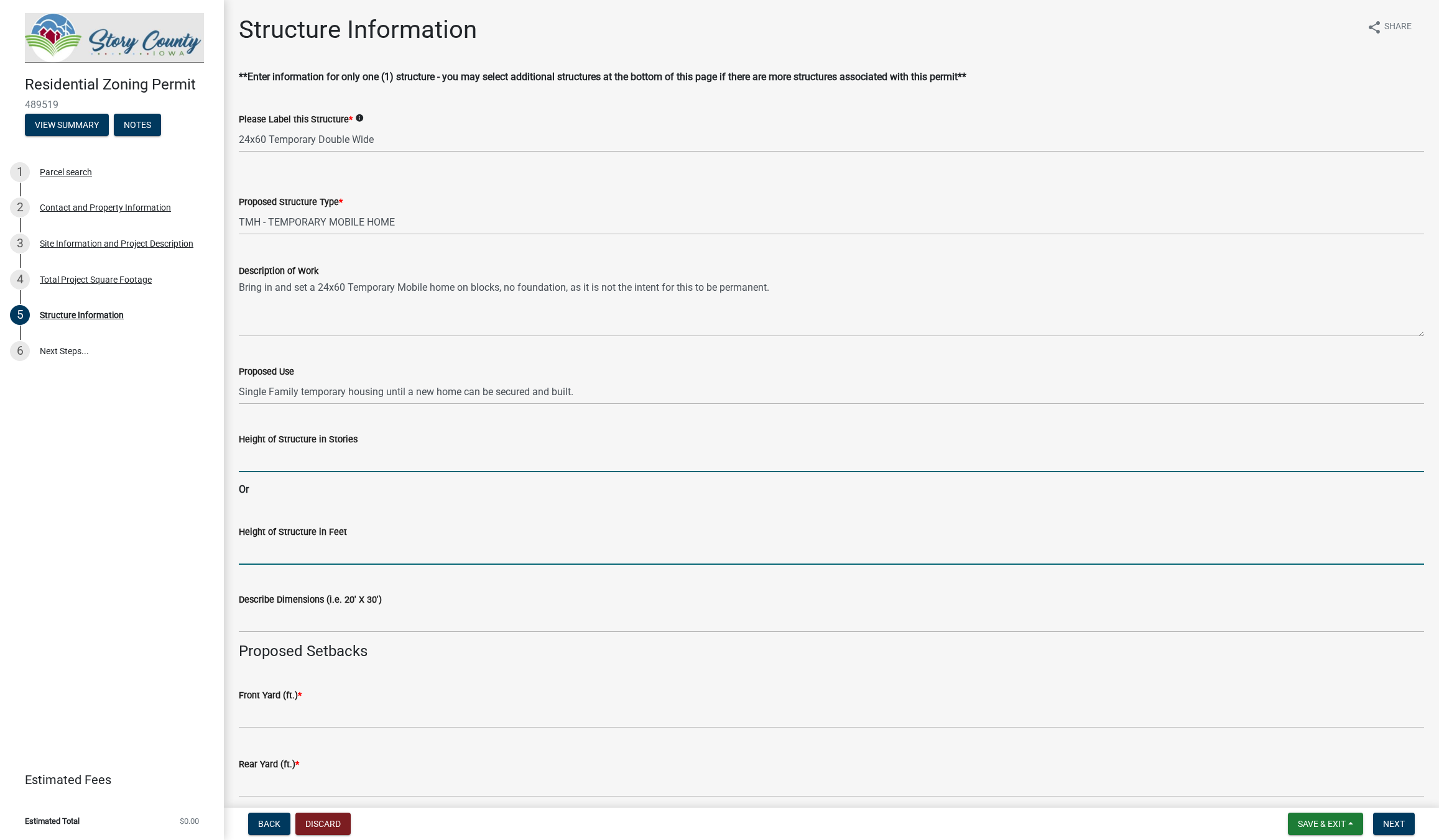
click at [261, 467] on input "Height of Structure in Stories" at bounding box center [831, 460] width 1185 height 26
type input "1"
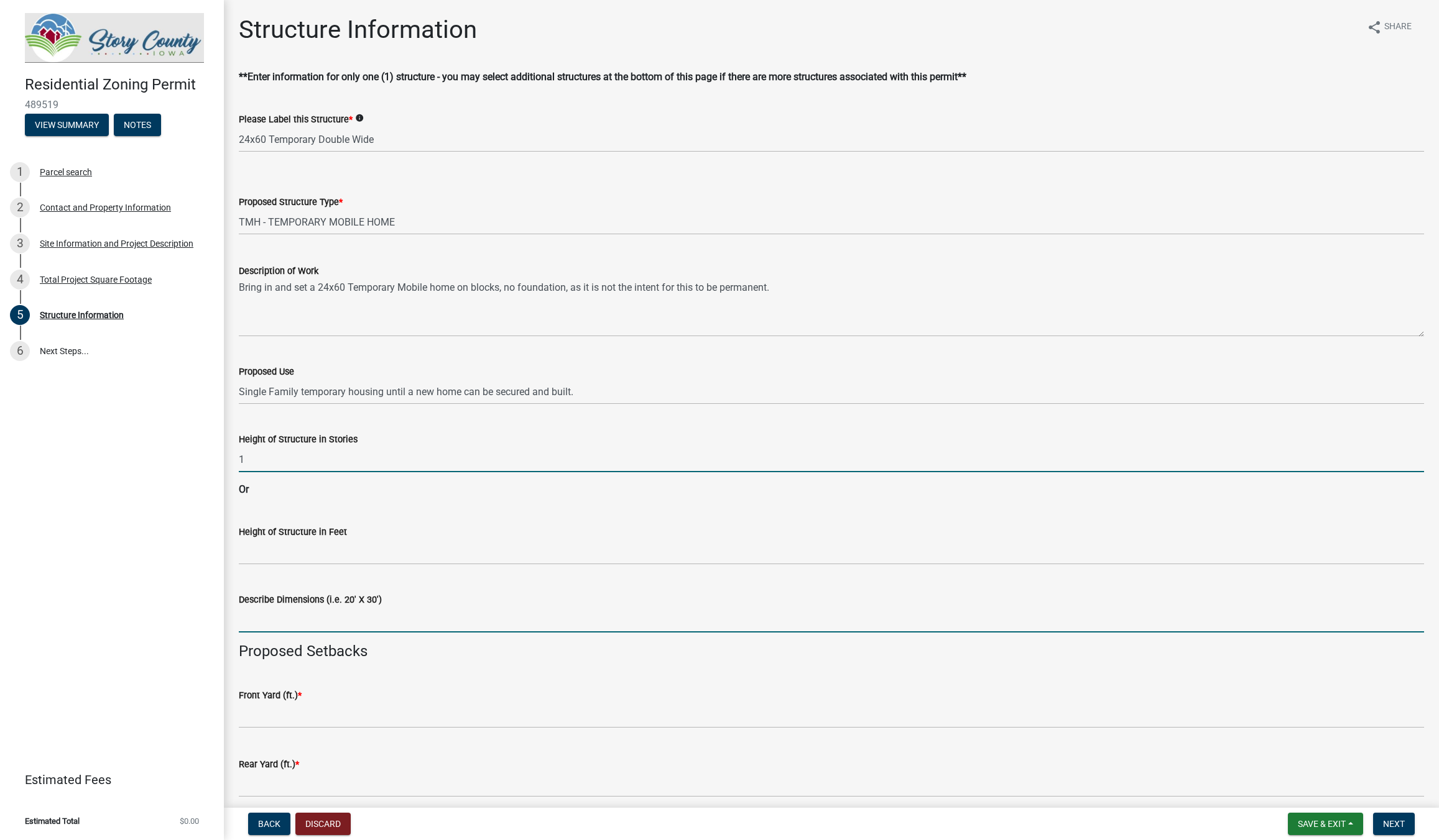
click at [293, 620] on input "Describe Dimensions (i.e. 20' X 30')" at bounding box center [831, 620] width 1185 height 26
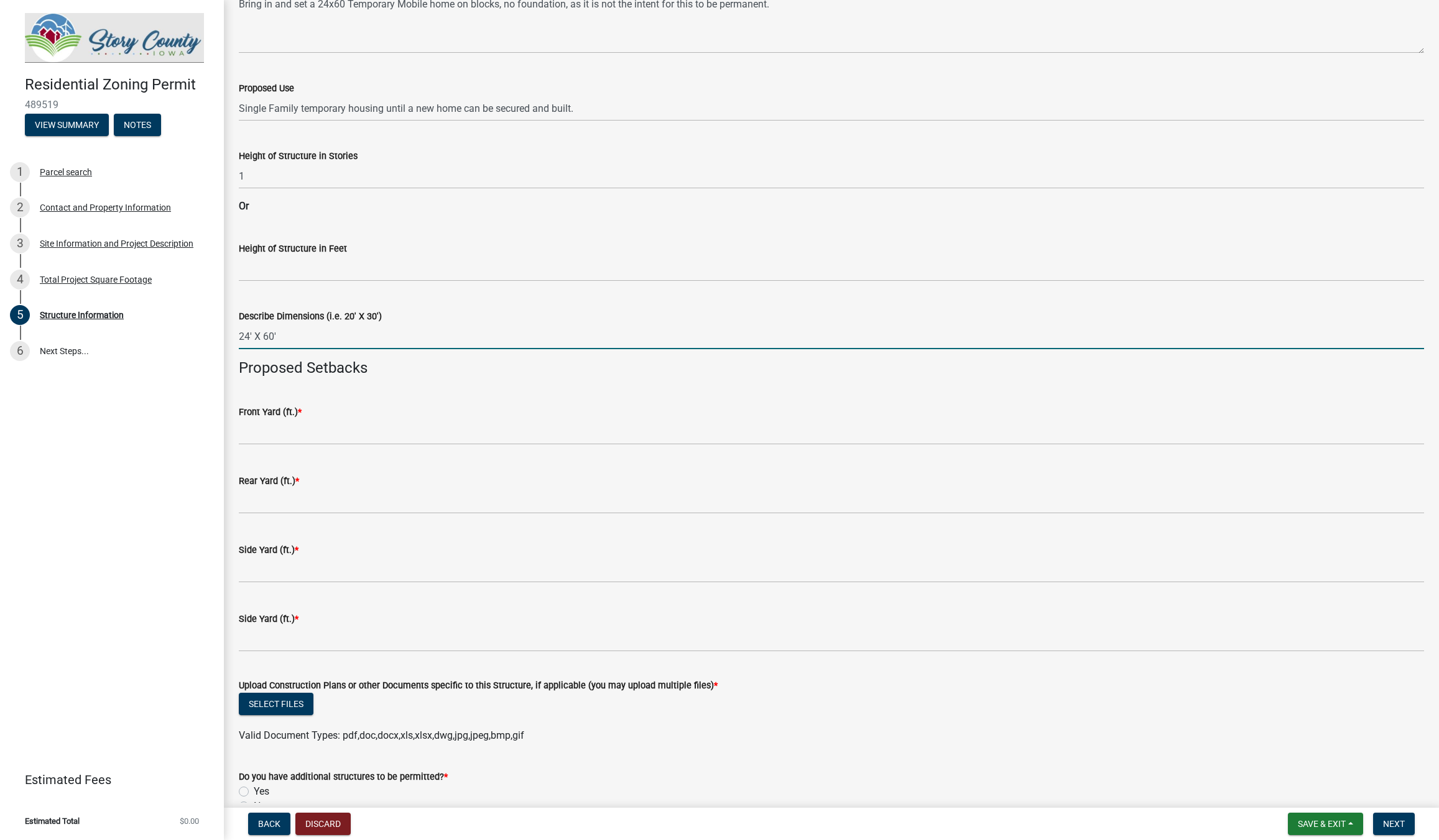
scroll to position [354, 0]
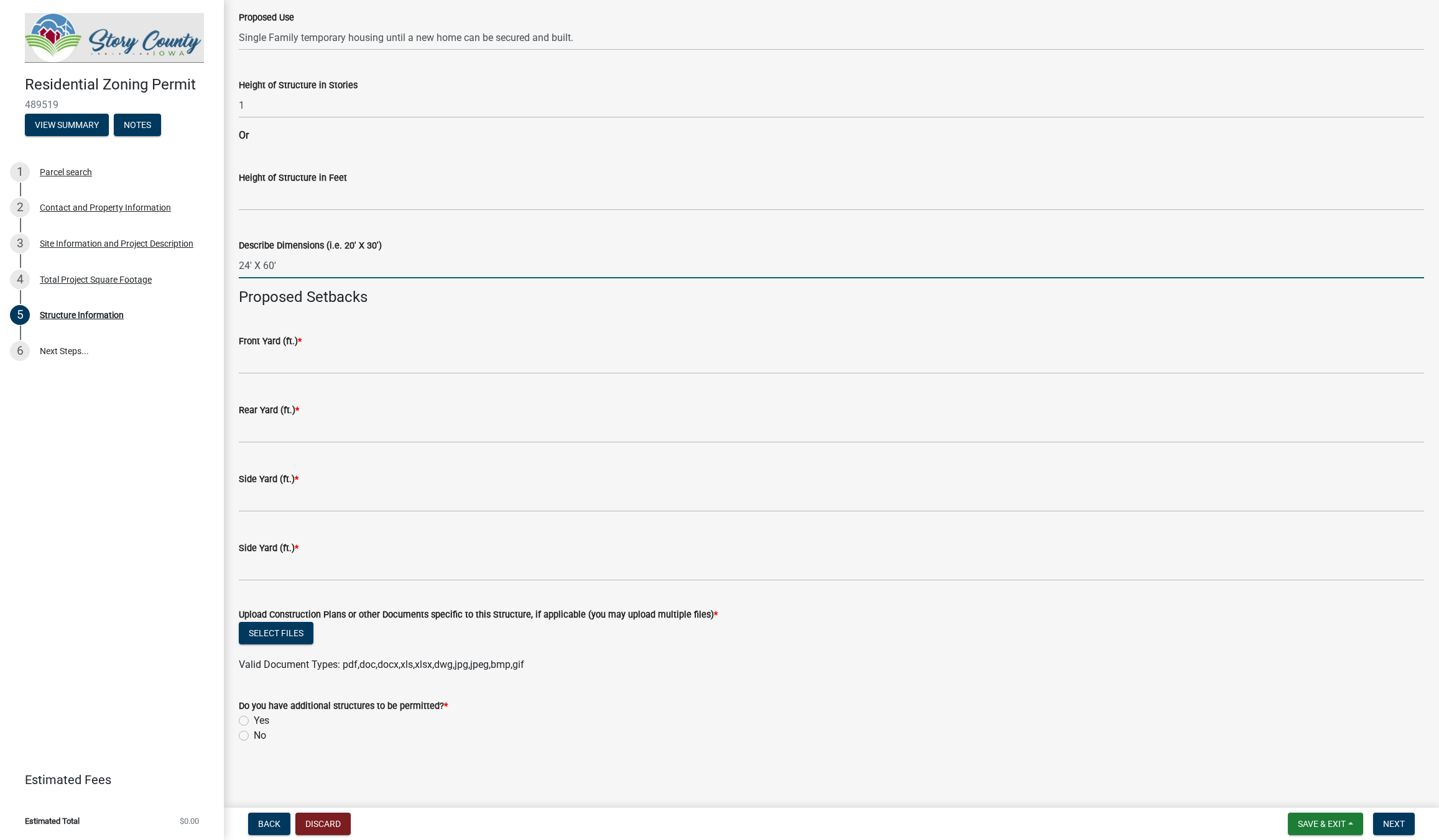
type input "24' X 60'"
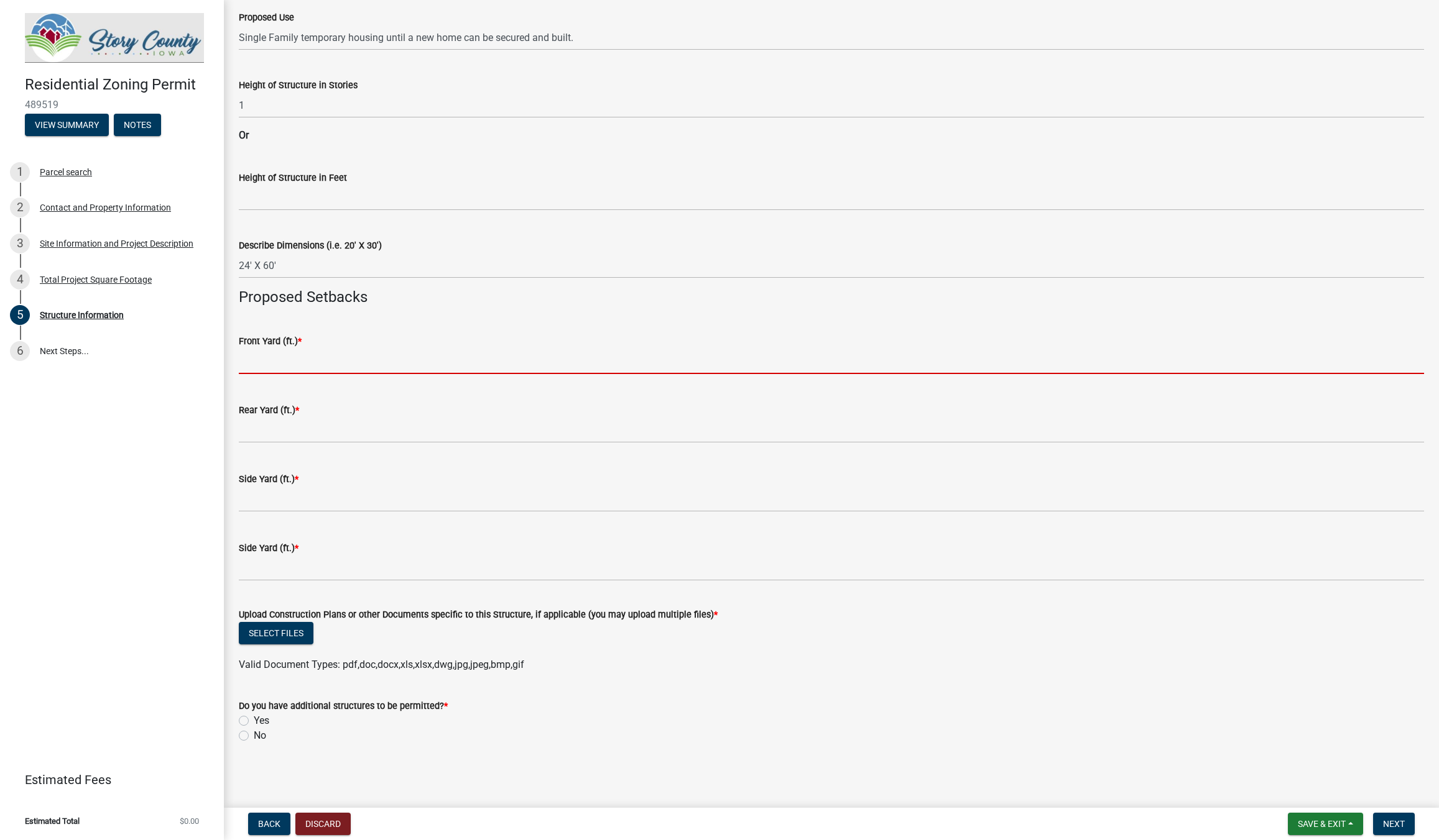
click at [297, 367] on input "text" at bounding box center [831, 361] width 1185 height 26
type input "a"
type input "Z"
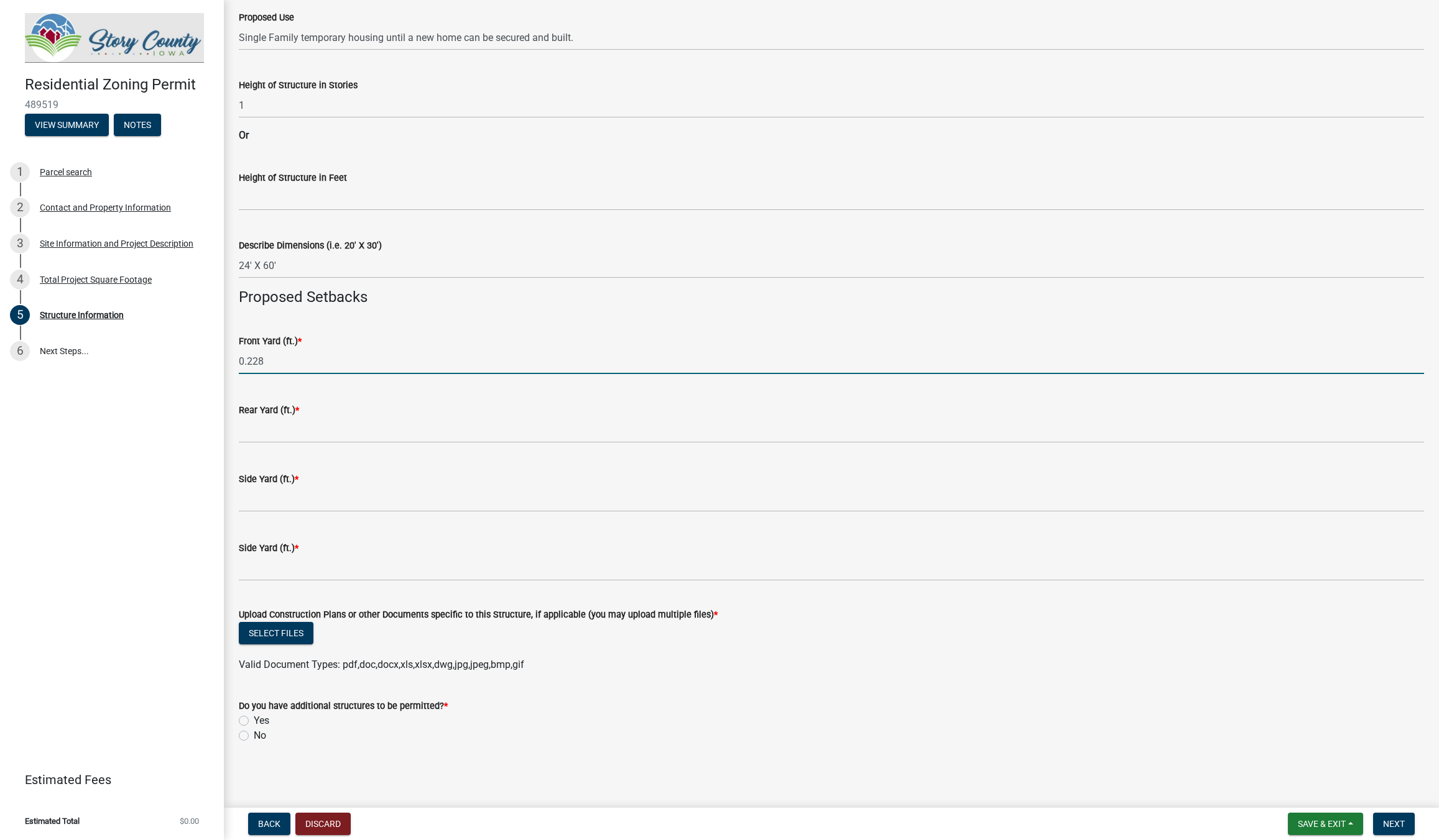
drag, startPoint x: 282, startPoint y: 363, endPoint x: 234, endPoint y: 363, distance: 48.0
click at [239, 363] on input "0.228" at bounding box center [831, 361] width 1185 height 26
click at [262, 365] on input "238" at bounding box center [831, 361] width 1185 height 26
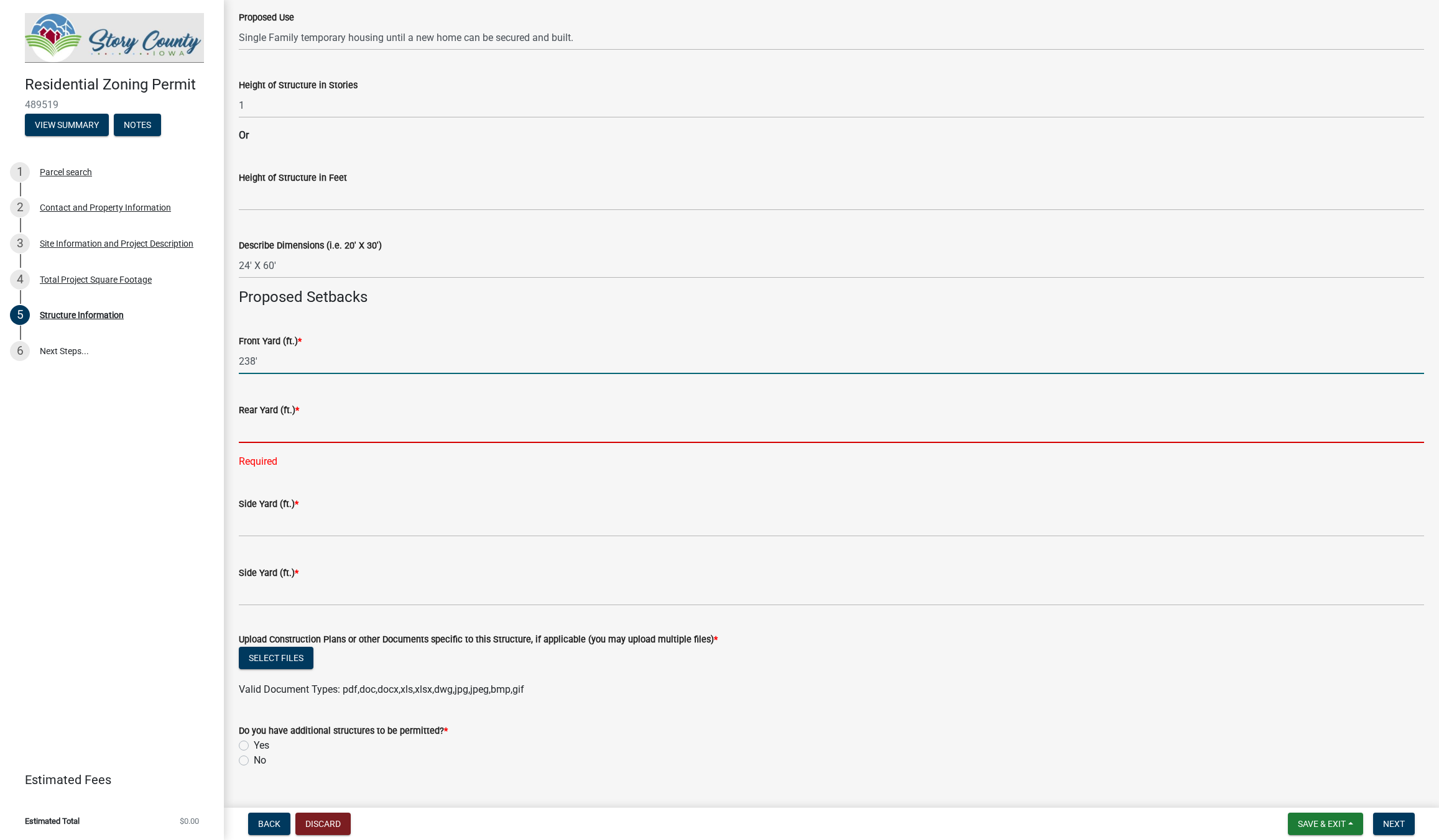
type input "238"
click at [262, 431] on input "text" at bounding box center [831, 430] width 1185 height 26
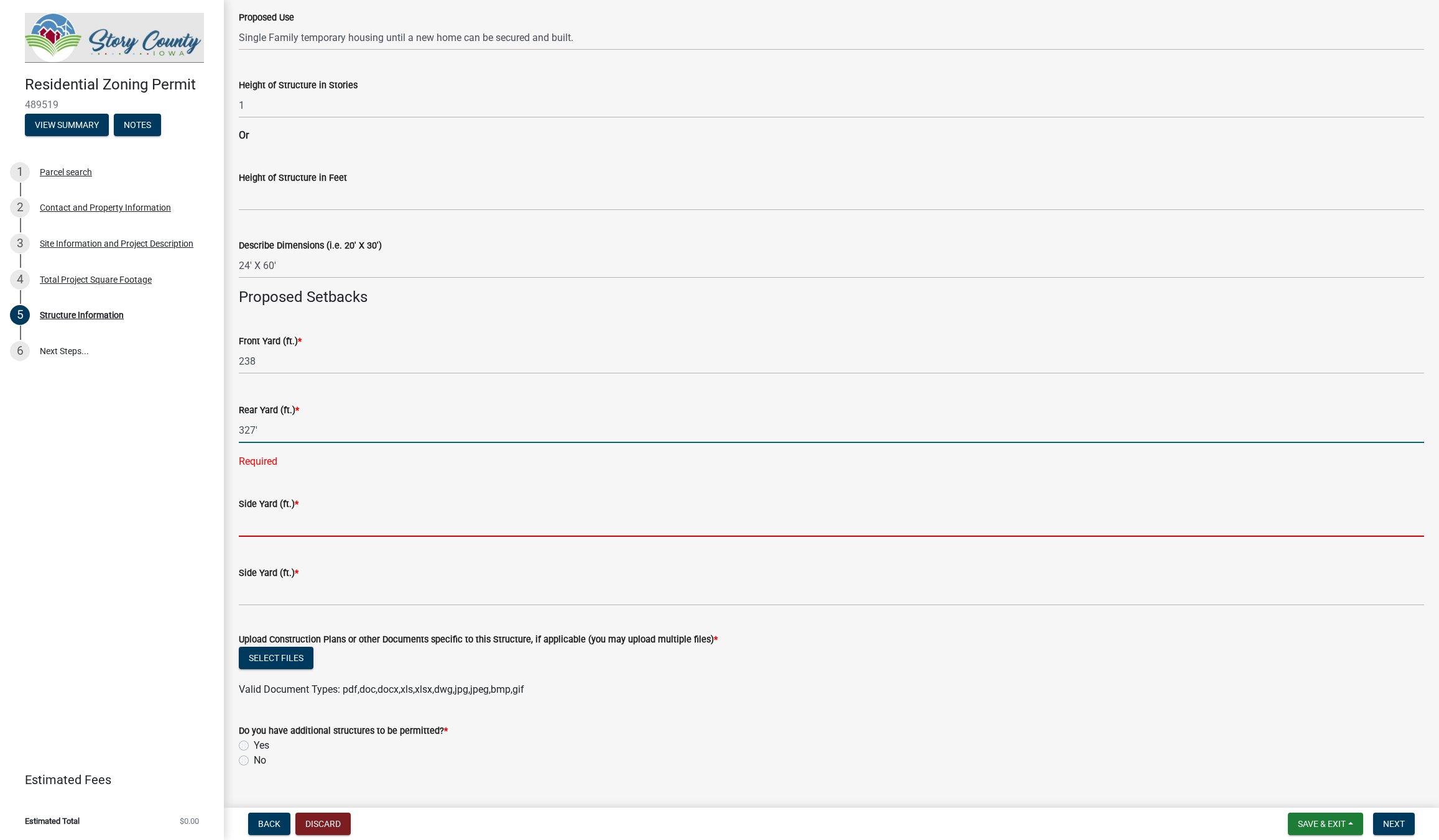
type input "327"
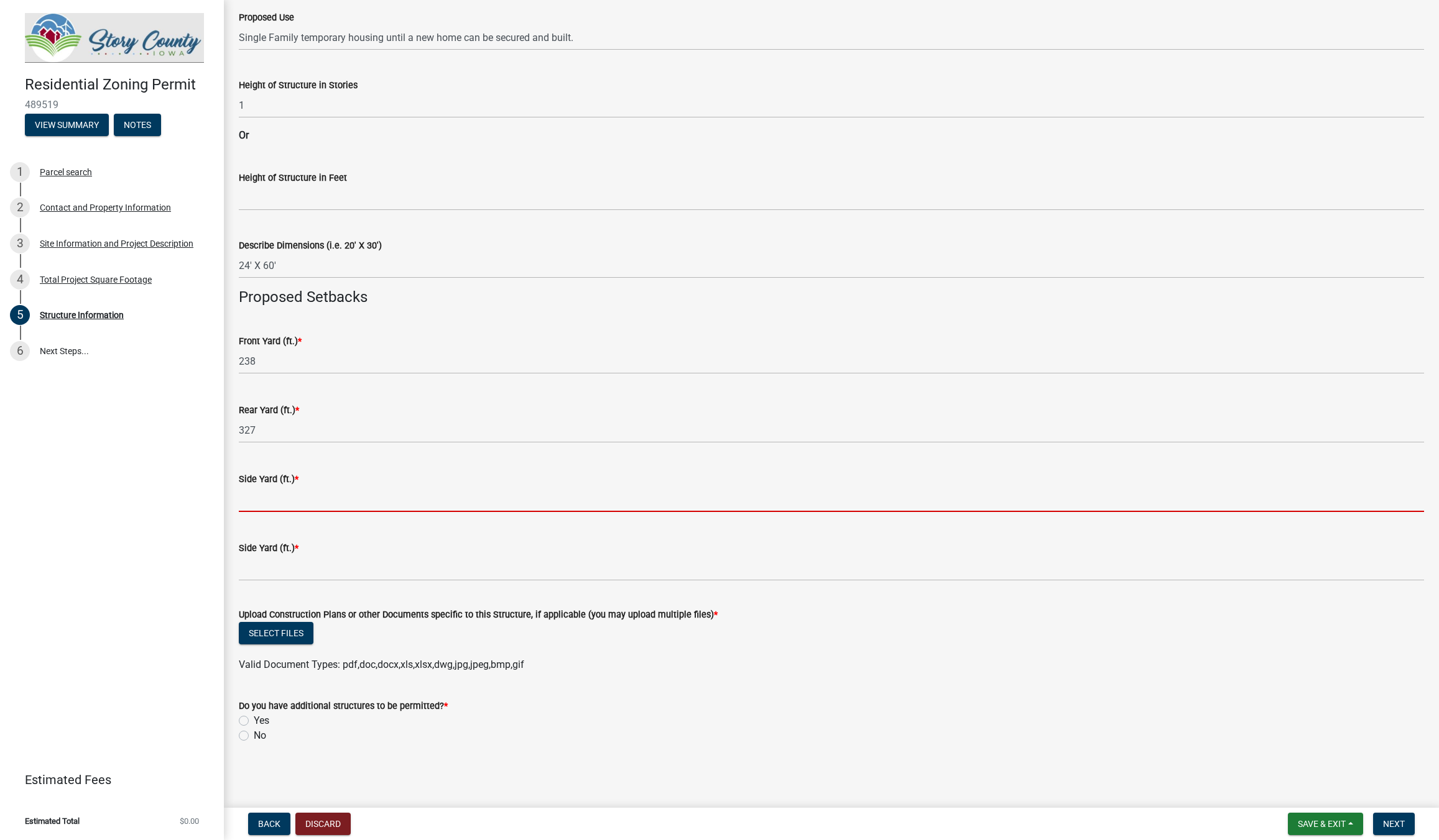
click at [277, 512] on input "text" at bounding box center [831, 500] width 1185 height 26
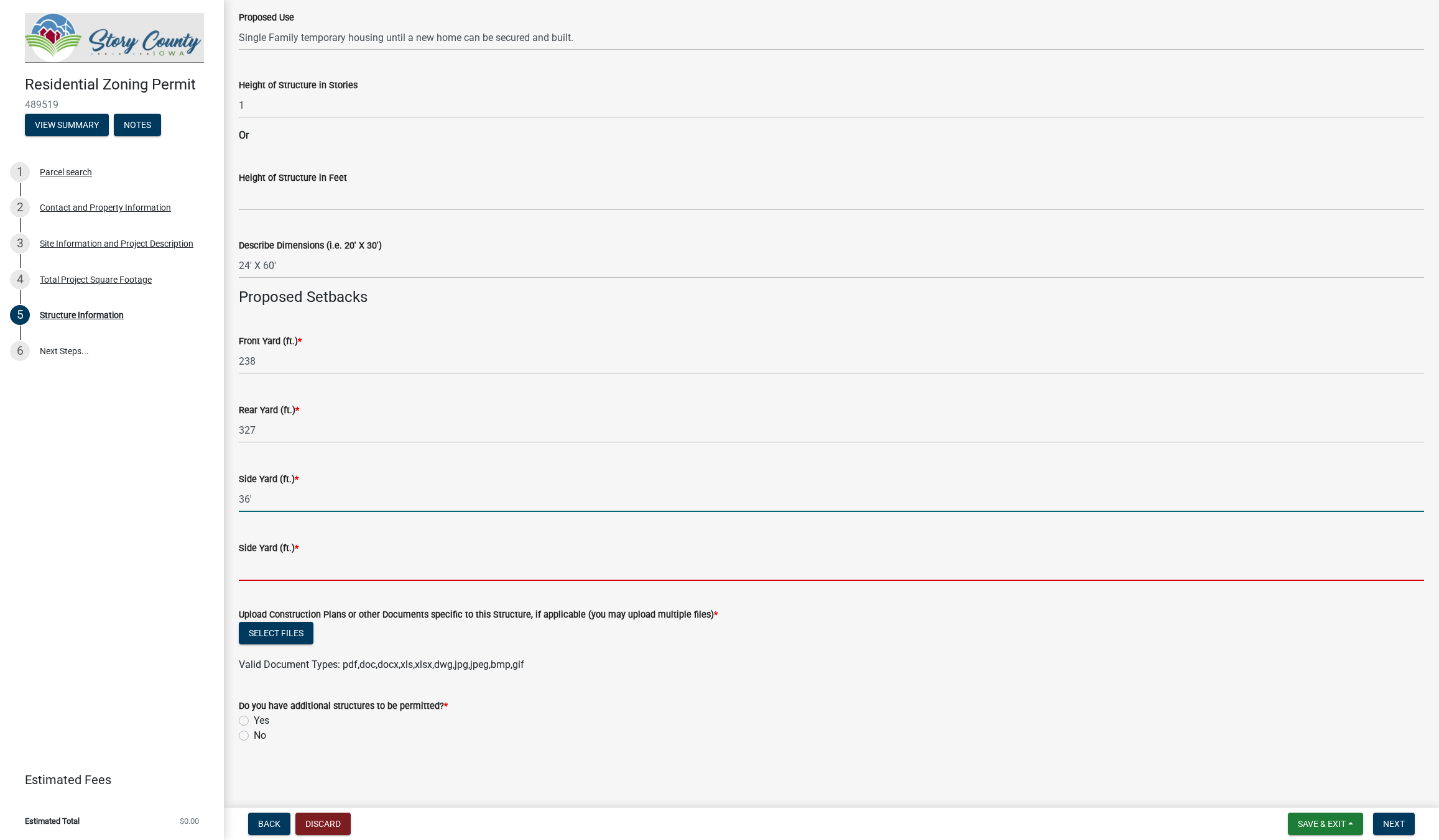
type input "36"
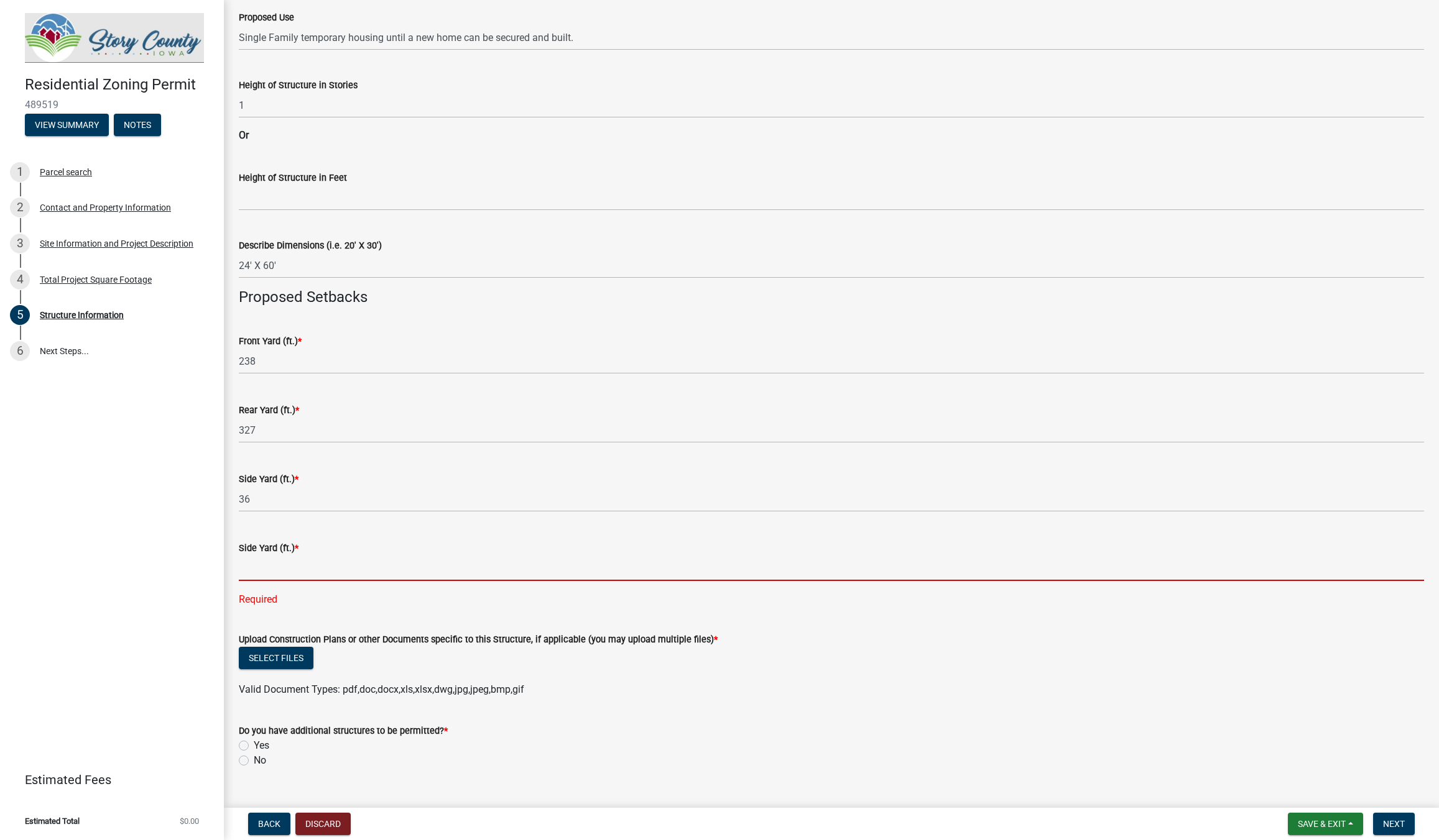
click at [283, 573] on input "text" at bounding box center [831, 569] width 1185 height 26
type input "137"
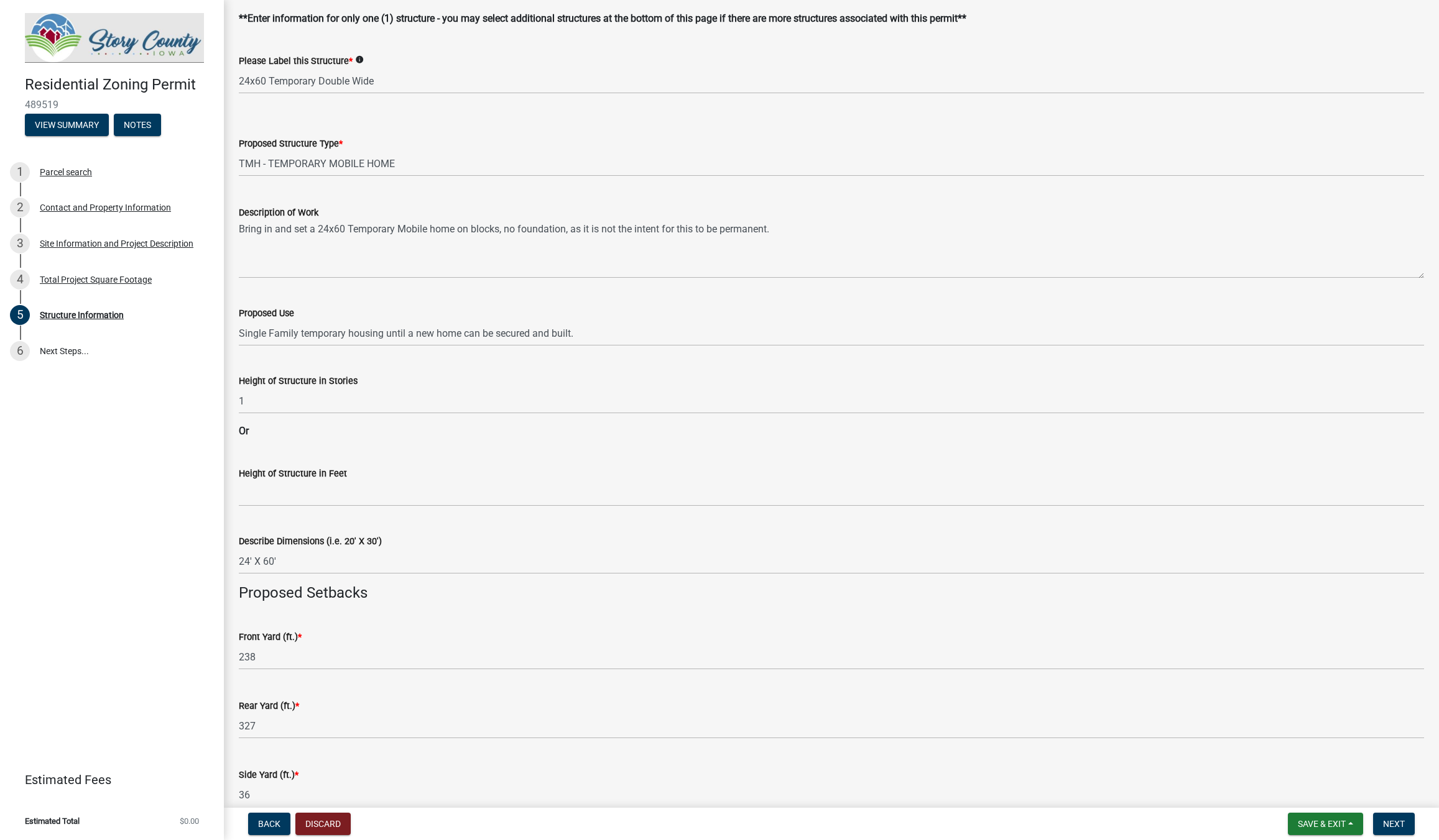
scroll to position [0, 0]
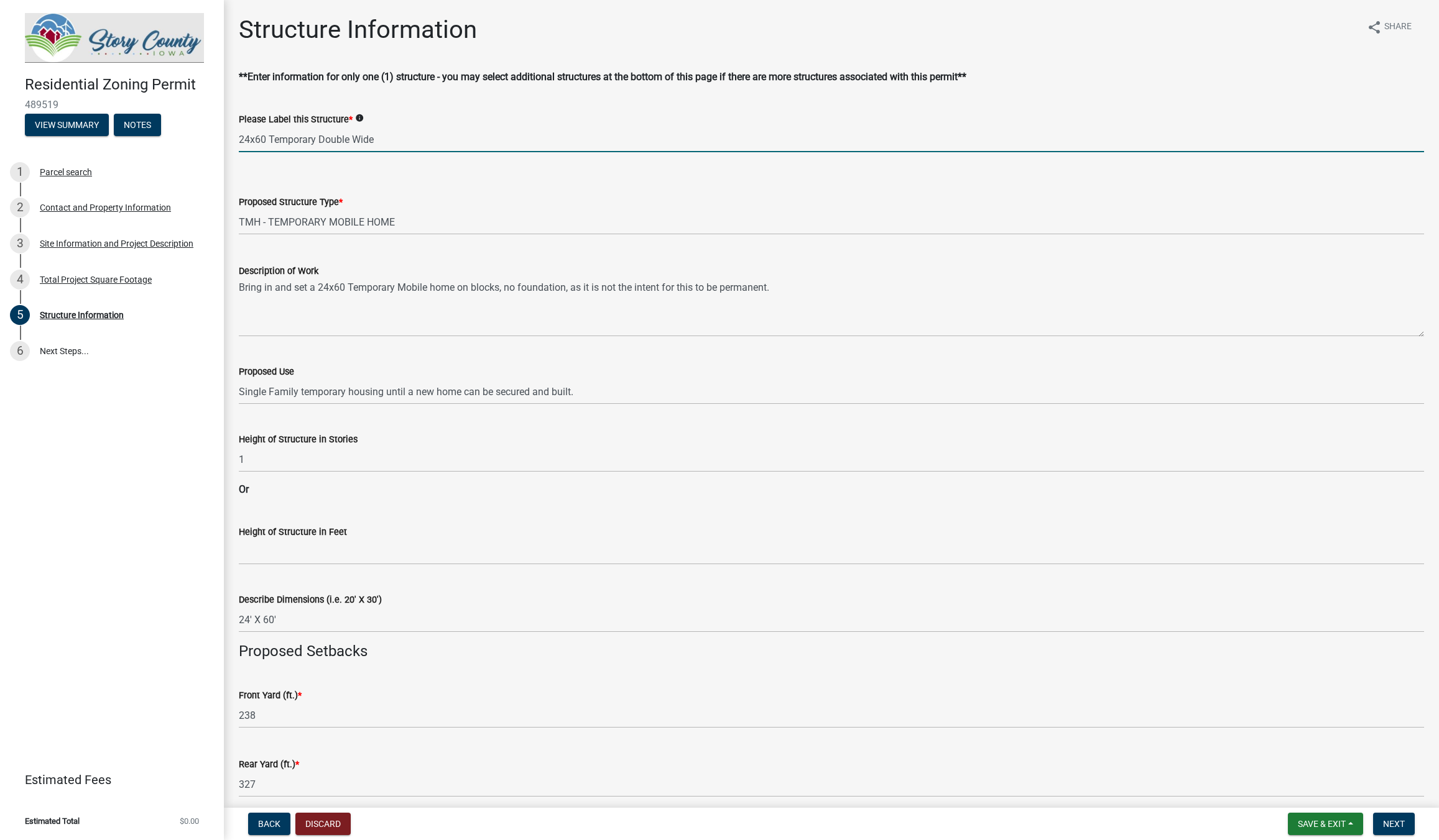
drag, startPoint x: 379, startPoint y: 140, endPoint x: 321, endPoint y: 140, distance: 58.0
click at [321, 140] on input "24x60 Temporary Double Wide" at bounding box center [831, 139] width 1185 height 26
type input "24x60 Temporary Trailer"
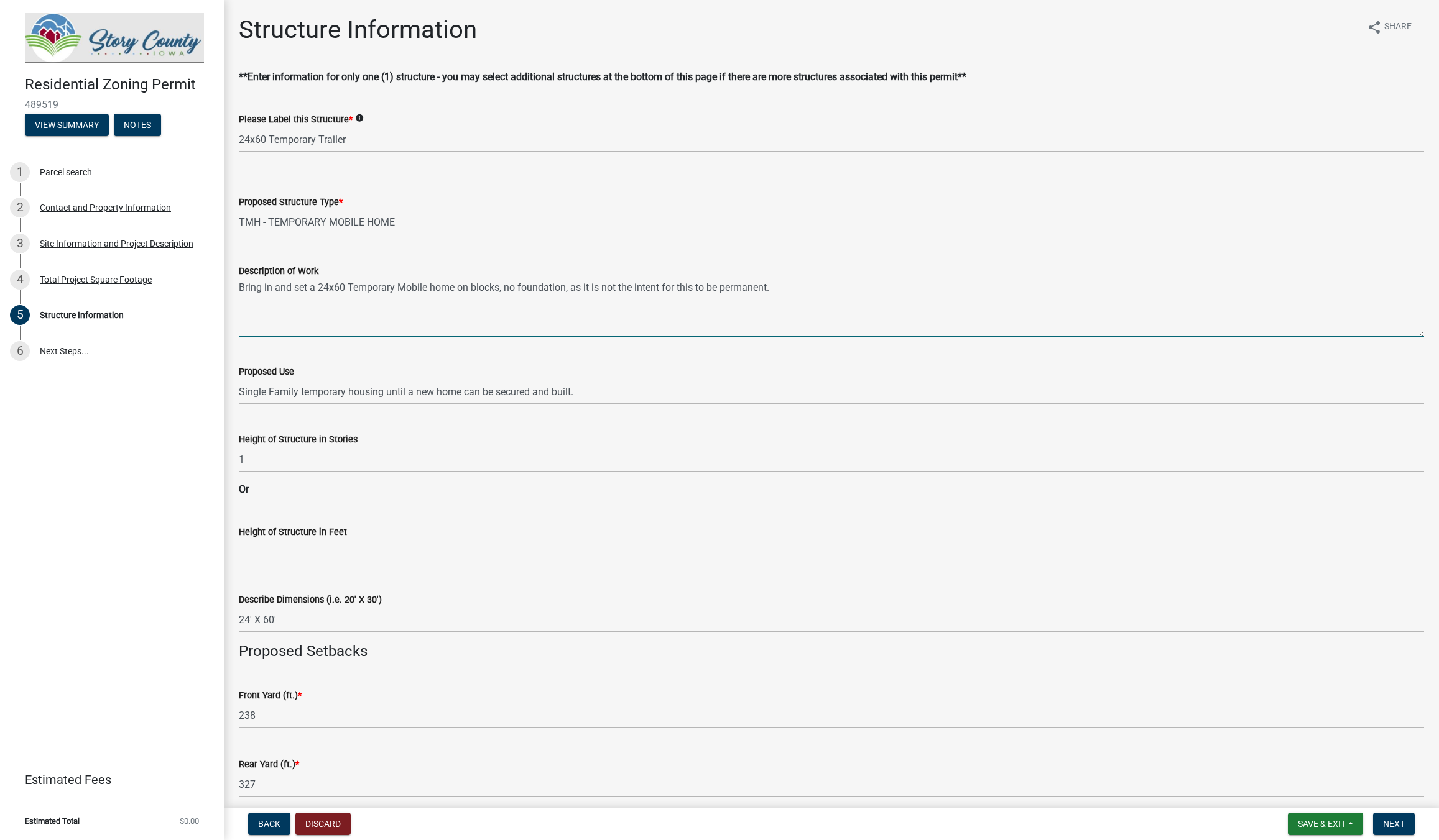
drag, startPoint x: 425, startPoint y: 293, endPoint x: 399, endPoint y: 292, distance: 26.0
click at [399, 292] on textarea "Bring in and set a 24x60 Temporary Mobile home on blocks, no foundation, as it …" at bounding box center [831, 308] width 1185 height 58
type textarea "Bring in and set a 24x60 Temporary mobile home on blocks, no foundation, as it …"
click at [321, 140] on input "24x60 Temporary Trailer" at bounding box center [831, 139] width 1185 height 26
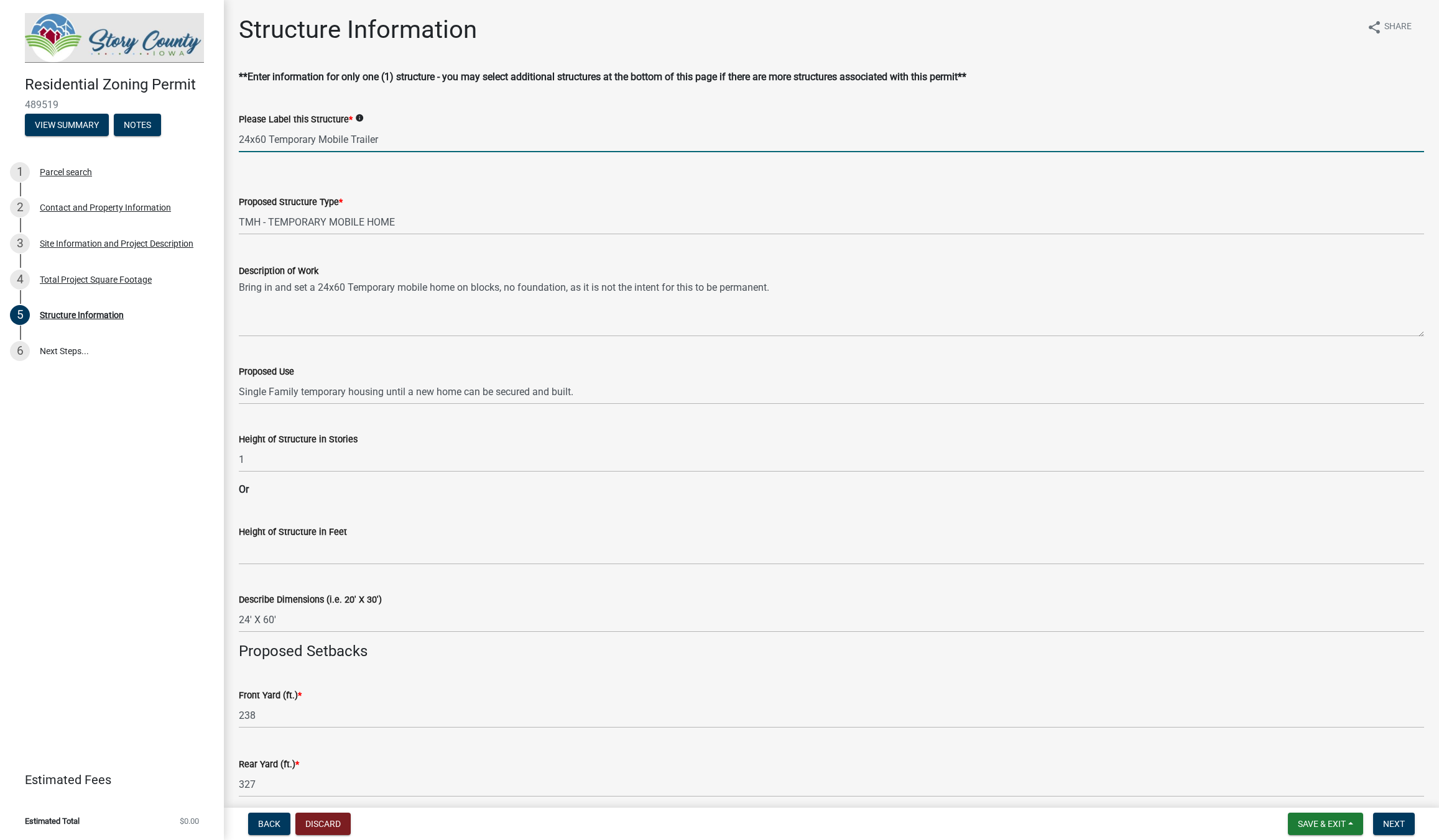
type input "24x60 Temporary Mobile Trailer"
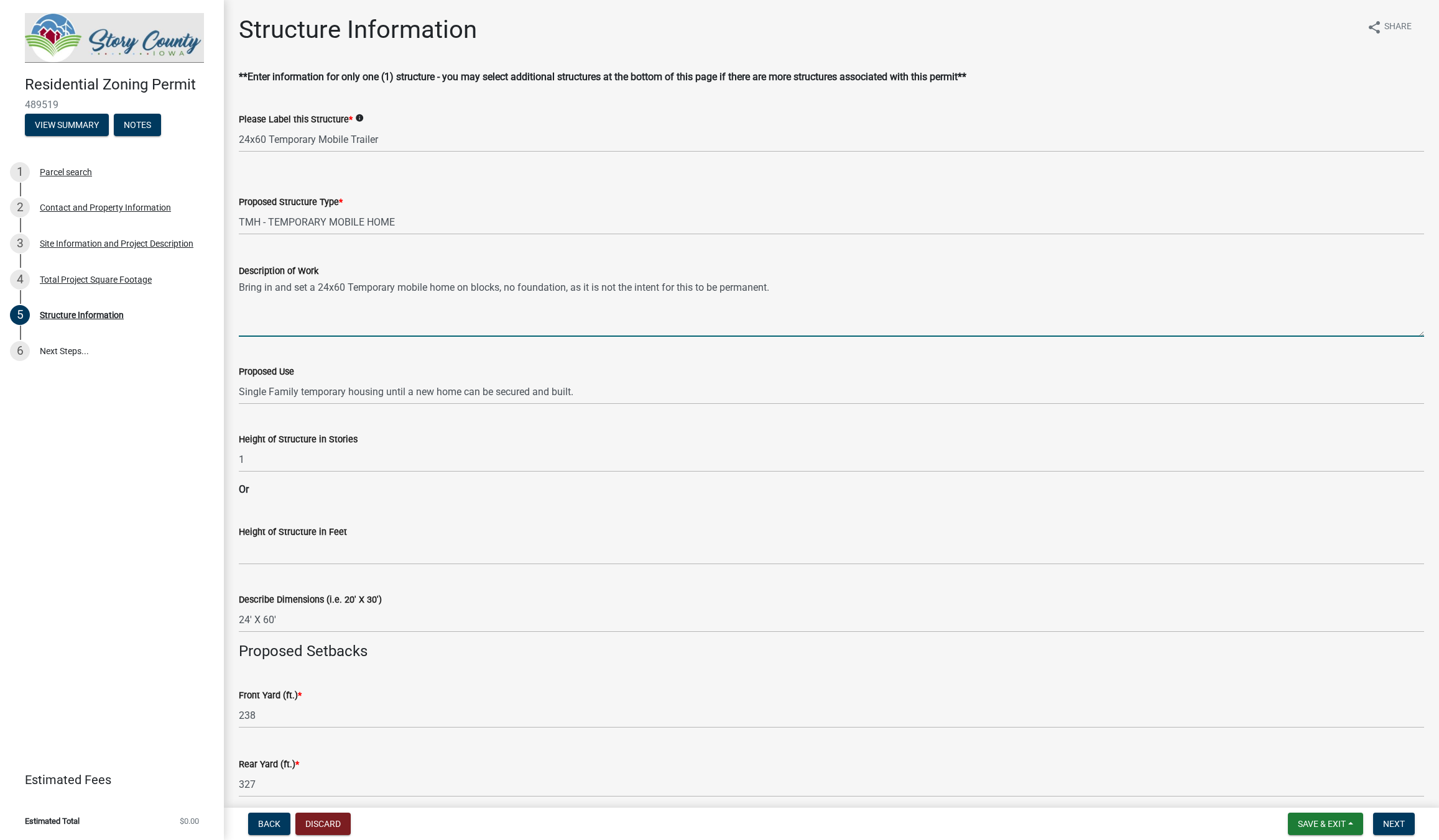
click at [415, 305] on textarea "Bring in and set a 24x60 Temporary mobile home on blocks, no foundation, as it …" at bounding box center [831, 308] width 1185 height 58
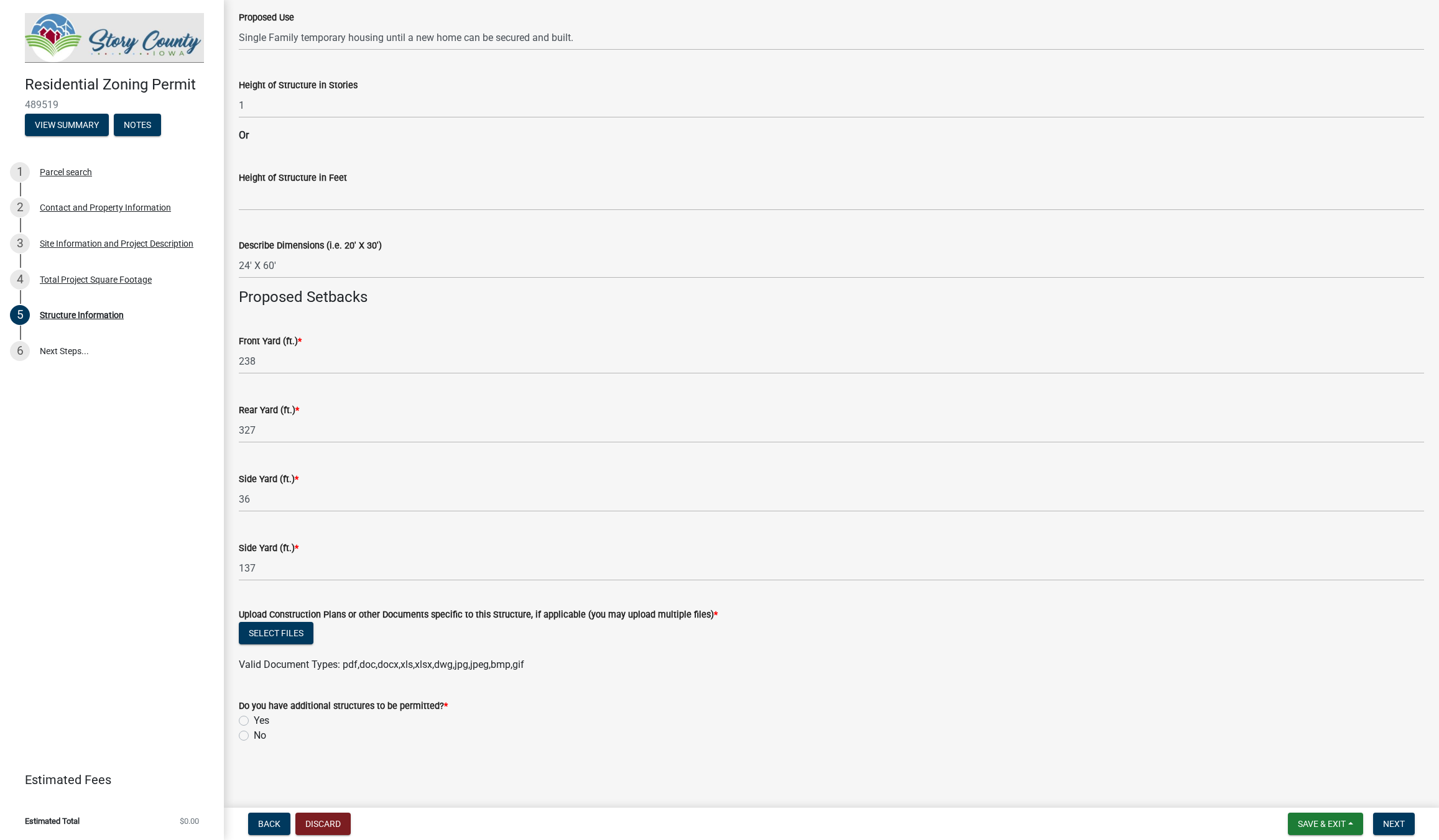
scroll to position [213, 0]
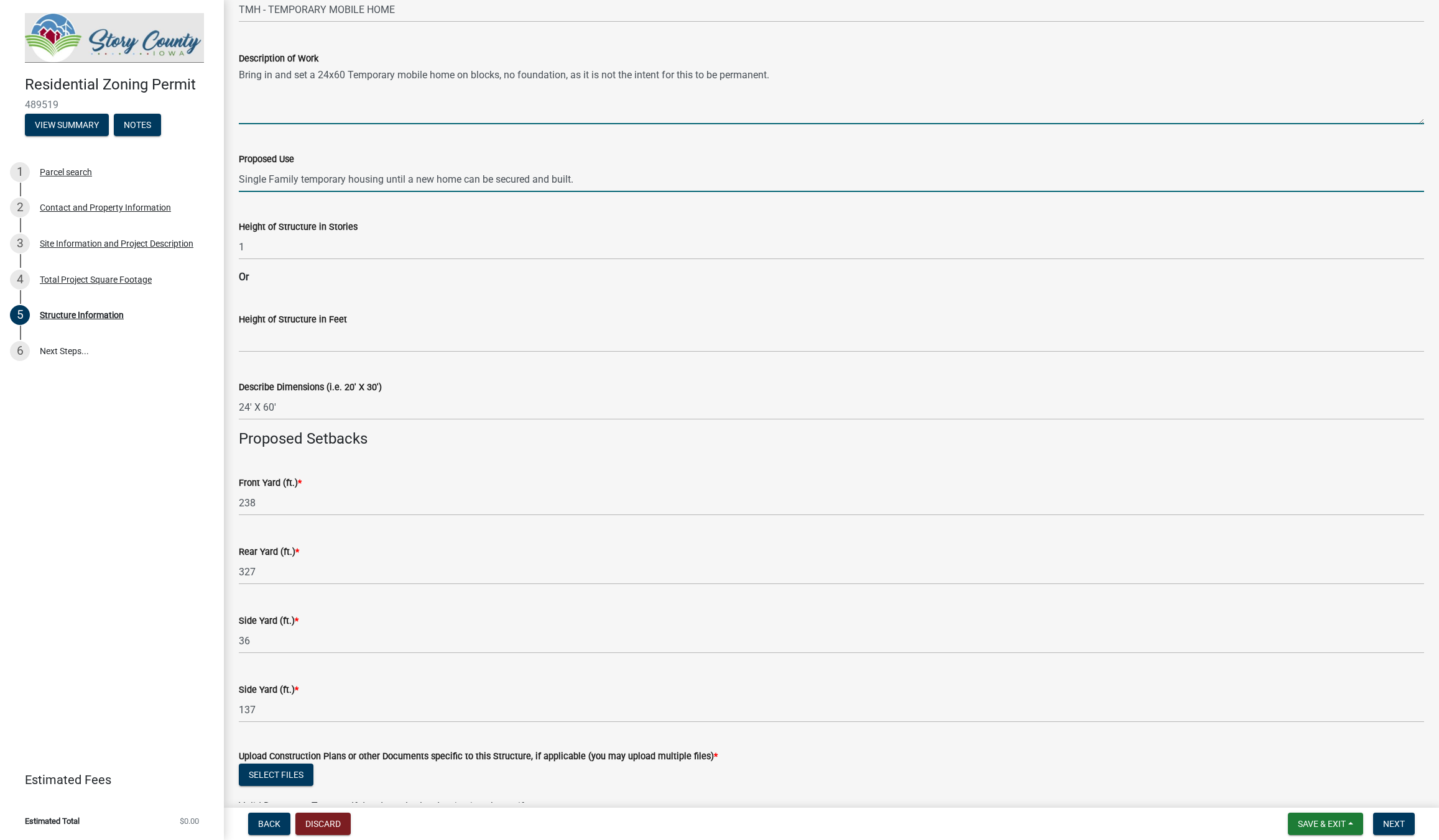
click at [466, 180] on input "Single Family temporary housing until a new home can be secured and built." at bounding box center [831, 180] width 1185 height 26
click at [465, 180] on input "Single Family temporary housing until a new home can be secured and built." at bounding box center [831, 180] width 1185 height 26
click at [494, 184] on input "Single Family temporary housing until a new home can be secured and built." at bounding box center [831, 180] width 1185 height 26
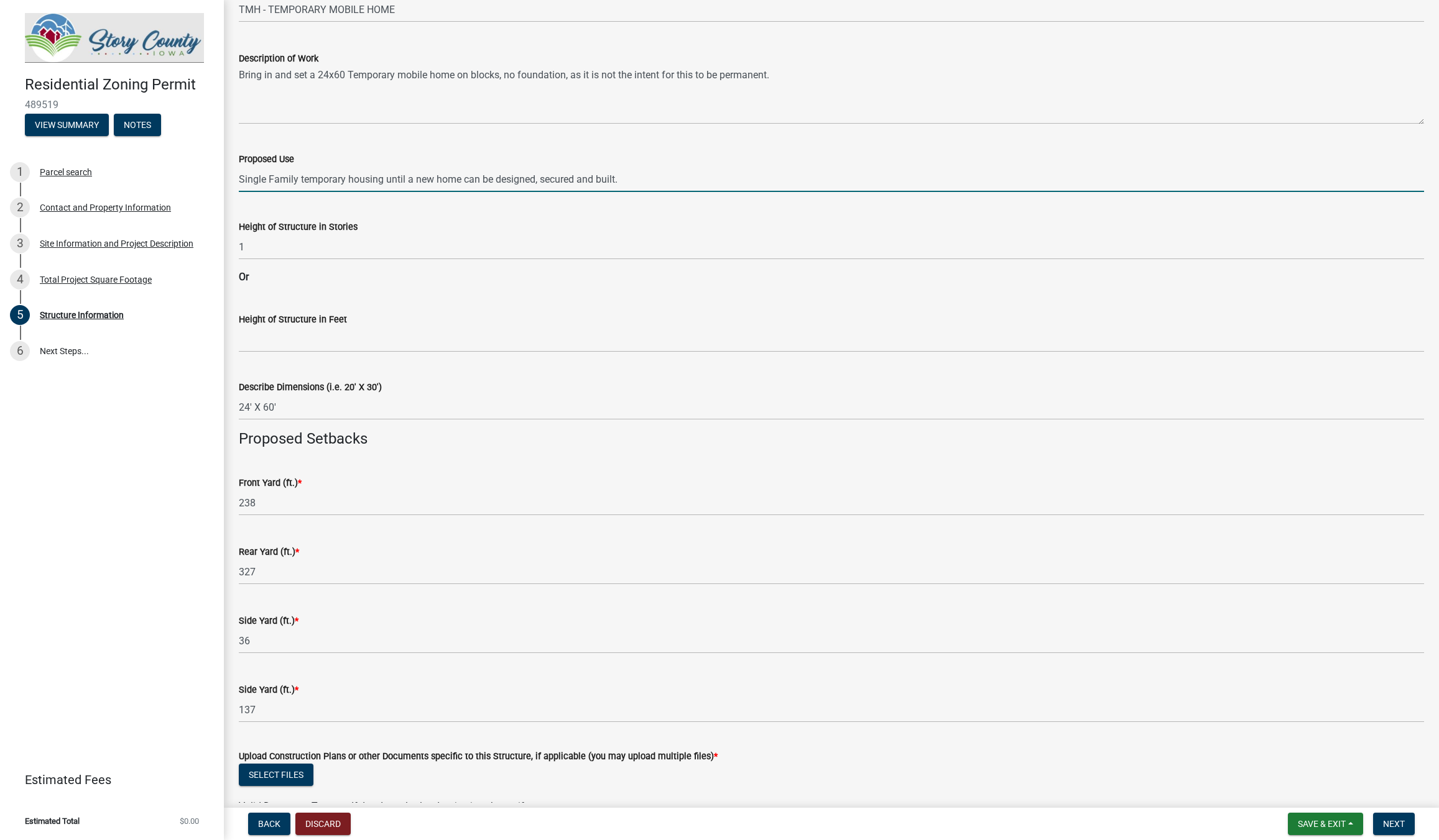
type input "Single Family temporary housing until a new home can be designed, secured and b…"
click at [470, 267] on wm-data-entity-input "Height of Structure in Stories 1" at bounding box center [831, 236] width 1185 height 67
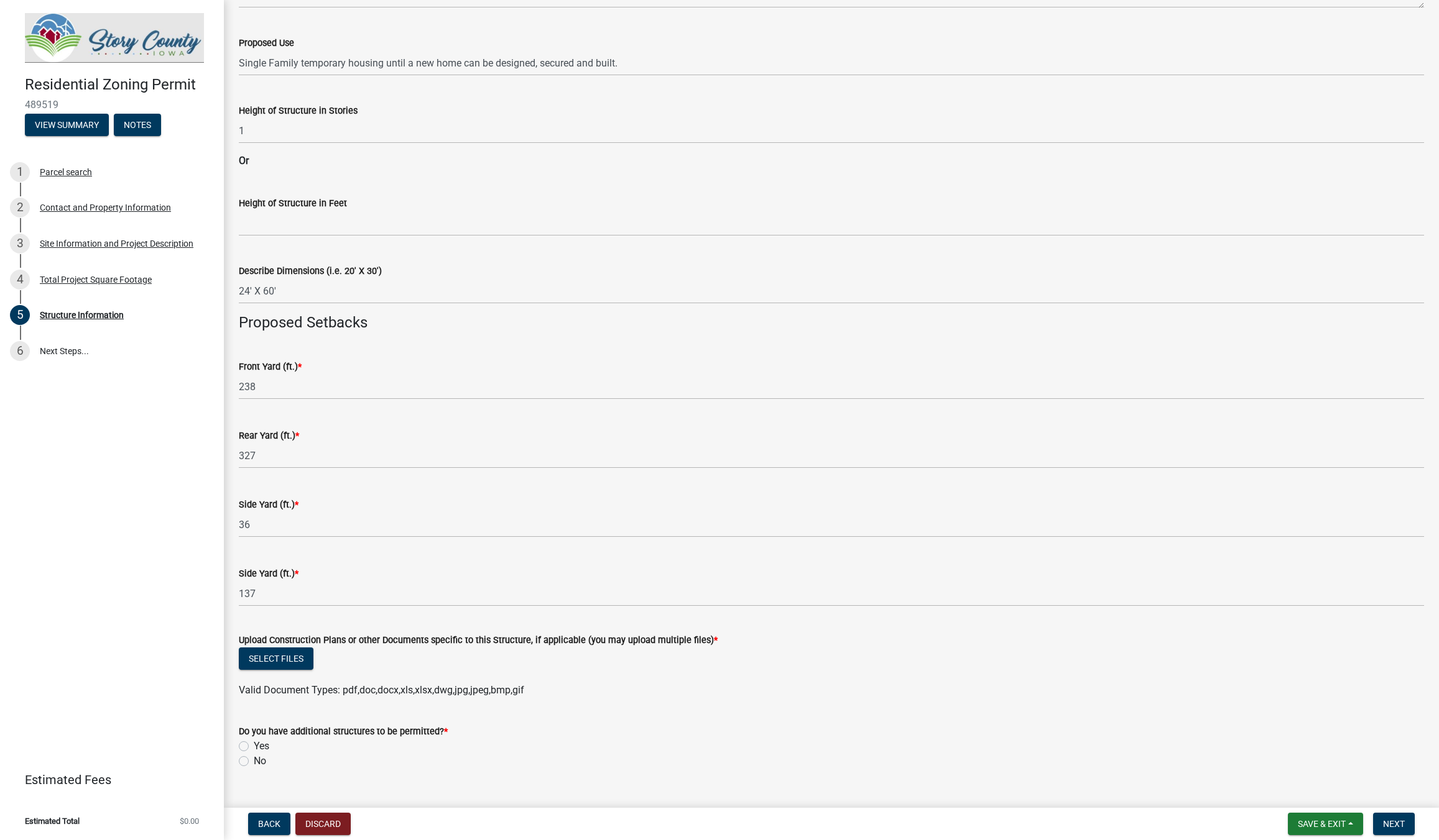
scroll to position [354, 0]
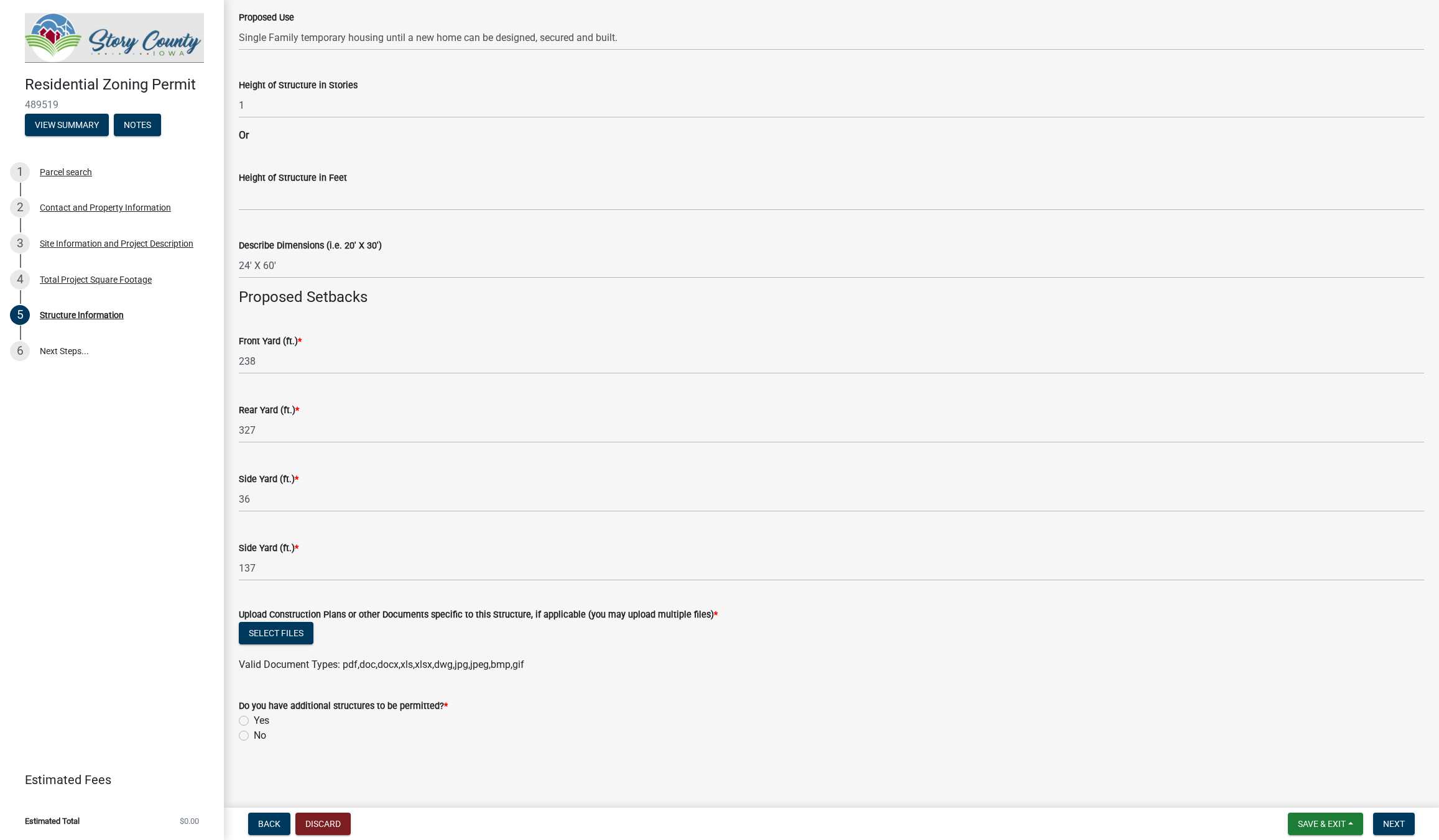
click at [254, 736] on label "No" at bounding box center [260, 736] width 12 height 15
click at [254, 736] on input "No" at bounding box center [258, 732] width 8 height 8
radio input "true"
click at [1404, 819] on button "Next" at bounding box center [1394, 824] width 42 height 23
click at [261, 685] on div "Required" at bounding box center [831, 692] width 1185 height 15
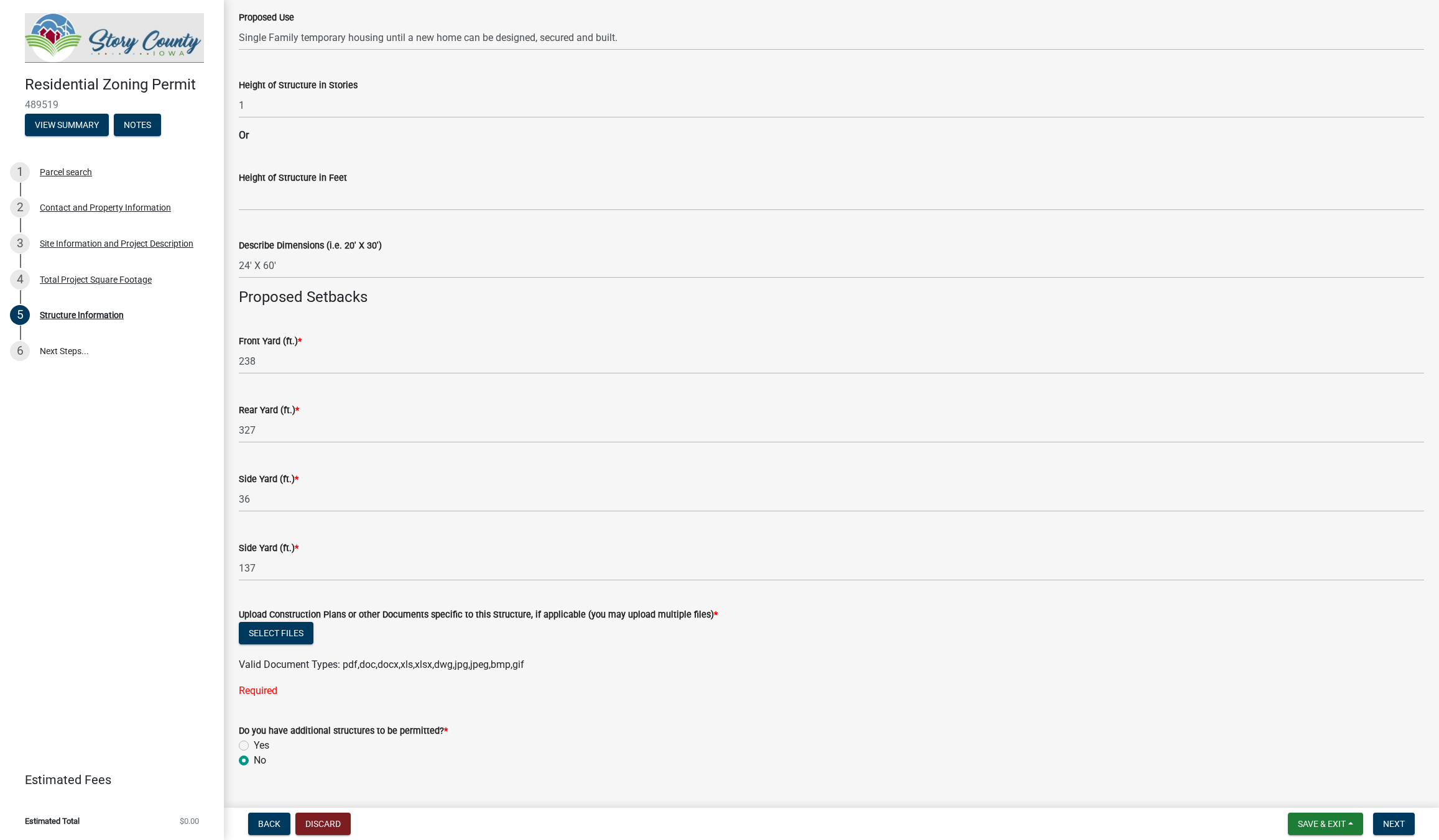
drag, startPoint x: 246, startPoint y: 693, endPoint x: 255, endPoint y: 694, distance: 9.1
click at [252, 694] on div "Required" at bounding box center [831, 692] width 1185 height 15
click at [283, 691] on div "Required" at bounding box center [831, 692] width 1185 height 15
click at [1402, 827] on span "Next" at bounding box center [1394, 824] width 22 height 10
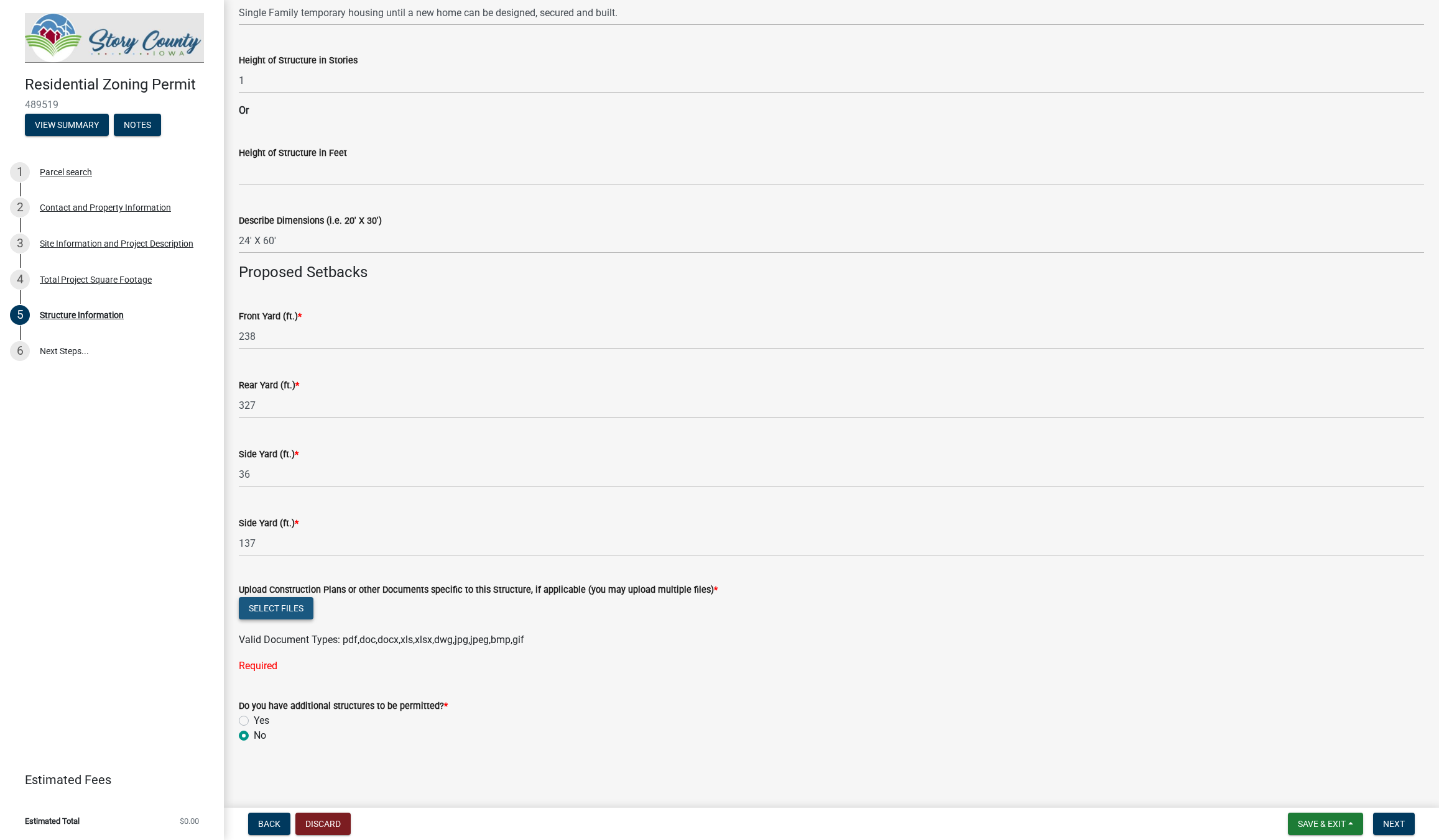
click at [271, 611] on button "Select files" at bounding box center [276, 609] width 74 height 23
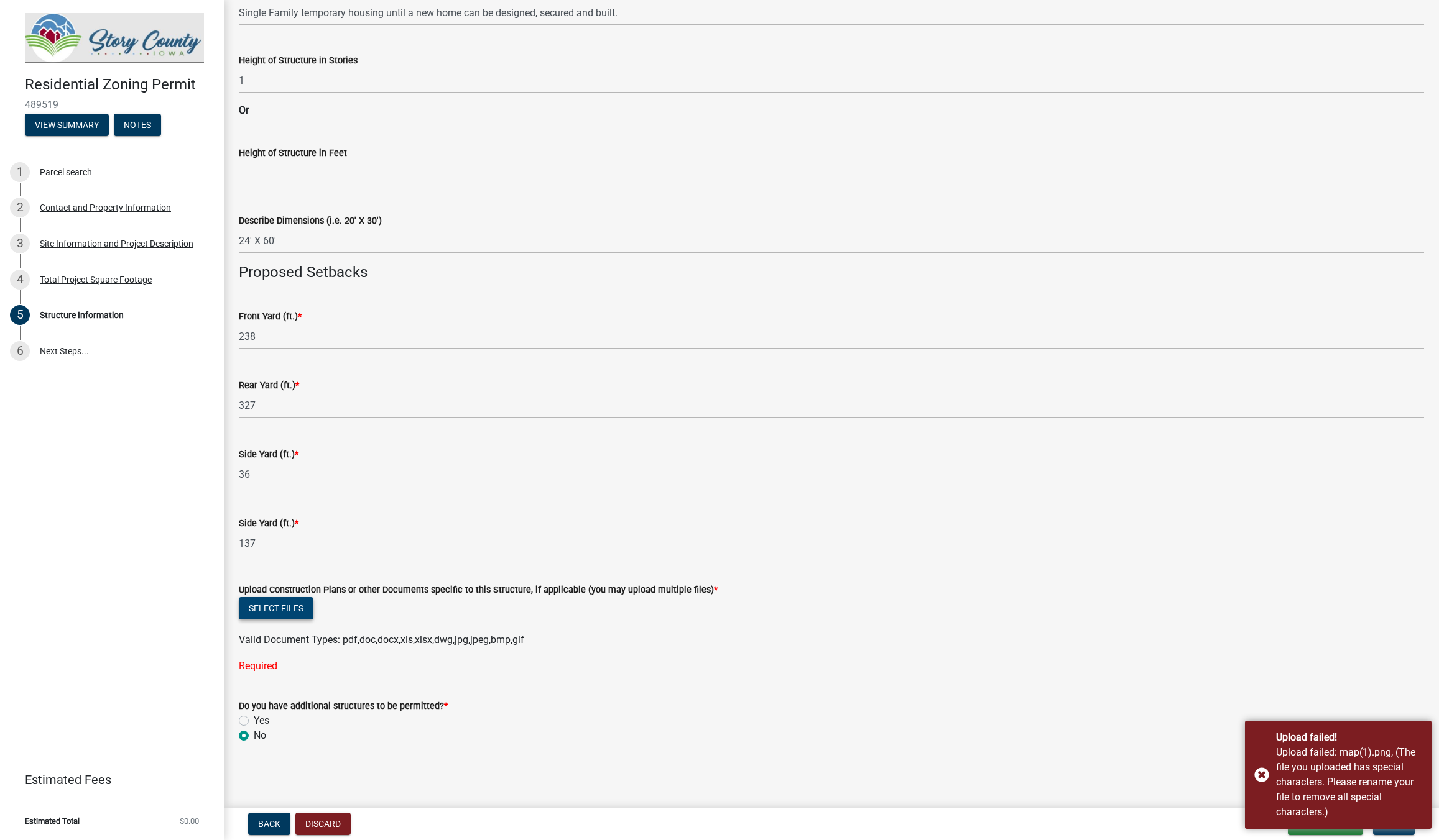
click at [264, 609] on button "Select files" at bounding box center [276, 609] width 74 height 23
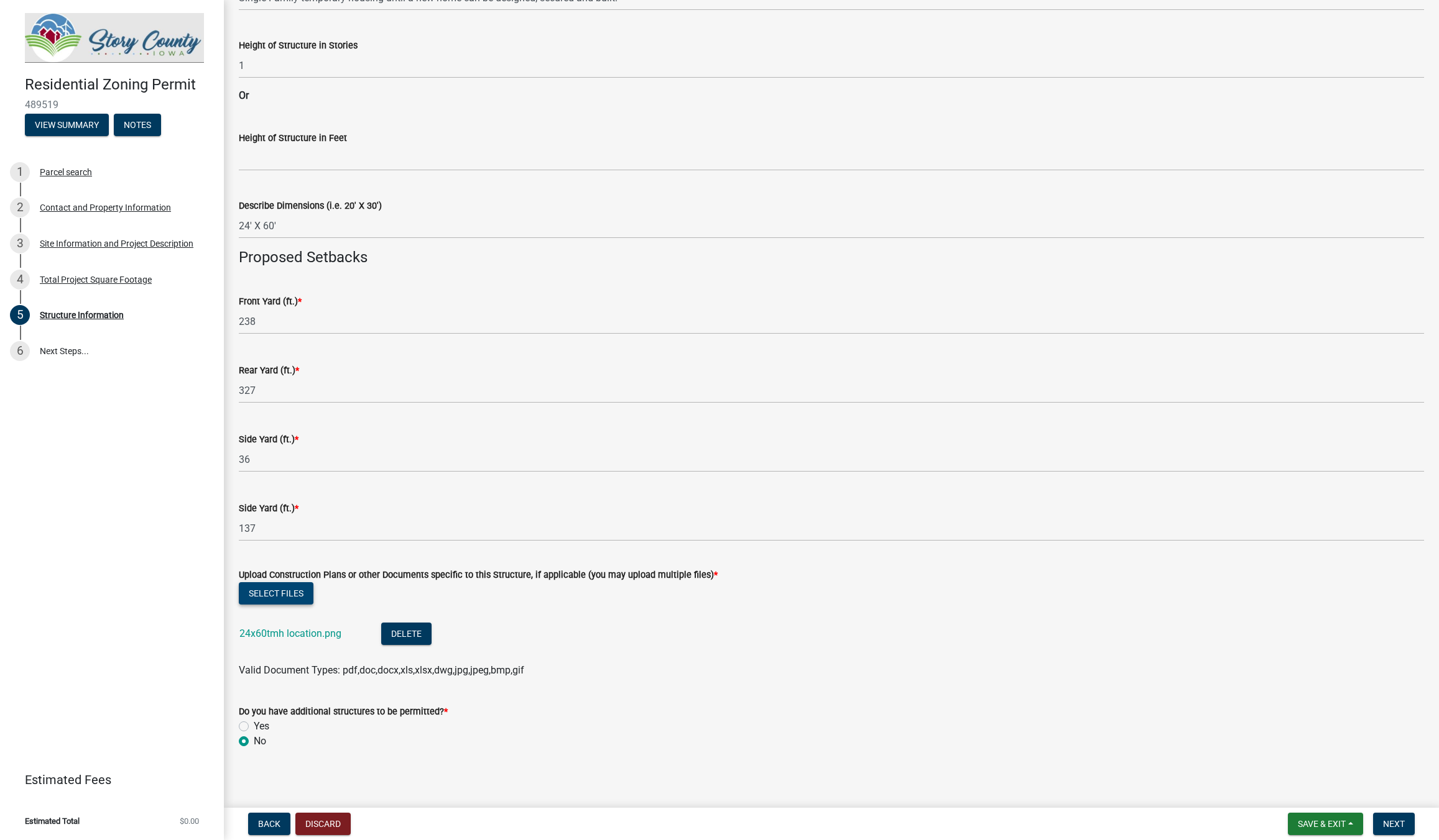
scroll to position [400, 0]
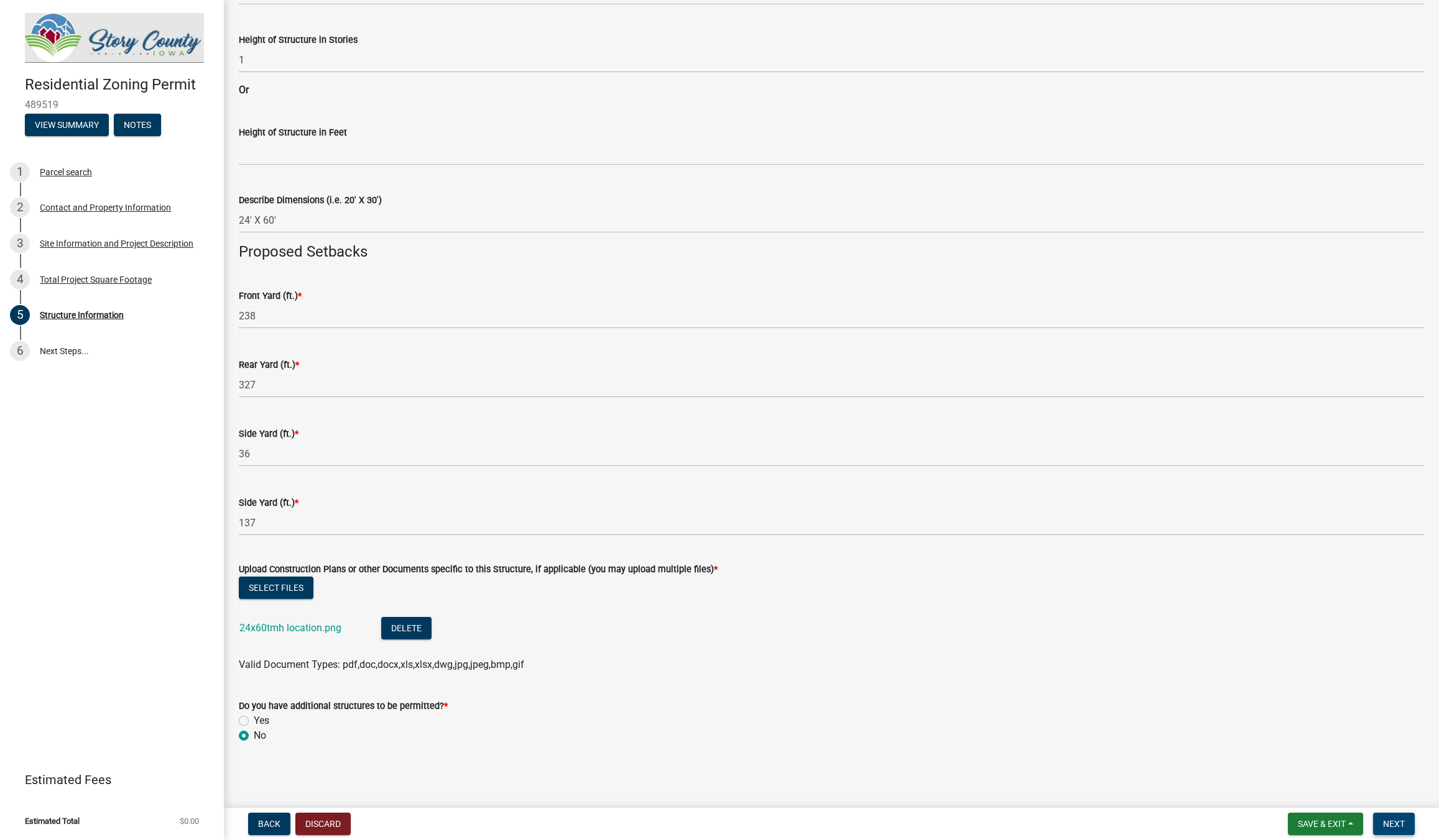
click at [1395, 822] on span "Next" at bounding box center [1394, 824] width 22 height 10
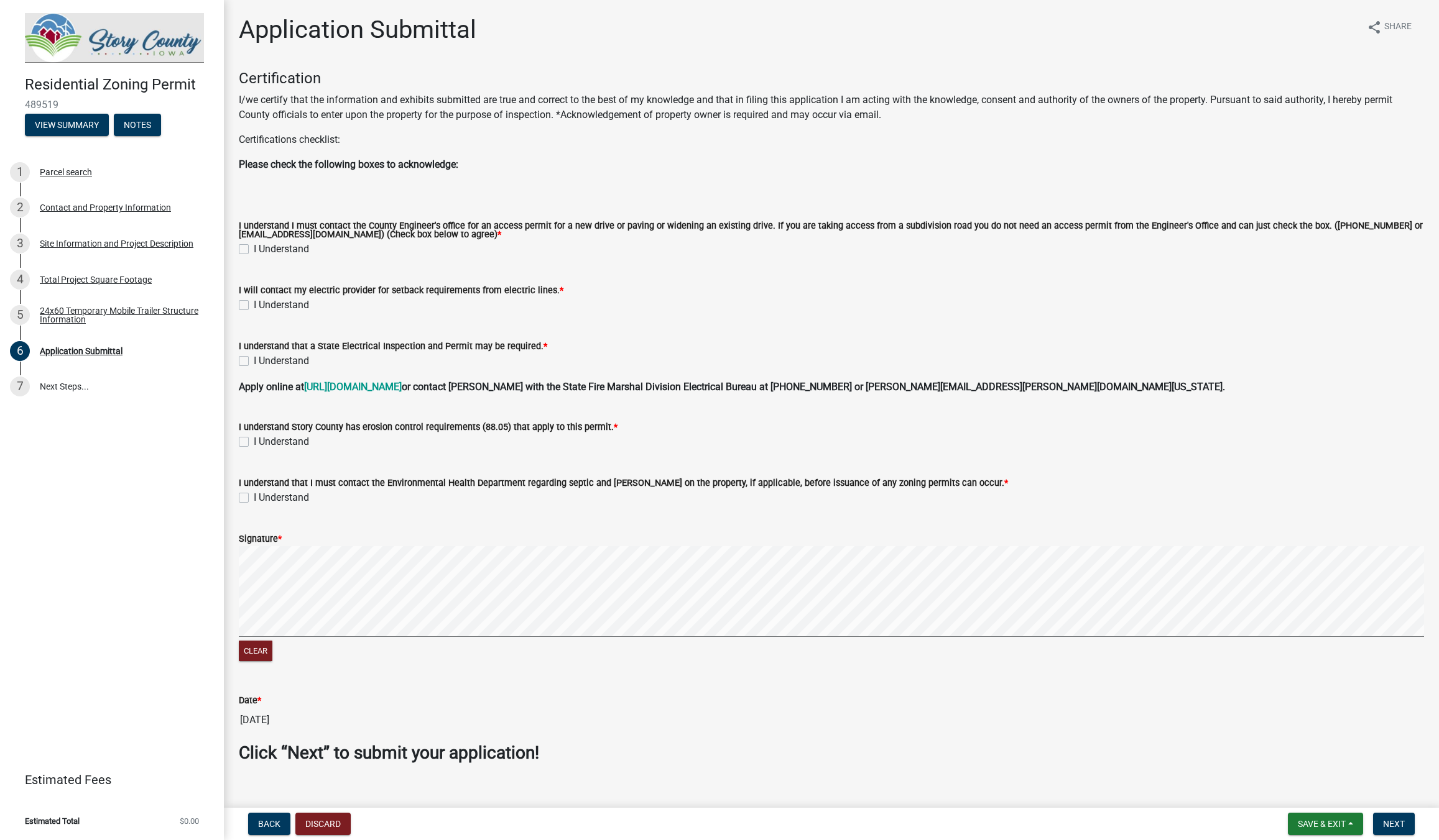
click at [249, 251] on div "I Understand" at bounding box center [831, 249] width 1185 height 15
click at [254, 251] on label "I Understand" at bounding box center [281, 249] width 55 height 15
click at [254, 250] on input "I Understand" at bounding box center [258, 245] width 8 height 8
checkbox input "true"
click at [254, 305] on label "I Understand" at bounding box center [281, 305] width 55 height 15
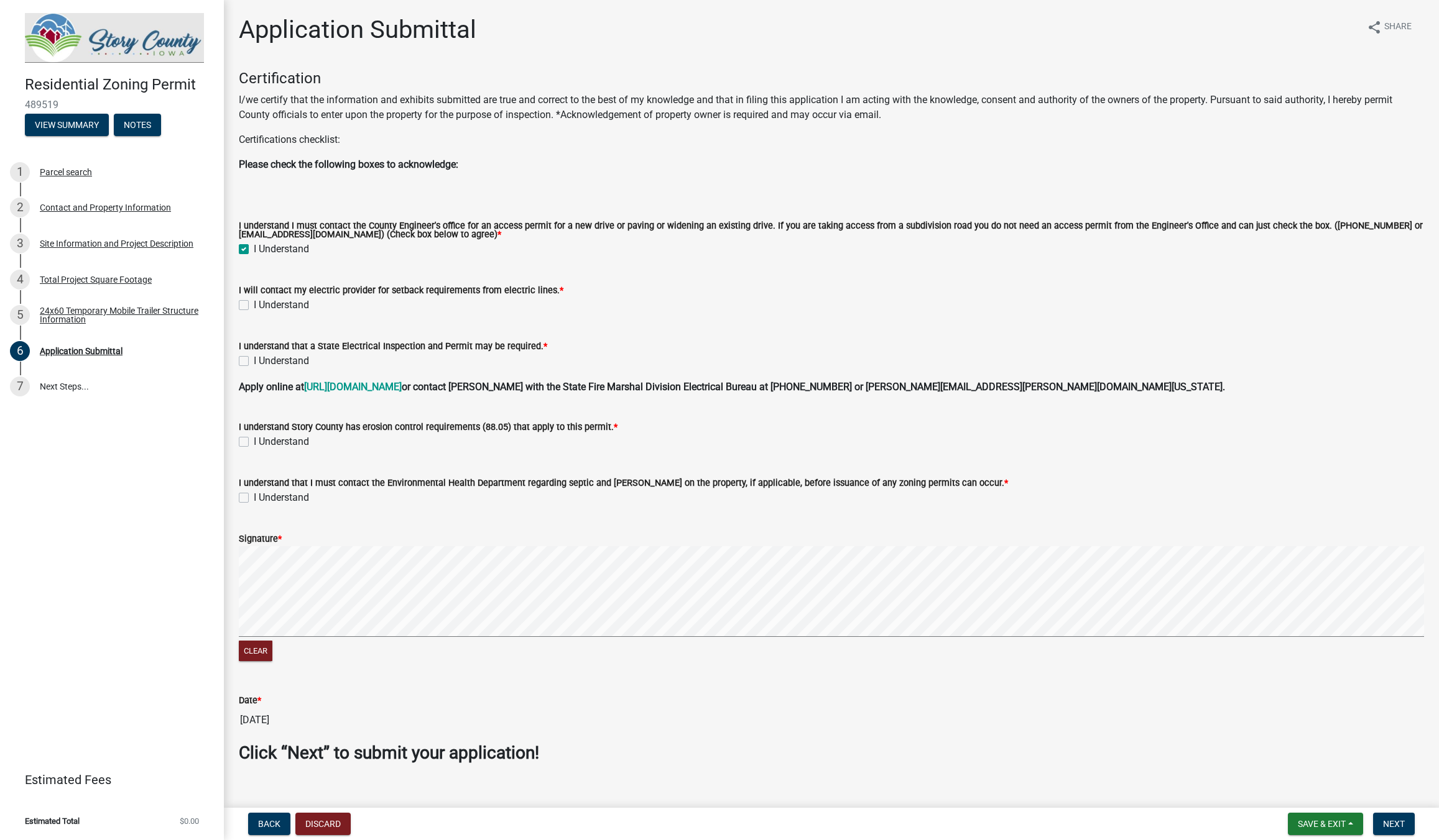
click at [254, 305] on input "I Understand" at bounding box center [258, 301] width 8 height 8
checkbox input "true"
click at [254, 362] on label "I Understand" at bounding box center [281, 361] width 55 height 15
click at [254, 362] on input "I Understand" at bounding box center [258, 358] width 8 height 8
checkbox input "true"
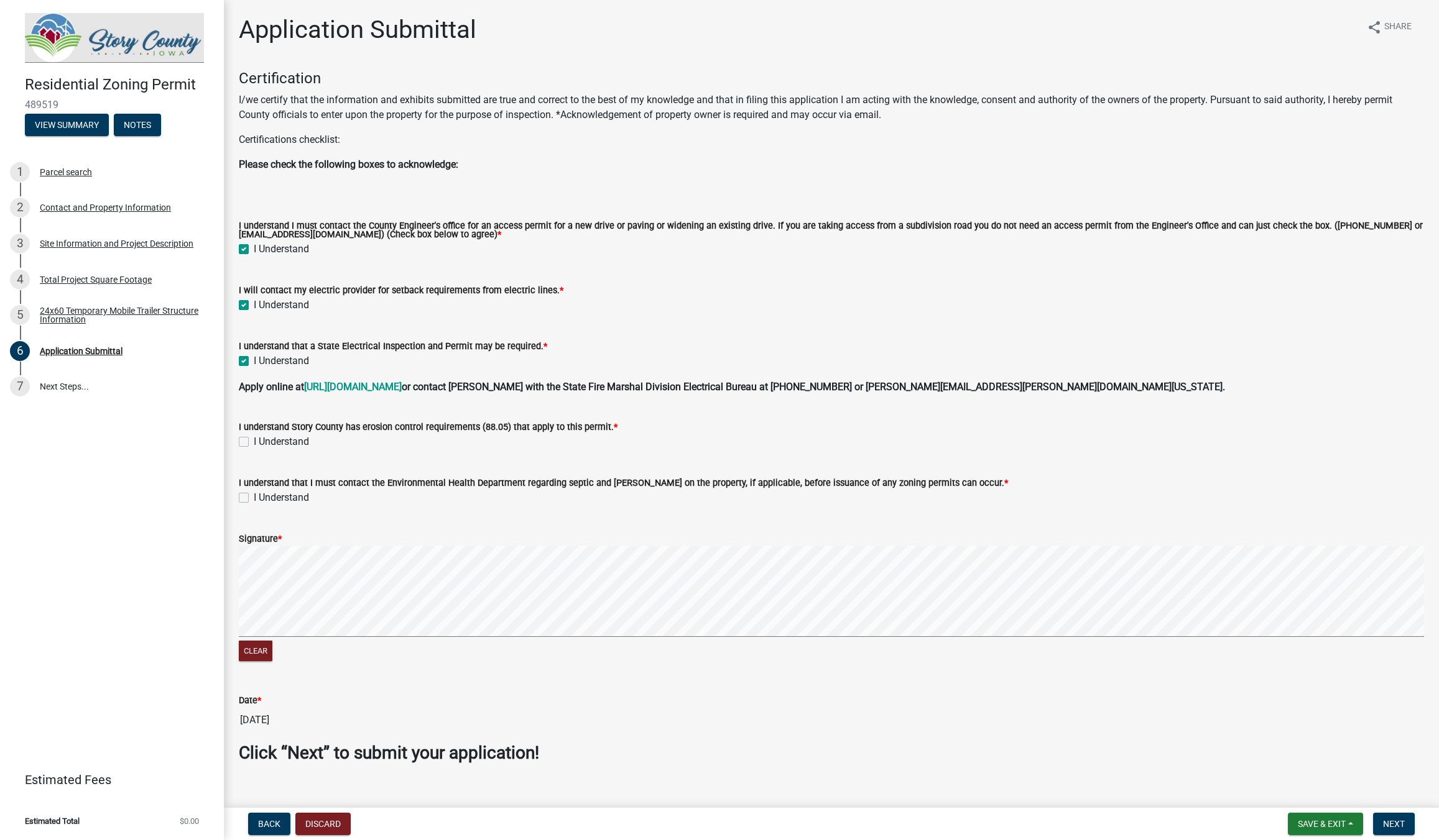
click at [254, 445] on label "I Understand" at bounding box center [281, 442] width 55 height 15
click at [254, 442] on input "I Understand" at bounding box center [258, 439] width 8 height 8
checkbox input "true"
click at [254, 498] on label "I Understand" at bounding box center [281, 498] width 55 height 15
click at [254, 498] on input "I Understand" at bounding box center [258, 494] width 8 height 8
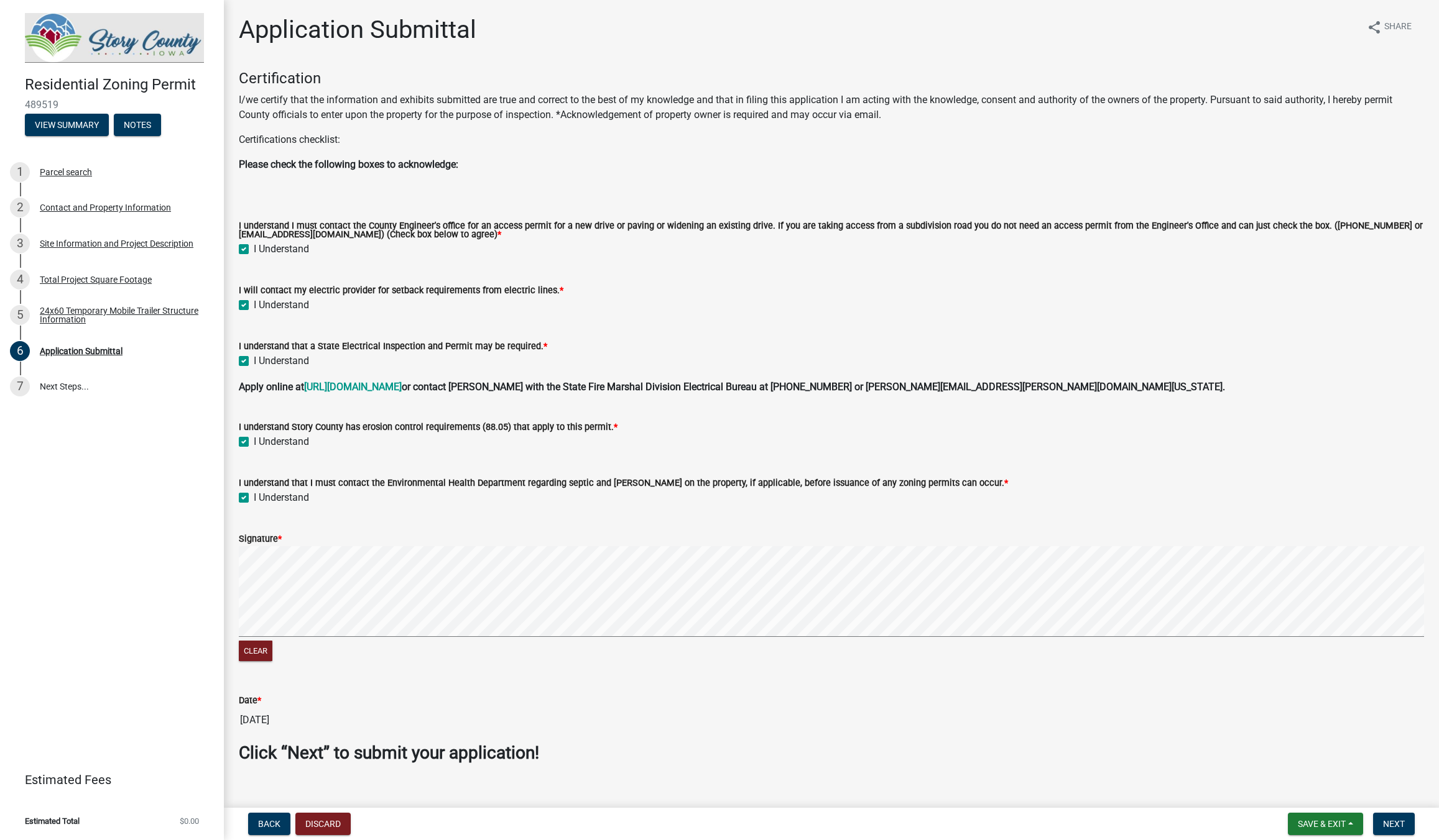
checkbox input "true"
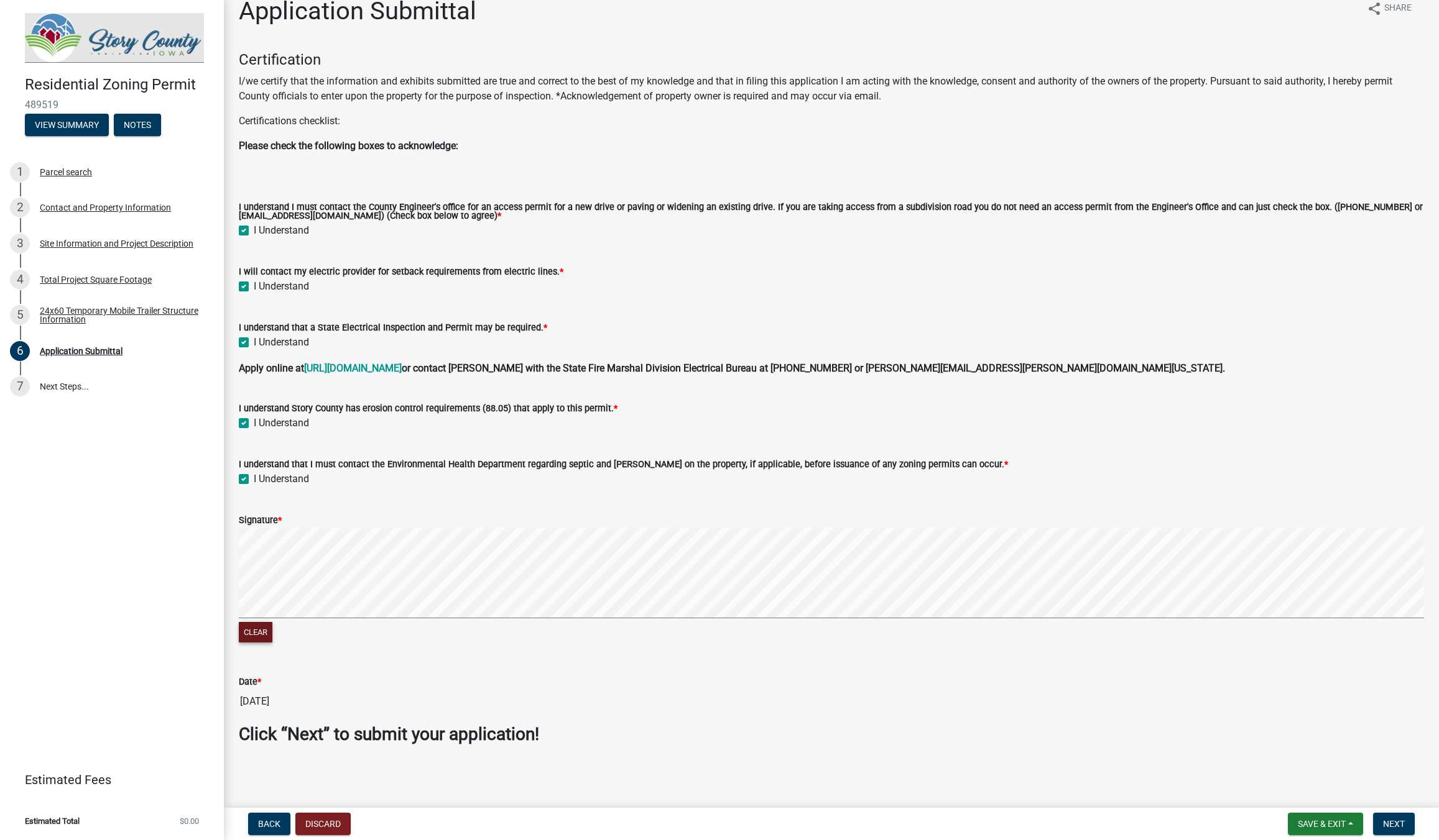
click at [252, 631] on button "Clear" at bounding box center [255, 632] width 33 height 20
click at [267, 632] on button "Clear" at bounding box center [255, 632] width 33 height 20
click at [264, 633] on button "Clear" at bounding box center [255, 632] width 33 height 20
click at [1394, 826] on span "Next" at bounding box center [1394, 824] width 22 height 10
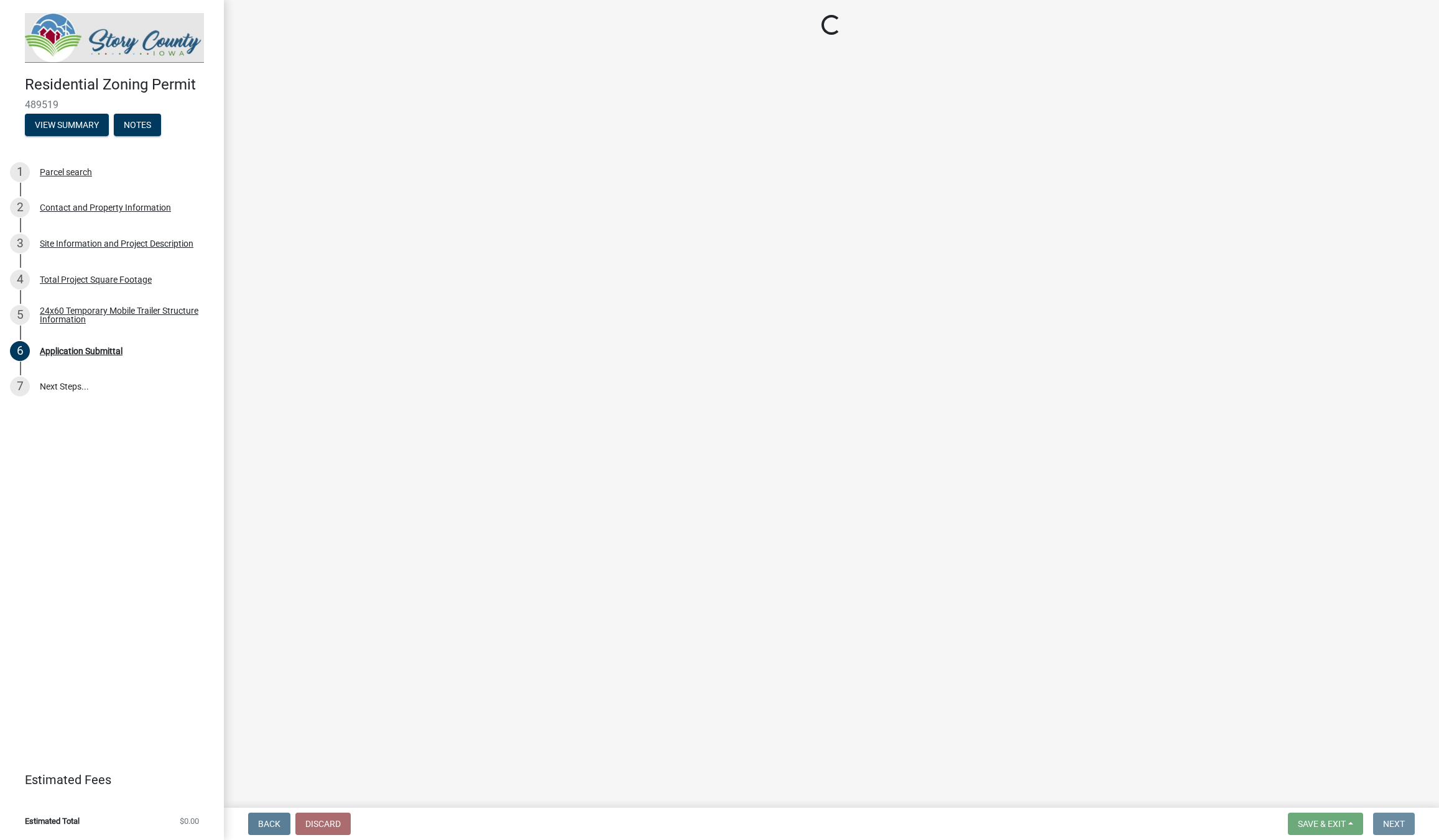
scroll to position [0, 0]
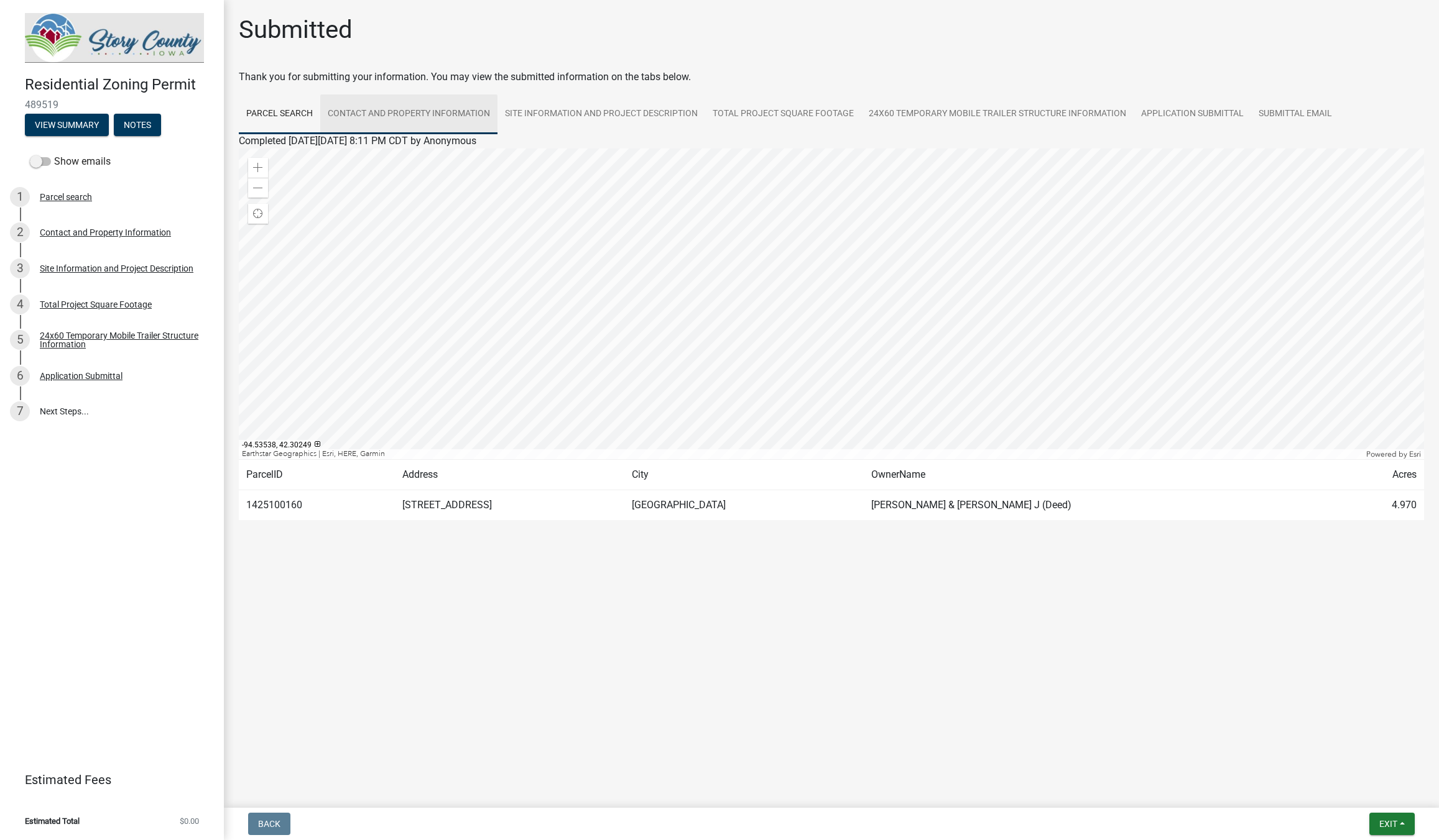
click at [386, 111] on link "Contact and Property Information" at bounding box center [409, 114] width 177 height 40
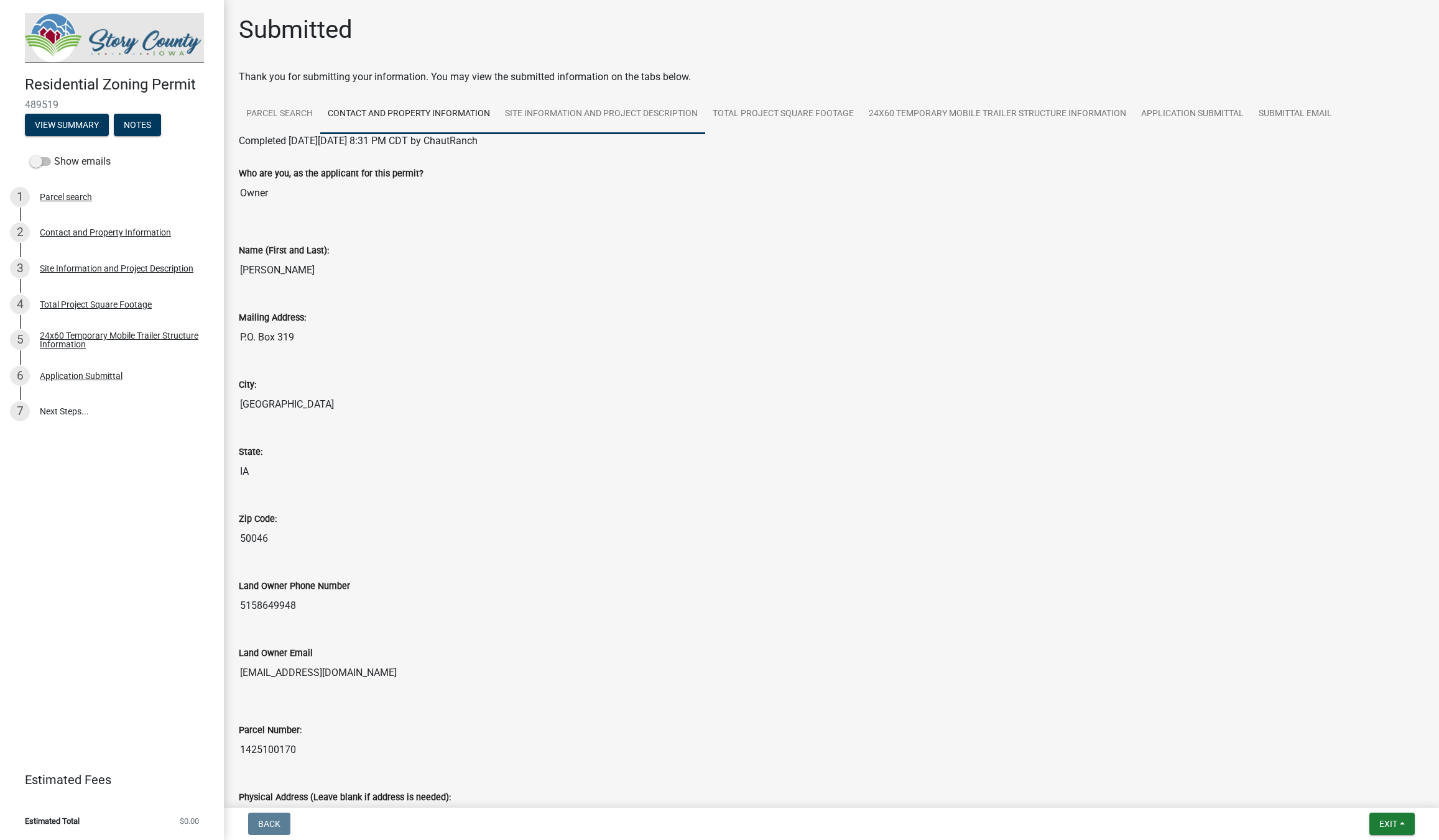
click at [615, 117] on link "Site Information and Project Description" at bounding box center [601, 114] width 208 height 40
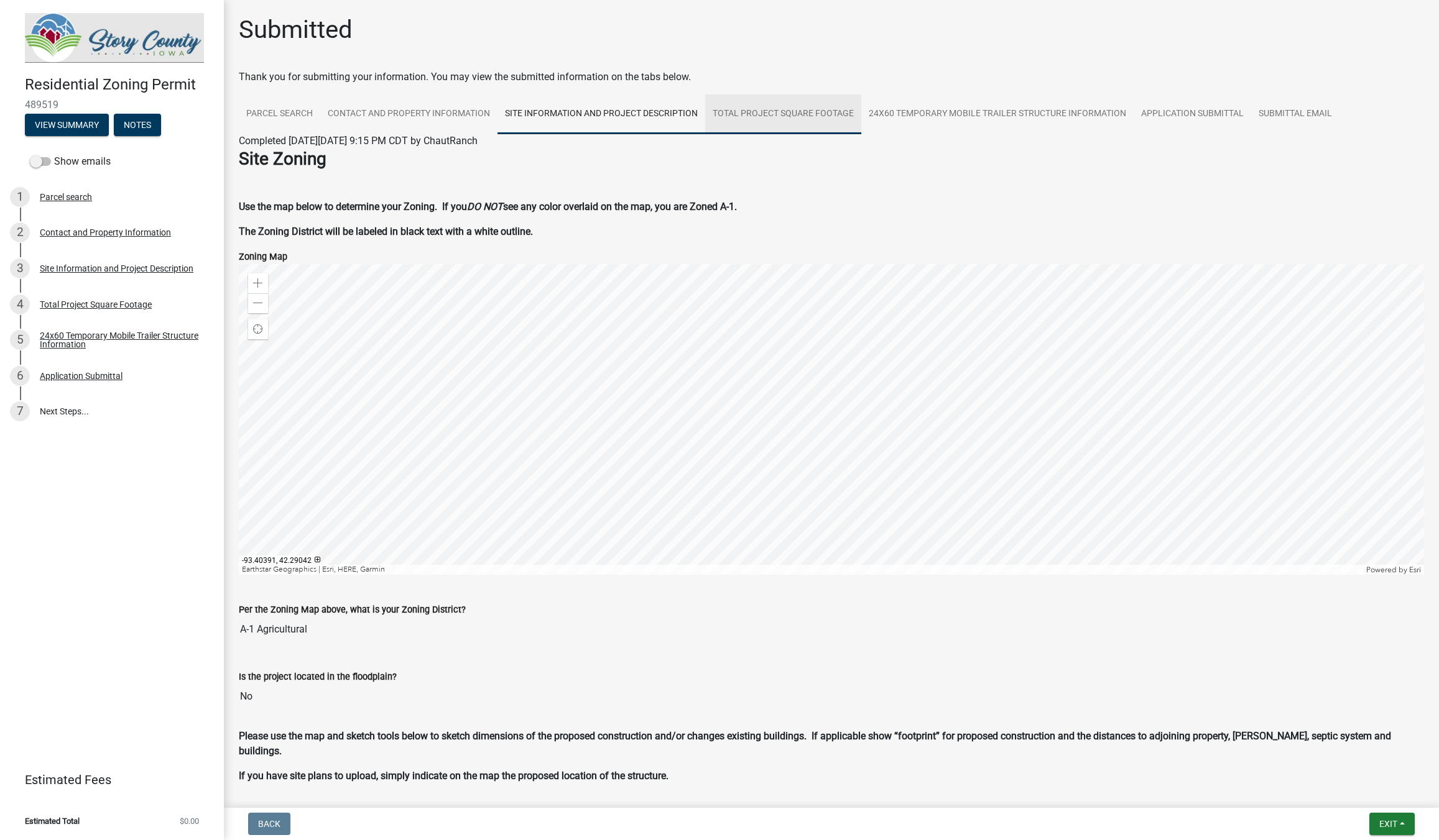
click at [812, 110] on link "Total Project Square Footage" at bounding box center [784, 114] width 156 height 40
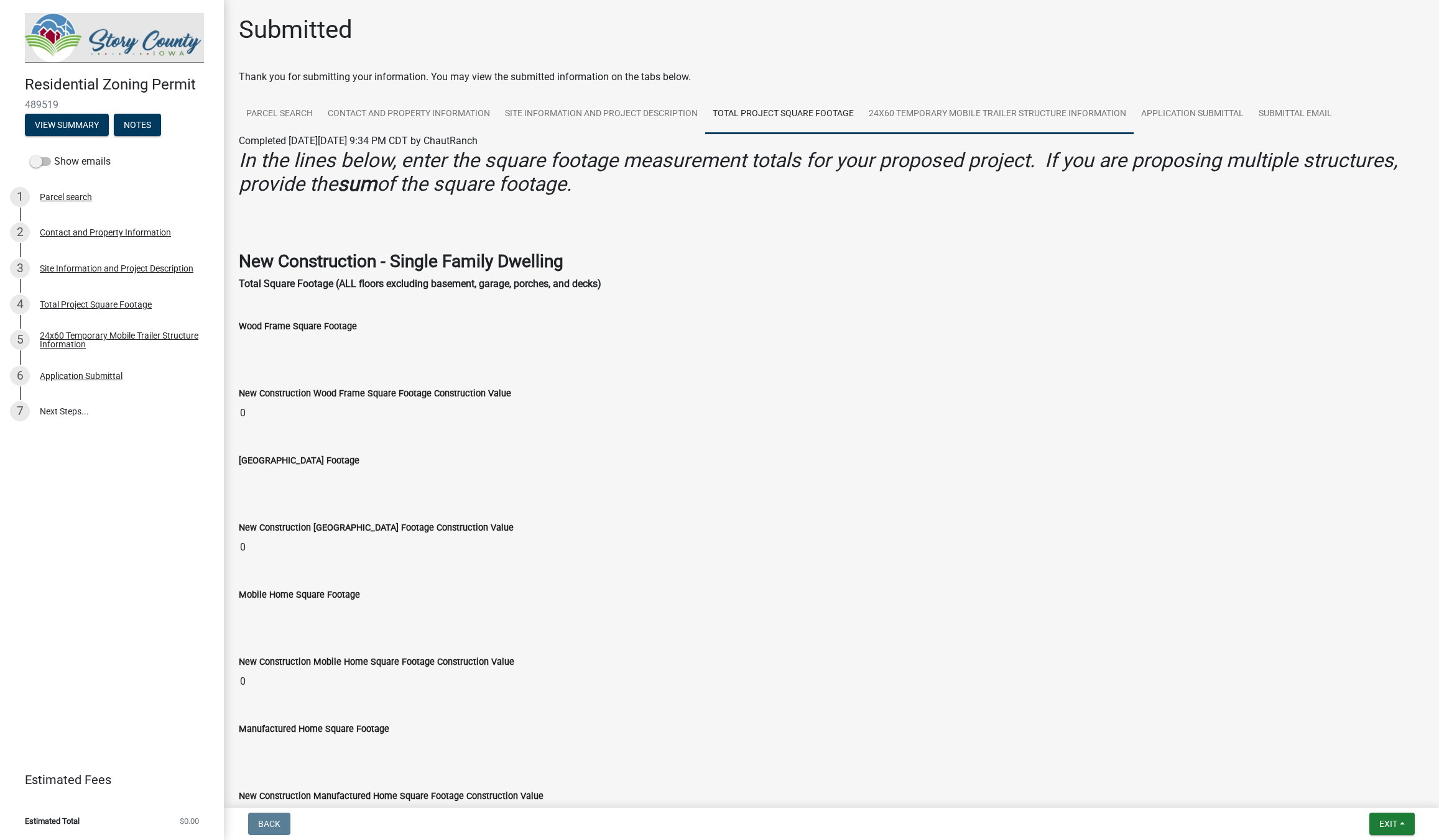
click at [940, 114] on link "24x60 Temporary Mobile Trailer Structure Information" at bounding box center [996, 114] width 272 height 40
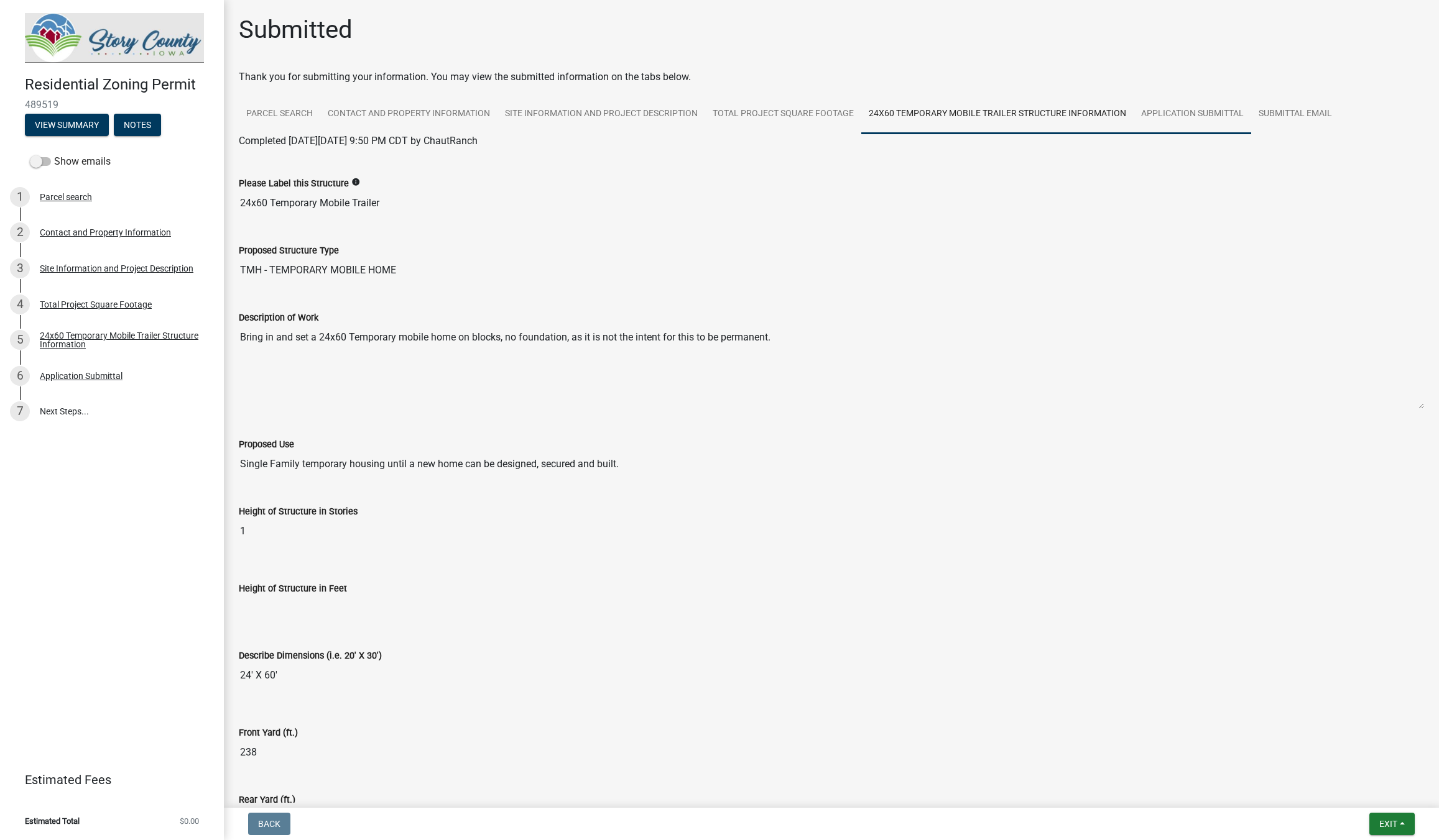
click at [1207, 109] on link "Application Submittal" at bounding box center [1192, 114] width 117 height 40
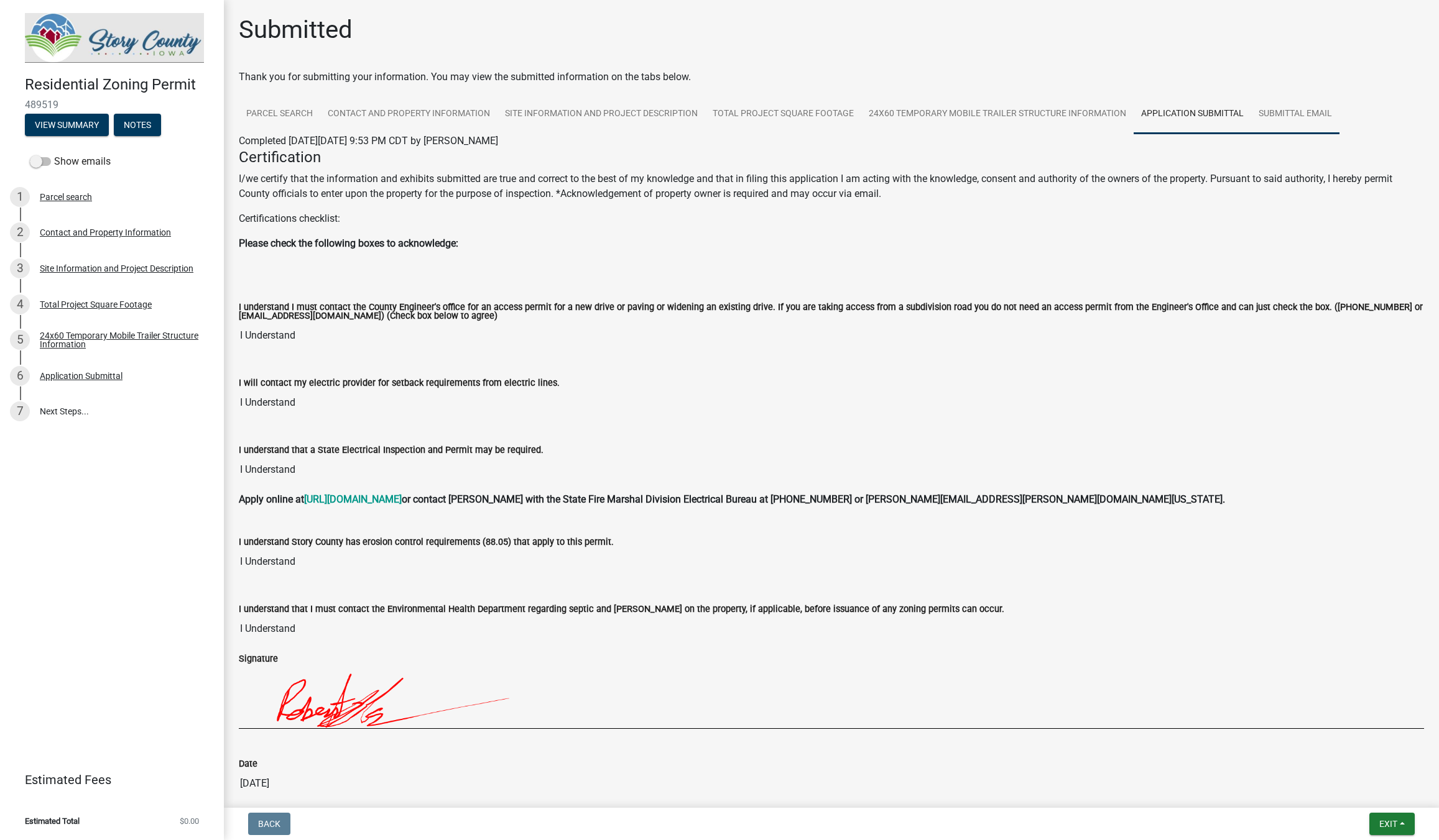
click at [1287, 112] on link "Submittal Email" at bounding box center [1295, 114] width 89 height 40
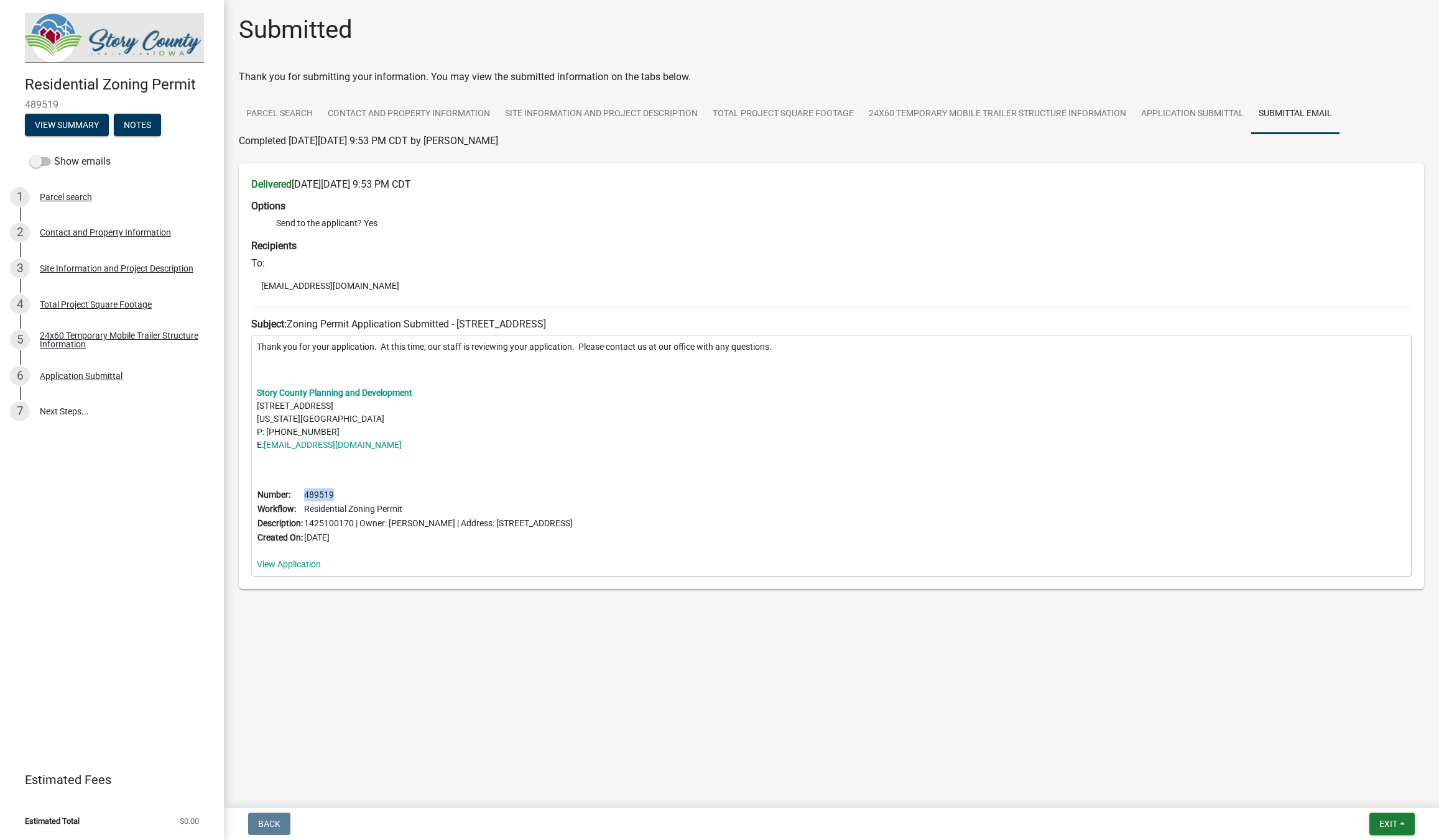
drag, startPoint x: 341, startPoint y: 497, endPoint x: 308, endPoint y: 494, distance: 33.1
click at [308, 494] on td "489519" at bounding box center [438, 495] width 270 height 14
copy td "489519"
click at [309, 444] on link "[EMAIL_ADDRESS][DOMAIN_NAME]" at bounding box center [333, 445] width 138 height 10
click at [923, 369] on p at bounding box center [831, 370] width 1149 height 13
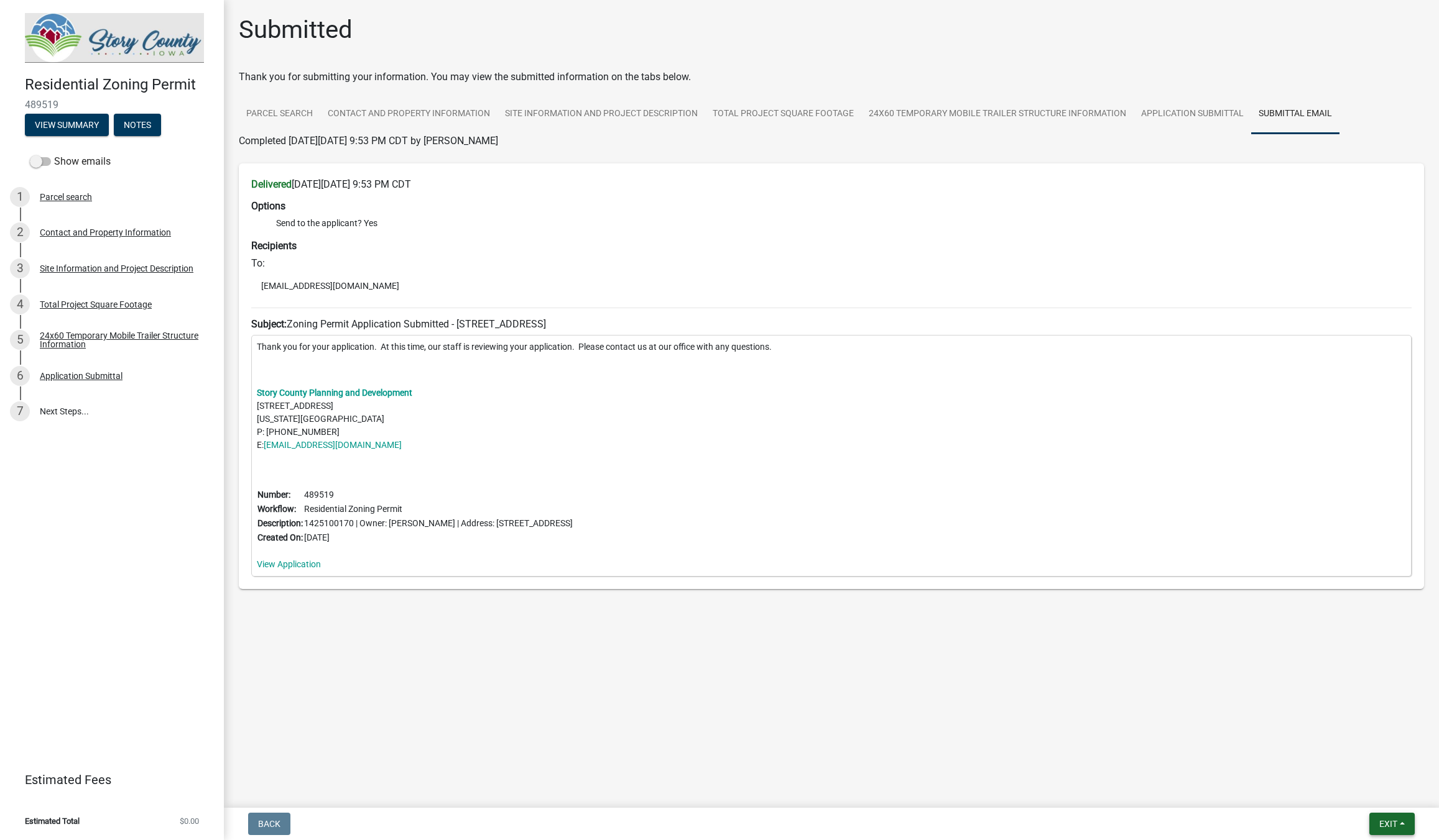
click at [1390, 826] on span "Exit" at bounding box center [1388, 824] width 18 height 10
click at [1350, 795] on button "Save & Exit" at bounding box center [1365, 792] width 99 height 30
